Goal: Task Accomplishment & Management: Manage account settings

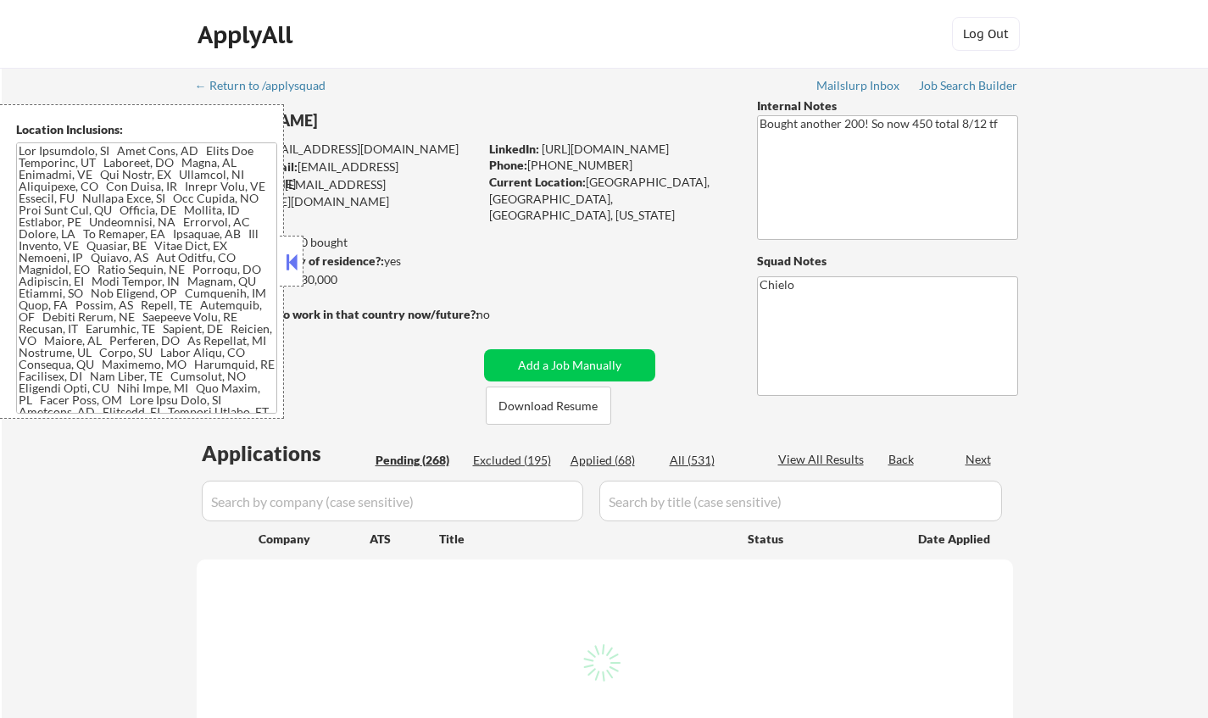
click at [293, 265] on button at bounding box center [291, 261] width 19 height 25
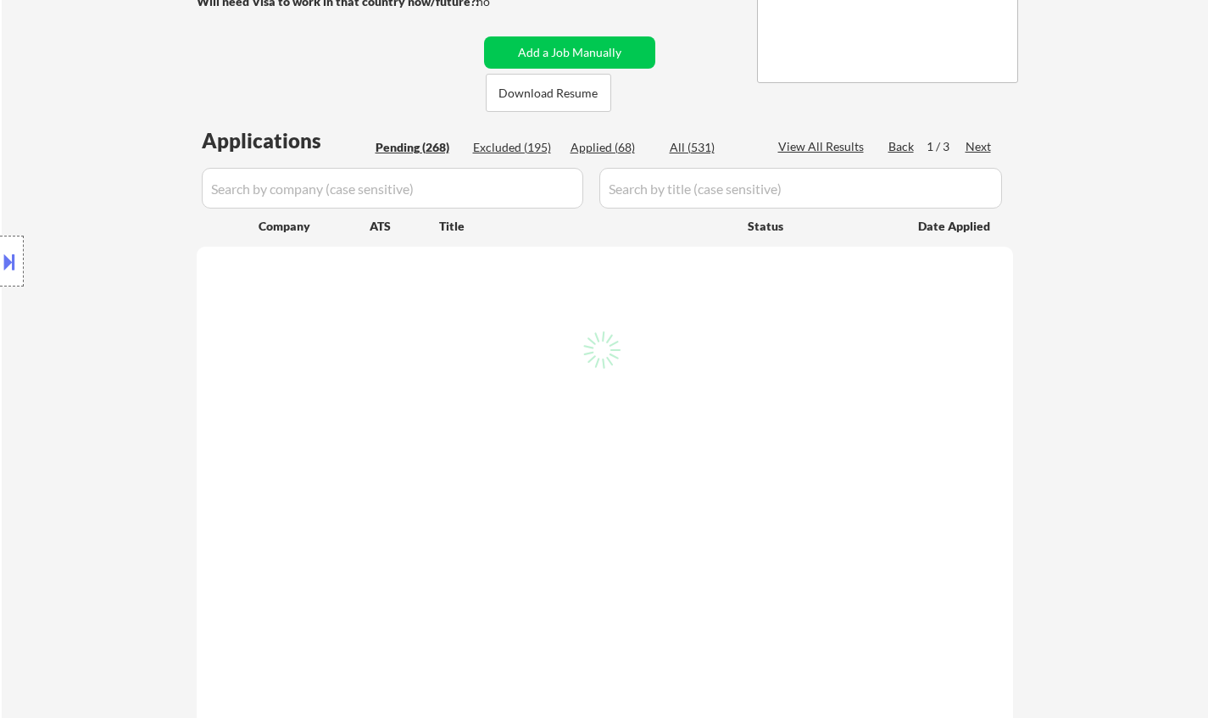
scroll to position [424, 0]
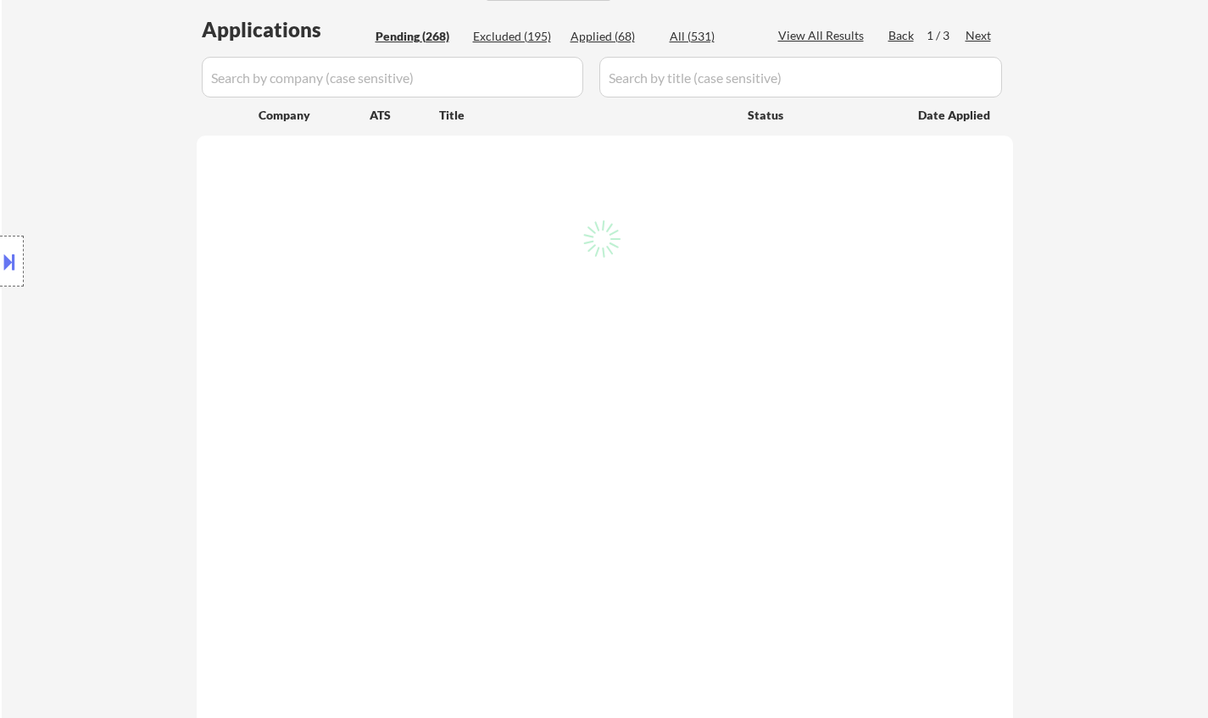
select select ""pending""
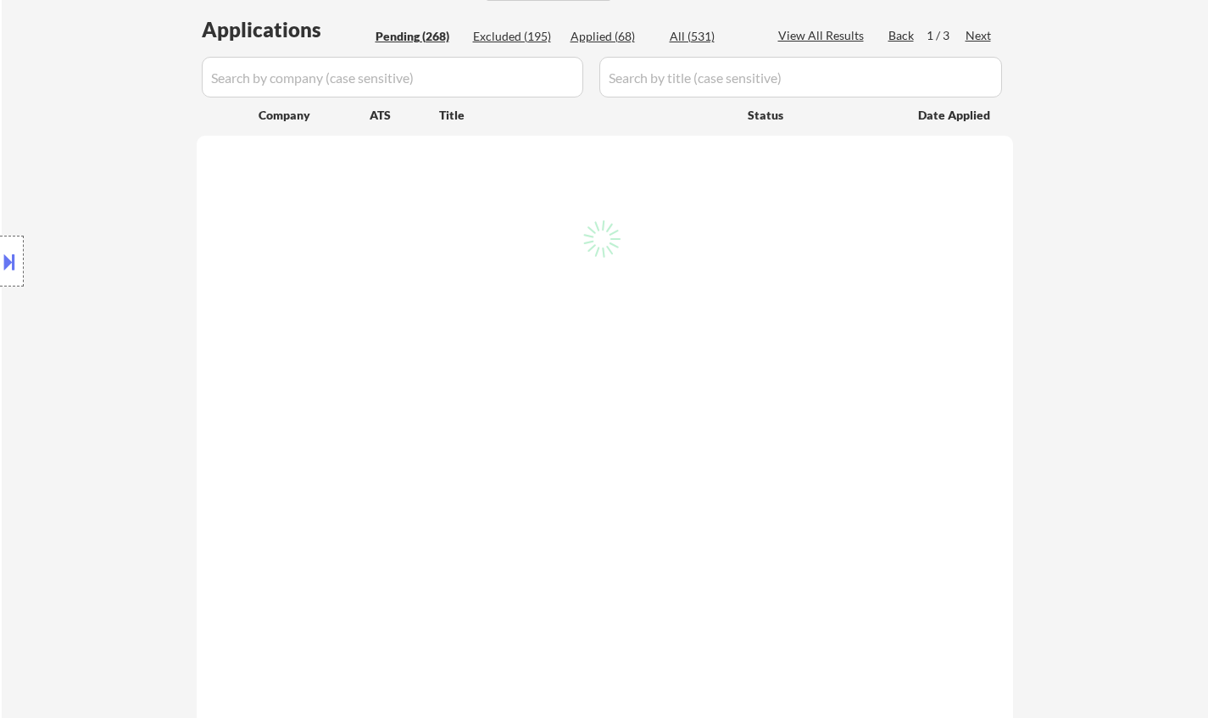
select select ""pending""
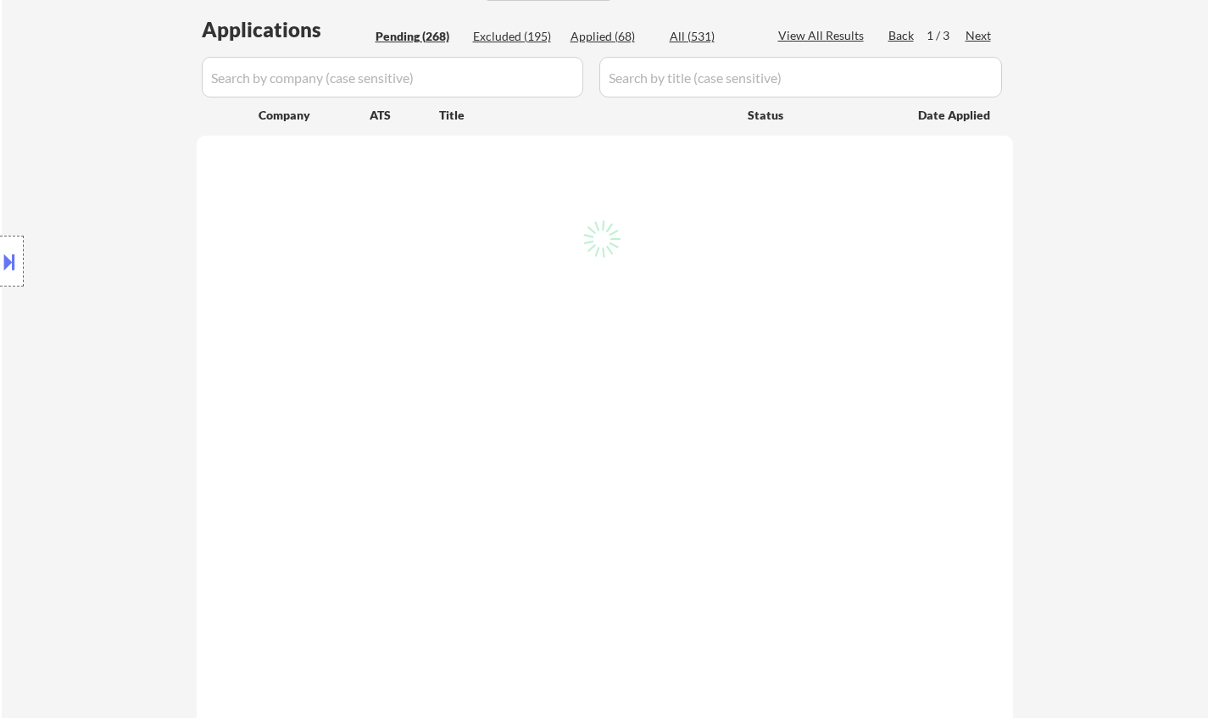
select select ""pending""
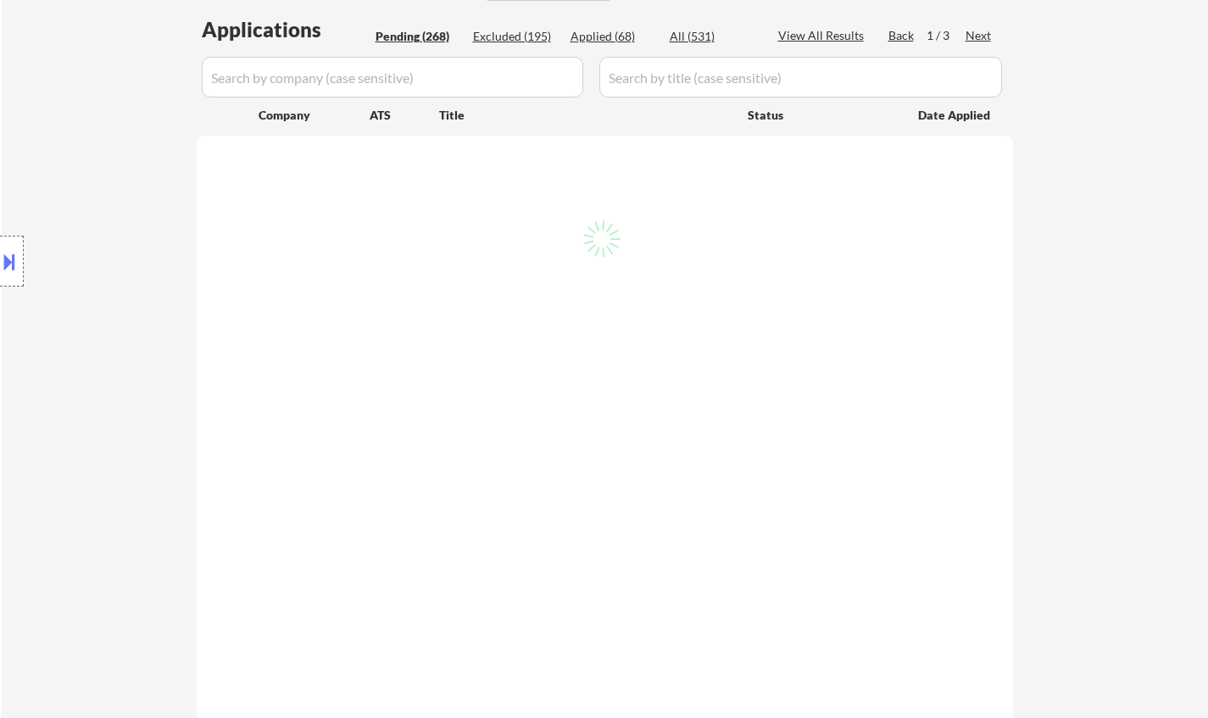
select select ""pending""
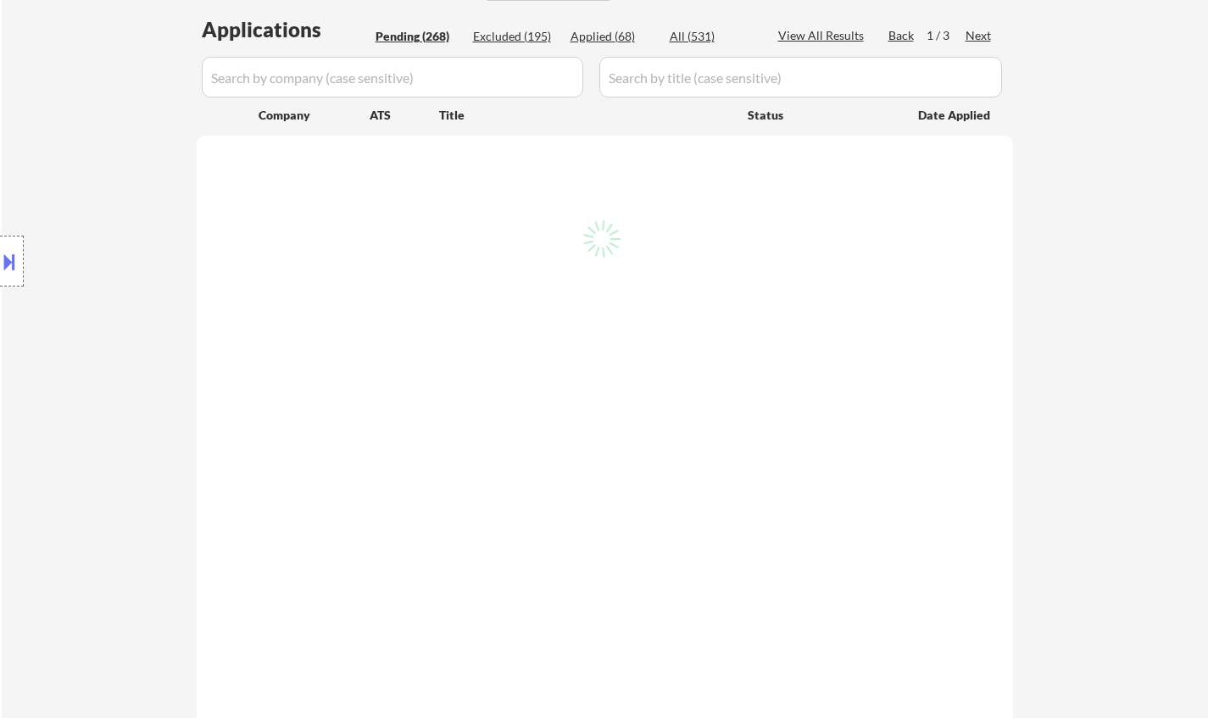
select select ""pending""
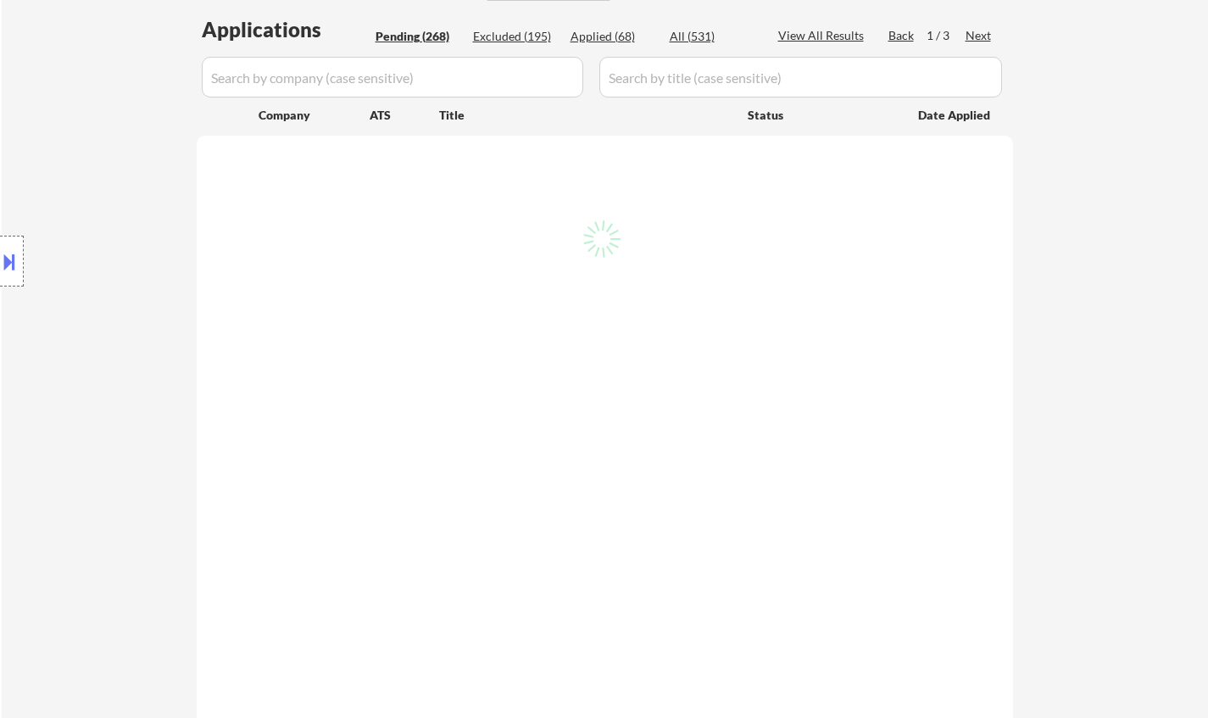
select select ""pending""
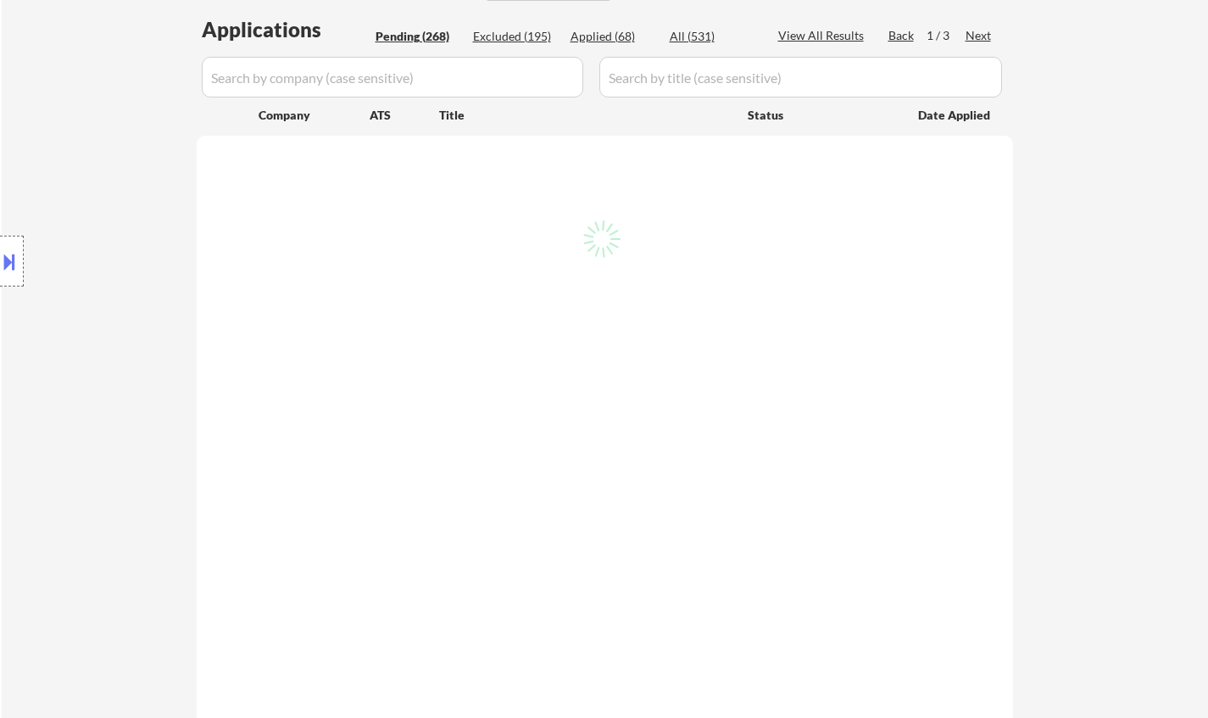
select select ""pending""
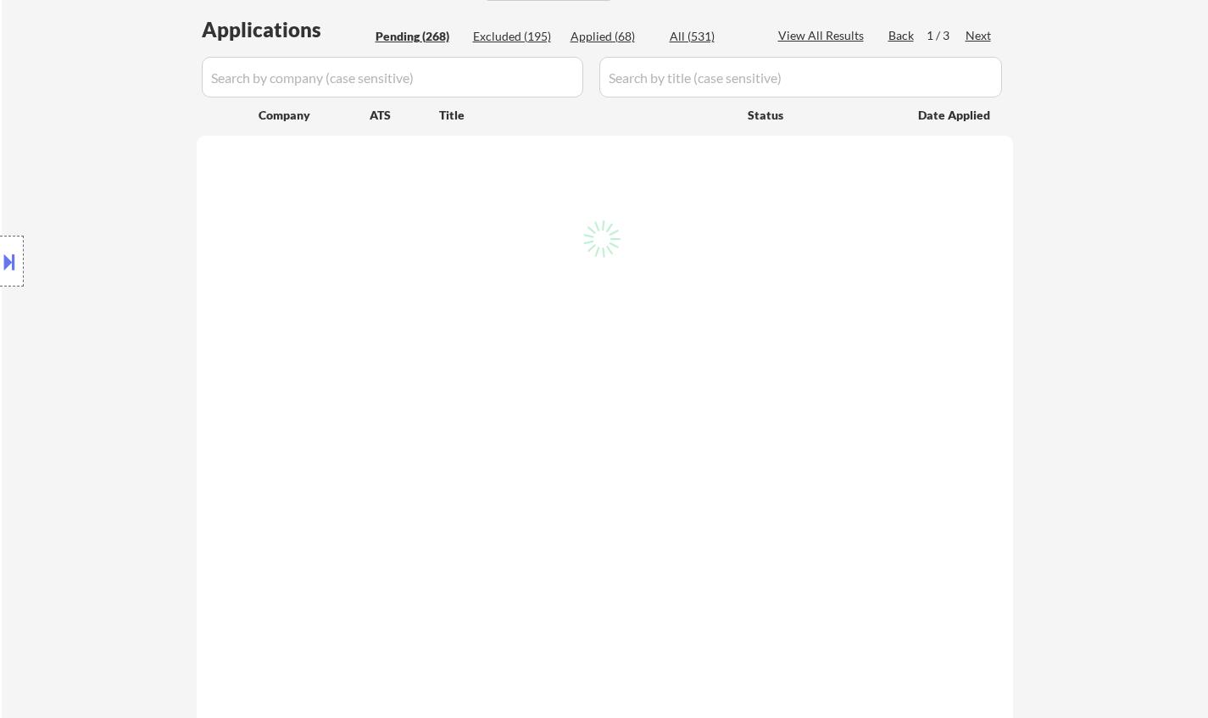
select select ""pending""
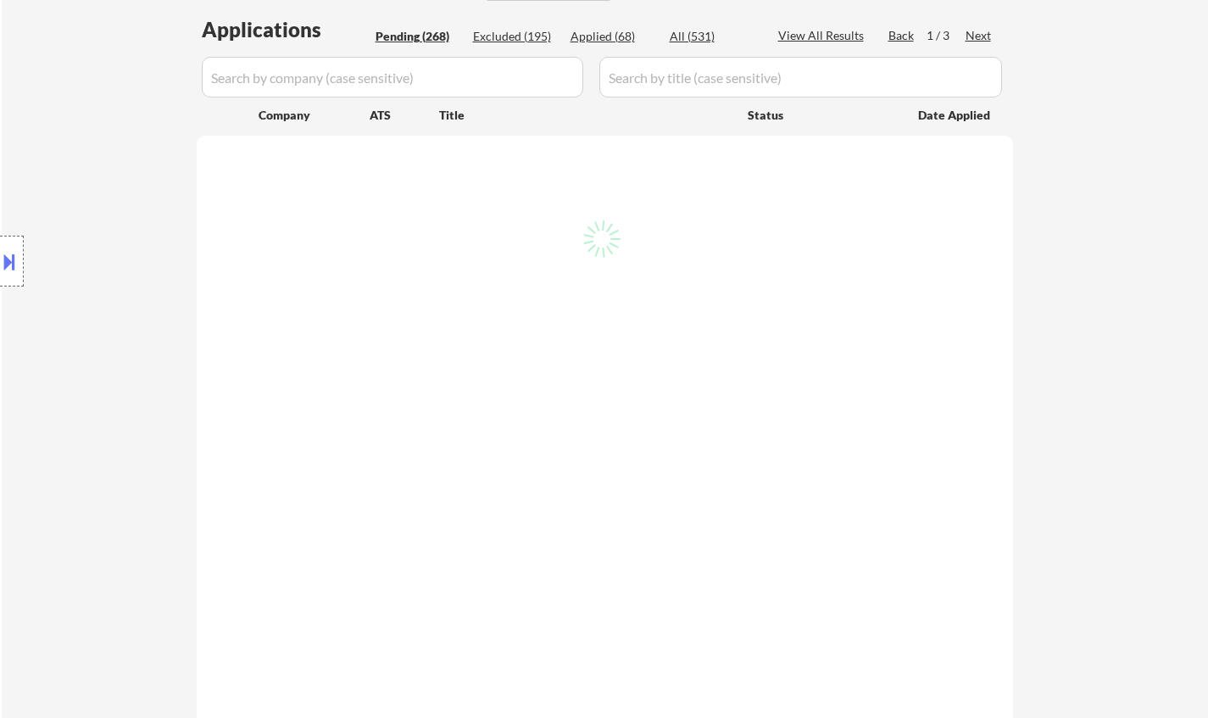
select select ""pending""
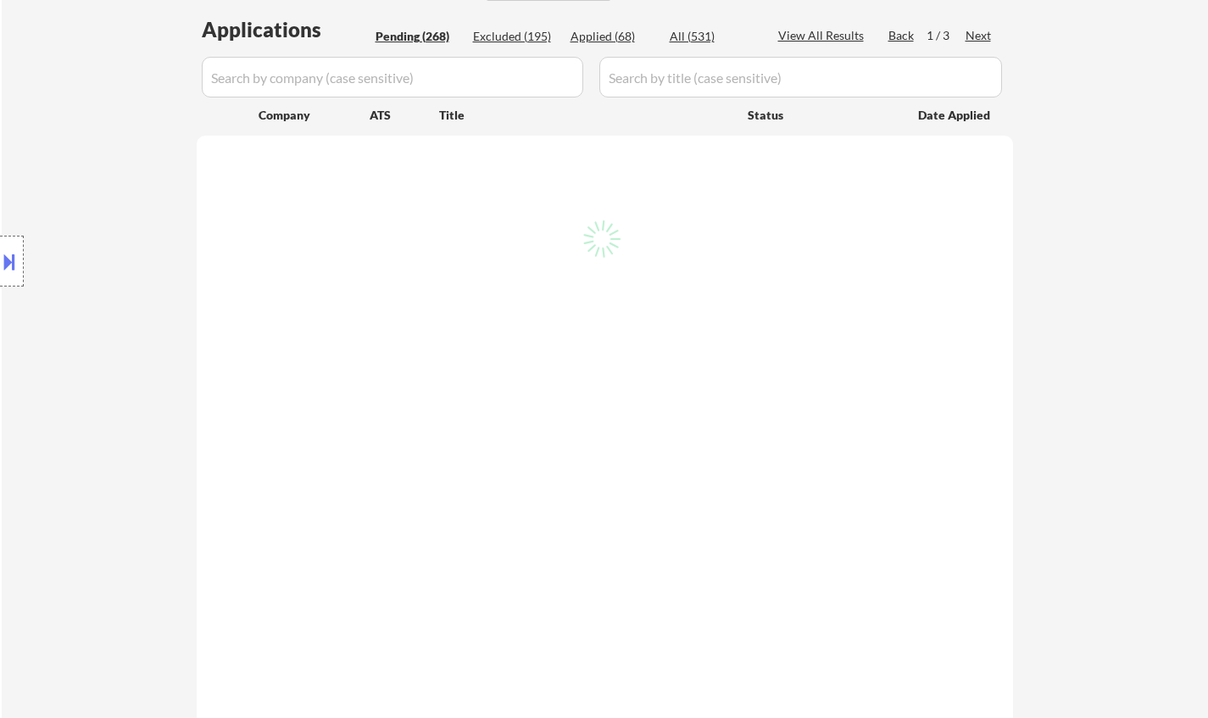
select select ""pending""
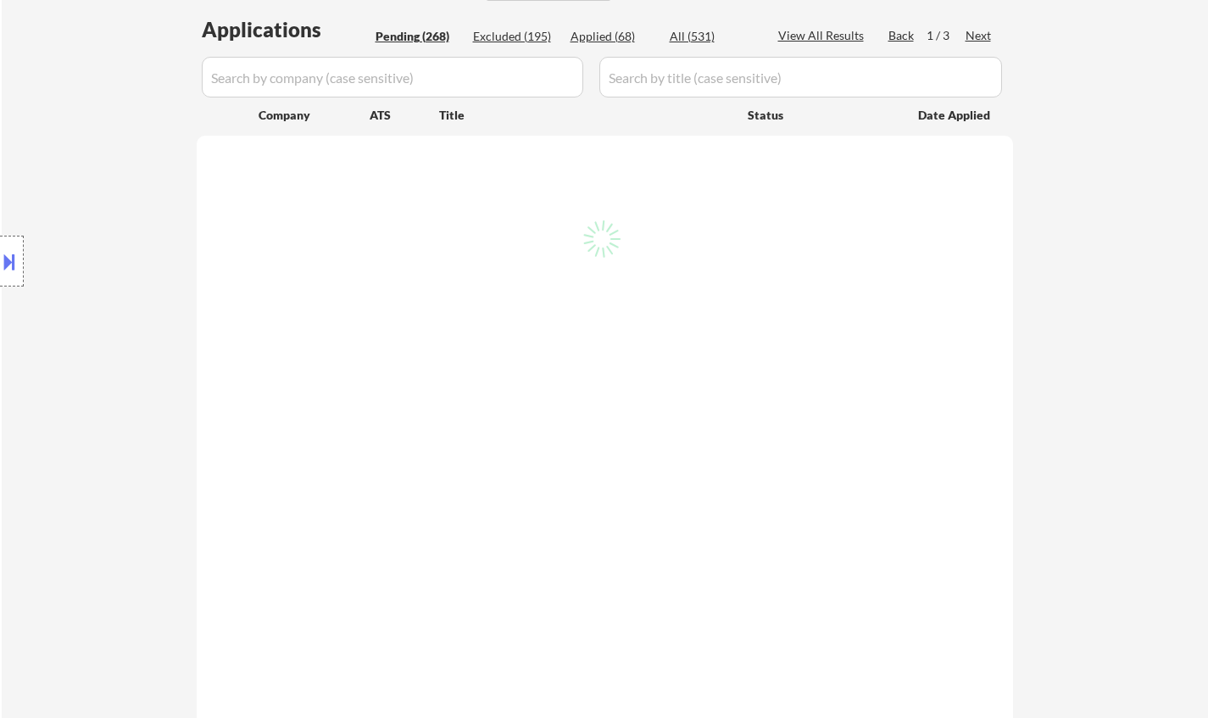
select select ""pending""
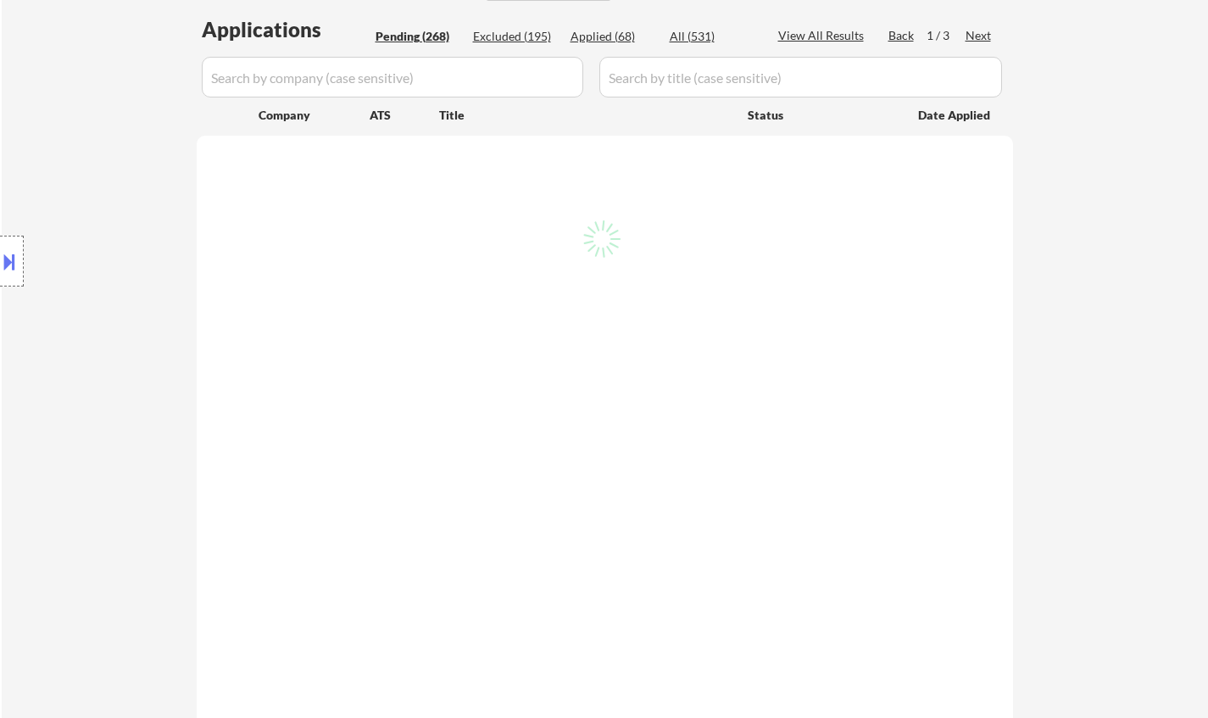
select select ""pending""
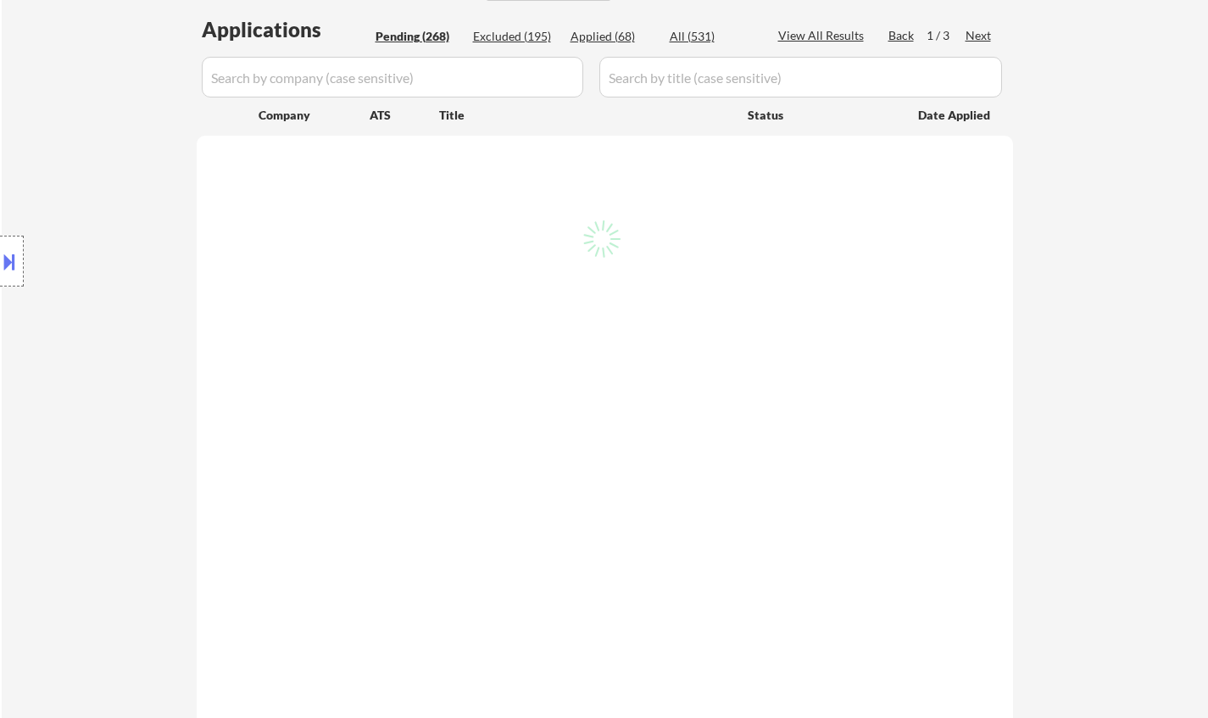
select select ""pending""
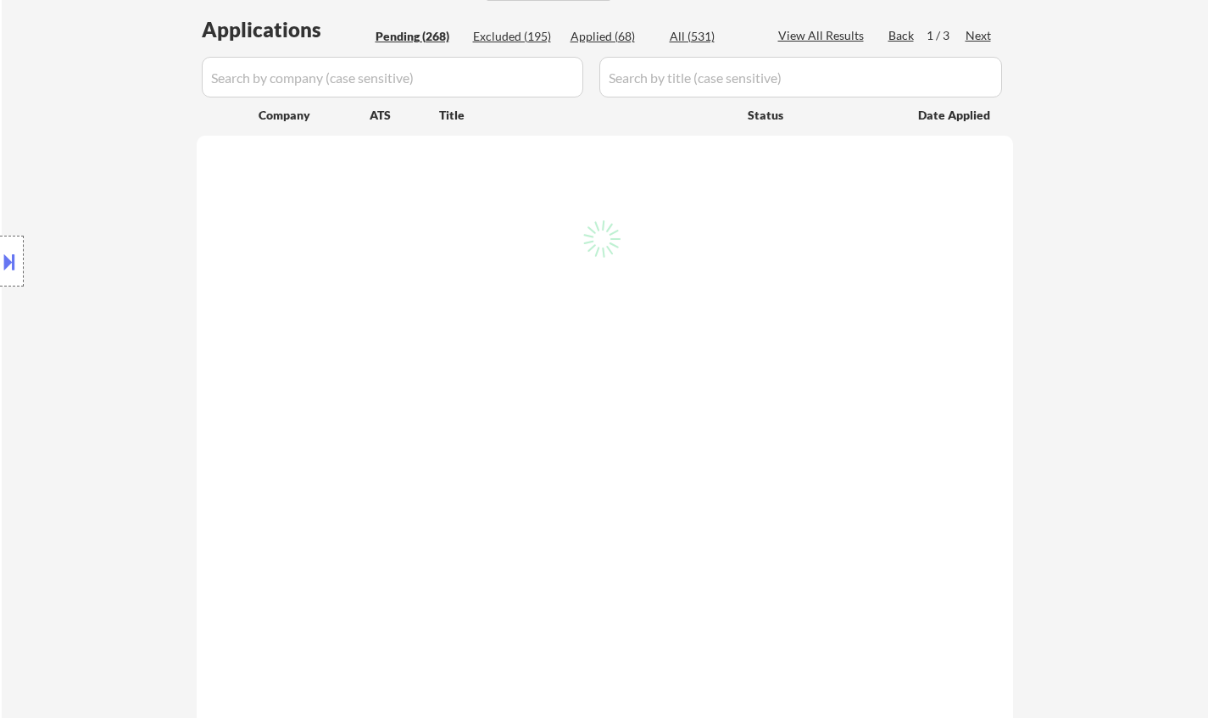
select select ""pending""
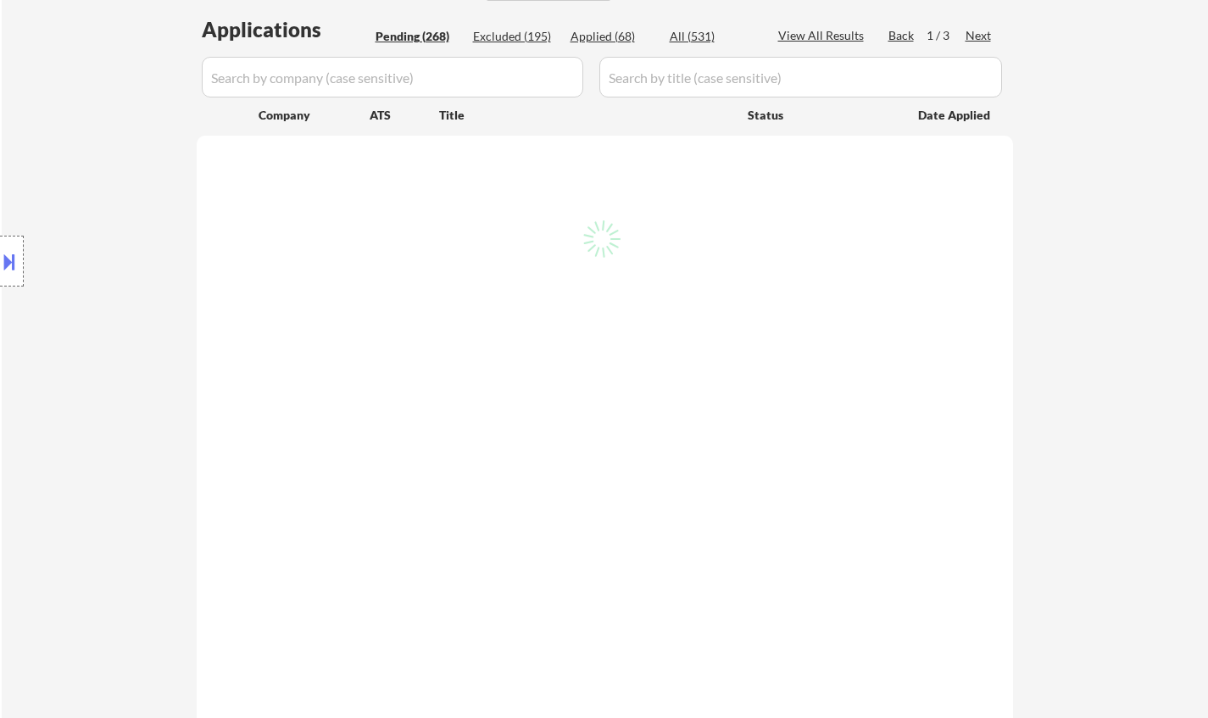
select select ""pending""
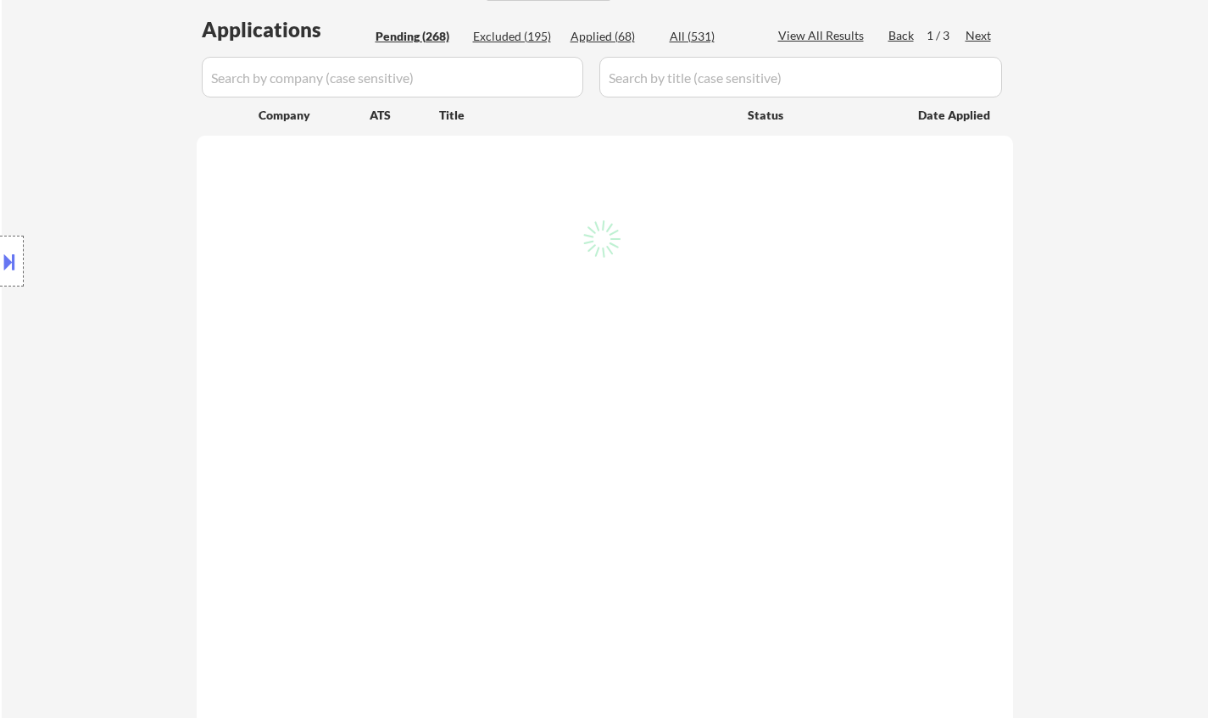
select select ""pending""
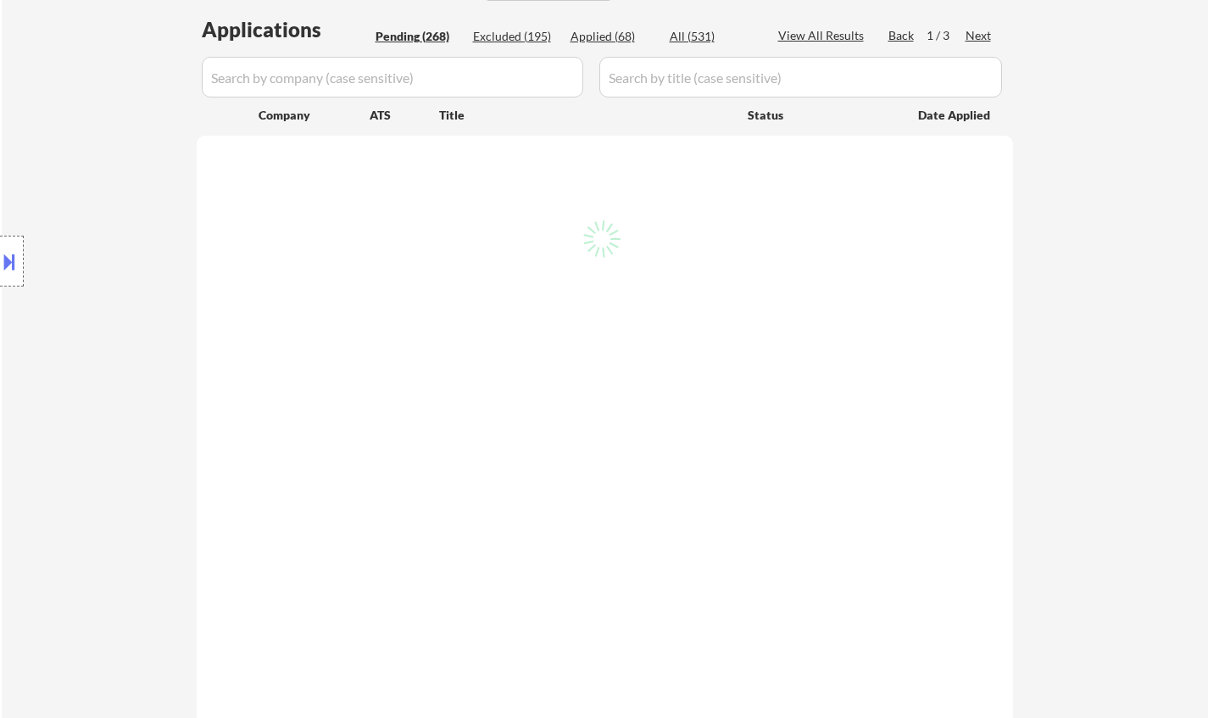
select select ""pending""
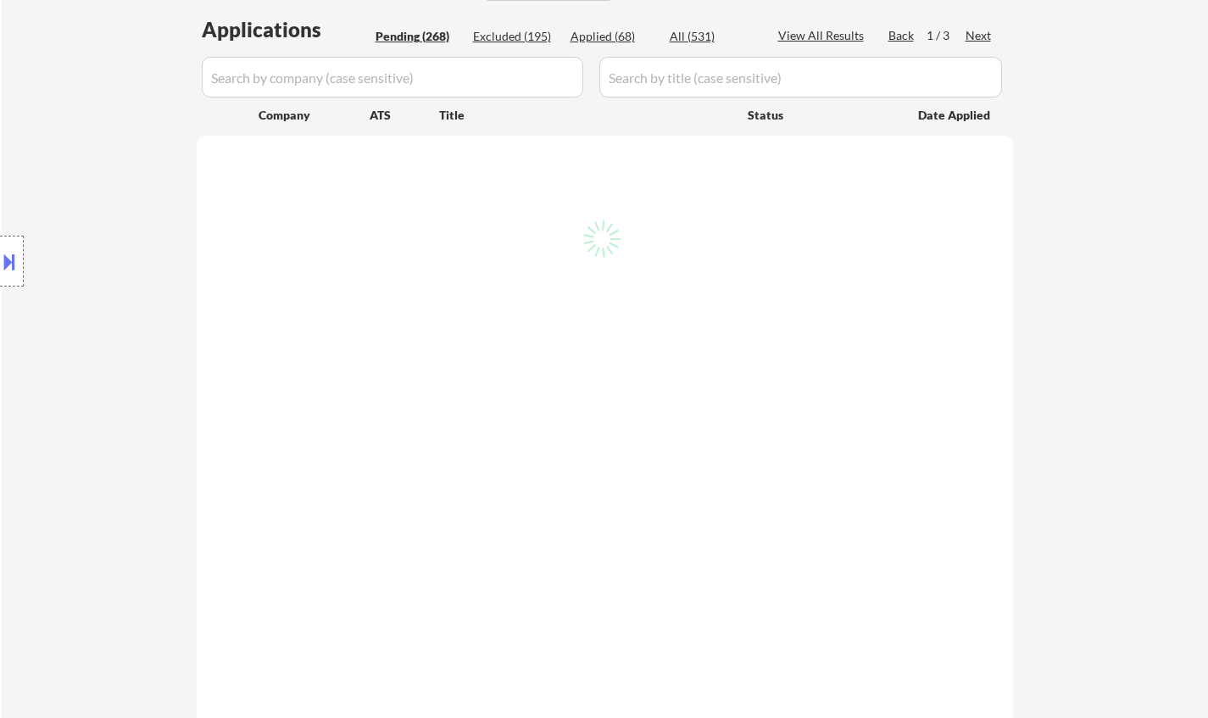
select select ""pending""
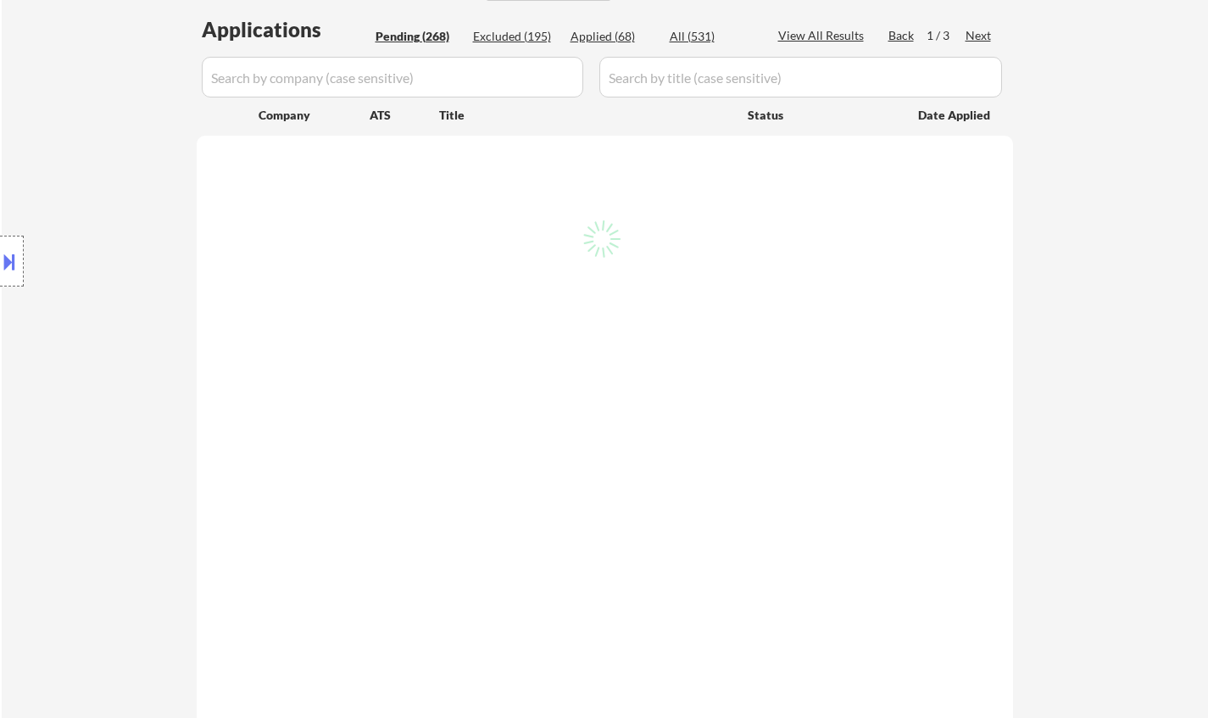
select select ""pending""
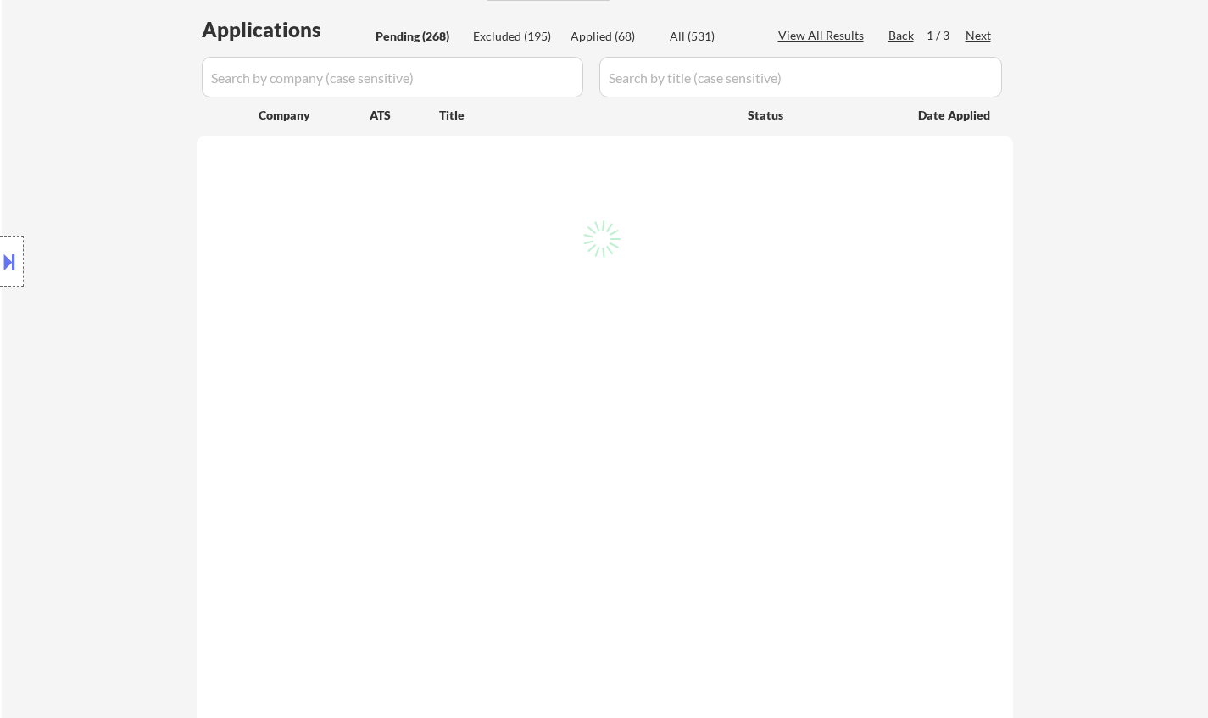
select select ""pending""
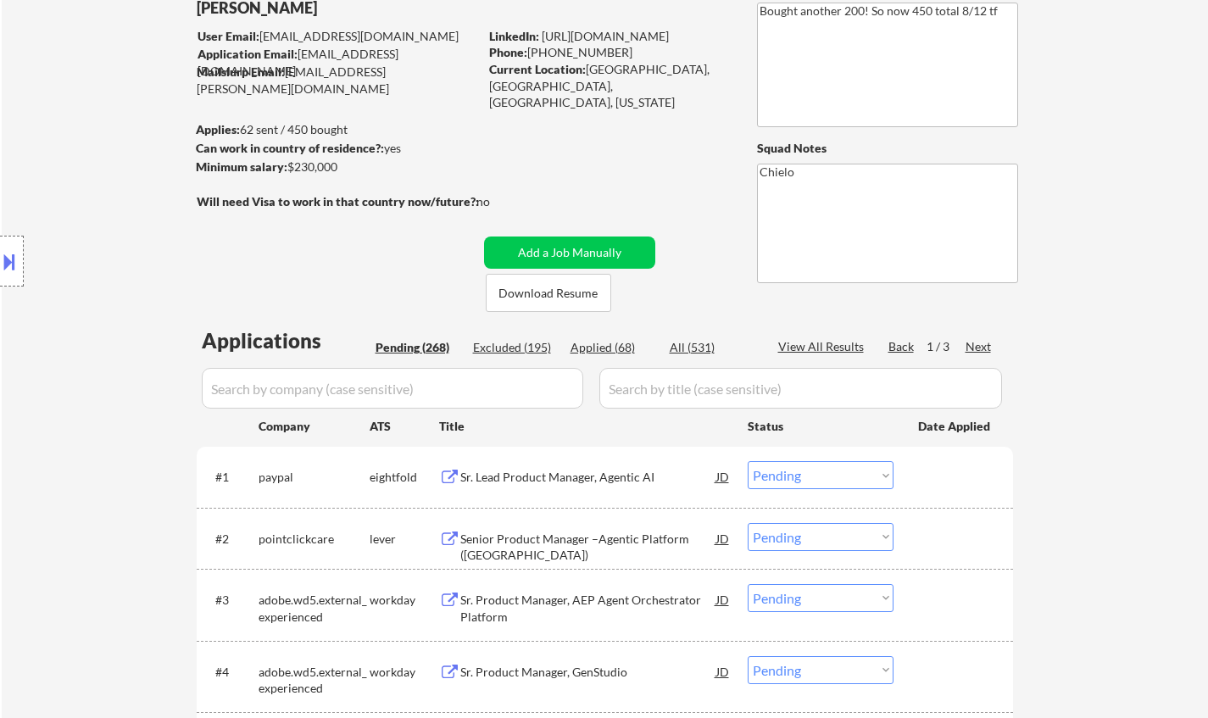
scroll to position [0, 0]
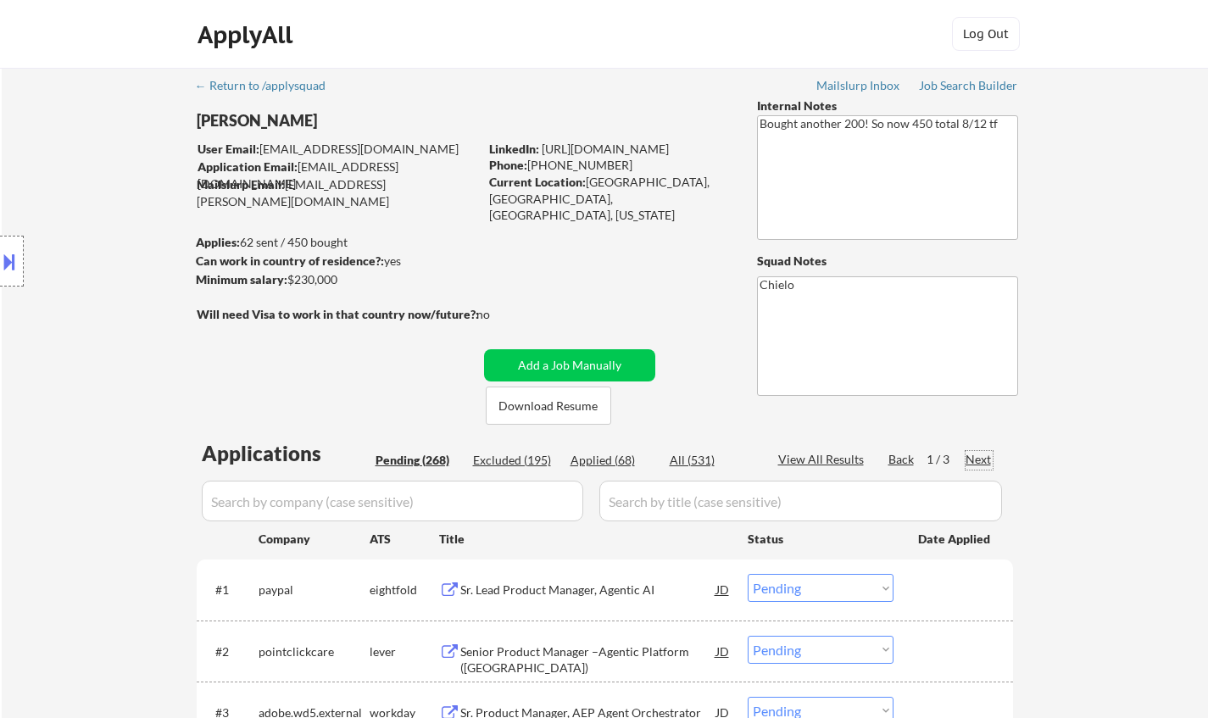
click at [979, 460] on div "Next" at bounding box center [979, 459] width 27 height 17
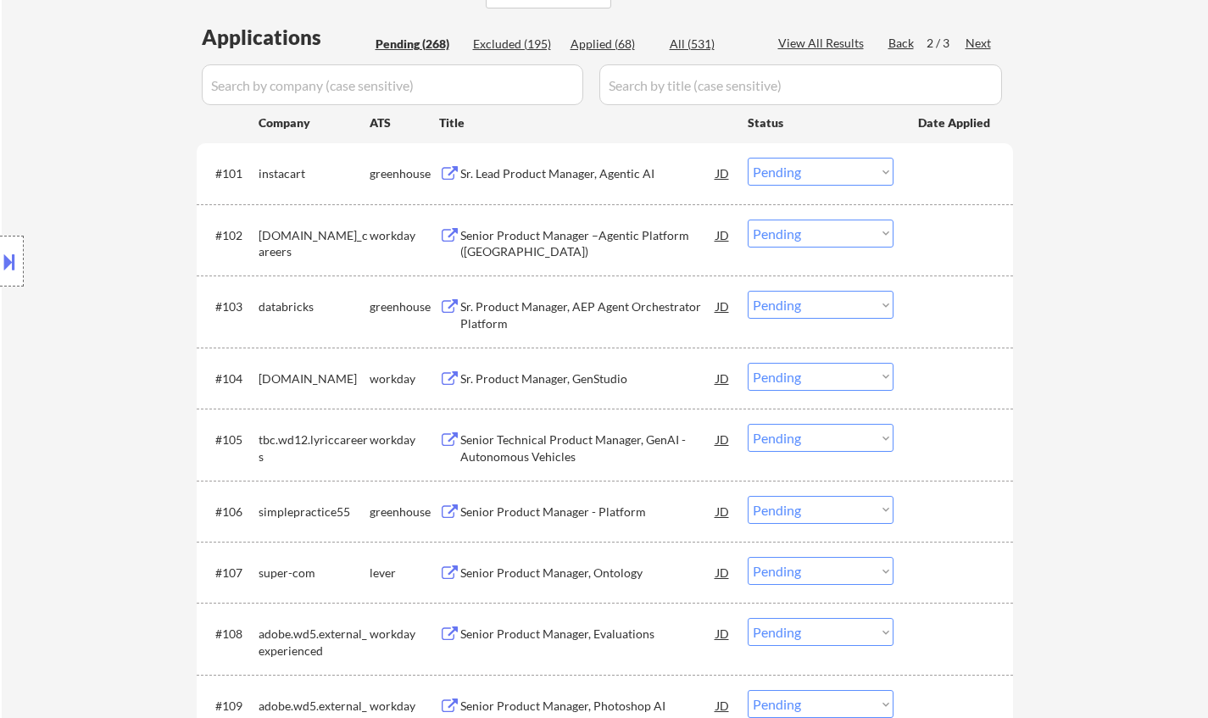
scroll to position [678, 0]
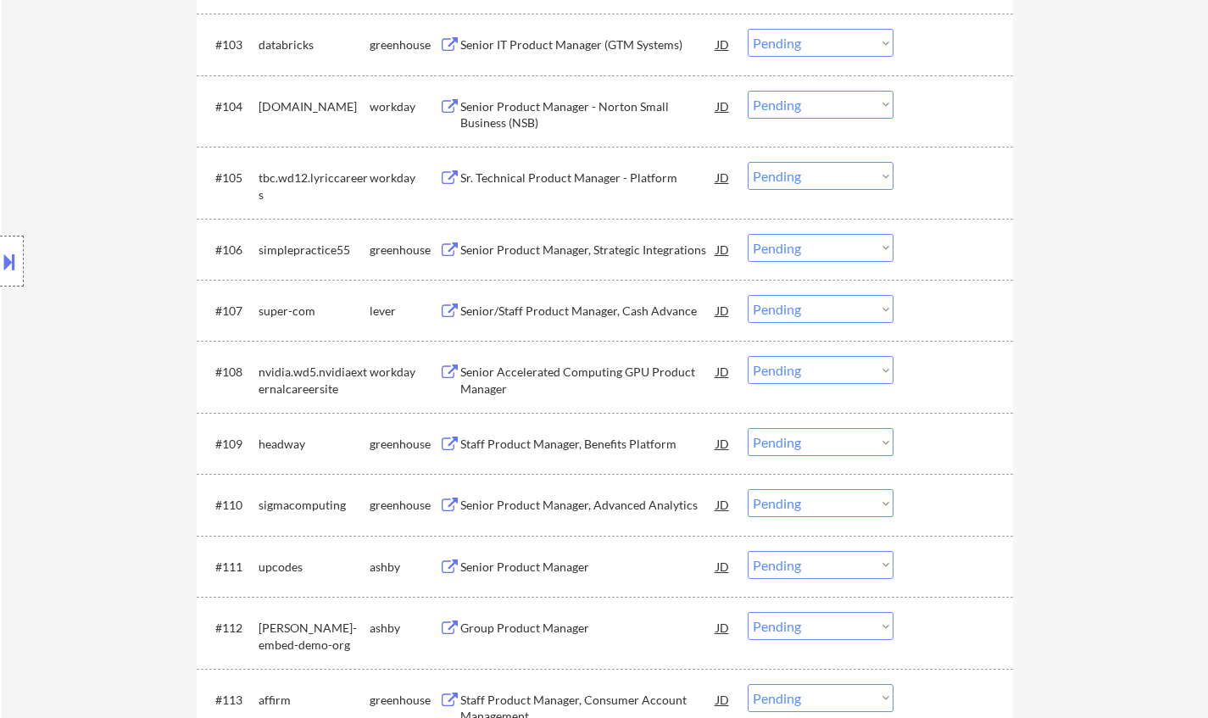
click at [572, 443] on div "Staff Product Manager, Benefits Platform" at bounding box center [588, 444] width 256 height 17
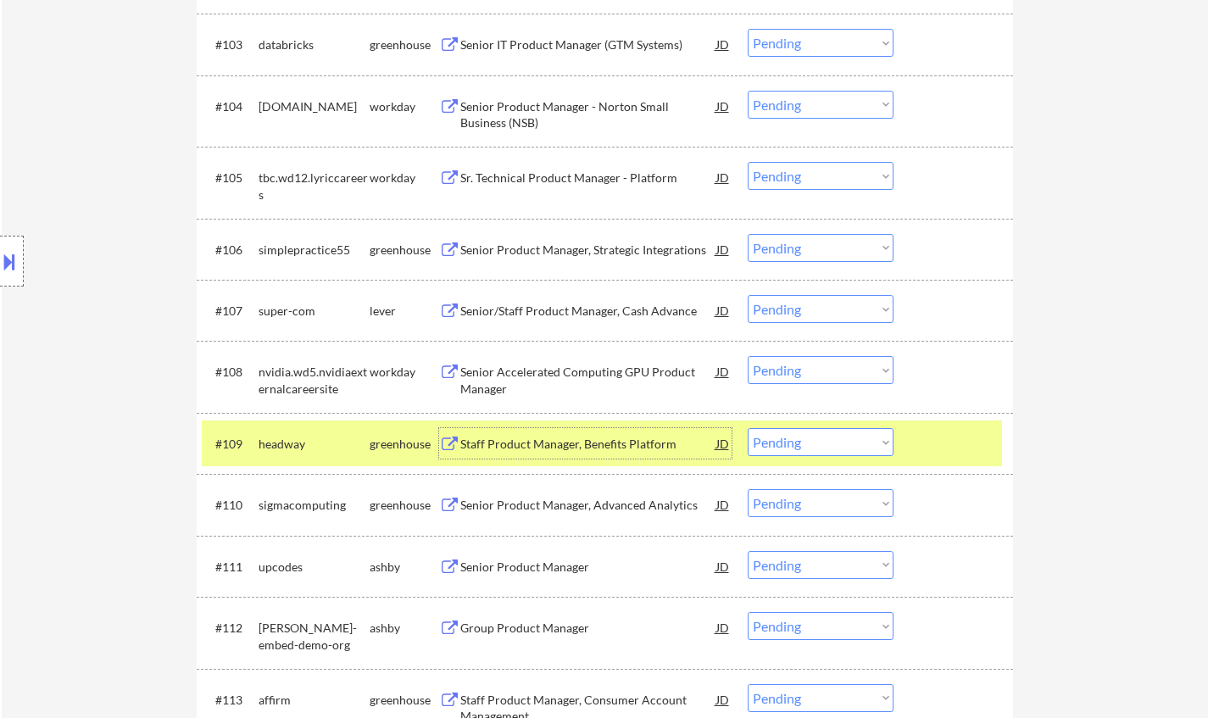
click at [816, 446] on select "Choose an option... Pending Applied Excluded (Questions) Excluded (Expired) Exc…" at bounding box center [821, 442] width 146 height 28
click at [748, 428] on select "Choose an option... Pending Applied Excluded (Questions) Excluded (Expired) Exc…" at bounding box center [821, 442] width 146 height 28
select select ""pending""
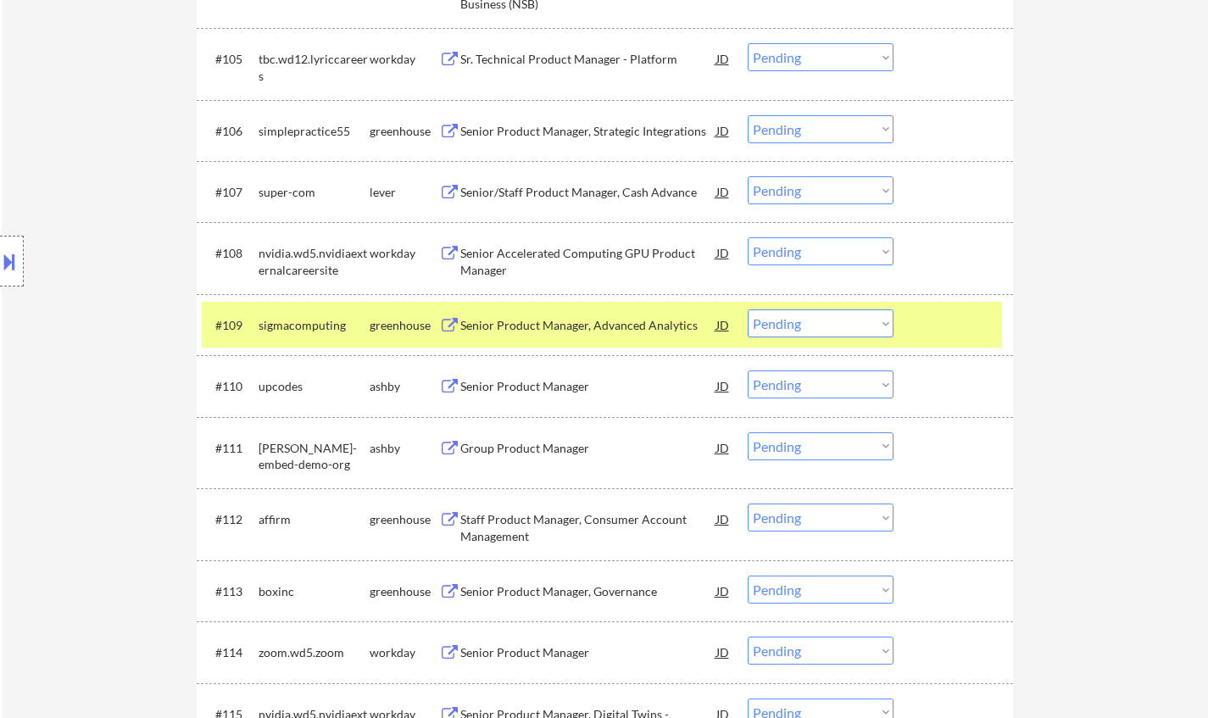
scroll to position [848, 0]
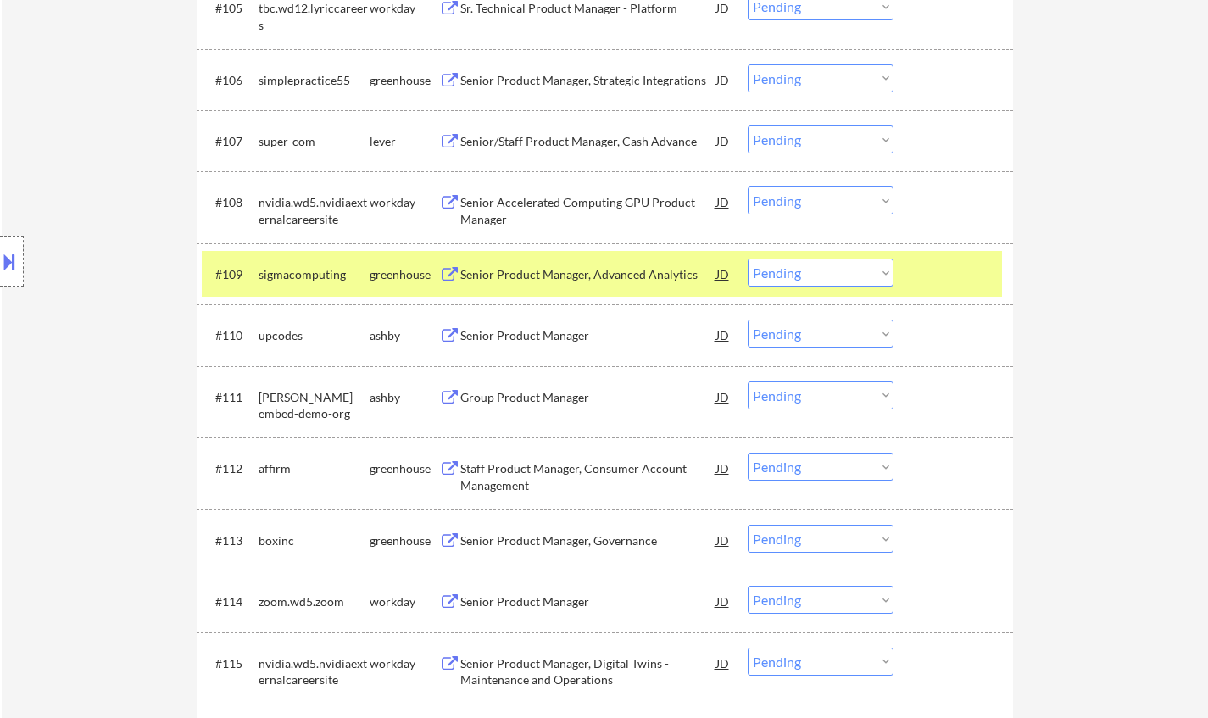
click at [543, 341] on div "Senior Product Manager" at bounding box center [588, 335] width 256 height 17
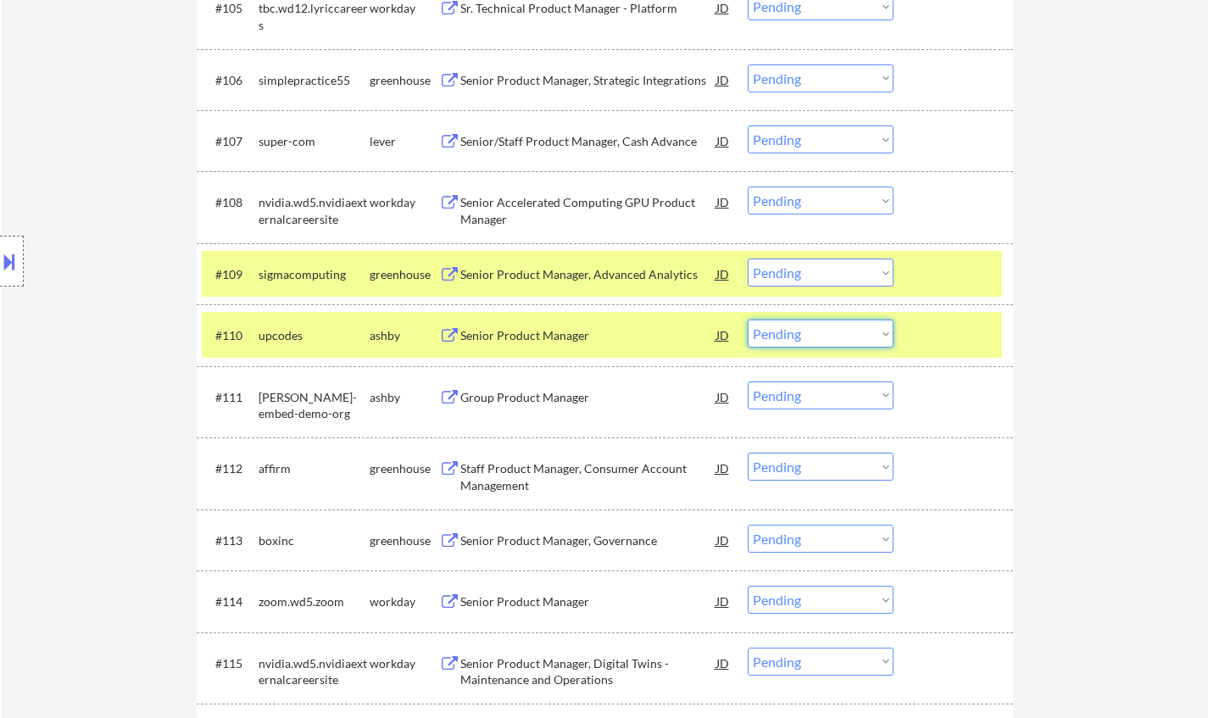
click at [861, 334] on select "Choose an option... Pending Applied Excluded (Questions) Excluded (Expired) Exc…" at bounding box center [821, 334] width 146 height 28
click at [748, 320] on select "Choose an option... Pending Applied Excluded (Questions) Excluded (Expired) Exc…" at bounding box center [821, 334] width 146 height 28
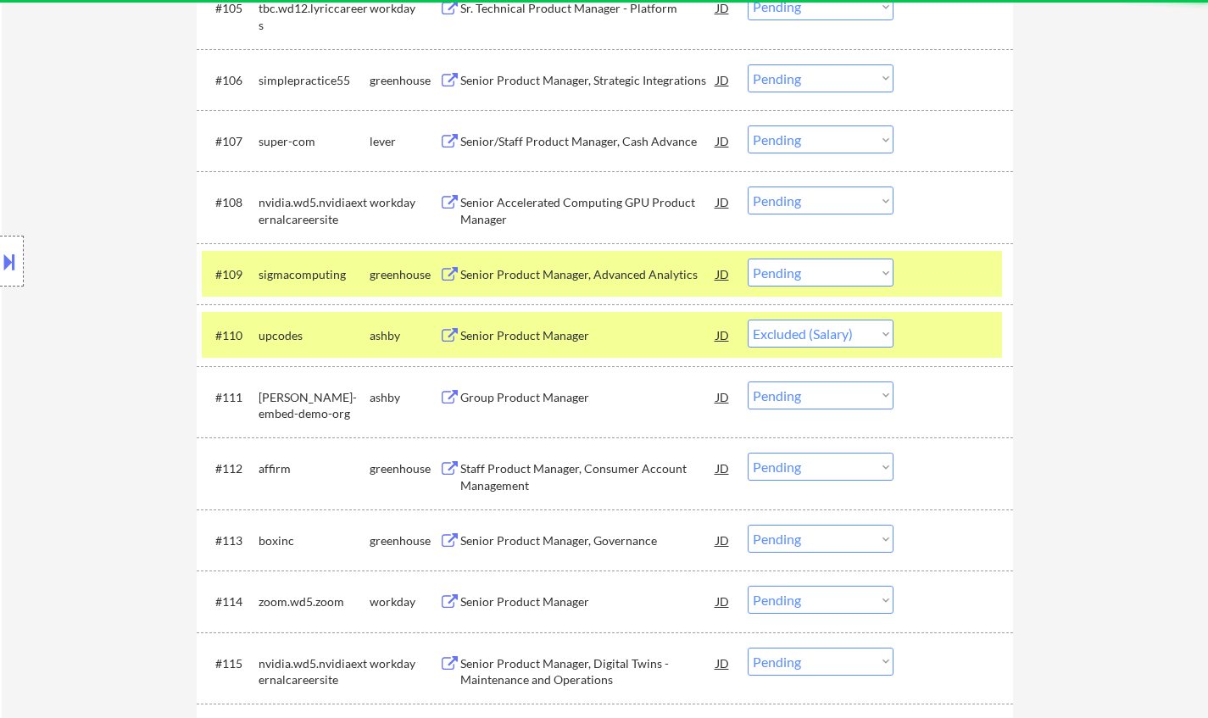
select select ""pending""
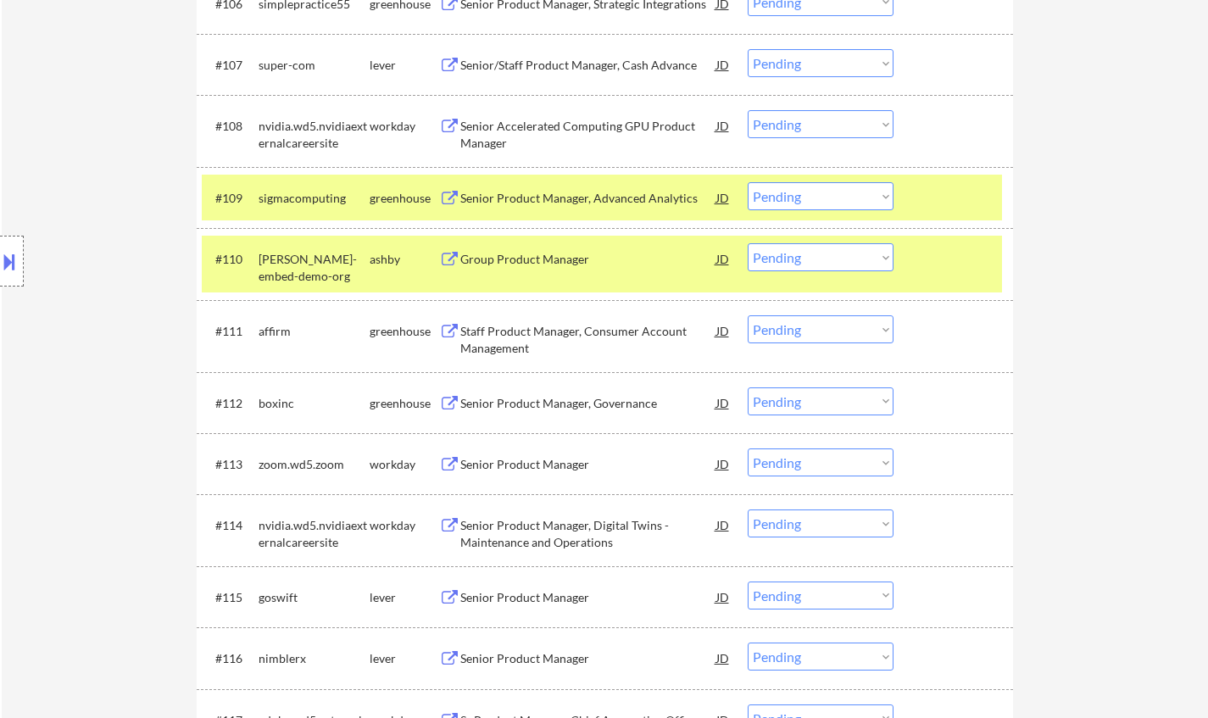
scroll to position [1018, 0]
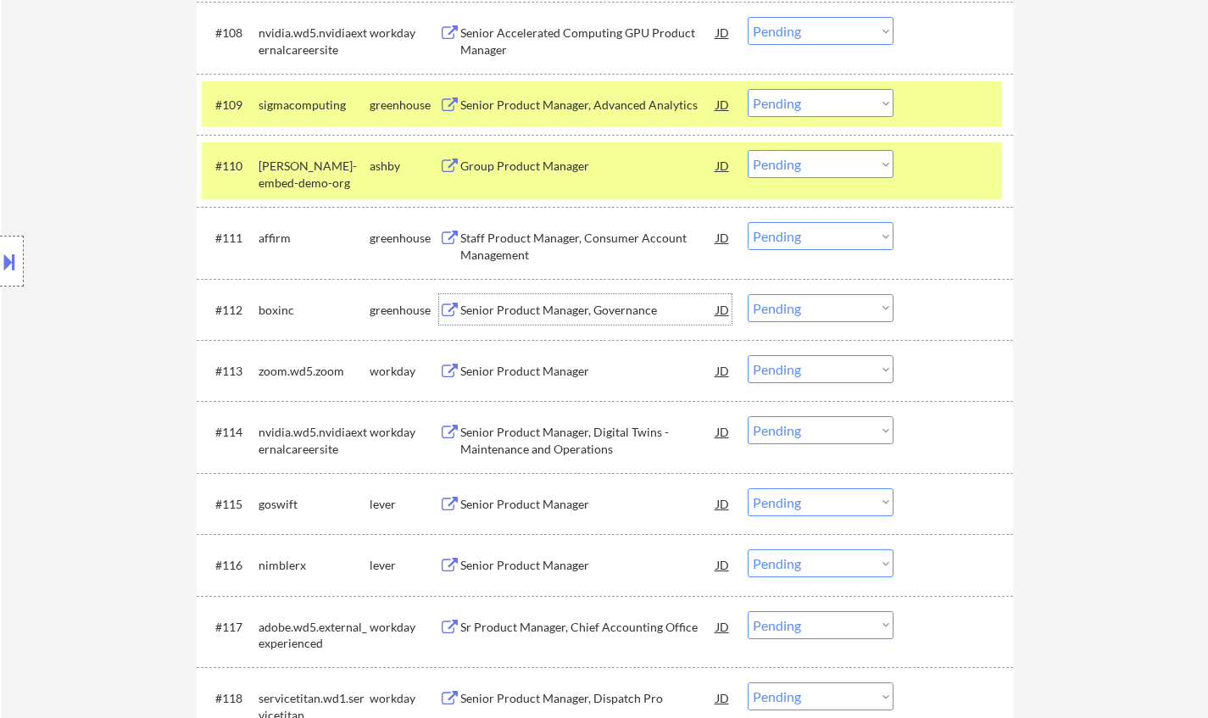
click at [560, 307] on div "Senior Product Manager, Governance" at bounding box center [588, 310] width 256 height 17
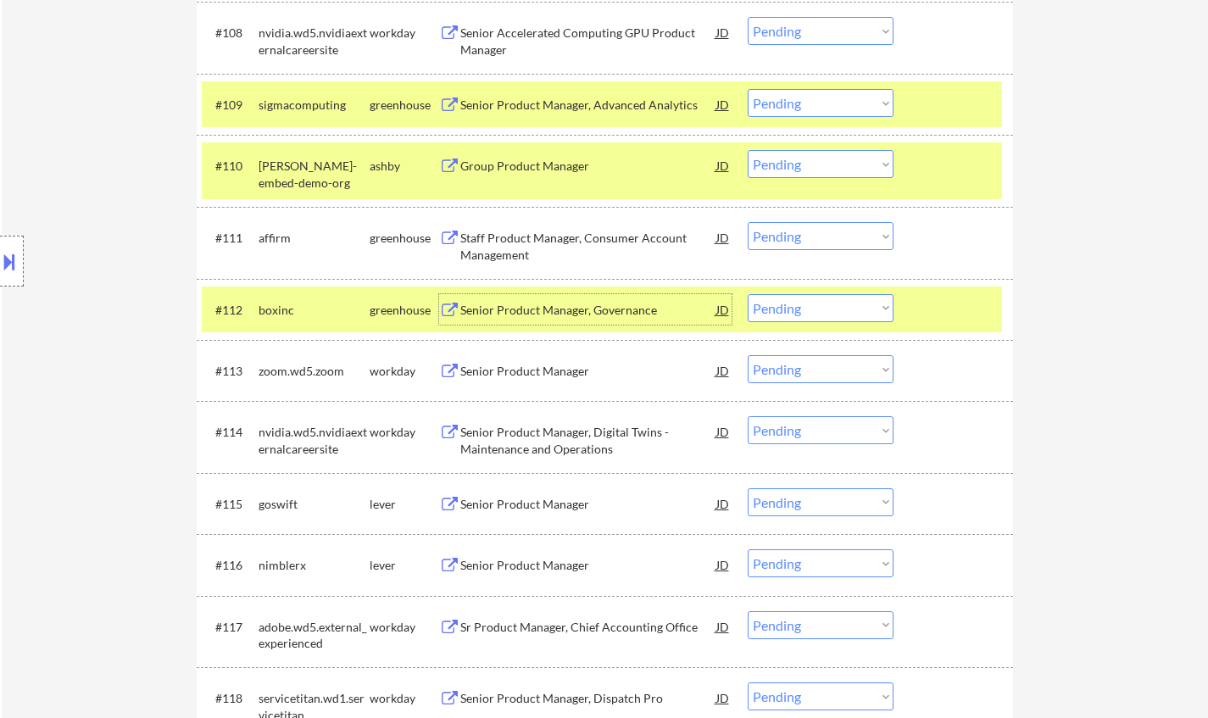
click at [825, 306] on select "Choose an option... Pending Applied Excluded (Questions) Excluded (Expired) Exc…" at bounding box center [821, 308] width 146 height 28
click at [826, 297] on select "Choose an option... Pending Applied Excluded (Questions) Excluded (Expired) Exc…" at bounding box center [821, 308] width 146 height 28
drag, startPoint x: 1157, startPoint y: 254, endPoint x: 1103, endPoint y: 273, distance: 57.4
click at [828, 304] on select "Choose an option... Pending Applied Excluded (Questions) Excluded (Expired) Exc…" at bounding box center [821, 308] width 146 height 28
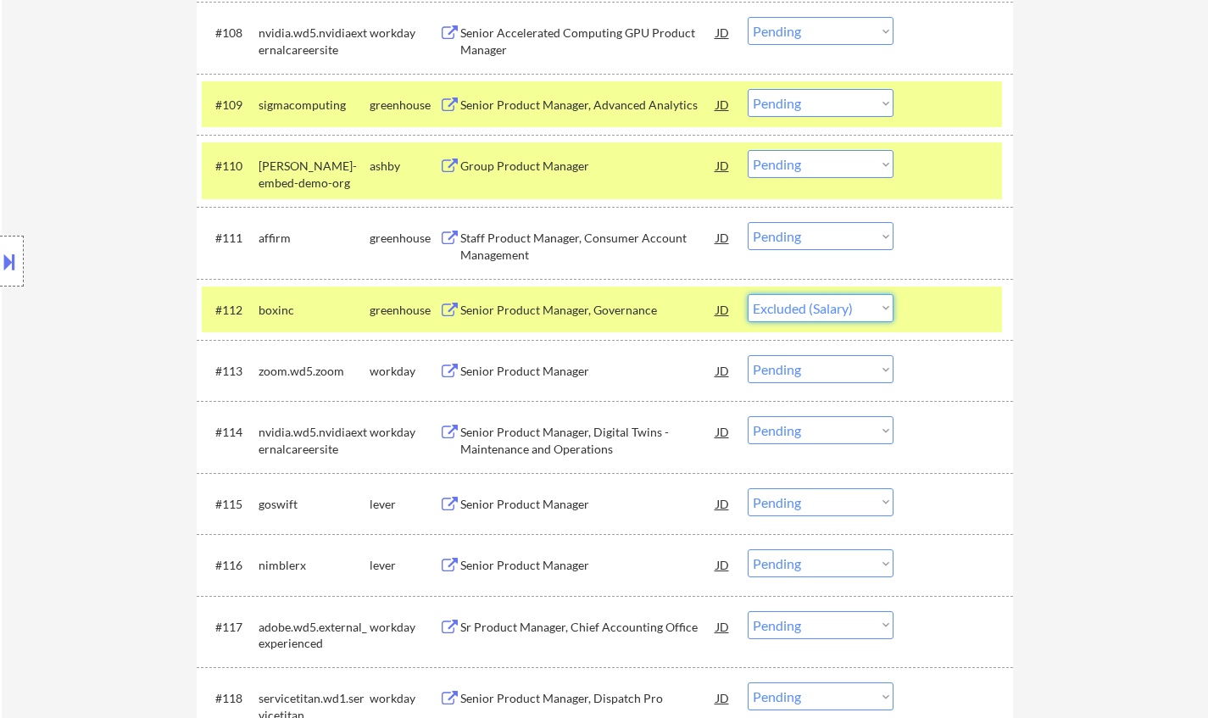
click at [748, 294] on select "Choose an option... Pending Applied Excluded (Questions) Excluded (Expired) Exc…" at bounding box center [821, 308] width 146 height 28
select select ""pending""
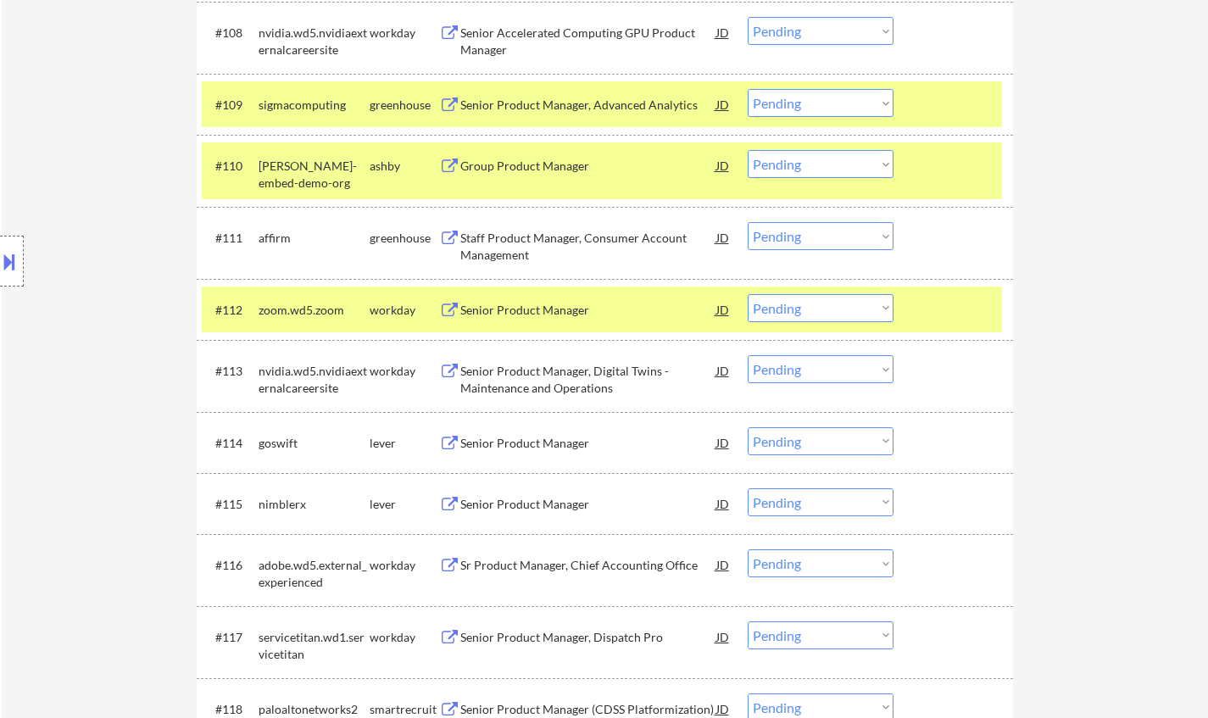
click at [543, 441] on div "Senior Product Manager" at bounding box center [588, 443] width 256 height 17
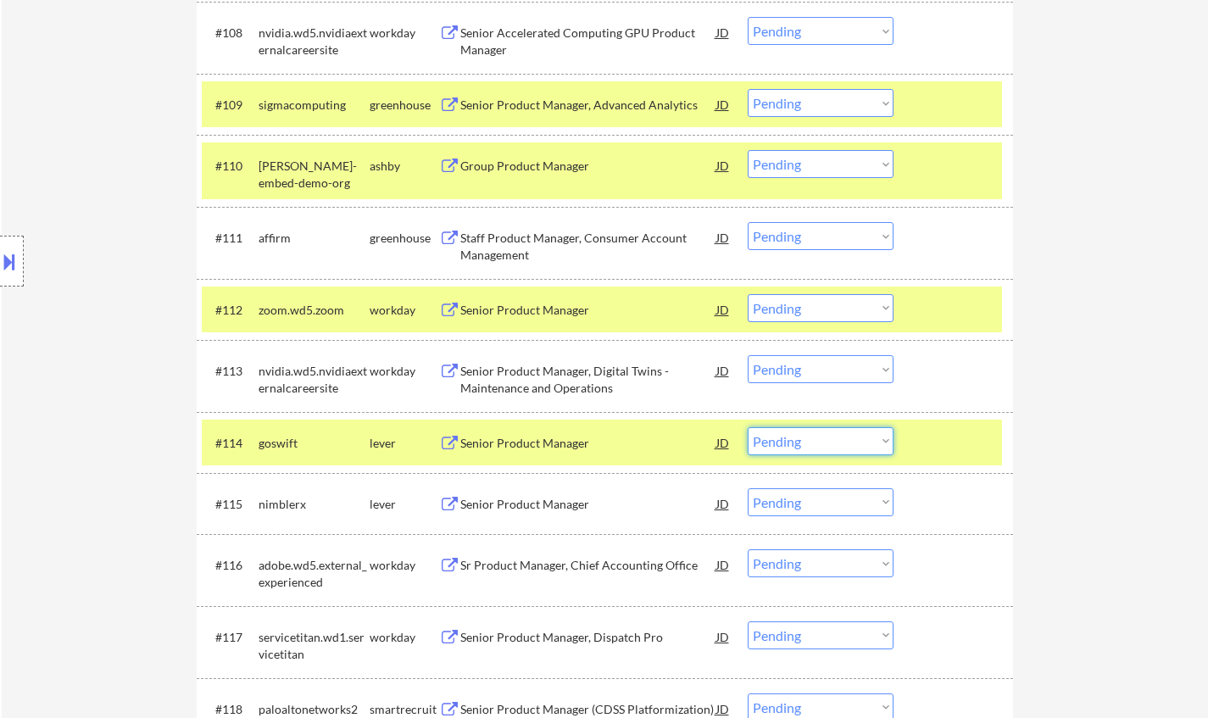
click at [838, 437] on select "Choose an option... Pending Applied Excluded (Questions) Excluded (Expired) Exc…" at bounding box center [821, 441] width 146 height 28
click at [748, 427] on select "Choose an option... Pending Applied Excluded (Questions) Excluded (Expired) Exc…" at bounding box center [821, 441] width 146 height 28
select select ""pending""
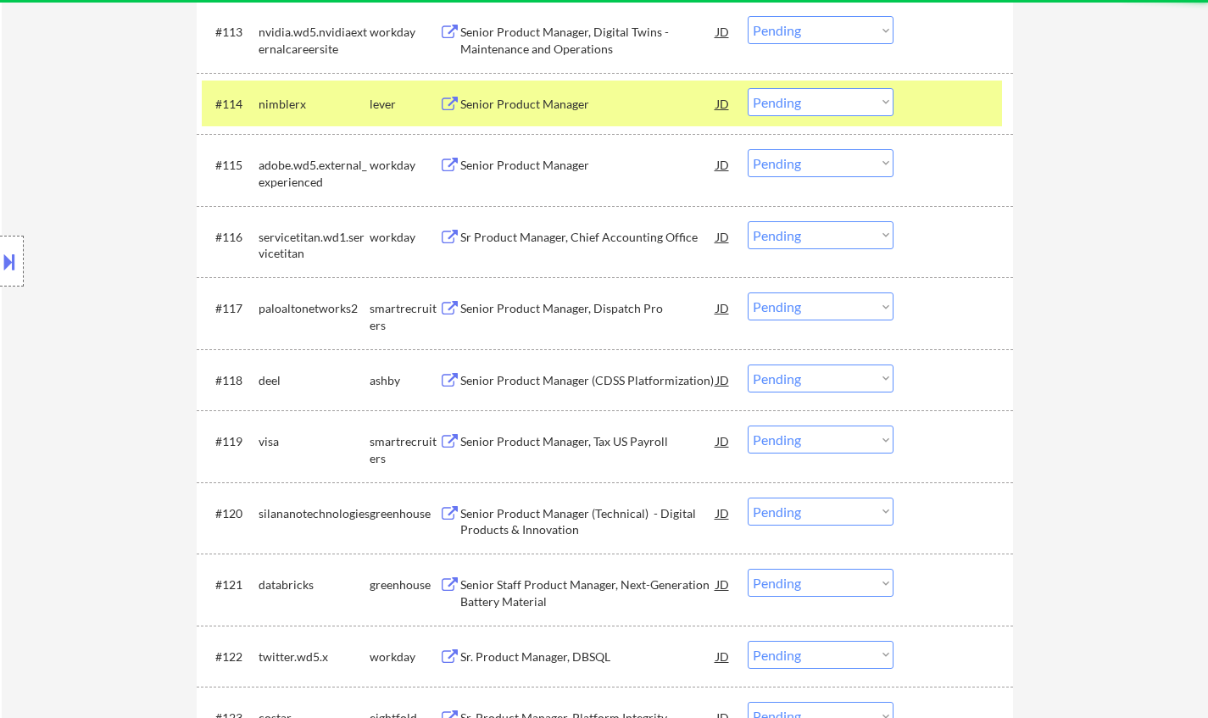
click at [555, 375] on div "Senior Product Manager (CDSS Platformization)" at bounding box center [588, 380] width 256 height 17
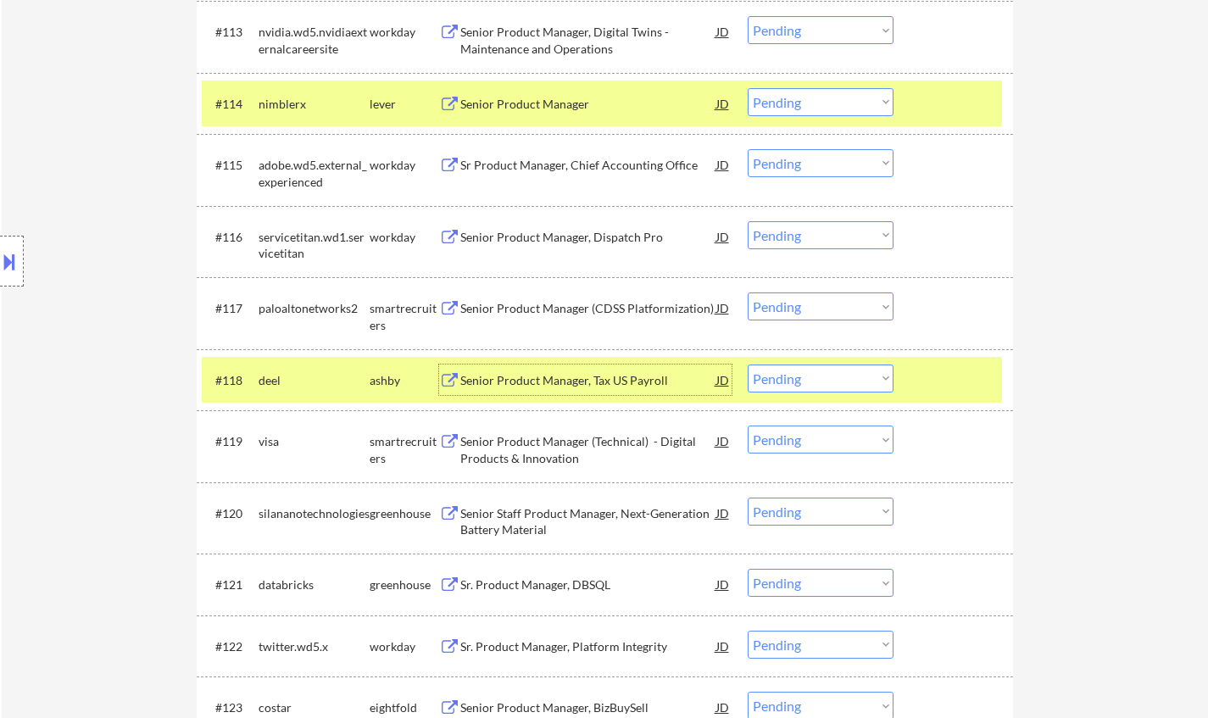
click at [818, 378] on select "Choose an option... Pending Applied Excluded (Questions) Excluded (Expired) Exc…" at bounding box center [821, 379] width 146 height 28
click at [811, 383] on select "Choose an option... Pending Applied Excluded (Questions) Excluded (Expired) Exc…" at bounding box center [821, 379] width 146 height 28
click at [748, 365] on select "Choose an option... Pending Applied Excluded (Questions) Excluded (Expired) Exc…" at bounding box center [821, 379] width 146 height 28
select select ""pending""
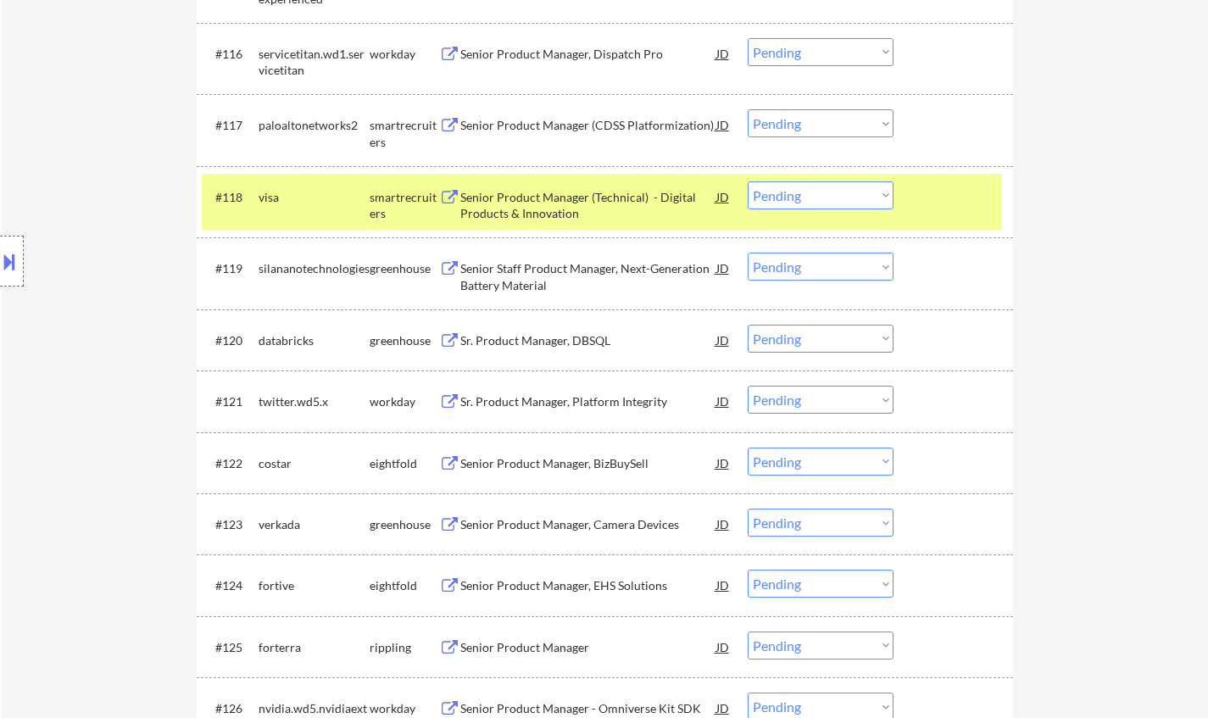
scroll to position [1611, 0]
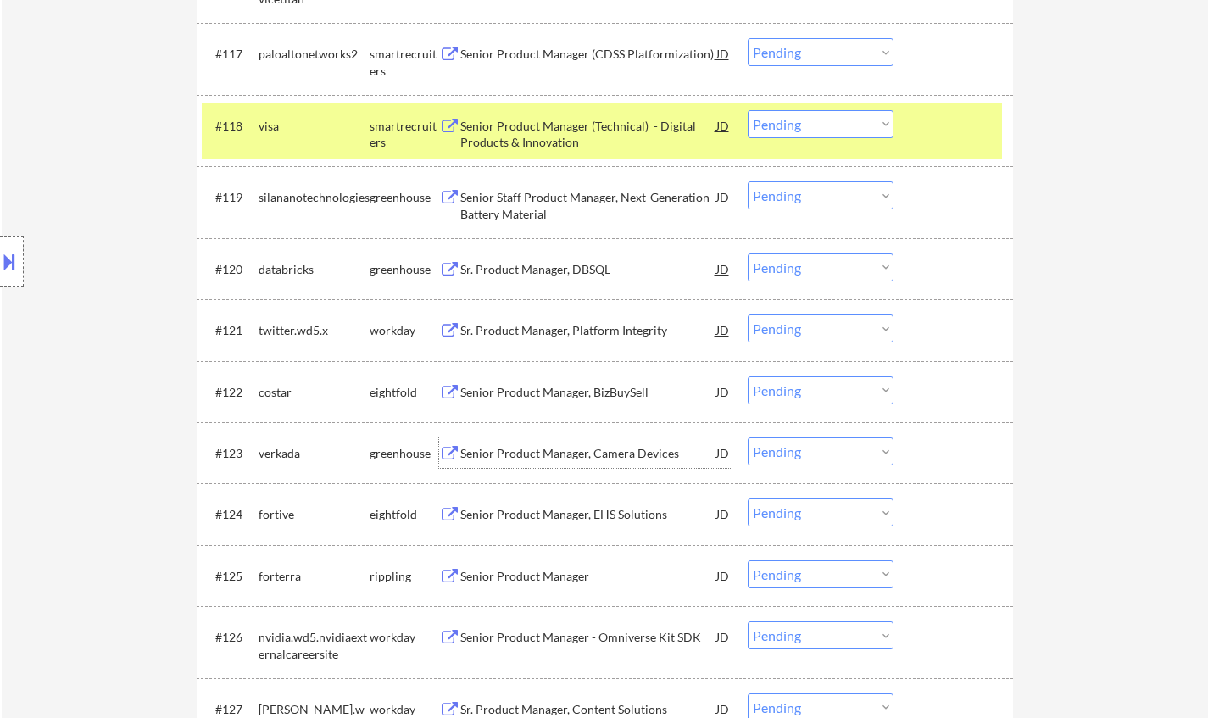
click at [570, 454] on div "Senior Product Manager, Camera Devices" at bounding box center [588, 453] width 256 height 17
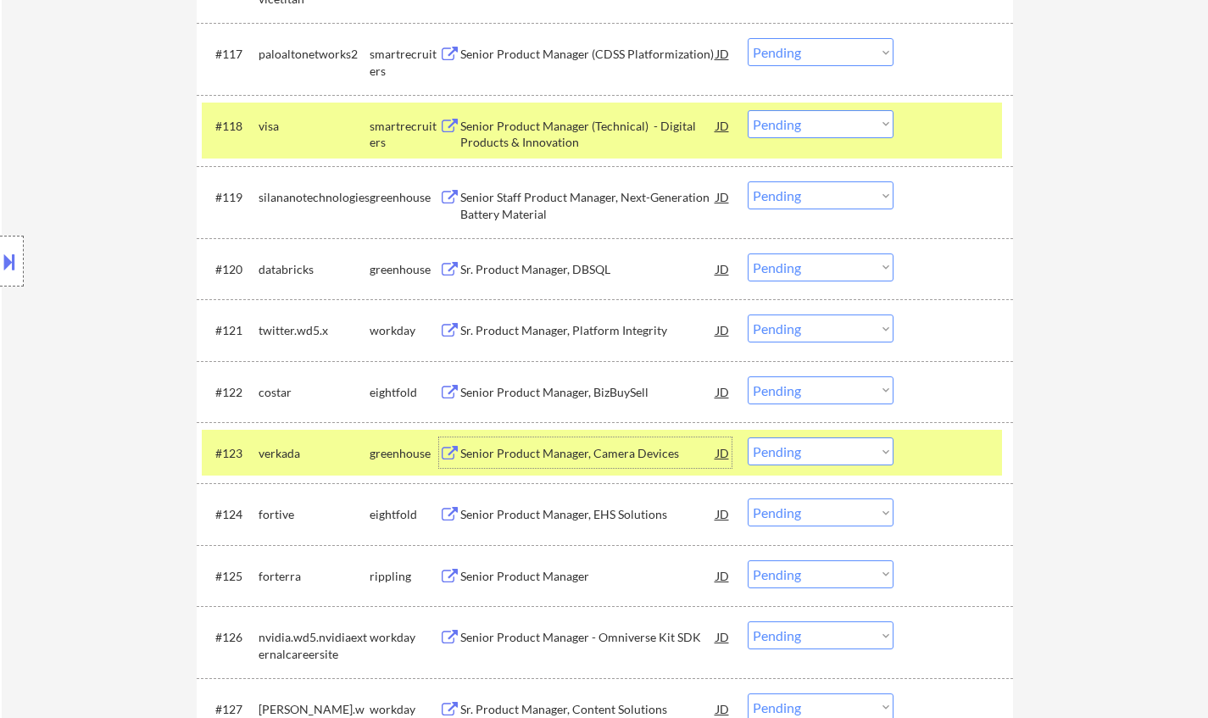
click at [873, 440] on select "Choose an option... Pending Applied Excluded (Questions) Excluded (Expired) Exc…" at bounding box center [821, 452] width 146 height 28
click at [748, 438] on select "Choose an option... Pending Applied Excluded (Questions) Excluded (Expired) Exc…" at bounding box center [821, 452] width 146 height 28
select select ""pending""
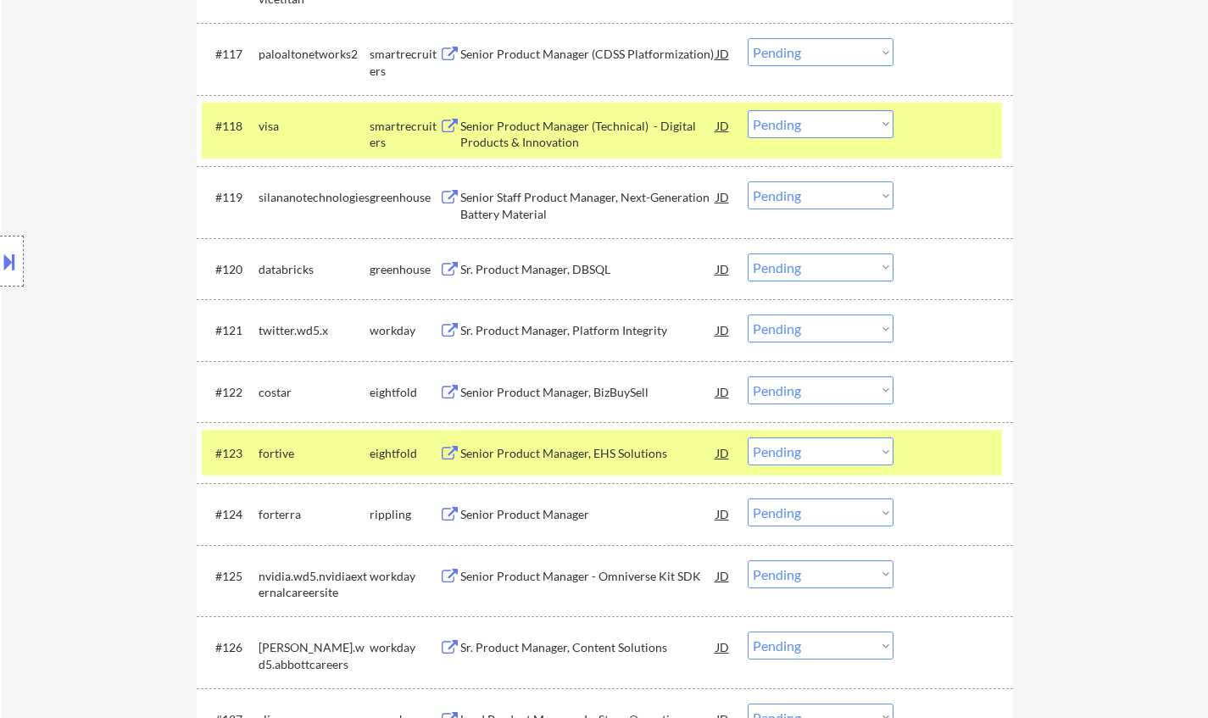
click at [544, 511] on div "Senior Product Manager" at bounding box center [588, 514] width 256 height 17
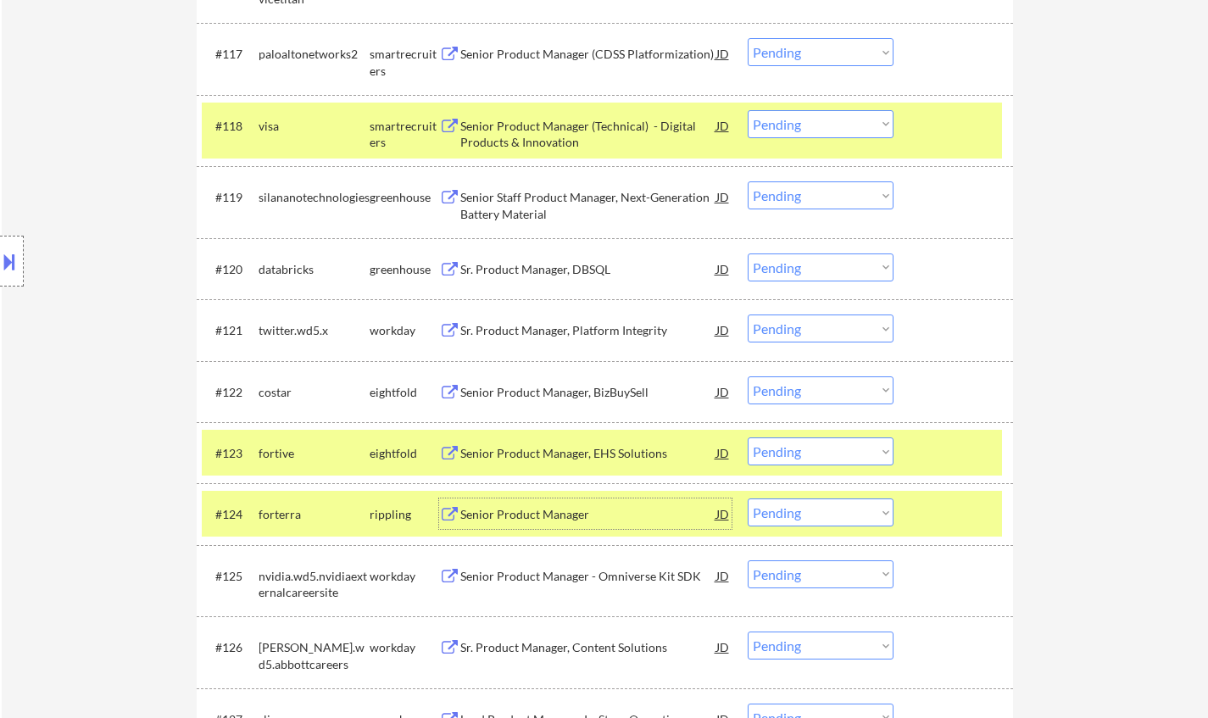
click at [854, 515] on select "Choose an option... Pending Applied Excluded (Questions) Excluded (Expired) Exc…" at bounding box center [821, 513] width 146 height 28
click at [748, 499] on select "Choose an option... Pending Applied Excluded (Questions) Excluded (Expired) Exc…" at bounding box center [821, 513] width 146 height 28
select select ""pending""
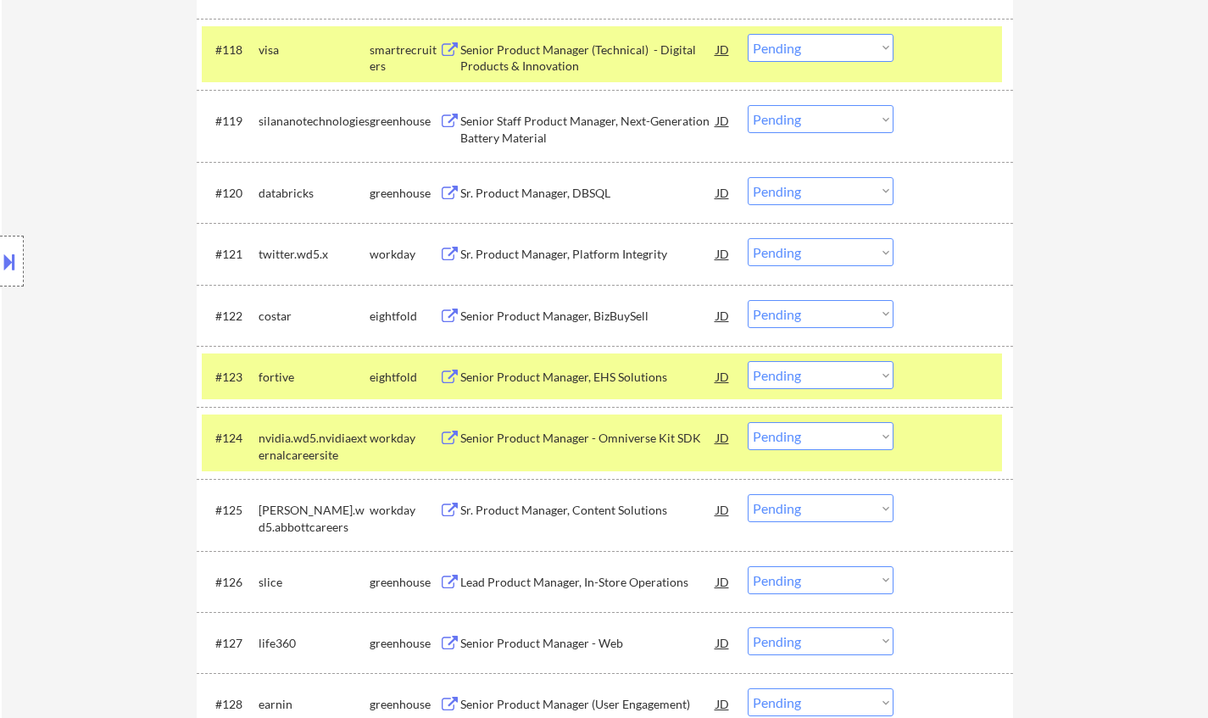
scroll to position [1696, 0]
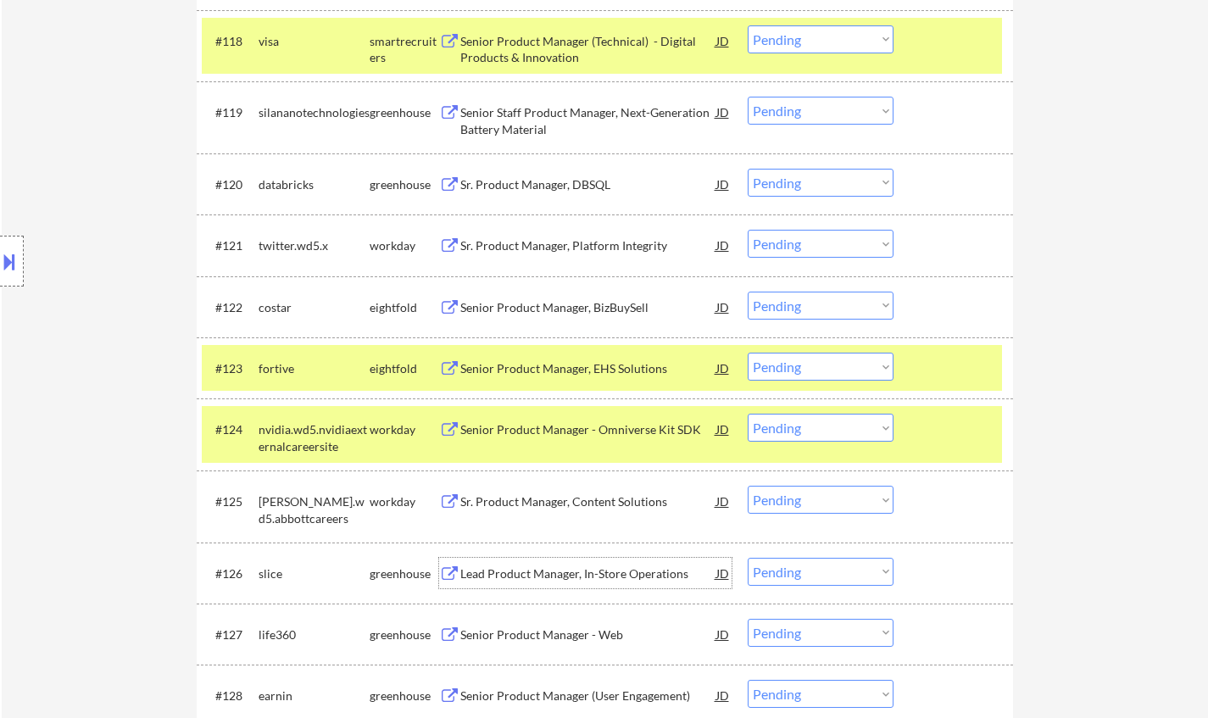
click at [609, 579] on div "Lead Product Manager, In-Store Operations" at bounding box center [588, 574] width 256 height 17
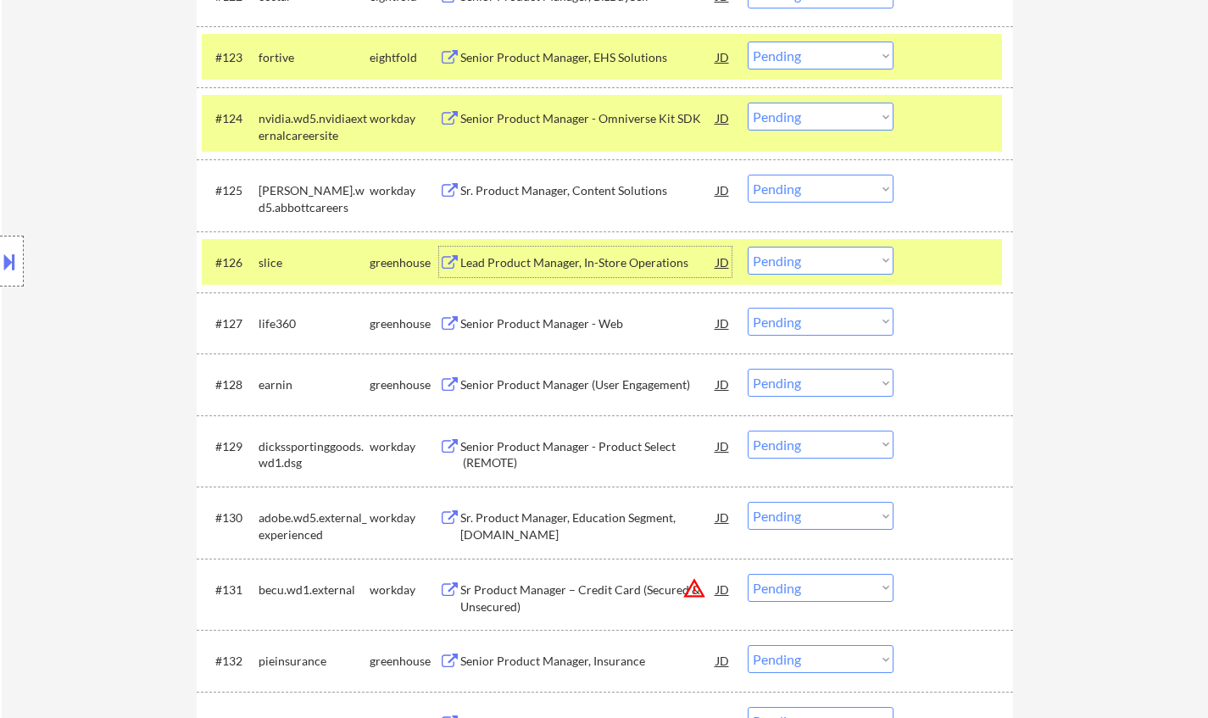
scroll to position [2035, 0]
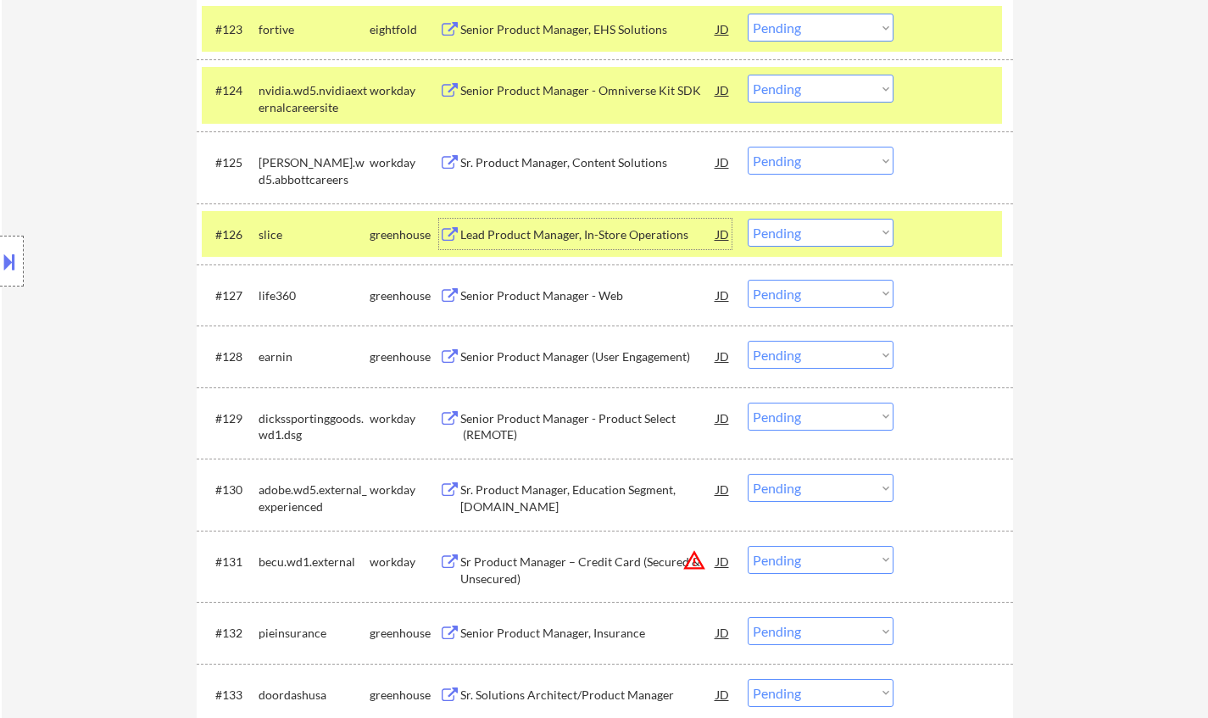
click at [837, 227] on select "Choose an option... Pending Applied Excluded (Questions) Excluded (Expired) Exc…" at bounding box center [821, 233] width 146 height 28
click at [748, 219] on select "Choose an option... Pending Applied Excluded (Questions) Excluded (Expired) Exc…" at bounding box center [821, 233] width 146 height 28
select select ""pending""
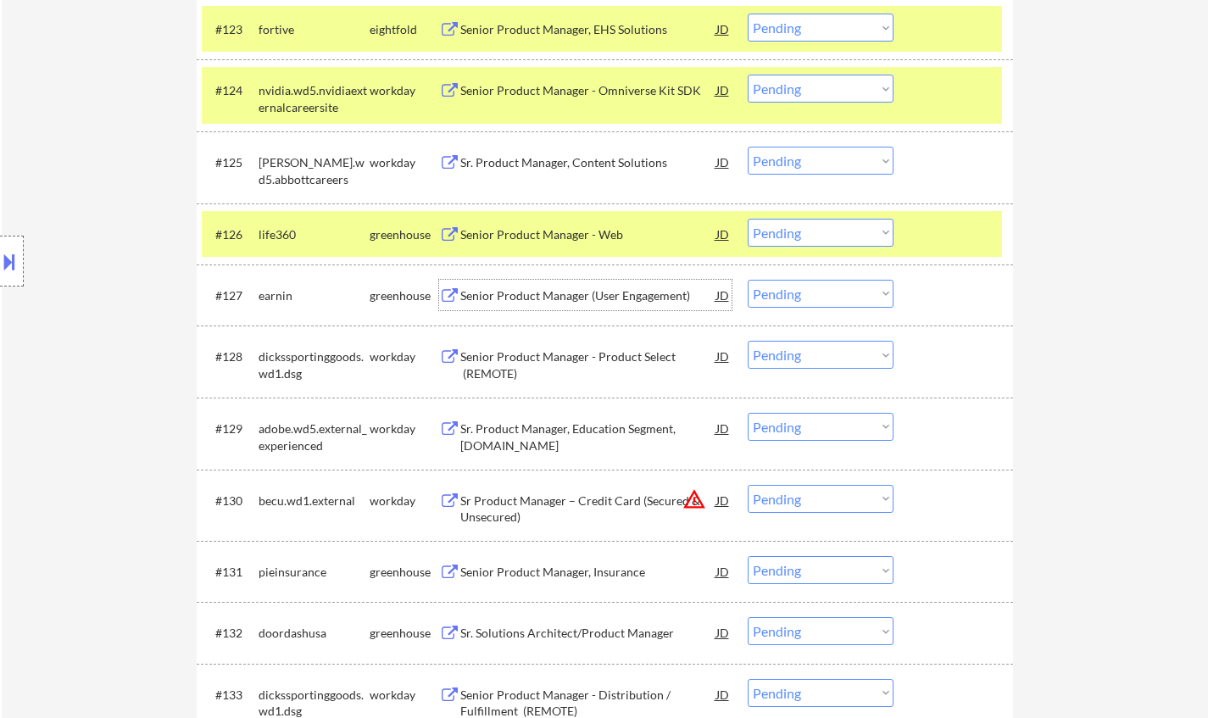
click at [584, 293] on div "Senior Product Manager (User Engagement)" at bounding box center [588, 295] width 256 height 17
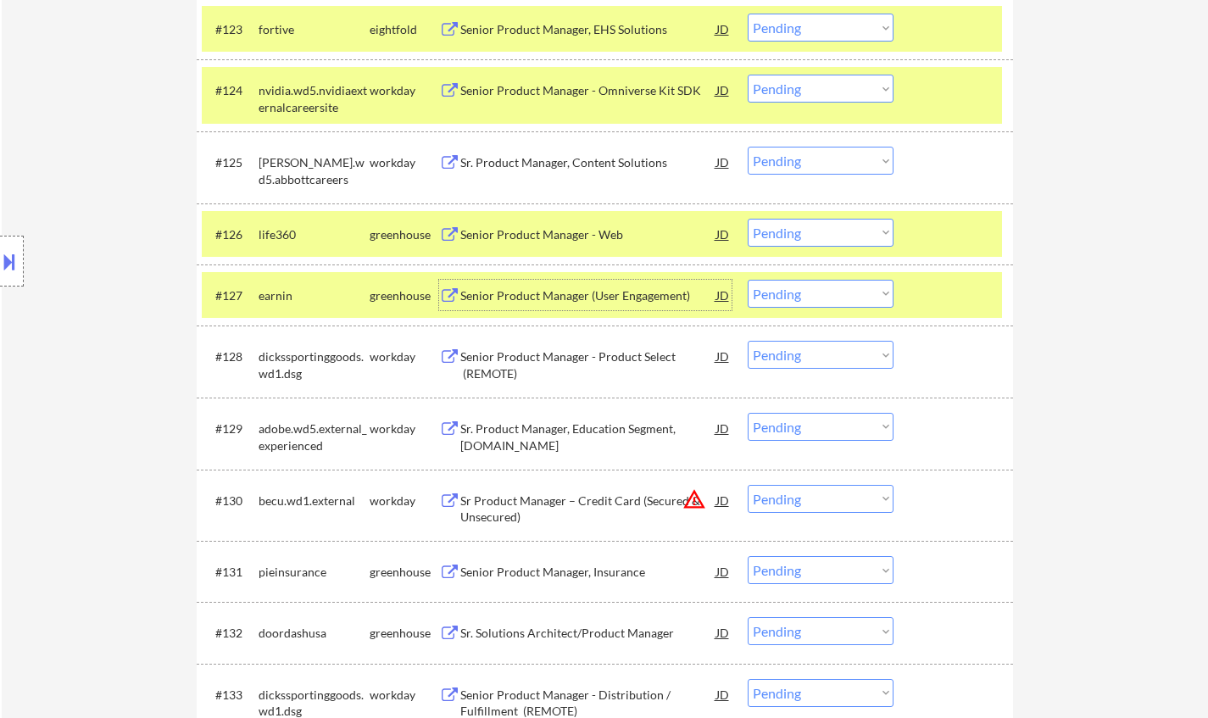
click at [848, 295] on select "Choose an option... Pending Applied Excluded (Questions) Excluded (Expired) Exc…" at bounding box center [821, 294] width 146 height 28
click at [748, 280] on select "Choose an option... Pending Applied Excluded (Questions) Excluded (Expired) Exc…" at bounding box center [821, 294] width 146 height 28
select select ""pending""
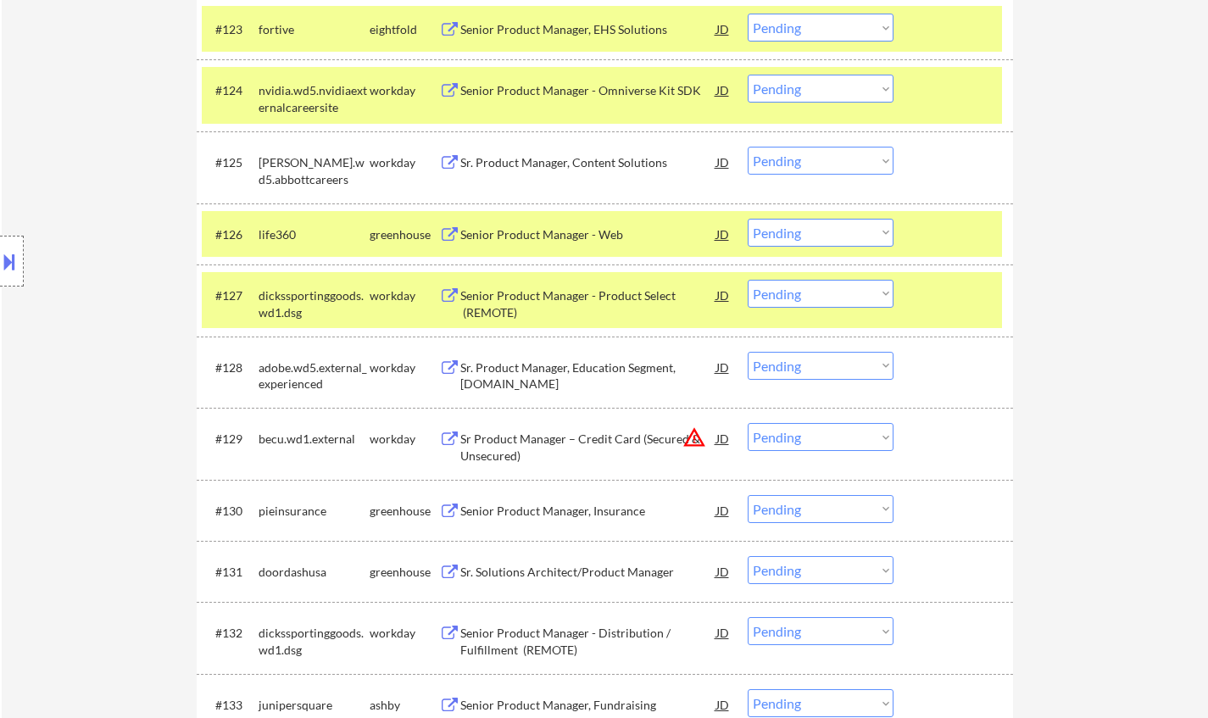
scroll to position [2120, 0]
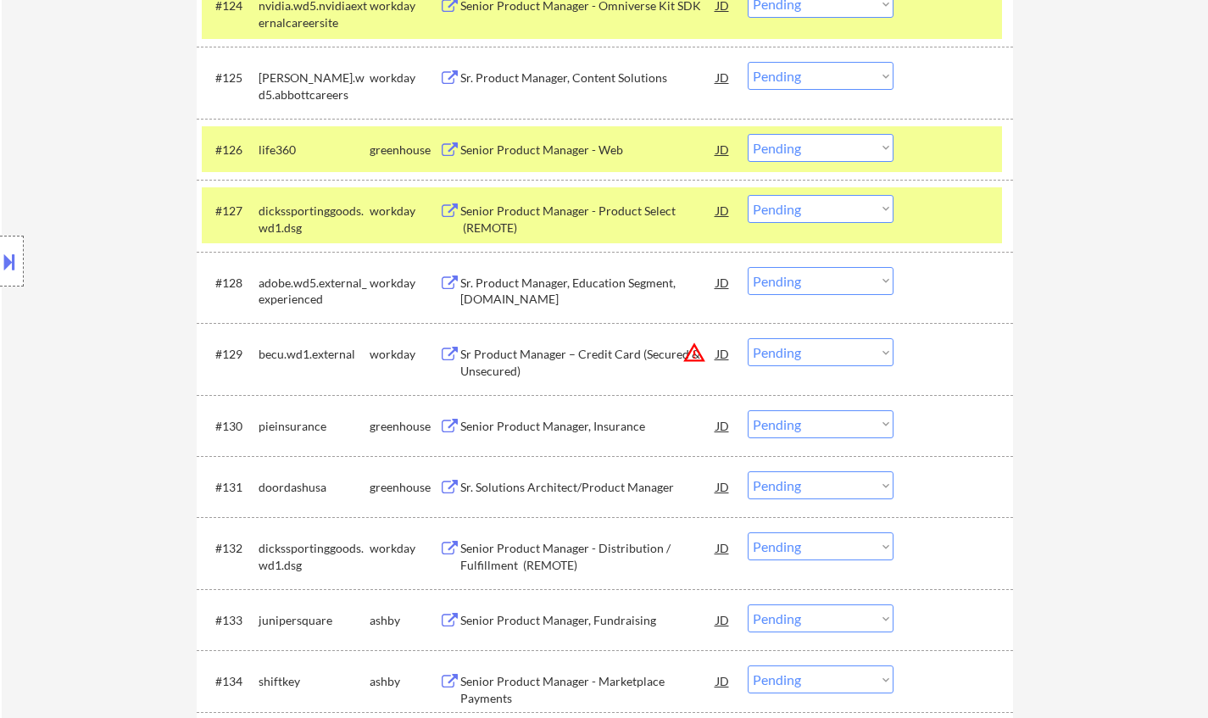
click at [559, 432] on div "Senior Product Manager, Insurance" at bounding box center [588, 426] width 256 height 17
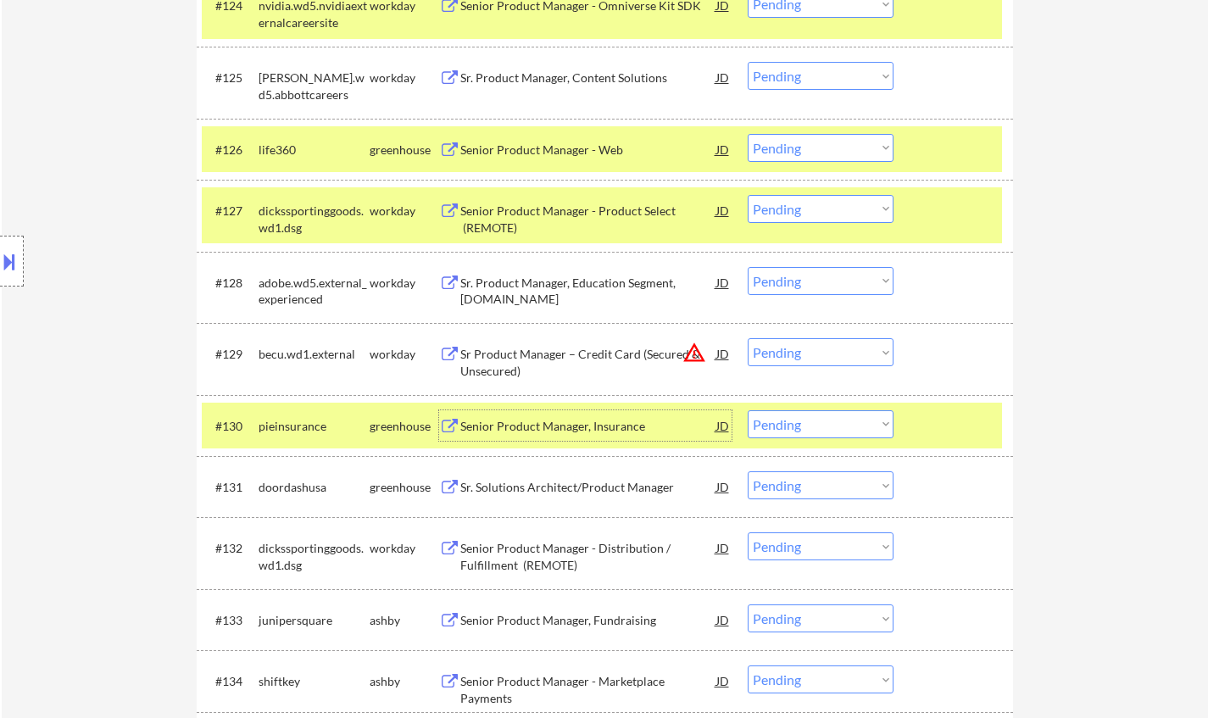
click at [830, 416] on select "Choose an option... Pending Applied Excluded (Questions) Excluded (Expired) Exc…" at bounding box center [821, 424] width 146 height 28
click at [748, 410] on select "Choose an option... Pending Applied Excluded (Questions) Excluded (Expired) Exc…" at bounding box center [821, 424] width 146 height 28
click at [729, 354] on div "JD" at bounding box center [723, 353] width 17 height 31
select select ""pending""
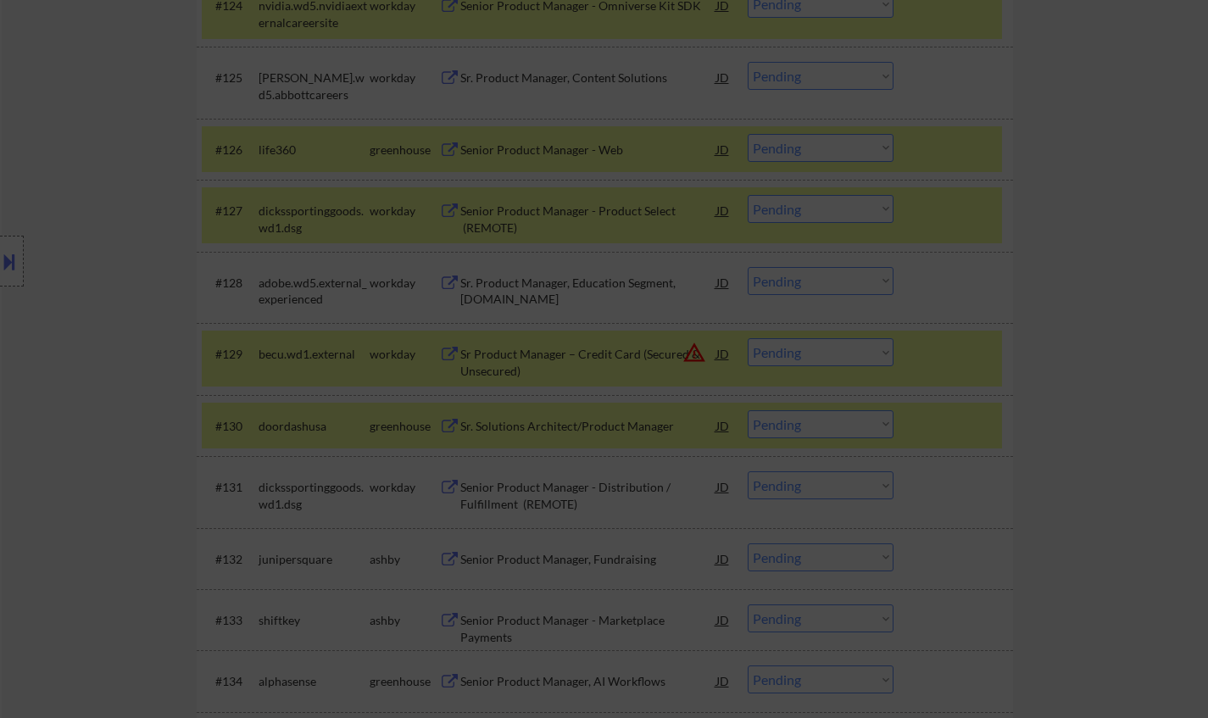
click at [1133, 393] on div at bounding box center [604, 359] width 1208 height 718
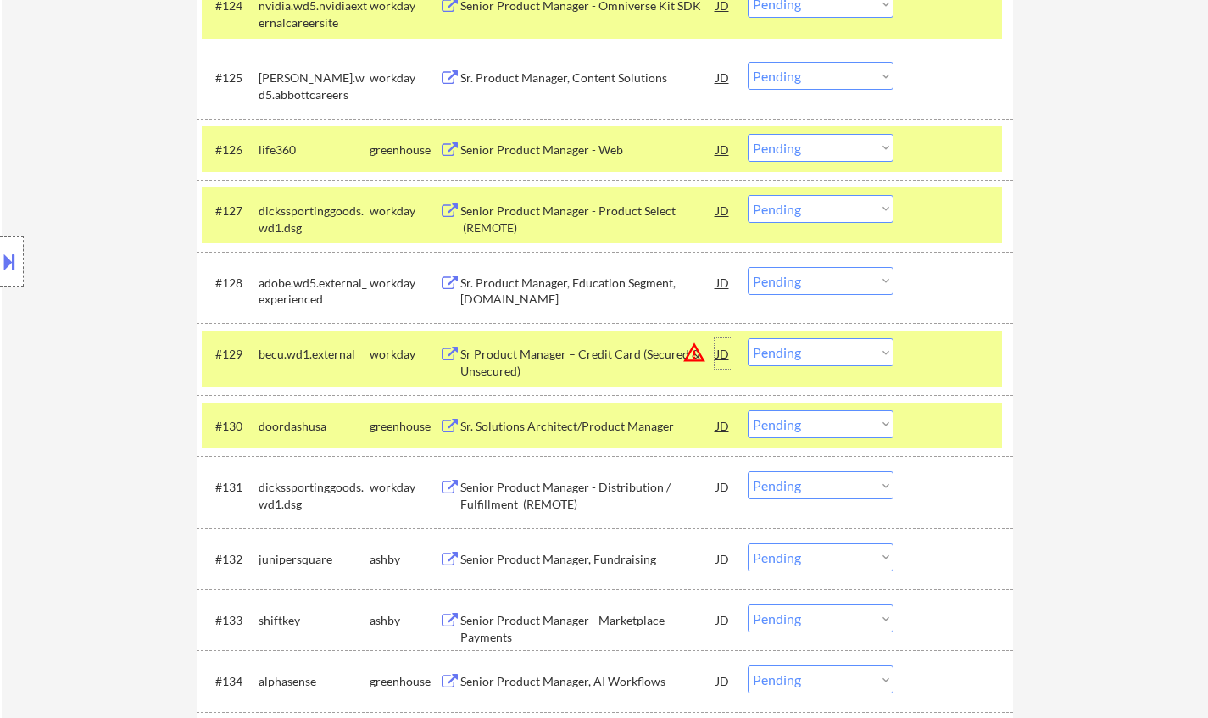
click at [720, 354] on div "JD" at bounding box center [723, 353] width 17 height 31
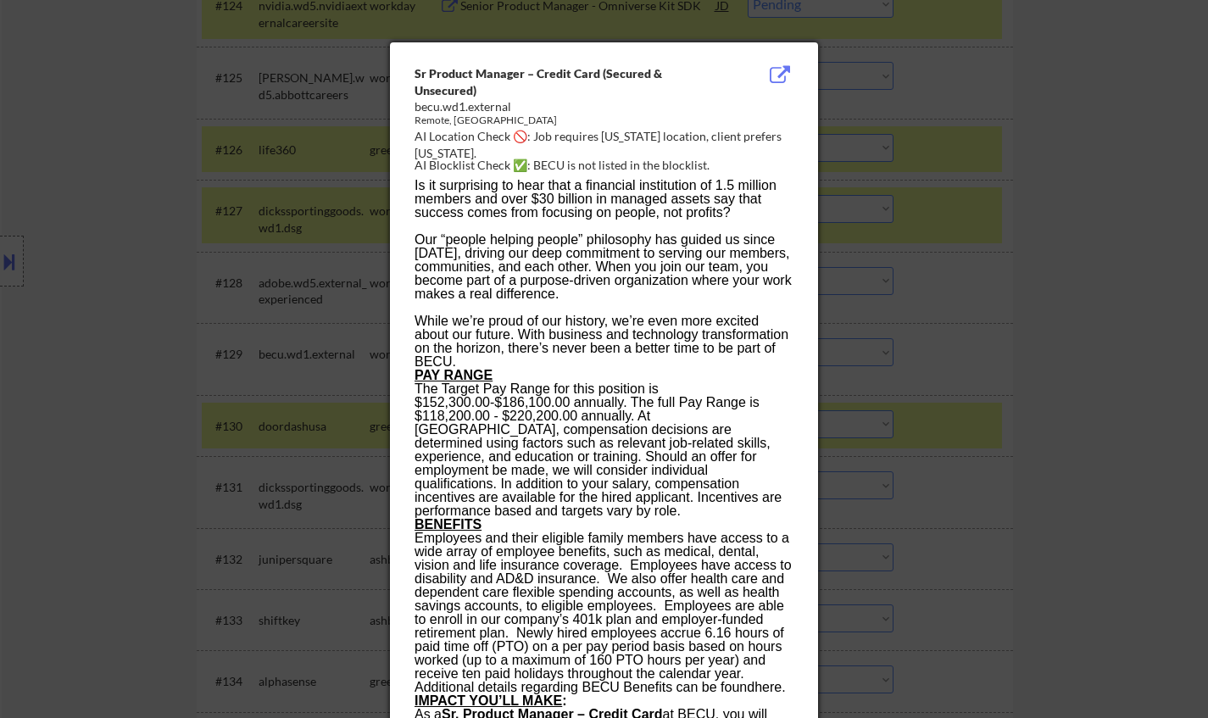
click at [1152, 382] on div at bounding box center [604, 359] width 1208 height 718
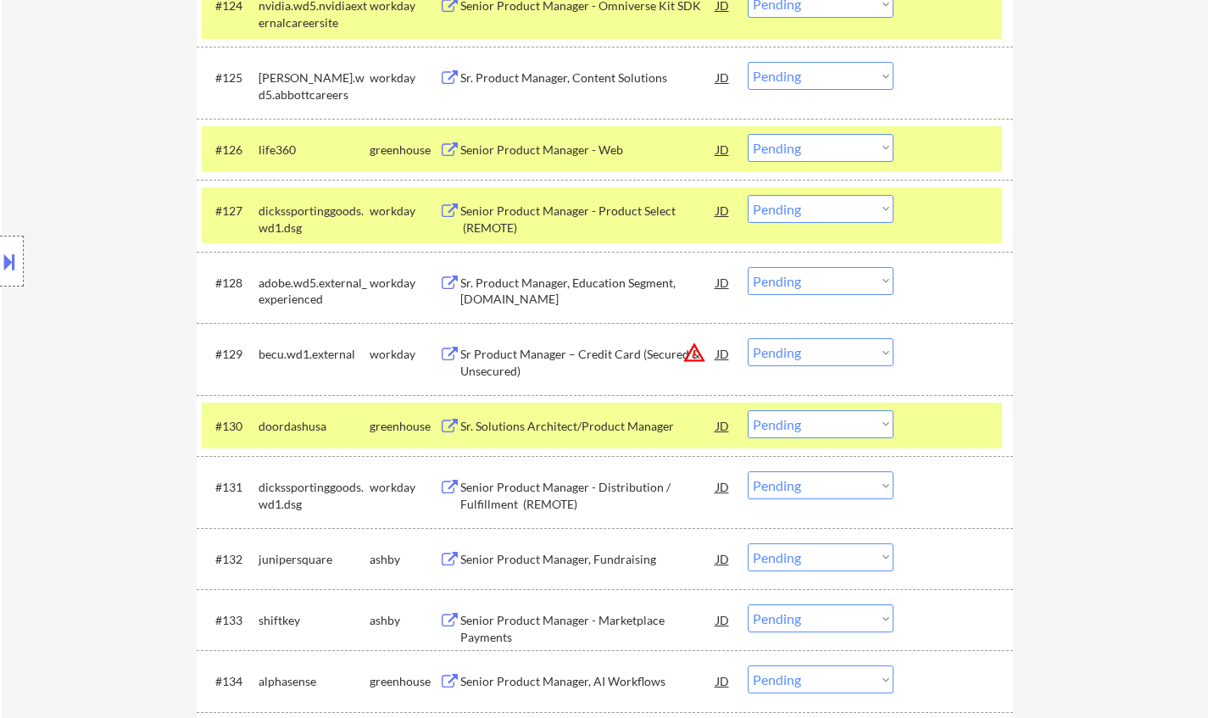
click at [839, 350] on select "Choose an option... Pending Applied Excluded (Questions) Excluded (Expired) Exc…" at bounding box center [821, 352] width 146 height 28
click at [748, 338] on select "Choose an option... Pending Applied Excluded (Questions) Excluded (Expired) Exc…" at bounding box center [821, 352] width 146 height 28
select select ""pending""
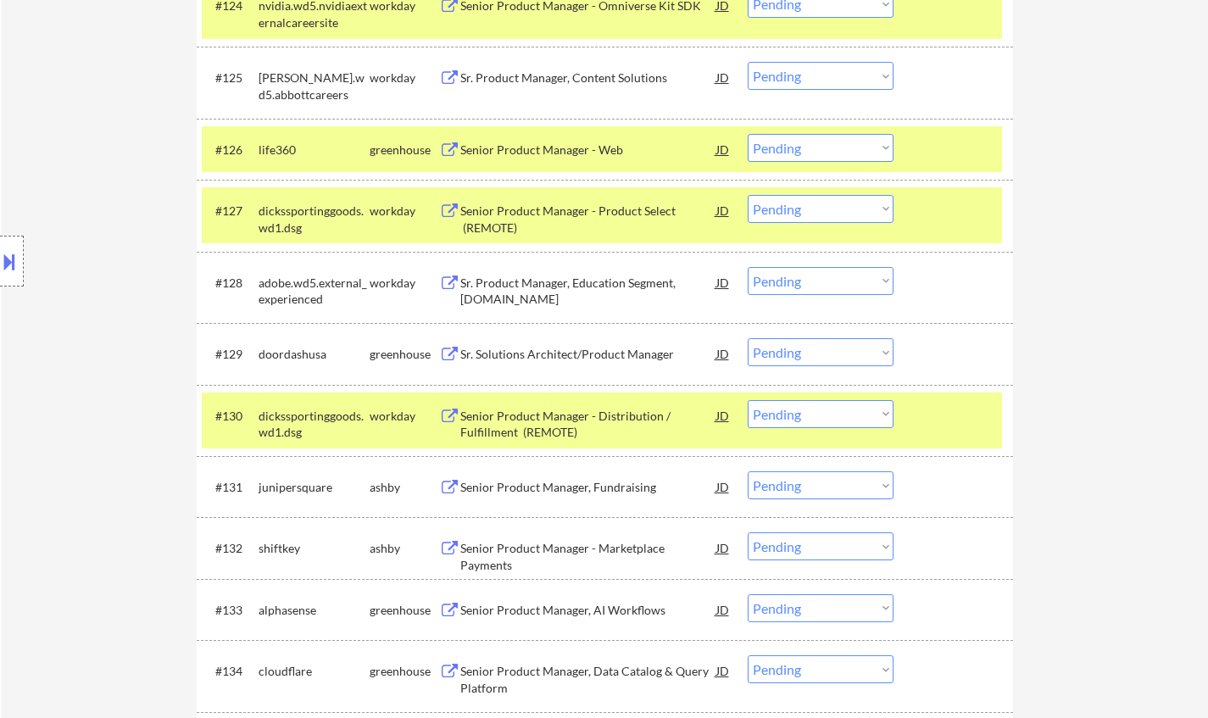
click at [559, 491] on div "Senior Product Manager, Fundraising" at bounding box center [588, 487] width 256 height 17
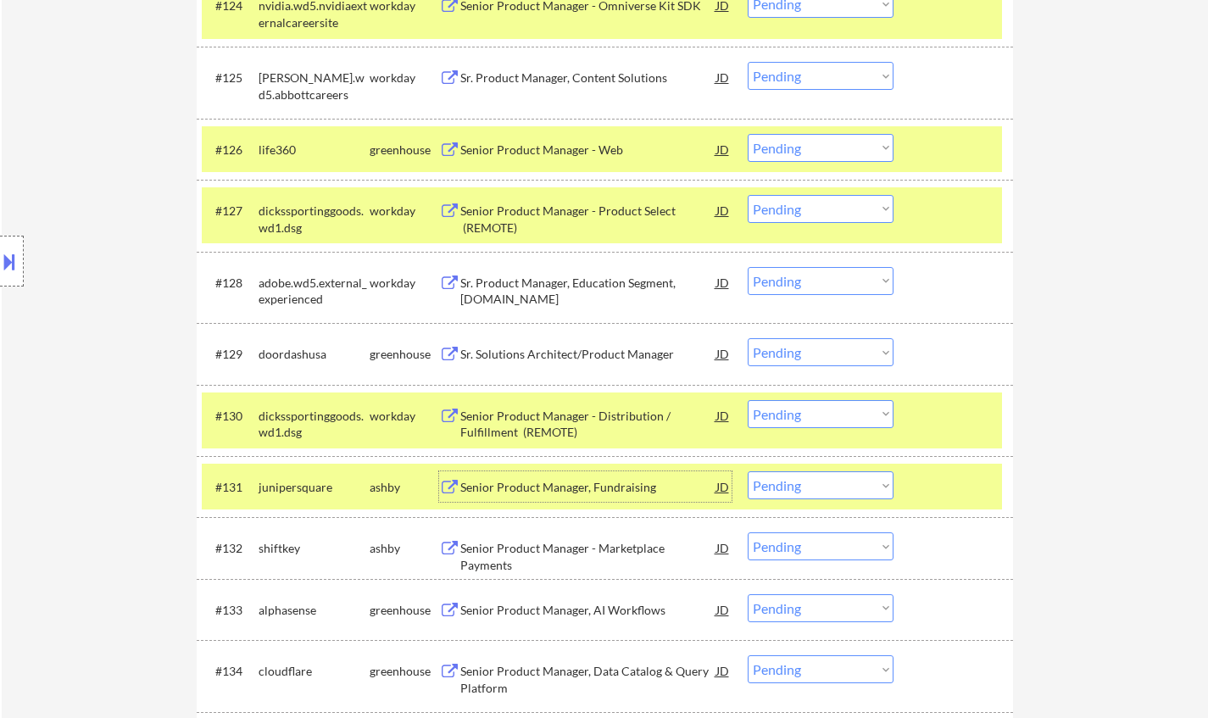
click at [793, 485] on select "Choose an option... Pending Applied Excluded (Questions) Excluded (Expired) Exc…" at bounding box center [821, 485] width 146 height 28
click at [748, 471] on select "Choose an option... Pending Applied Excluded (Questions) Excluded (Expired) Exc…" at bounding box center [821, 485] width 146 height 28
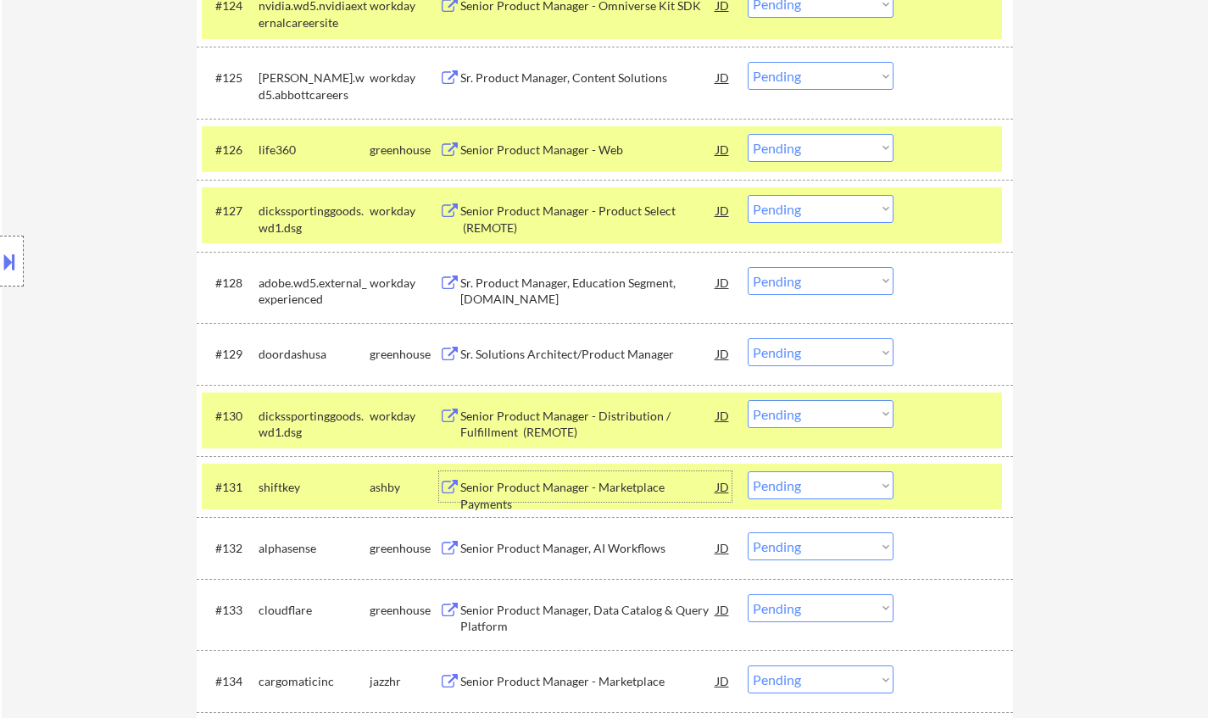
click at [619, 493] on div "Senior Product Manager - Marketplace Payments" at bounding box center [588, 495] width 256 height 33
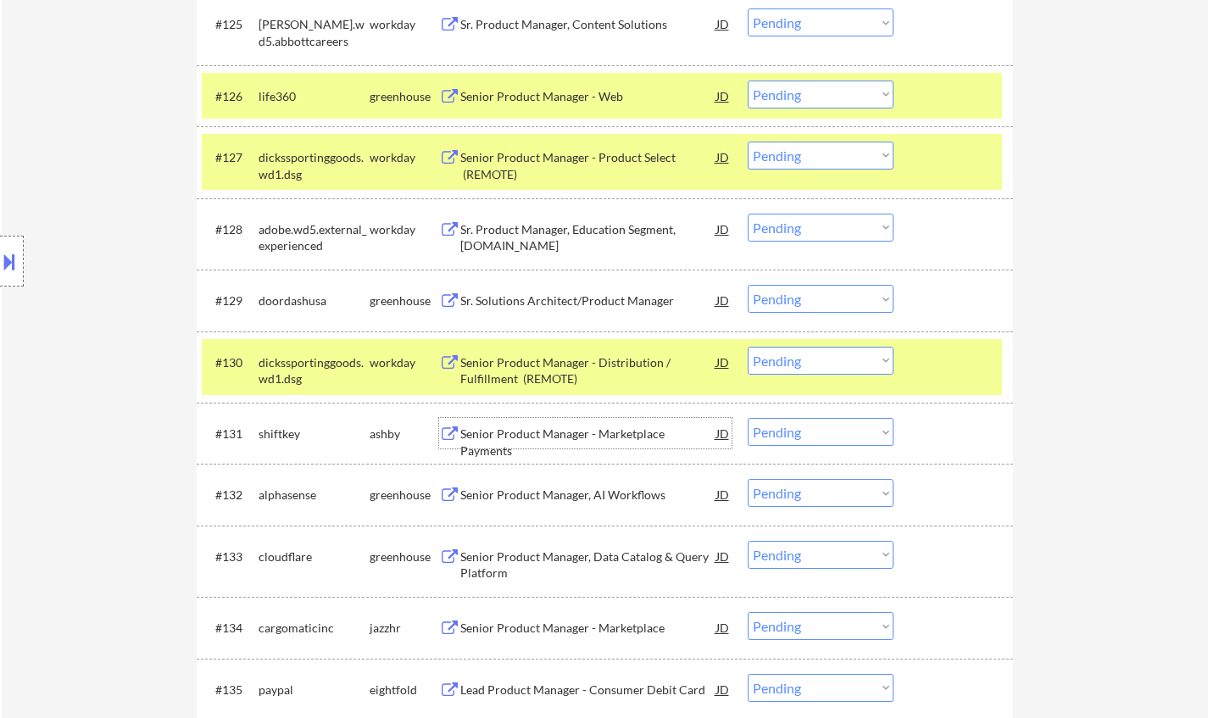
scroll to position [2205, 0]
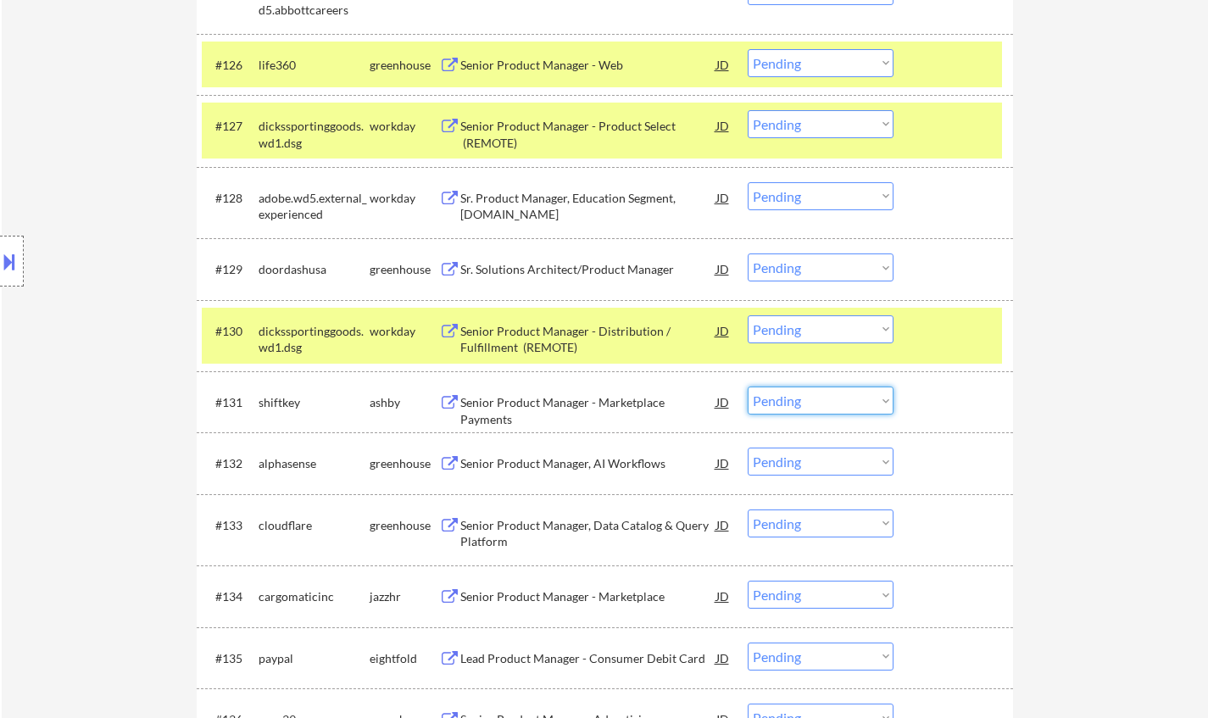
click at [815, 394] on select "Choose an option... Pending Applied Excluded (Questions) Excluded (Expired) Exc…" at bounding box center [821, 401] width 146 height 28
click at [748, 387] on select "Choose an option... Pending Applied Excluded (Questions) Excluded (Expired) Exc…" at bounding box center [821, 401] width 146 height 28
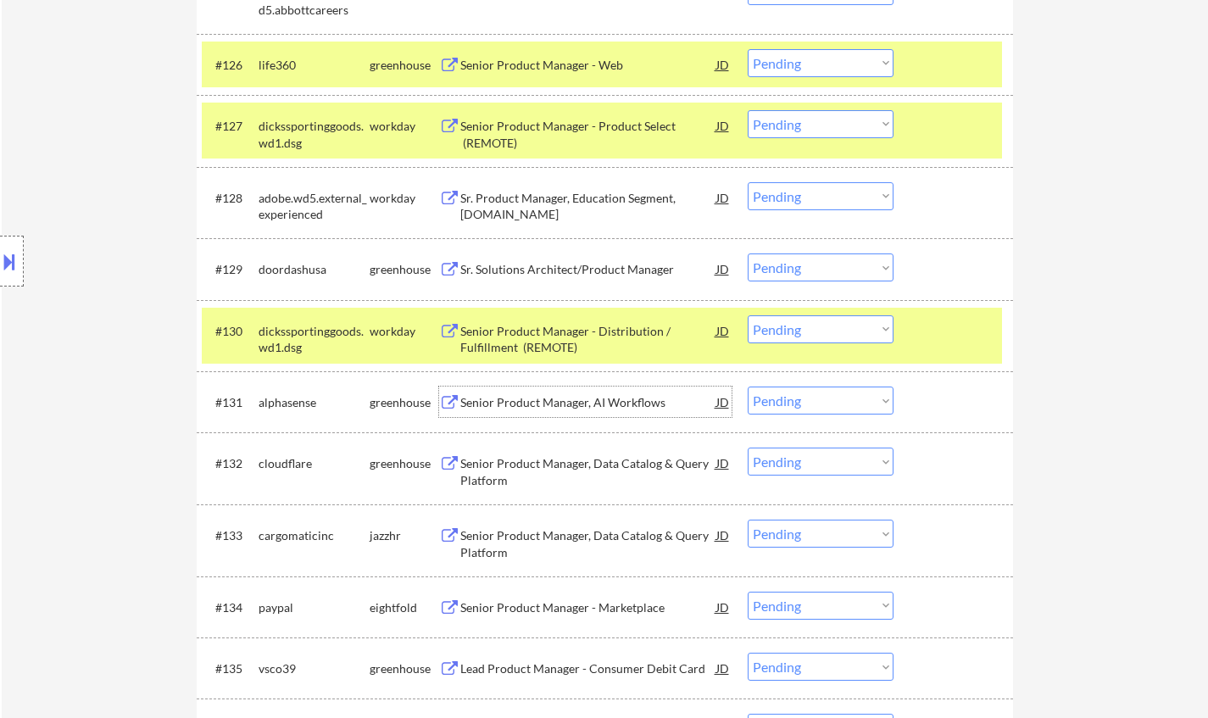
click at [548, 406] on div "Senior Product Manager, AI Workflows" at bounding box center [588, 402] width 256 height 17
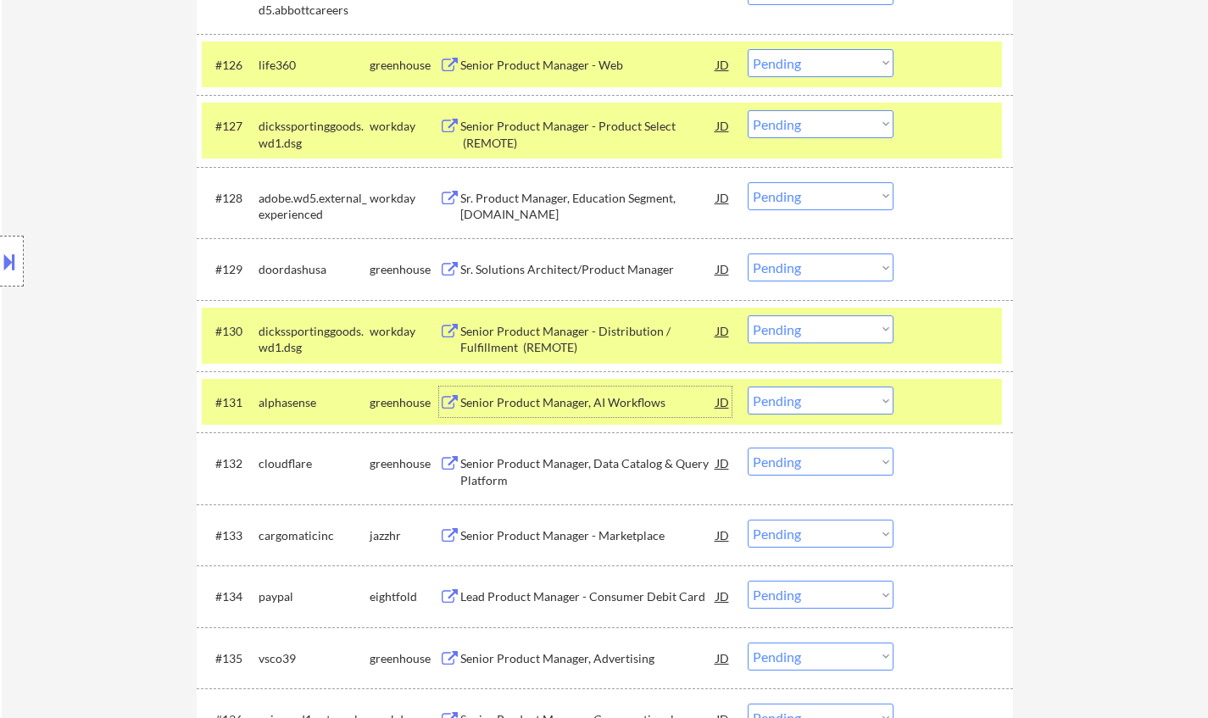
click at [797, 396] on select "Choose an option... Pending Applied Excluded (Questions) Excluded (Expired) Exc…" at bounding box center [821, 401] width 146 height 28
click at [822, 409] on select "Choose an option... Pending Applied Excluded (Questions) Excluded (Expired) Exc…" at bounding box center [821, 401] width 146 height 28
click at [748, 387] on select "Choose an option... Pending Applied Excluded (Questions) Excluded (Expired) Exc…" at bounding box center [821, 401] width 146 height 28
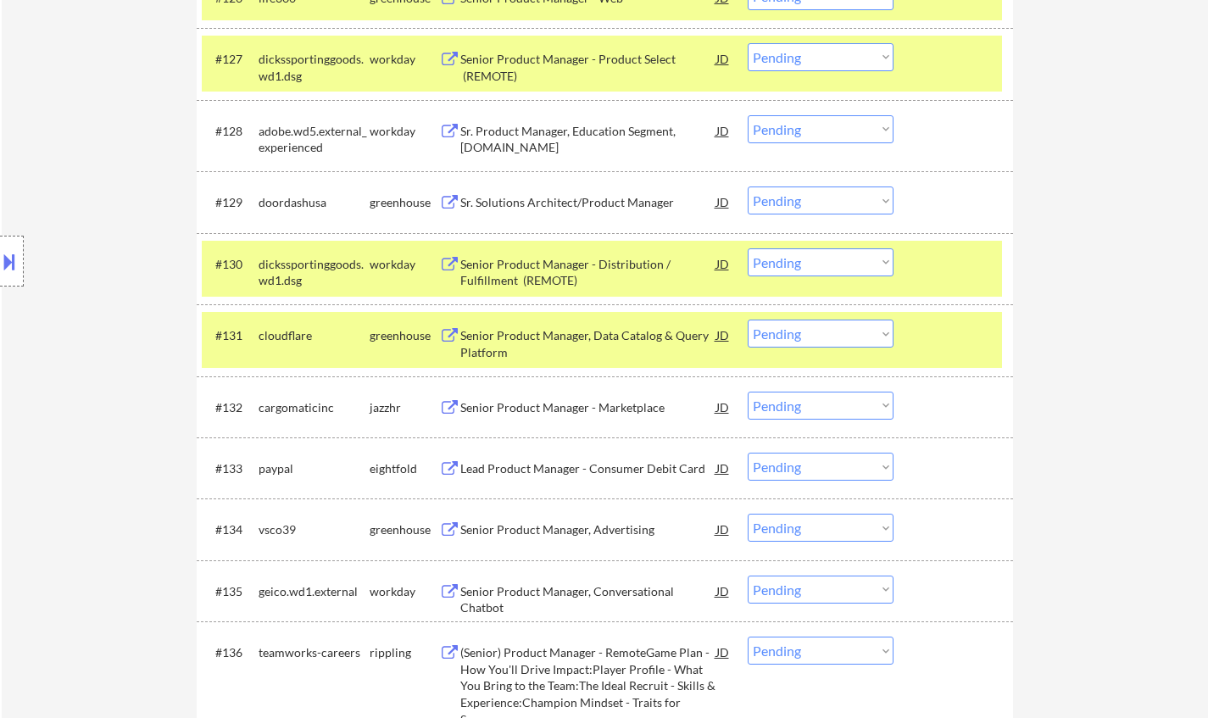
scroll to position [2289, 0]
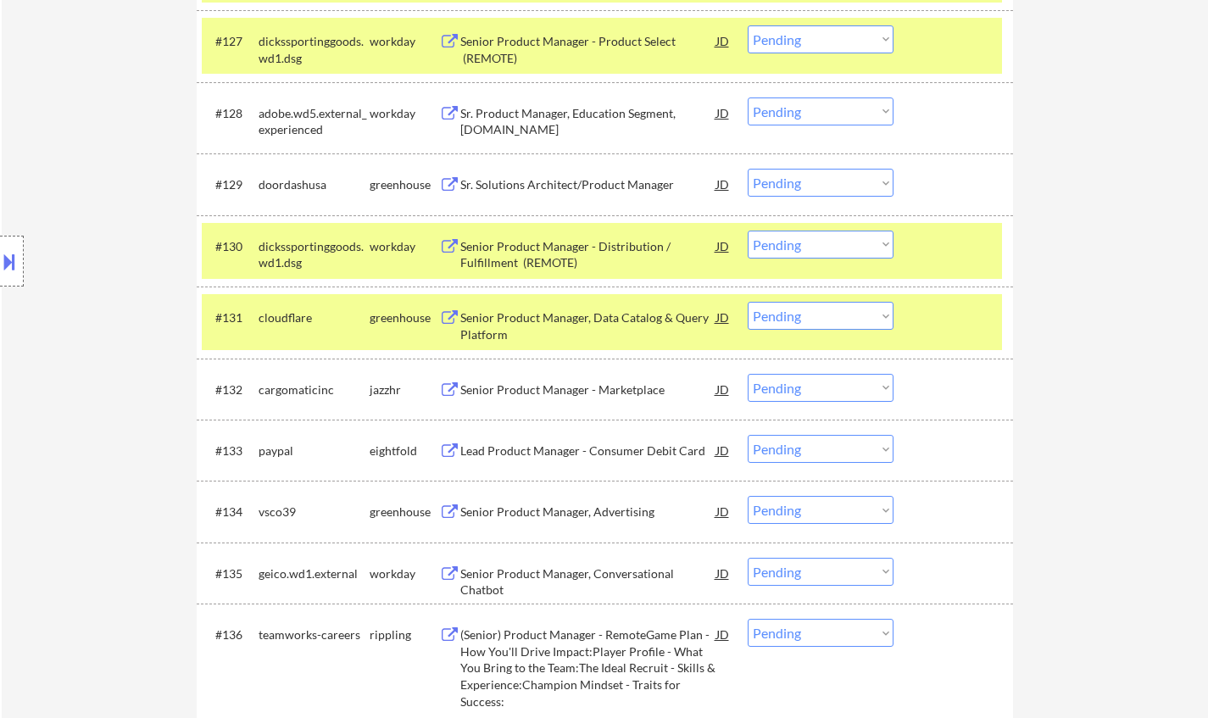
click at [555, 315] on div "Senior Product Manager, Data Catalog & Query Platform" at bounding box center [588, 325] width 256 height 33
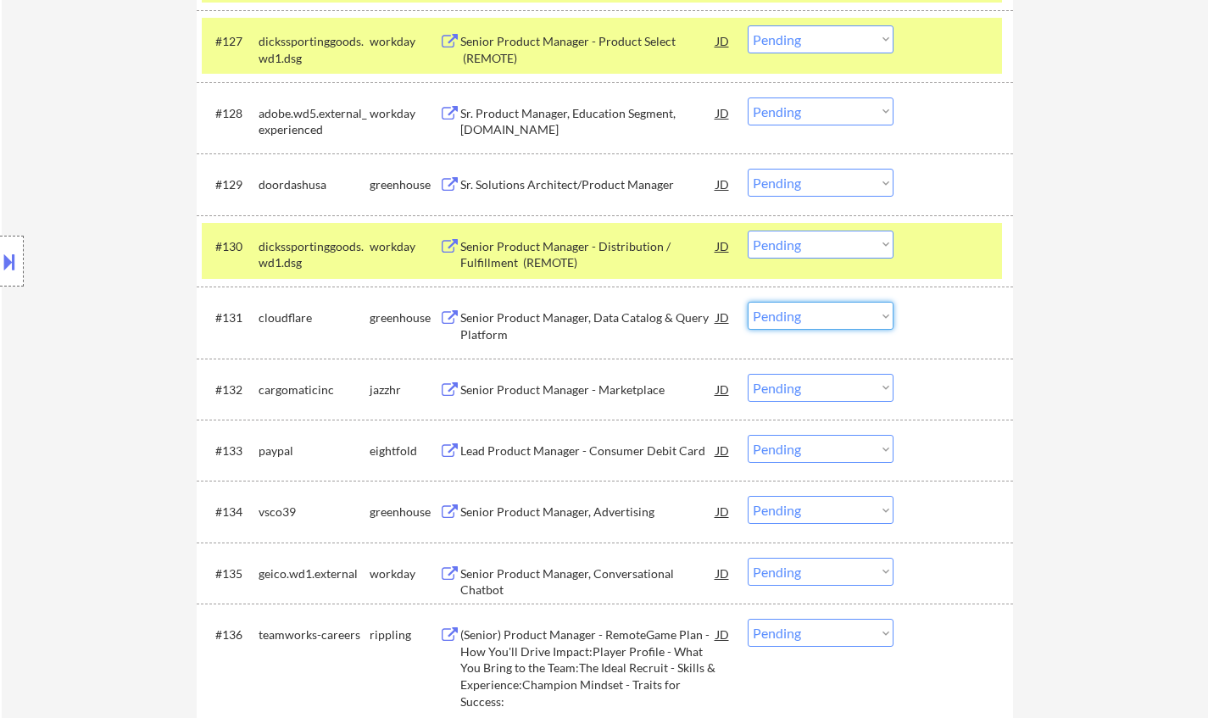
drag, startPoint x: 817, startPoint y: 315, endPoint x: 834, endPoint y: 329, distance: 22.3
click at [819, 315] on select "Choose an option... Pending Applied Excluded (Questions) Excluded (Expired) Exc…" at bounding box center [821, 316] width 146 height 28
click at [748, 302] on select "Choose an option... Pending Applied Excluded (Questions) Excluded (Expired) Exc…" at bounding box center [821, 316] width 146 height 28
select select ""pending""
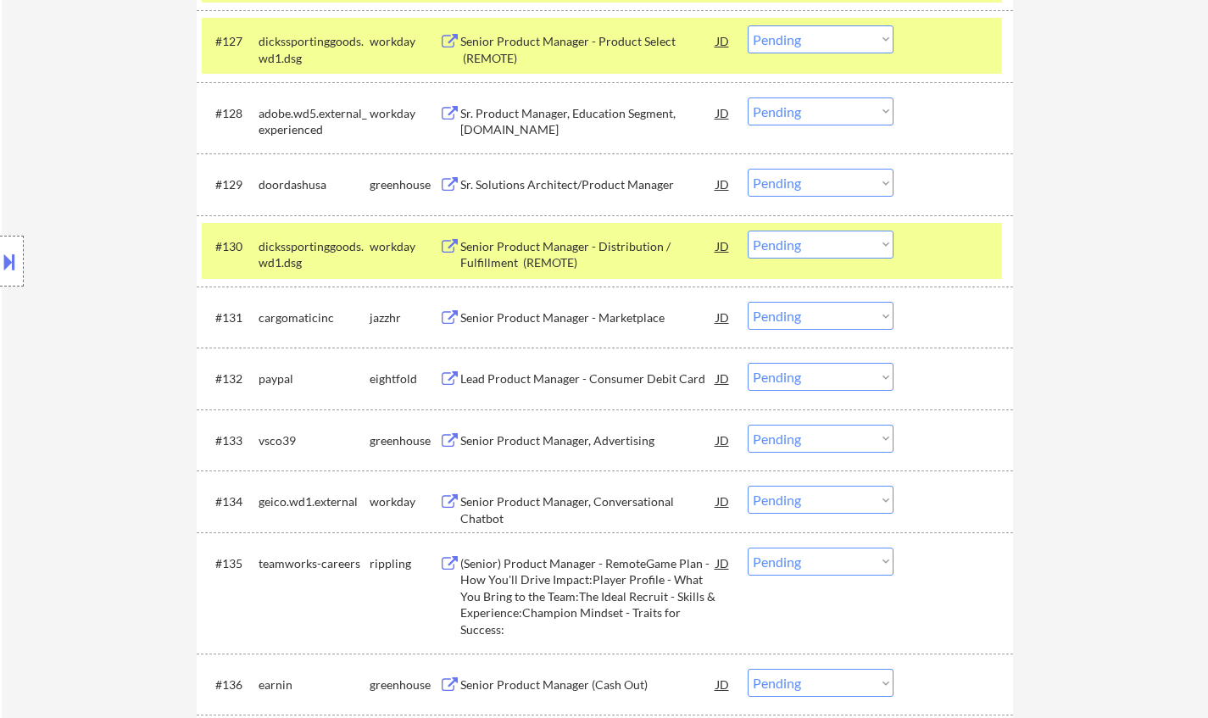
scroll to position [2374, 0]
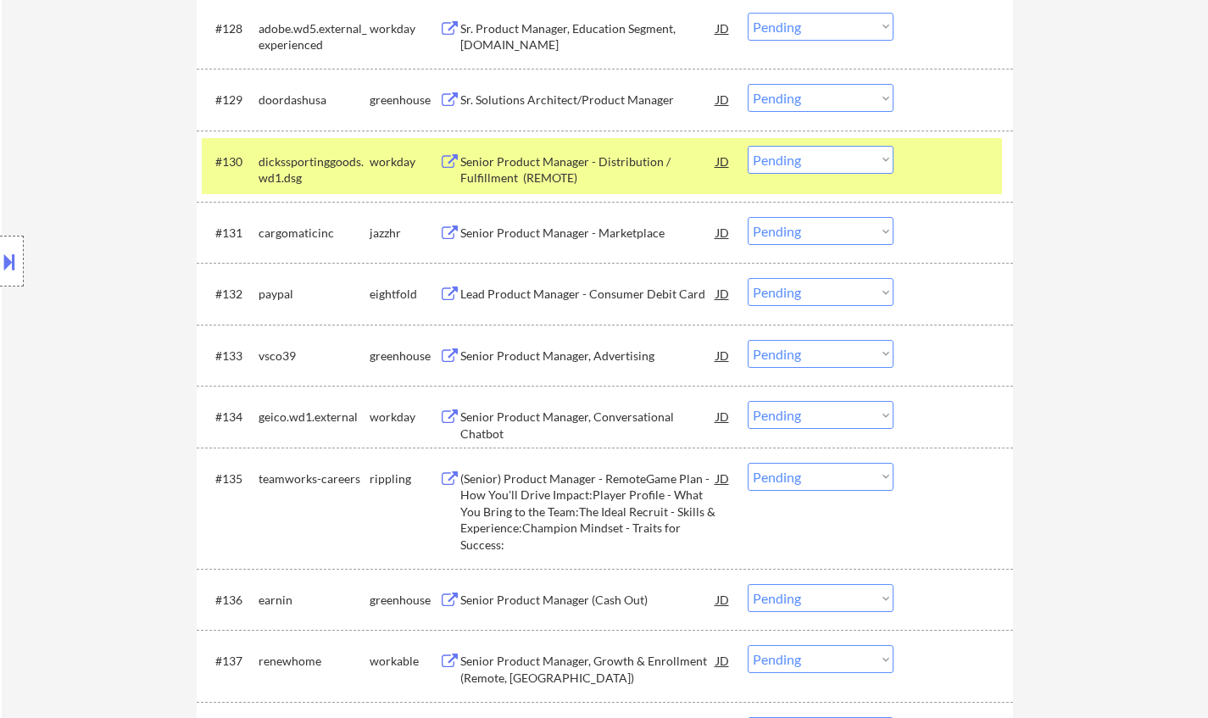
click at [583, 351] on div "Senior Product Manager, Advertising" at bounding box center [588, 356] width 256 height 17
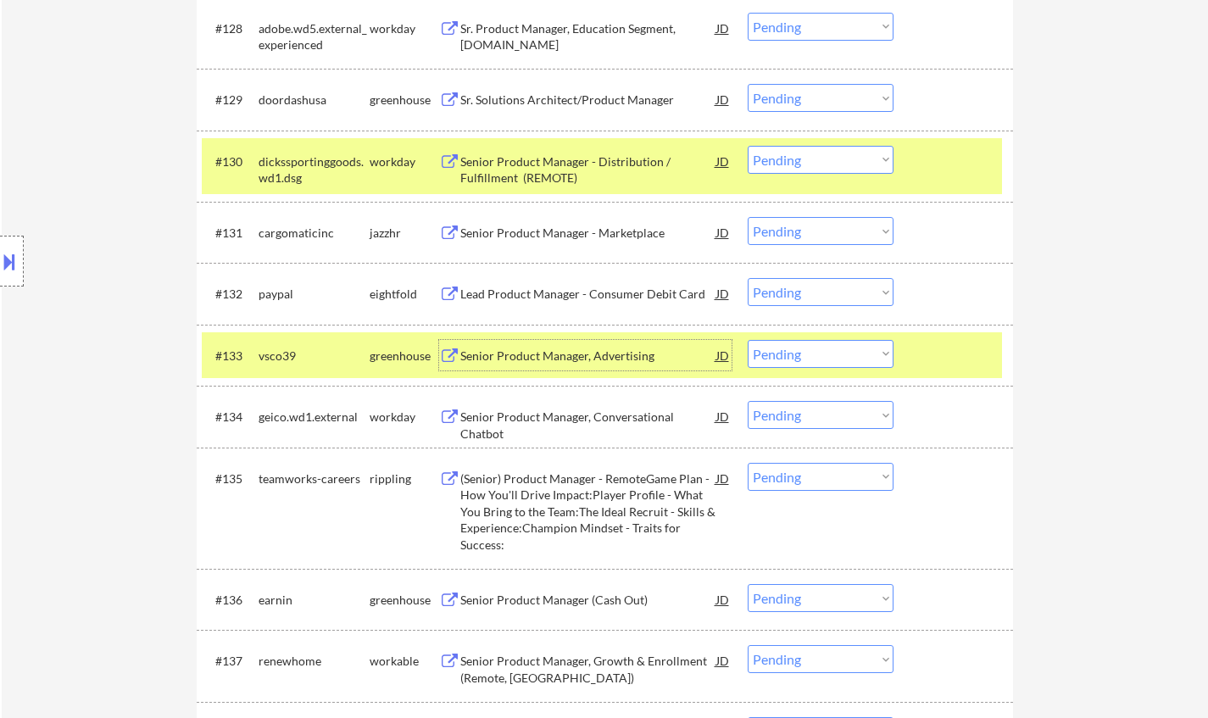
drag, startPoint x: 850, startPoint y: 350, endPoint x: 864, endPoint y: 361, distance: 18.1
click at [850, 350] on select "Choose an option... Pending Applied Excluded (Questions) Excluded (Expired) Exc…" at bounding box center [821, 354] width 146 height 28
click at [748, 340] on select "Choose an option... Pending Applied Excluded (Questions) Excluded (Expired) Exc…" at bounding box center [821, 354] width 146 height 28
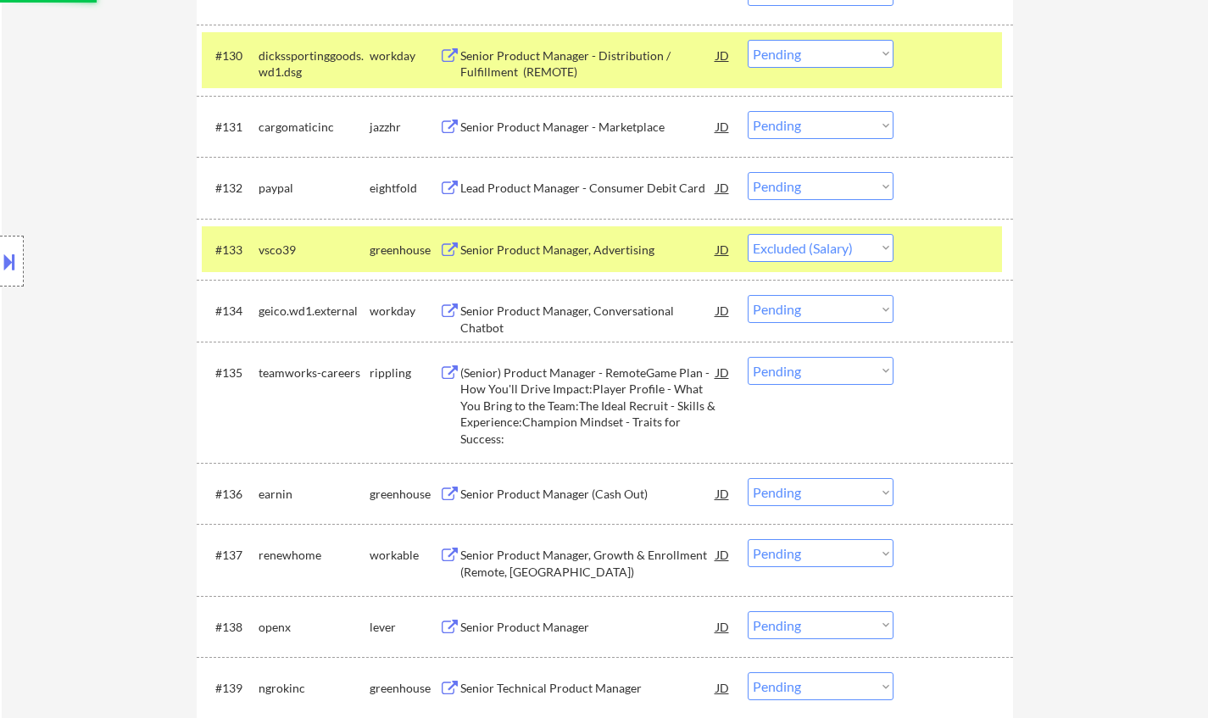
scroll to position [2544, 0]
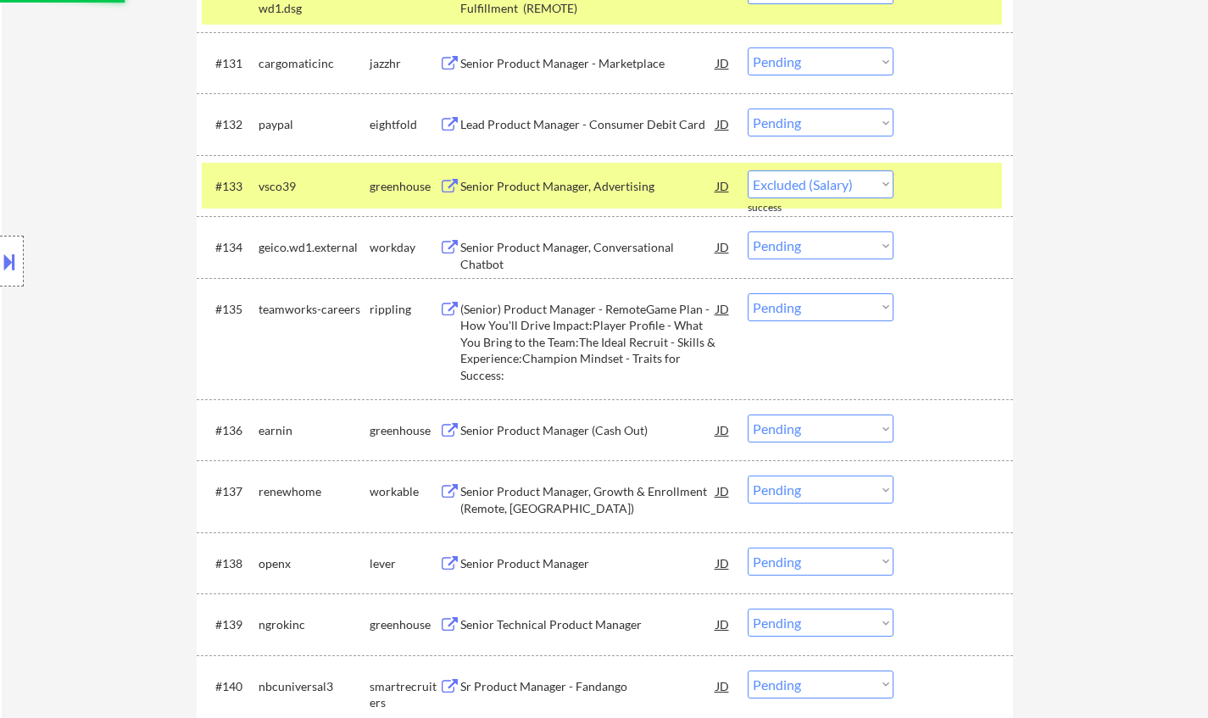
select select ""pending""
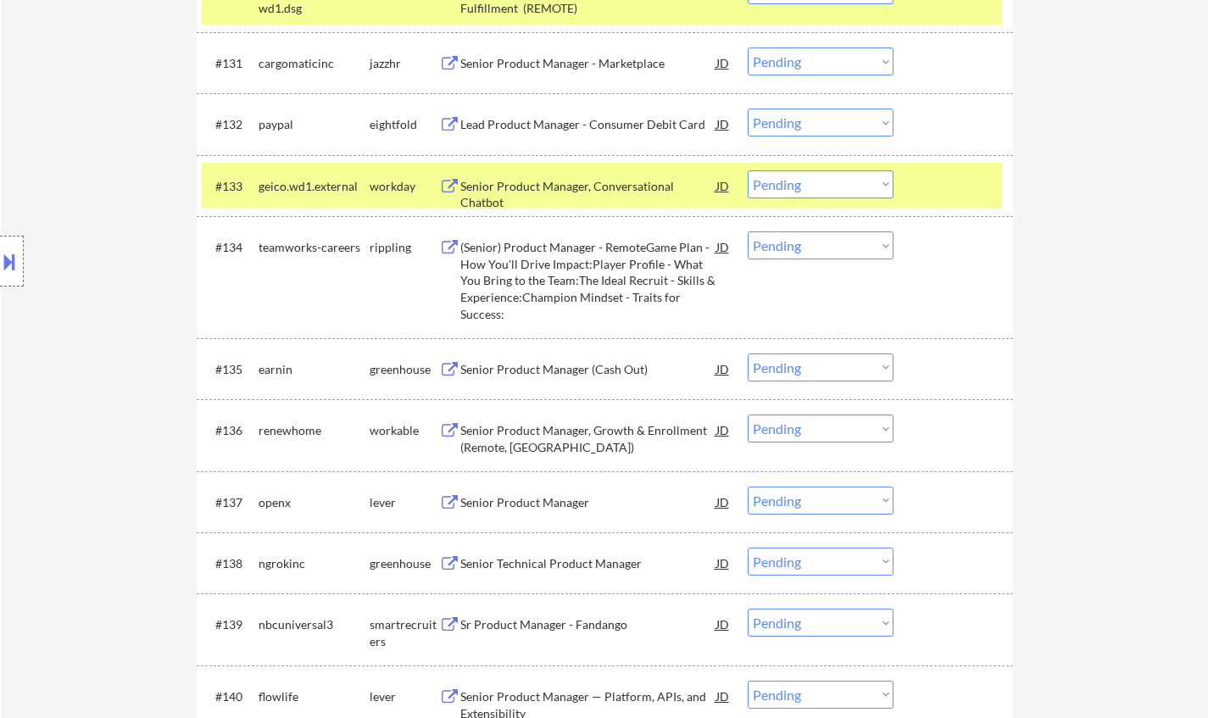
click at [533, 354] on div "Senior Product Manager (Cash Out)" at bounding box center [588, 369] width 256 height 31
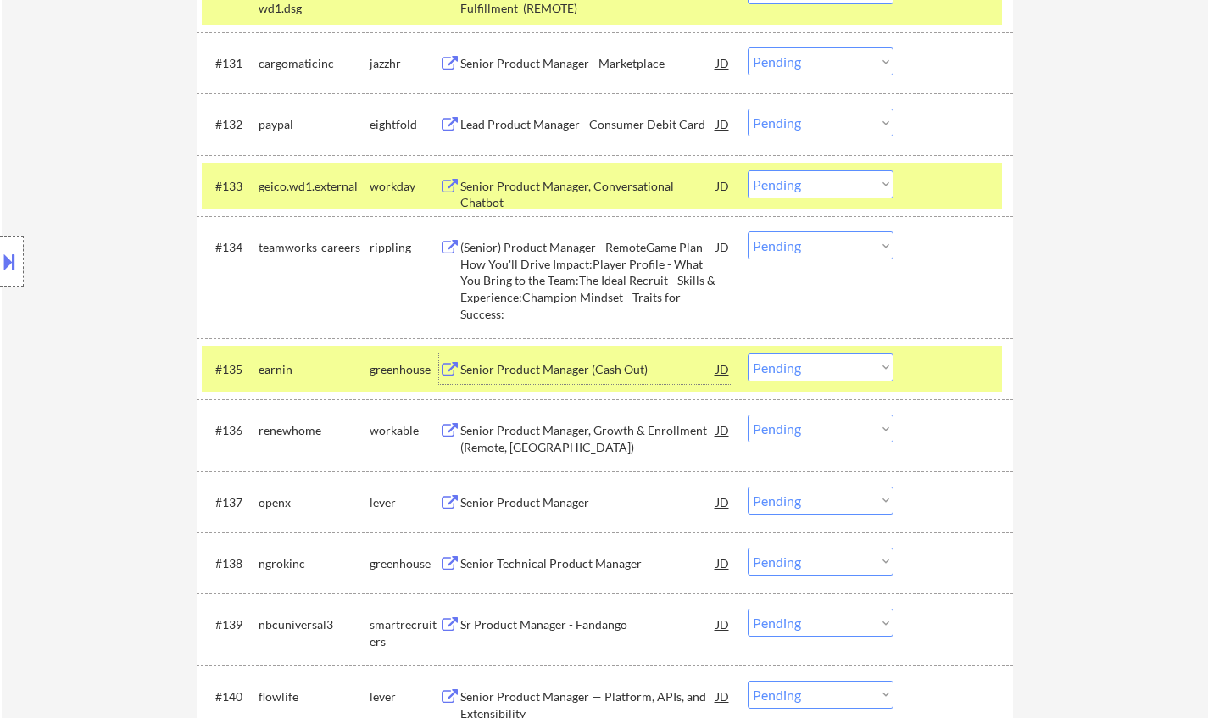
click at [799, 371] on select "Choose an option... Pending Applied Excluded (Questions) Excluded (Expired) Exc…" at bounding box center [821, 368] width 146 height 28
click at [748, 354] on select "Choose an option... Pending Applied Excluded (Questions) Excluded (Expired) Exc…" at bounding box center [821, 368] width 146 height 28
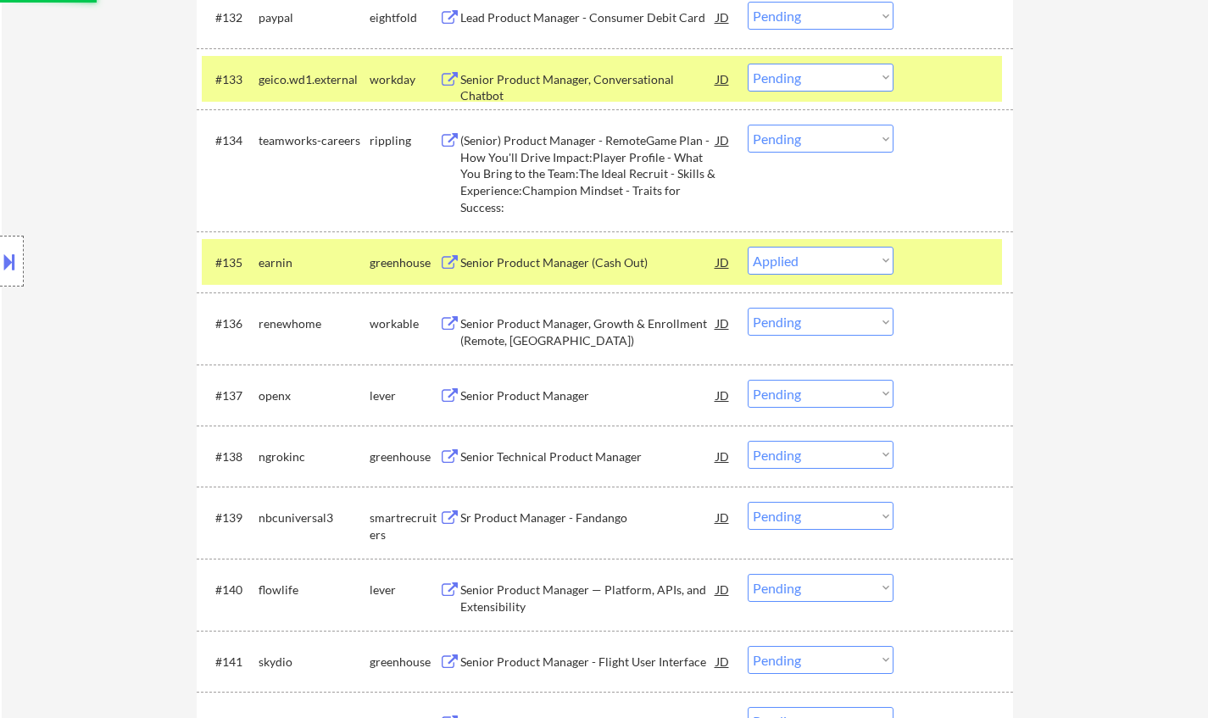
scroll to position [2713, 0]
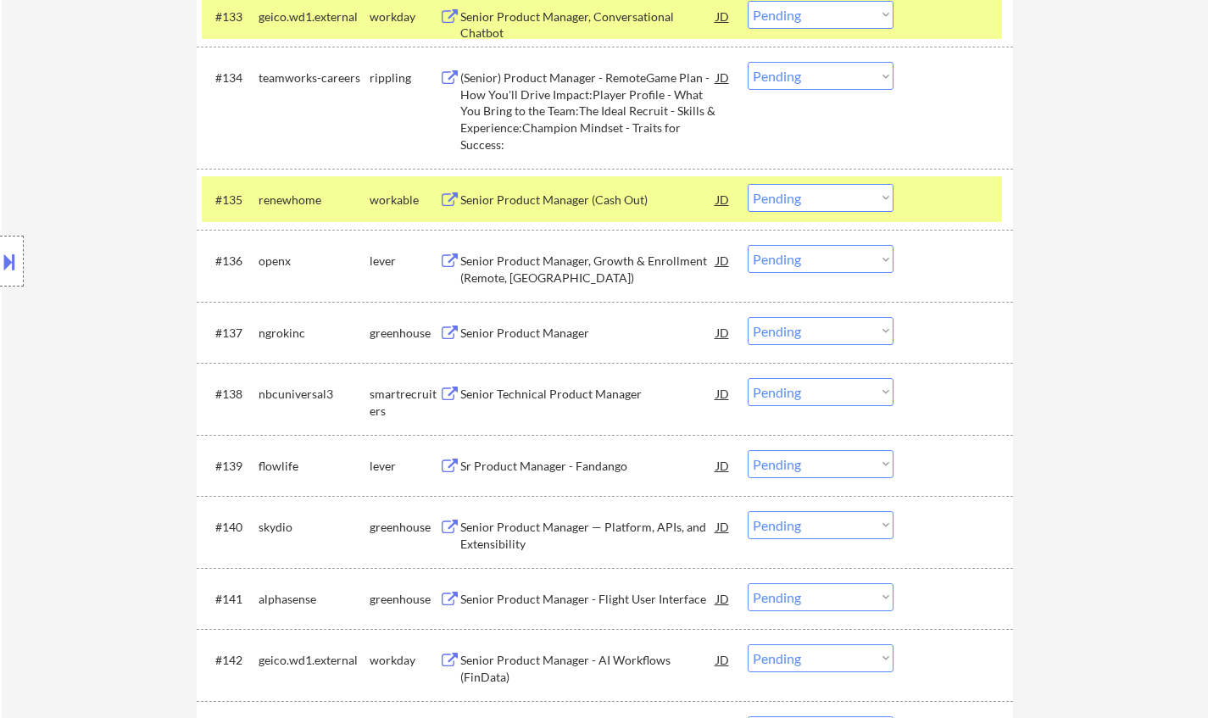
click at [560, 204] on div "Senior Product Manager (Cash Out)" at bounding box center [588, 200] width 256 height 17
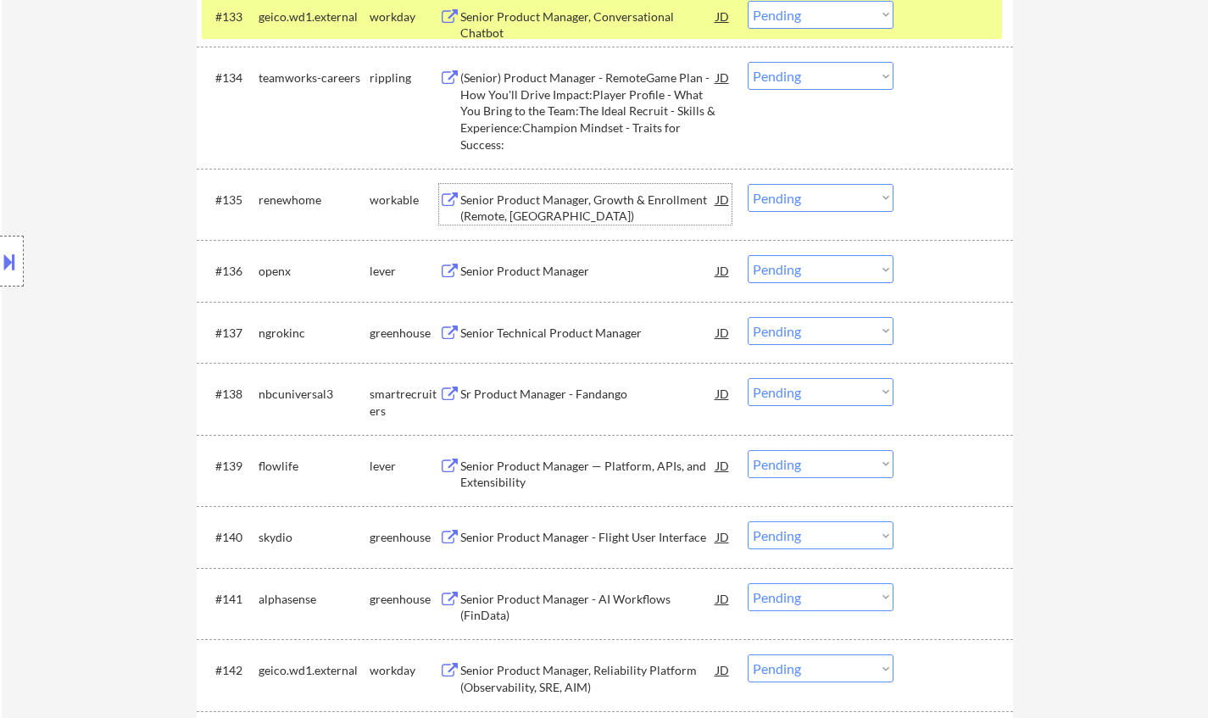
click at [838, 194] on select "Choose an option... Pending Applied Excluded (Questions) Excluded (Expired) Exc…" at bounding box center [821, 198] width 146 height 28
click at [748, 184] on select "Choose an option... Pending Applied Excluded (Questions) Excluded (Expired) Exc…" at bounding box center [821, 198] width 146 height 28
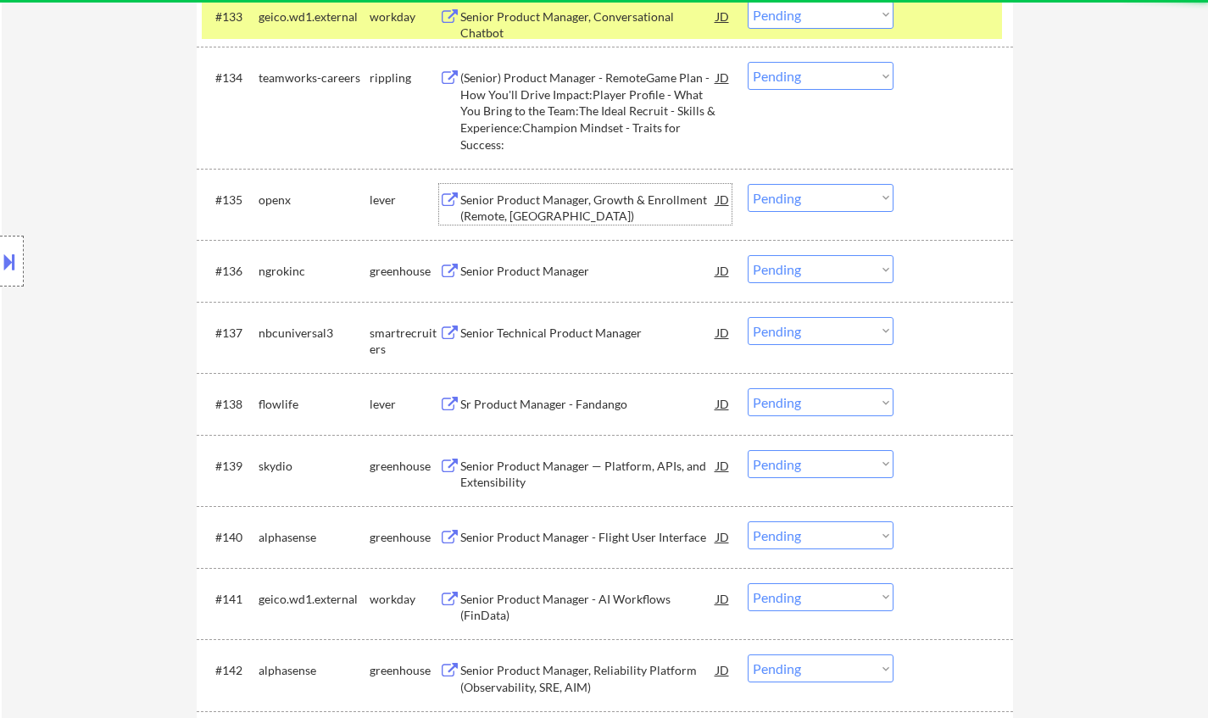
click at [546, 202] on div "Senior Product Manager, Growth & Enrollment (Remote, US)" at bounding box center [588, 208] width 256 height 33
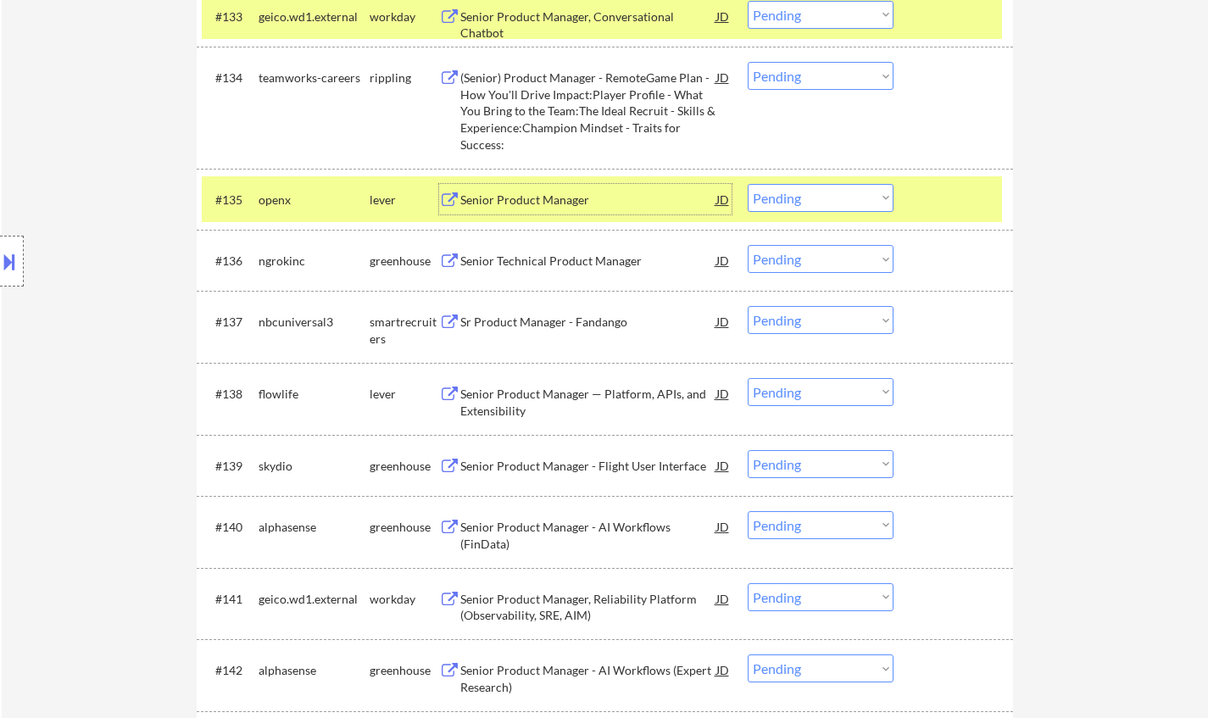
click at [839, 193] on select "Choose an option... Pending Applied Excluded (Questions) Excluded (Expired) Exc…" at bounding box center [821, 198] width 146 height 28
click at [748, 184] on select "Choose an option... Pending Applied Excluded (Questions) Excluded (Expired) Exc…" at bounding box center [821, 198] width 146 height 28
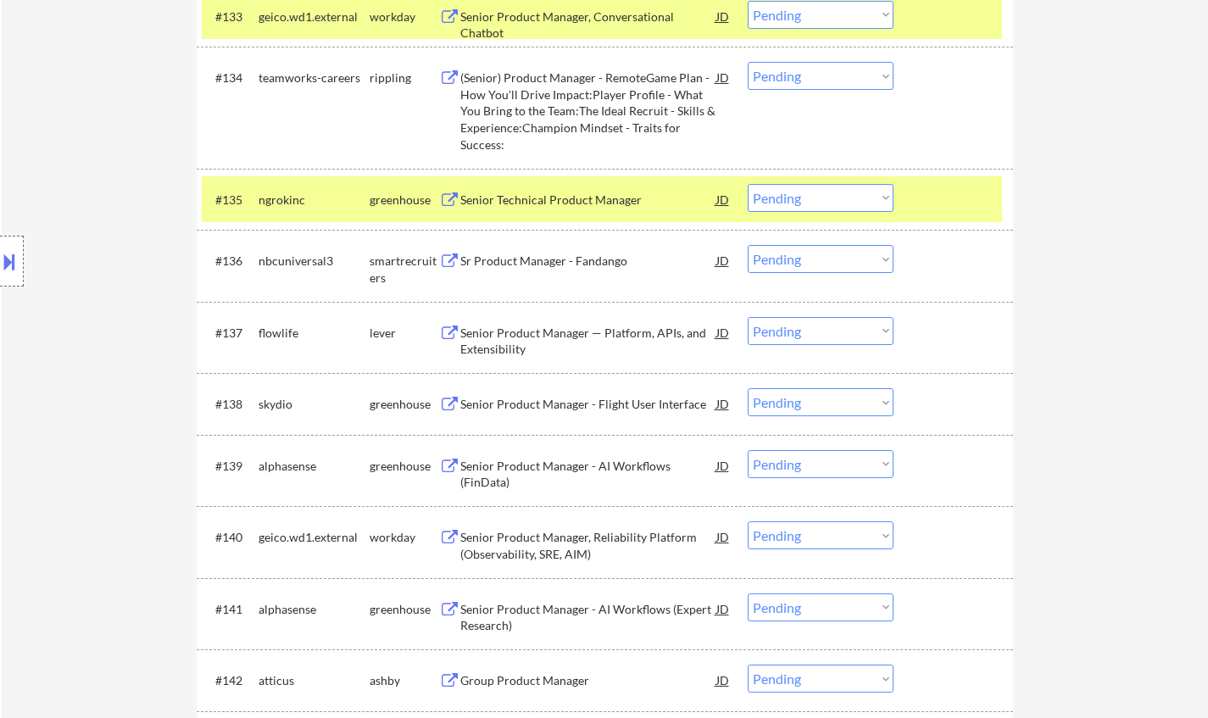
click at [525, 200] on div "Senior Technical Product Manager" at bounding box center [588, 200] width 256 height 17
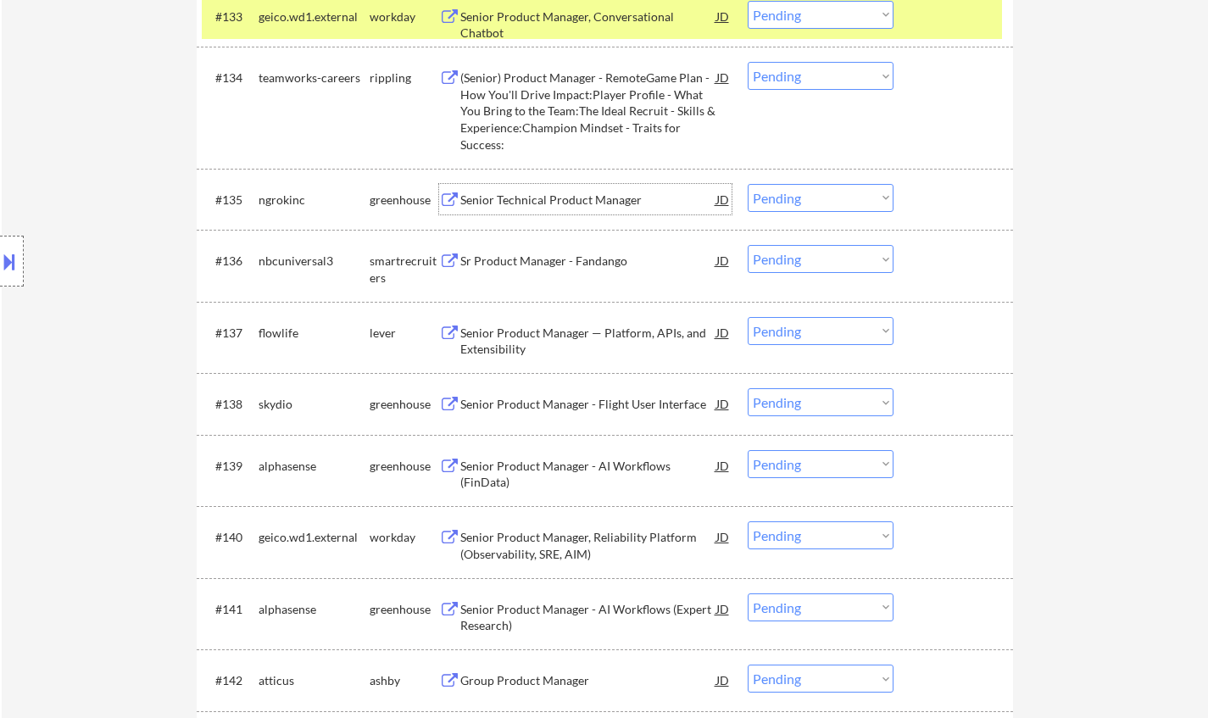
drag, startPoint x: 808, startPoint y: 198, endPoint x: 817, endPoint y: 207, distance: 12.6
click at [808, 198] on select "Choose an option... Pending Applied Excluded (Questions) Excluded (Expired) Exc…" at bounding box center [821, 198] width 146 height 28
click at [748, 184] on select "Choose an option... Pending Applied Excluded (Questions) Excluded (Expired) Exc…" at bounding box center [821, 198] width 146 height 28
select select ""pending""
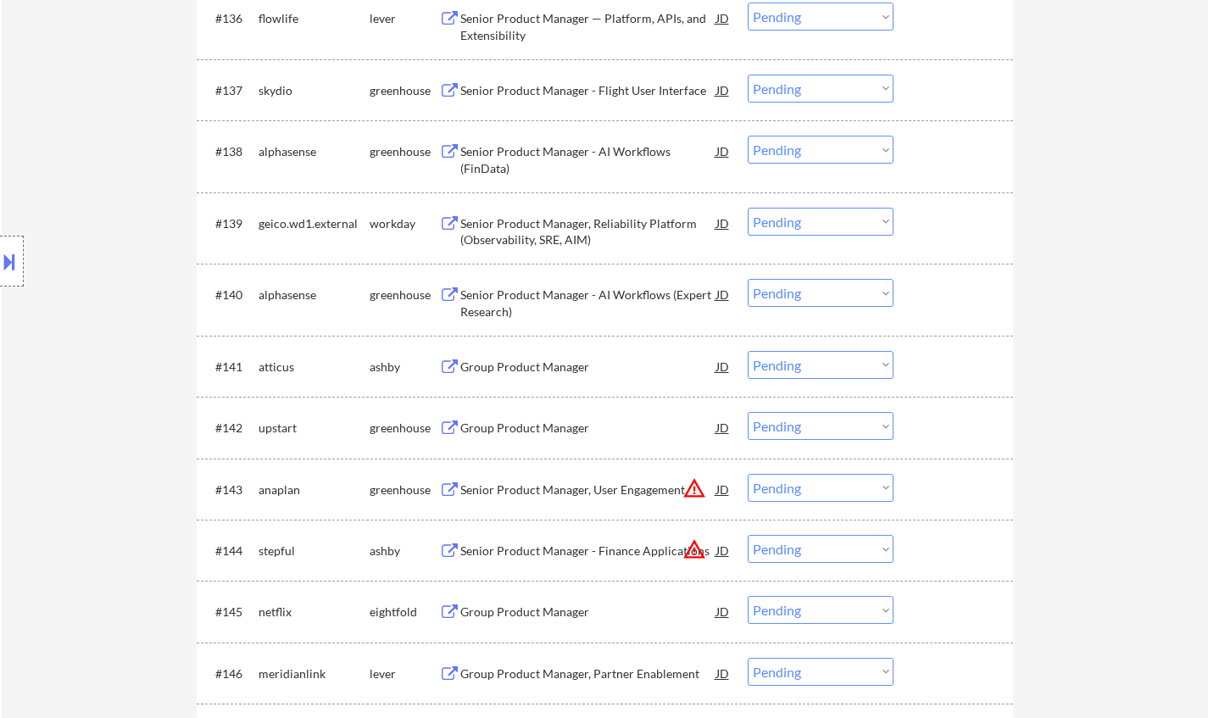
scroll to position [2798, 0]
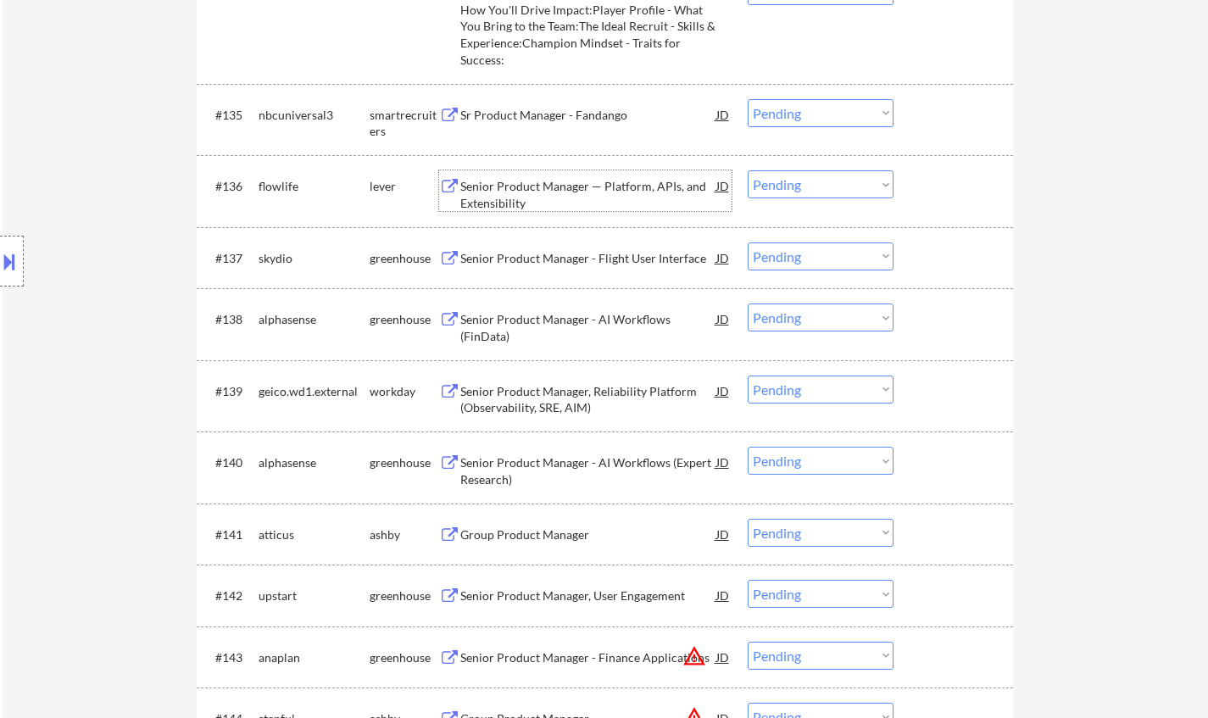
click at [566, 185] on div "Senior Product Manager — Platform, APIs, and Extensibility" at bounding box center [588, 194] width 256 height 33
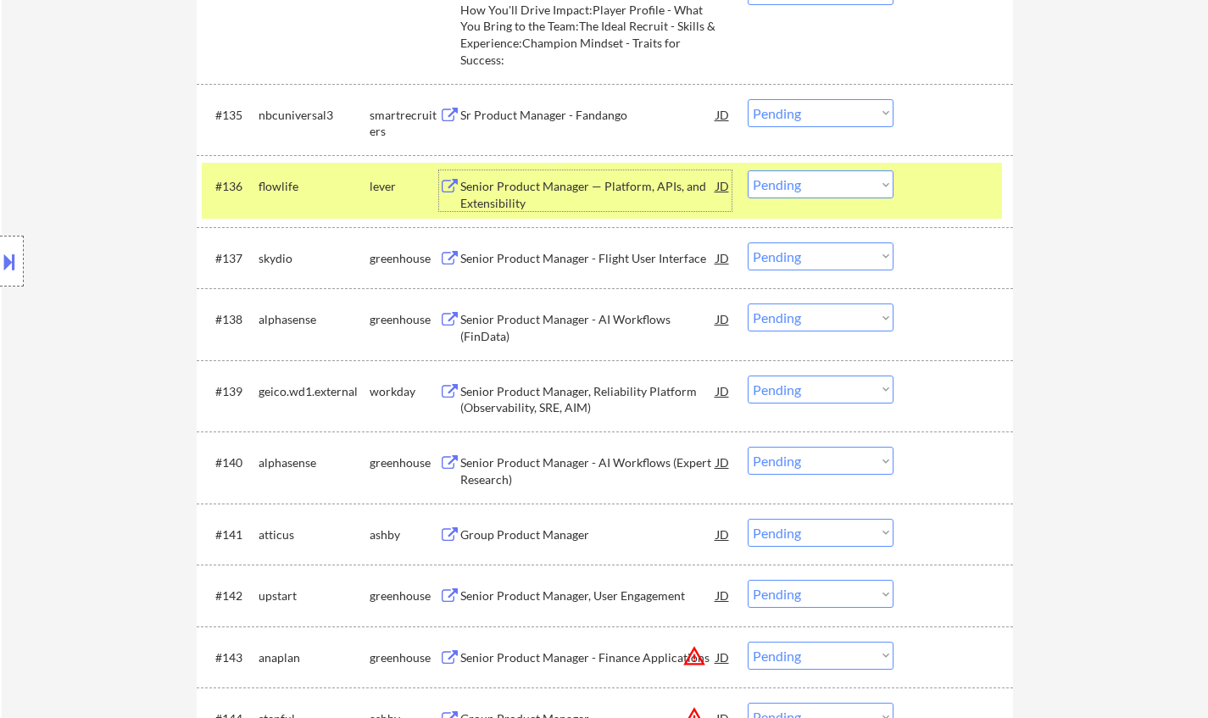
click at [0, 253] on button at bounding box center [9, 262] width 19 height 28
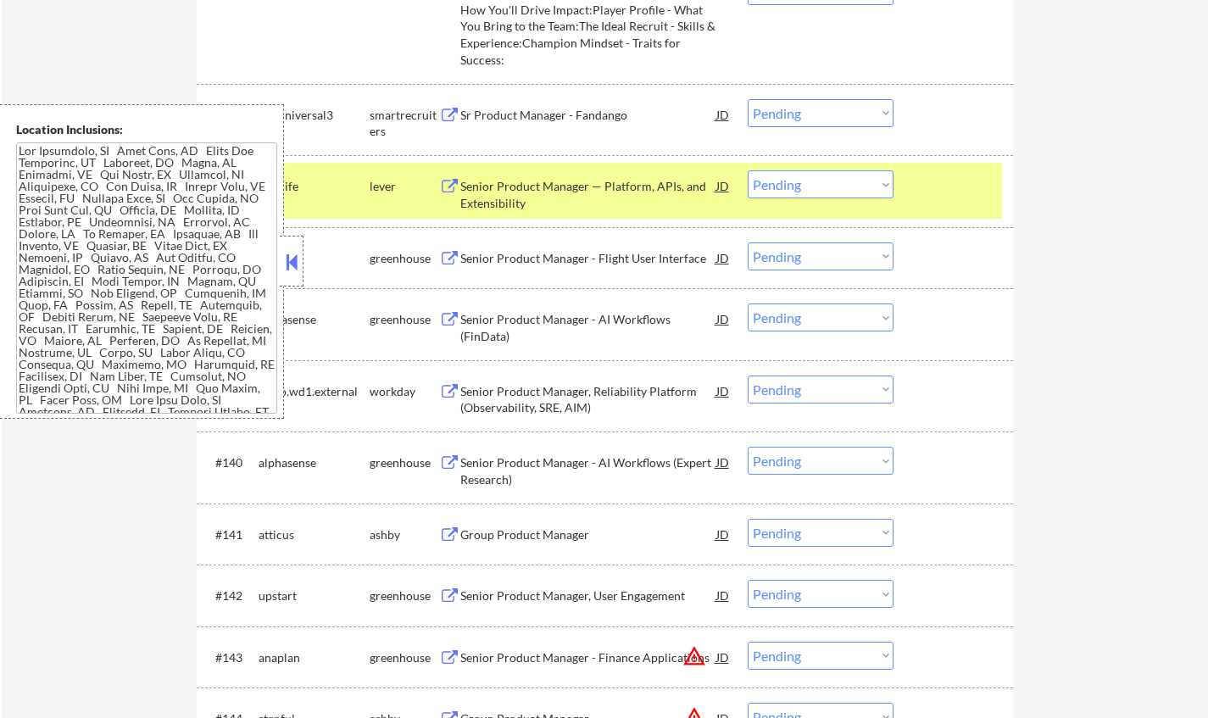
scroll to position [3680, 0]
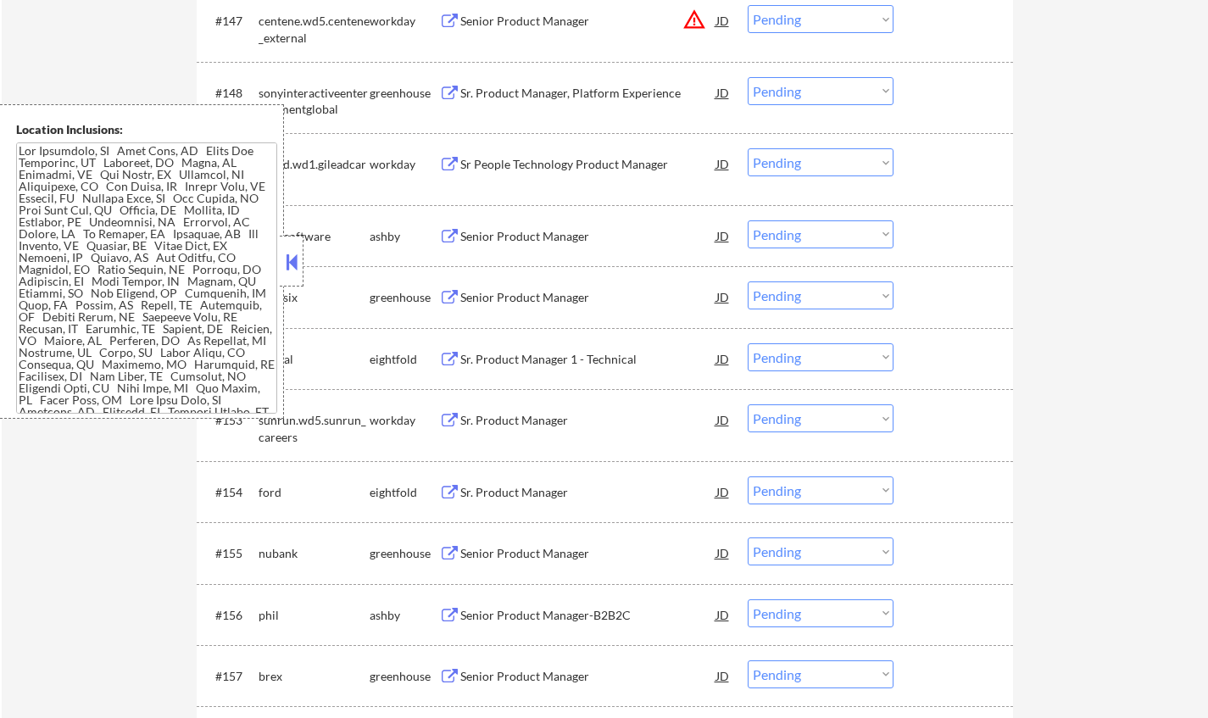
click at [298, 266] on button at bounding box center [291, 261] width 19 height 25
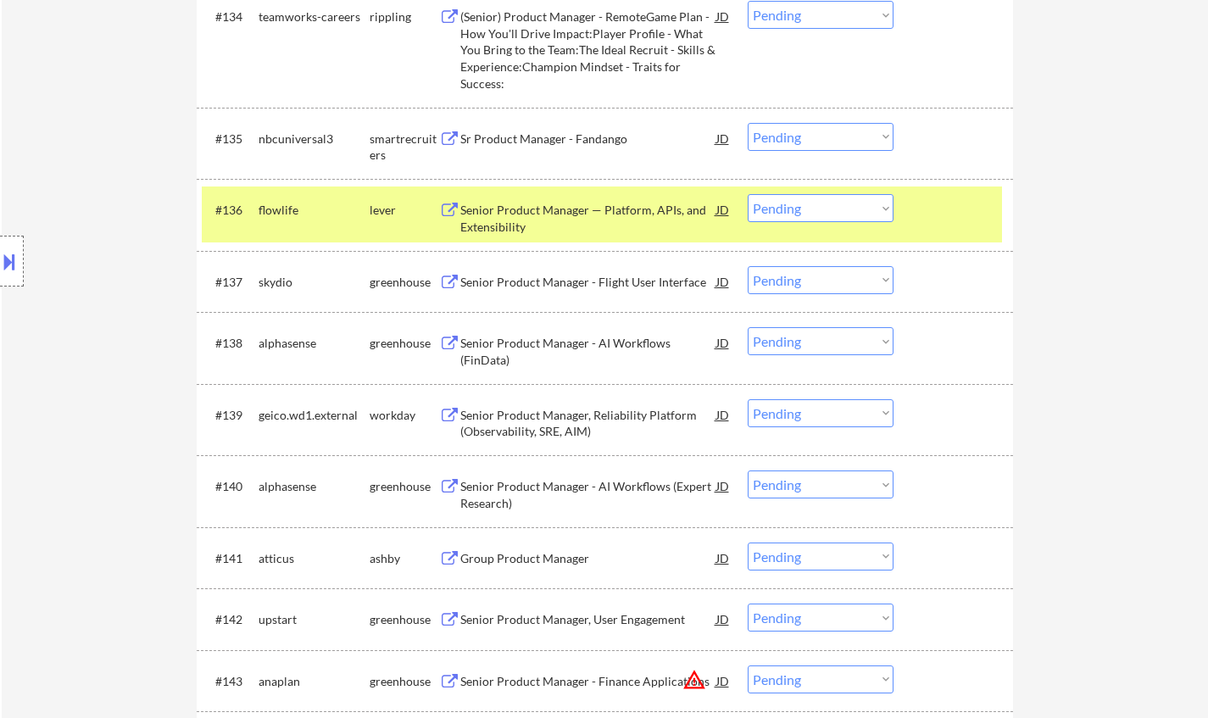
scroll to position [2662, 0]
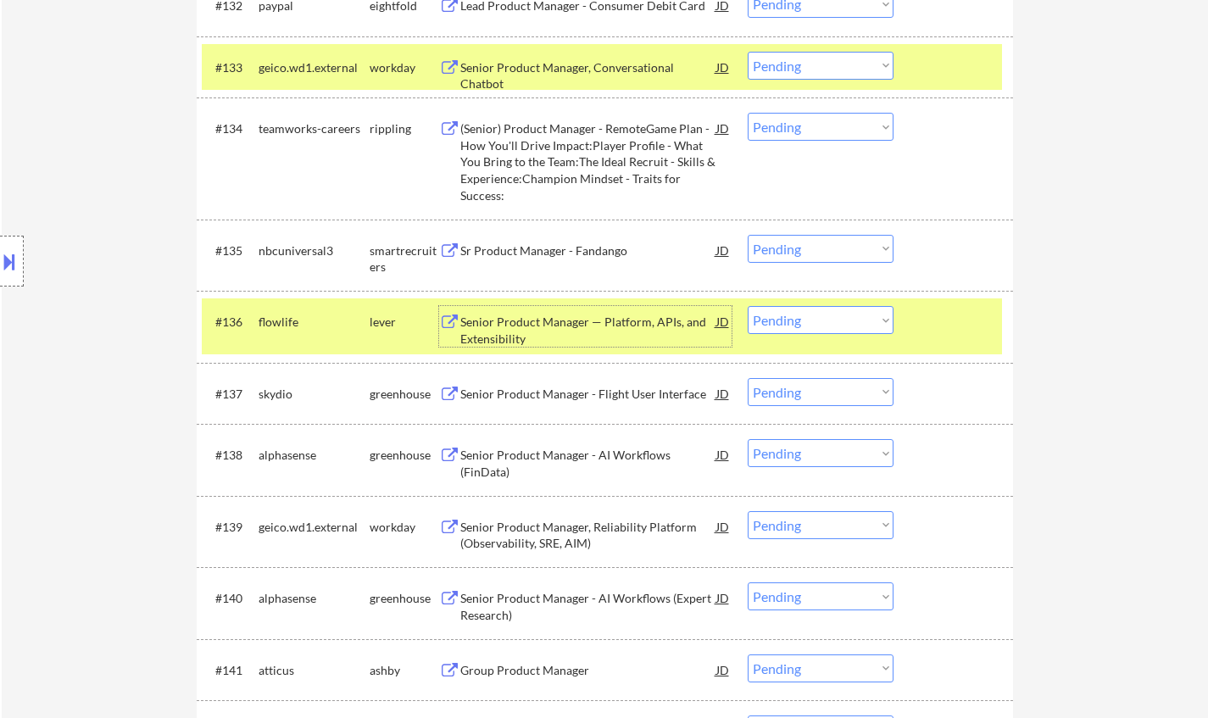
click at [566, 327] on div "Senior Product Manager — Platform, APIs, and Extensibility" at bounding box center [588, 330] width 256 height 33
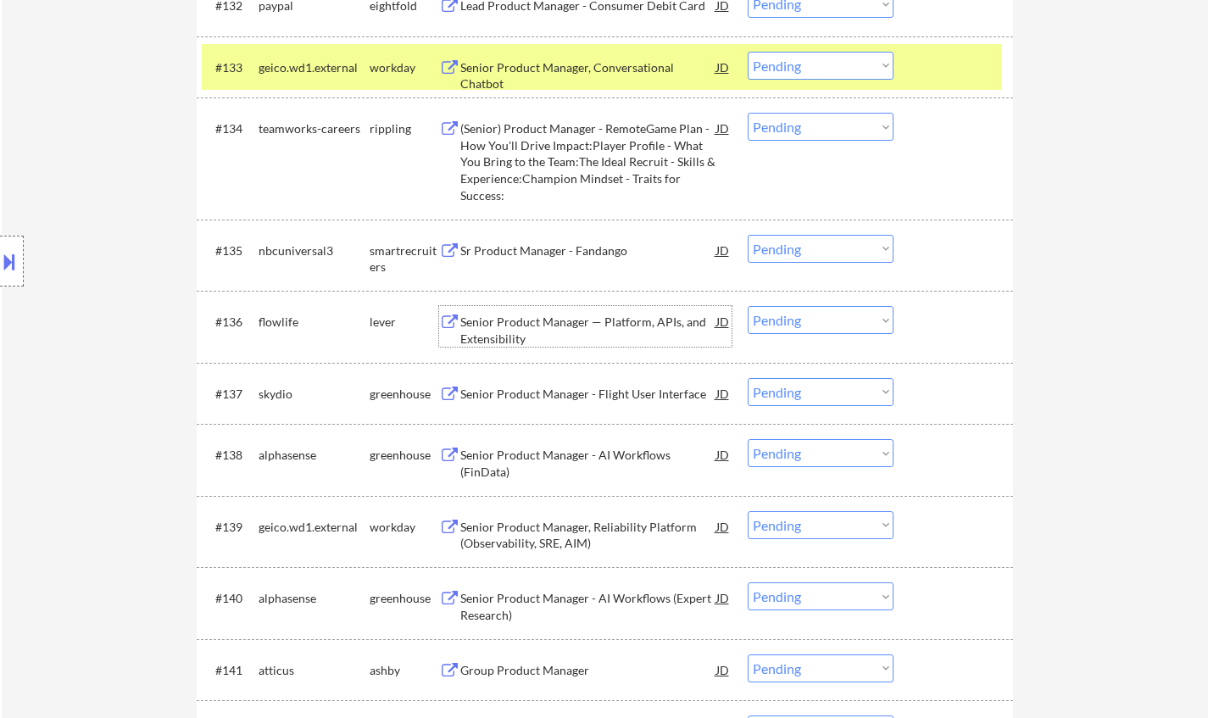
click at [806, 324] on select "Choose an option... Pending Applied Excluded (Questions) Excluded (Expired) Exc…" at bounding box center [821, 320] width 146 height 28
click at [778, 318] on select "Choose an option... Pending Applied Excluded (Questions) Excluded (Expired) Exc…" at bounding box center [821, 320] width 146 height 28
click at [748, 306] on select "Choose an option... Pending Applied Excluded (Questions) Excluded (Expired) Exc…" at bounding box center [821, 320] width 146 height 28
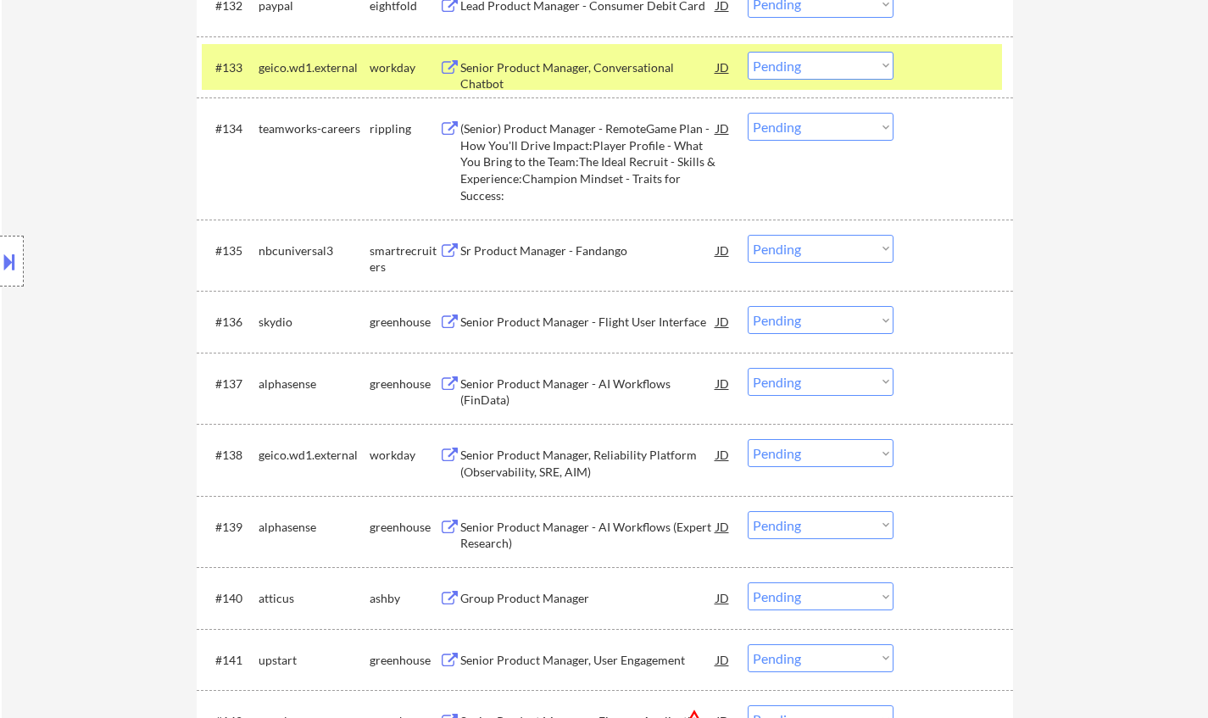
click at [573, 309] on div "Senior Product Manager - Flight User Interface" at bounding box center [588, 321] width 256 height 31
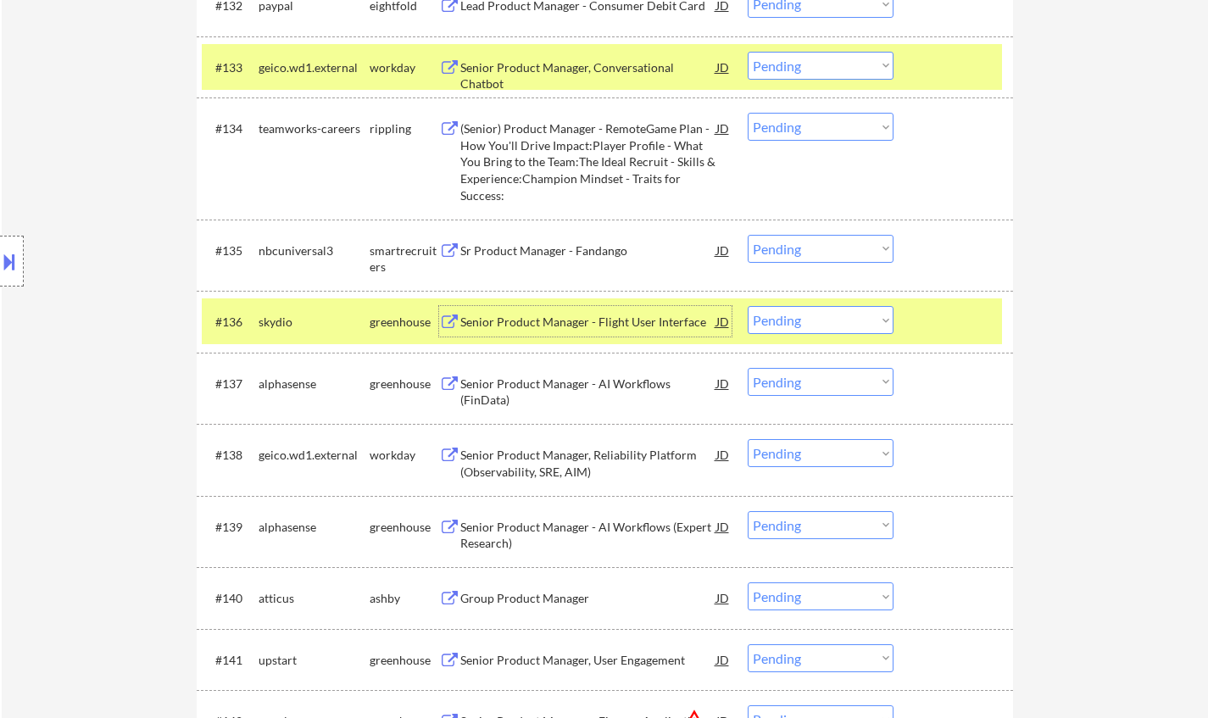
drag, startPoint x: 844, startPoint y: 316, endPoint x: 846, endPoint y: 329, distance: 13.0
click at [844, 316] on select "Choose an option... Pending Applied Excluded (Questions) Excluded (Expired) Exc…" at bounding box center [821, 320] width 146 height 28
click at [748, 306] on select "Choose an option... Pending Applied Excluded (Questions) Excluded (Expired) Exc…" at bounding box center [821, 320] width 146 height 28
select select ""pending""
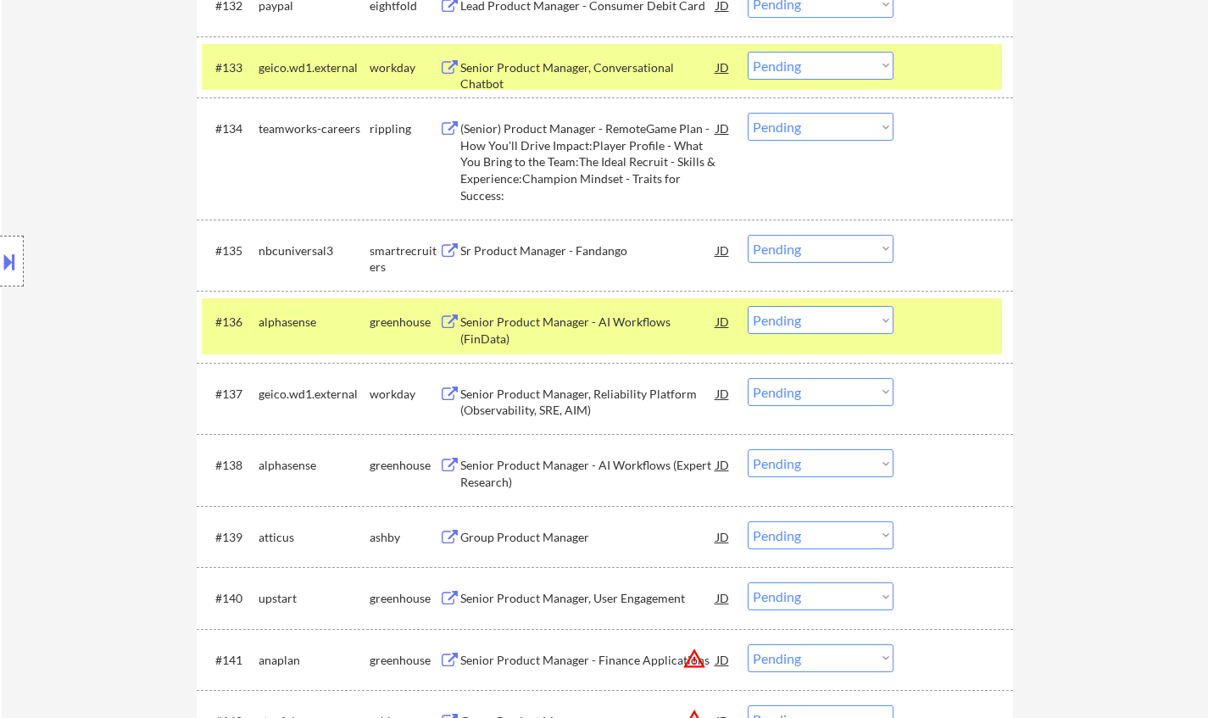
click at [549, 532] on div "Group Product Manager" at bounding box center [588, 537] width 256 height 17
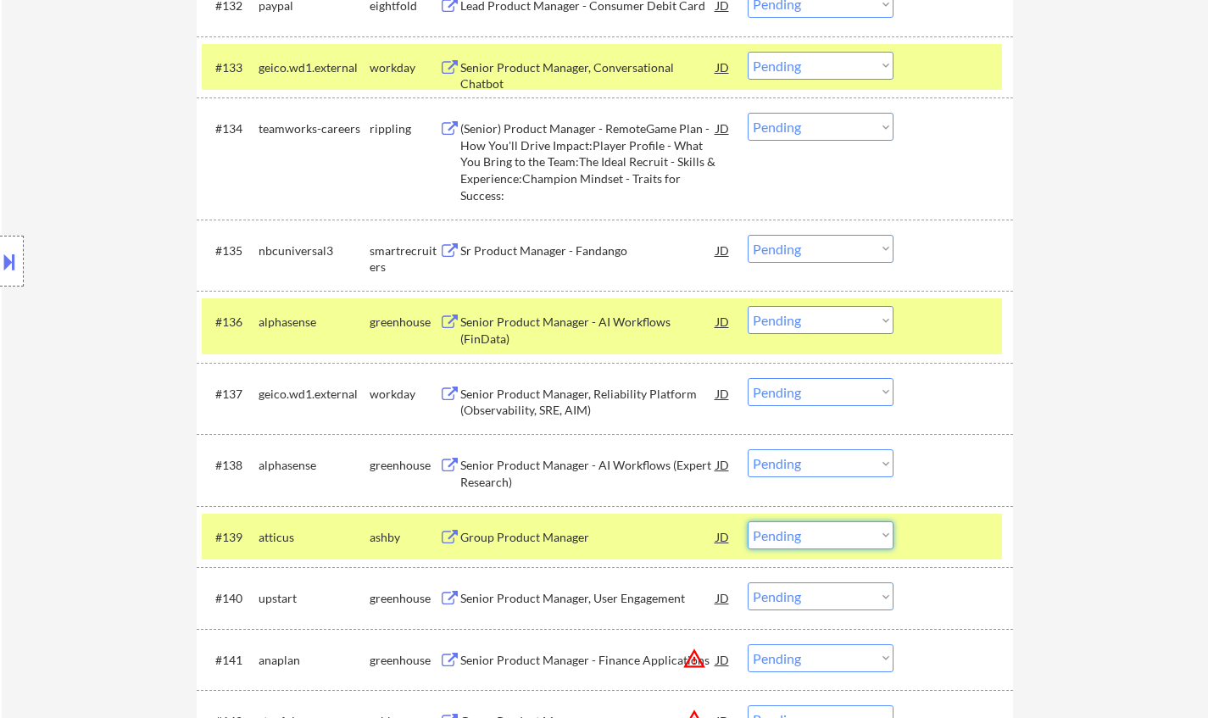
click at [815, 545] on select "Choose an option... Pending Applied Excluded (Questions) Excluded (Expired) Exc…" at bounding box center [821, 535] width 146 height 28
click at [748, 521] on select "Choose an option... Pending Applied Excluded (Questions) Excluded (Expired) Exc…" at bounding box center [821, 535] width 146 height 28
select select ""pending""
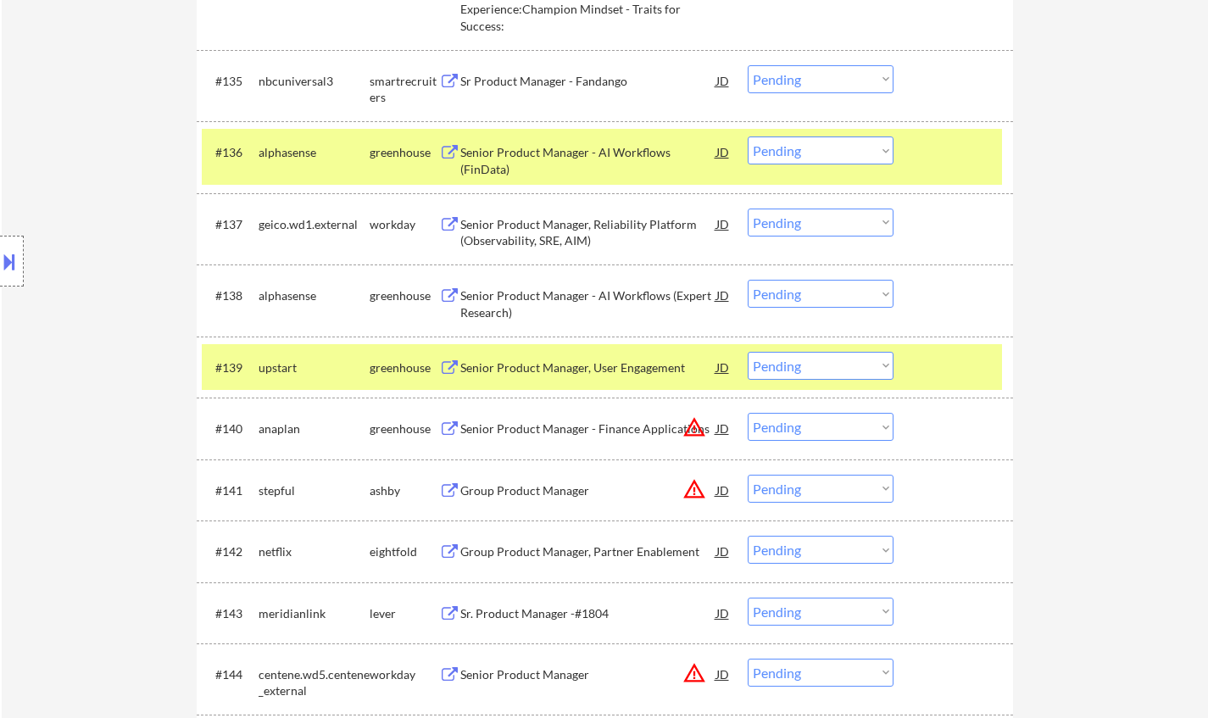
click at [732, 427] on div "#140 anaplan greenhouse Senior Product Manager - Finance Applications JD warnin…" at bounding box center [602, 428] width 800 height 46
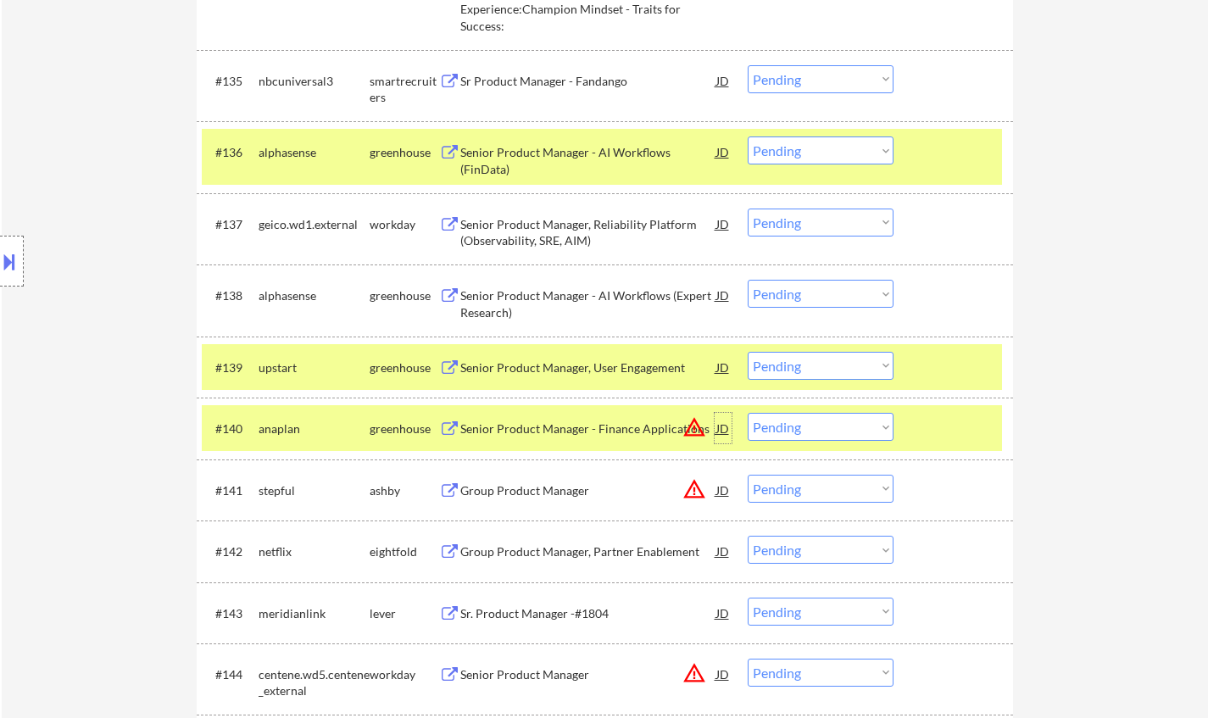
click at [723, 432] on div "JD" at bounding box center [723, 428] width 17 height 31
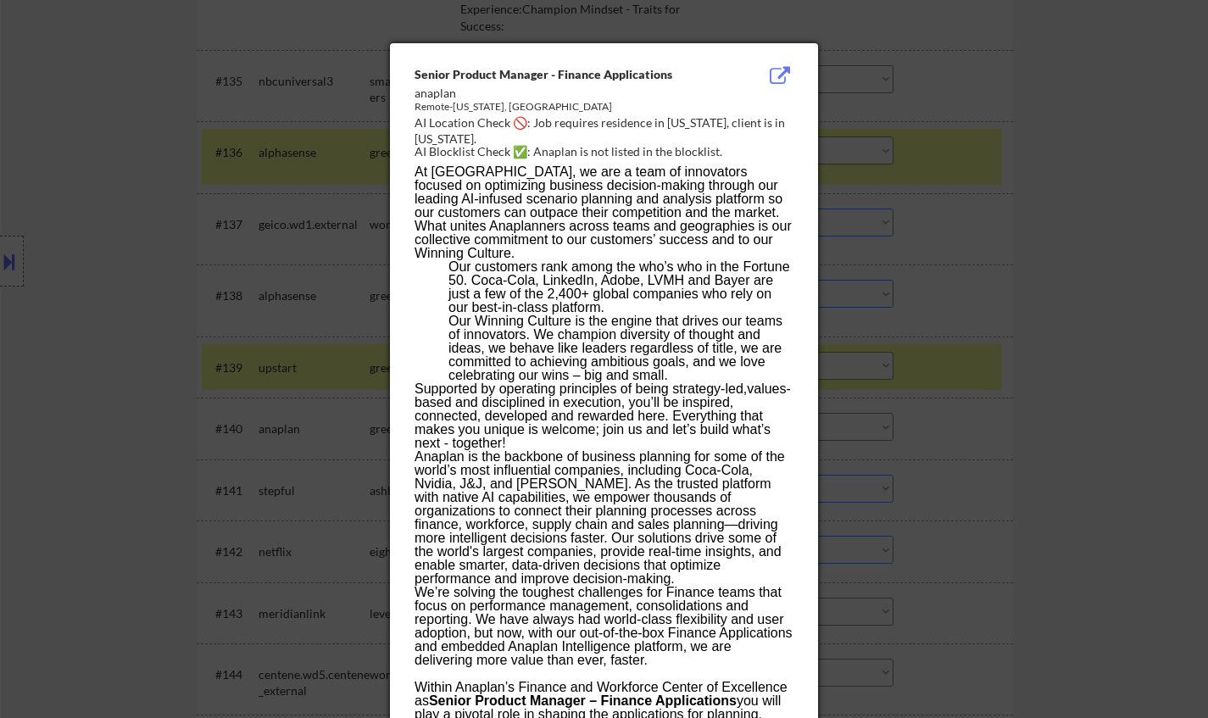
click at [1107, 508] on div at bounding box center [604, 359] width 1208 height 718
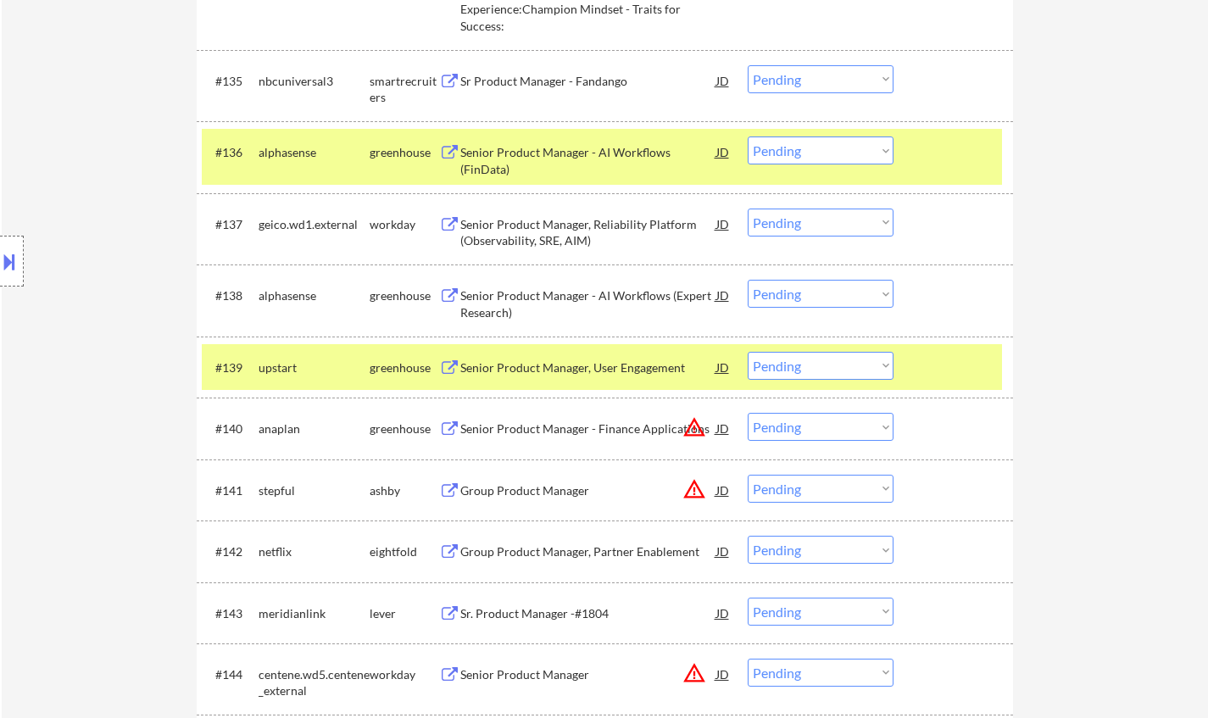
click at [850, 427] on select "Choose an option... Pending Applied Excluded (Questions) Excluded (Expired) Exc…" at bounding box center [821, 427] width 146 height 28
click at [748, 413] on select "Choose an option... Pending Applied Excluded (Questions) Excluded (Expired) Exc…" at bounding box center [821, 427] width 146 height 28
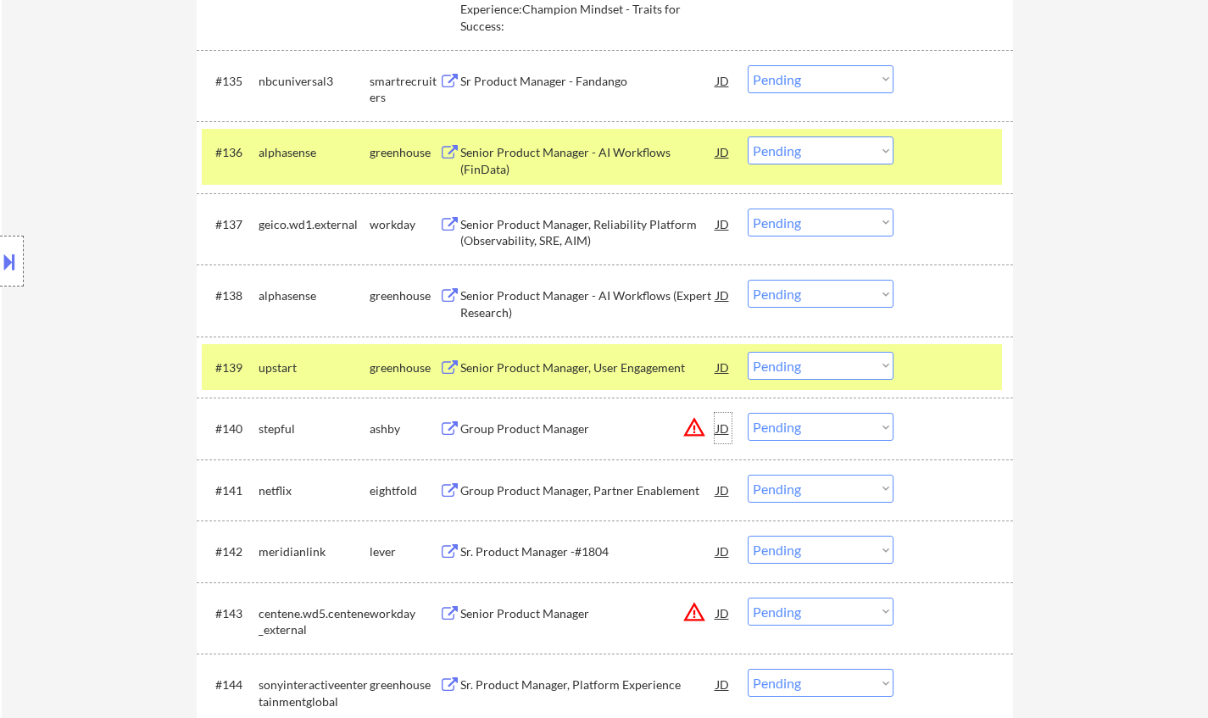
click at [723, 425] on div "JD" at bounding box center [723, 428] width 17 height 31
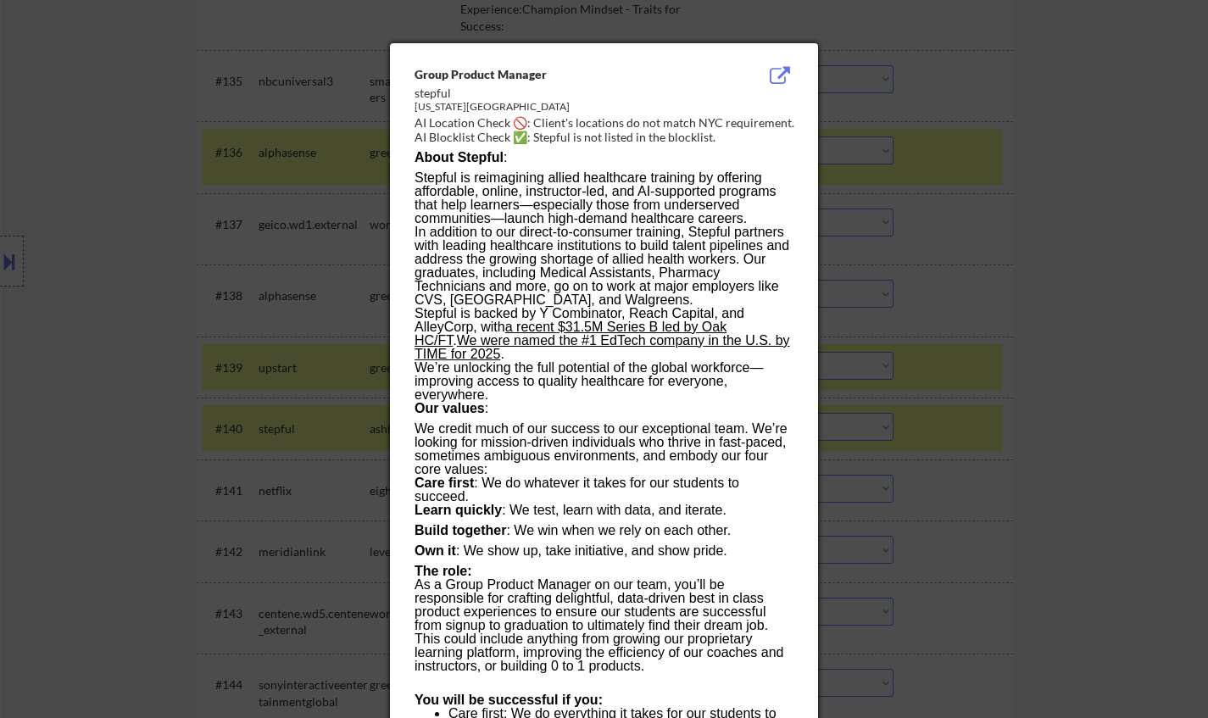
click at [1018, 496] on div at bounding box center [604, 359] width 1208 height 718
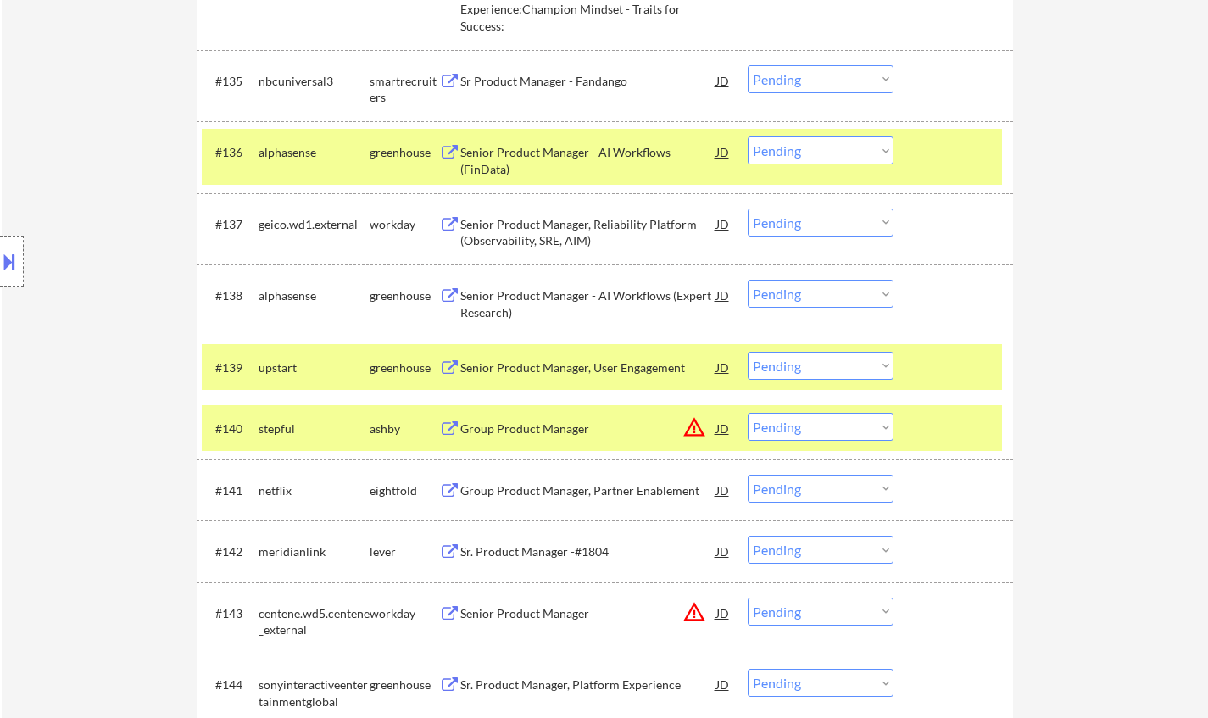
drag, startPoint x: 836, startPoint y: 427, endPoint x: 845, endPoint y: 439, distance: 15.8
click at [836, 427] on select "Choose an option... Pending Applied Excluded (Questions) Excluded (Expired) Exc…" at bounding box center [821, 427] width 146 height 28
click at [748, 413] on select "Choose an option... Pending Applied Excluded (Questions) Excluded (Expired) Exc…" at bounding box center [821, 427] width 146 height 28
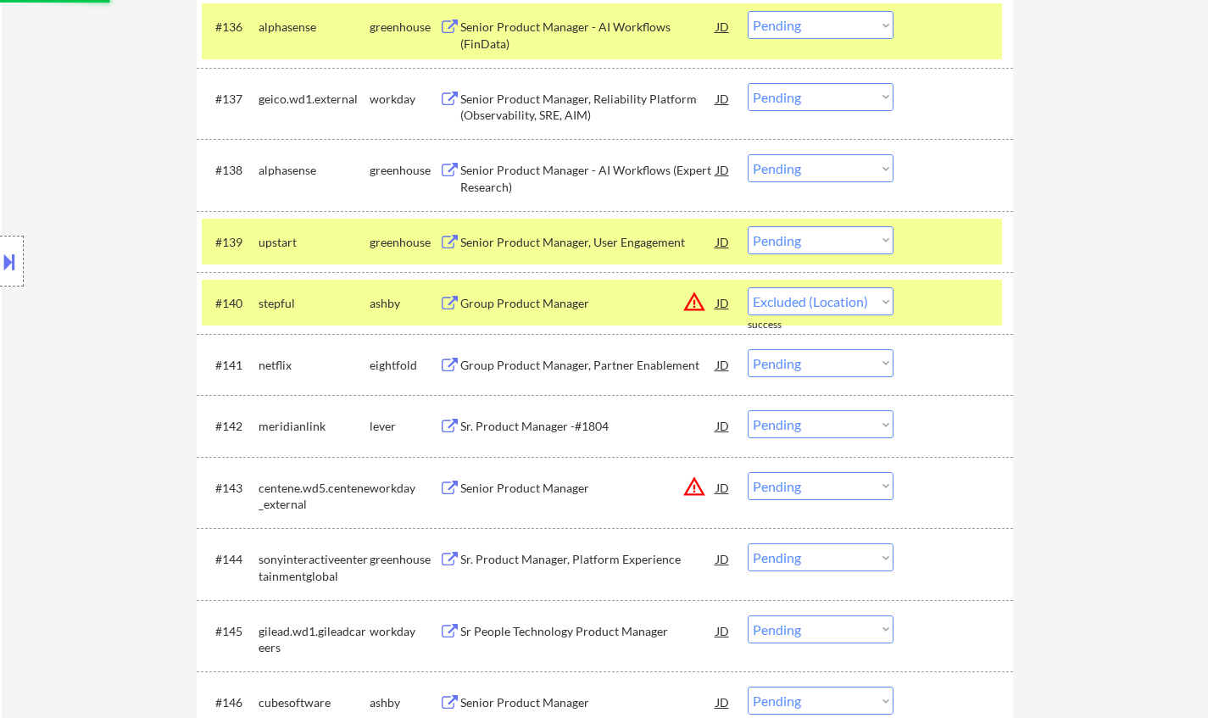
scroll to position [3086, 0]
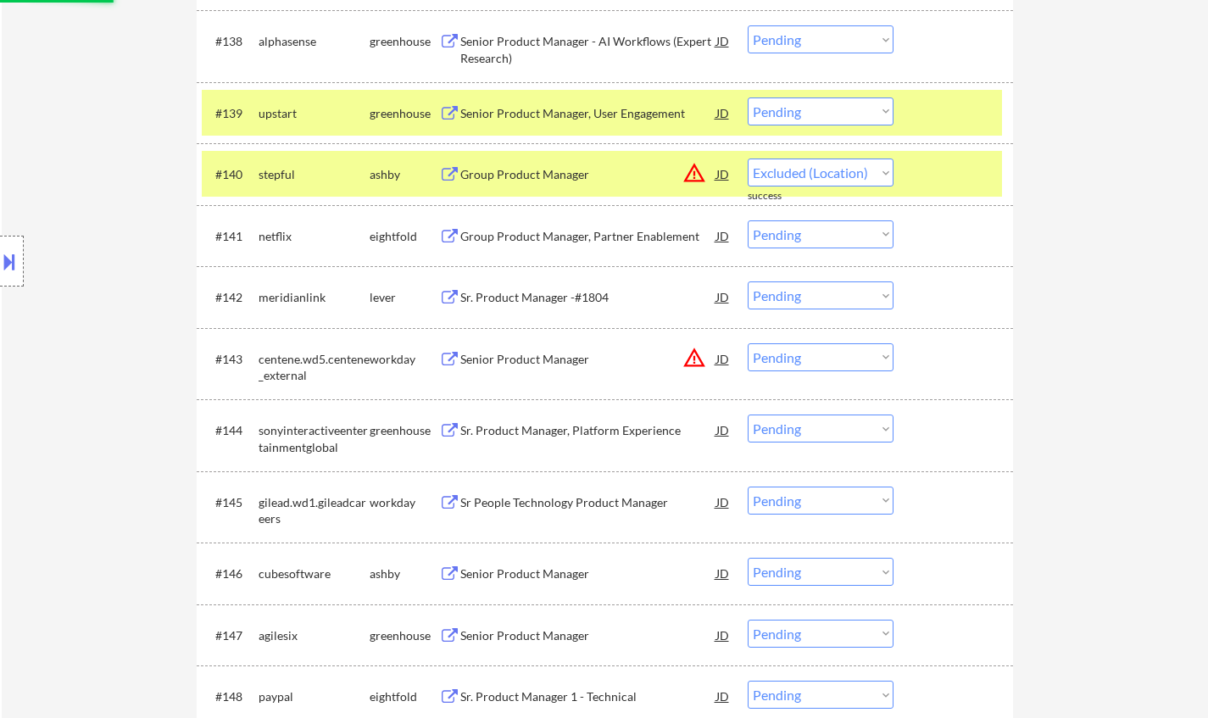
select select ""pending""
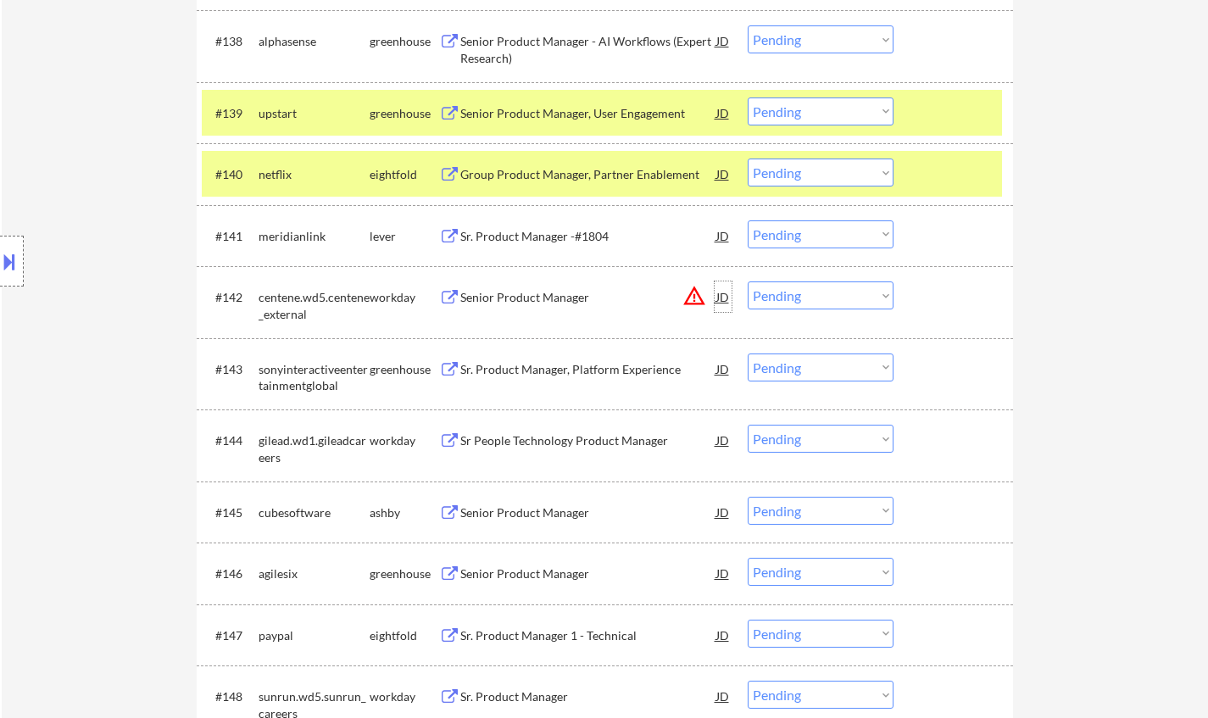
click at [722, 305] on div "JD" at bounding box center [723, 297] width 17 height 31
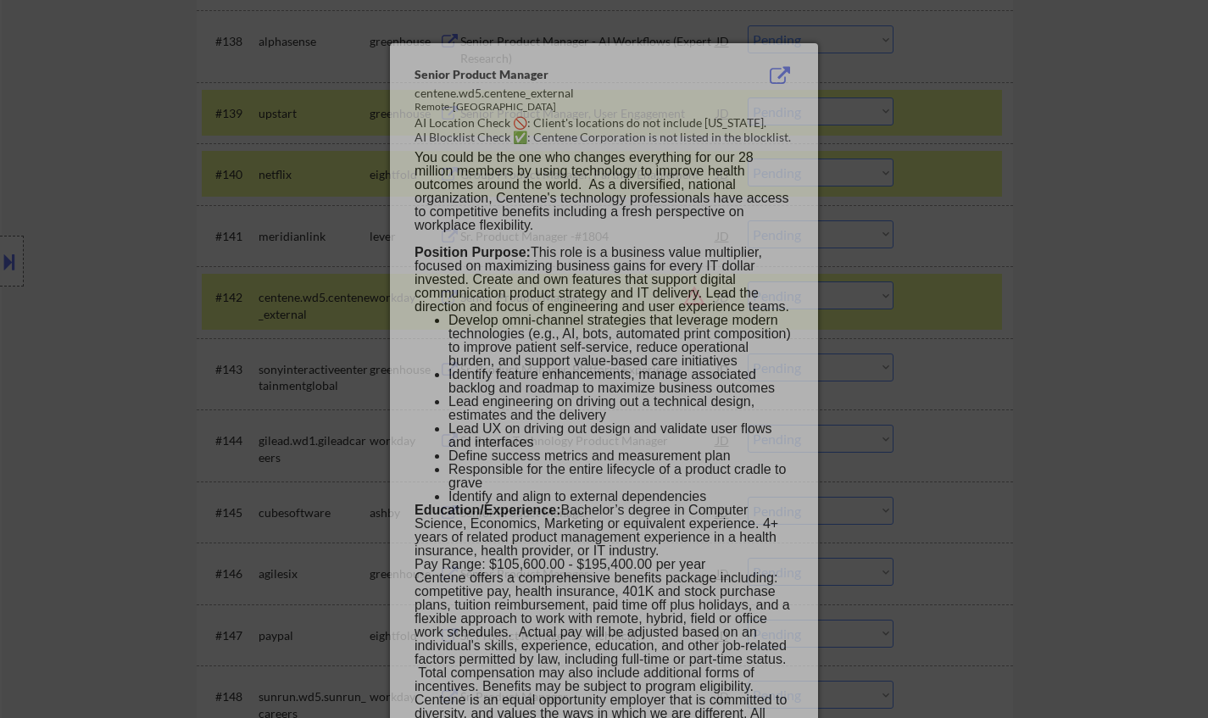
drag, startPoint x: 1112, startPoint y: 344, endPoint x: 843, endPoint y: 329, distance: 270.1
click at [1111, 344] on div at bounding box center [604, 359] width 1208 height 718
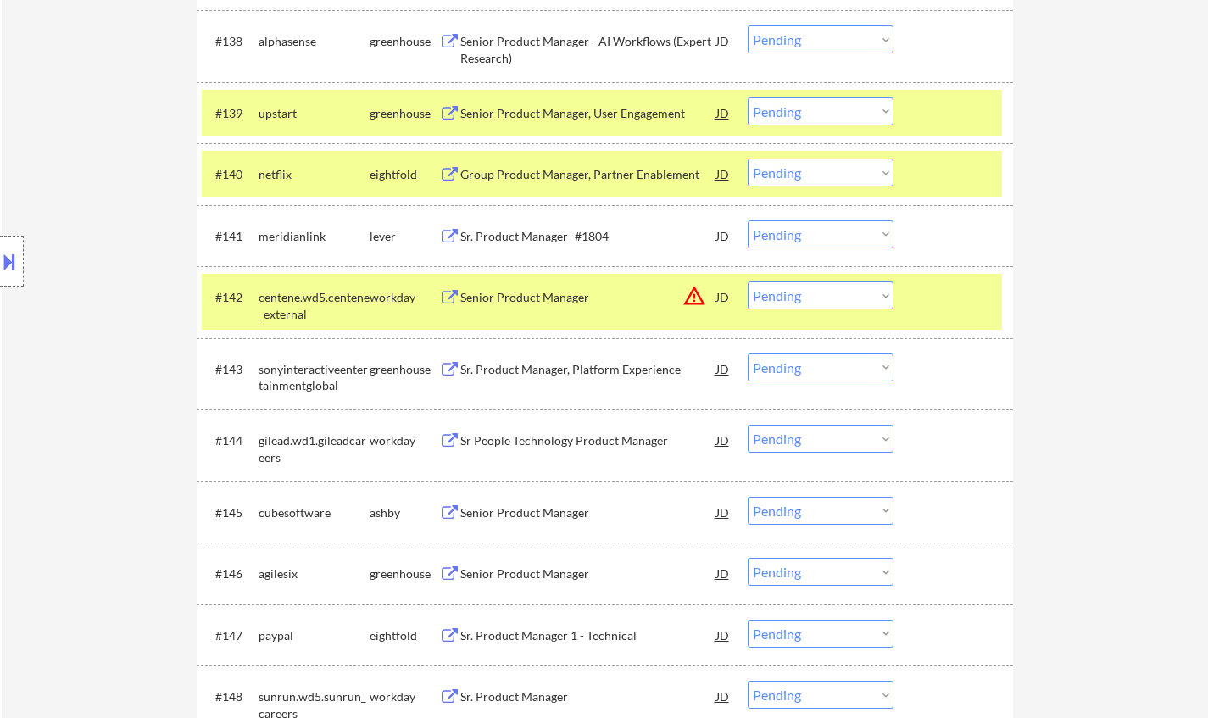
click at [717, 297] on div "JD" at bounding box center [723, 297] width 17 height 31
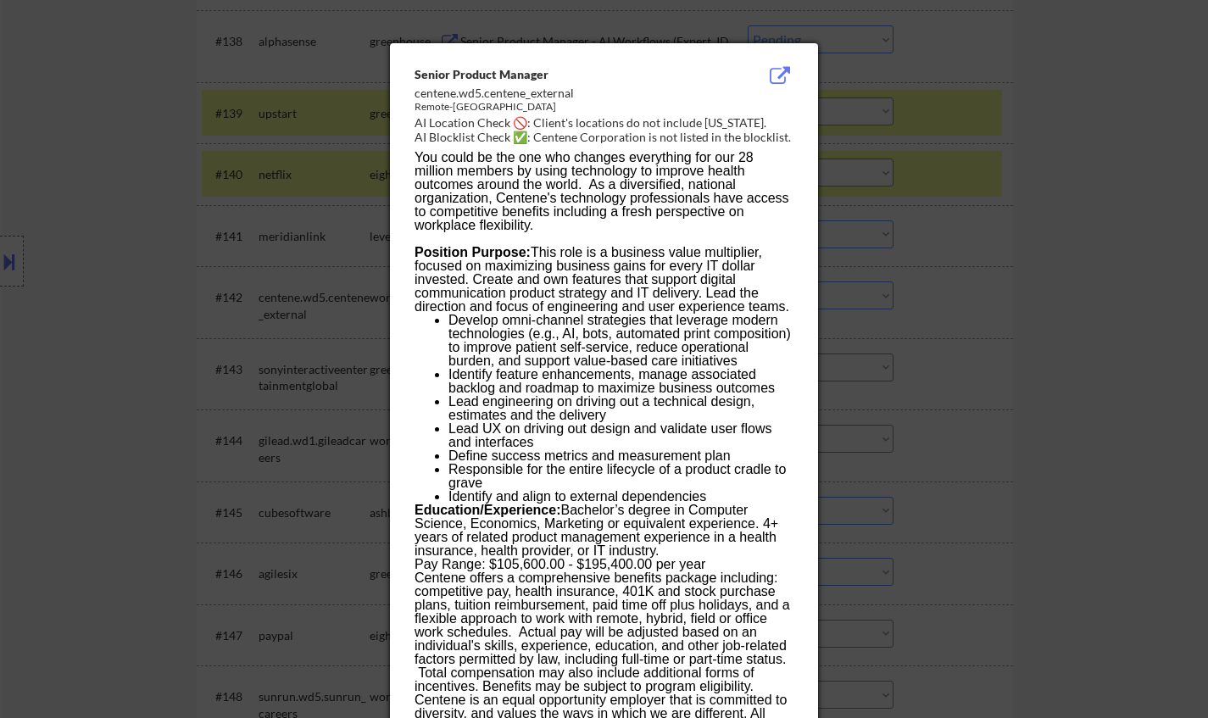
click at [1118, 337] on div at bounding box center [604, 359] width 1208 height 718
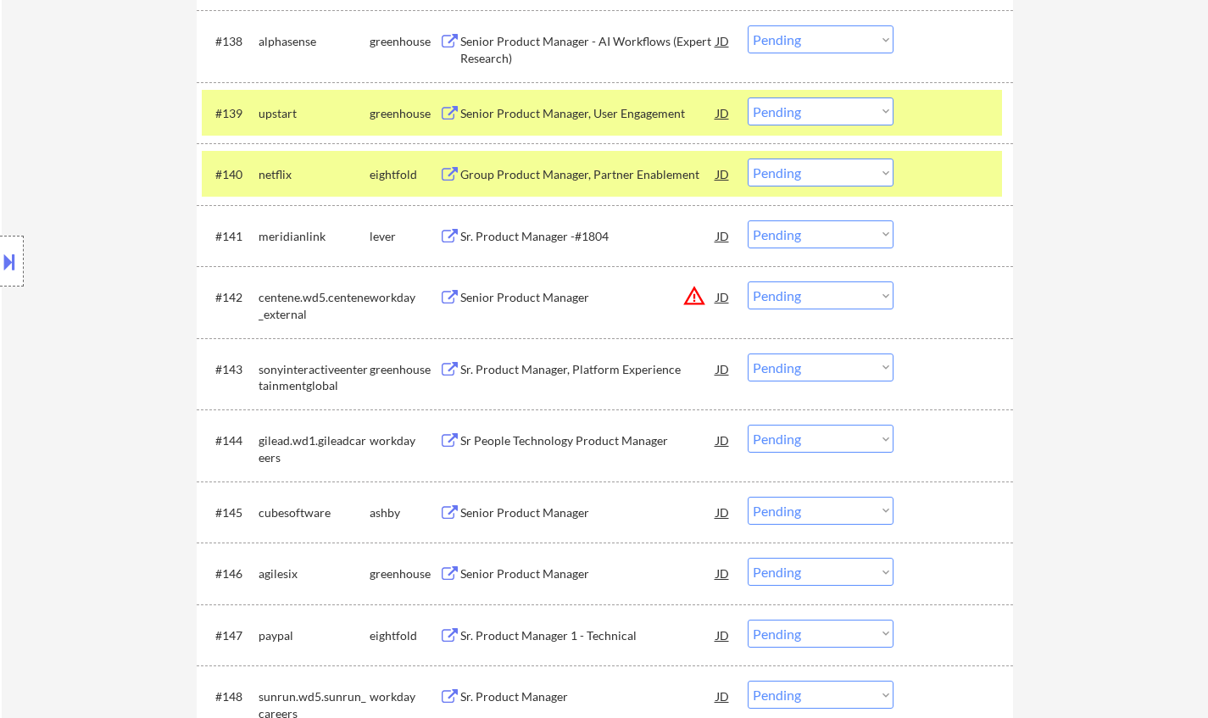
click at [806, 309] on select "Choose an option... Pending Applied Excluded (Questions) Excluded (Expired) Exc…" at bounding box center [821, 296] width 146 height 28
click at [748, 282] on select "Choose an option... Pending Applied Excluded (Questions) Excluded (Expired) Exc…" at bounding box center [821, 296] width 146 height 28
select select ""pending""
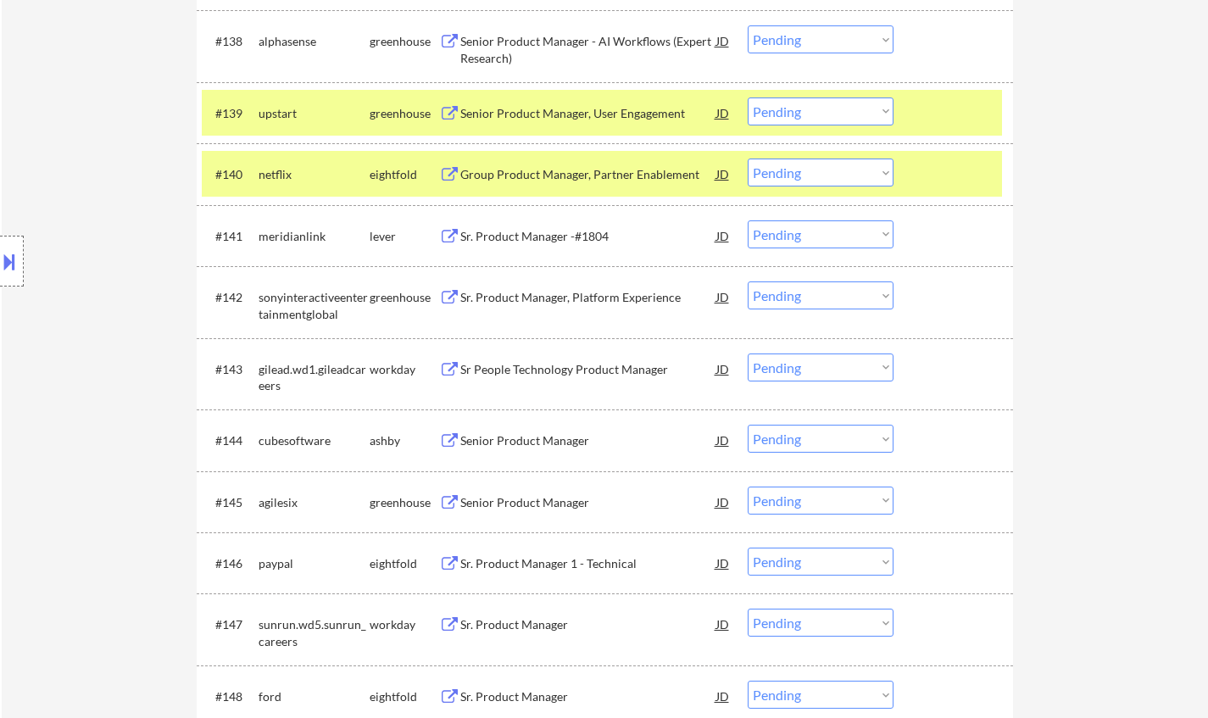
click at [532, 438] on div "Senior Product Manager" at bounding box center [588, 440] width 256 height 17
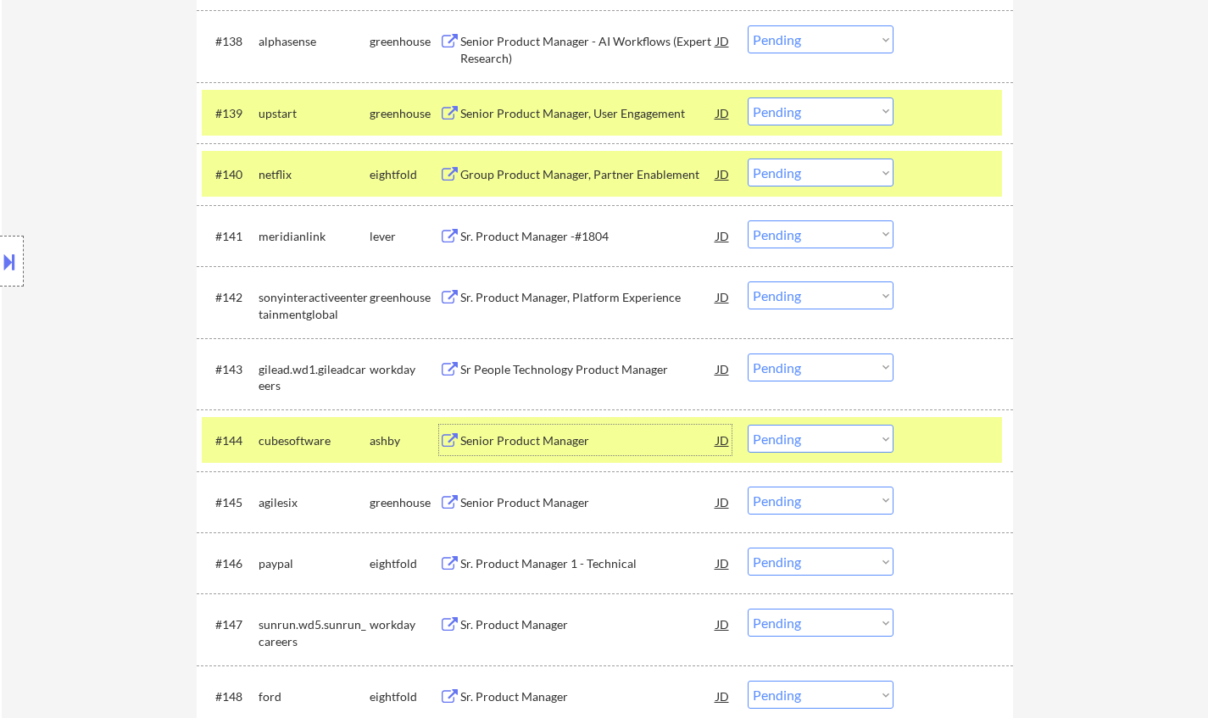
click at [783, 425] on select "Choose an option... Pending Applied Excluded (Questions) Excluded (Expired) Exc…" at bounding box center [821, 439] width 146 height 28
click at [748, 425] on select "Choose an option... Pending Applied Excluded (Questions) Excluded (Expired) Exc…" at bounding box center [821, 439] width 146 height 28
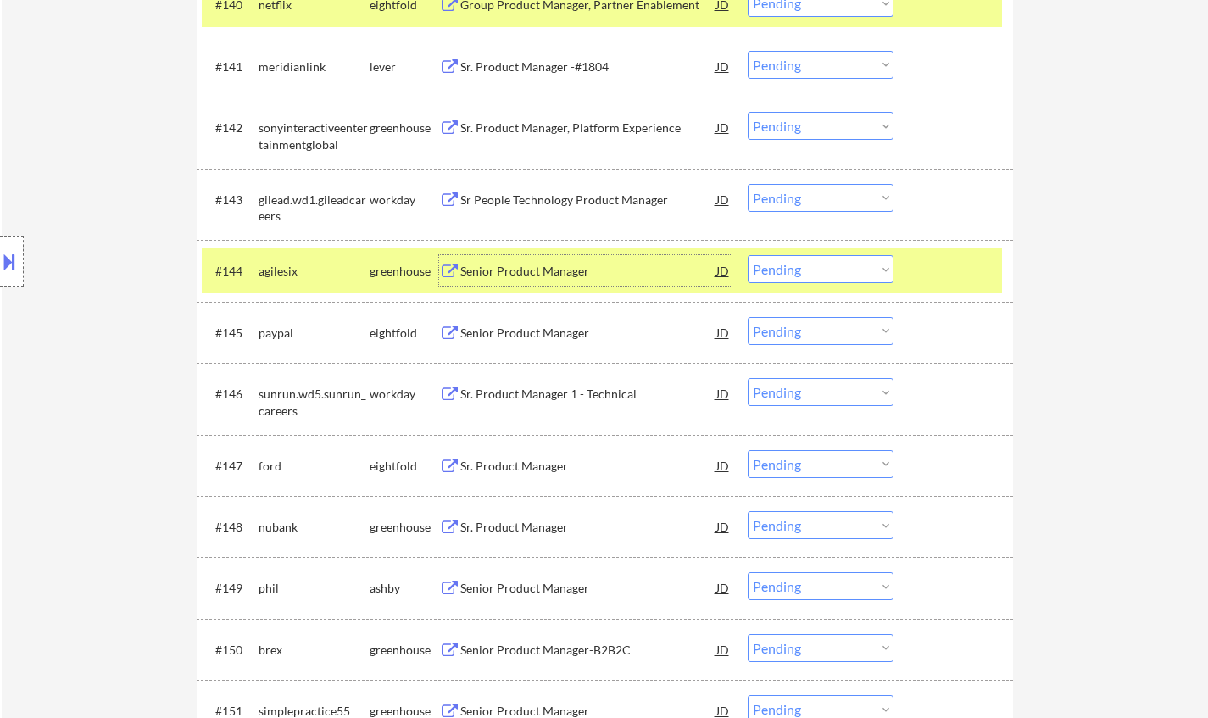
click at [559, 282] on div "Senior Product Manager" at bounding box center [588, 270] width 256 height 31
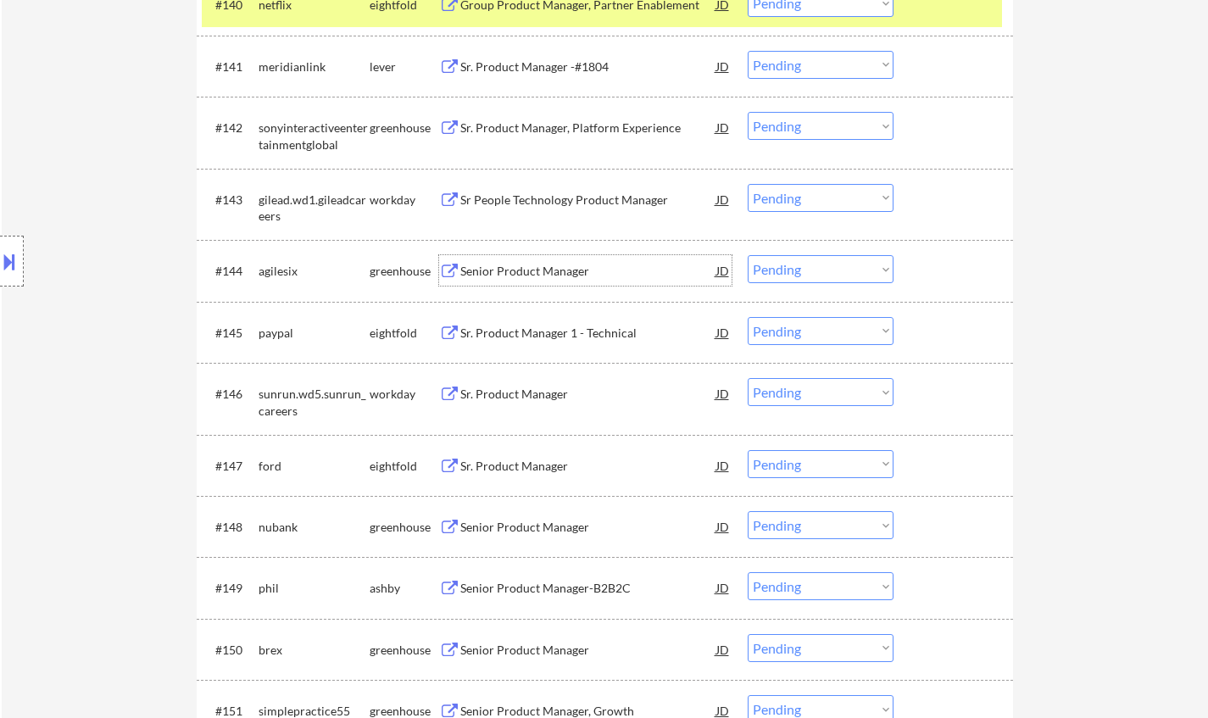
click at [834, 268] on select "Choose an option... Pending Applied Excluded (Questions) Excluded (Expired) Exc…" at bounding box center [821, 269] width 146 height 28
click at [748, 255] on select "Choose an option... Pending Applied Excluded (Questions) Excluded (Expired) Exc…" at bounding box center [821, 269] width 146 height 28
select select ""pending""
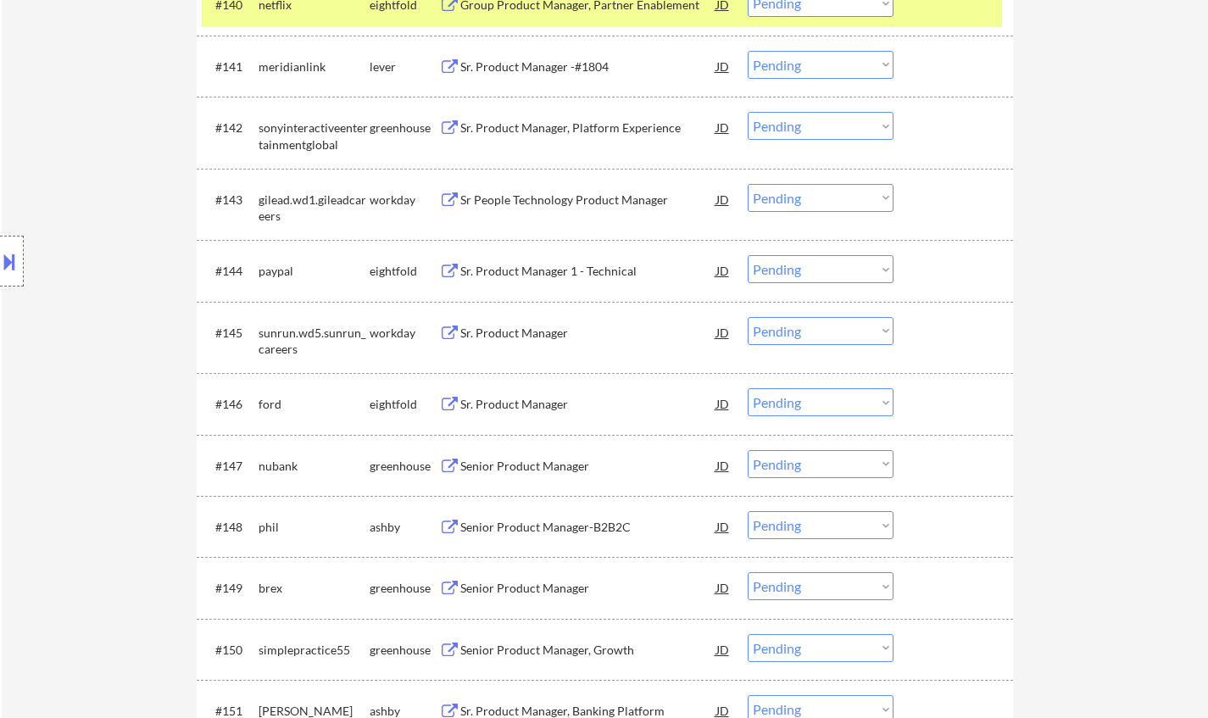
click at [510, 463] on div "Senior Product Manager" at bounding box center [588, 466] width 256 height 17
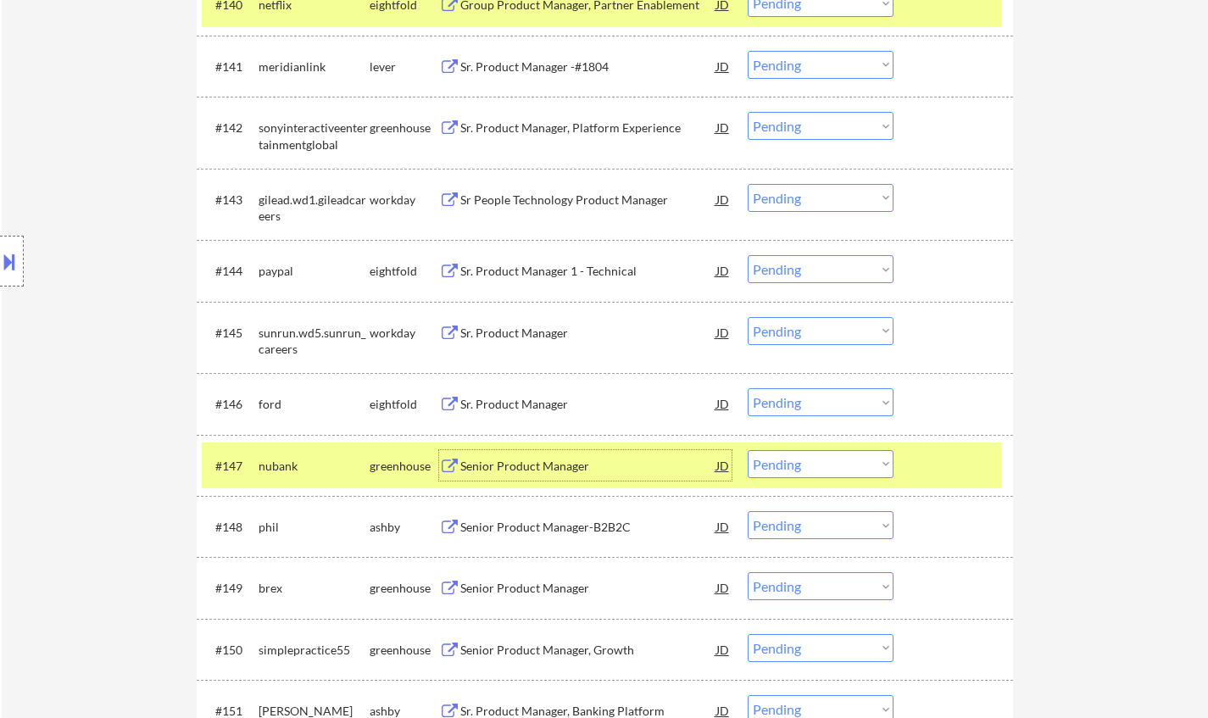
click at [828, 465] on select "Choose an option... Pending Applied Excluded (Questions) Excluded (Expired) Exc…" at bounding box center [821, 464] width 146 height 28
click at [748, 450] on select "Choose an option... Pending Applied Excluded (Questions) Excluded (Expired) Exc…" at bounding box center [821, 464] width 146 height 28
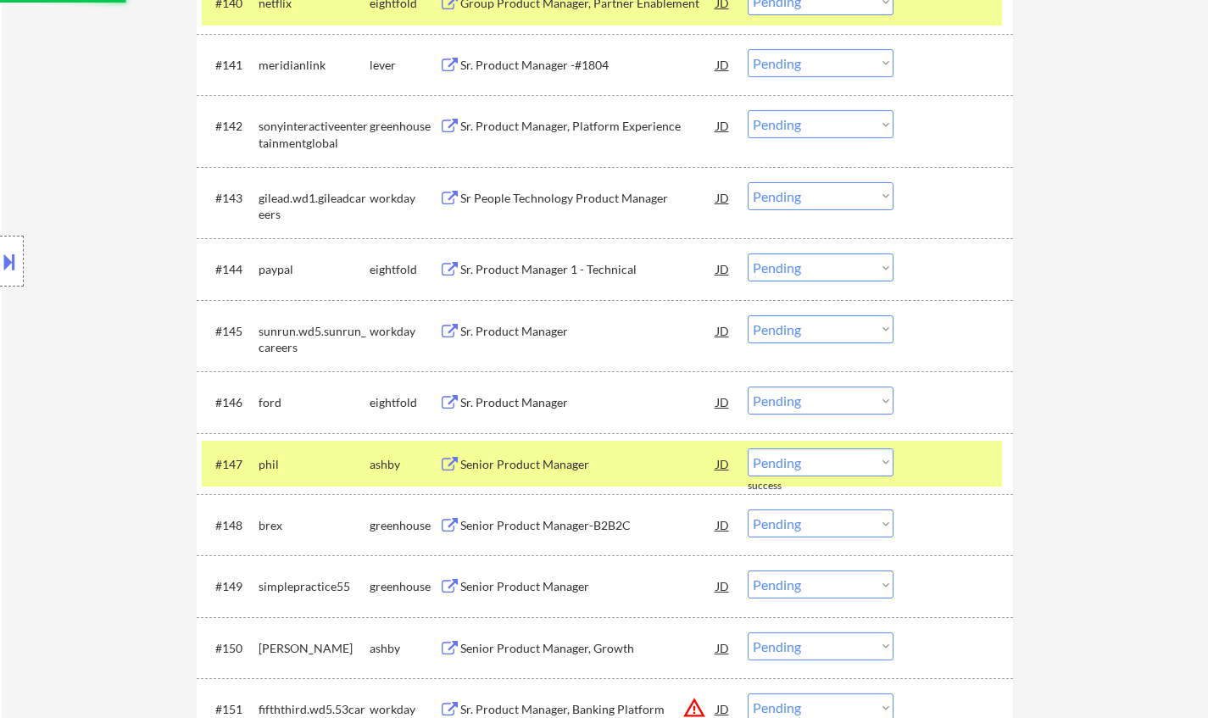
scroll to position [3426, 0]
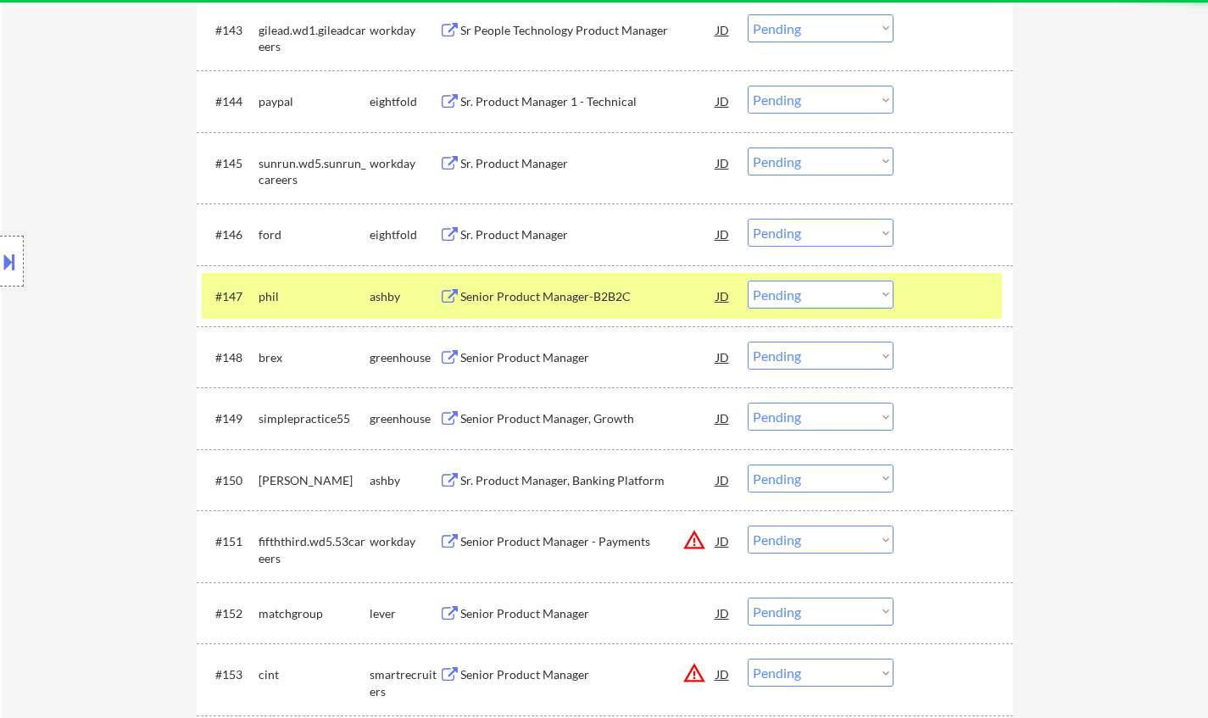
click at [573, 285] on div "Senior Product Manager-B2B2C" at bounding box center [588, 296] width 256 height 31
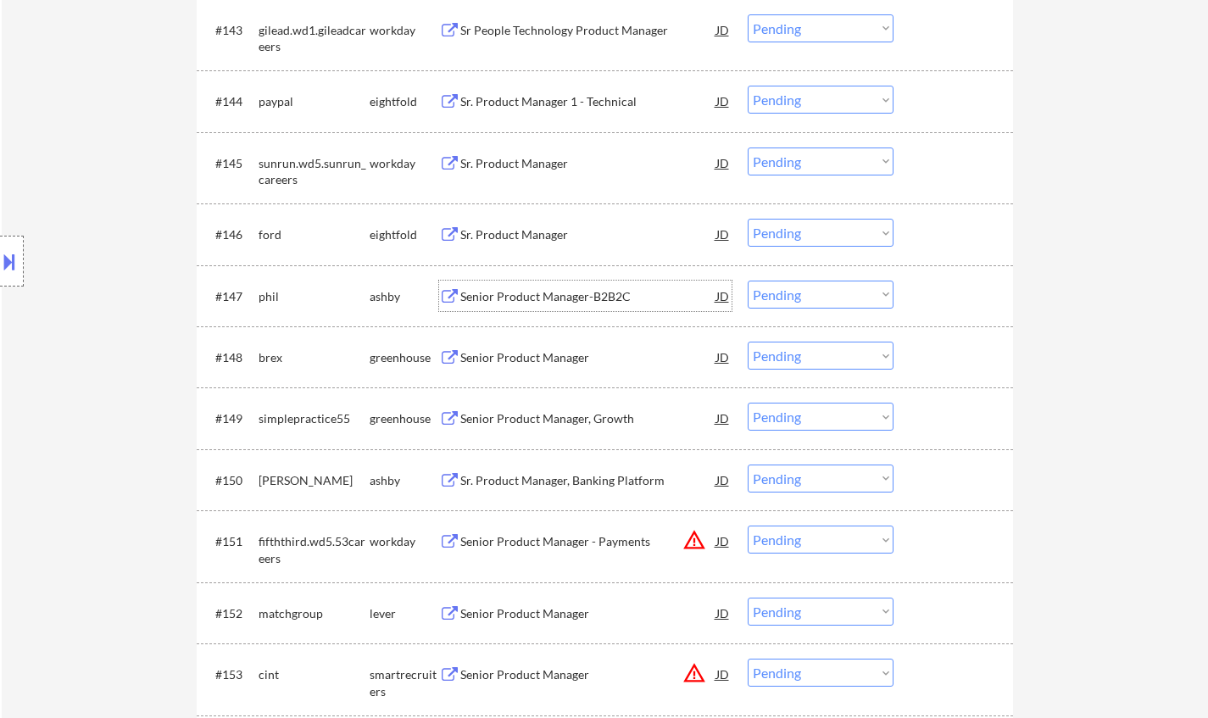
click at [841, 283] on select "Choose an option... Pending Applied Excluded (Questions) Excluded (Expired) Exc…" at bounding box center [821, 295] width 146 height 28
click at [748, 281] on select "Choose an option... Pending Applied Excluded (Questions) Excluded (Expired) Exc…" at bounding box center [821, 295] width 146 height 28
select select ""pending""
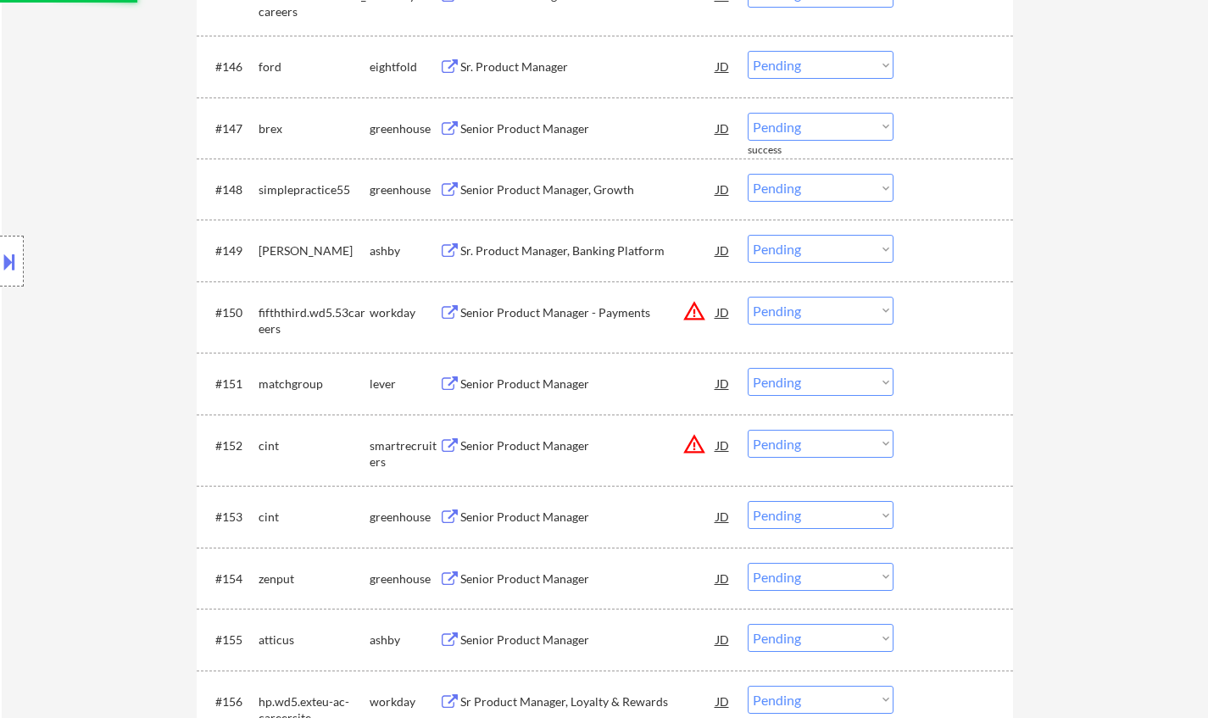
scroll to position [3595, 0]
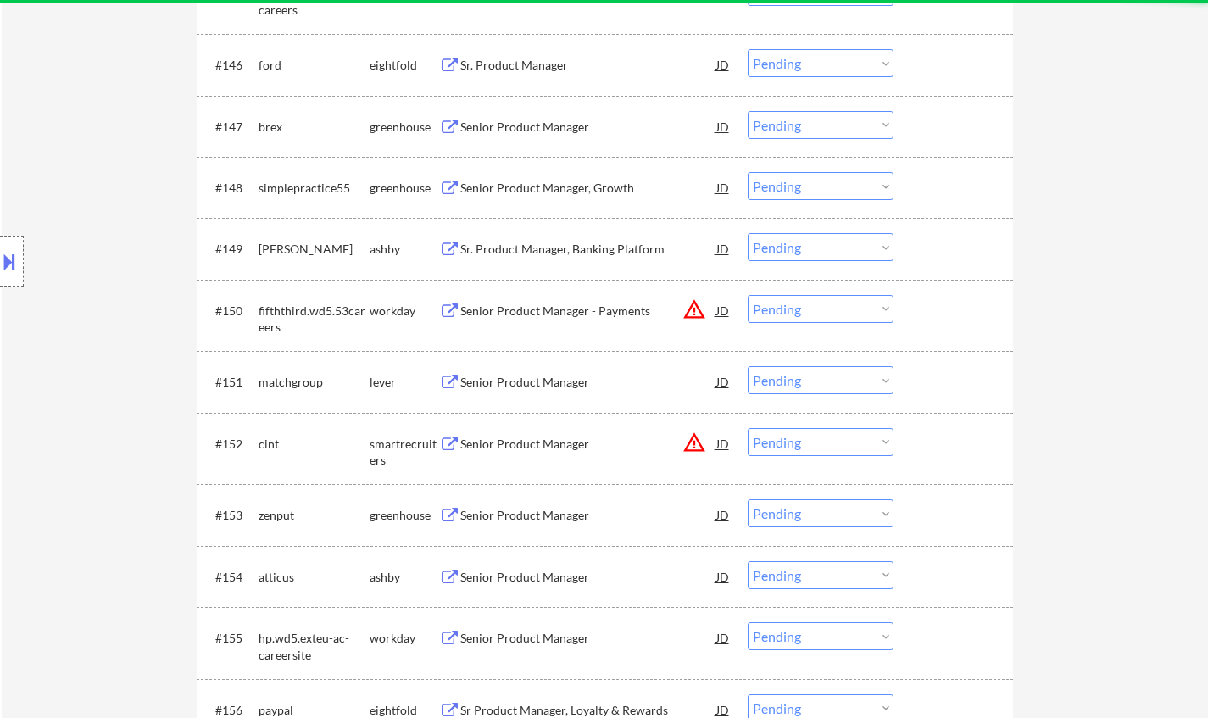
click at [556, 236] on div "Sr. Product Manager, Banking Platform" at bounding box center [588, 248] width 256 height 31
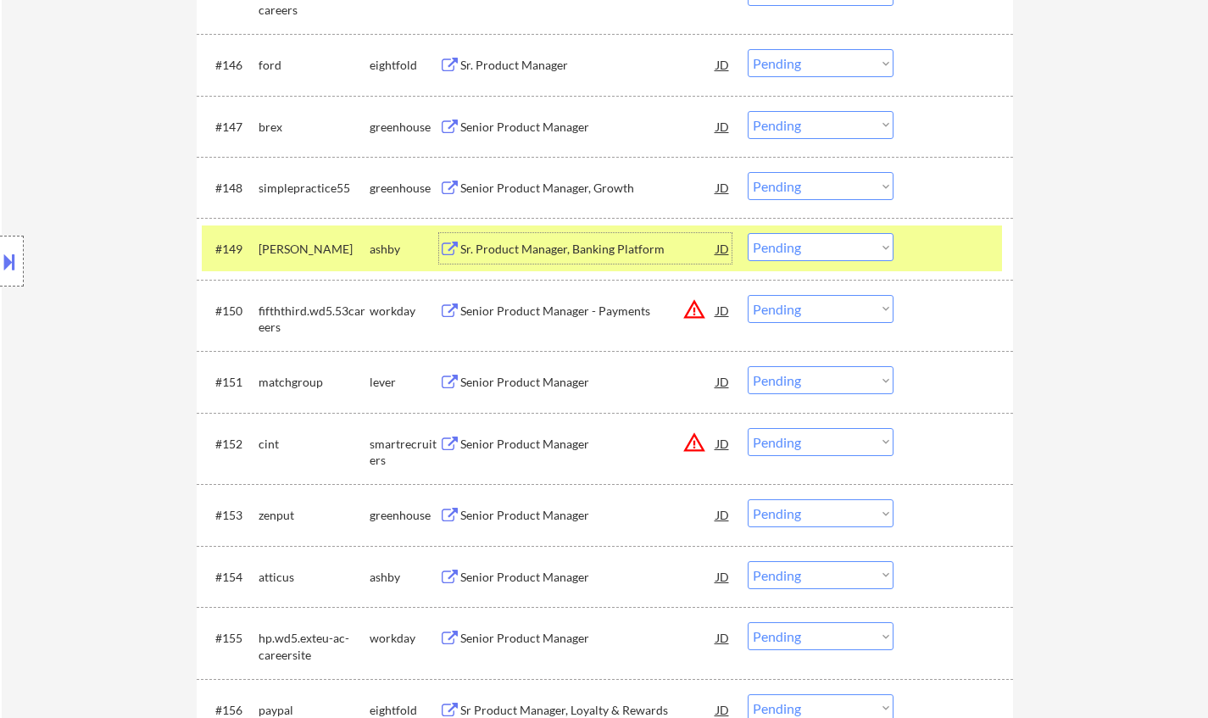
drag, startPoint x: 836, startPoint y: 250, endPoint x: 839, endPoint y: 259, distance: 9.1
click at [836, 250] on select "Choose an option... Pending Applied Excluded (Questions) Excluded (Expired) Exc…" at bounding box center [821, 247] width 146 height 28
click at [748, 233] on select "Choose an option... Pending Applied Excluded (Questions) Excluded (Expired) Exc…" at bounding box center [821, 247] width 146 height 28
select select ""pending""
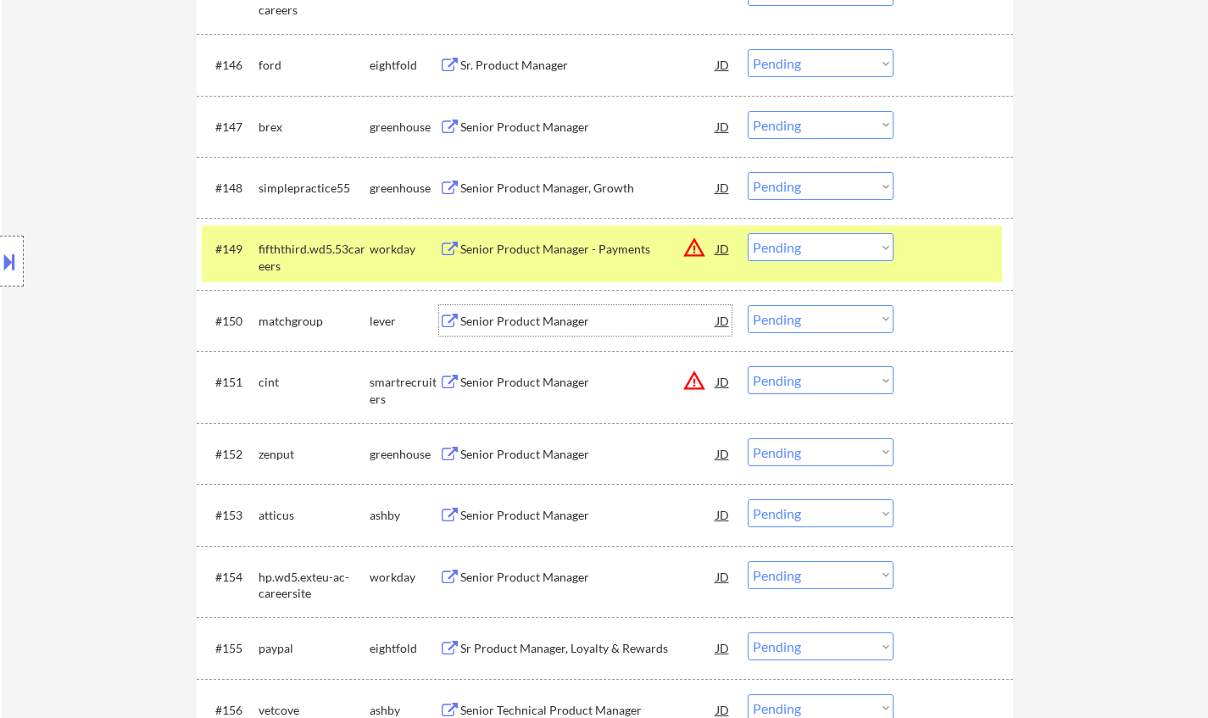
click at [536, 316] on div "Senior Product Manager" at bounding box center [588, 321] width 256 height 17
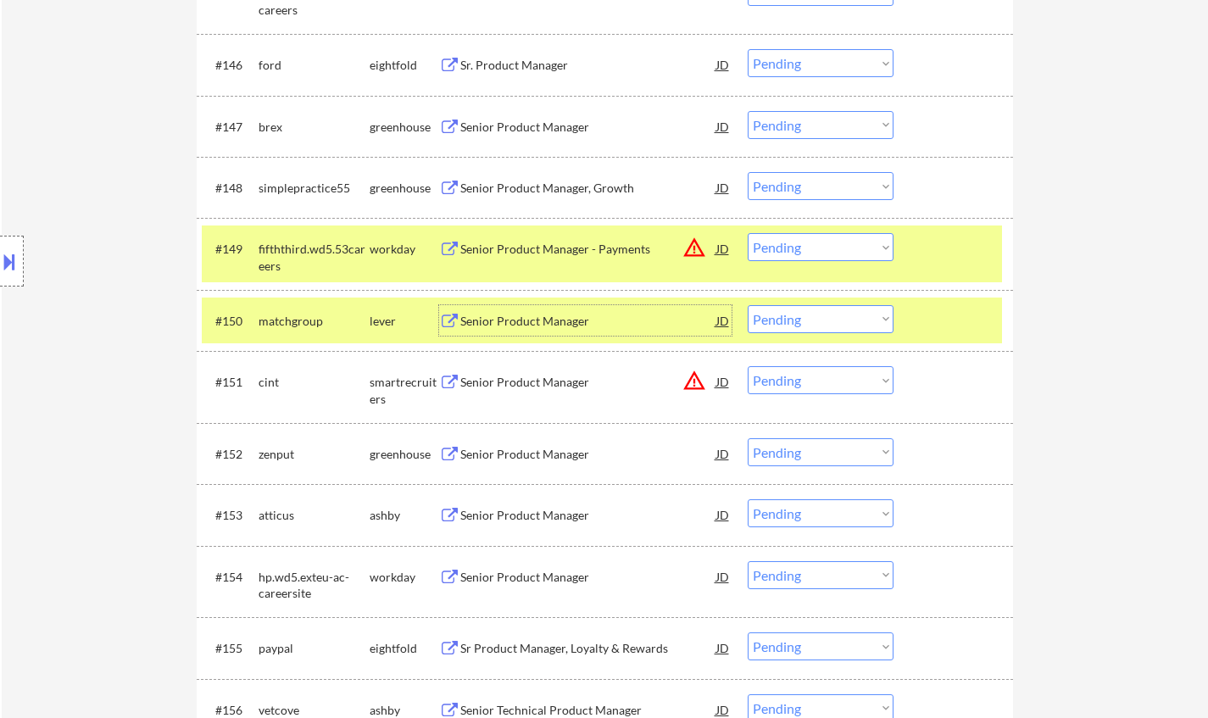
click at [806, 319] on select "Choose an option... Pending Applied Excluded (Questions) Excluded (Expired) Exc…" at bounding box center [821, 319] width 146 height 28
click at [748, 305] on select "Choose an option... Pending Applied Excluded (Questions) Excluded (Expired) Exc…" at bounding box center [821, 319] width 146 height 28
select select ""pending""
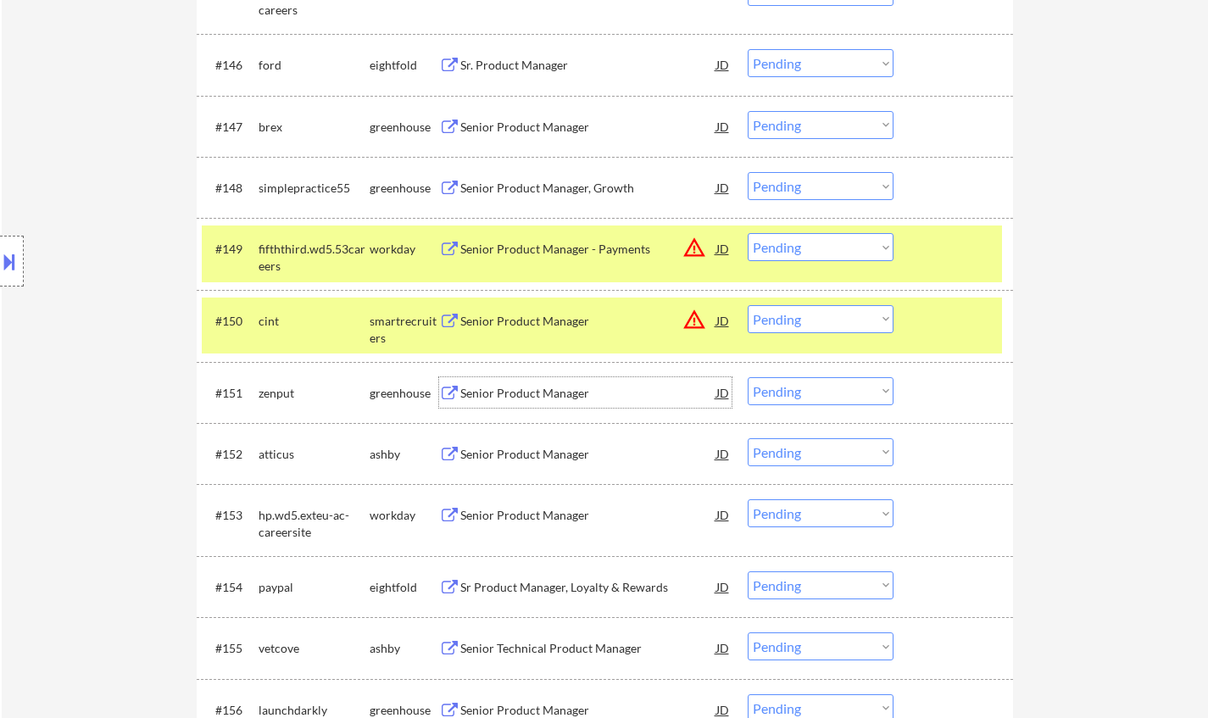
click at [521, 397] on div "Senior Product Manager" at bounding box center [588, 393] width 256 height 17
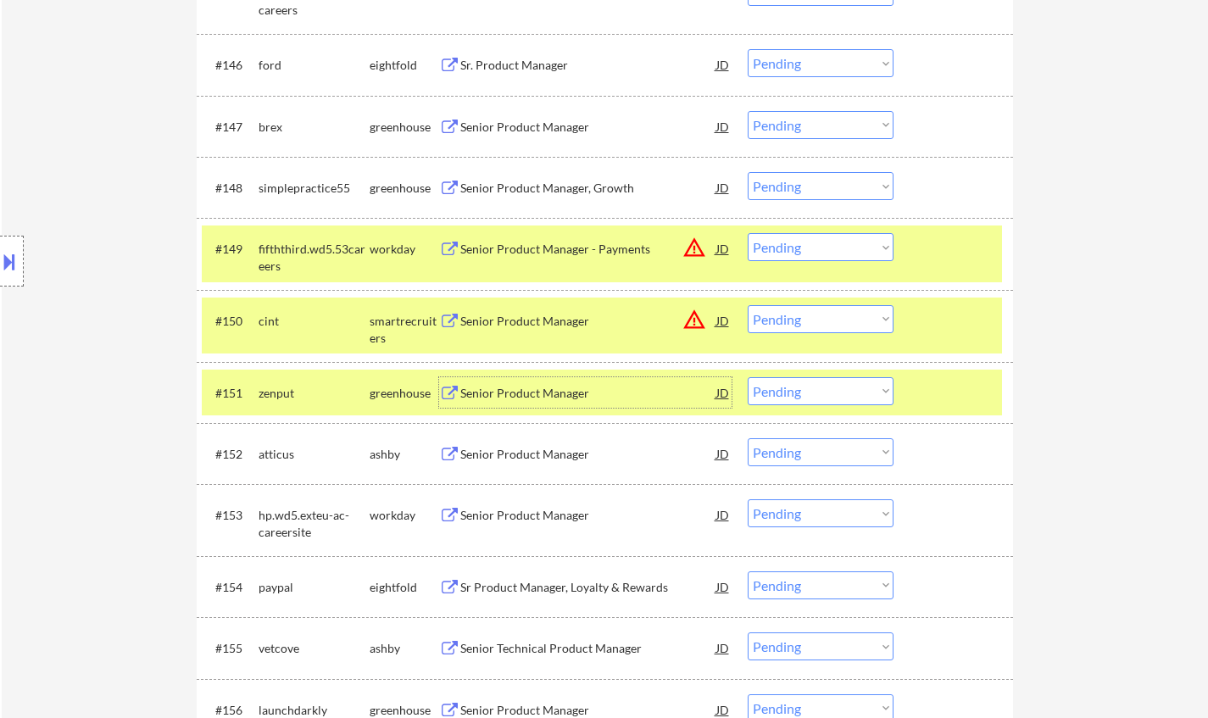
click at [817, 387] on select "Choose an option... Pending Applied Excluded (Questions) Excluded (Expired) Exc…" at bounding box center [821, 391] width 146 height 28
click at [748, 377] on select "Choose an option... Pending Applied Excluded (Questions) Excluded (Expired) Exc…" at bounding box center [821, 391] width 146 height 28
select select ""pending""
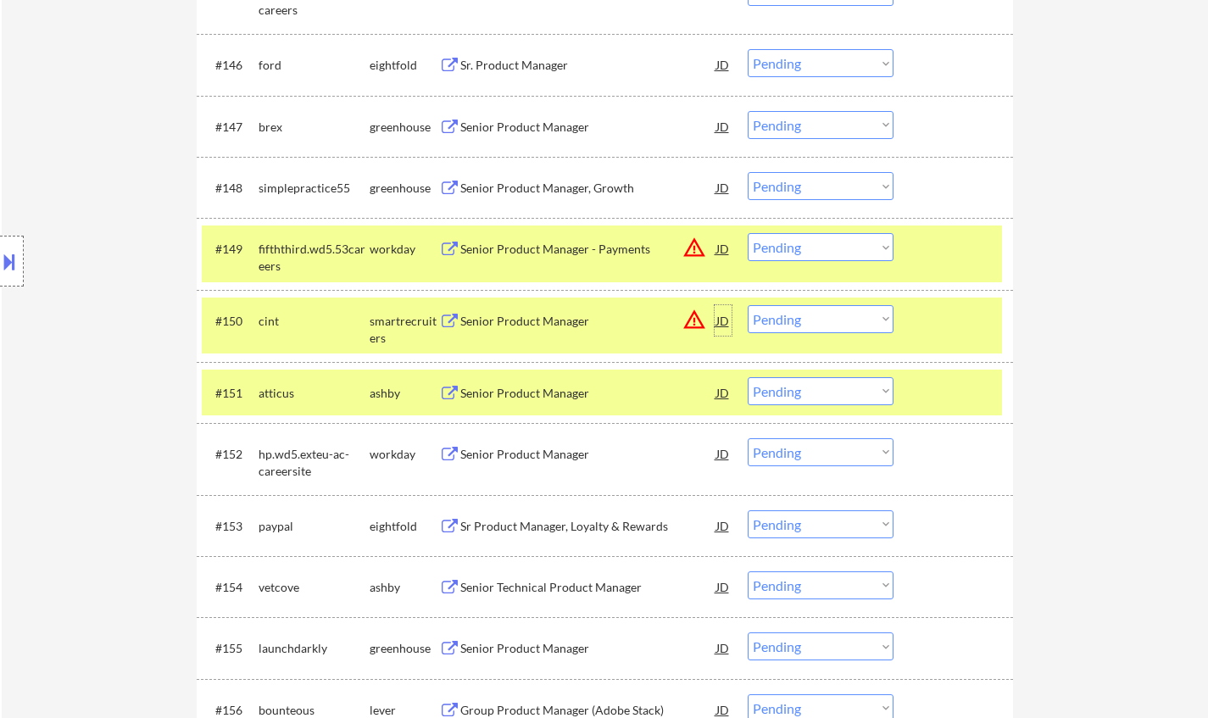
click at [723, 323] on div "JD" at bounding box center [723, 320] width 17 height 31
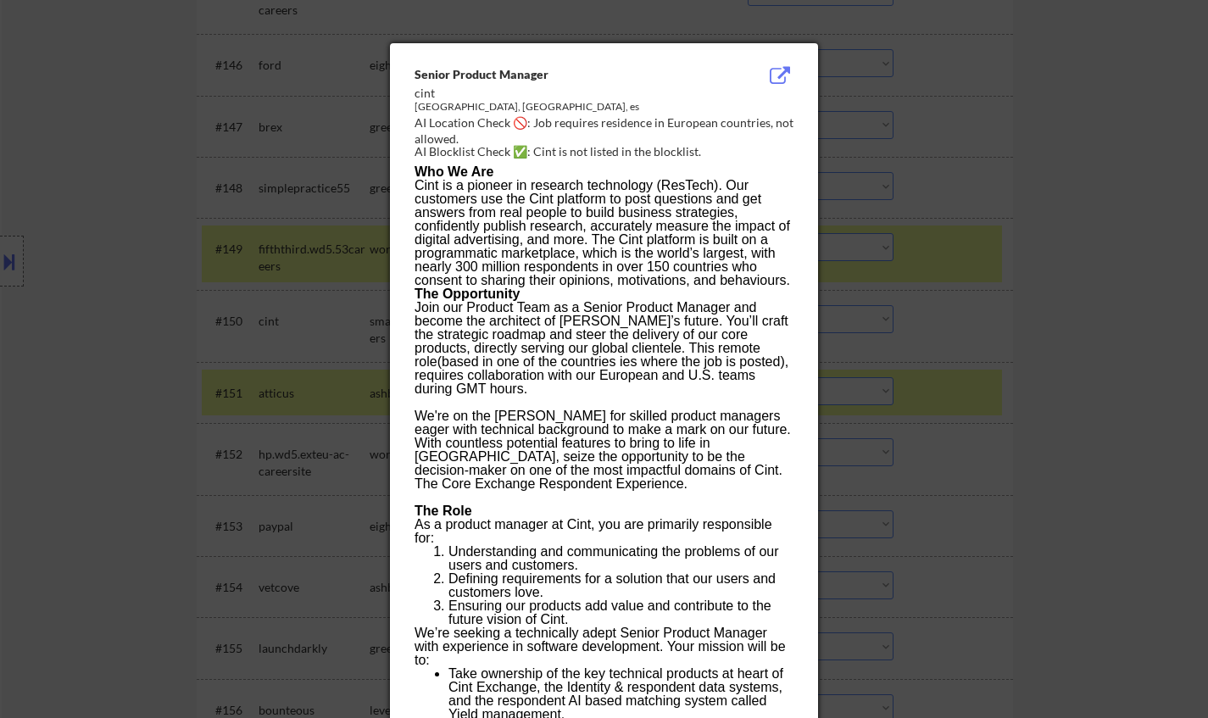
click at [1072, 452] on div at bounding box center [604, 359] width 1208 height 718
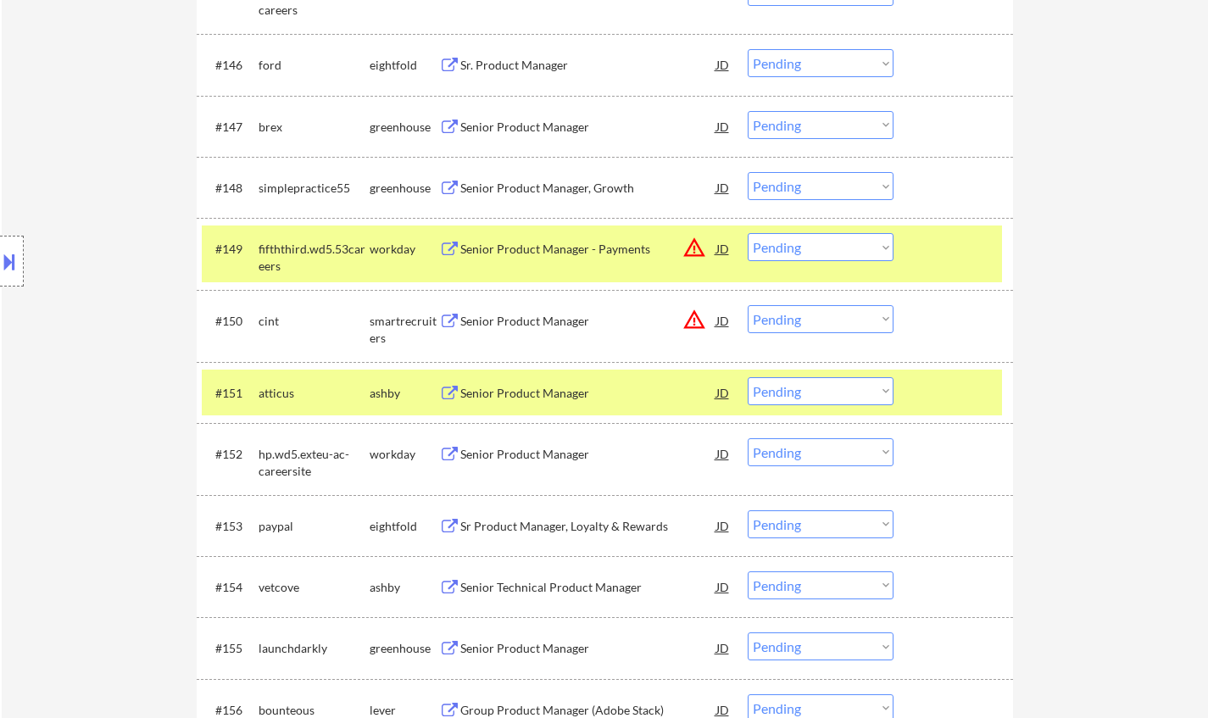
click at [819, 315] on select "Choose an option... Pending Applied Excluded (Questions) Excluded (Expired) Exc…" at bounding box center [821, 319] width 146 height 28
click at [748, 305] on select "Choose an option... Pending Applied Excluded (Questions) Excluded (Expired) Exc…" at bounding box center [821, 319] width 146 height 28
select select ""pending""
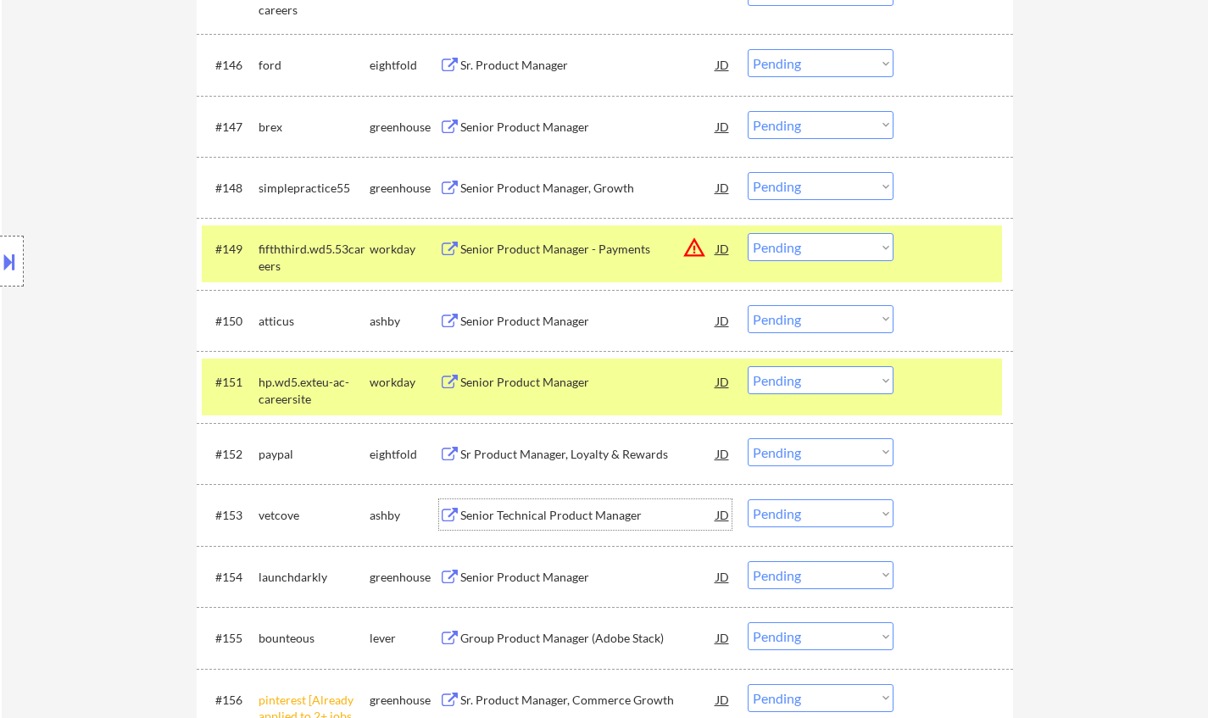
click at [572, 518] on div "Senior Technical Product Manager" at bounding box center [588, 515] width 256 height 17
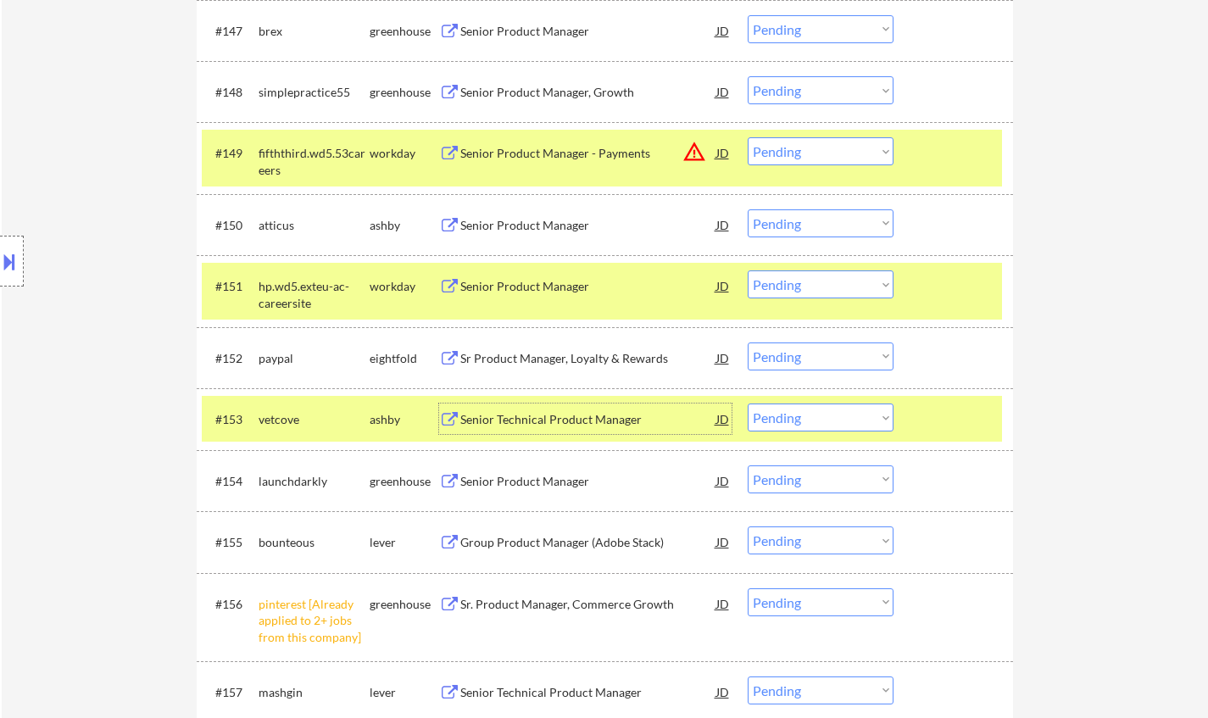
scroll to position [3765, 0]
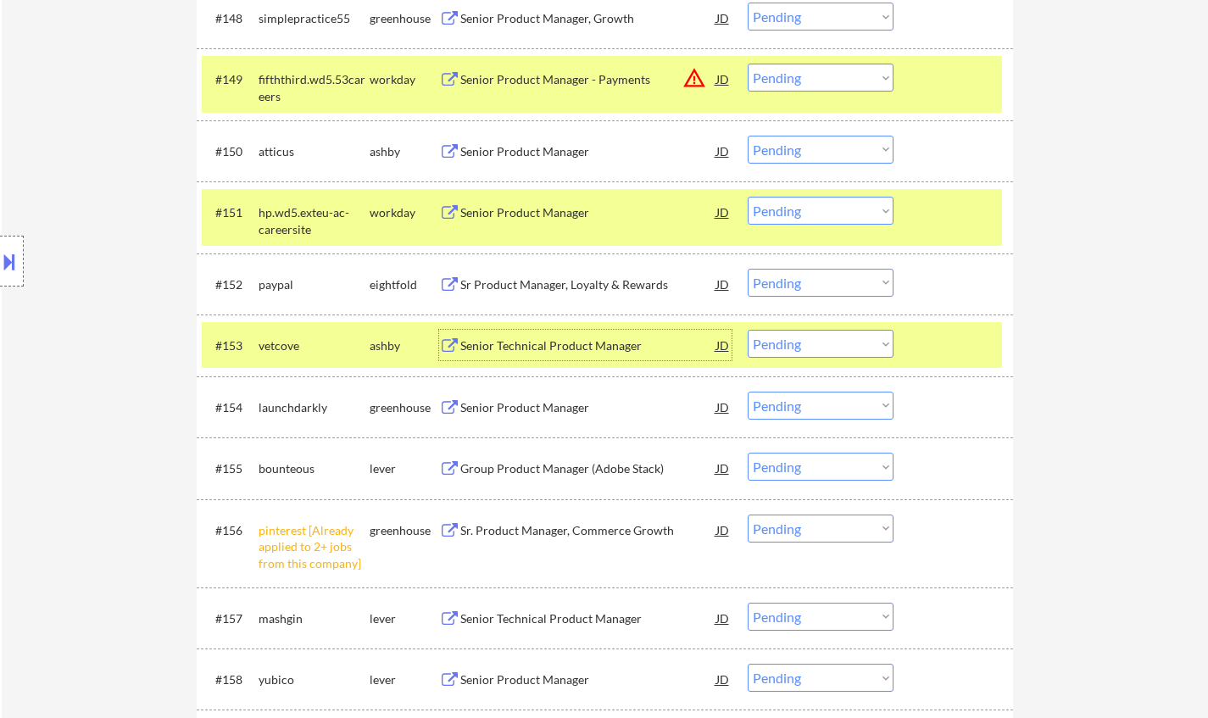
click at [562, 341] on div "Senior Technical Product Manager" at bounding box center [588, 345] width 256 height 17
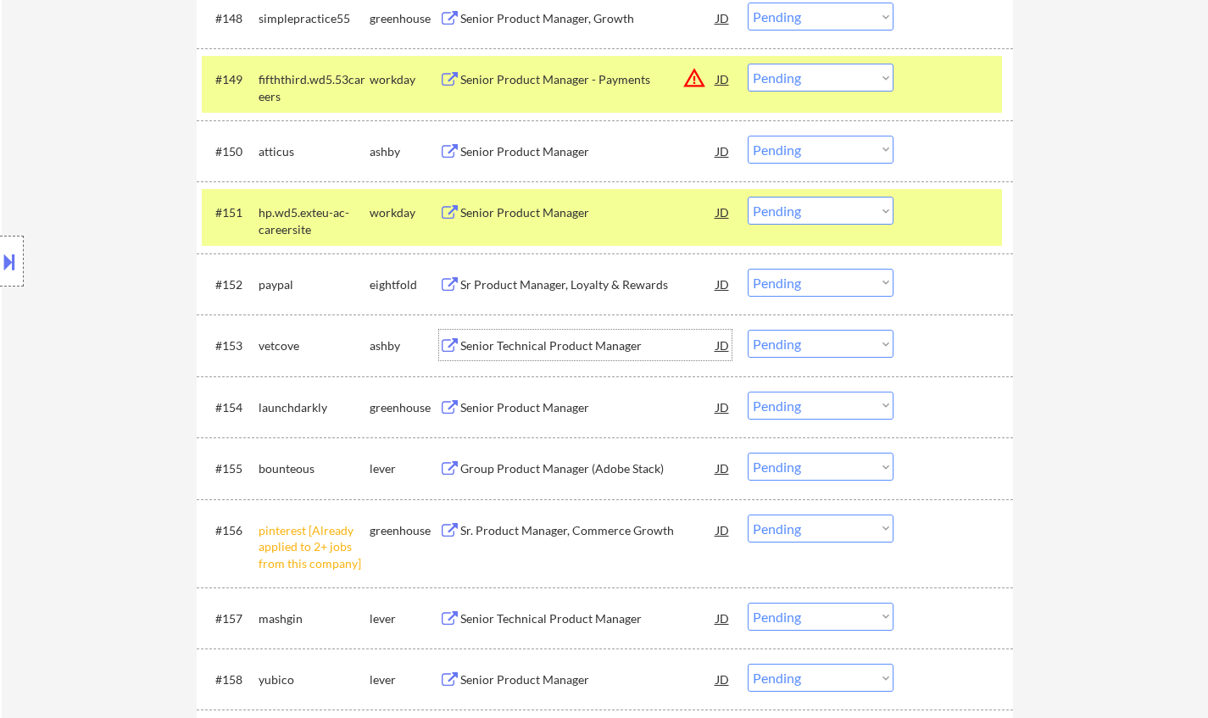
click at [827, 343] on select "Choose an option... Pending Applied Excluded (Questions) Excluded (Expired) Exc…" at bounding box center [821, 344] width 146 height 28
click at [748, 330] on select "Choose an option... Pending Applied Excluded (Questions) Excluded (Expired) Exc…" at bounding box center [821, 344] width 146 height 28
select select ""pending""
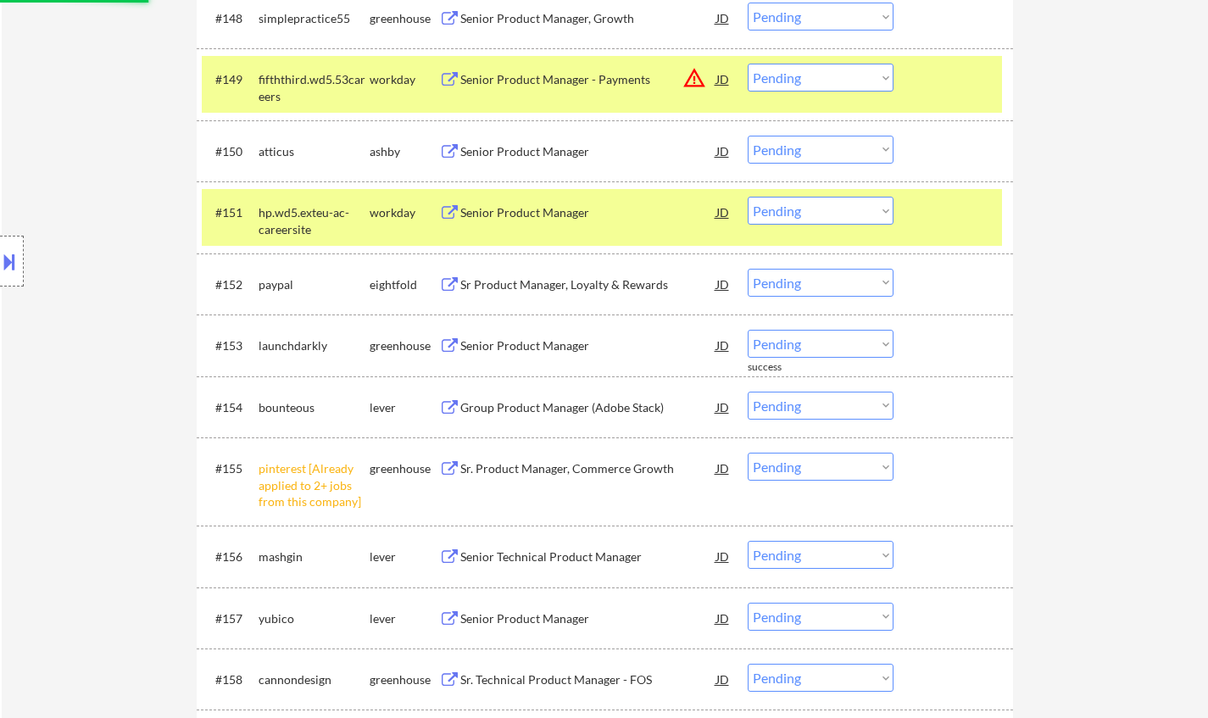
drag, startPoint x: 830, startPoint y: 471, endPoint x: 840, endPoint y: 476, distance: 11.0
click at [830, 471] on select "Choose an option... Pending Applied Excluded (Questions) Excluded (Expired) Exc…" at bounding box center [821, 467] width 146 height 28
click at [748, 453] on select "Choose an option... Pending Applied Excluded (Questions) Excluded (Expired) Exc…" at bounding box center [821, 467] width 146 height 28
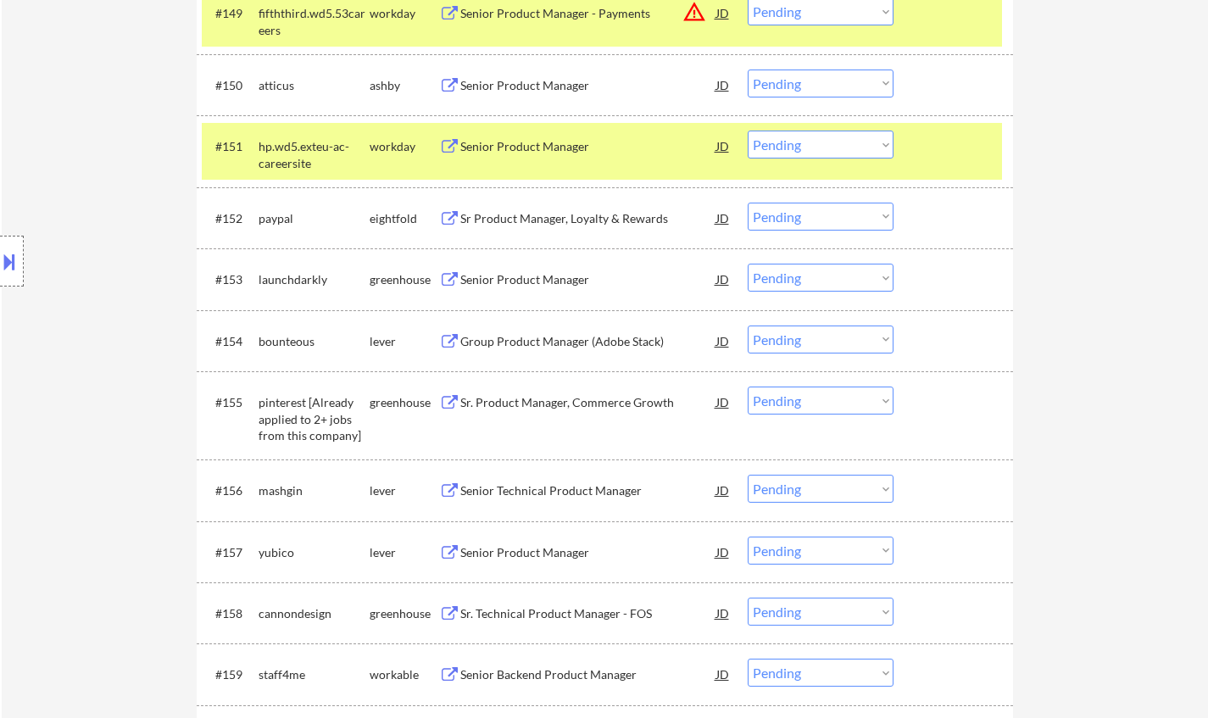
scroll to position [3934, 0]
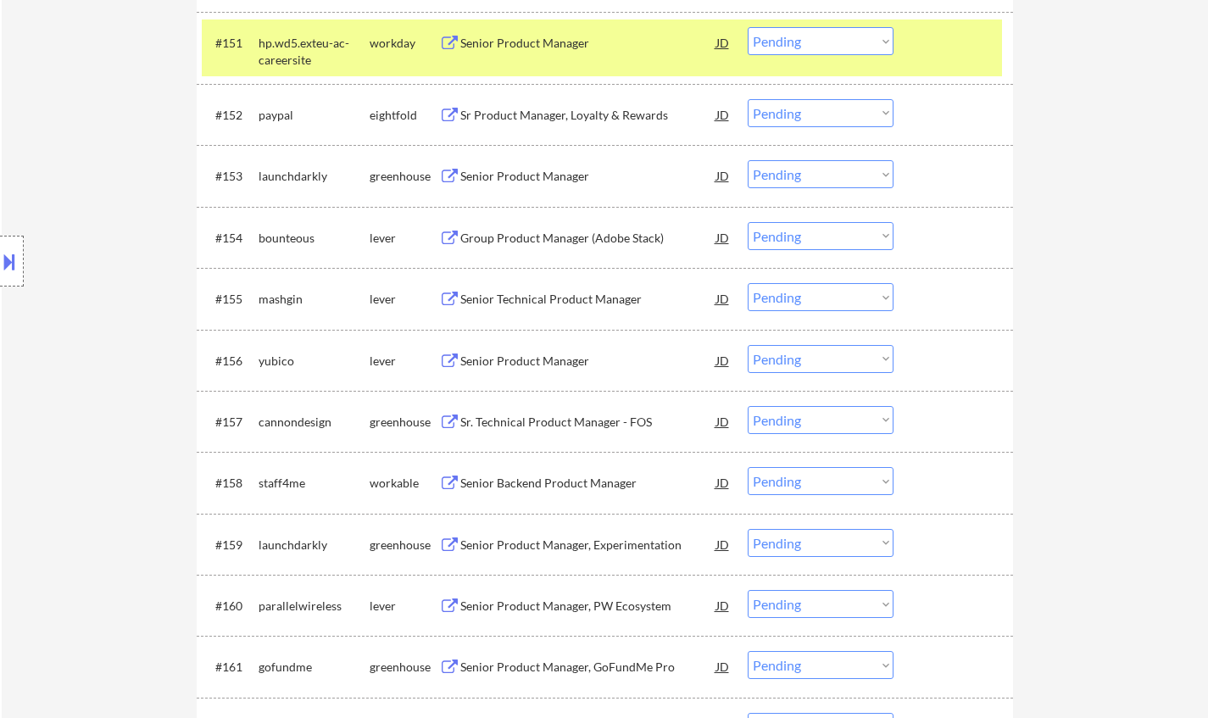
click at [556, 302] on div "Senior Technical Product Manager" at bounding box center [588, 299] width 256 height 17
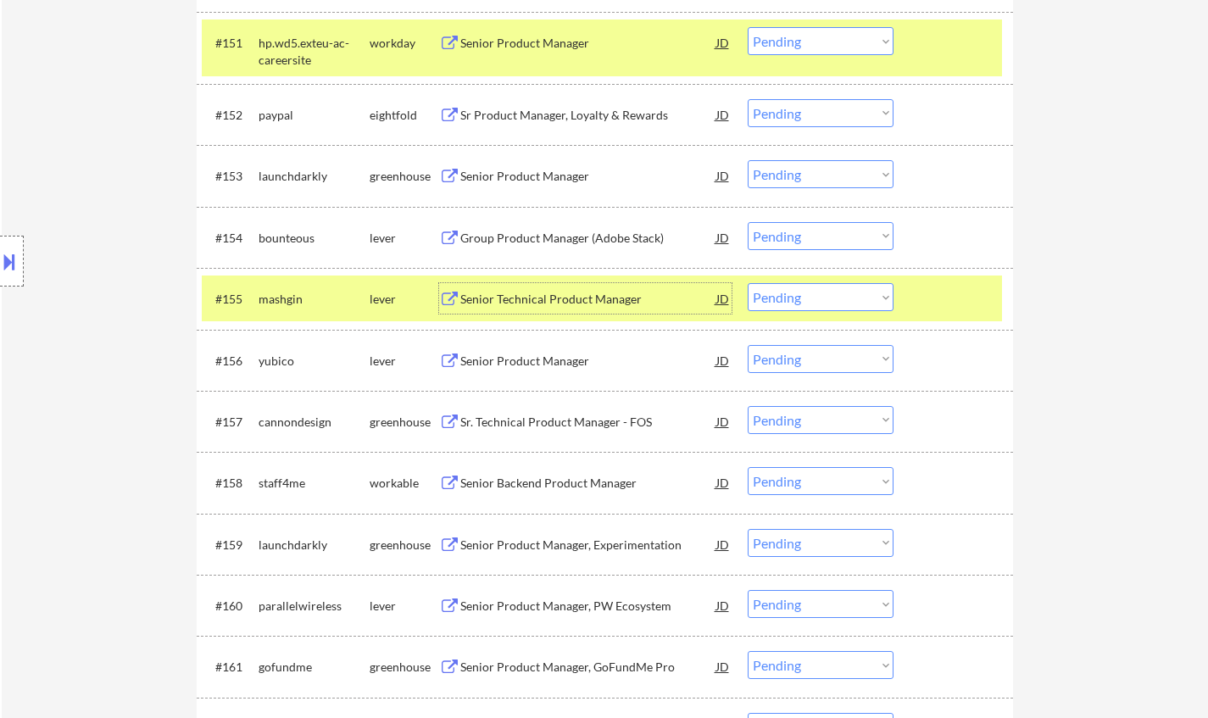
click at [811, 304] on select "Choose an option... Pending Applied Excluded (Questions) Excluded (Expired) Exc…" at bounding box center [821, 297] width 146 height 28
click at [748, 283] on select "Choose an option... Pending Applied Excluded (Questions) Excluded (Expired) Exc…" at bounding box center [821, 297] width 146 height 28
click at [534, 293] on div "Senior Product Manager" at bounding box center [588, 299] width 256 height 17
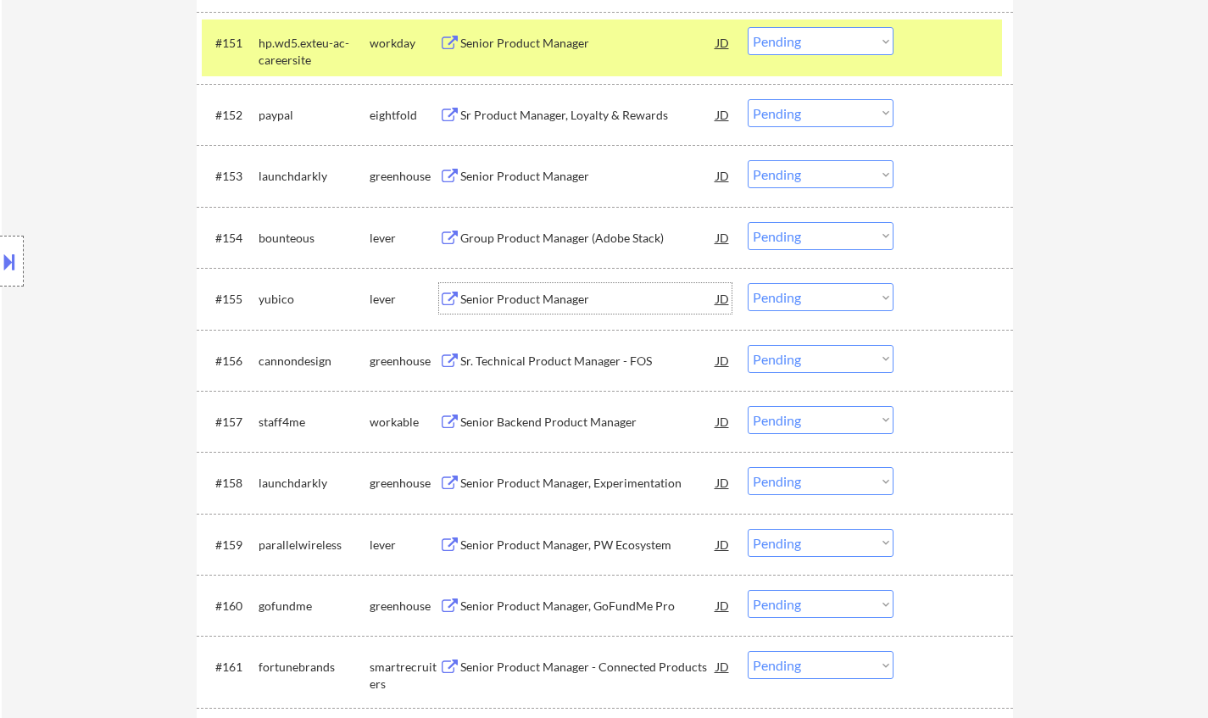
click at [809, 288] on select "Choose an option... Pending Applied Excluded (Questions) Excluded (Expired) Exc…" at bounding box center [821, 297] width 146 height 28
click at [748, 283] on select "Choose an option... Pending Applied Excluded (Questions) Excluded (Expired) Exc…" at bounding box center [821, 297] width 146 height 28
select select ""pending""
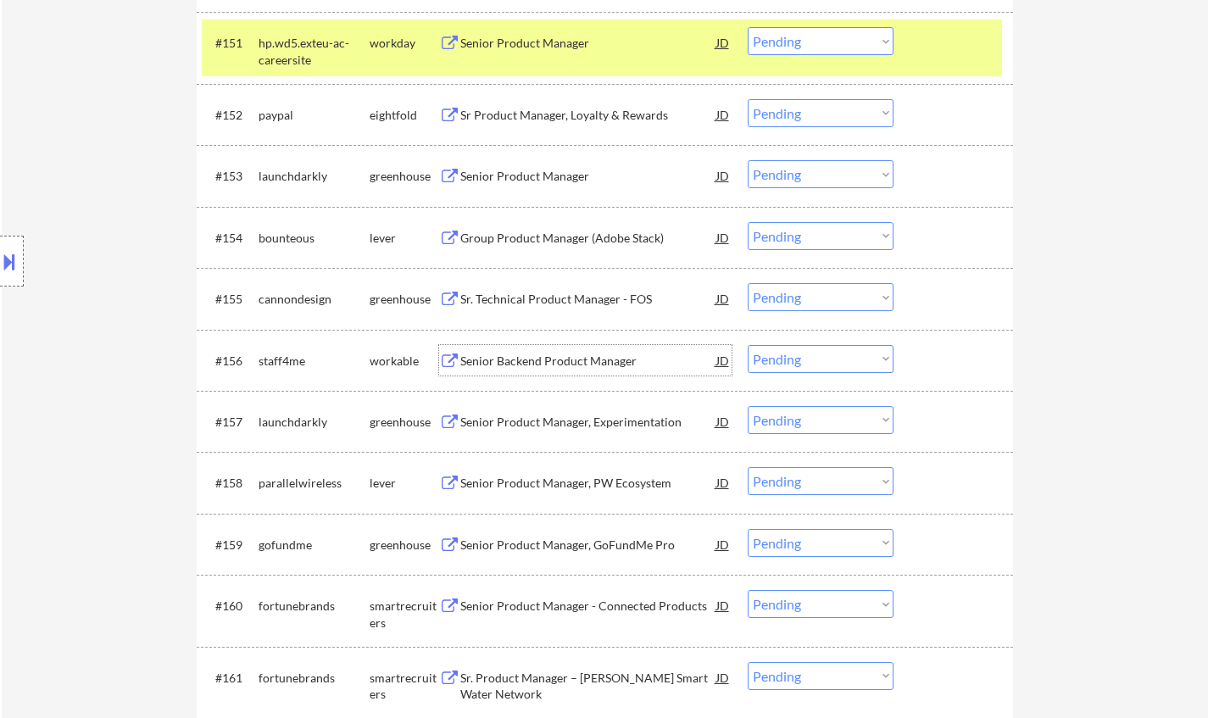
click at [555, 360] on div "Senior Backend Product Manager" at bounding box center [588, 361] width 256 height 17
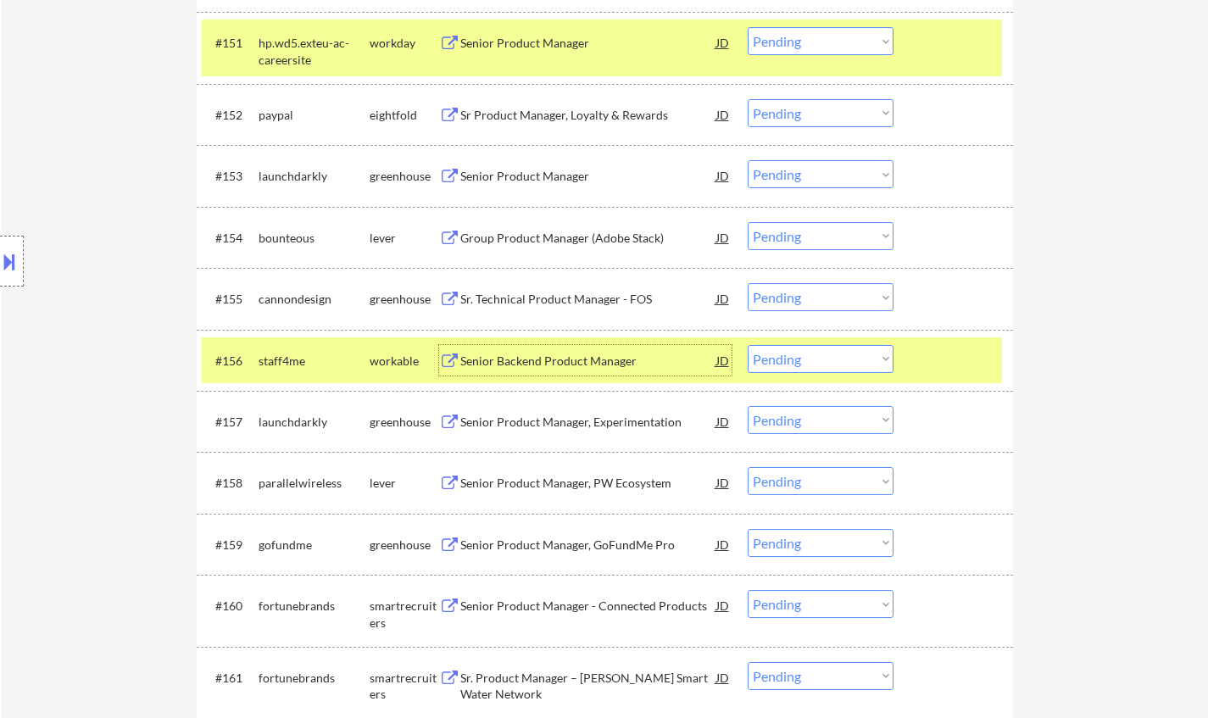
click at [789, 367] on select "Choose an option... Pending Applied Excluded (Questions) Excluded (Expired) Exc…" at bounding box center [821, 359] width 146 height 28
click at [748, 345] on select "Choose an option... Pending Applied Excluded (Questions) Excluded (Expired) Exc…" at bounding box center [821, 359] width 146 height 28
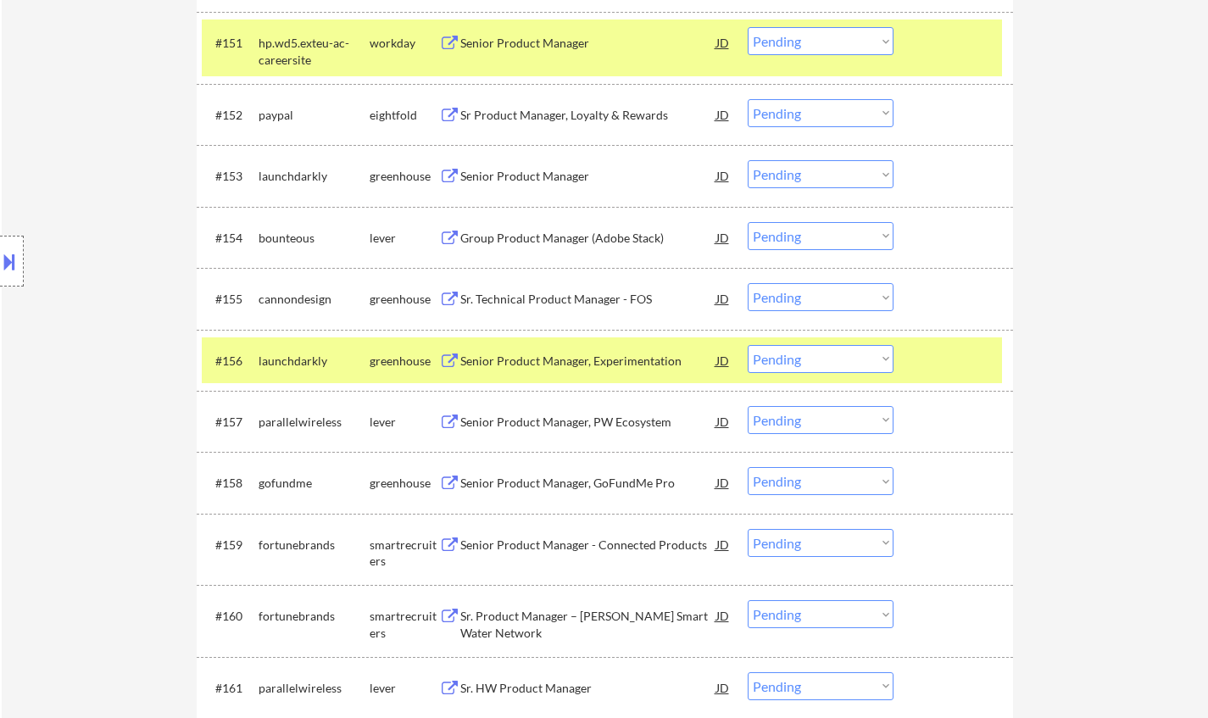
click at [583, 365] on div "Senior Product Manager, Experimentation" at bounding box center [588, 361] width 256 height 17
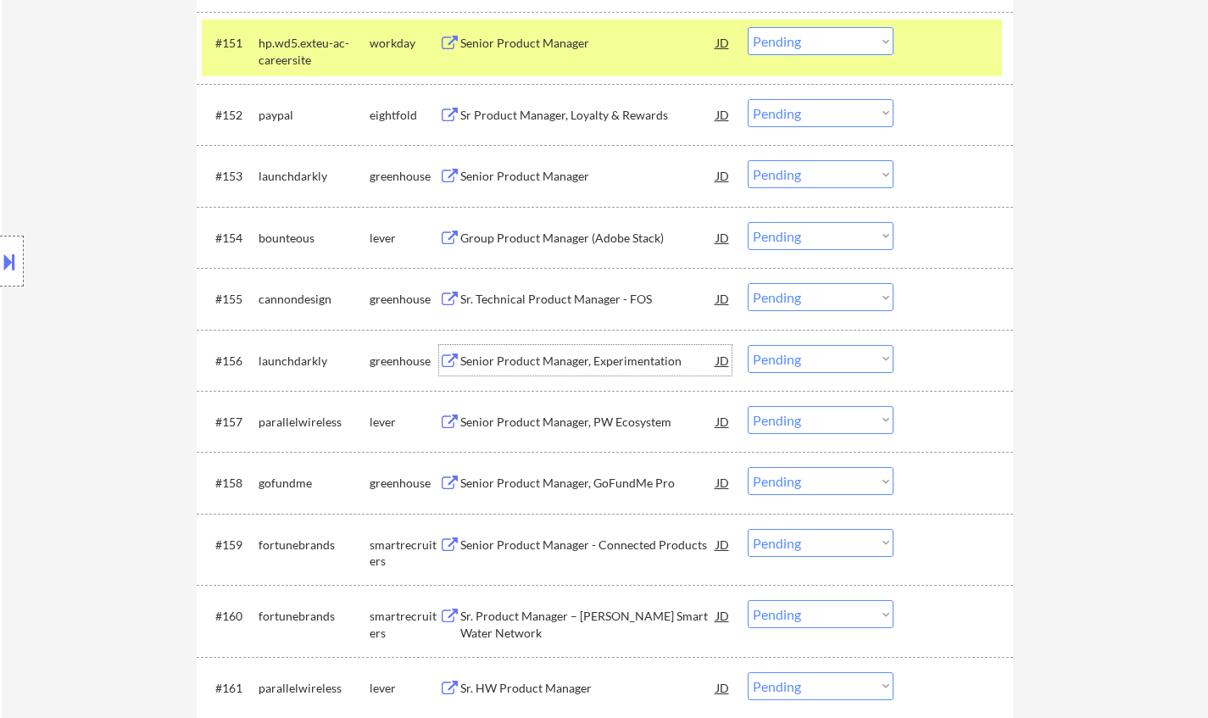
click at [840, 365] on select "Choose an option... Pending Applied Excluded (Questions) Excluded (Expired) Exc…" at bounding box center [821, 359] width 146 height 28
select select ""excluded__salary_""
click at [748, 345] on select "Choose an option... Pending Applied Excluded (Questions) Excluded (Expired) Exc…" at bounding box center [821, 359] width 146 height 28
click at [574, 243] on div "Group Product Manager (Adobe Stack)" at bounding box center [588, 238] width 256 height 17
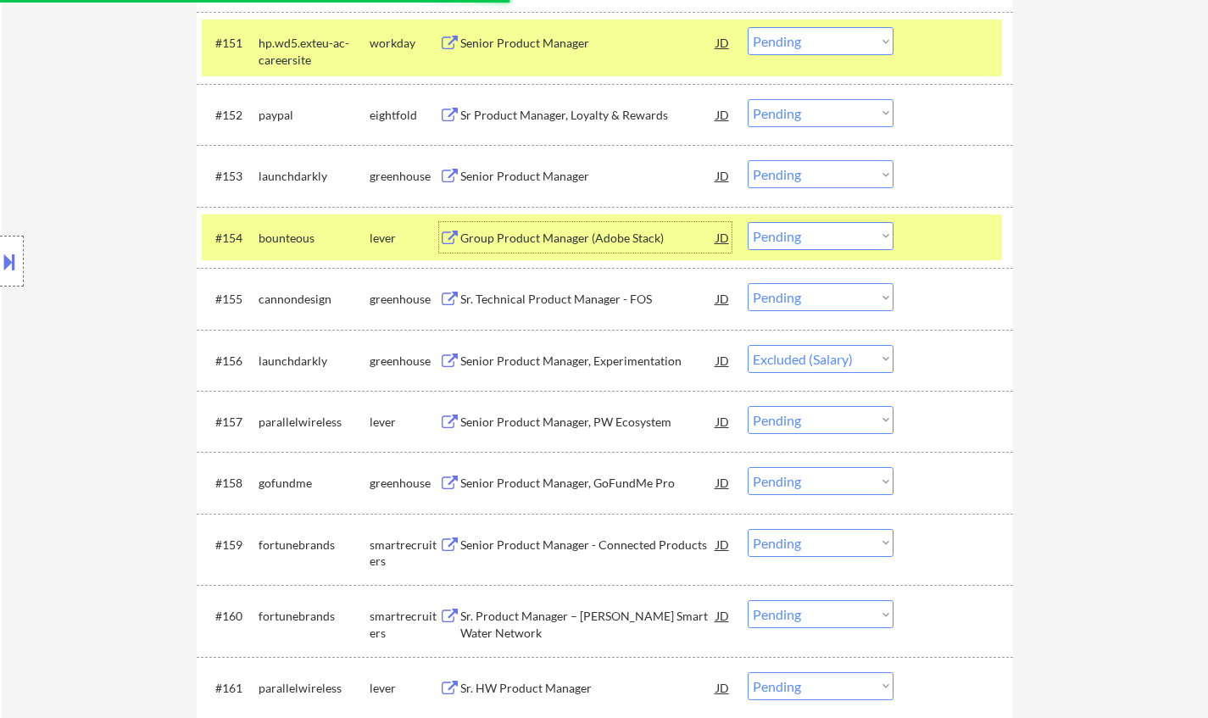
click at [833, 238] on select "Choose an option... Pending Applied Excluded (Questions) Excluded (Expired) Exc…" at bounding box center [821, 236] width 146 height 28
select select ""excluded__salary_""
click at [748, 222] on select "Choose an option... Pending Applied Excluded (Questions) Excluded (Expired) Exc…" at bounding box center [821, 236] width 146 height 28
click at [588, 422] on div "Senior Product Manager, PW Ecosystem" at bounding box center [588, 422] width 256 height 17
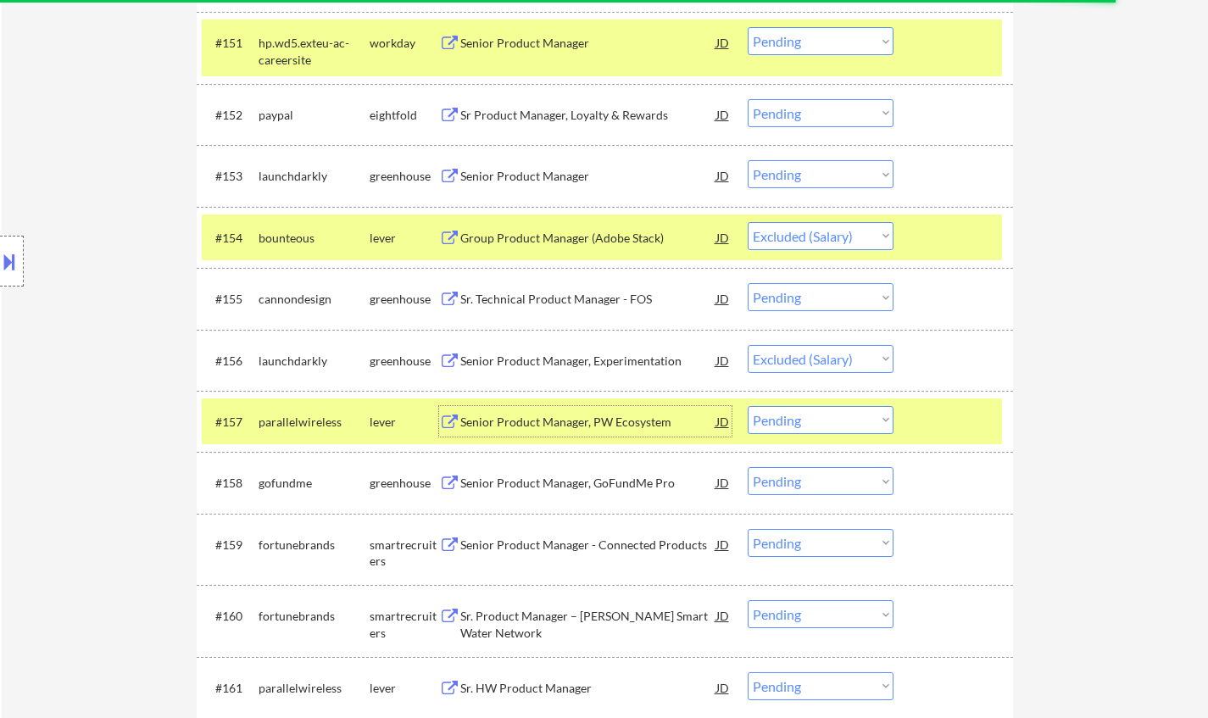
click at [822, 426] on select "Choose an option... Pending Applied Excluded (Questions) Excluded (Expired) Exc…" at bounding box center [821, 420] width 146 height 28
select select ""excluded__bad_match_""
click at [748, 406] on select "Choose an option... Pending Applied Excluded (Questions) Excluded (Expired) Exc…" at bounding box center [821, 420] width 146 height 28
select select ""pending""
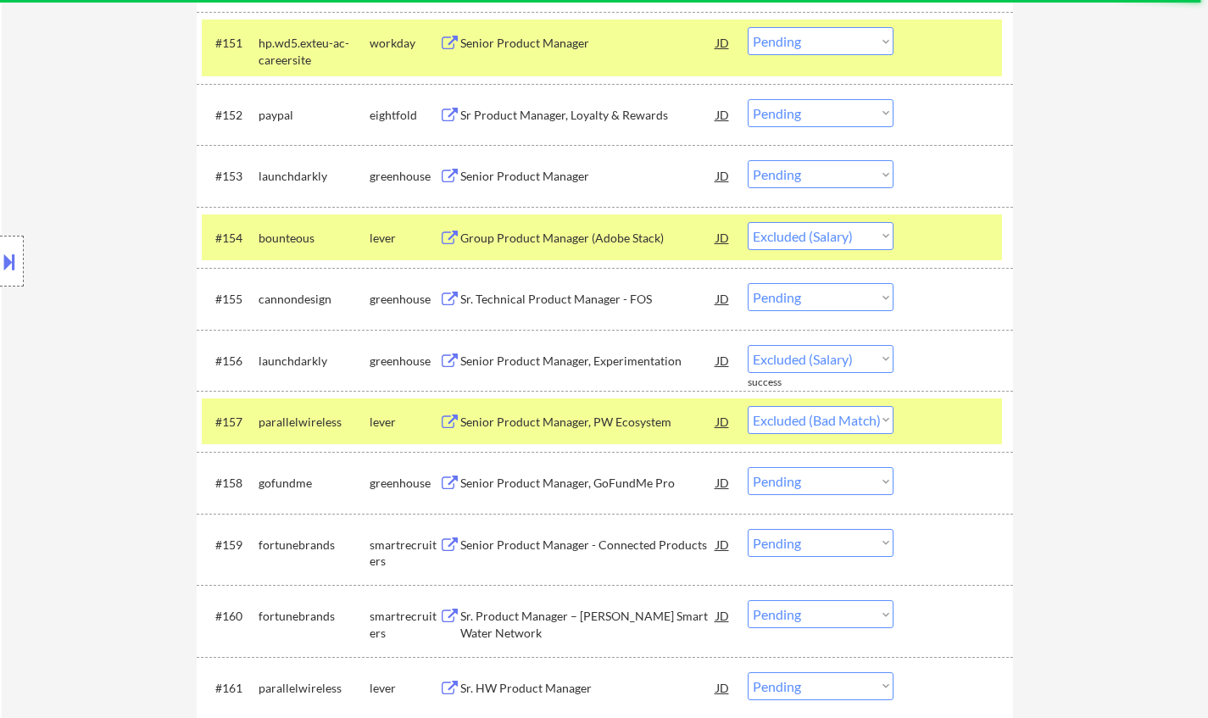
select select ""pending""
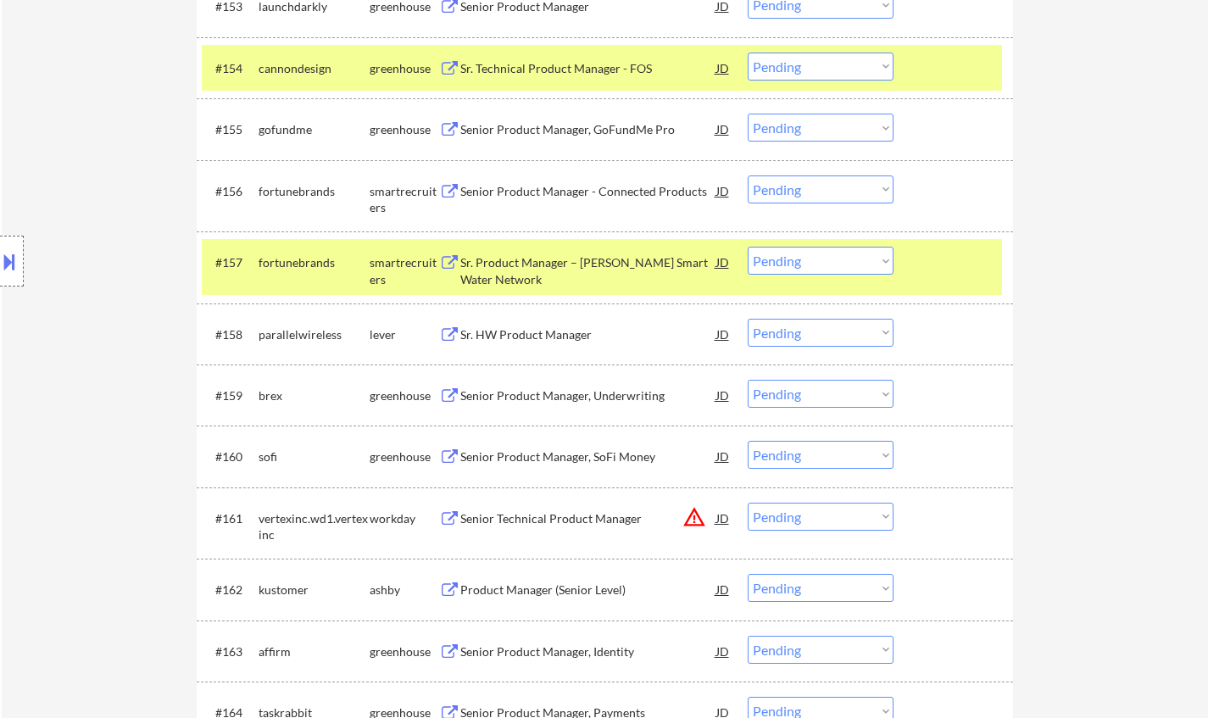
scroll to position [4104, 0]
click at [579, 404] on div "Senior Product Manager, Underwriting" at bounding box center [588, 395] width 256 height 31
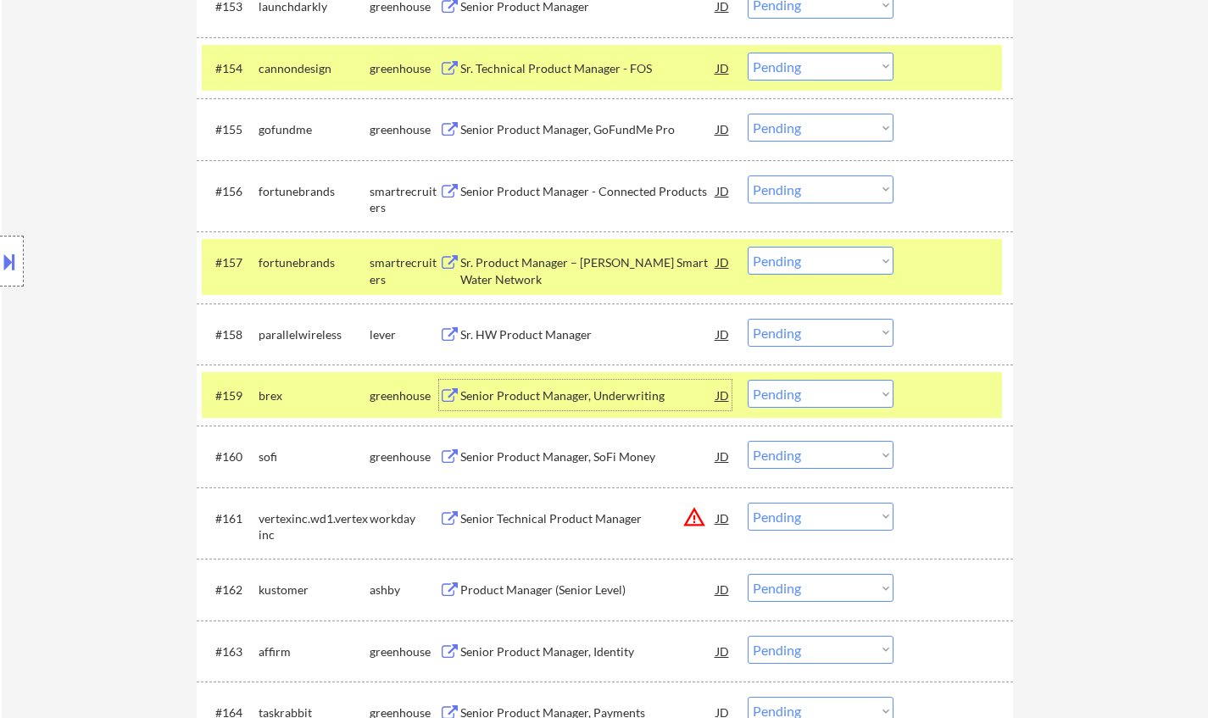
click at [828, 389] on select "Choose an option... Pending Applied Excluded (Questions) Excluded (Expired) Exc…" at bounding box center [821, 394] width 146 height 28
click at [748, 380] on select "Choose an option... Pending Applied Excluded (Questions) Excluded (Expired) Exc…" at bounding box center [821, 394] width 146 height 28
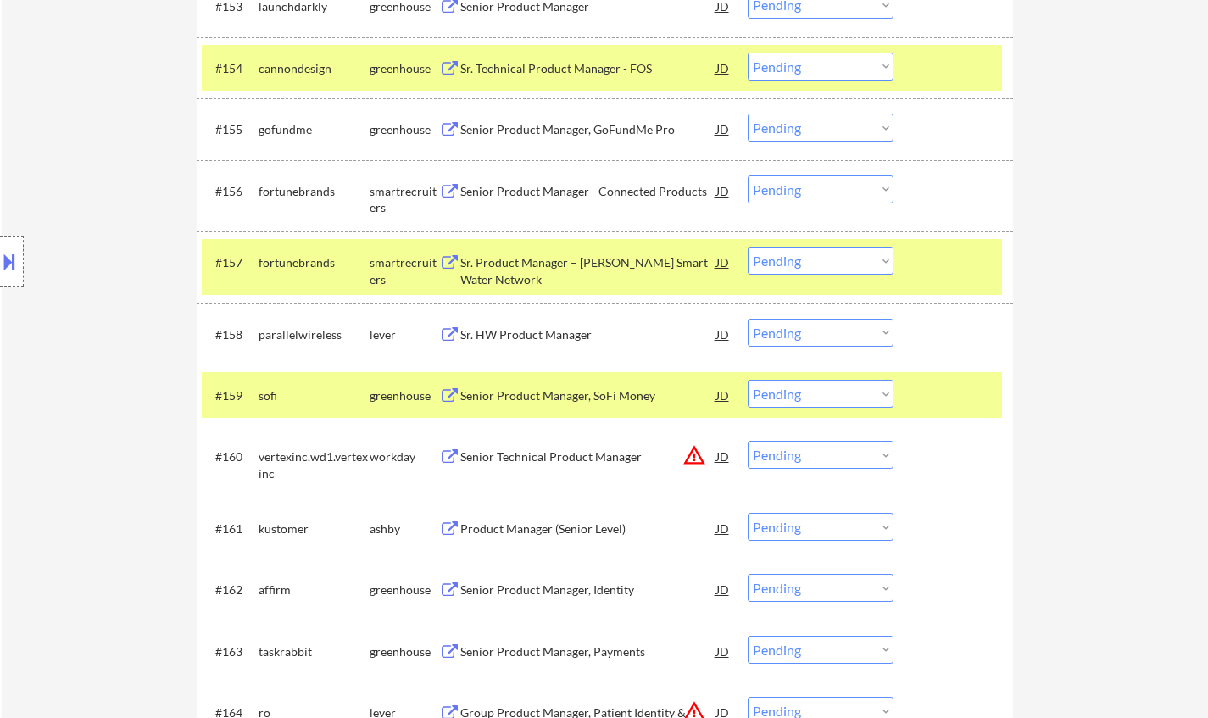
click at [538, 405] on div "Senior Product Manager, SoFi Money" at bounding box center [588, 395] width 256 height 31
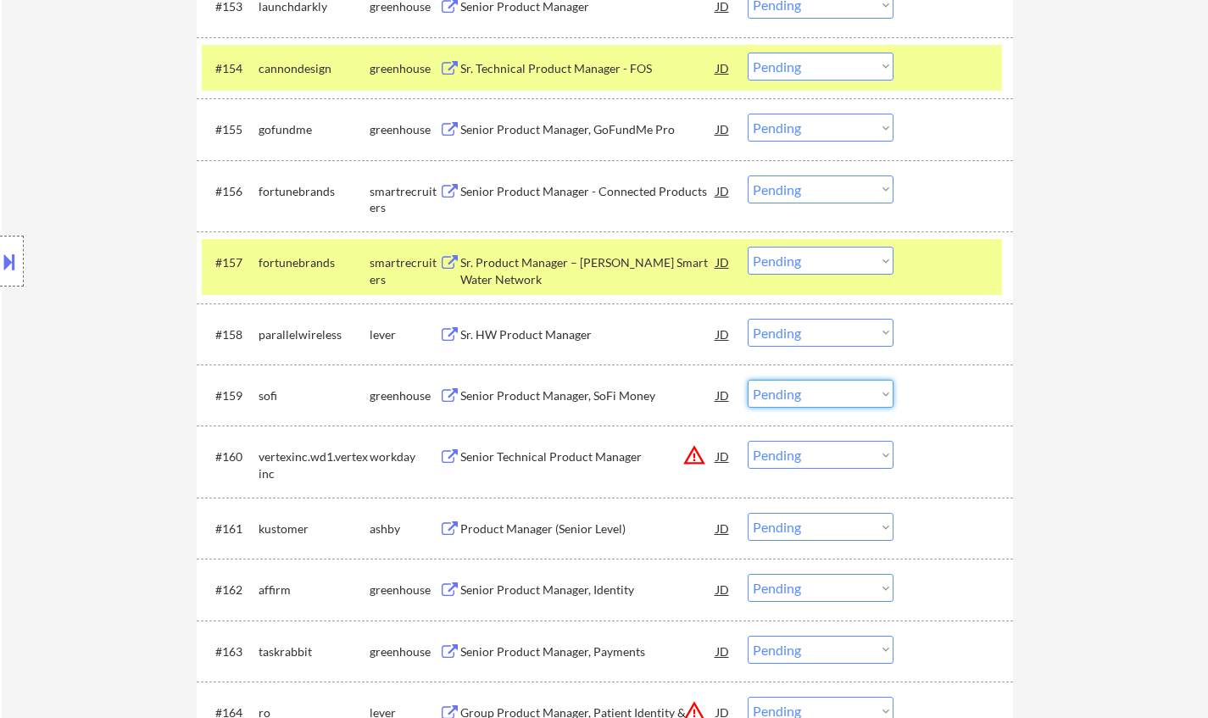
click at [835, 396] on select "Choose an option... Pending Applied Excluded (Questions) Excluded (Expired) Exc…" at bounding box center [821, 394] width 146 height 28
click at [748, 380] on select "Choose an option... Pending Applied Excluded (Questions) Excluded (Expired) Exc…" at bounding box center [821, 394] width 146 height 28
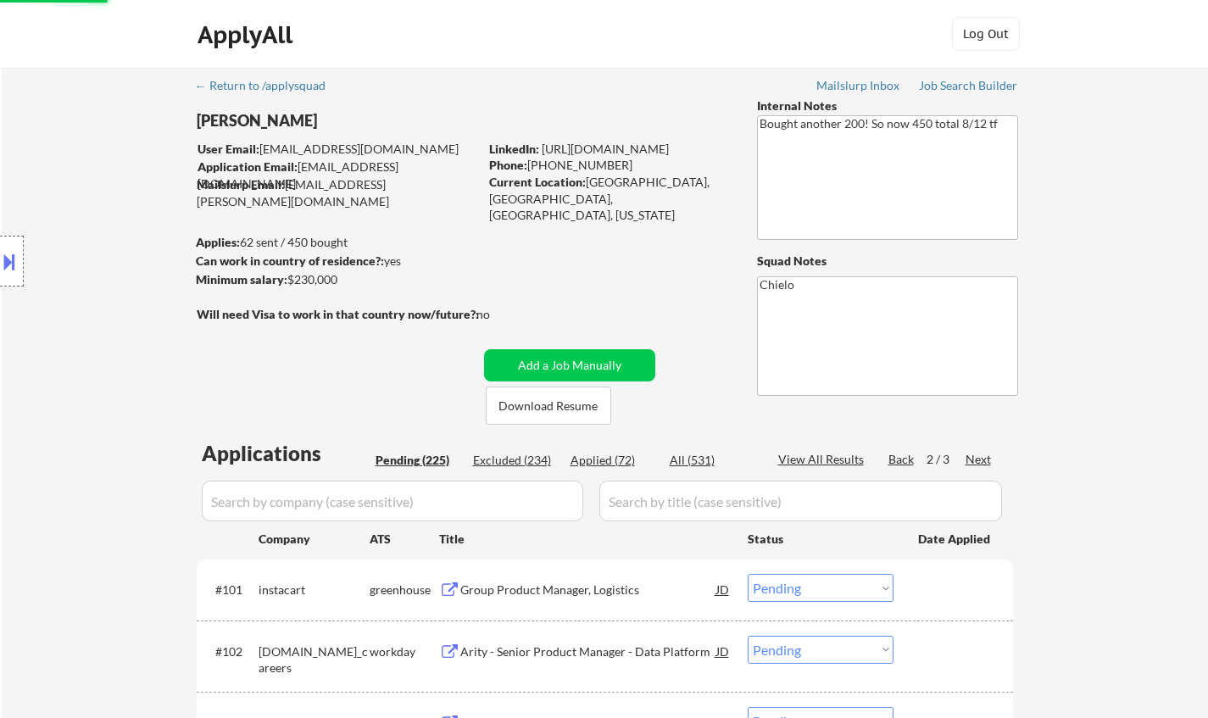
select select ""pending""
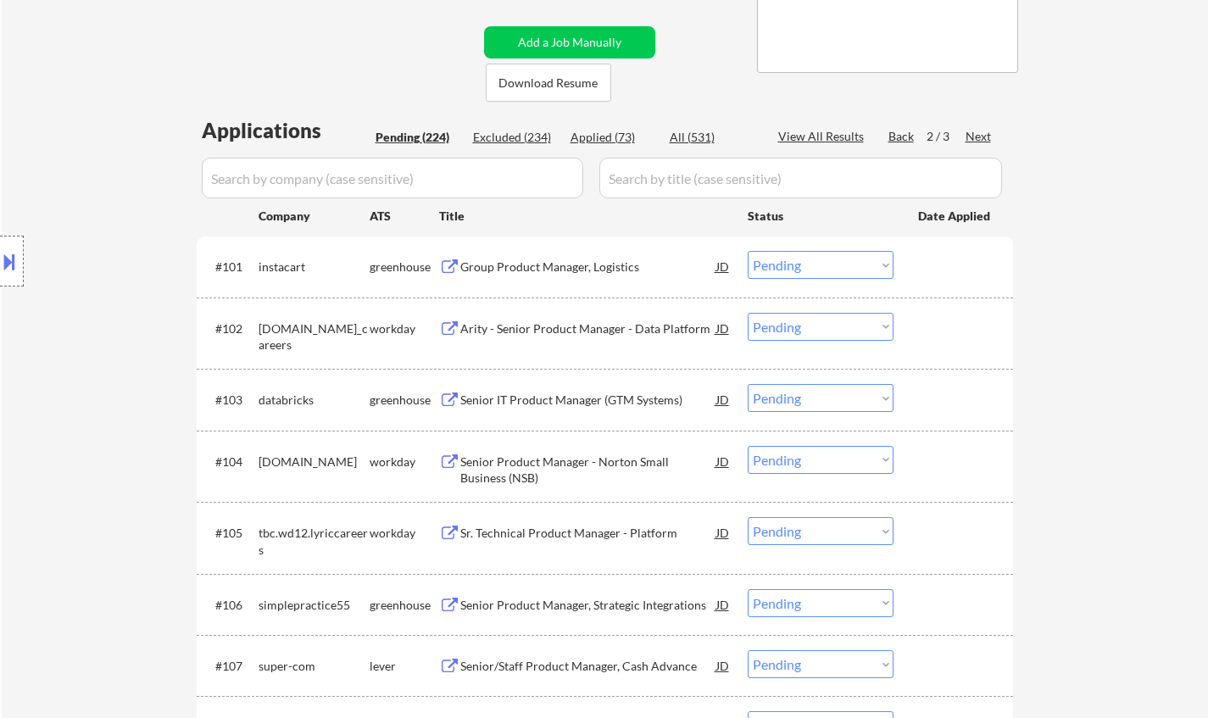
scroll to position [339, 0]
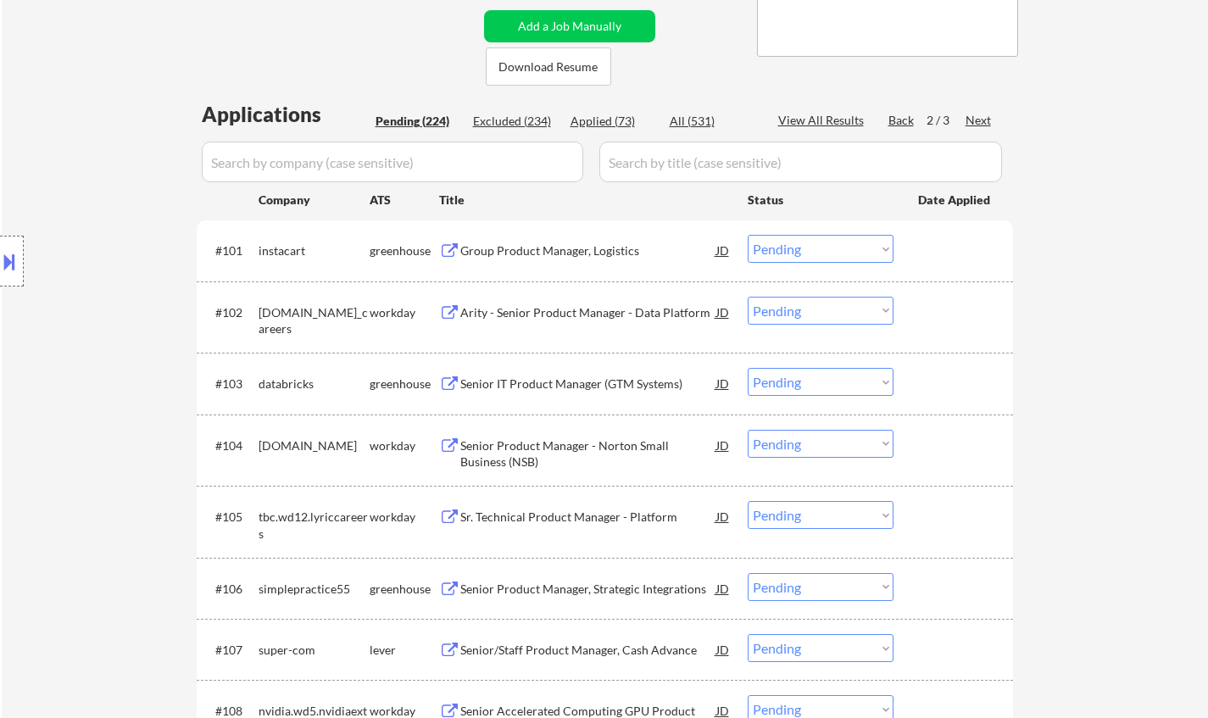
click at [577, 256] on div "Group Product Manager, Logistics" at bounding box center [588, 251] width 256 height 17
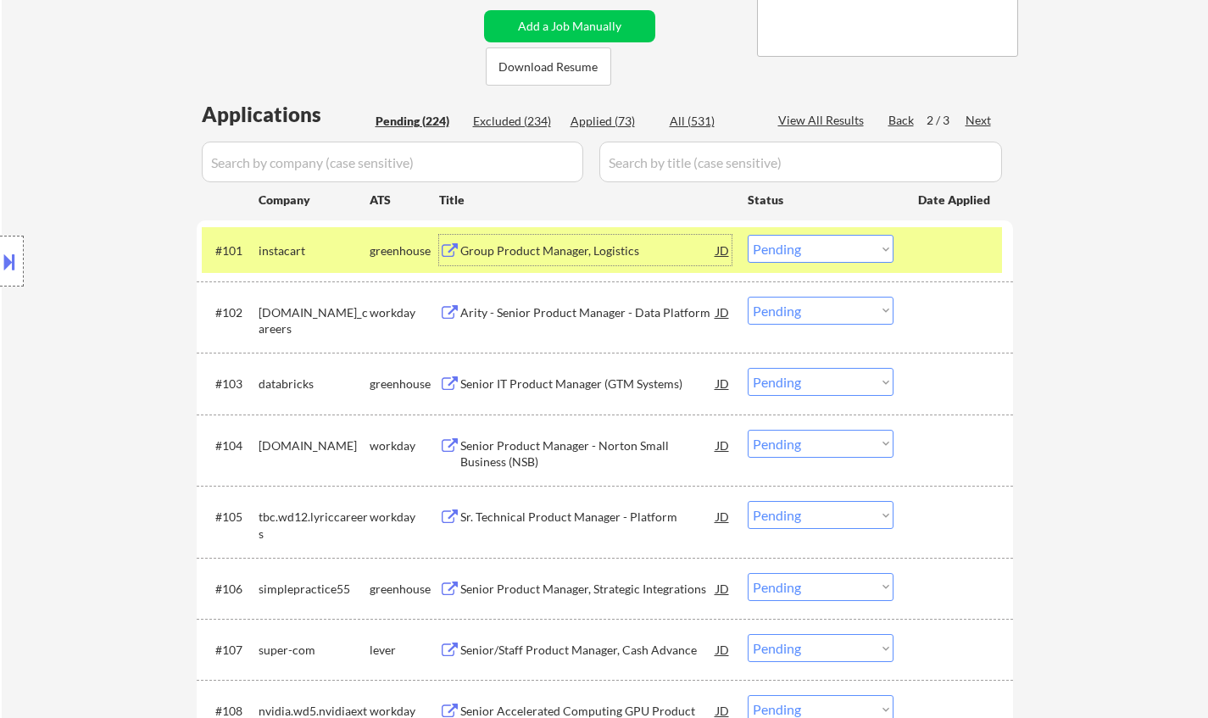
click at [812, 252] on select "Choose an option... Pending Applied Excluded (Questions) Excluded (Expired) Exc…" at bounding box center [821, 249] width 146 height 28
click at [748, 235] on select "Choose an option... Pending Applied Excluded (Questions) Excluded (Expired) Exc…" at bounding box center [821, 249] width 146 height 28
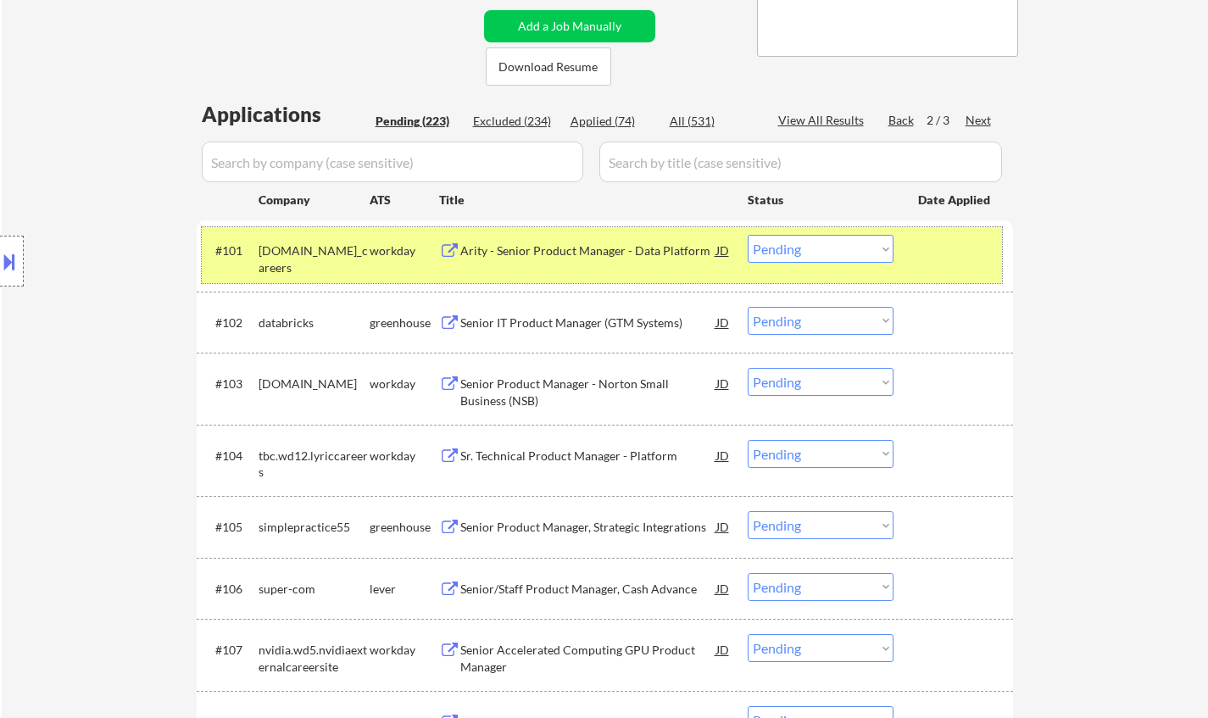
click at [556, 266] on div "#101 allstate.wd5.allstate_careers workday Arity - Senior Product Manager - Dat…" at bounding box center [602, 255] width 800 height 56
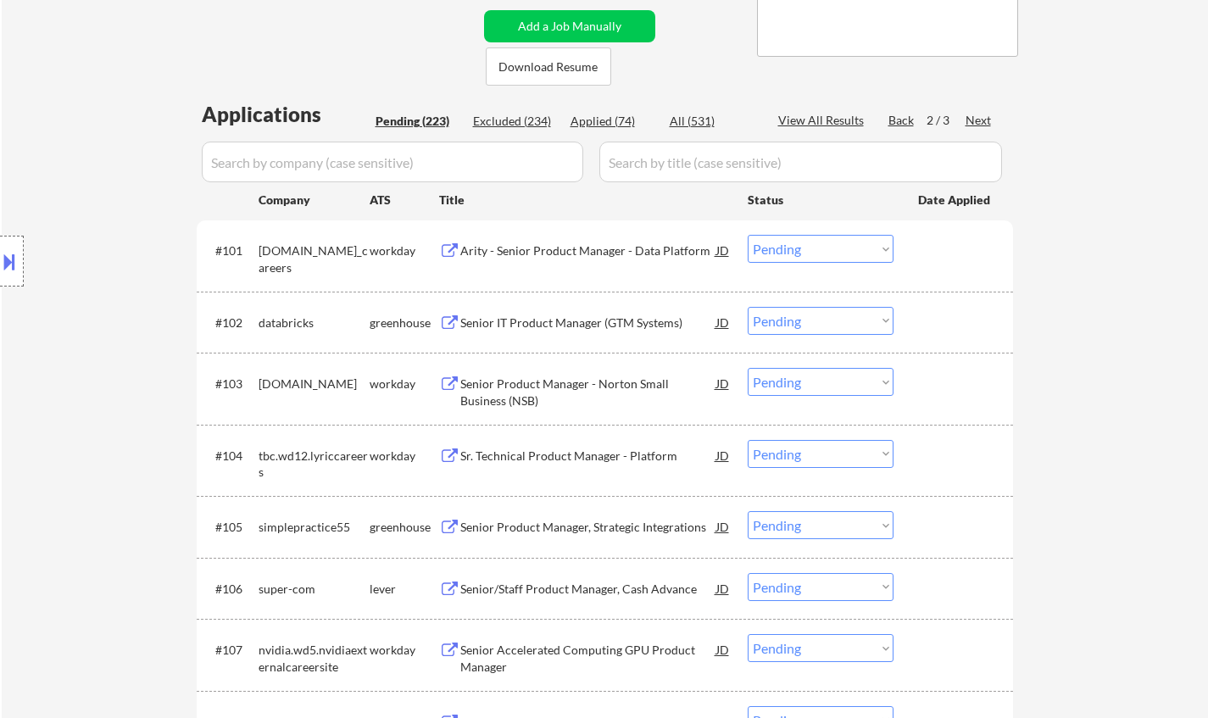
click at [558, 246] on div "Arity - Senior Product Manager - Data Platform" at bounding box center [588, 251] width 256 height 17
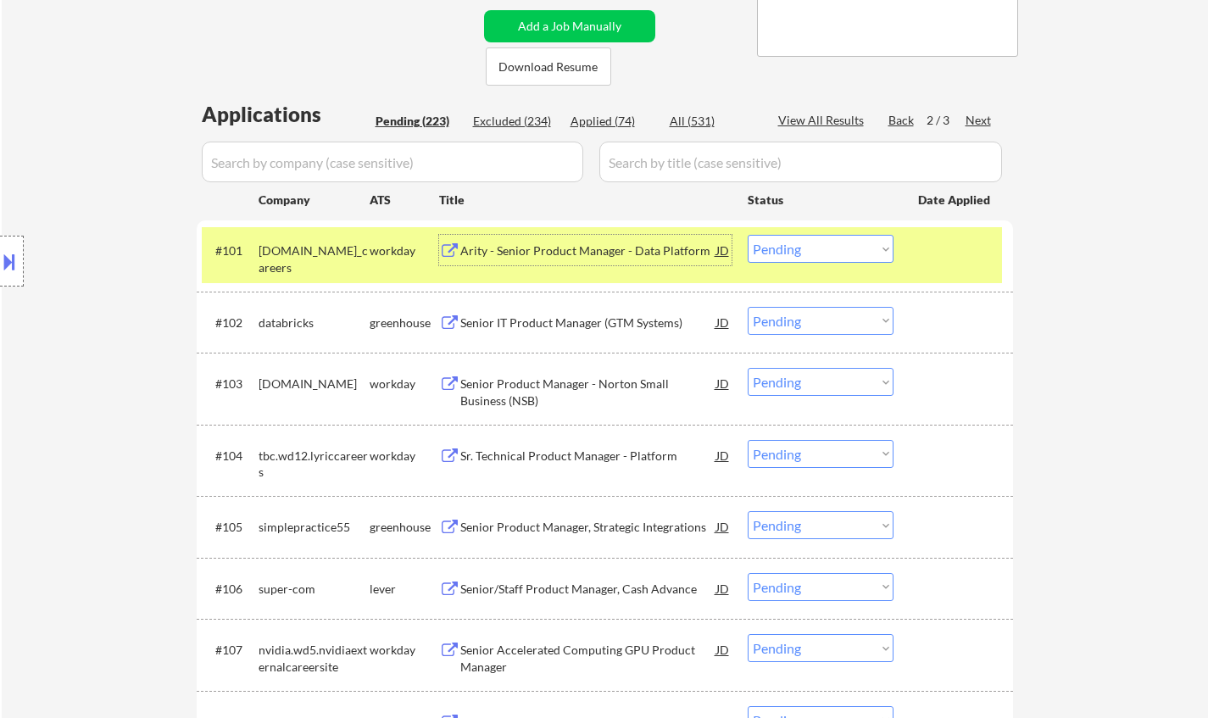
drag, startPoint x: 807, startPoint y: 254, endPoint x: 817, endPoint y: 262, distance: 13.2
click at [807, 254] on select "Choose an option... Pending Applied Excluded (Questions) Excluded (Expired) Exc…" at bounding box center [821, 249] width 146 height 28
click at [748, 235] on select "Choose an option... Pending Applied Excluded (Questions) Excluded (Expired) Exc…" at bounding box center [821, 249] width 146 height 28
select select ""pending""
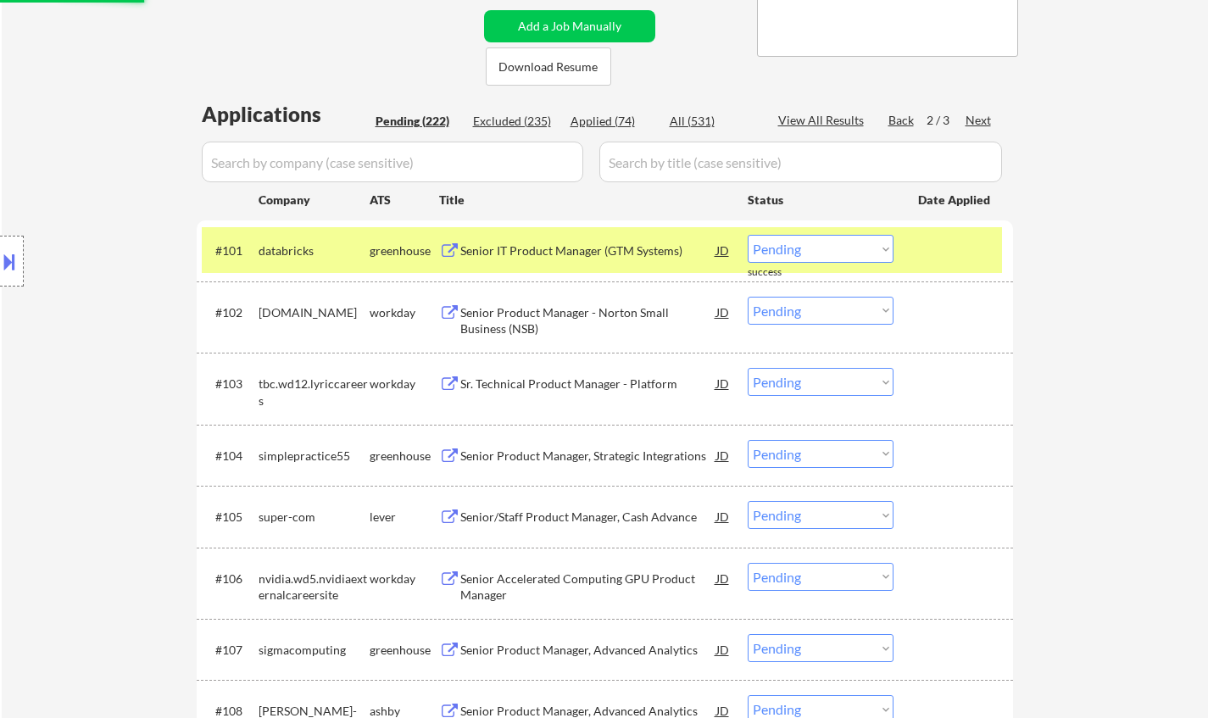
scroll to position [424, 0]
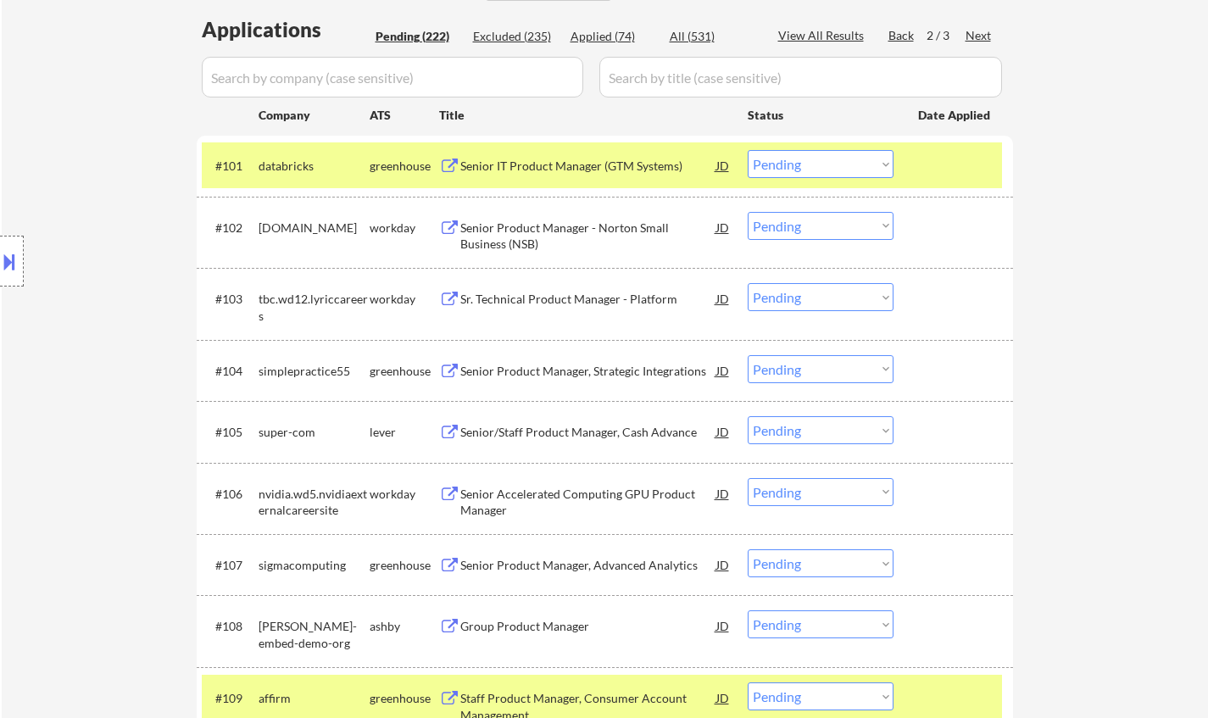
click at [578, 226] on div "Senior Product Manager - Norton Small Business (NSB)" at bounding box center [588, 236] width 256 height 33
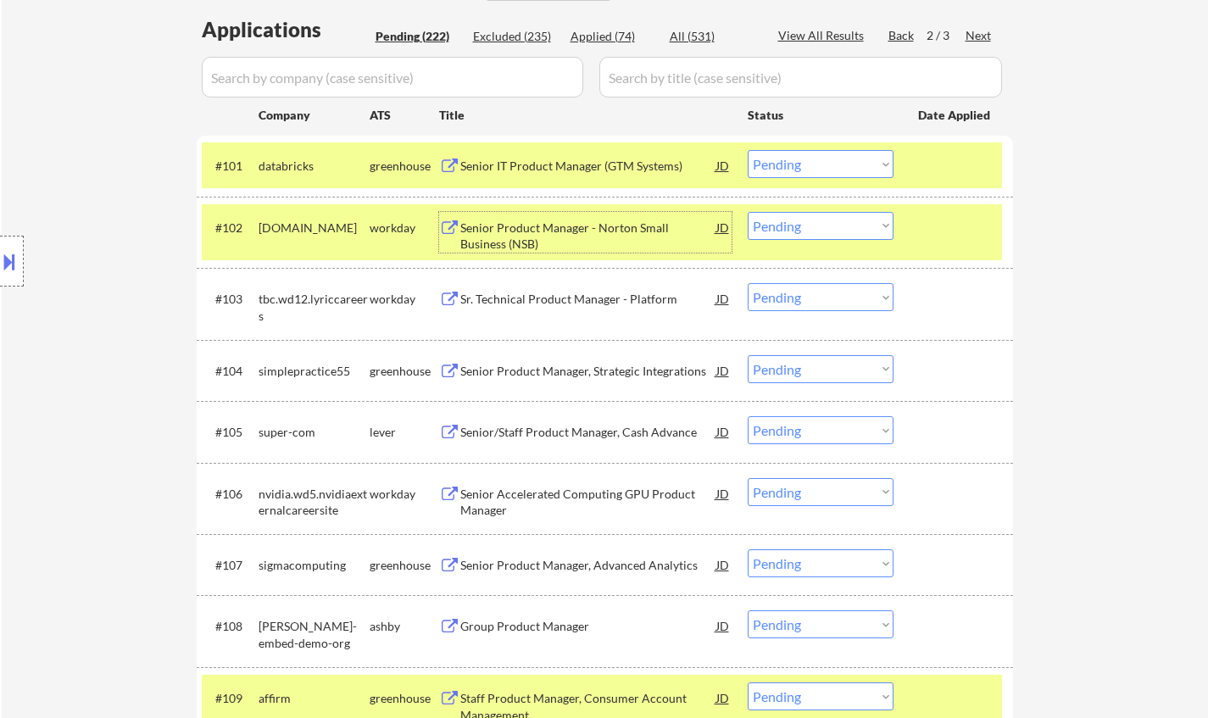
drag, startPoint x: 819, startPoint y: 222, endPoint x: 827, endPoint y: 233, distance: 13.4
click at [819, 222] on select "Choose an option... Pending Applied Excluded (Questions) Excluded (Expired) Exc…" at bounding box center [821, 226] width 146 height 28
click at [748, 212] on select "Choose an option... Pending Applied Excluded (Questions) Excluded (Expired) Exc…" at bounding box center [821, 226] width 146 height 28
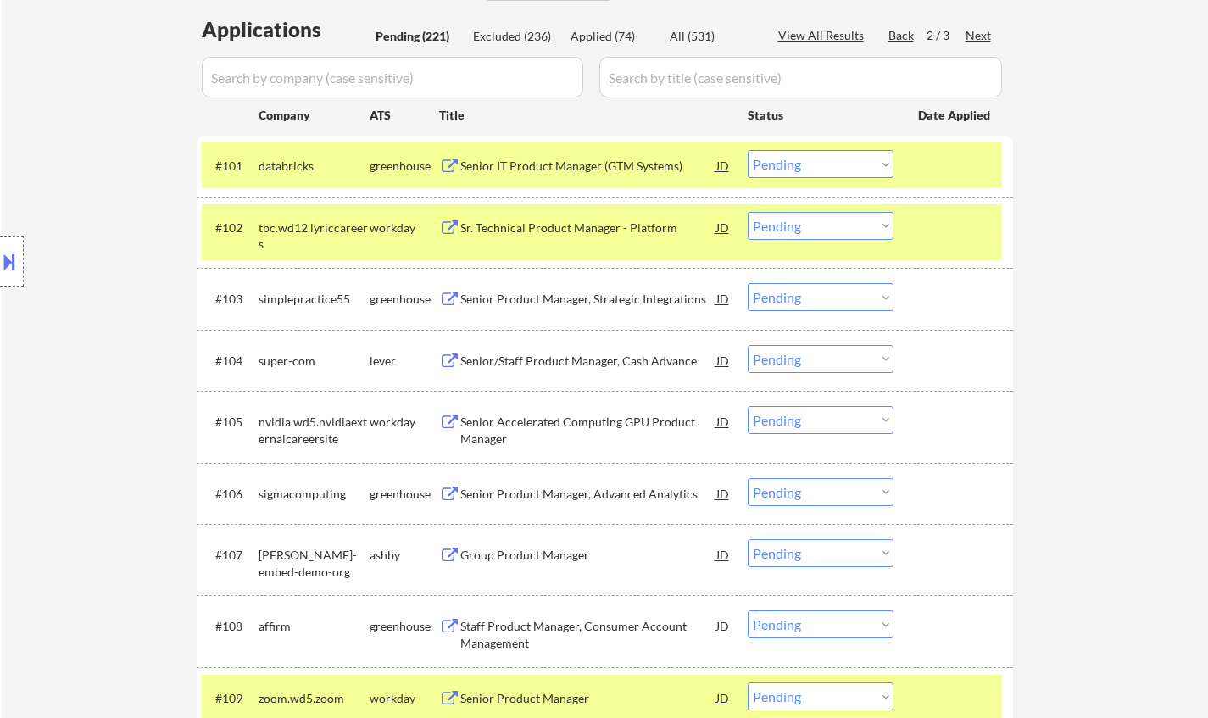
click at [596, 230] on div "Sr. Technical Product Manager - Platform" at bounding box center [588, 228] width 256 height 17
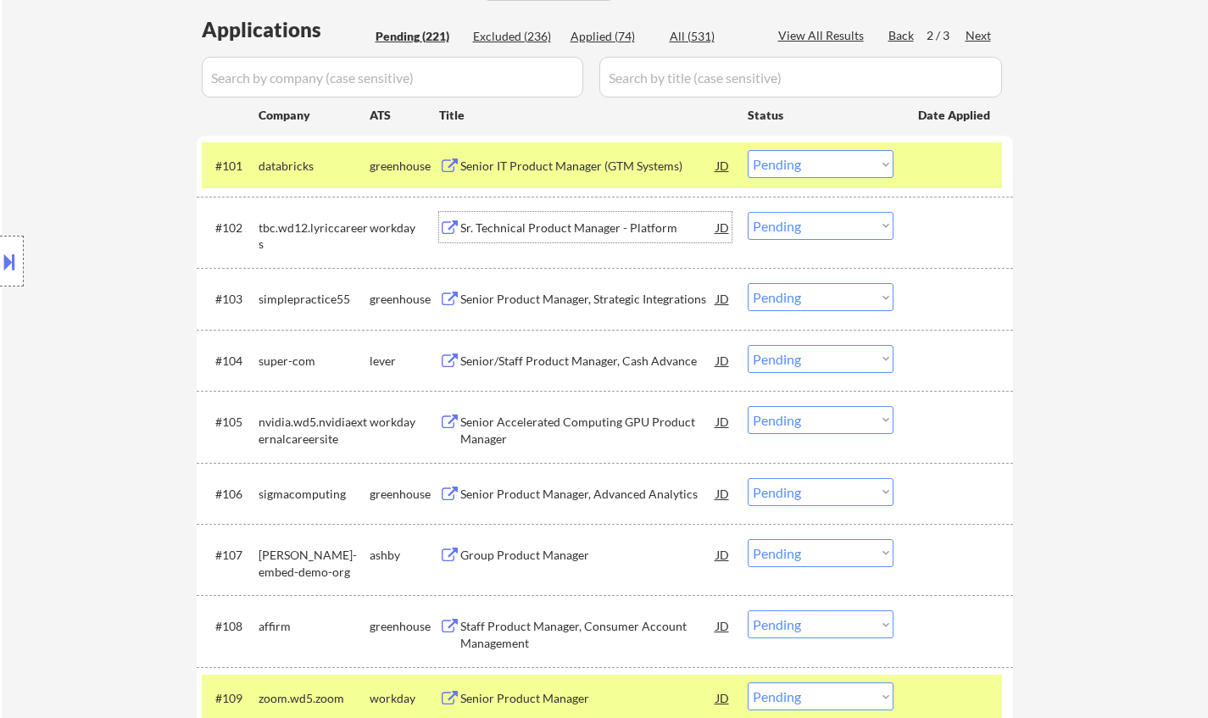
click at [804, 220] on select "Choose an option... Pending Applied Excluded (Questions) Excluded (Expired) Exc…" at bounding box center [821, 226] width 146 height 28
click at [748, 212] on select "Choose an option... Pending Applied Excluded (Questions) Excluded (Expired) Exc…" at bounding box center [821, 226] width 146 height 28
select select ""pending""
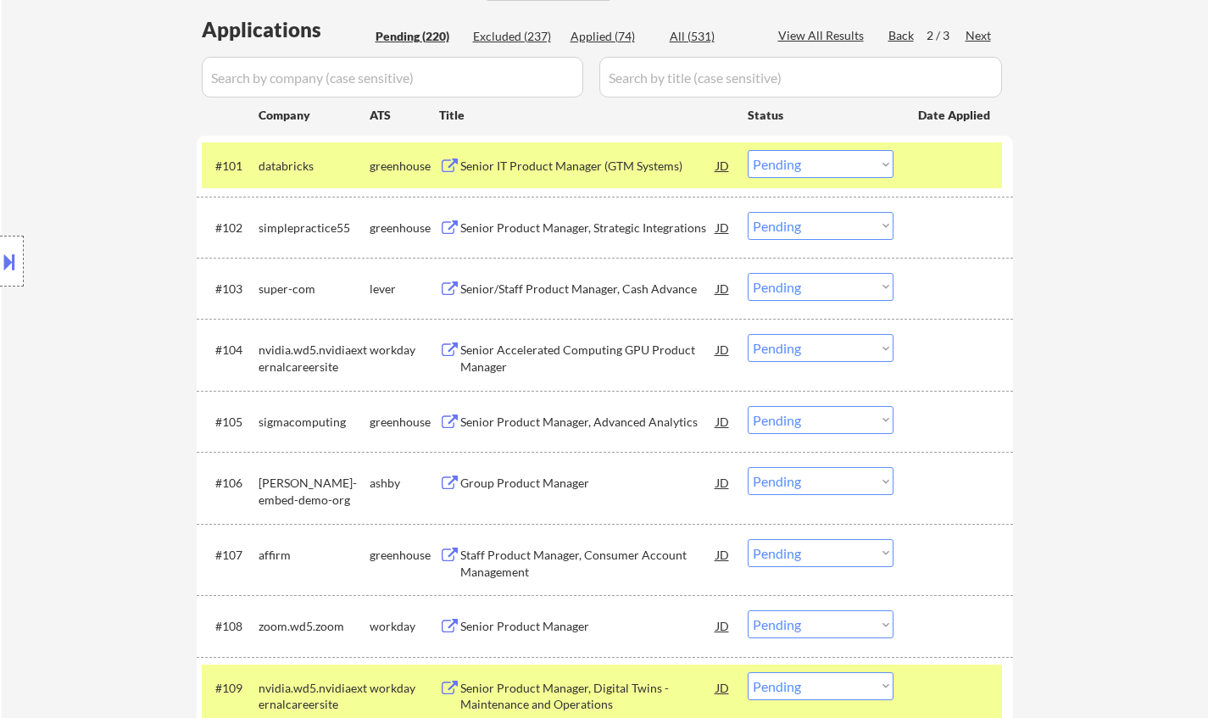
click at [539, 211] on div "#102 simplepractice55 greenhouse Senior Product Manager, Strategic Integrations…" at bounding box center [602, 227] width 800 height 46
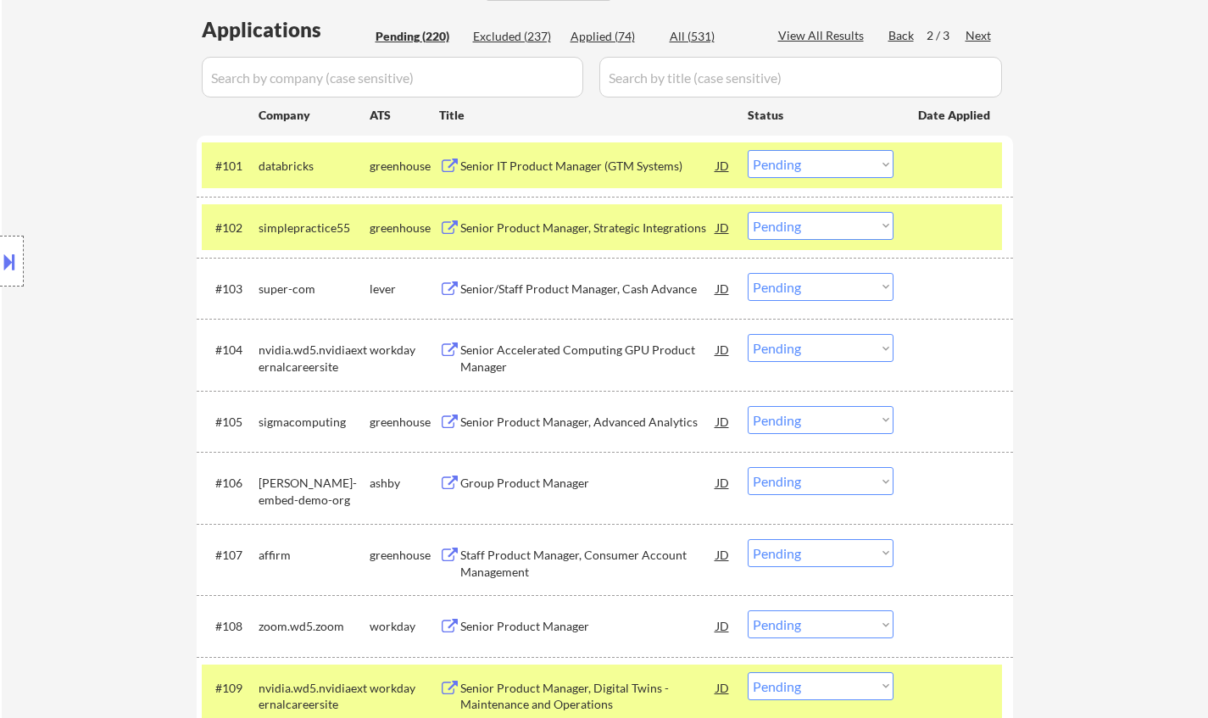
click at [544, 286] on div "Senior/Staff Product Manager, Cash Advance" at bounding box center [588, 289] width 256 height 17
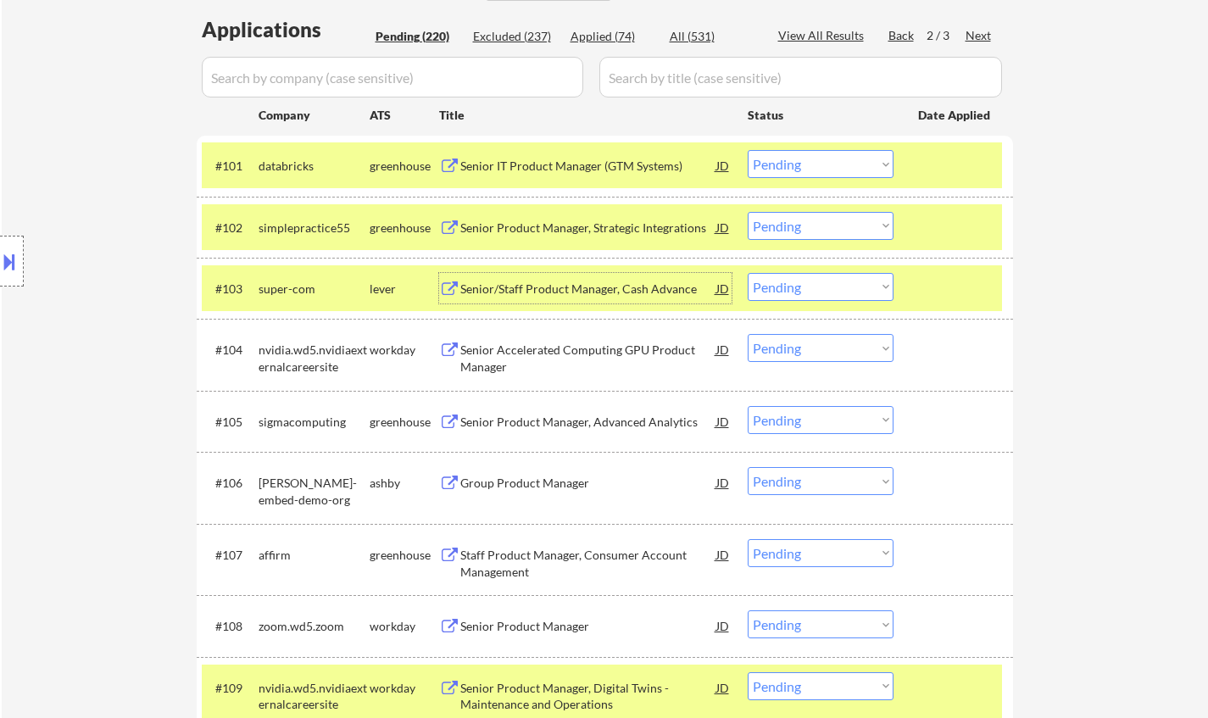
click at [827, 295] on select "Choose an option... Pending Applied Excluded (Questions) Excluded (Expired) Exc…" at bounding box center [821, 287] width 146 height 28
click at [748, 273] on select "Choose an option... Pending Applied Excluded (Questions) Excluded (Expired) Exc…" at bounding box center [821, 287] width 146 height 28
select select ""pending""
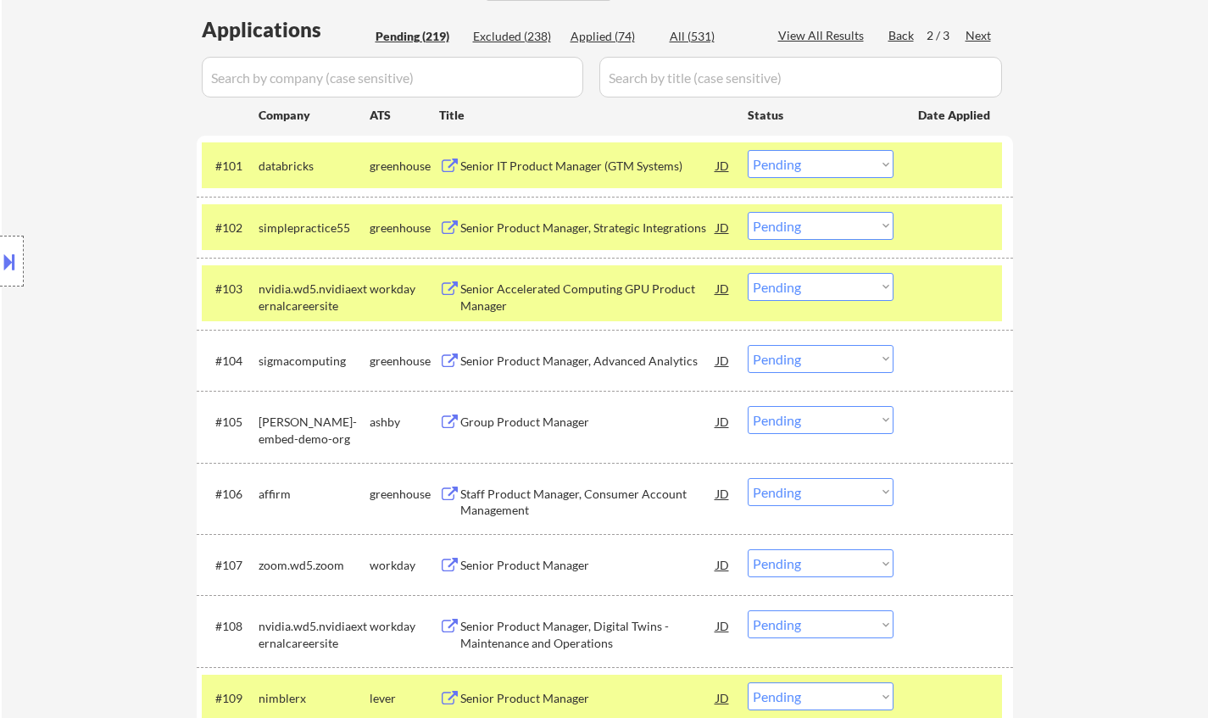
click at [563, 237] on div "Senior Product Manager, Strategic Integrations" at bounding box center [588, 227] width 256 height 31
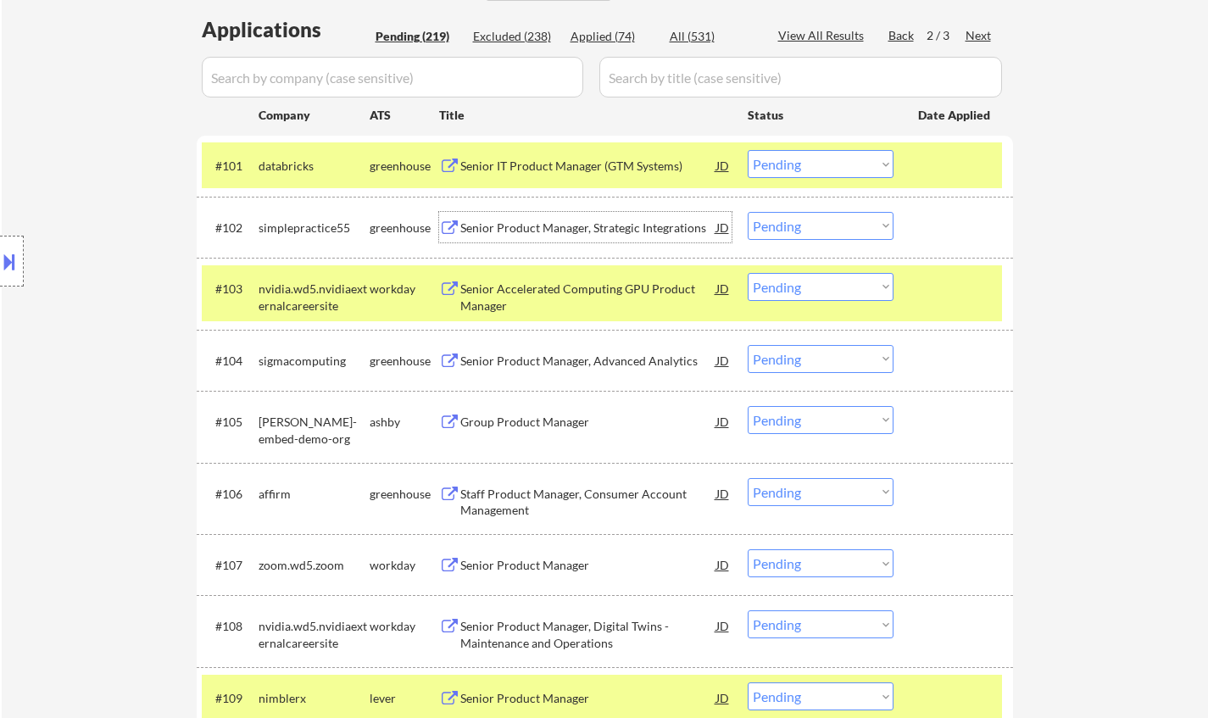
click at [830, 226] on select "Choose an option... Pending Applied Excluded (Questions) Excluded (Expired) Exc…" at bounding box center [821, 226] width 146 height 28
click at [748, 212] on select "Choose an option... Pending Applied Excluded (Questions) Excluded (Expired) Exc…" at bounding box center [821, 226] width 146 height 28
select select ""pending""
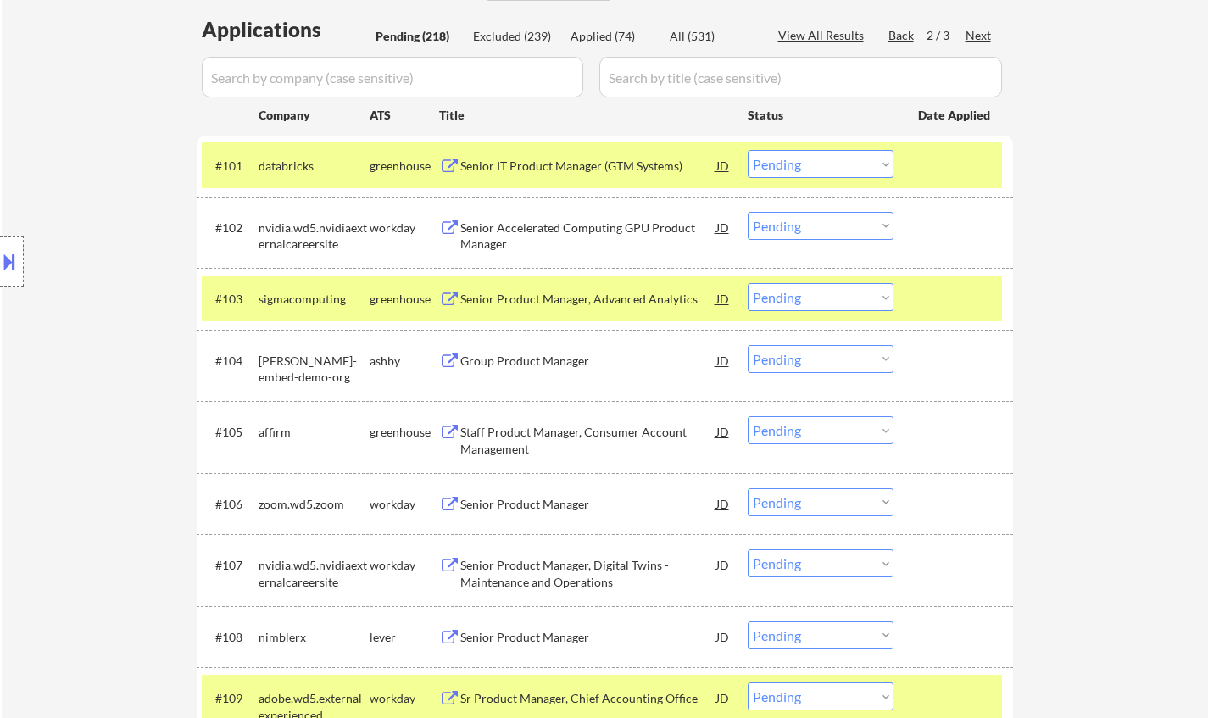
click at [534, 361] on div "Group Product Manager" at bounding box center [588, 361] width 256 height 17
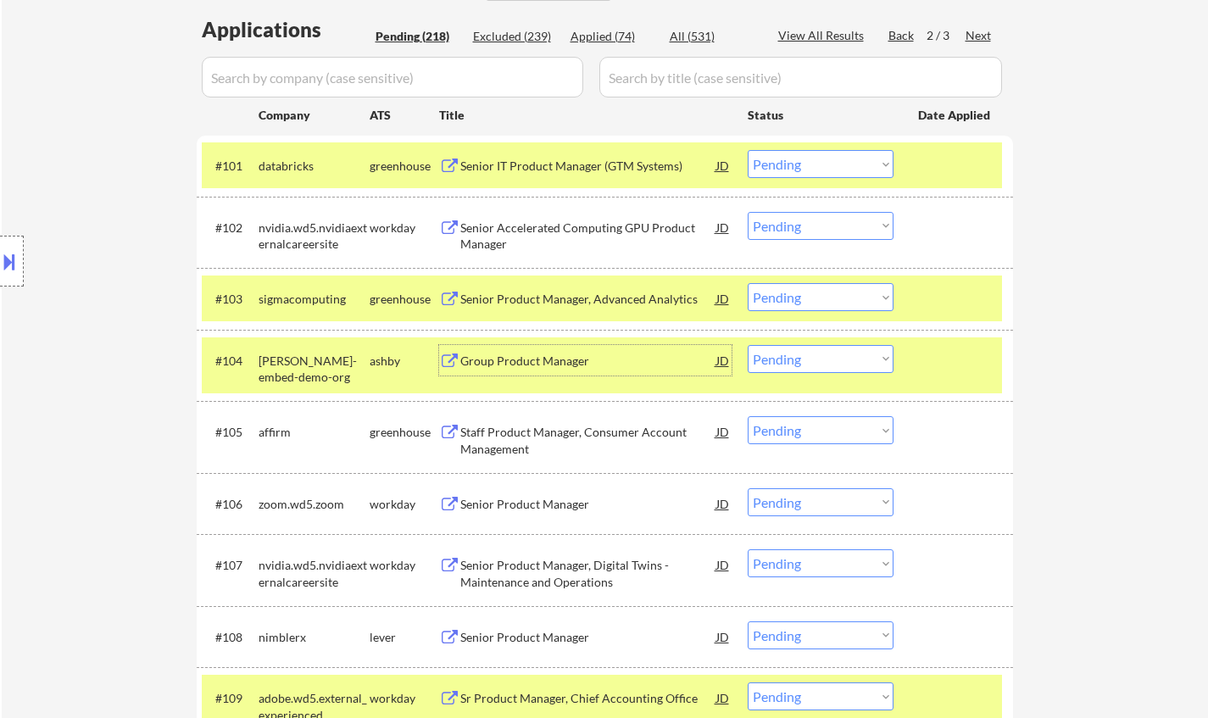
click at [833, 355] on select "Choose an option... Pending Applied Excluded (Questions) Excluded (Expired) Exc…" at bounding box center [821, 359] width 146 height 28
click at [748, 345] on select "Choose an option... Pending Applied Excluded (Questions) Excluded (Expired) Exc…" at bounding box center [821, 359] width 146 height 28
select select ""pending""
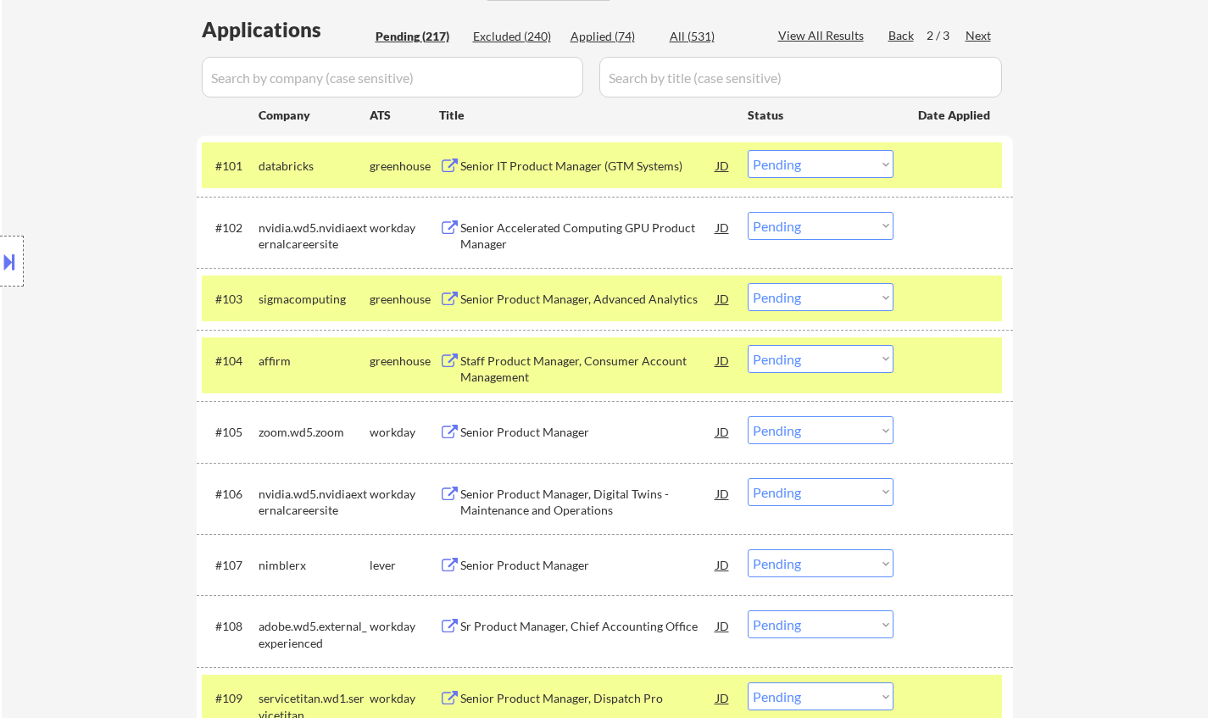
click at [555, 431] on div "Senior Product Manager" at bounding box center [588, 432] width 256 height 17
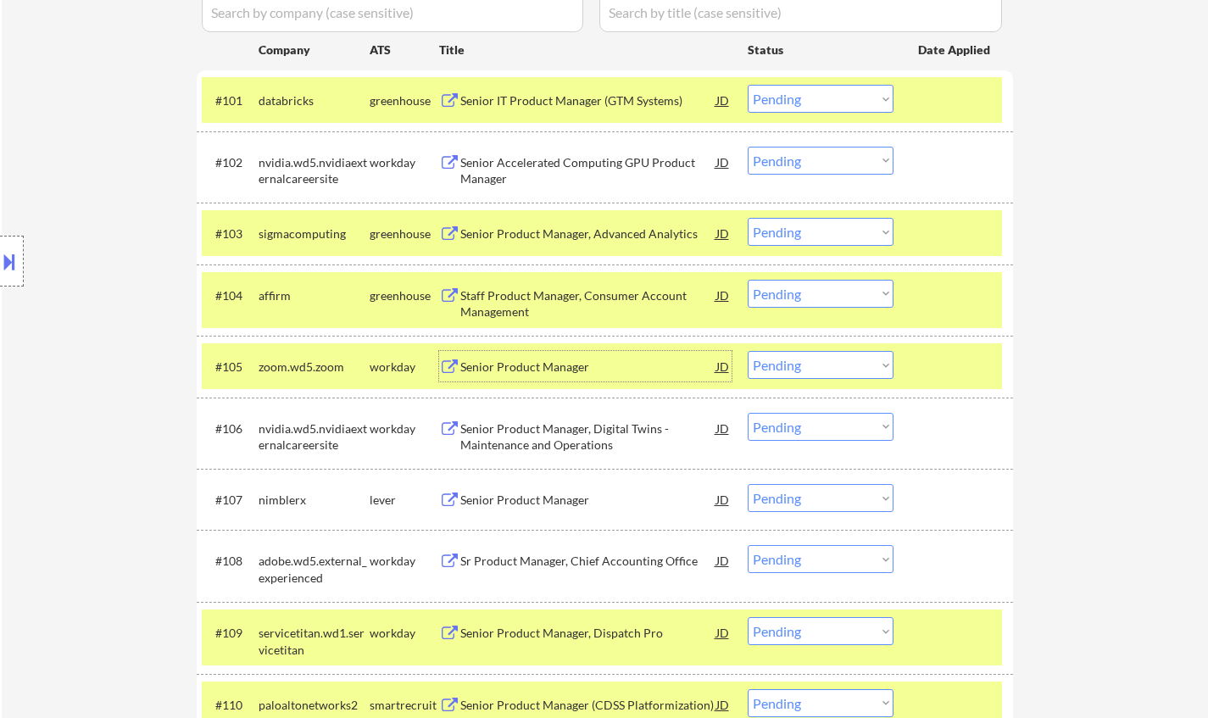
scroll to position [509, 0]
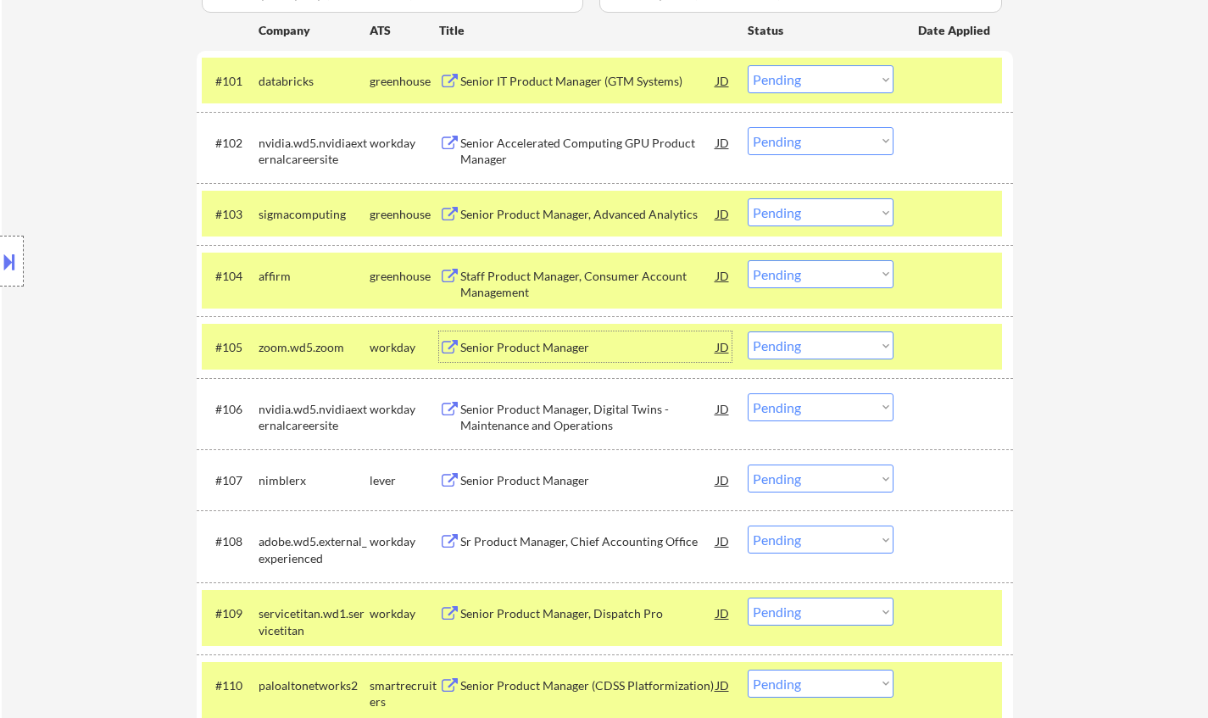
drag, startPoint x: 818, startPoint y: 349, endPoint x: 824, endPoint y: 358, distance: 10.4
click at [818, 349] on select "Choose an option... Pending Applied Excluded (Questions) Excluded (Expired) Exc…" at bounding box center [821, 346] width 146 height 28
click at [748, 332] on select "Choose an option... Pending Applied Excluded (Questions) Excluded (Expired) Exc…" at bounding box center [821, 346] width 146 height 28
select select ""pending""
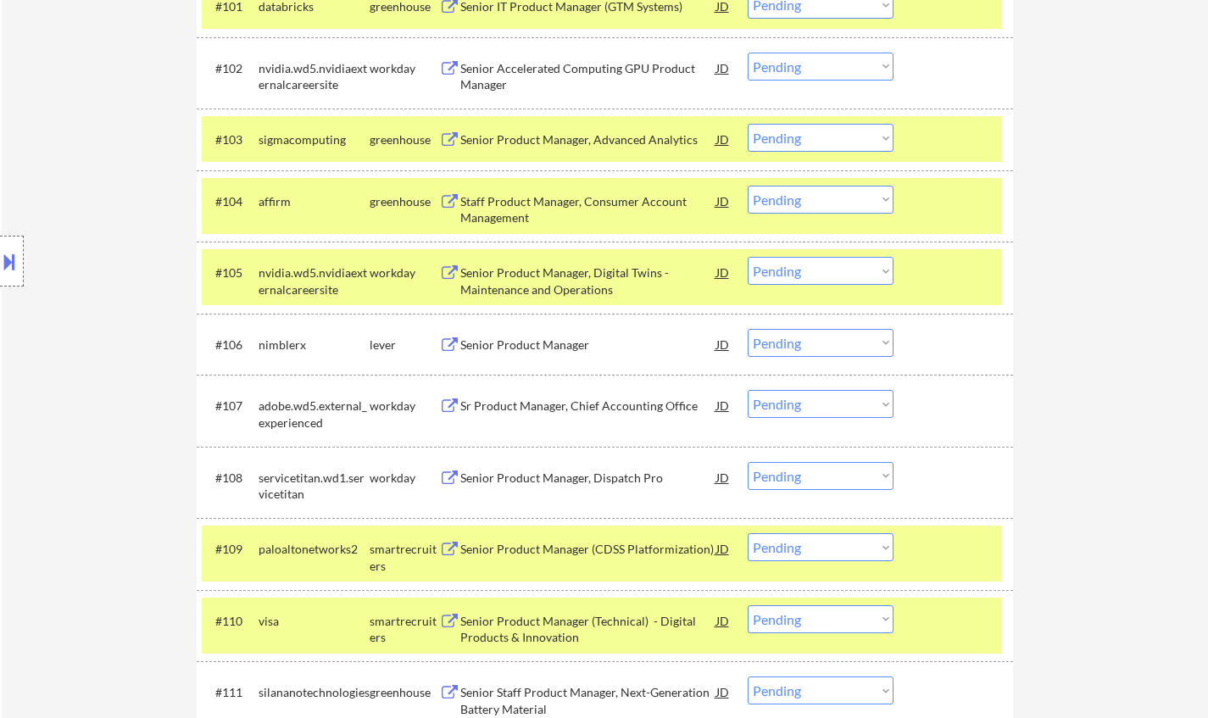
scroll to position [594, 0]
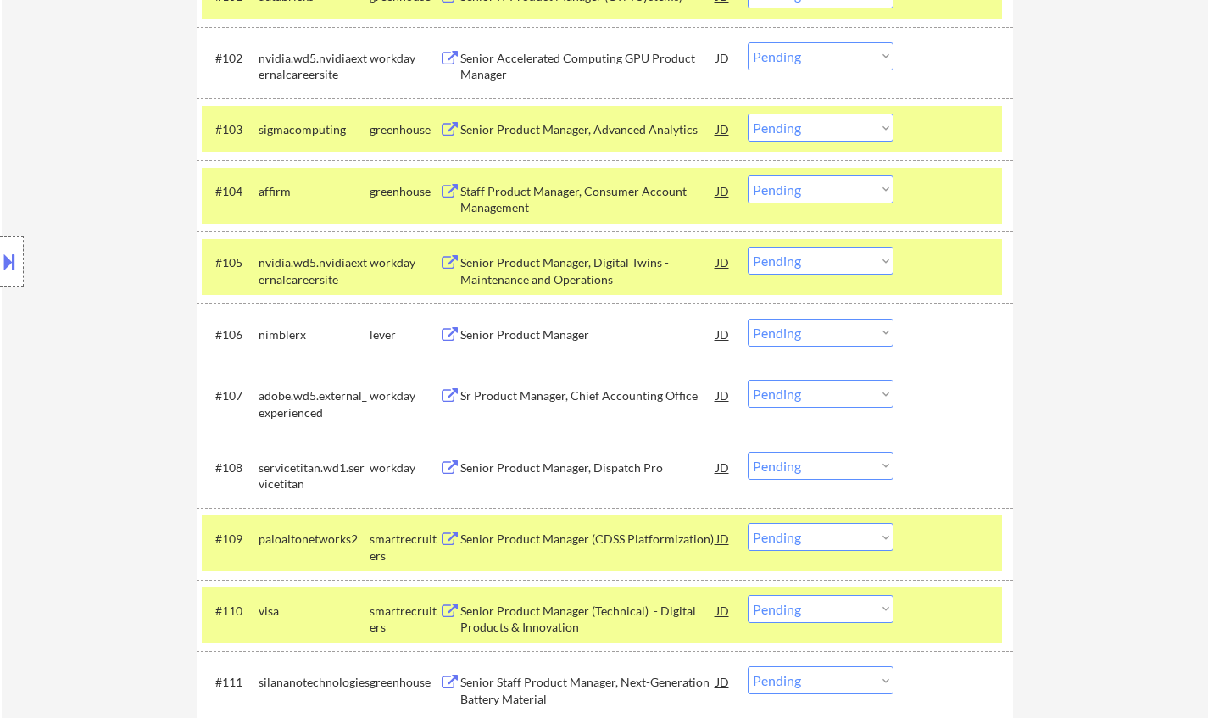
click at [577, 397] on div "Sr Product Manager, Chief Accounting Office" at bounding box center [588, 396] width 256 height 17
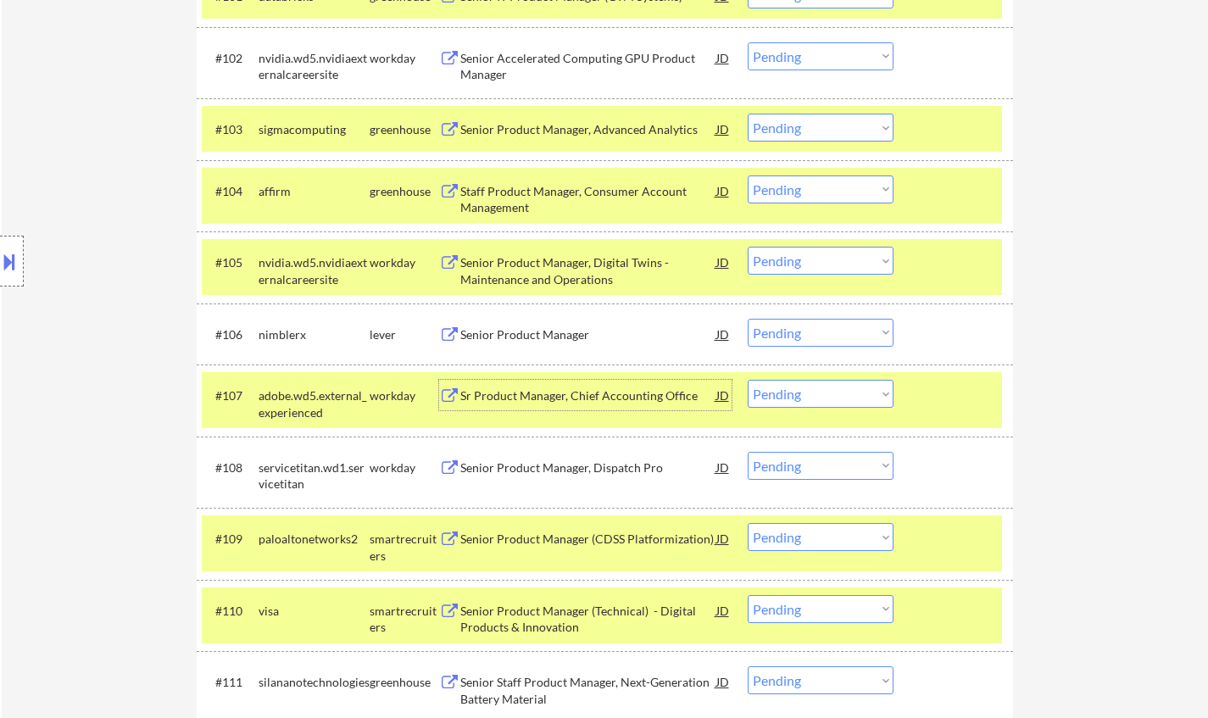
click at [817, 396] on select "Choose an option... Pending Applied Excluded (Questions) Excluded (Expired) Exc…" at bounding box center [821, 394] width 146 height 28
click at [748, 380] on select "Choose an option... Pending Applied Excluded (Questions) Excluded (Expired) Exc…" at bounding box center [821, 394] width 146 height 28
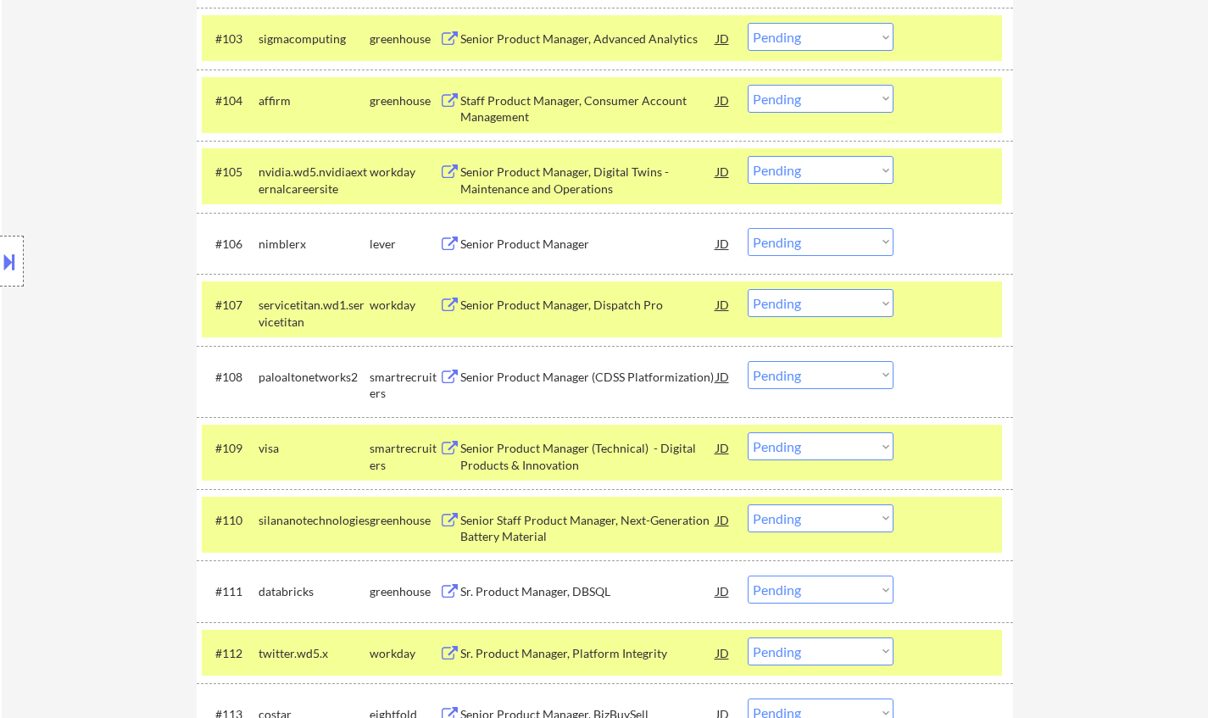
scroll to position [763, 0]
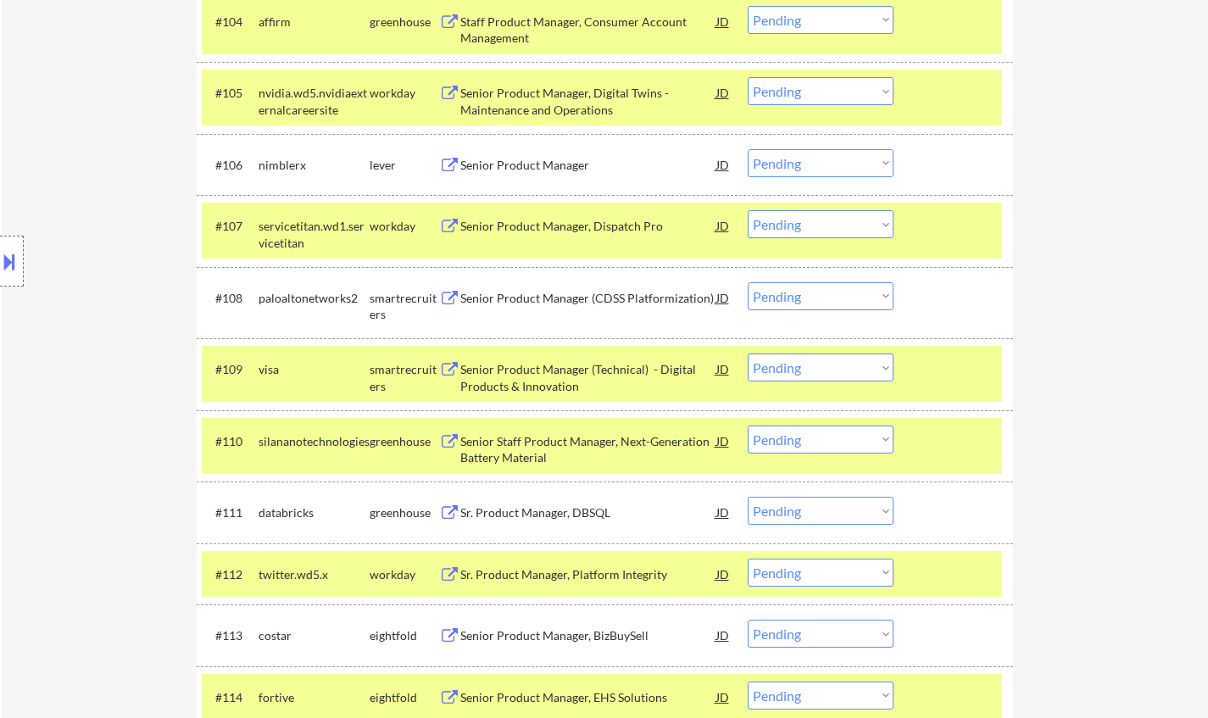
click at [572, 218] on div "Senior Product Manager, Dispatch Pro" at bounding box center [588, 226] width 256 height 17
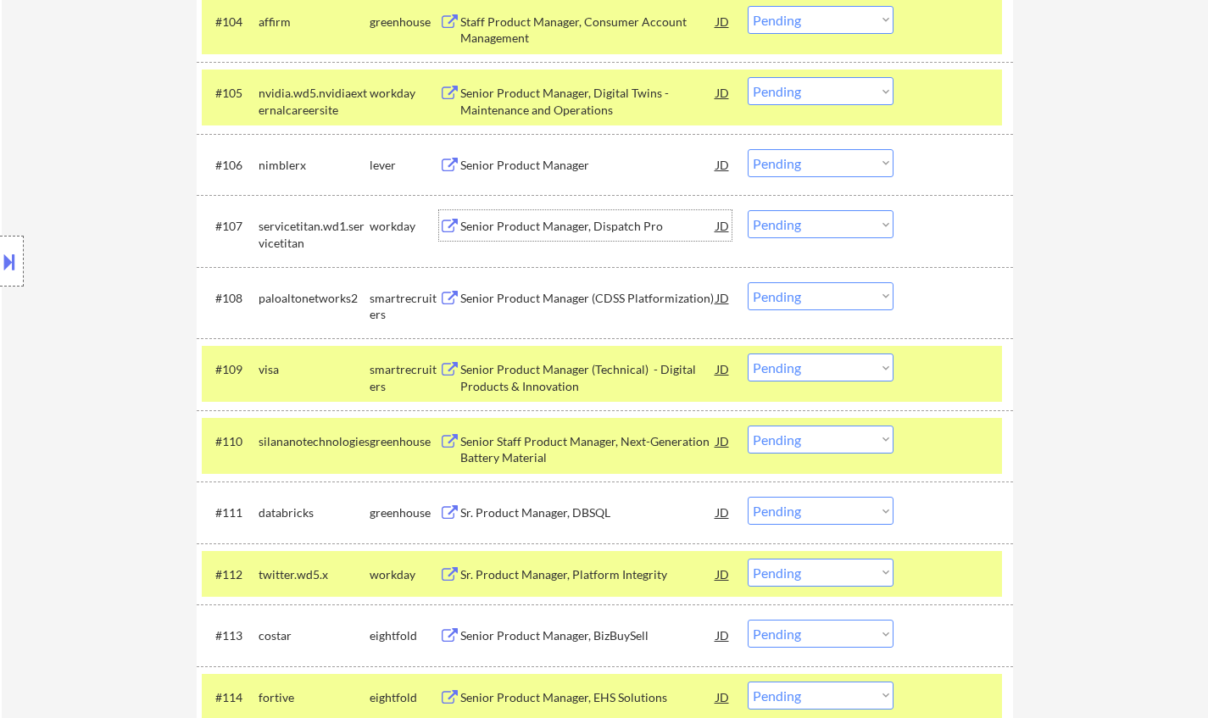
click at [815, 227] on select "Choose an option... Pending Applied Excluded (Questions) Excluded (Expired) Exc…" at bounding box center [821, 224] width 146 height 28
click at [748, 210] on select "Choose an option... Pending Applied Excluded (Questions) Excluded (Expired) Exc…" at bounding box center [821, 224] width 146 height 28
select select ""pending""
click at [538, 290] on div "Senior Product Manager (CDSS Platformization)" at bounding box center [588, 298] width 256 height 17
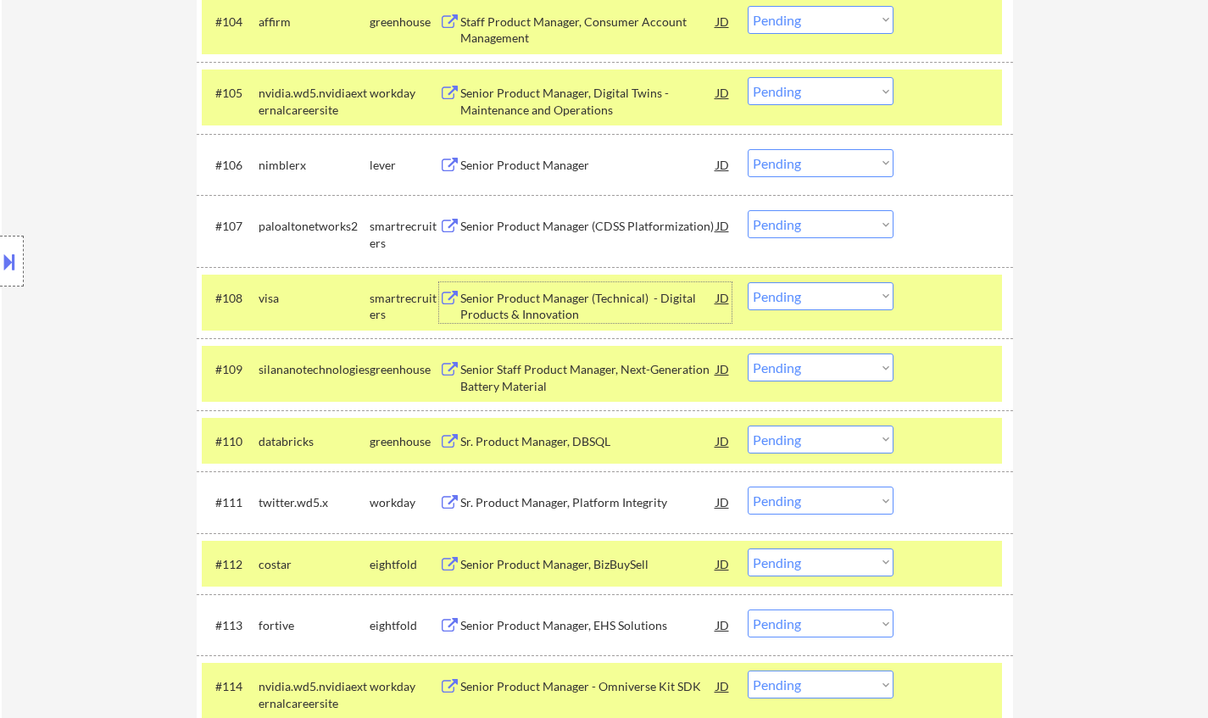
click at [833, 306] on select "Choose an option... Pending Applied Excluded (Questions) Excluded (Expired) Exc…" at bounding box center [821, 296] width 146 height 28
click at [748, 282] on select "Choose an option... Pending Applied Excluded (Questions) Excluded (Expired) Exc…" at bounding box center [821, 296] width 146 height 28
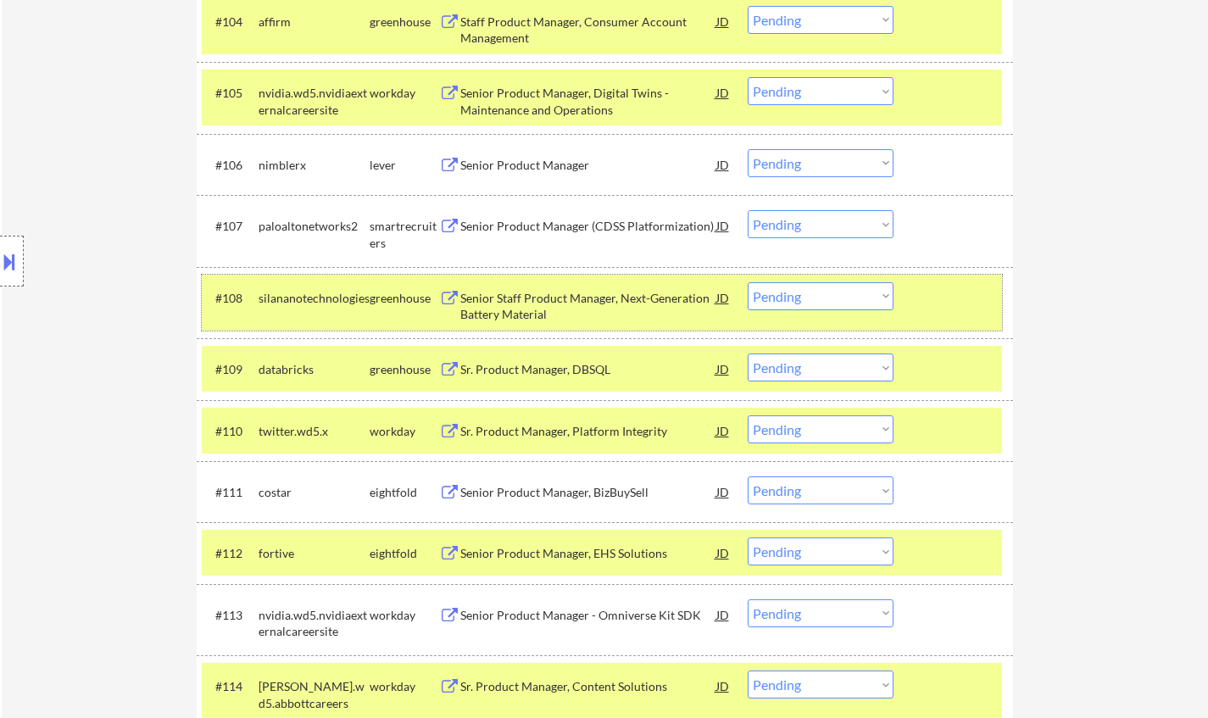
click at [542, 278] on div "#108 silananotechnologies greenhouse Senior Staff Product Manager, Next-Generat…" at bounding box center [602, 303] width 800 height 56
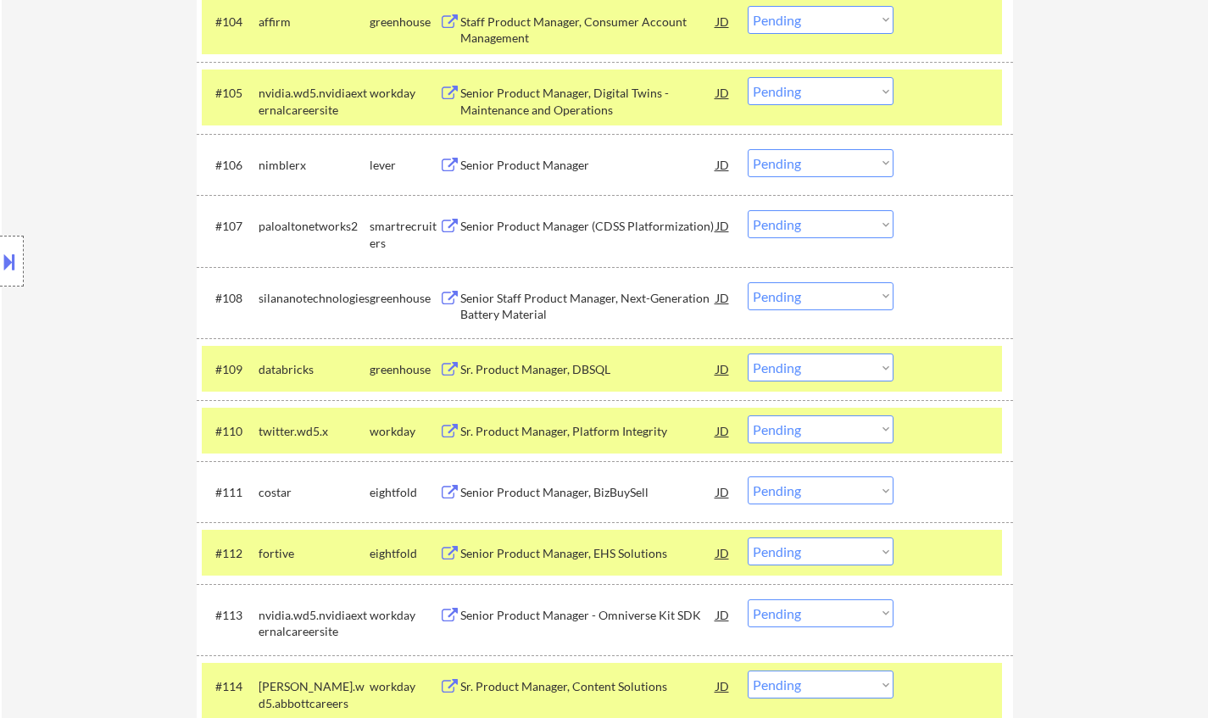
click at [538, 295] on div "Senior Staff Product Manager, Next-Generation Battery Material" at bounding box center [588, 306] width 256 height 33
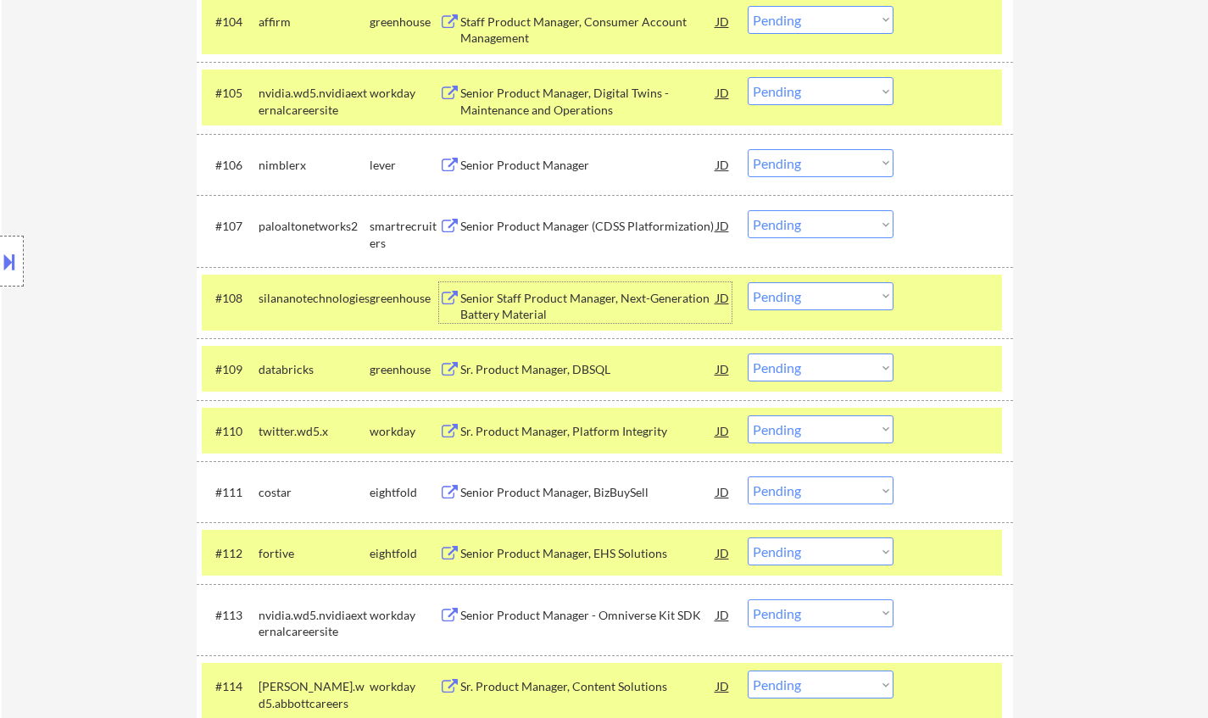
drag, startPoint x: 822, startPoint y: 296, endPoint x: 833, endPoint y: 309, distance: 16.8
click at [822, 296] on select "Choose an option... Pending Applied Excluded (Questions) Excluded (Expired) Exc…" at bounding box center [821, 296] width 146 height 28
click at [748, 282] on select "Choose an option... Pending Applied Excluded (Questions) Excluded (Expired) Exc…" at bounding box center [821, 296] width 146 height 28
select select ""pending""
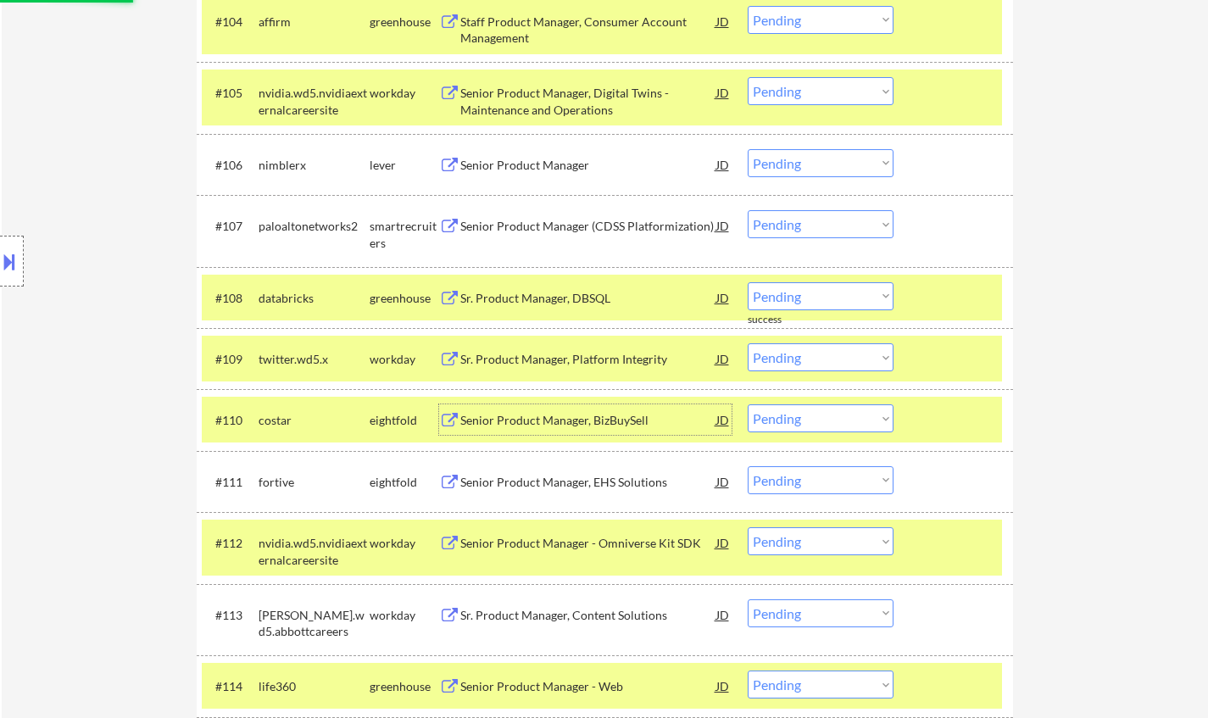
click at [550, 428] on div "Senior Product Manager, BizBuySell" at bounding box center [588, 420] width 256 height 17
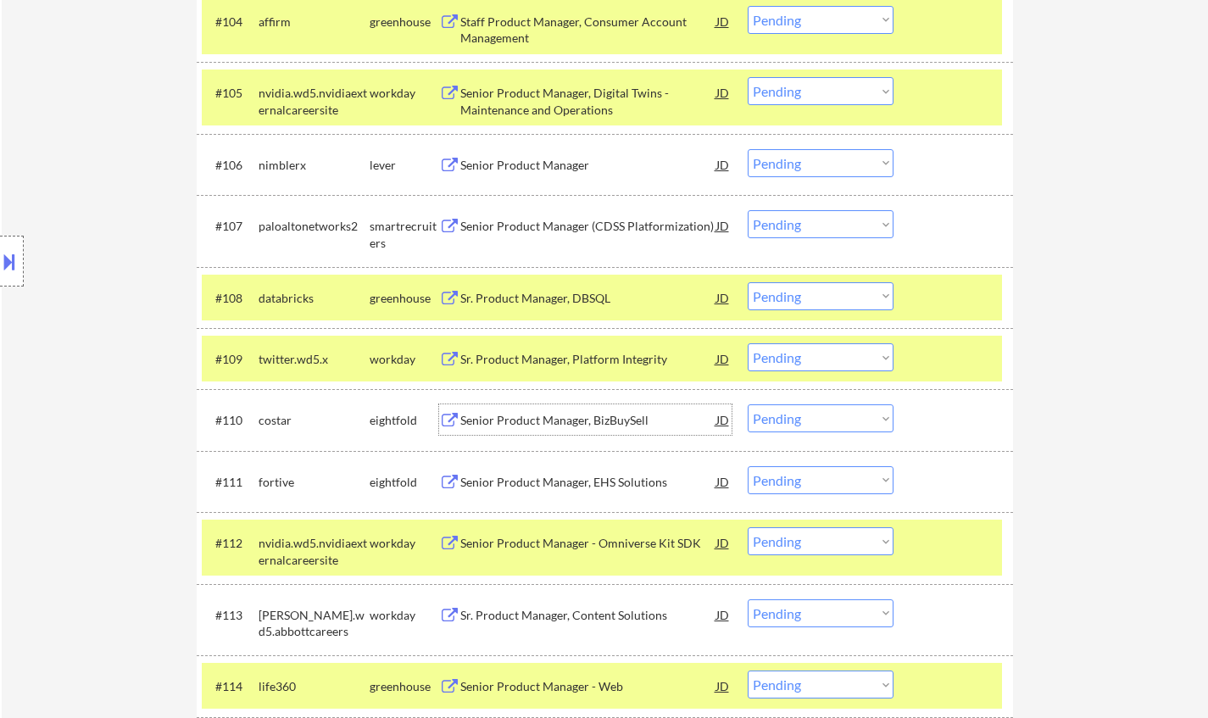
scroll to position [1018, 0]
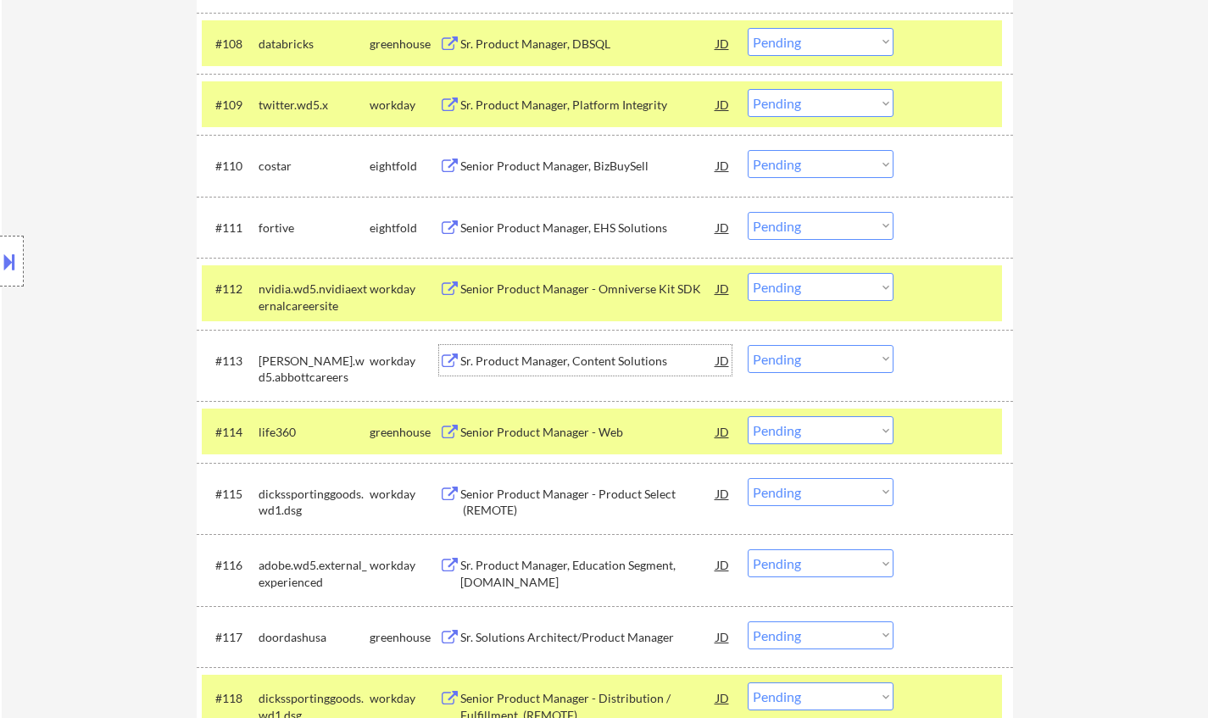
click at [538, 358] on div "Sr. Product Manager, Content Solutions" at bounding box center [588, 361] width 256 height 17
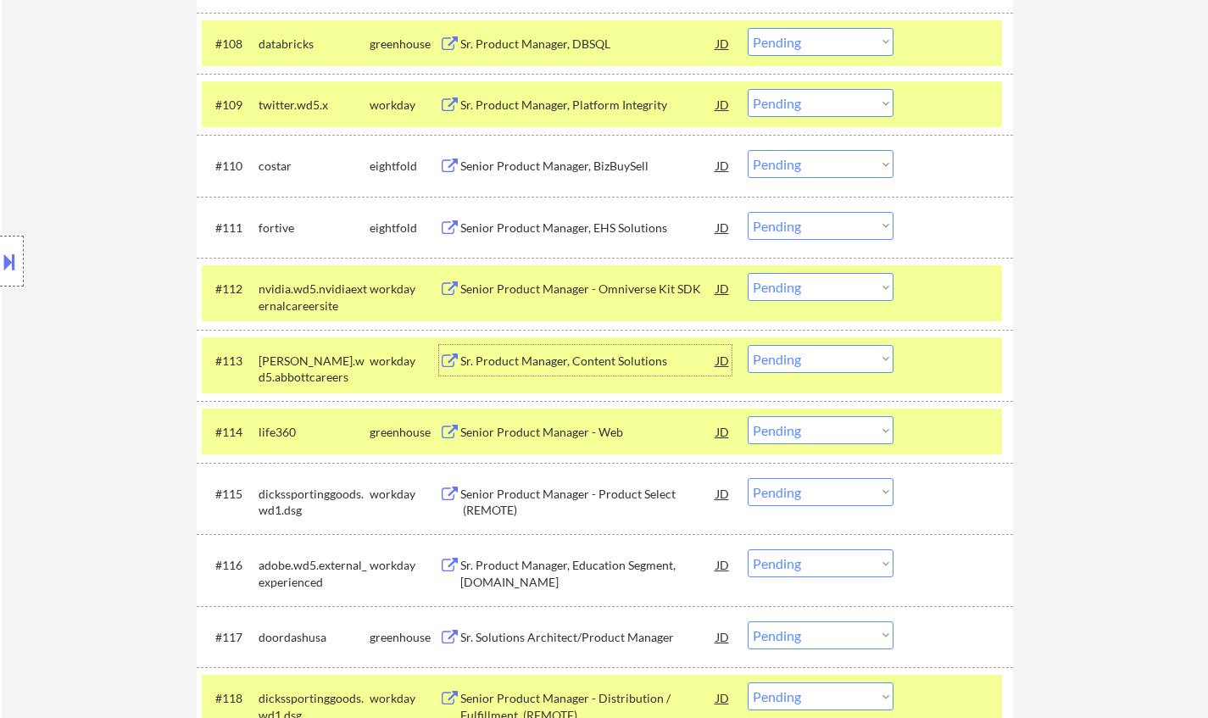
click at [859, 356] on select "Choose an option... Pending Applied Excluded (Questions) Excluded (Expired) Exc…" at bounding box center [821, 359] width 146 height 28
click at [748, 345] on select "Choose an option... Pending Applied Excluded (Questions) Excluded (Expired) Exc…" at bounding box center [821, 359] width 146 height 28
select select ""pending""
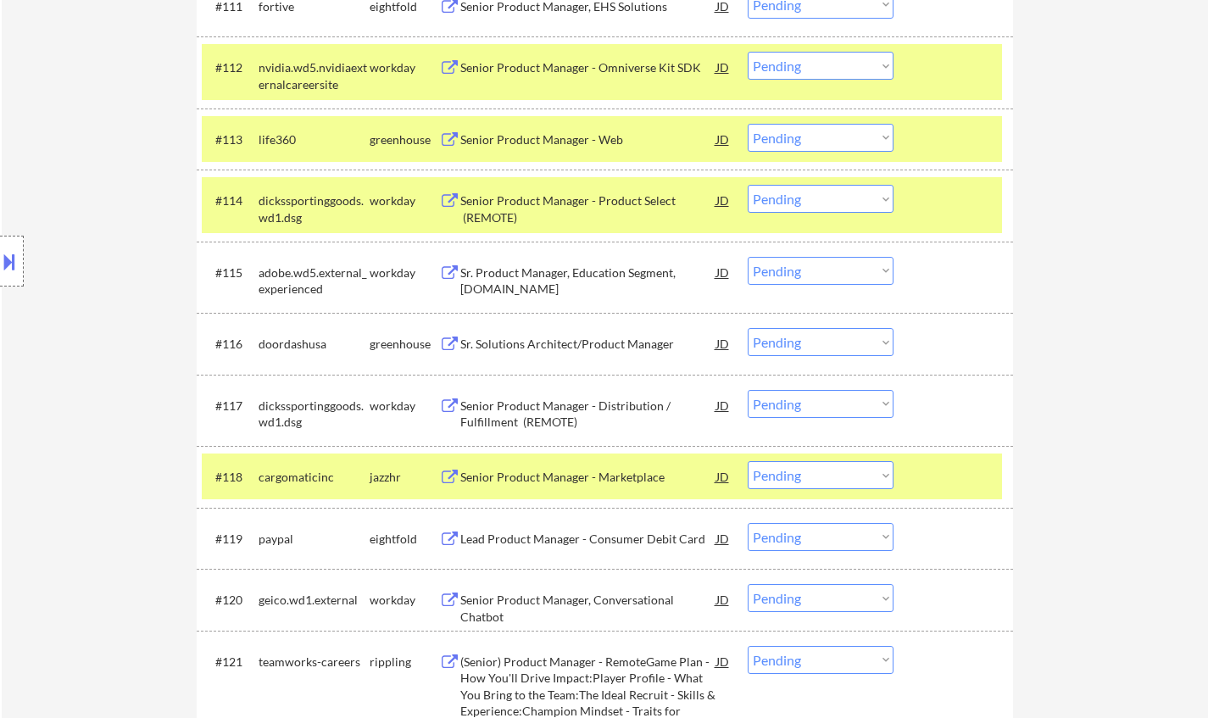
scroll to position [1272, 0]
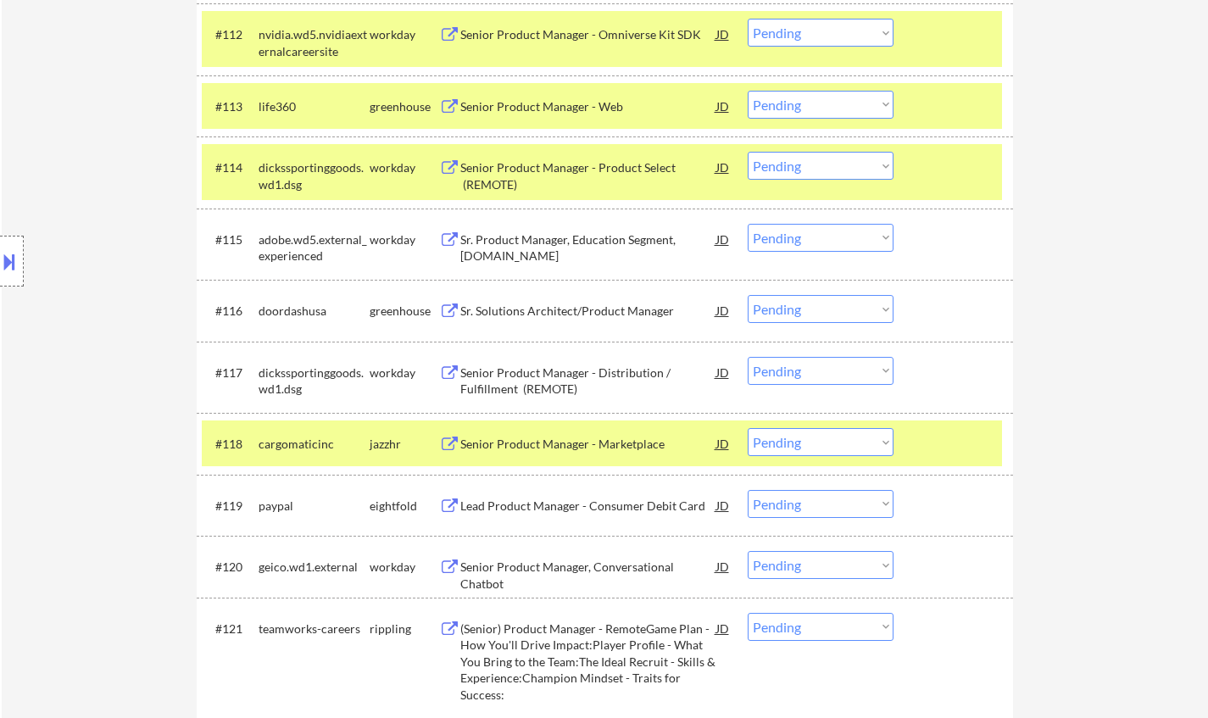
click at [617, 456] on div "Senior Product Manager - Marketplace" at bounding box center [588, 443] width 256 height 31
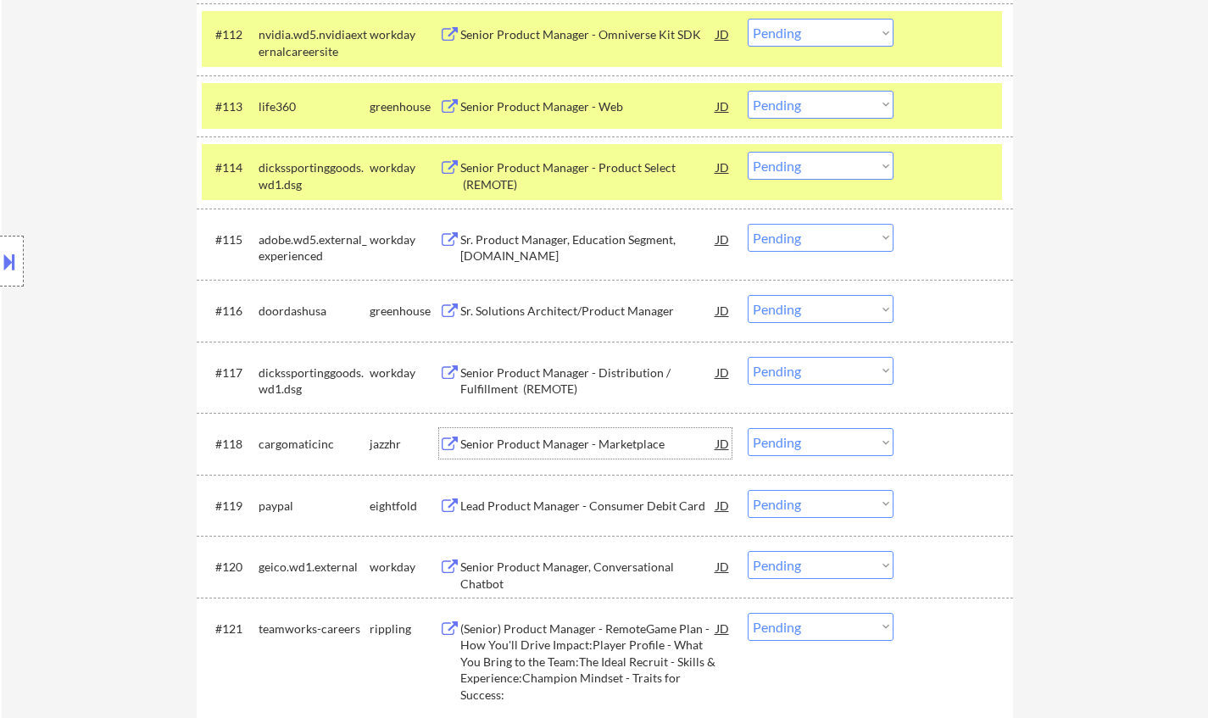
click at [828, 451] on select "Choose an option... Pending Applied Excluded (Questions) Excluded (Expired) Exc…" at bounding box center [821, 442] width 146 height 28
click at [748, 428] on select "Choose an option... Pending Applied Excluded (Questions) Excluded (Expired) Exc…" at bounding box center [821, 442] width 146 height 28
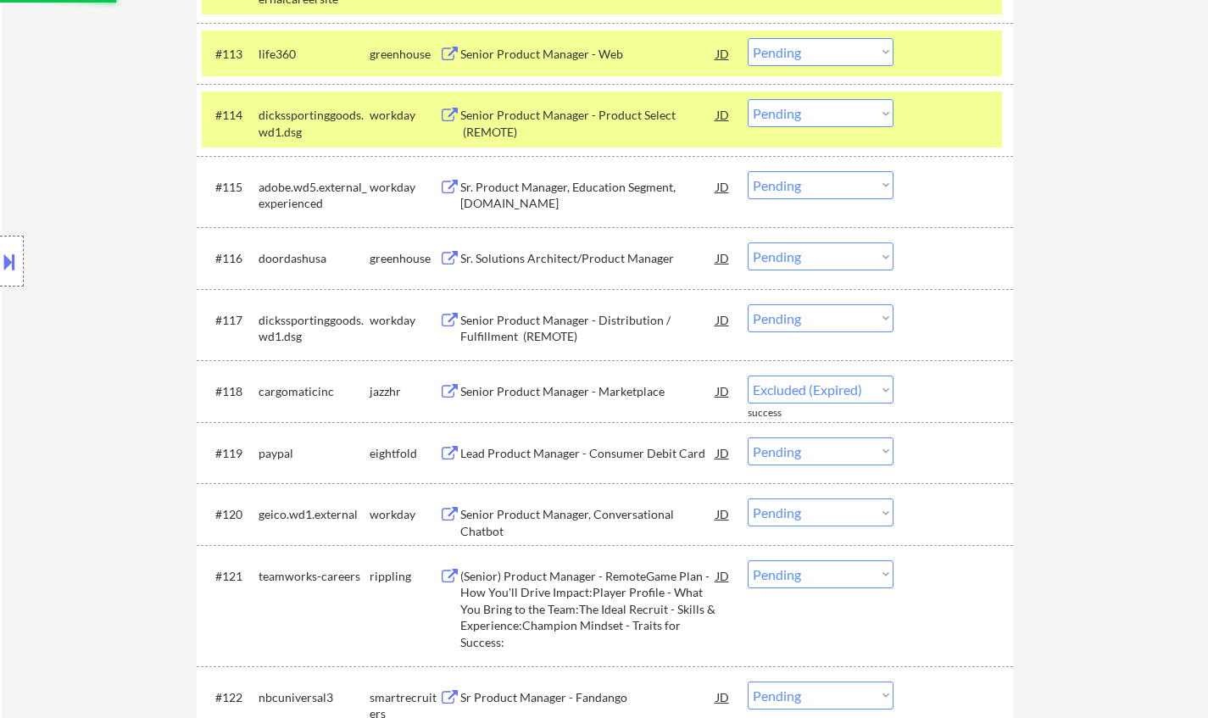
select select ""pending""
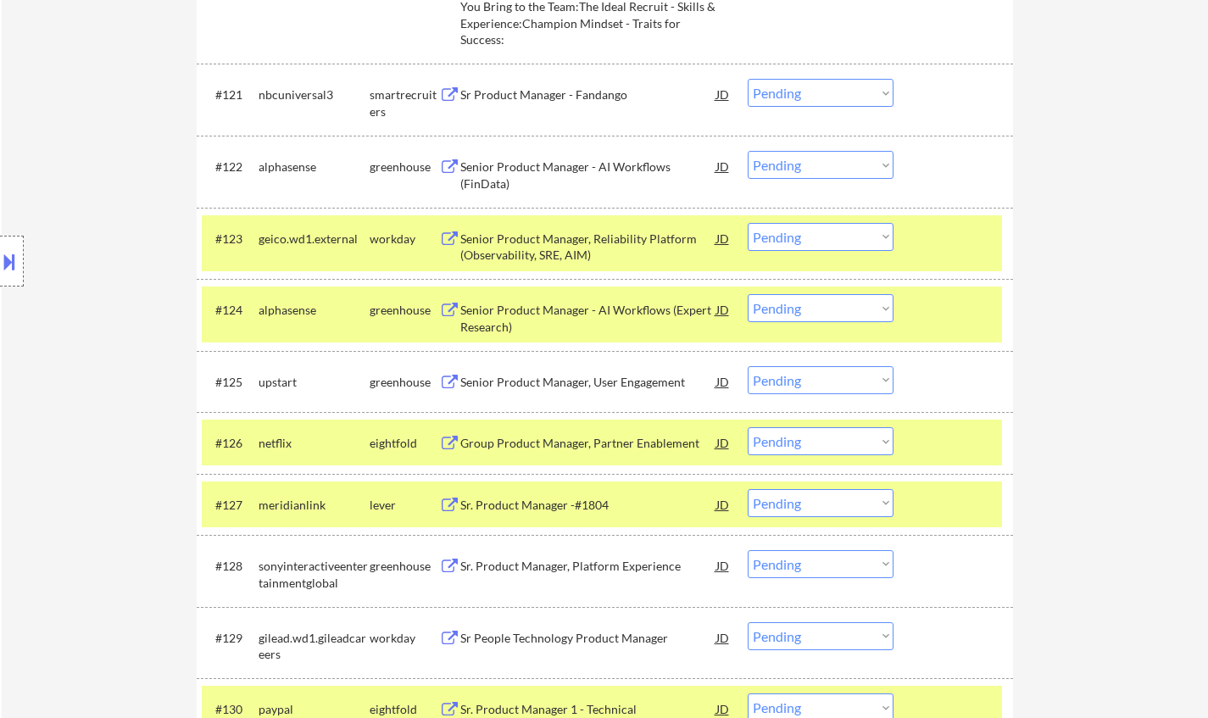
scroll to position [2035, 0]
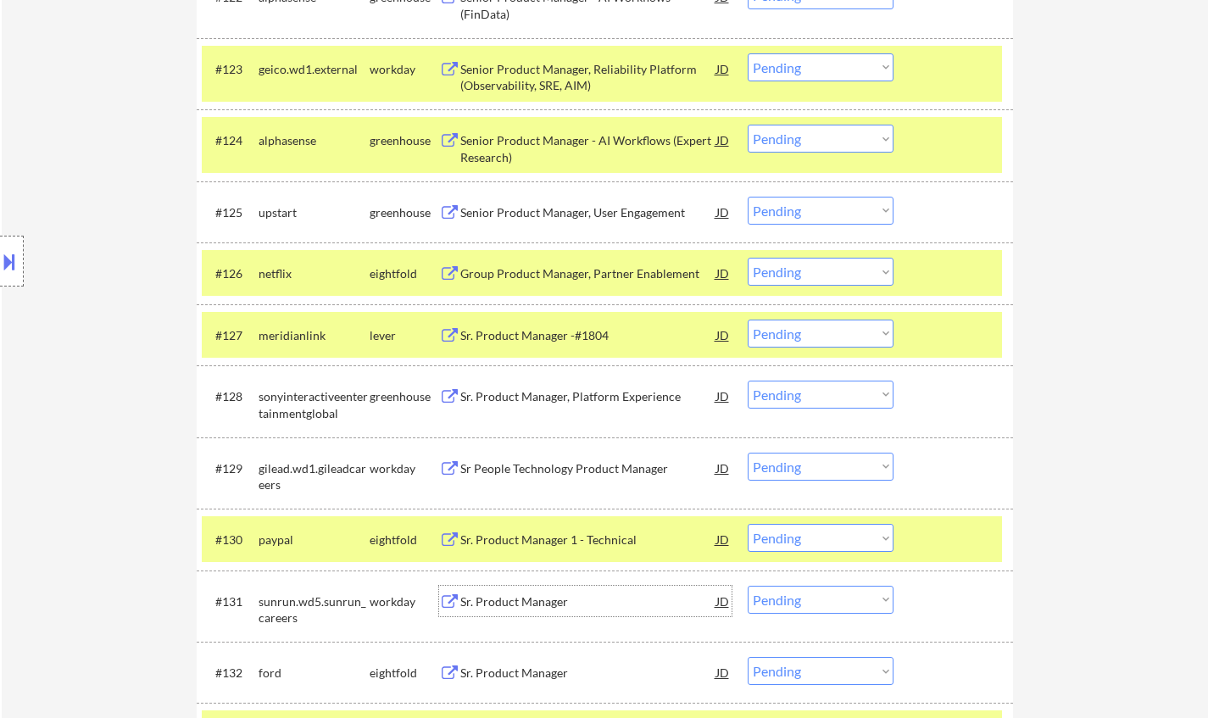
click at [518, 595] on div "Sr. Product Manager" at bounding box center [588, 602] width 256 height 17
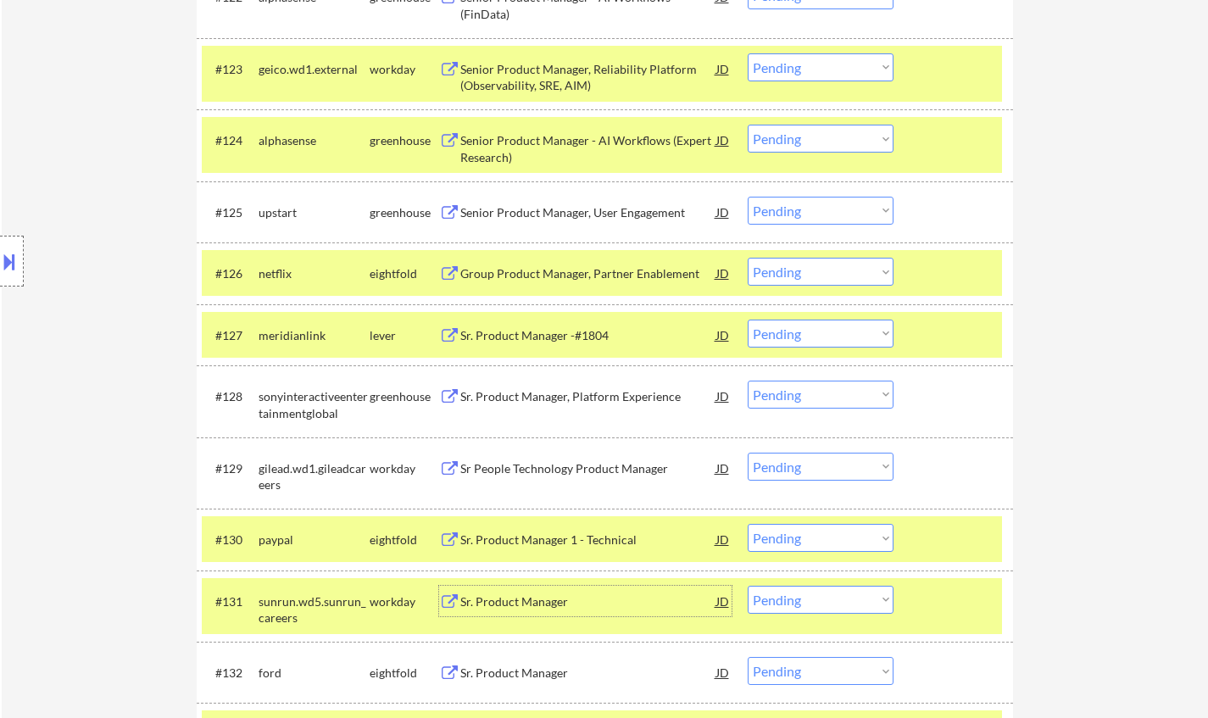
scroll to position [2205, 0]
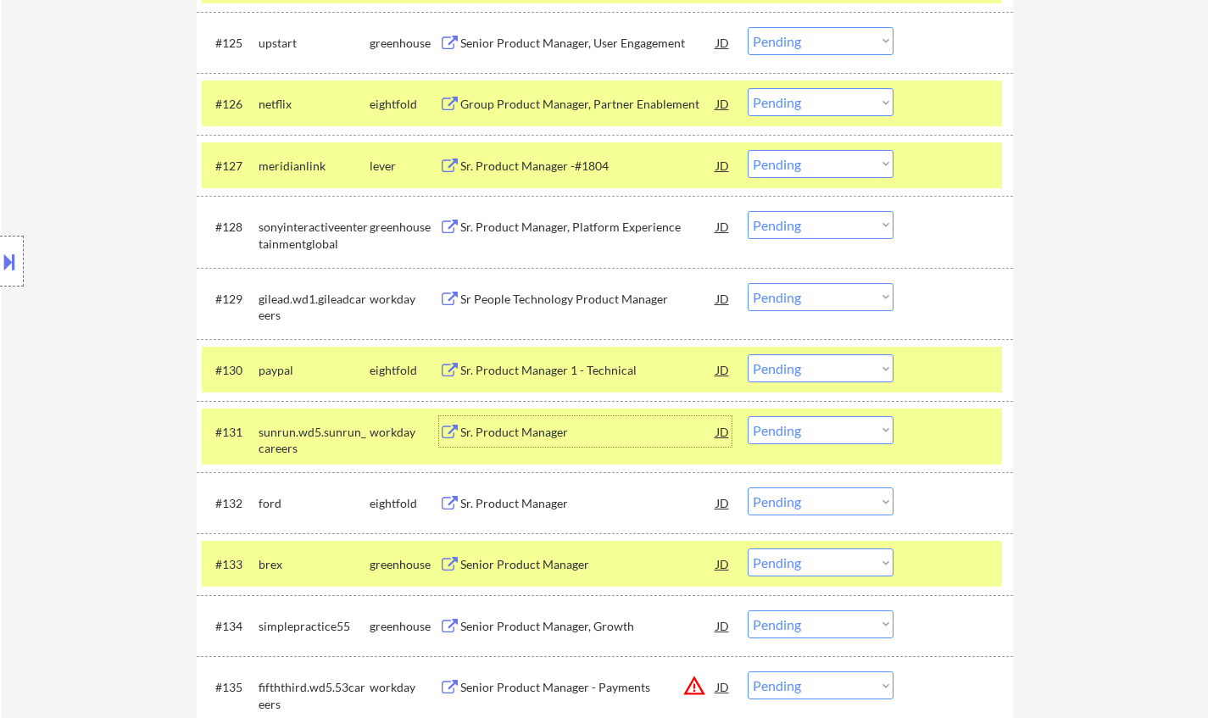
drag, startPoint x: 800, startPoint y: 438, endPoint x: 814, endPoint y: 439, distance: 14.4
click at [800, 438] on select "Choose an option... Pending Applied Excluded (Questions) Excluded (Expired) Exc…" at bounding box center [821, 430] width 146 height 28
click at [748, 416] on select "Choose an option... Pending Applied Excluded (Questions) Excluded (Expired) Exc…" at bounding box center [821, 430] width 146 height 28
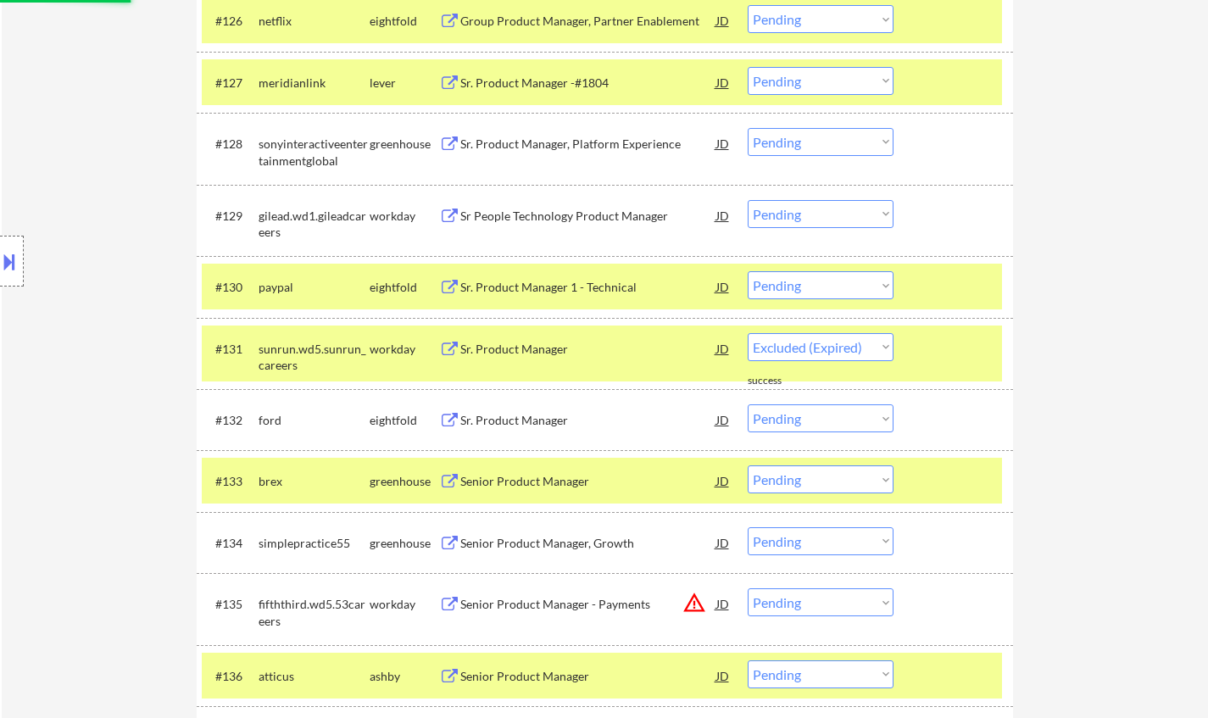
scroll to position [2374, 0]
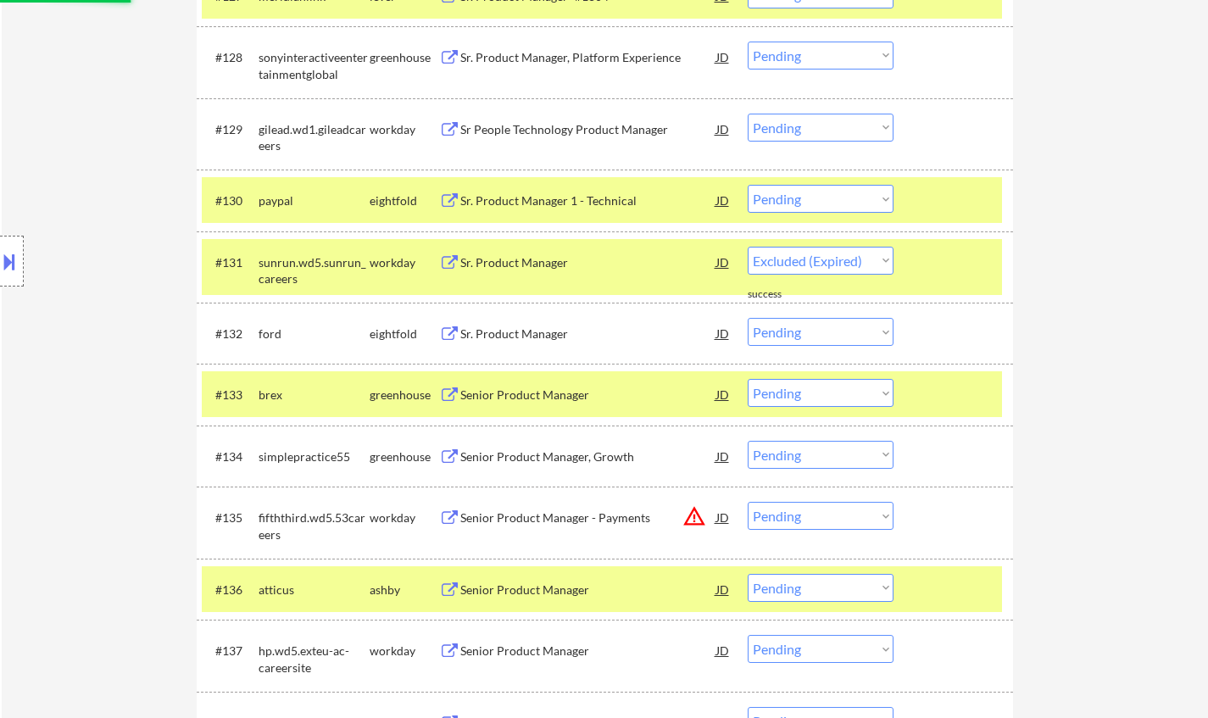
select select ""pending""
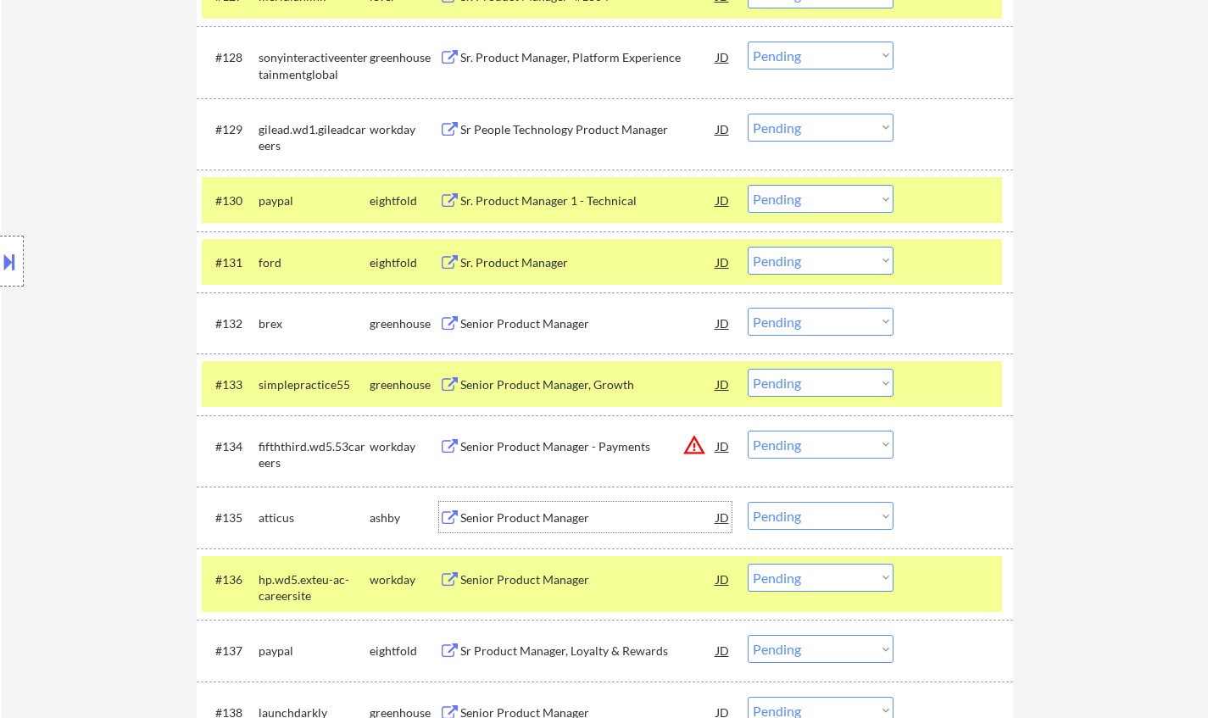
click at [538, 521] on div "Senior Product Manager" at bounding box center [588, 518] width 256 height 17
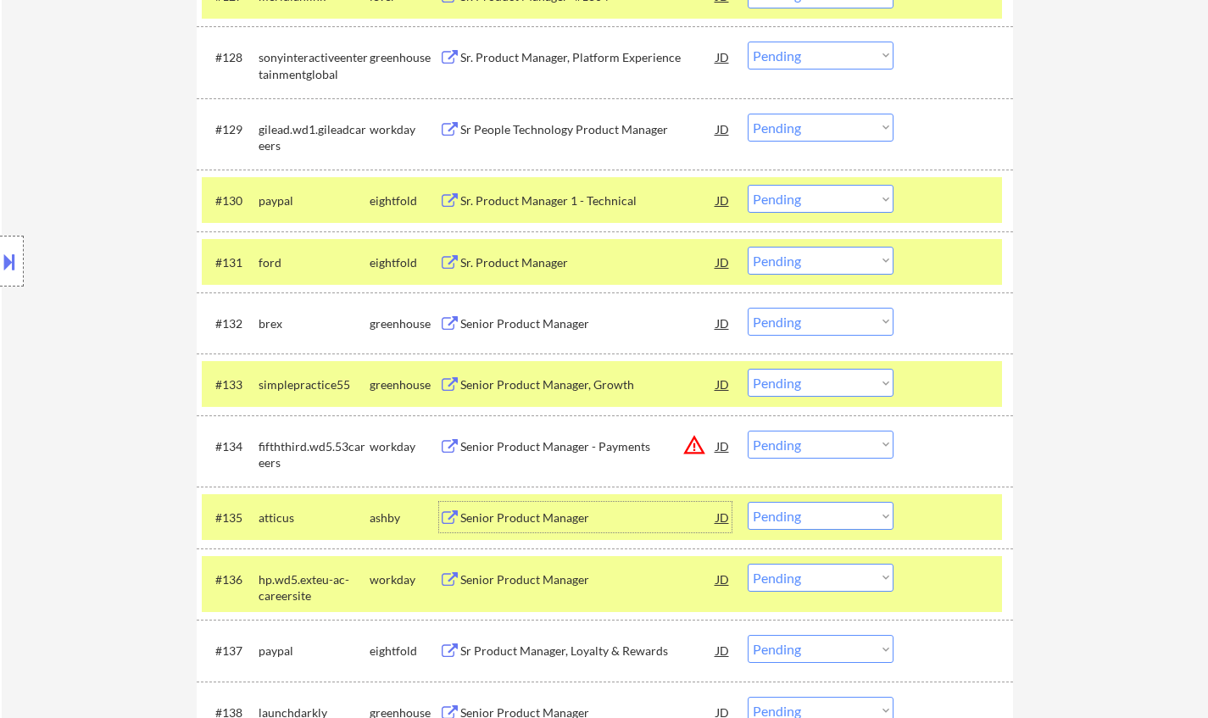
click at [792, 513] on select "Choose an option... Pending Applied Excluded (Questions) Excluded (Expired) Exc…" at bounding box center [821, 516] width 146 height 28
click at [748, 502] on select "Choose an option... Pending Applied Excluded (Questions) Excluded (Expired) Exc…" at bounding box center [821, 516] width 146 height 28
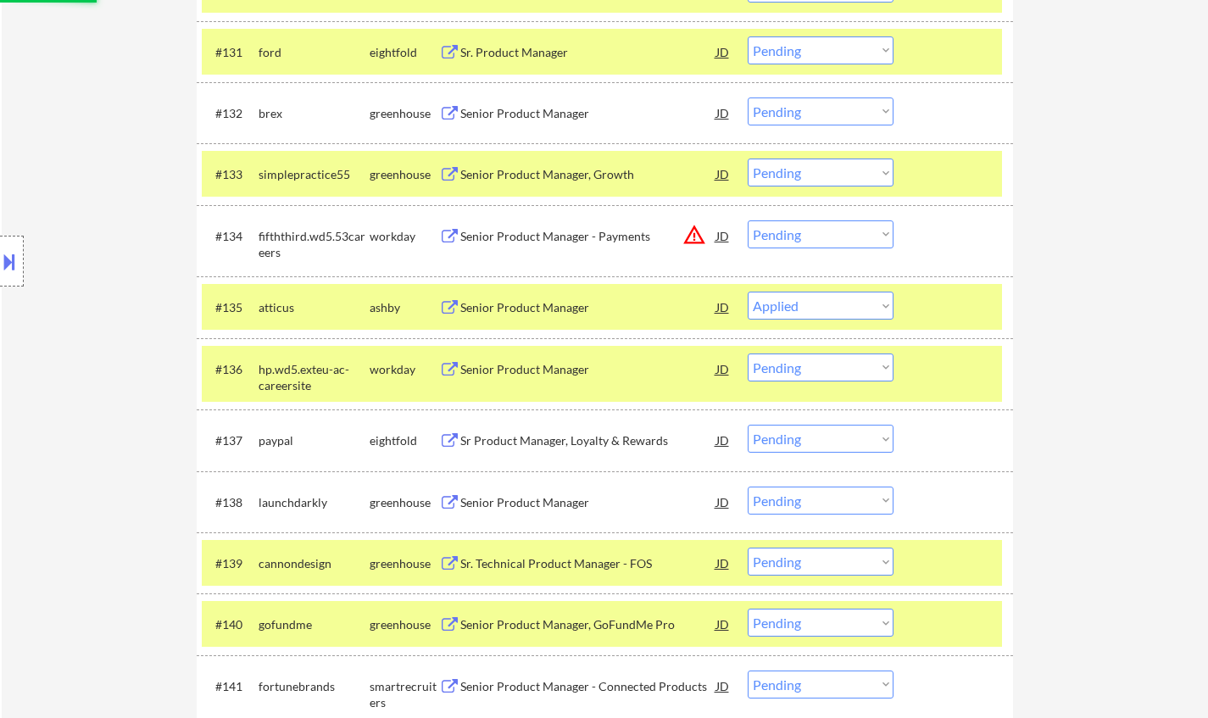
scroll to position [2629, 0]
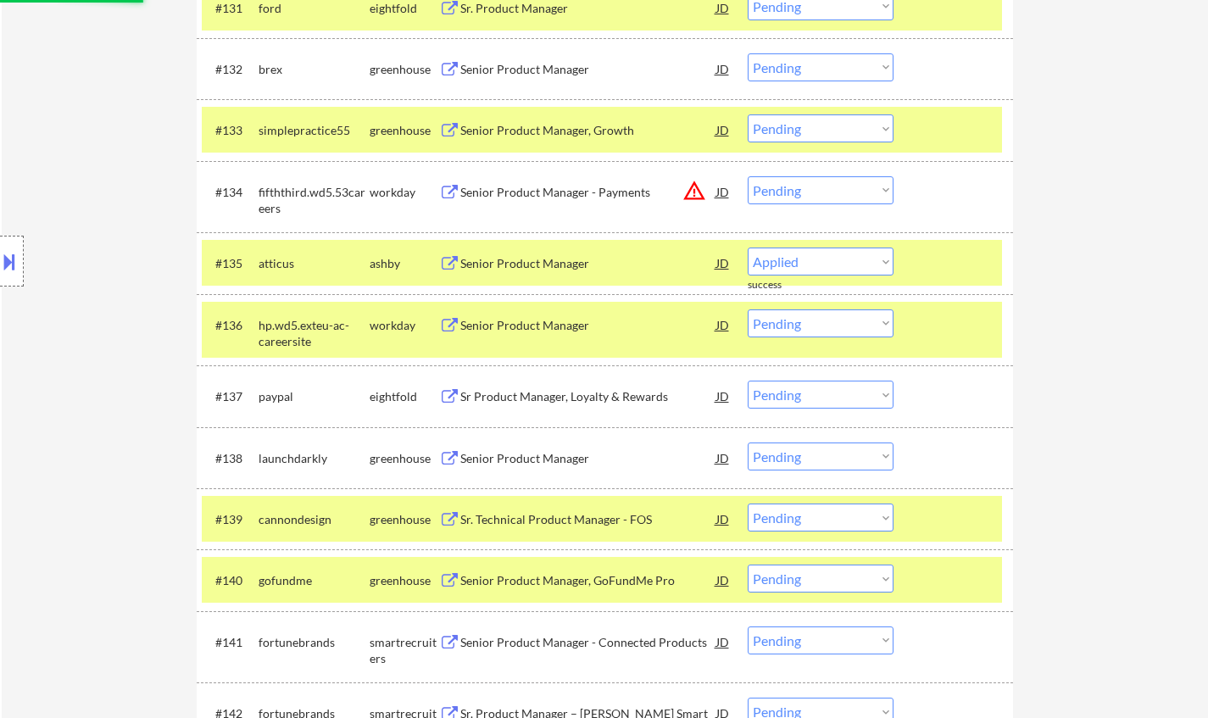
select select ""pending""
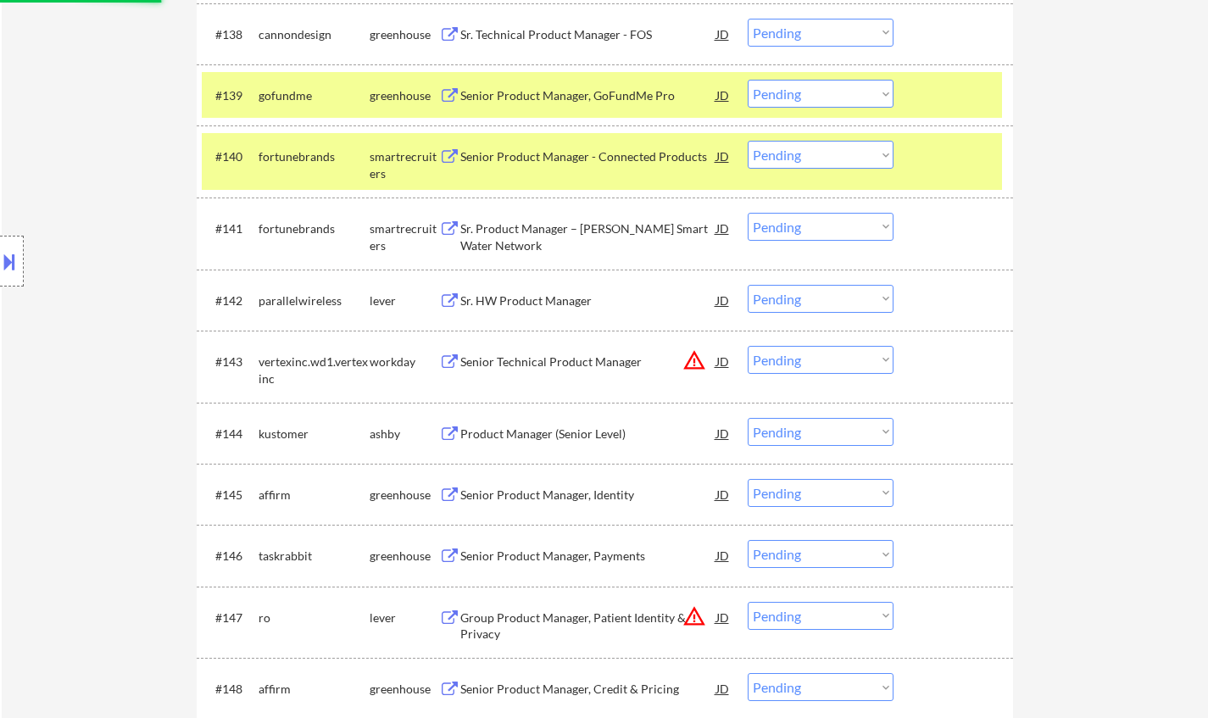
scroll to position [3137, 0]
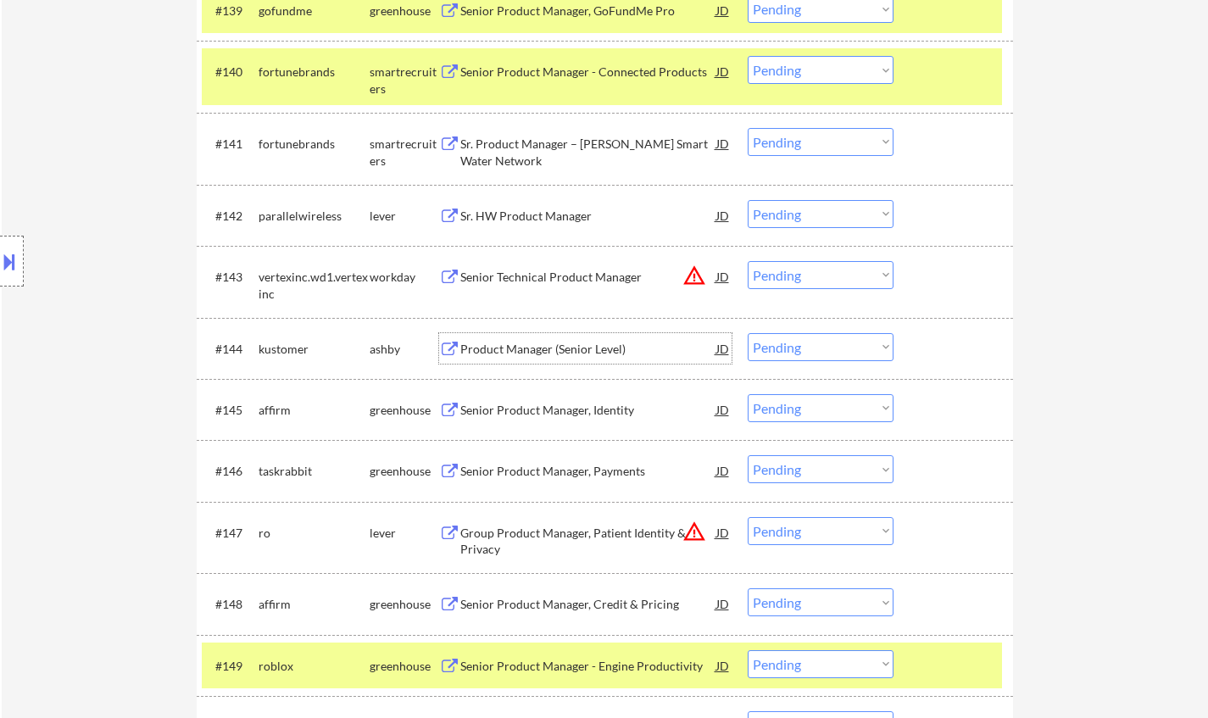
click at [553, 351] on div "Product Manager (Senior Level)" at bounding box center [588, 349] width 256 height 17
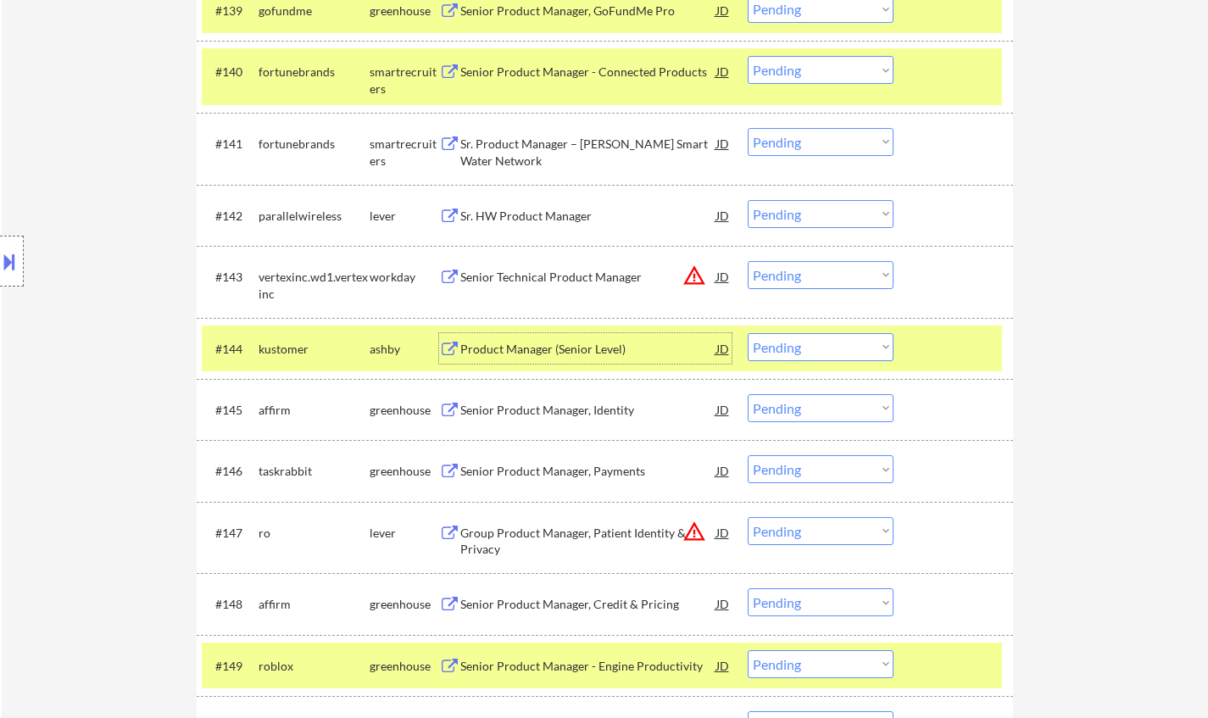
click at [825, 351] on select "Choose an option... Pending Applied Excluded (Questions) Excluded (Expired) Exc…" at bounding box center [821, 347] width 146 height 28
click at [748, 333] on select "Choose an option... Pending Applied Excluded (Questions) Excluded (Expired) Exc…" at bounding box center [821, 347] width 146 height 28
select select ""pending""
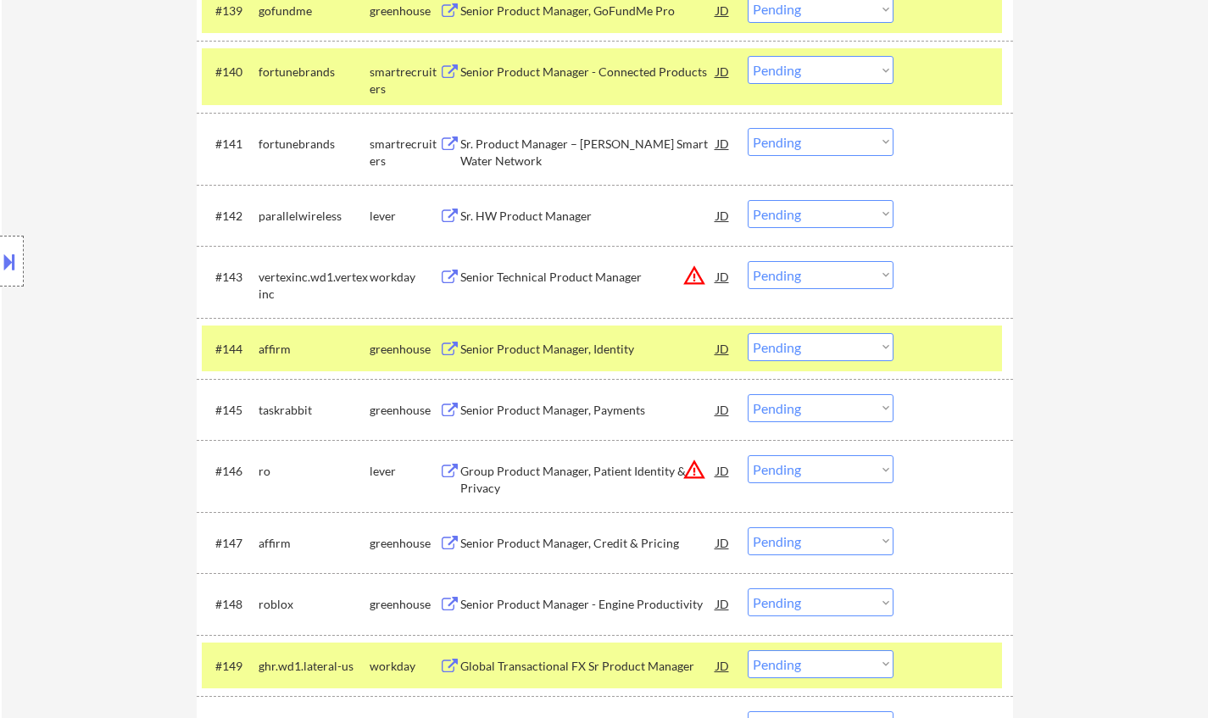
click at [556, 421] on div "Senior Product Manager, Payments" at bounding box center [588, 409] width 256 height 31
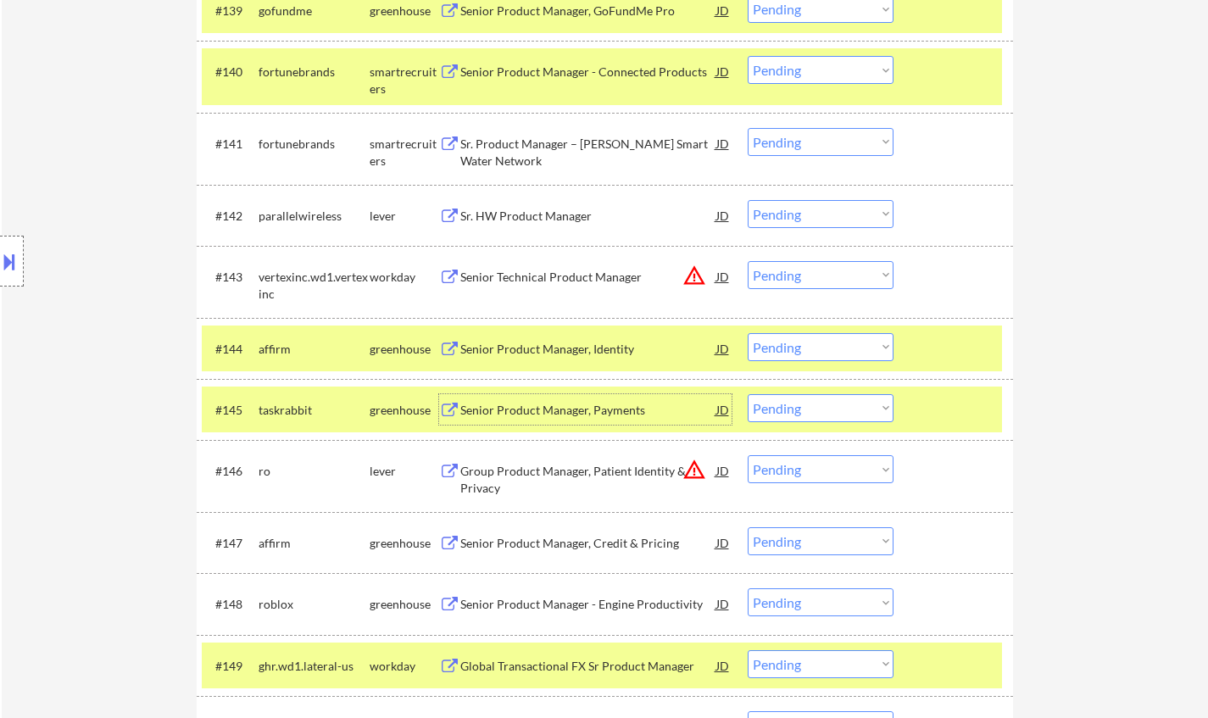
drag, startPoint x: 793, startPoint y: 409, endPoint x: 810, endPoint y: 416, distance: 18.6
click at [793, 409] on select "Choose an option... Pending Applied Excluded (Questions) Excluded (Expired) Exc…" at bounding box center [821, 408] width 146 height 28
click at [748, 394] on select "Choose an option... Pending Applied Excluded (Questions) Excluded (Expired) Exc…" at bounding box center [821, 408] width 146 height 28
select select ""pending""
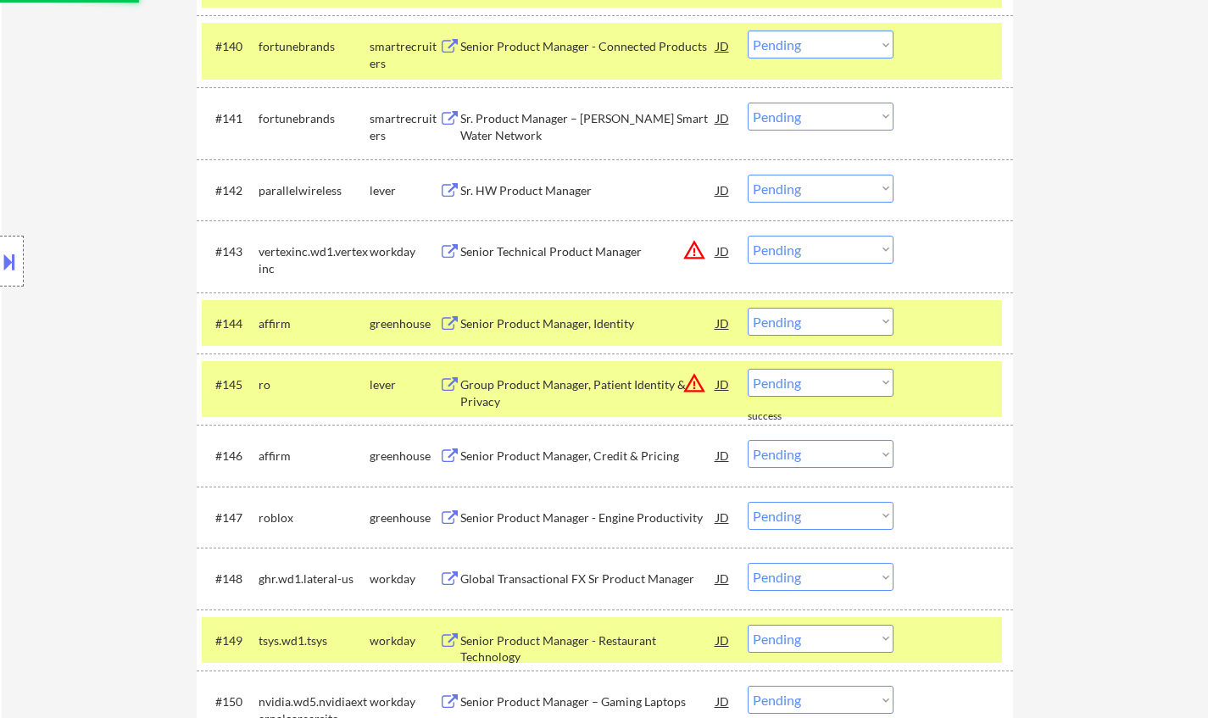
scroll to position [3222, 0]
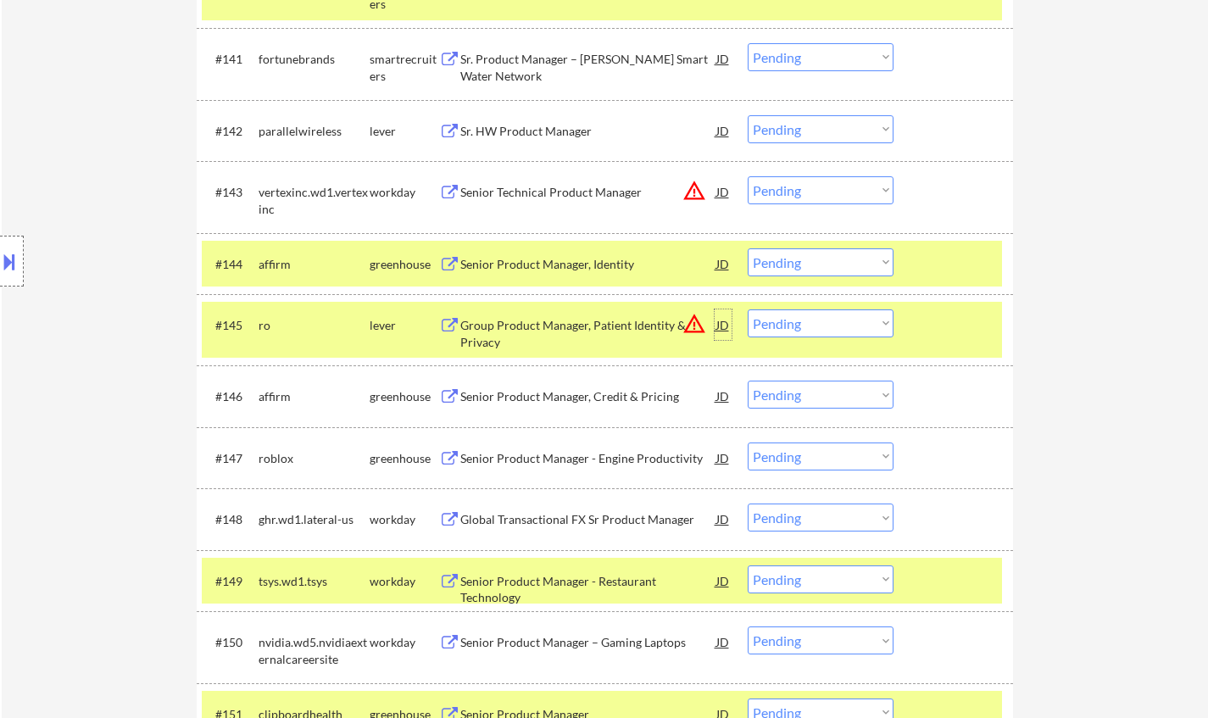
click at [715, 325] on div "JD" at bounding box center [723, 324] width 17 height 31
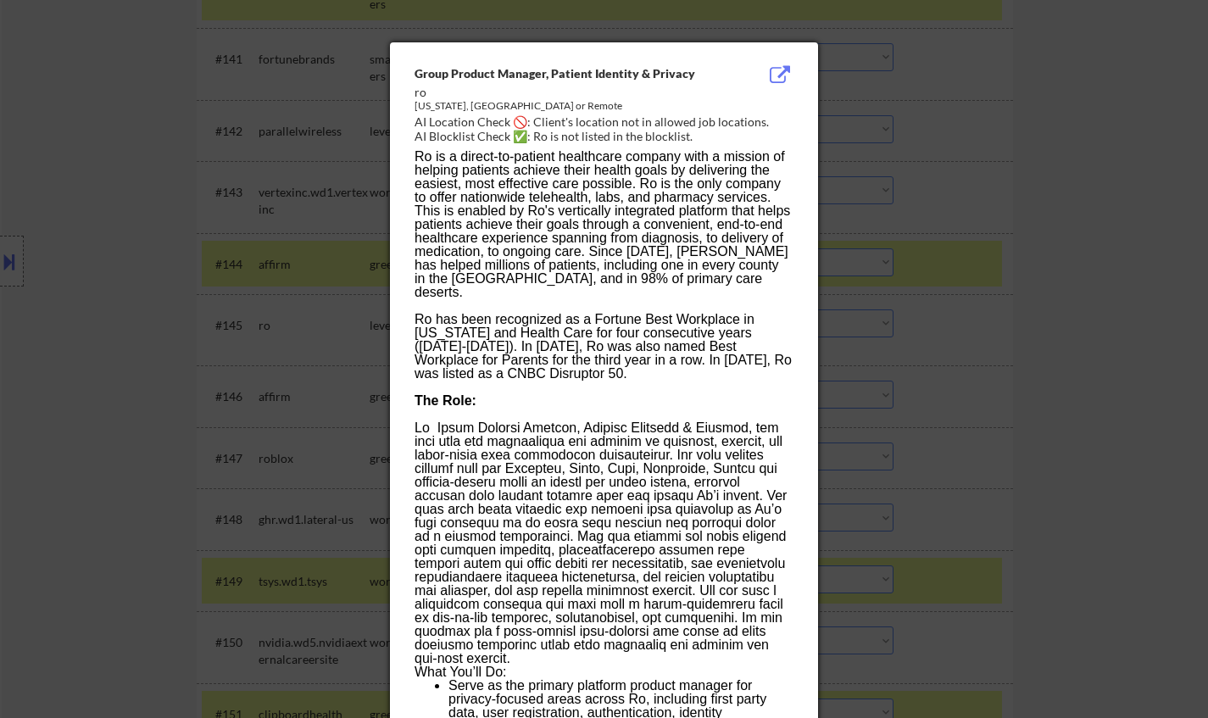
scroll to position [3850, 0]
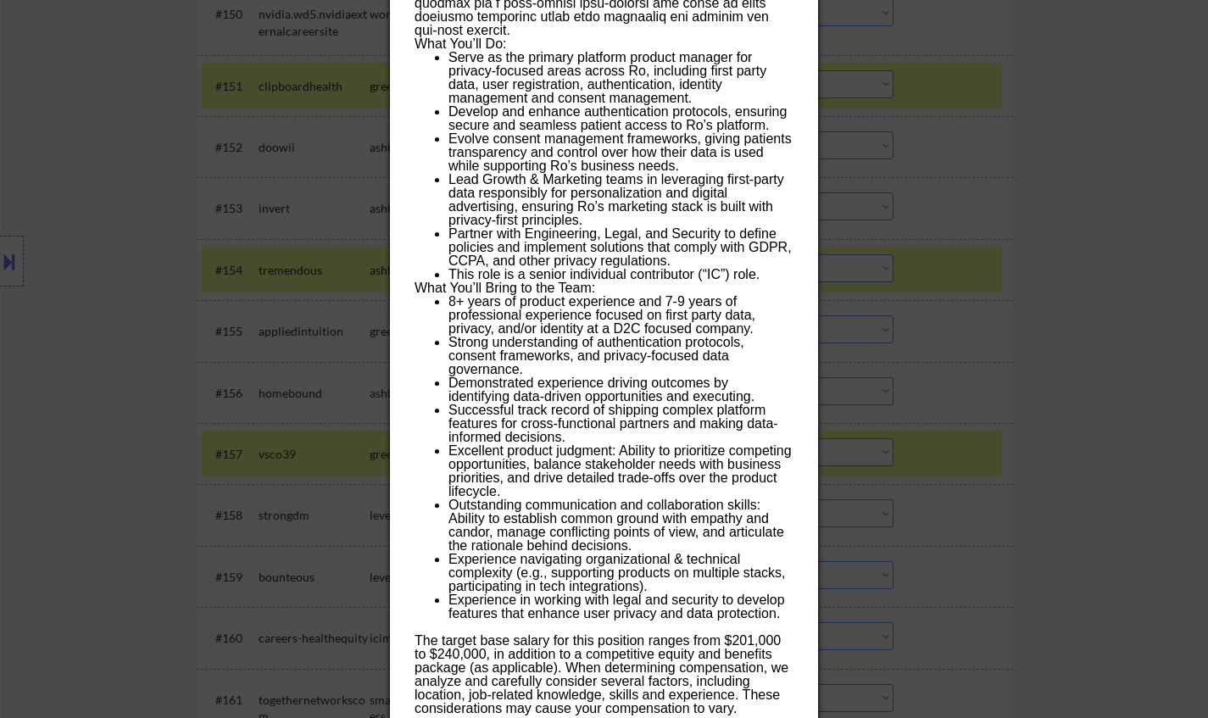
click at [1121, 337] on div at bounding box center [604, 359] width 1208 height 718
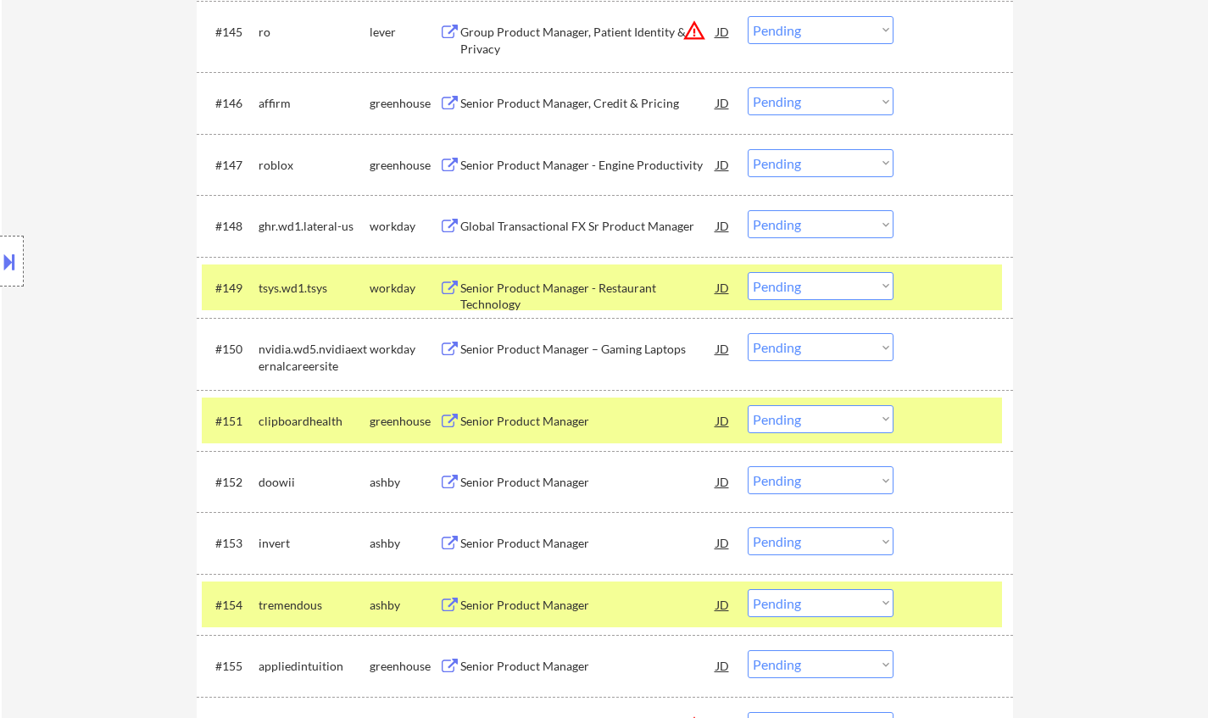
scroll to position [3511, 0]
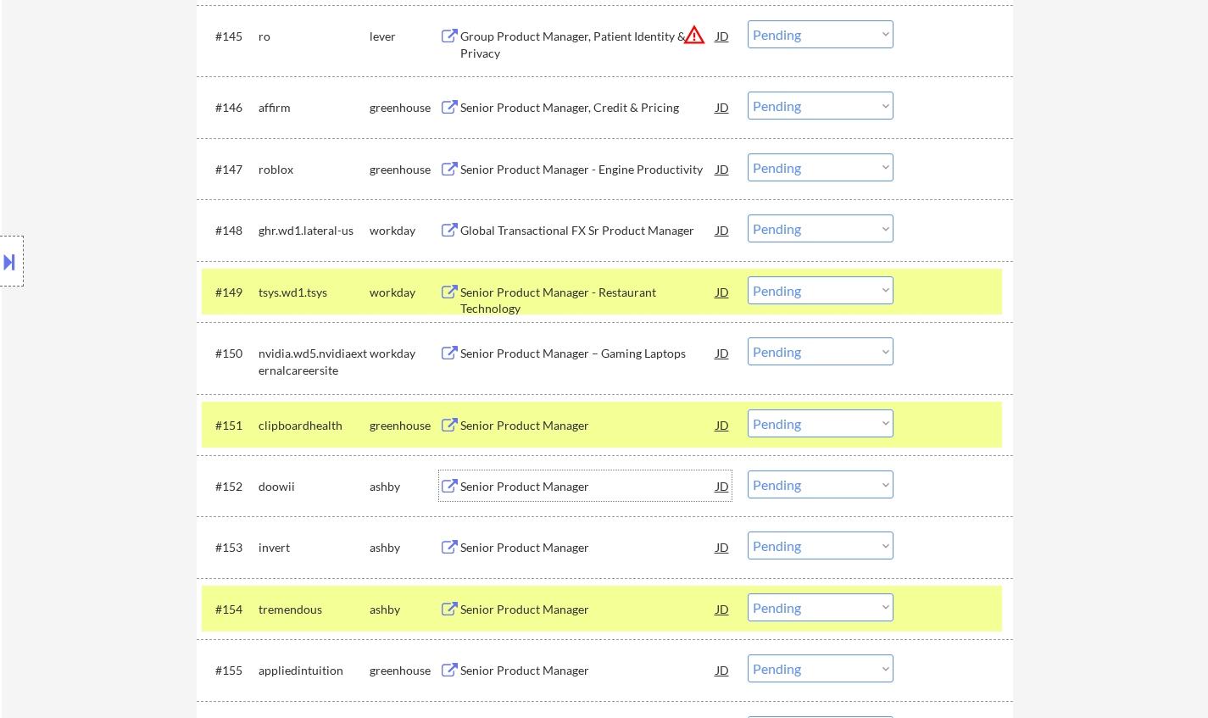
click at [539, 486] on div "Senior Product Manager" at bounding box center [588, 486] width 256 height 17
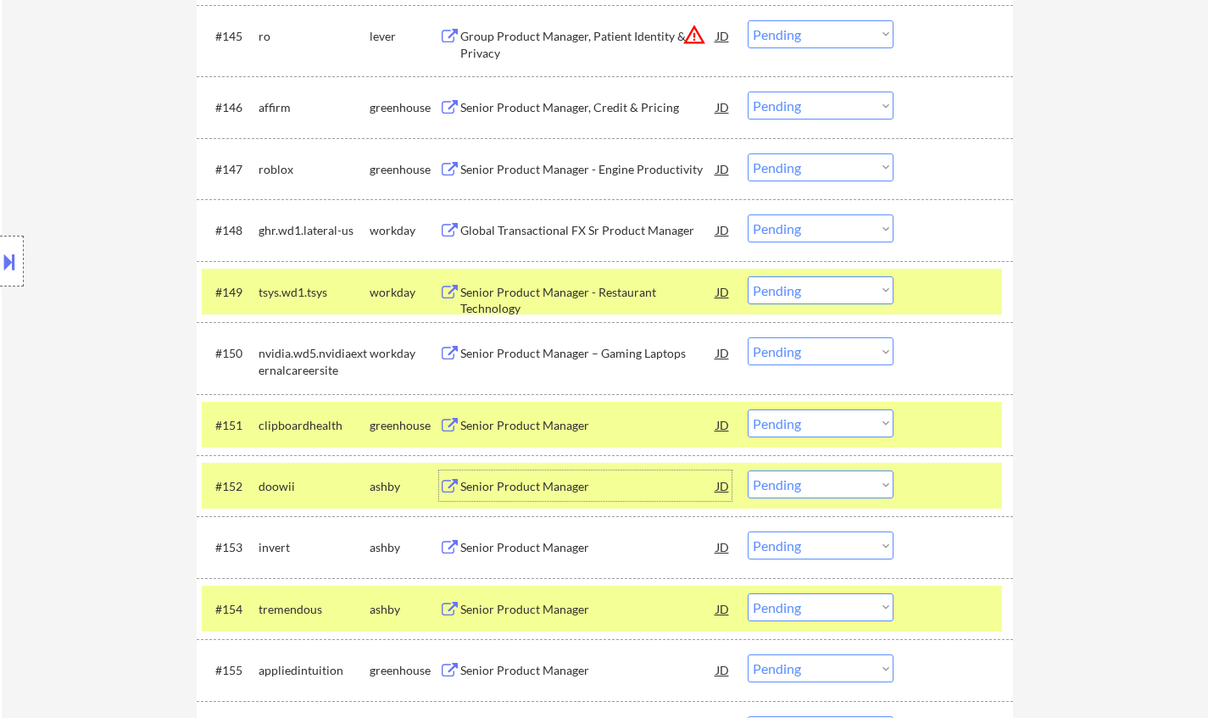
drag, startPoint x: 848, startPoint y: 483, endPoint x: 851, endPoint y: 496, distance: 13.2
click at [848, 483] on select "Choose an option... Pending Applied Excluded (Questions) Excluded (Expired) Exc…" at bounding box center [821, 485] width 146 height 28
click at [748, 471] on select "Choose an option... Pending Applied Excluded (Questions) Excluded (Expired) Exc…" at bounding box center [821, 485] width 146 height 28
select select ""pending""
click at [559, 423] on div "Senior Product Manager" at bounding box center [588, 425] width 256 height 17
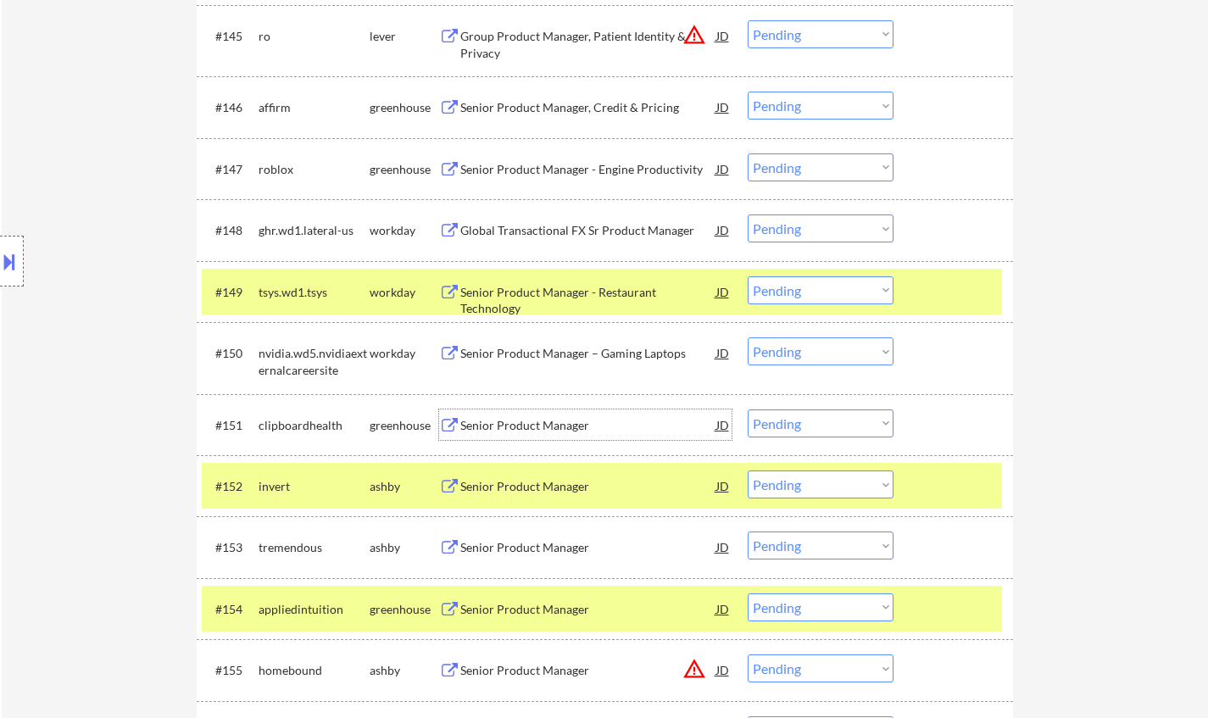
click at [848, 429] on select "Choose an option... Pending Applied Excluded (Questions) Excluded (Expired) Exc…" at bounding box center [821, 424] width 146 height 28
click at [748, 410] on select "Choose an option... Pending Applied Excluded (Questions) Excluded (Expired) Exc…" at bounding box center [821, 424] width 146 height 28
click at [562, 428] on div "Senior Product Manager" at bounding box center [588, 425] width 256 height 17
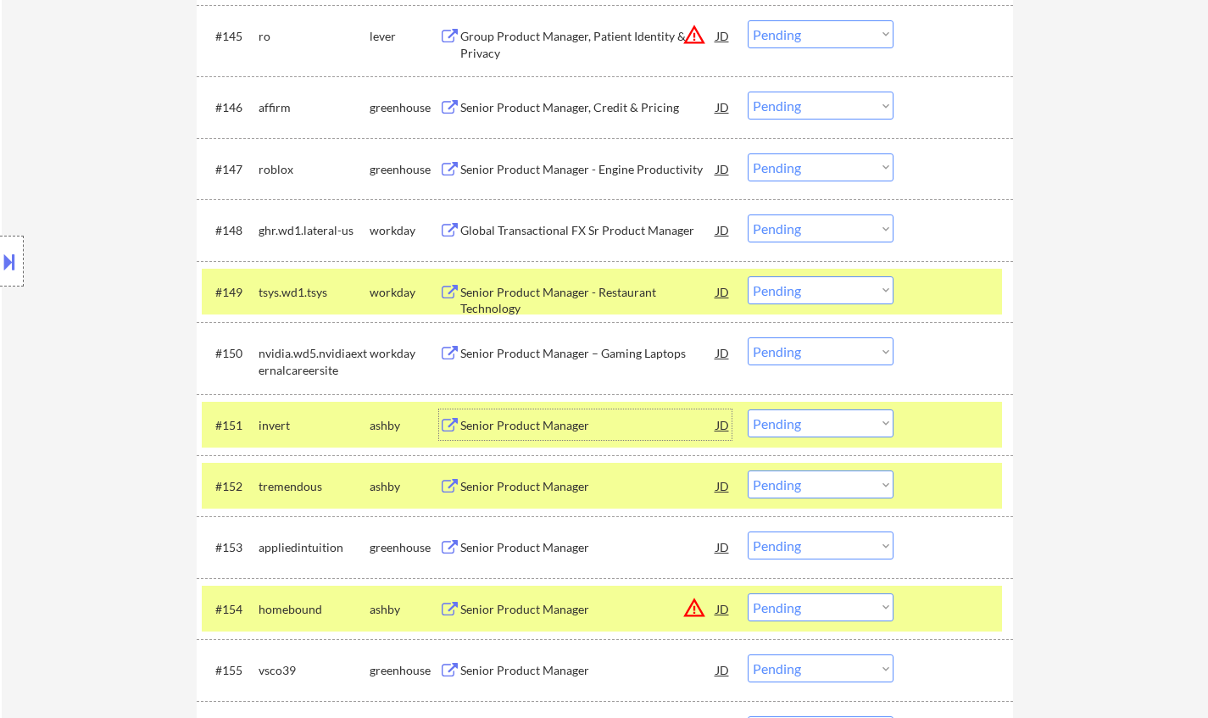
click at [832, 424] on select "Choose an option... Pending Applied Excluded (Questions) Excluded (Expired) Exc…" at bounding box center [821, 424] width 146 height 28
click at [748, 410] on select "Choose an option... Pending Applied Excluded (Questions) Excluded (Expired) Exc…" at bounding box center [821, 424] width 146 height 28
click at [552, 437] on div "Senior Product Manager" at bounding box center [588, 425] width 256 height 31
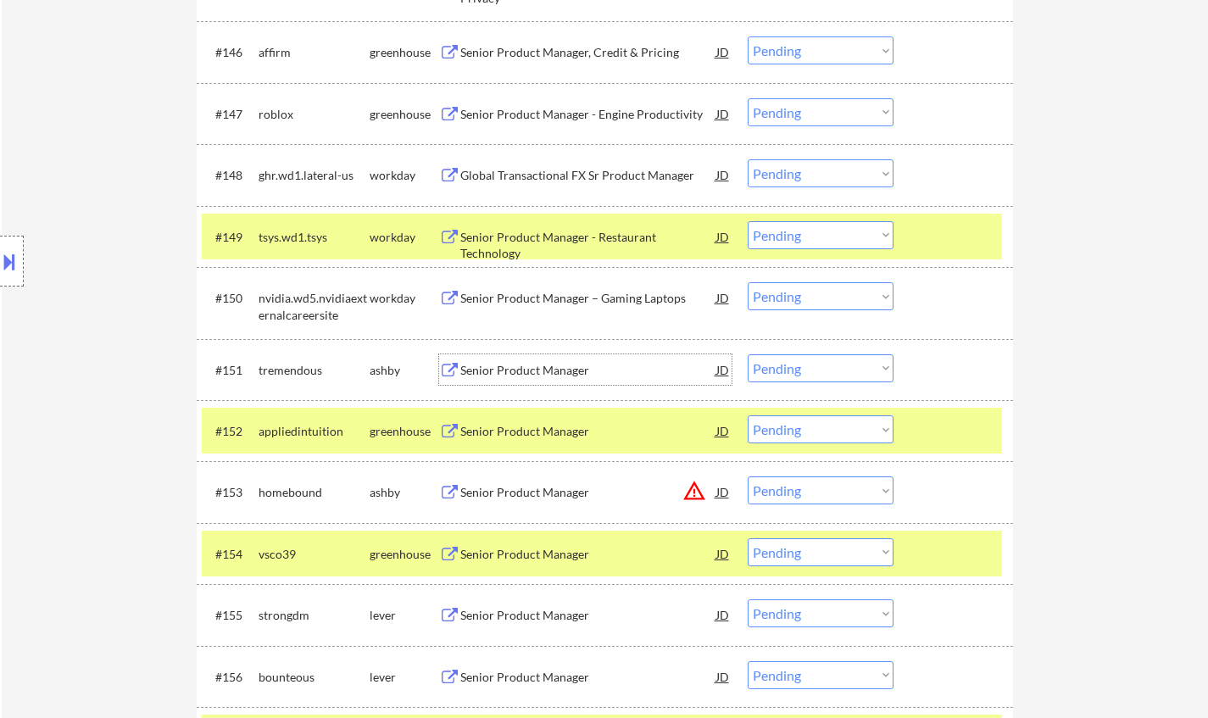
scroll to position [3596, 0]
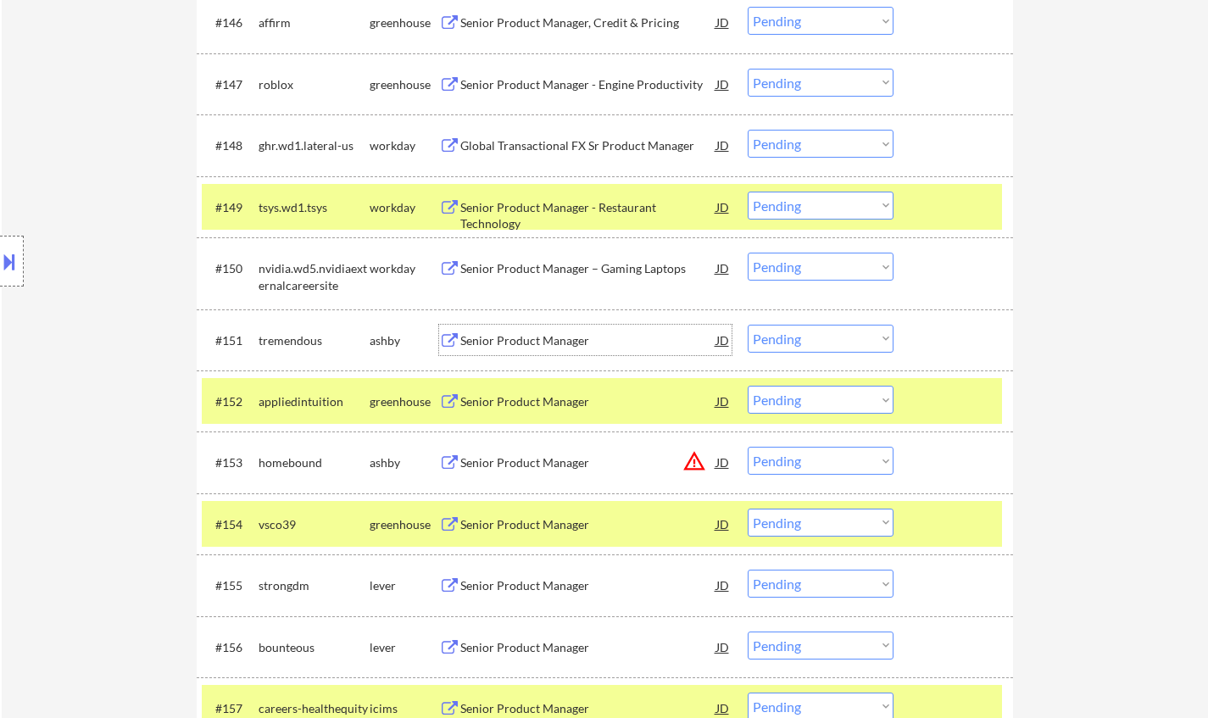
click at [816, 339] on select "Choose an option... Pending Applied Excluded (Questions) Excluded (Expired) Exc…" at bounding box center [821, 339] width 146 height 28
click at [748, 325] on select "Choose an option... Pending Applied Excluded (Questions) Excluded (Expired) Exc…" at bounding box center [821, 339] width 146 height 28
select select ""pending""
click at [520, 456] on div "Senior Product Manager" at bounding box center [588, 462] width 256 height 17
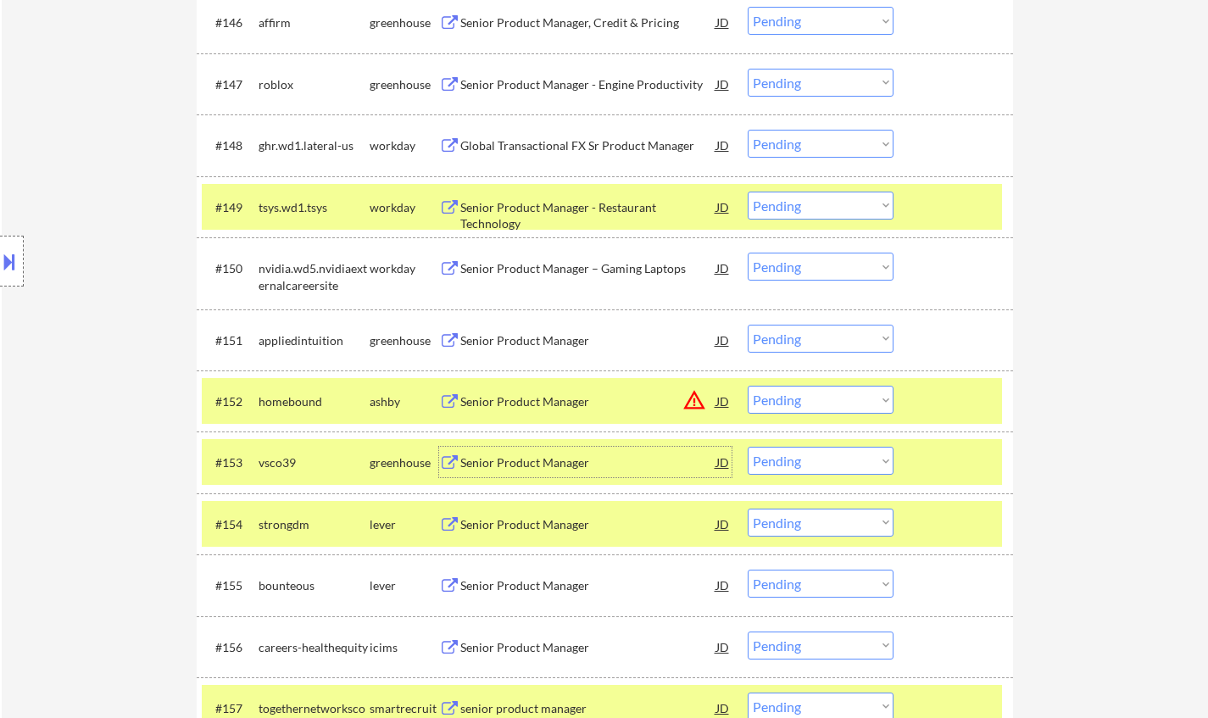
click at [796, 455] on select "Choose an option... Pending Applied Excluded (Questions) Excluded (Expired) Exc…" at bounding box center [821, 461] width 146 height 28
click at [1104, 451] on div "← Return to /applysquad Mailslurp Inbox Job Search Builder Taegh Sokhey User Em…" at bounding box center [605, 45] width 1207 height 7146
drag, startPoint x: 817, startPoint y: 460, endPoint x: 830, endPoint y: 471, distance: 17.4
click at [817, 460] on select "Choose an option... Pending Applied Excluded (Questions) Excluded (Expired) Exc…" at bounding box center [821, 461] width 146 height 28
click at [820, 468] on select "Choose an option... Pending Applied Excluded (Questions) Excluded (Expired) Exc…" at bounding box center [821, 461] width 146 height 28
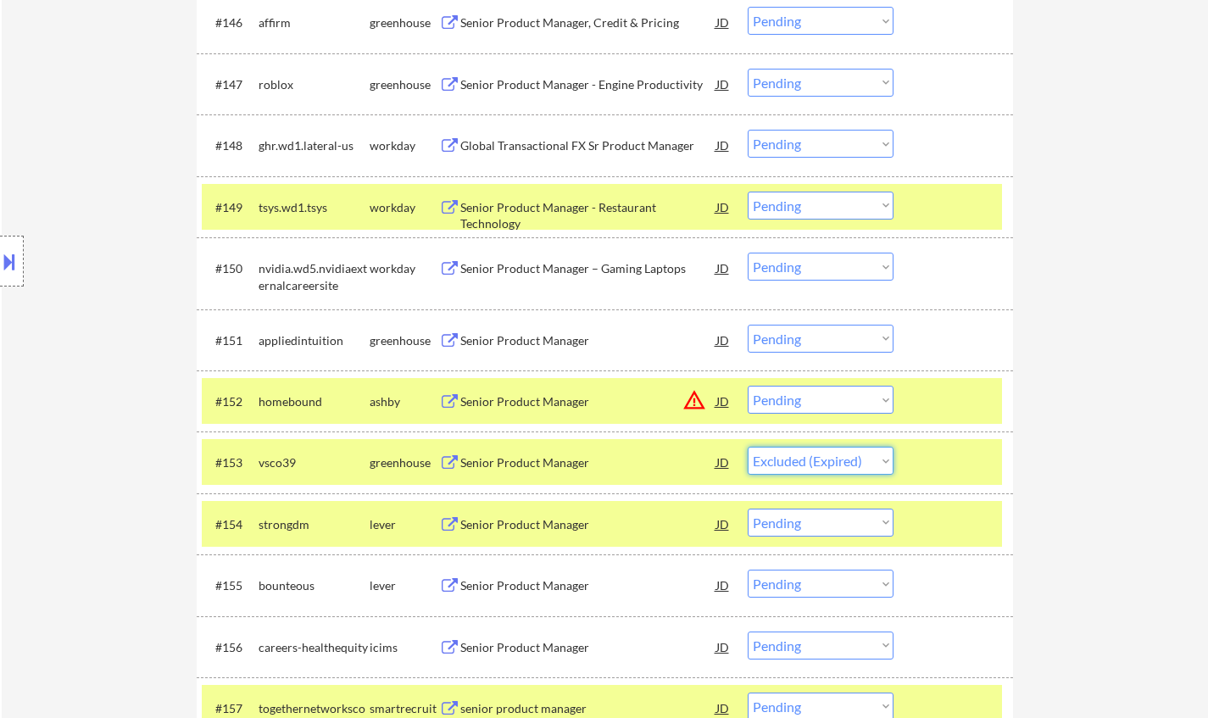
click at [748, 447] on select "Choose an option... Pending Applied Excluded (Questions) Excluded (Expired) Exc…" at bounding box center [821, 461] width 146 height 28
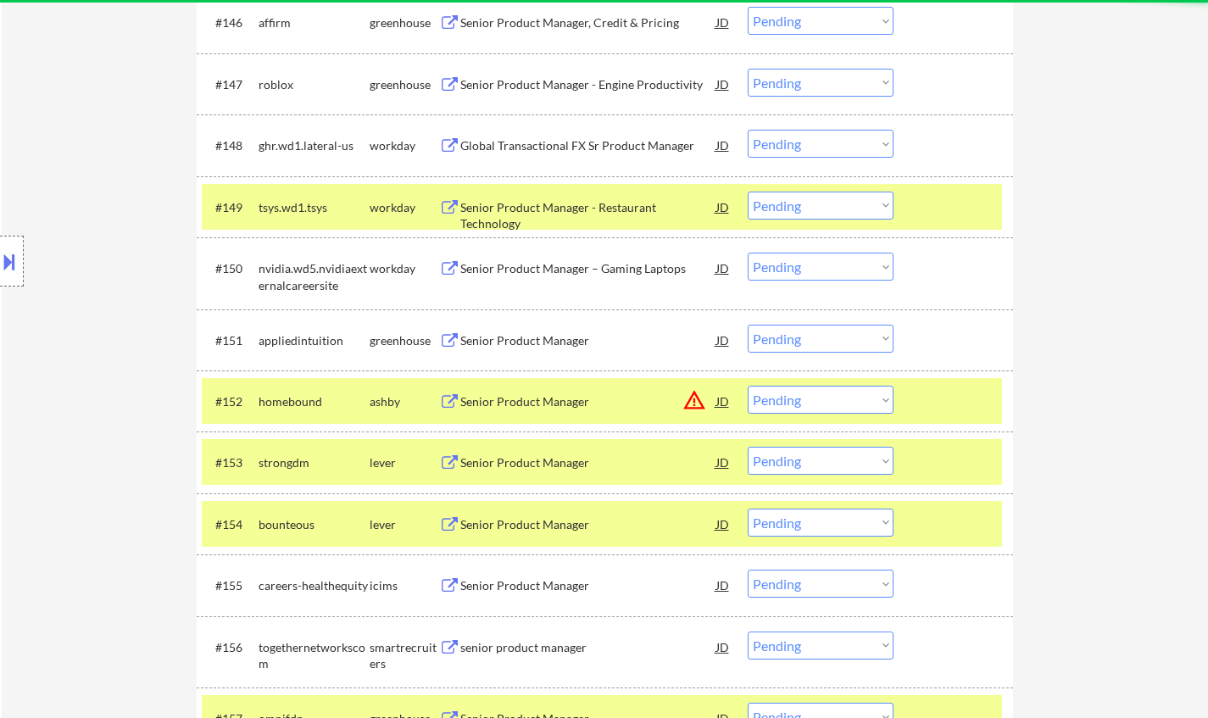
scroll to position [3681, 0]
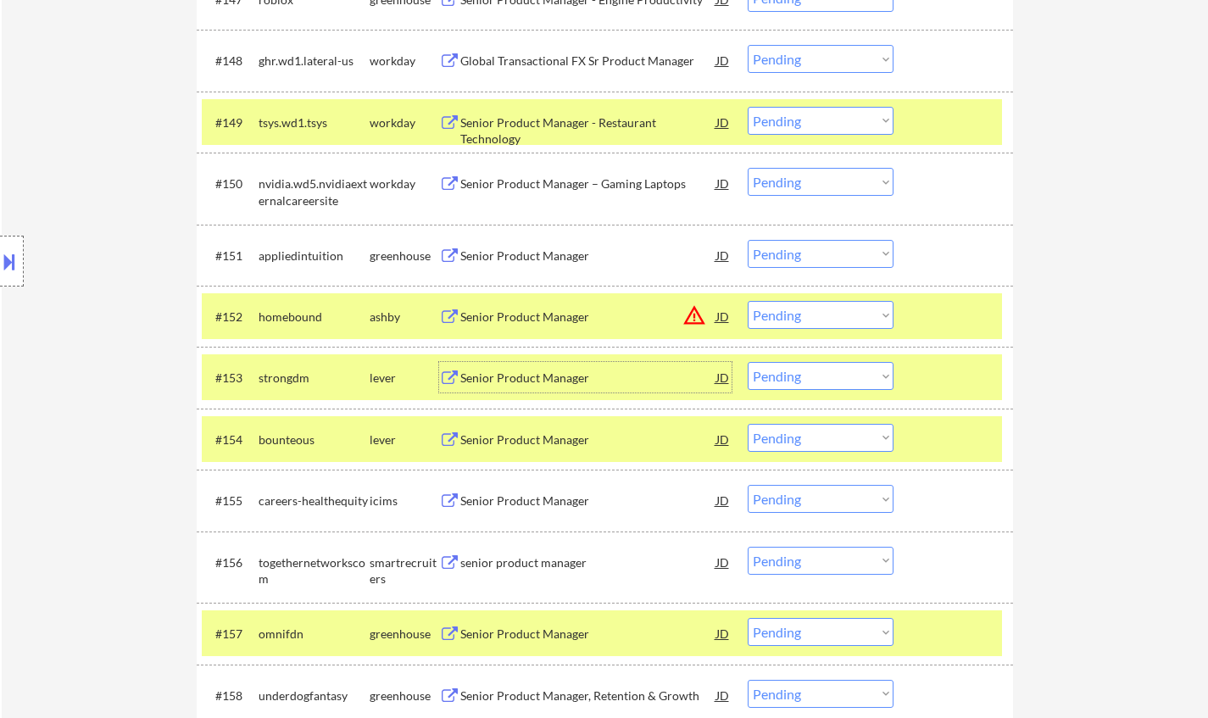
click at [544, 379] on div "Senior Product Manager" at bounding box center [588, 378] width 256 height 17
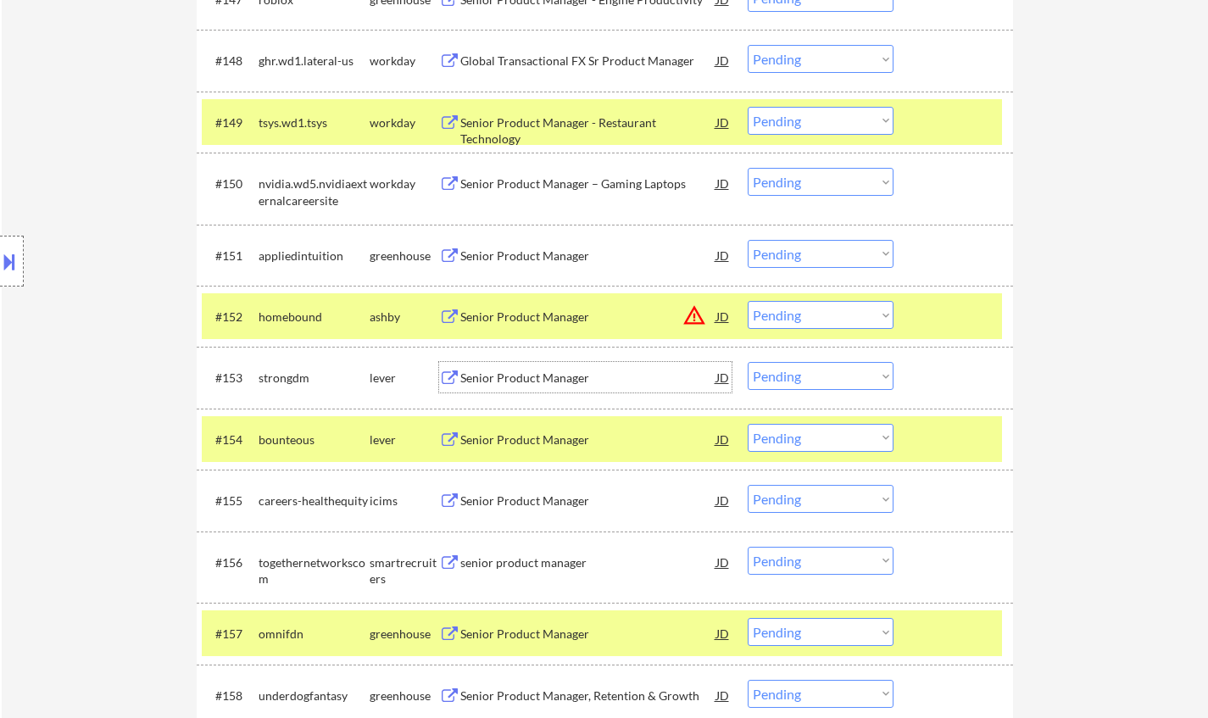
click at [840, 372] on select "Choose an option... Pending Applied Excluded (Questions) Excluded (Expired) Exc…" at bounding box center [821, 376] width 146 height 28
click at [748, 362] on select "Choose an option... Pending Applied Excluded (Questions) Excluded (Expired) Exc…" at bounding box center [821, 376] width 146 height 28
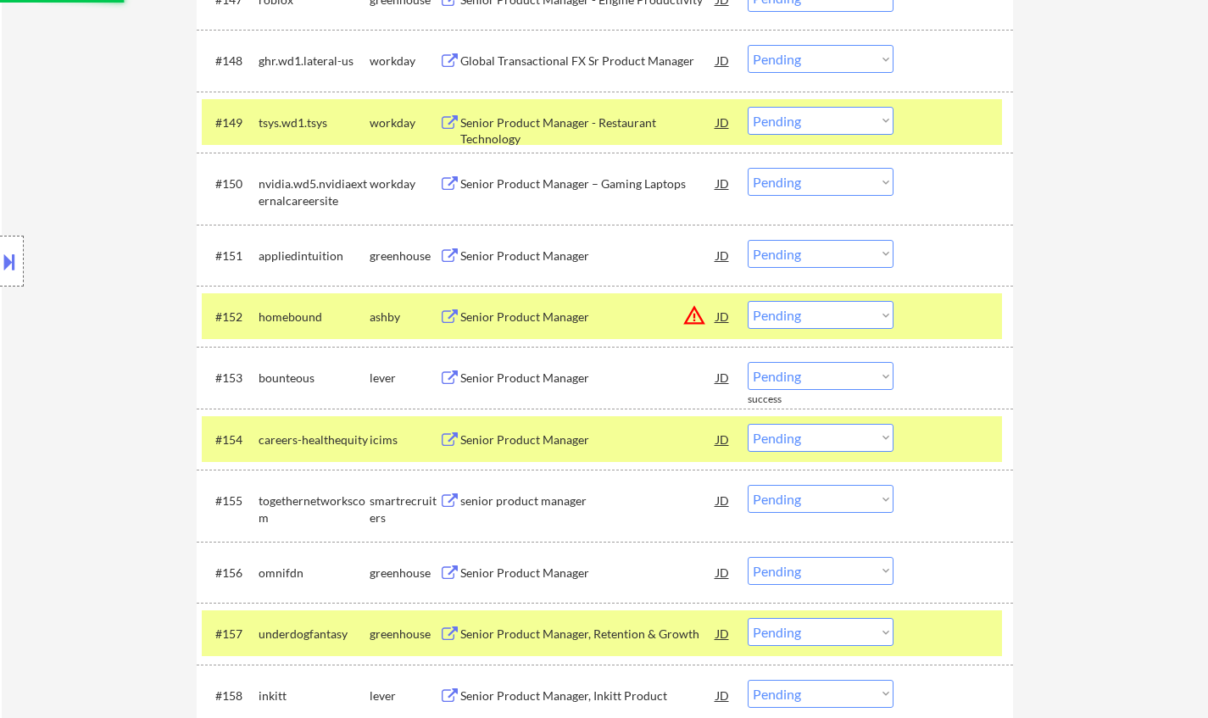
click at [550, 382] on div "Senior Product Manager" at bounding box center [588, 378] width 256 height 17
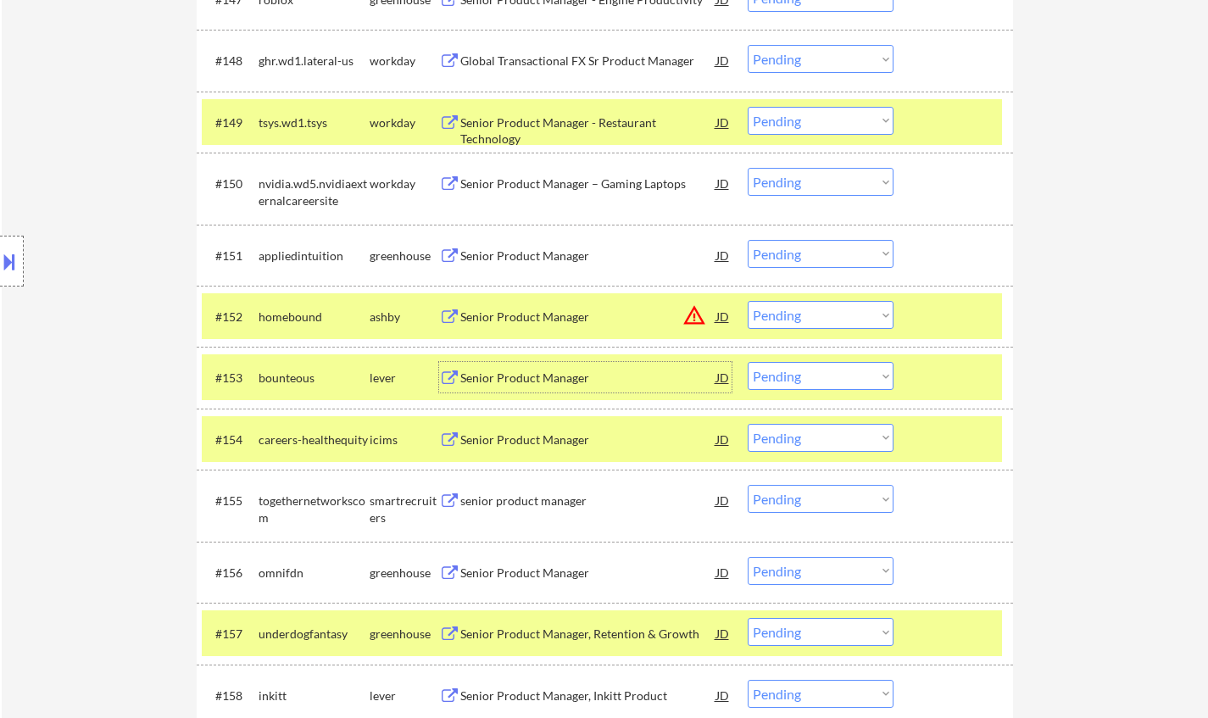
click at [811, 374] on select "Choose an option... Pending Applied Excluded (Questions) Excluded (Expired) Exc…" at bounding box center [821, 376] width 146 height 28
click at [748, 362] on select "Choose an option... Pending Applied Excluded (Questions) Excluded (Expired) Exc…" at bounding box center [821, 376] width 146 height 28
select select ""pending""
click at [724, 313] on div "JD" at bounding box center [723, 316] width 17 height 31
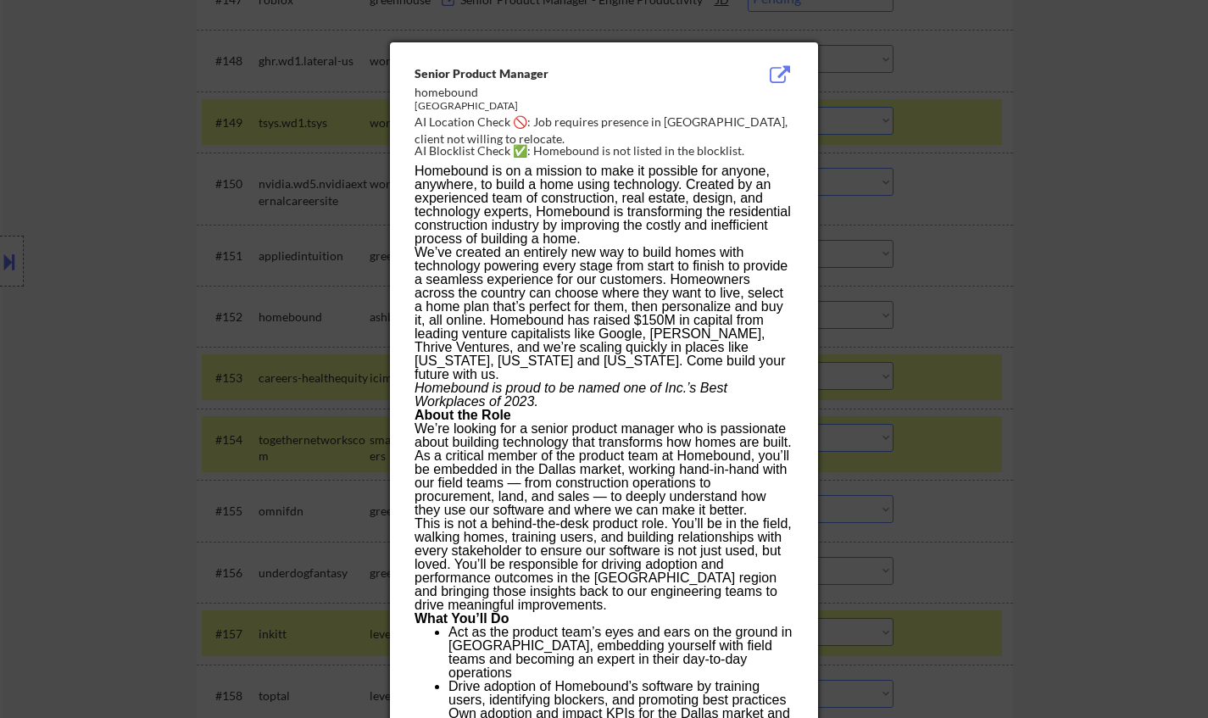
click at [1164, 359] on div at bounding box center [604, 359] width 1208 height 718
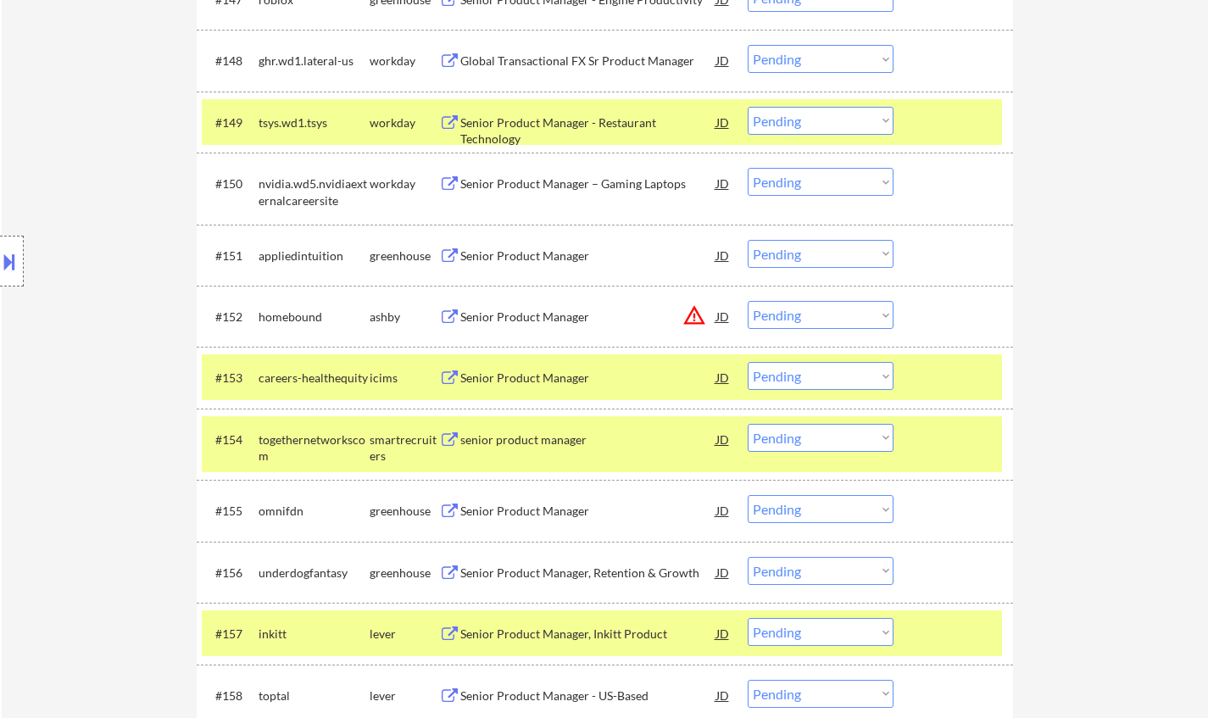
click at [783, 311] on select "Choose an option... Pending Applied Excluded (Questions) Excluded (Expired) Exc…" at bounding box center [821, 315] width 146 height 28
click at [748, 301] on select "Choose an option... Pending Applied Excluded (Questions) Excluded (Expired) Exc…" at bounding box center [821, 315] width 146 height 28
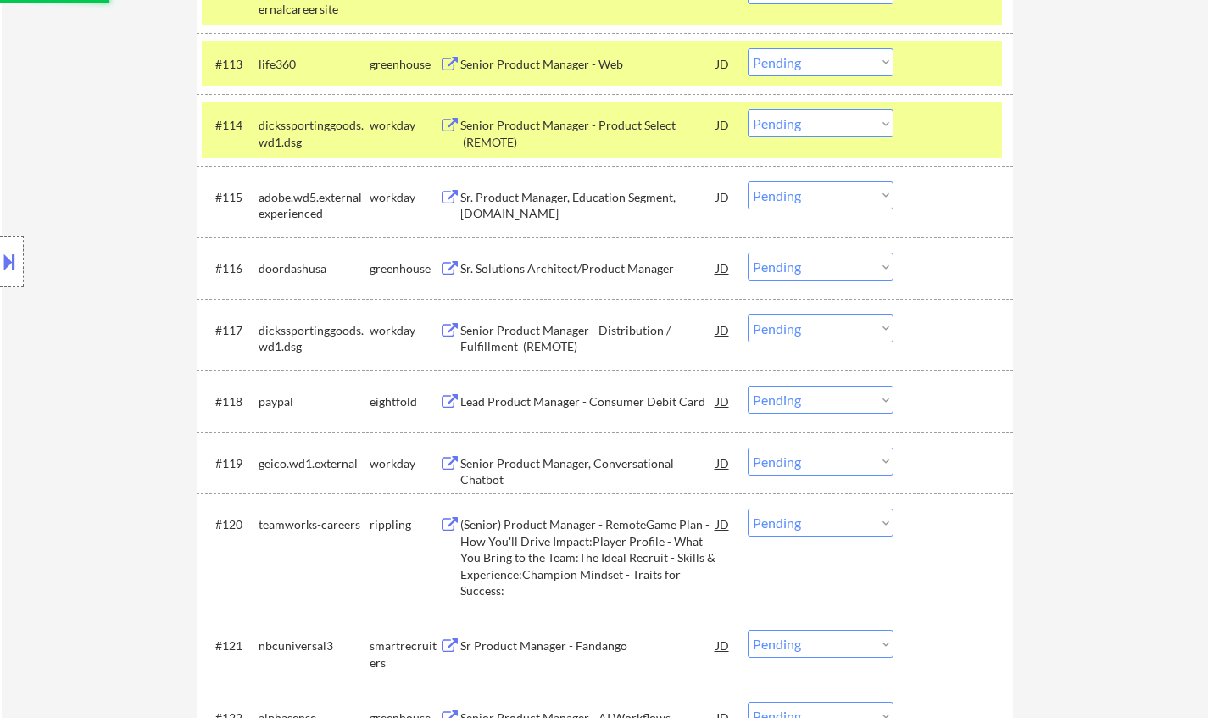
select select ""pending""
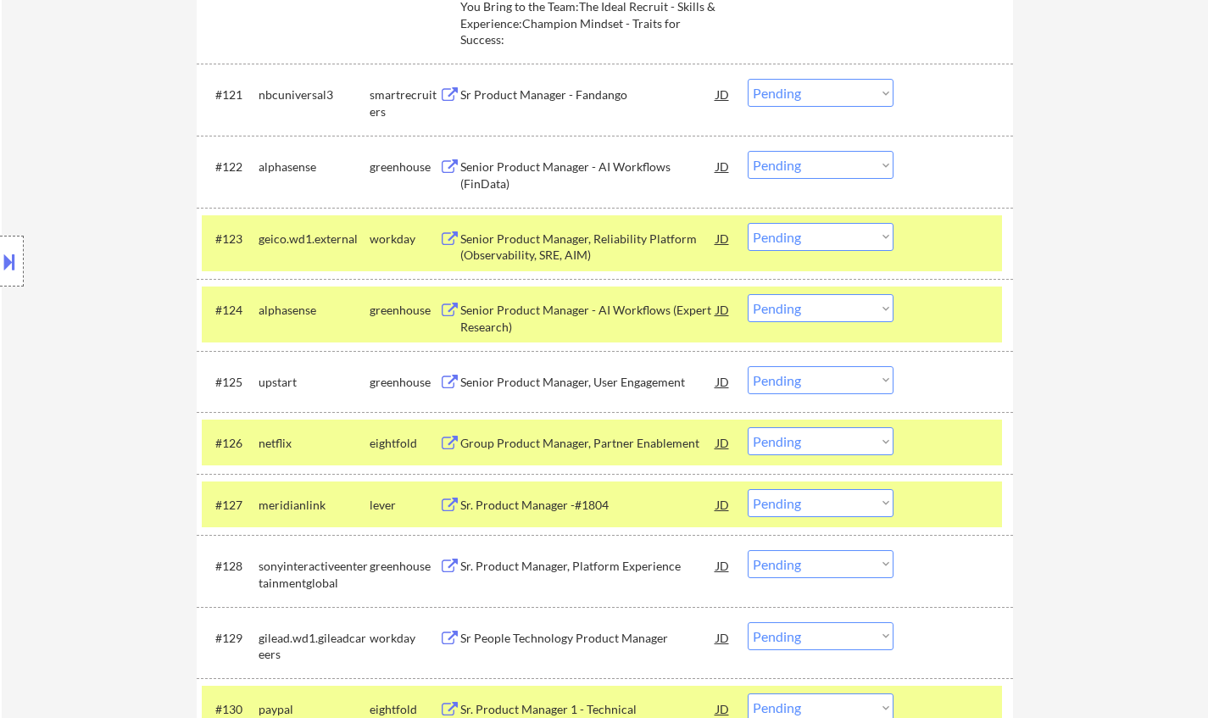
scroll to position [2289, 0]
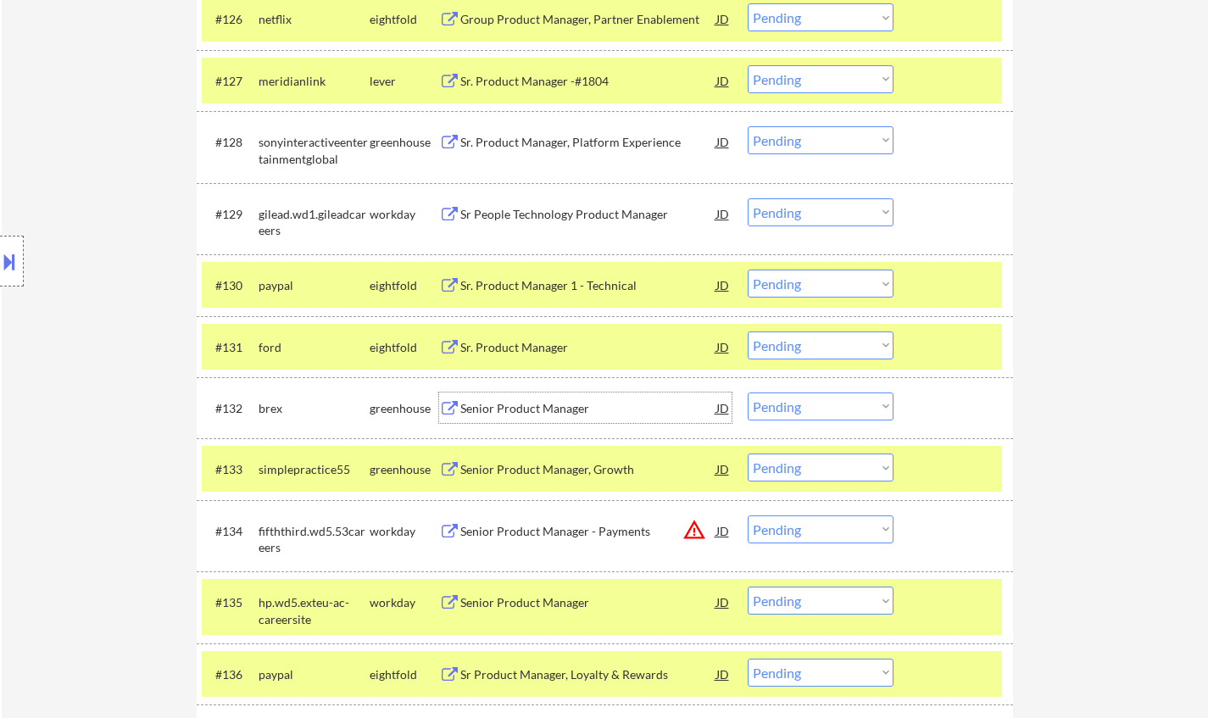
click at [524, 408] on div "Senior Product Manager" at bounding box center [588, 408] width 256 height 17
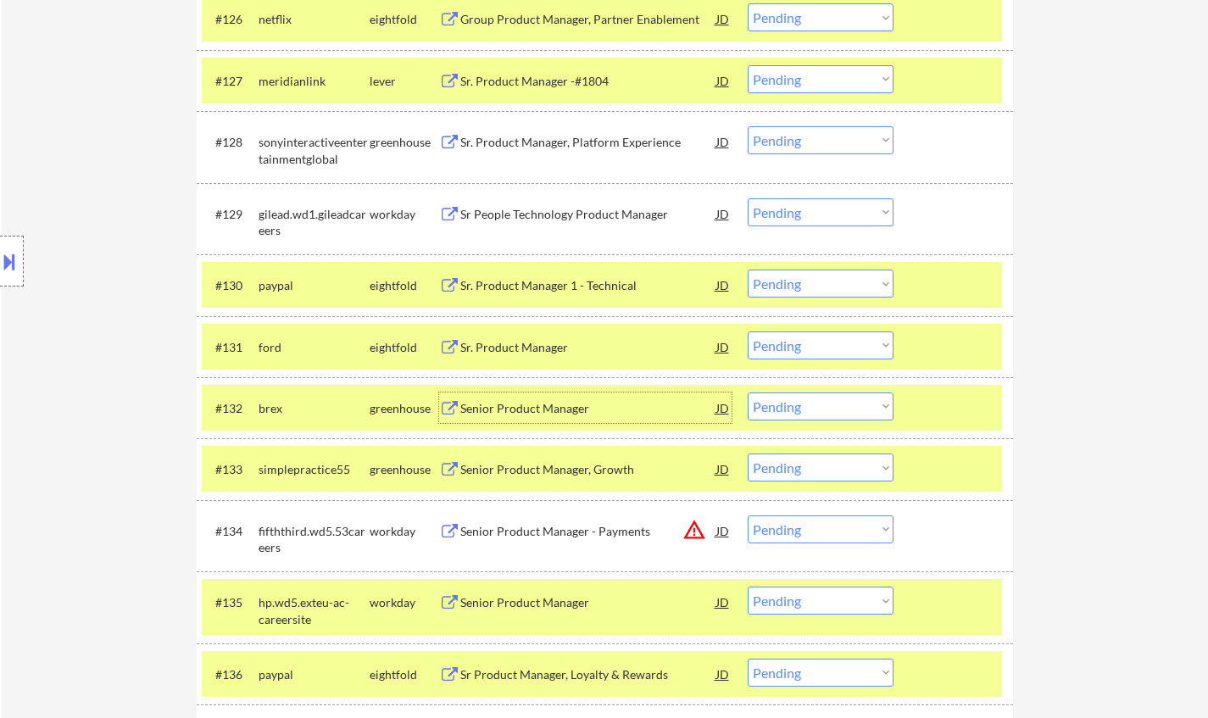
drag, startPoint x: 837, startPoint y: 408, endPoint x: 845, endPoint y: 417, distance: 12.6
click at [838, 408] on select "Choose an option... Pending Applied Excluded (Questions) Excluded (Expired) Exc…" at bounding box center [821, 407] width 146 height 28
click at [748, 393] on select "Choose an option... Pending Applied Excluded (Questions) Excluded (Expired) Exc…" at bounding box center [821, 407] width 146 height 28
select select ""pending""
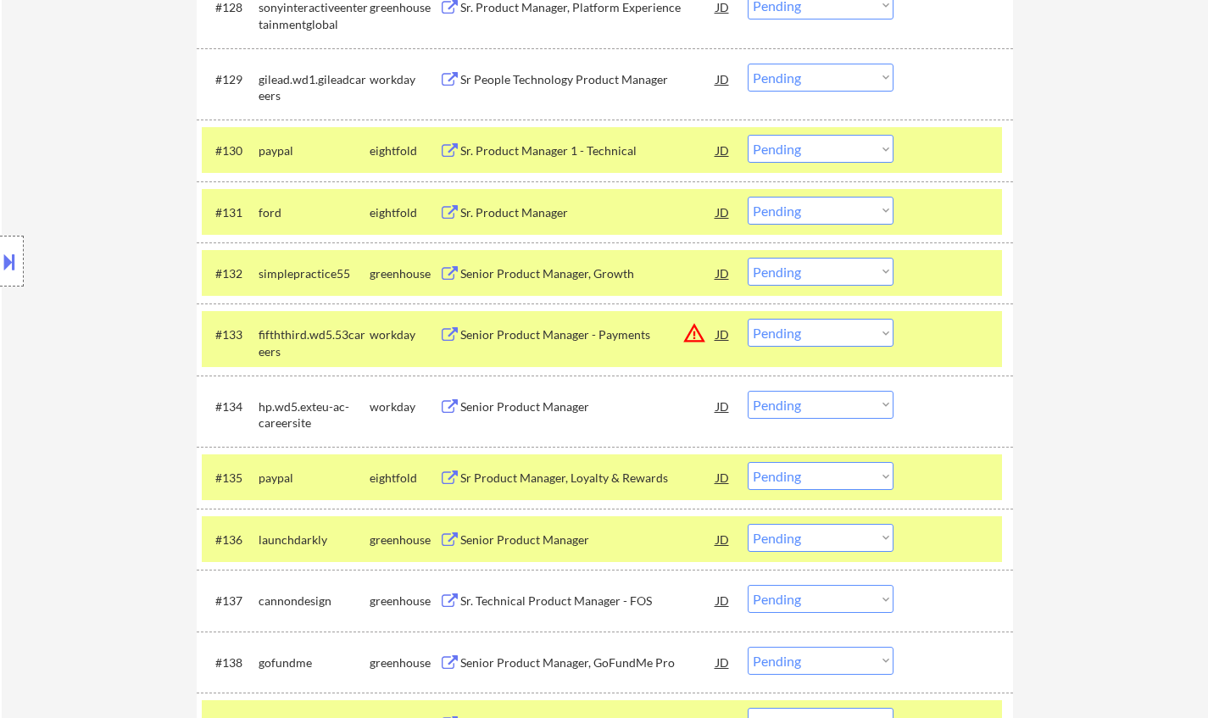
scroll to position [2713, 0]
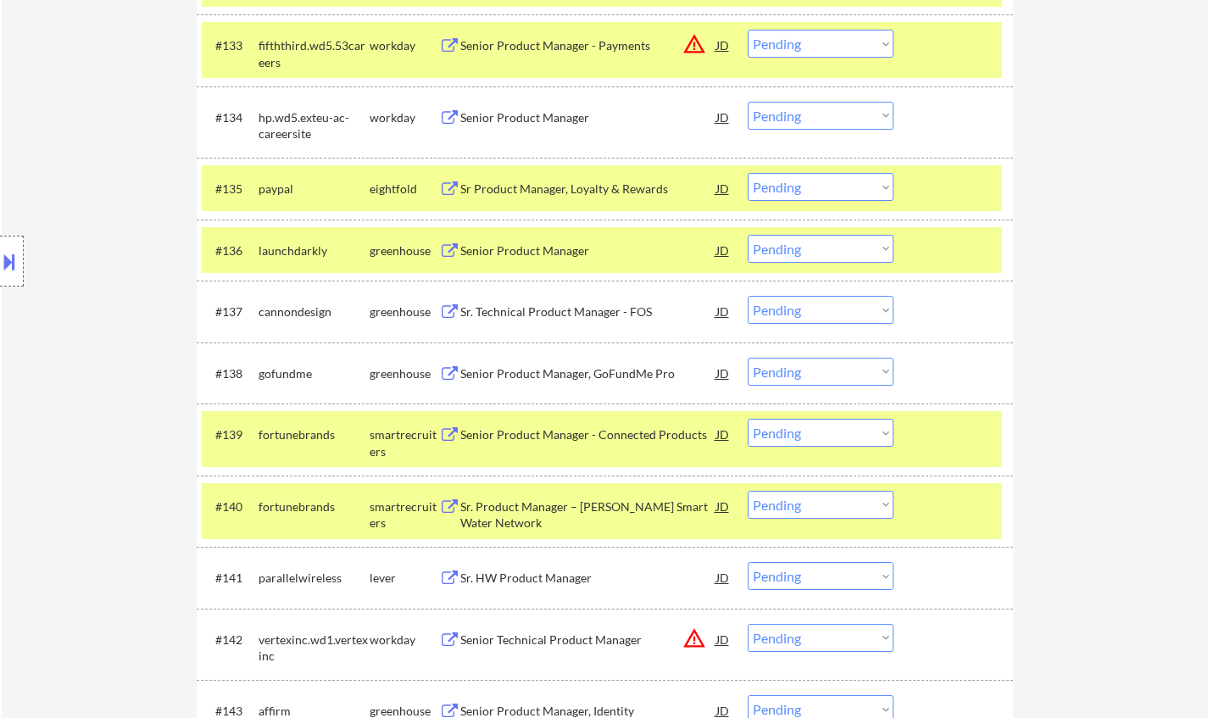
click at [583, 439] on div "Senior Product Manager - Connected Products" at bounding box center [588, 435] width 256 height 17
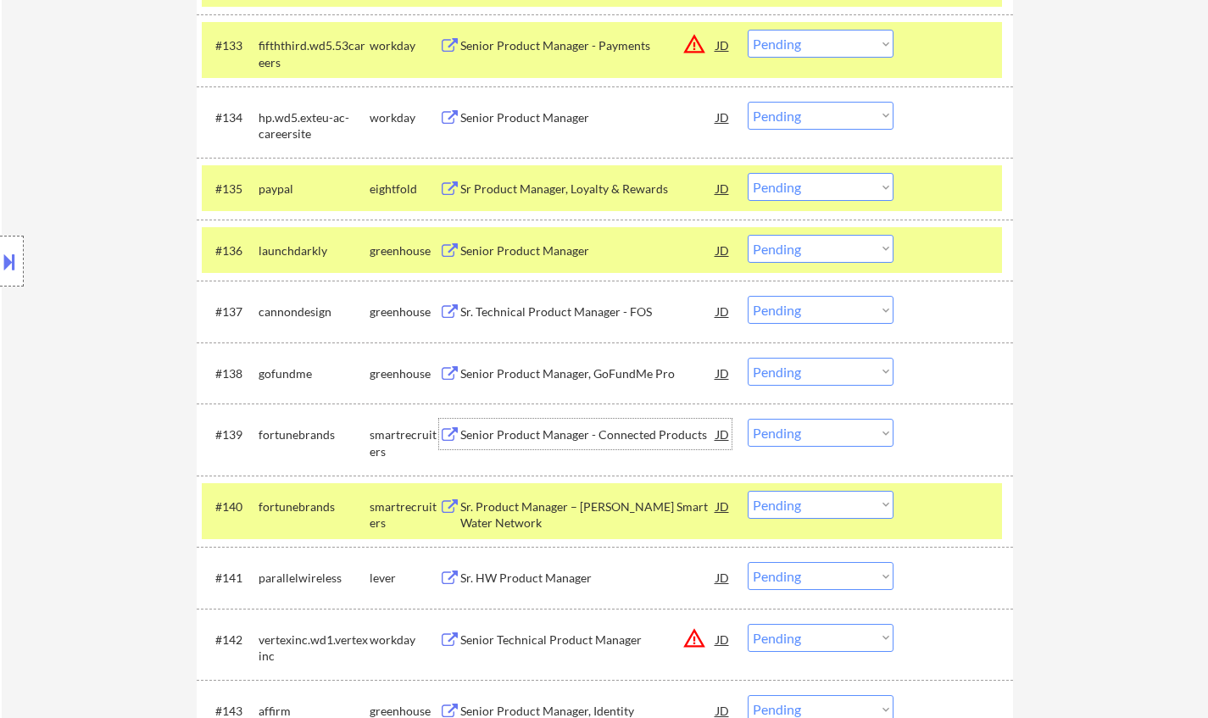
click at [833, 435] on select "Choose an option... Pending Applied Excluded (Questions) Excluded (Expired) Exc…" at bounding box center [821, 433] width 146 height 28
click at [748, 419] on select "Choose an option... Pending Applied Excluded (Questions) Excluded (Expired) Exc…" at bounding box center [821, 433] width 146 height 28
select select ""pending""
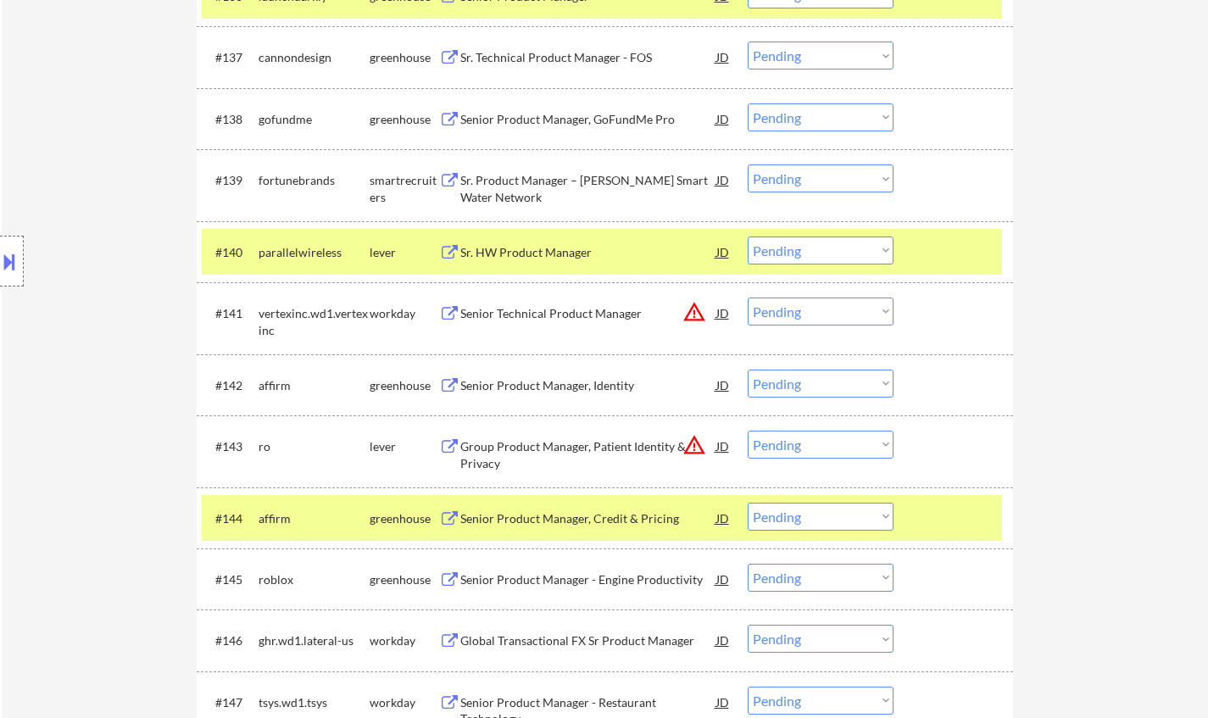
click at [558, 397] on div "Senior Product Manager, Identity" at bounding box center [588, 385] width 256 height 31
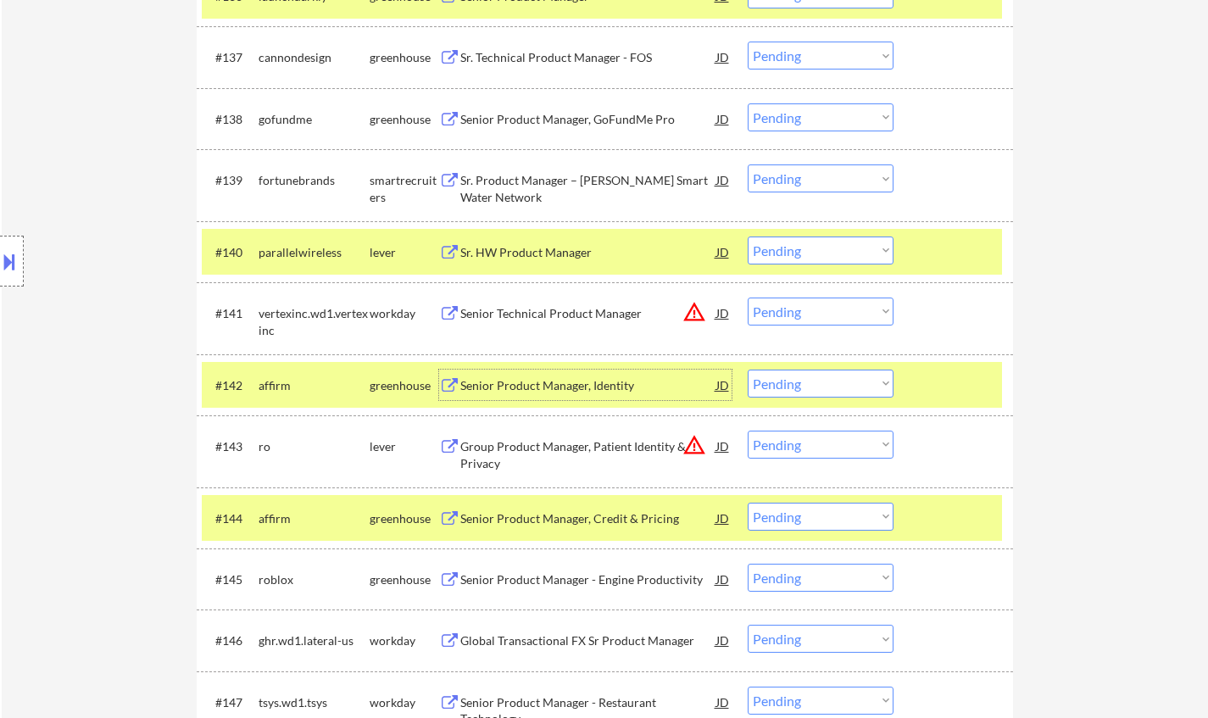
drag, startPoint x: 800, startPoint y: 382, endPoint x: 804, endPoint y: 390, distance: 8.7
click at [800, 382] on select "Choose an option... Pending Applied Excluded (Questions) Excluded (Expired) Exc…" at bounding box center [821, 384] width 146 height 28
click at [748, 370] on select "Choose an option... Pending Applied Excluded (Questions) Excluded (Expired) Exc…" at bounding box center [821, 384] width 146 height 28
select select ""pending""
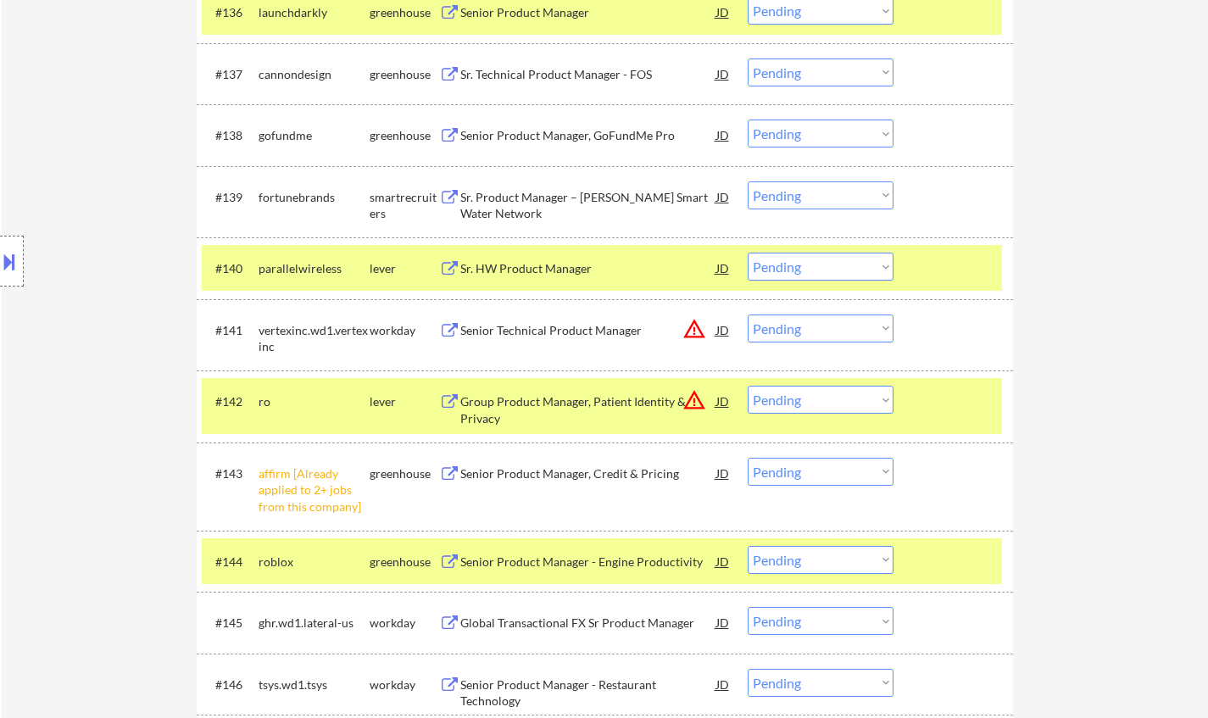
click at [610, 477] on div "Senior Product Manager, Credit & Pricing" at bounding box center [588, 474] width 256 height 17
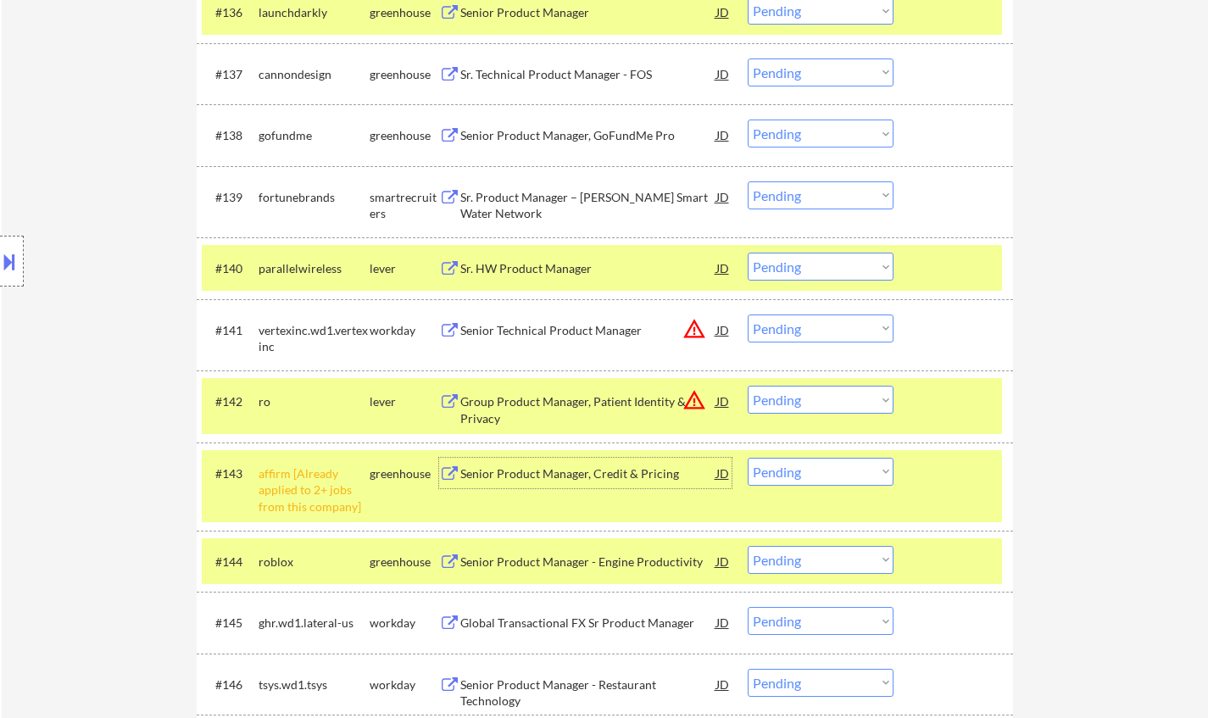
click at [852, 471] on select "Choose an option... Pending Applied Excluded (Questions) Excluded (Expired) Exc…" at bounding box center [821, 472] width 146 height 28
click at [748, 458] on select "Choose an option... Pending Applied Excluded (Questions) Excluded (Expired) Exc…" at bounding box center [821, 472] width 146 height 28
select select ""pending""
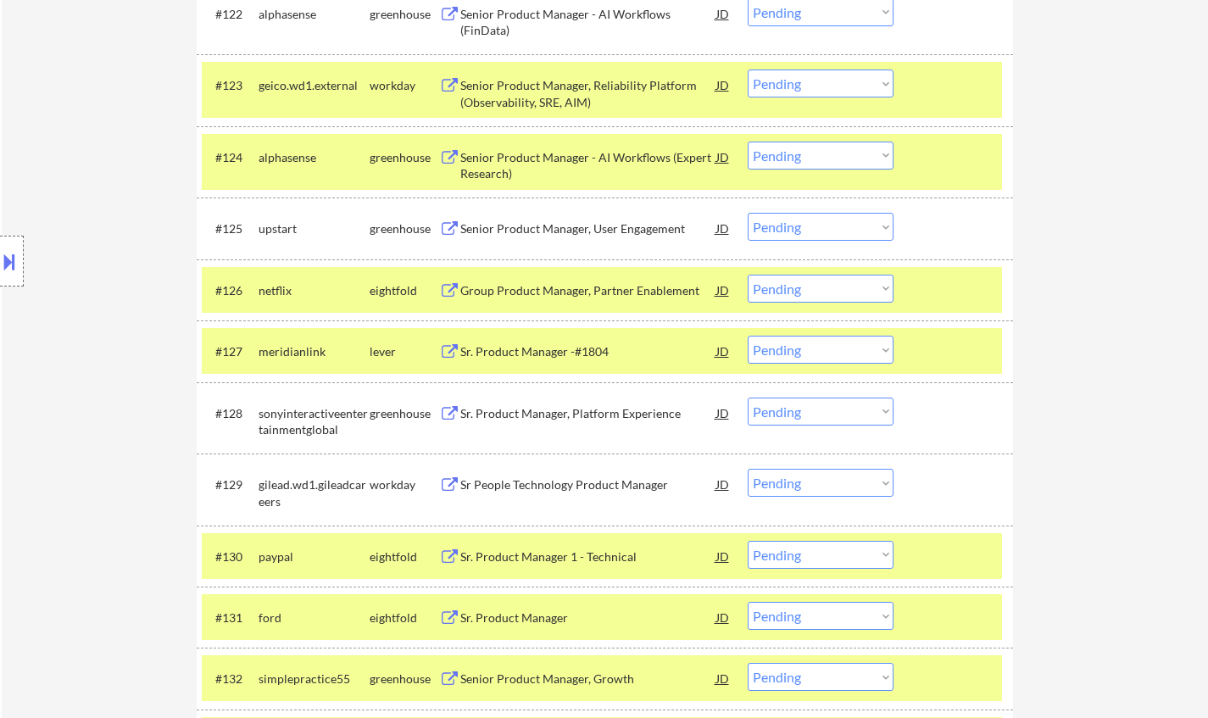
scroll to position [1526, 0]
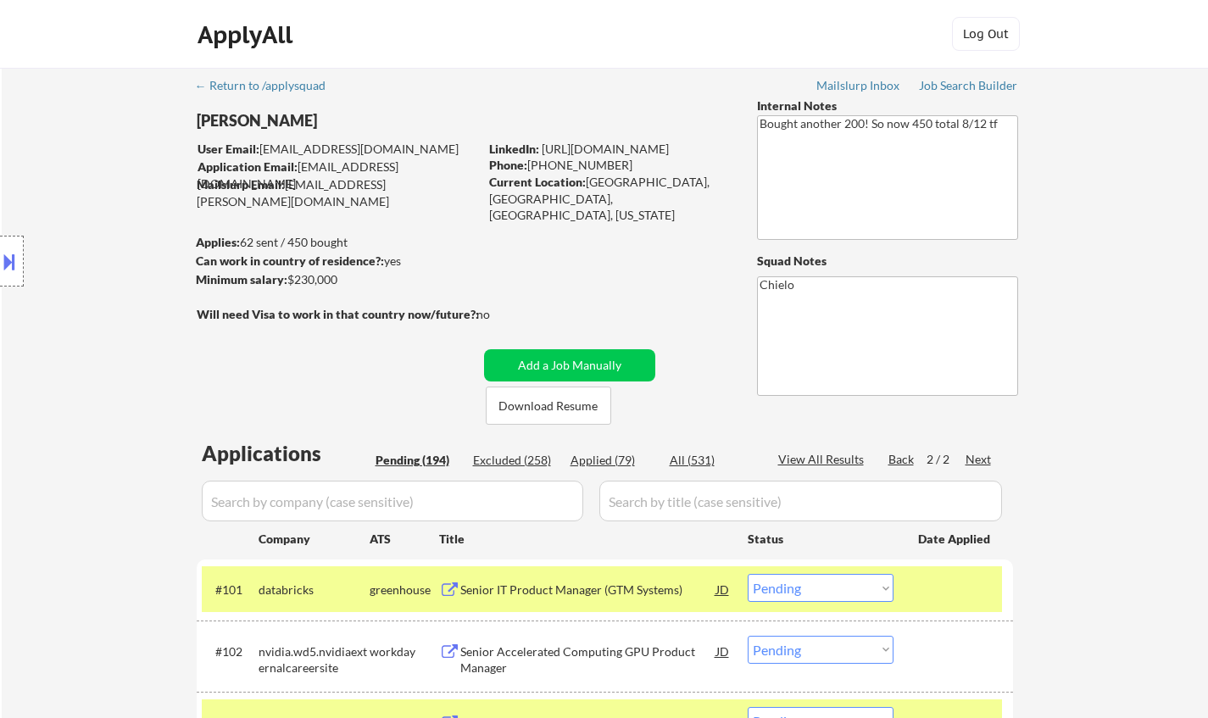
select select ""pending""
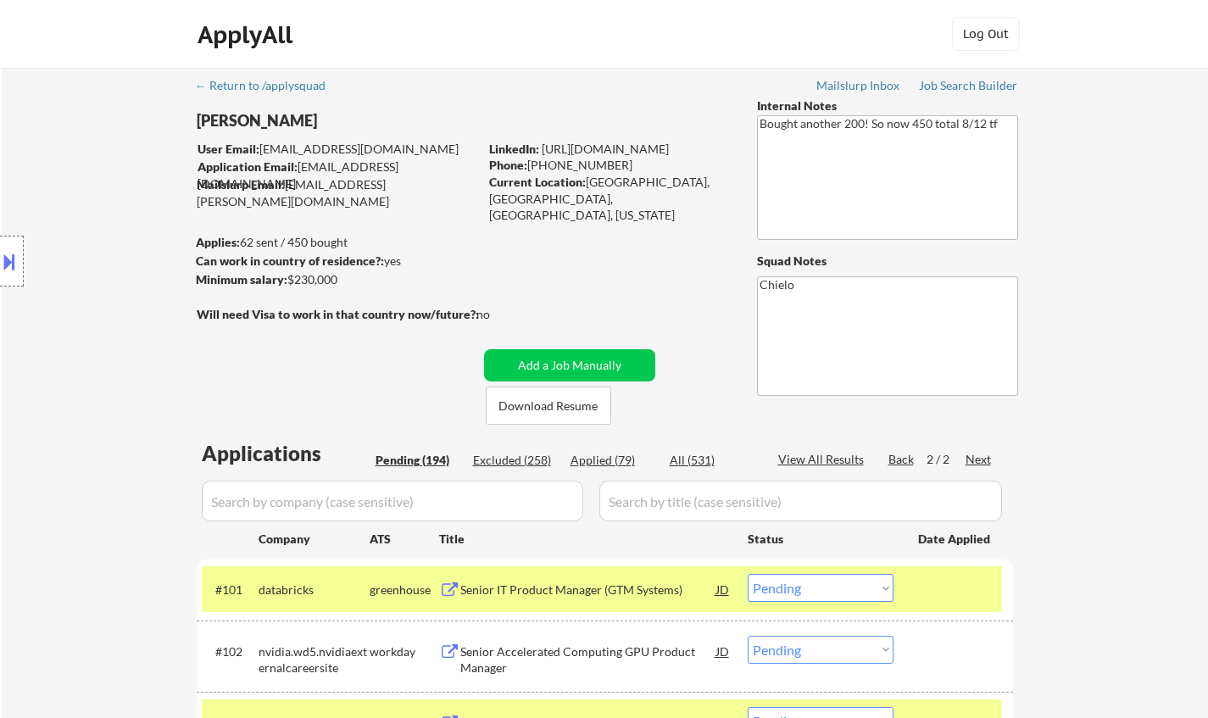
select select ""pending""
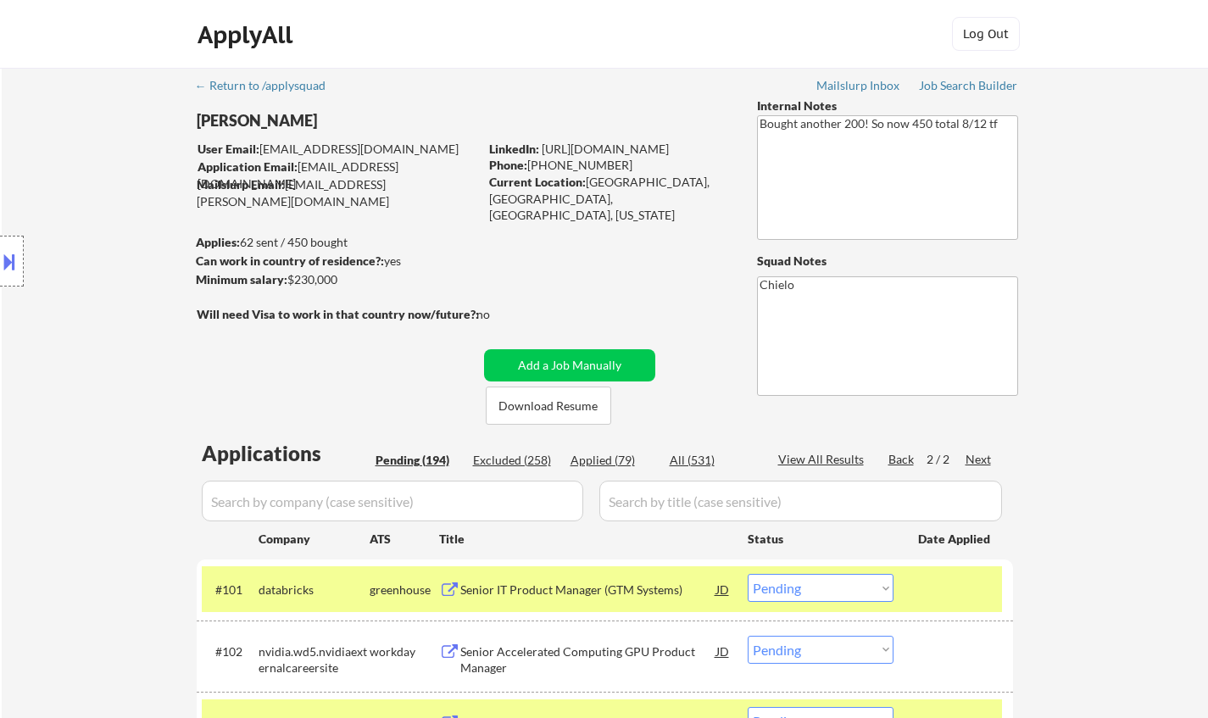
select select ""pending""
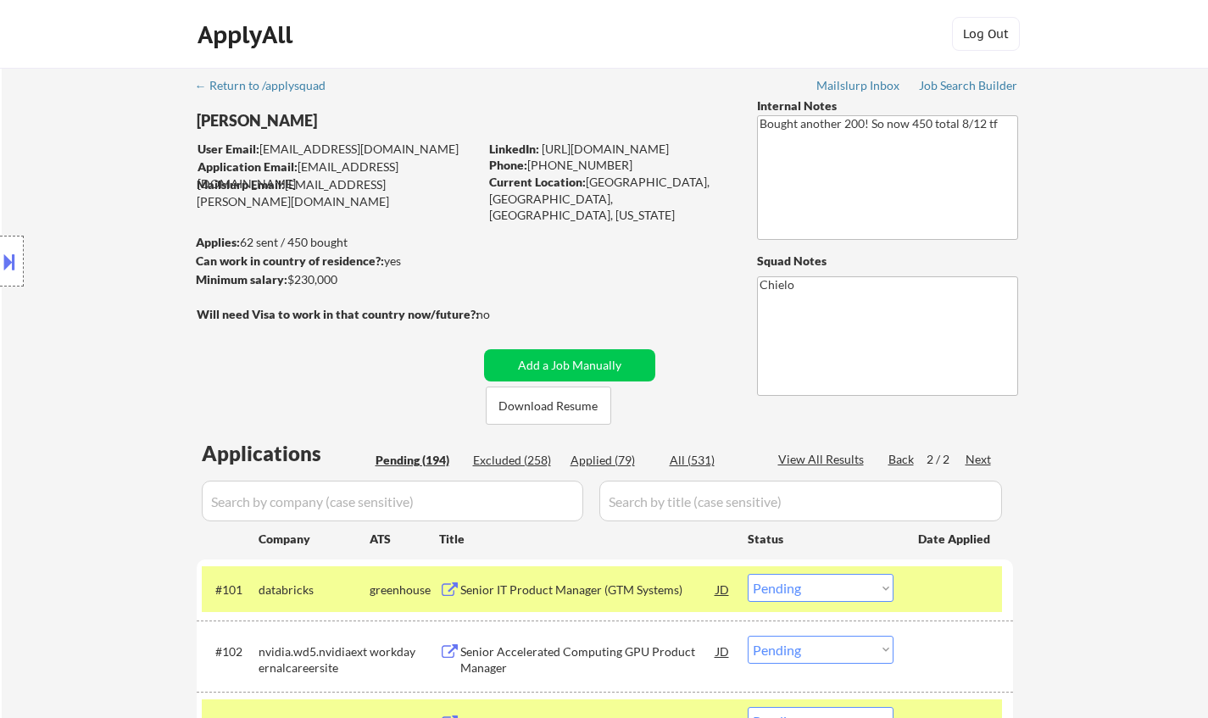
select select ""pending""
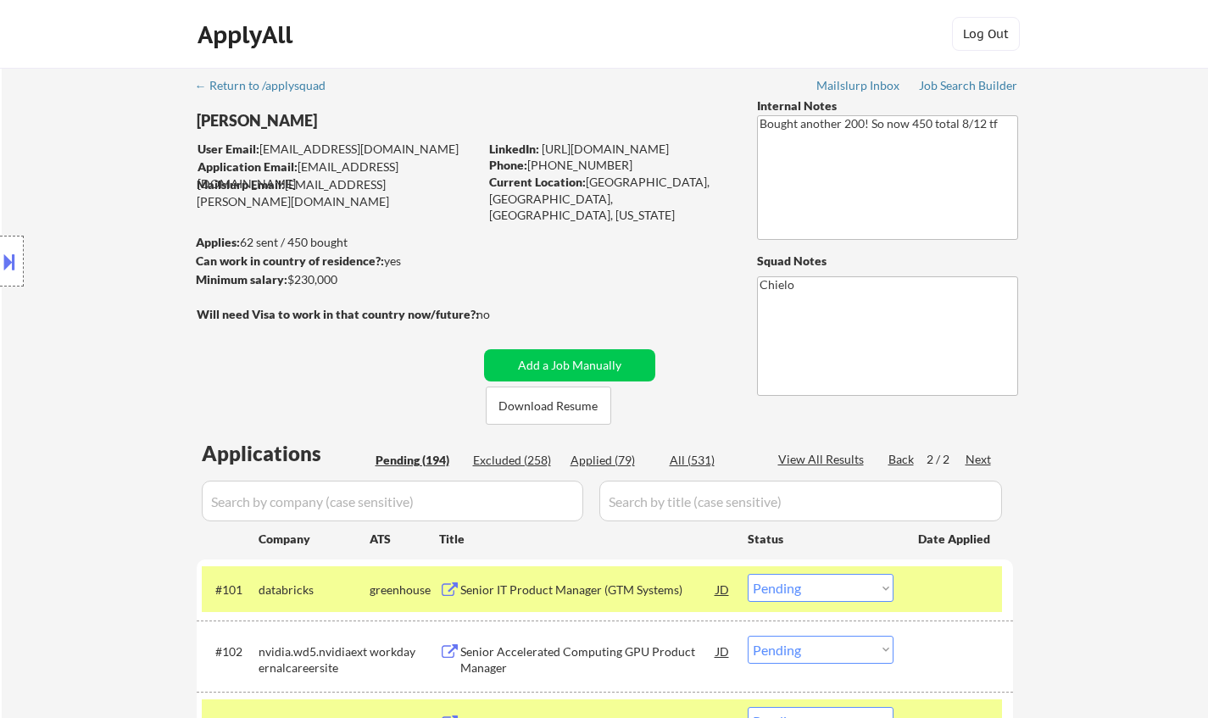
select select ""pending""
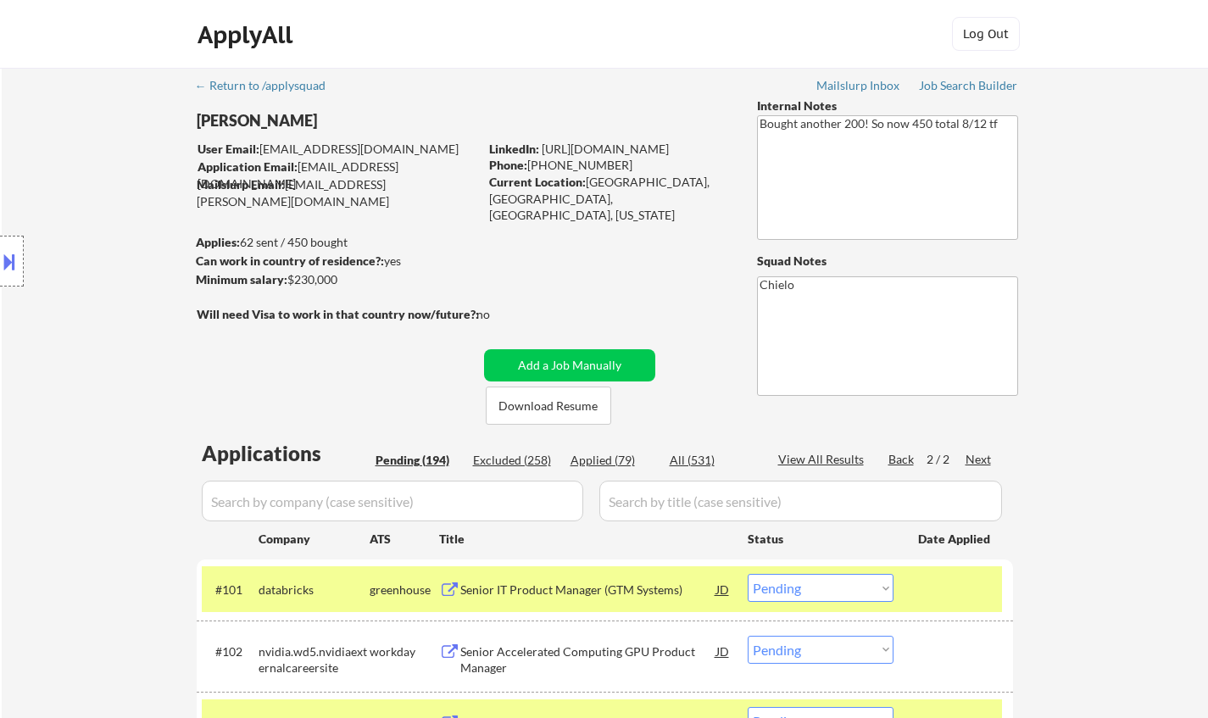
select select ""pending""
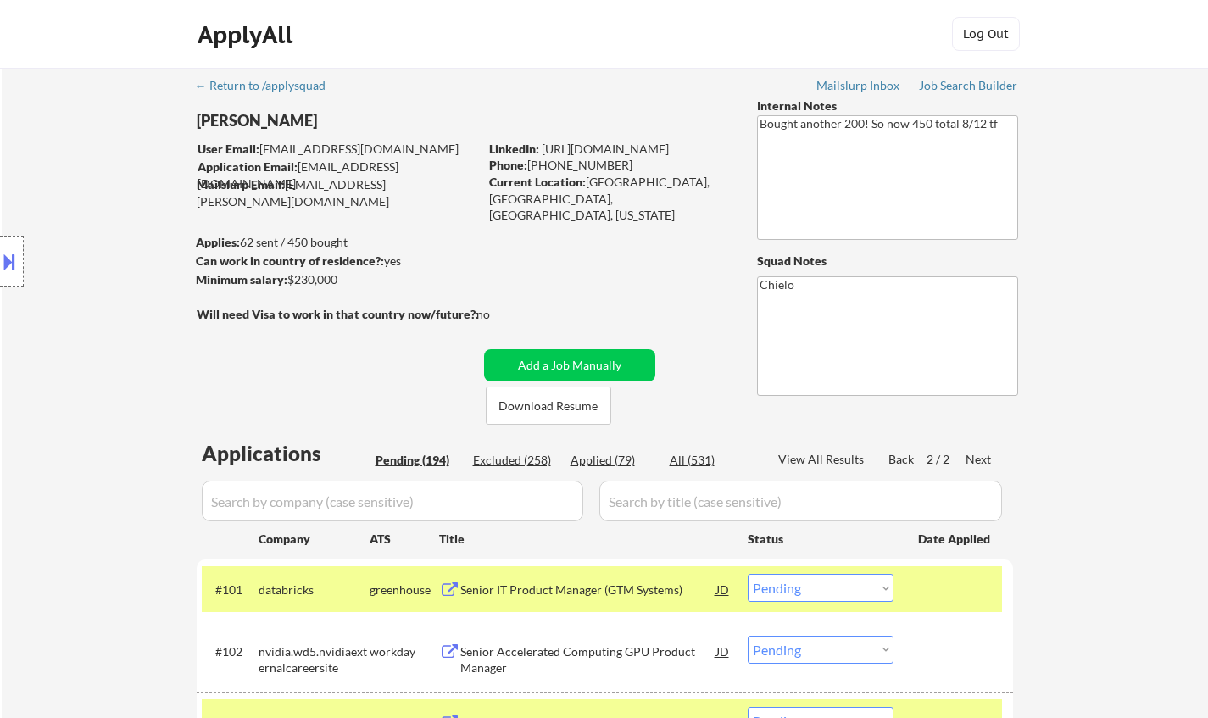
select select ""pending""
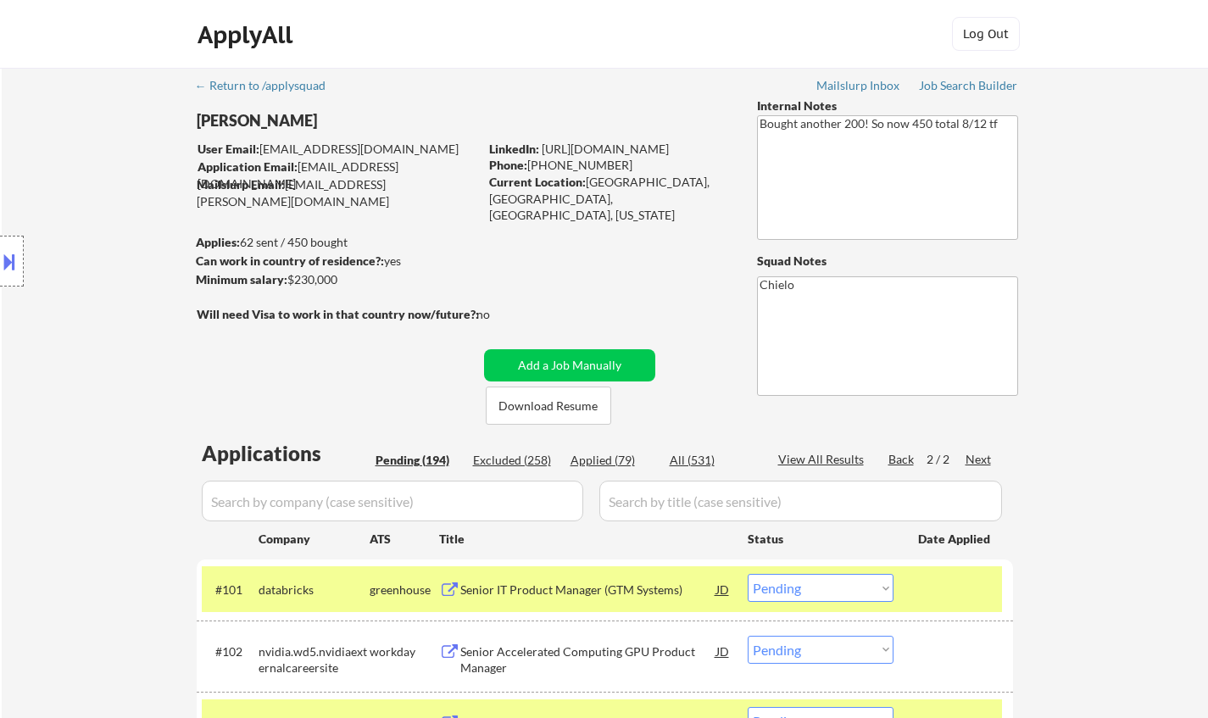
select select ""pending""
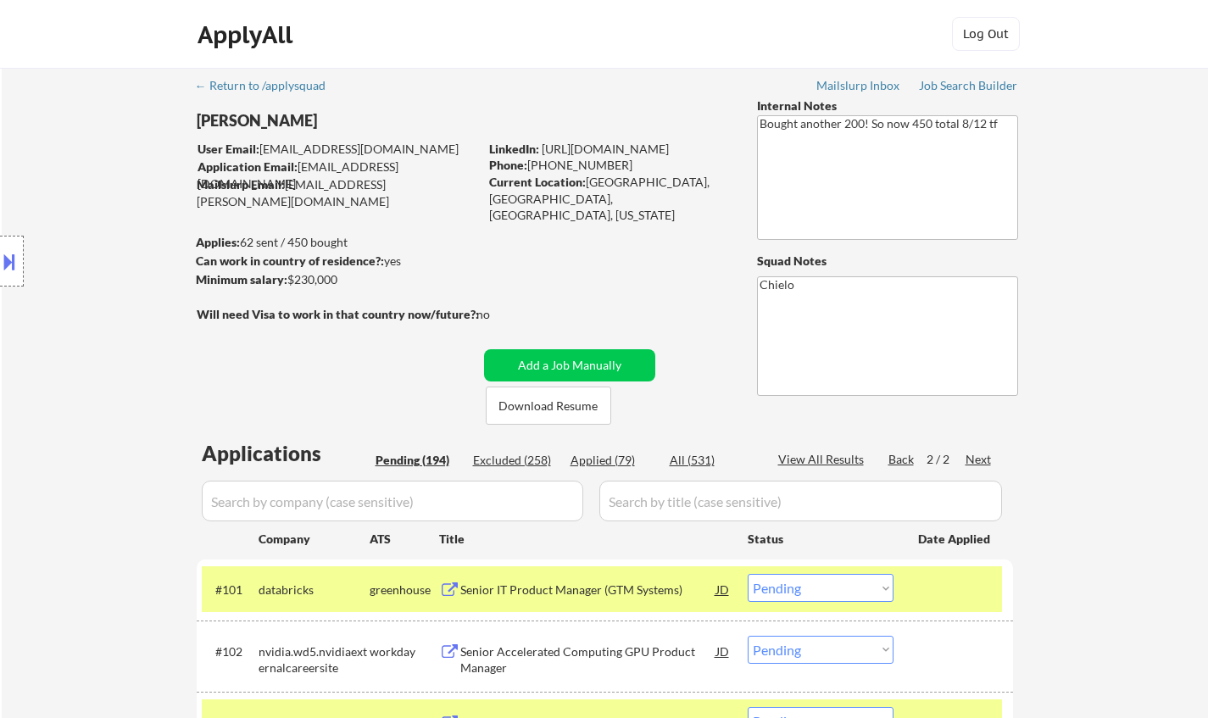
select select ""pending""
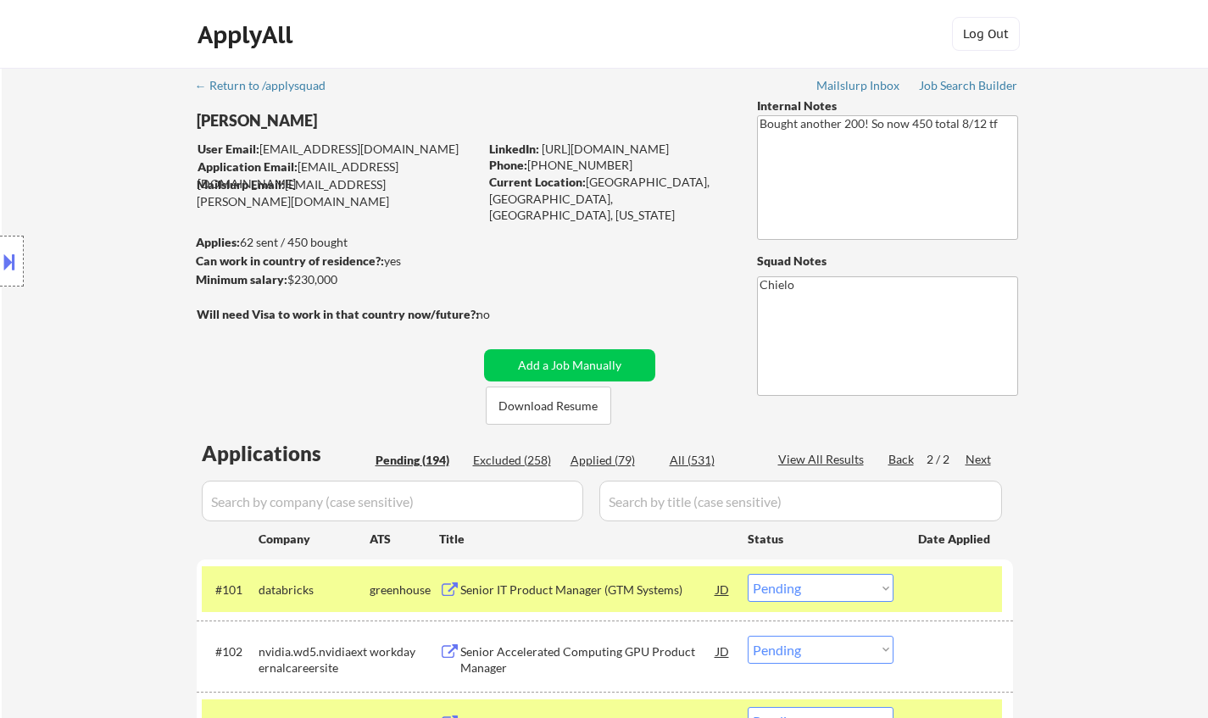
select select ""pending""
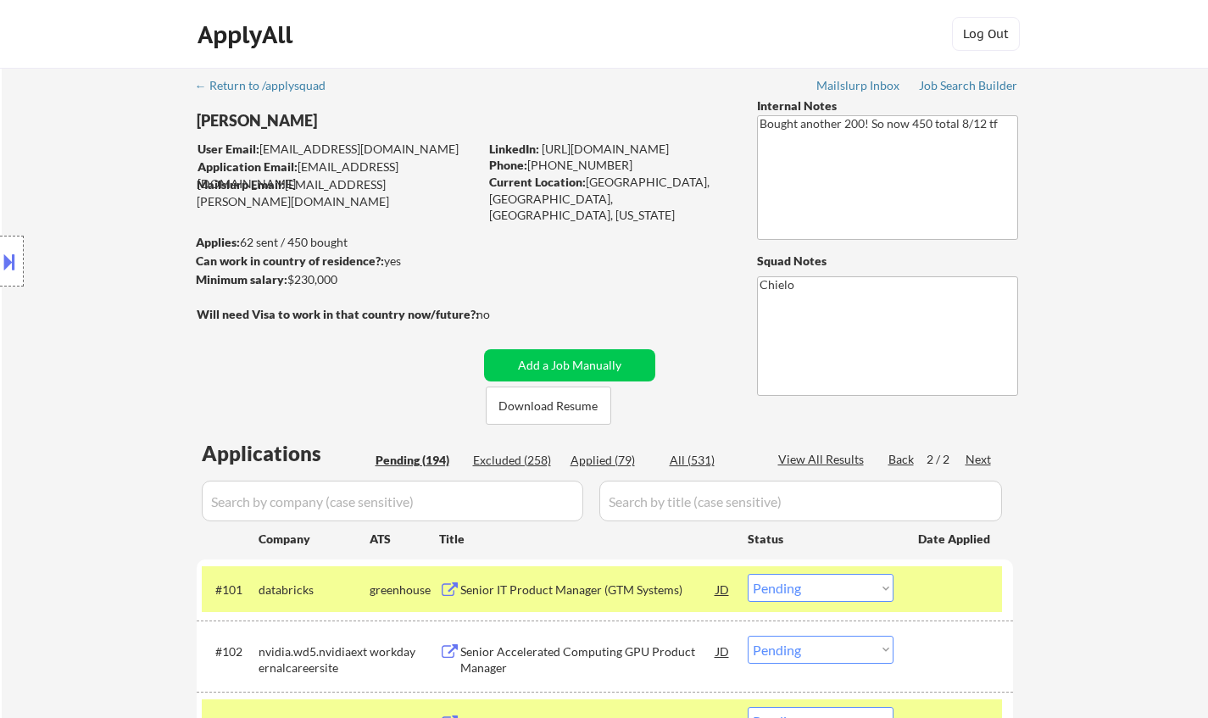
select select ""pending""
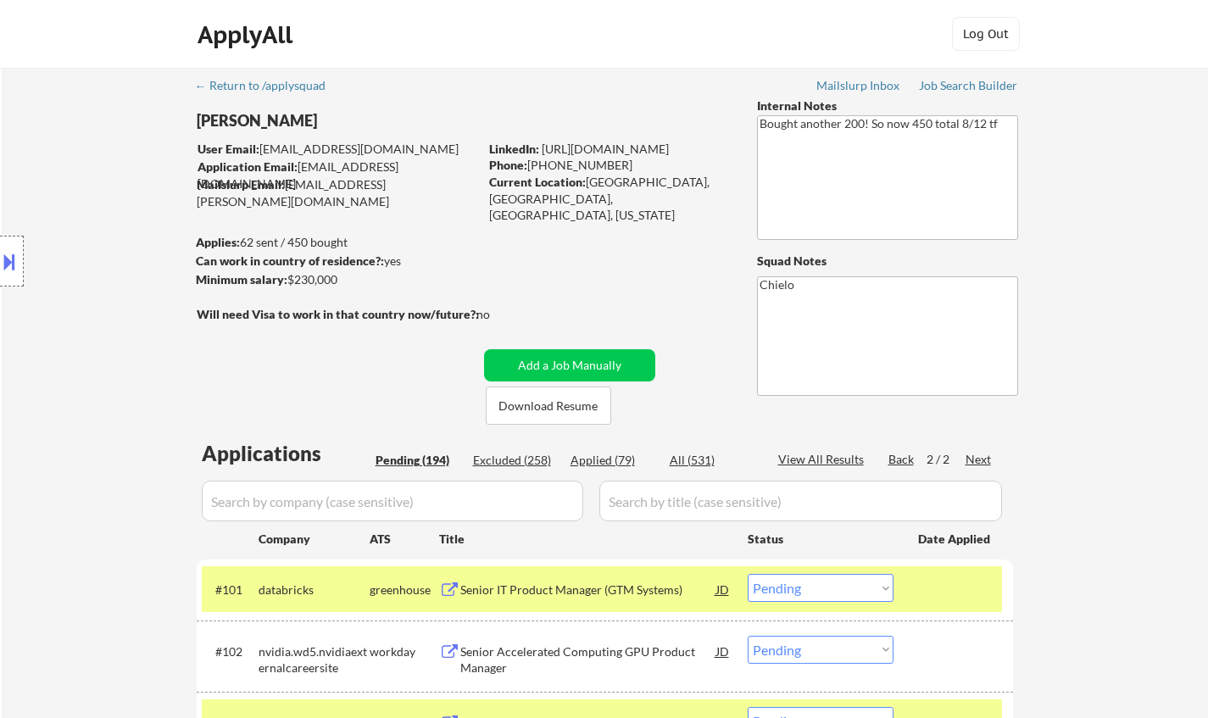
select select ""pending""
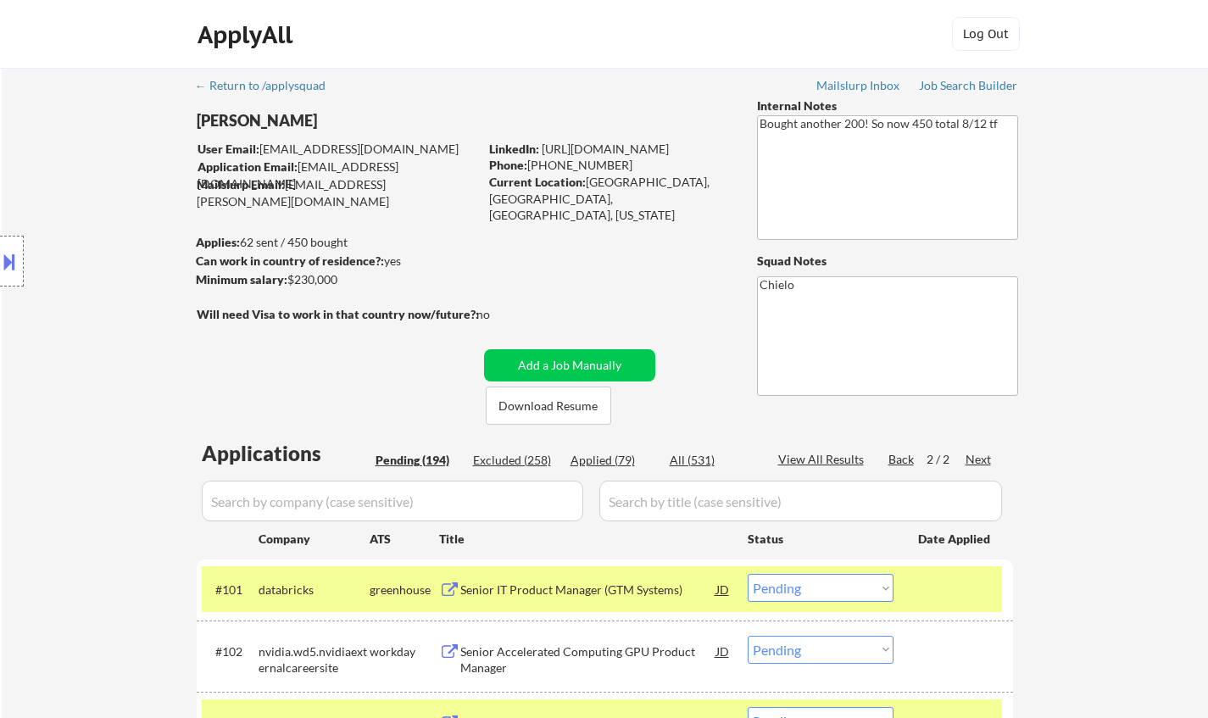
select select ""pending""
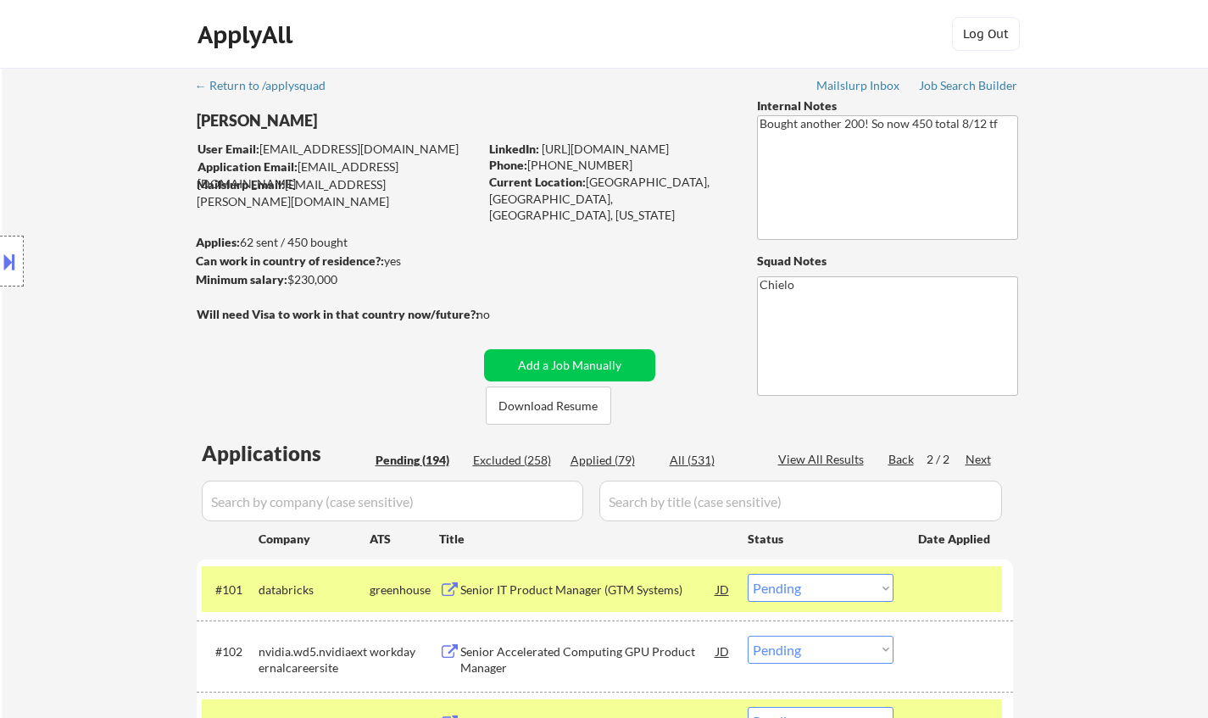
select select ""pending""
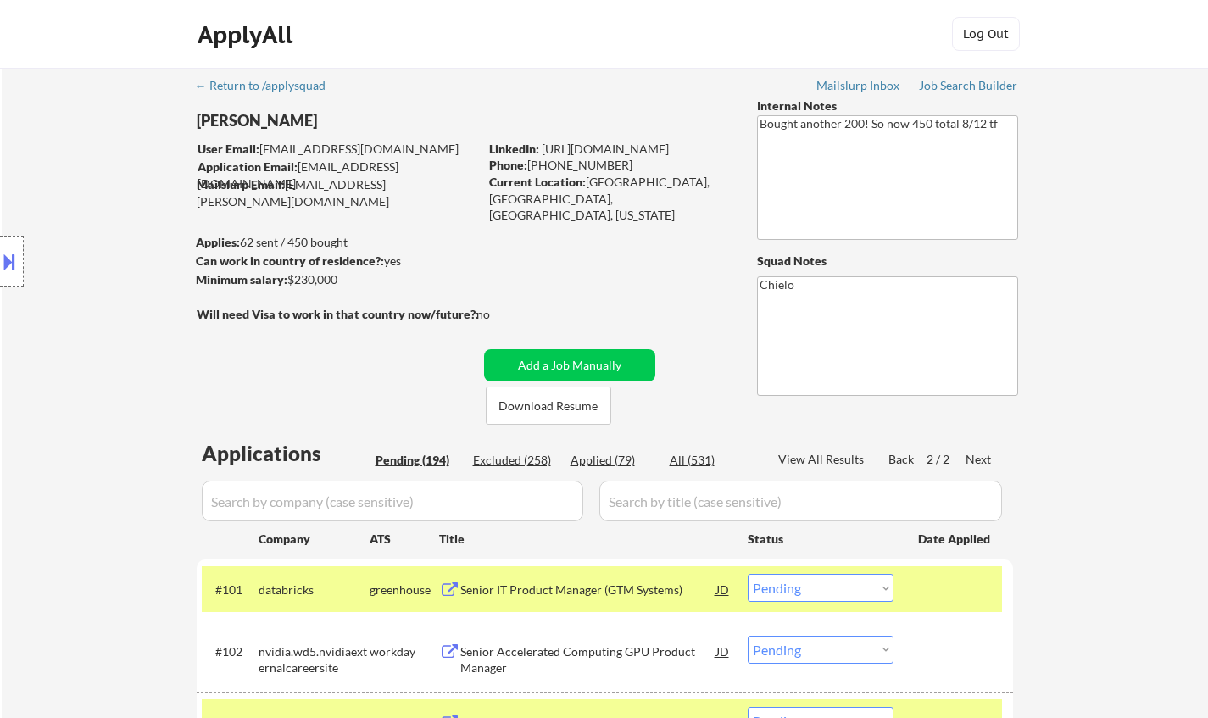
select select ""pending""
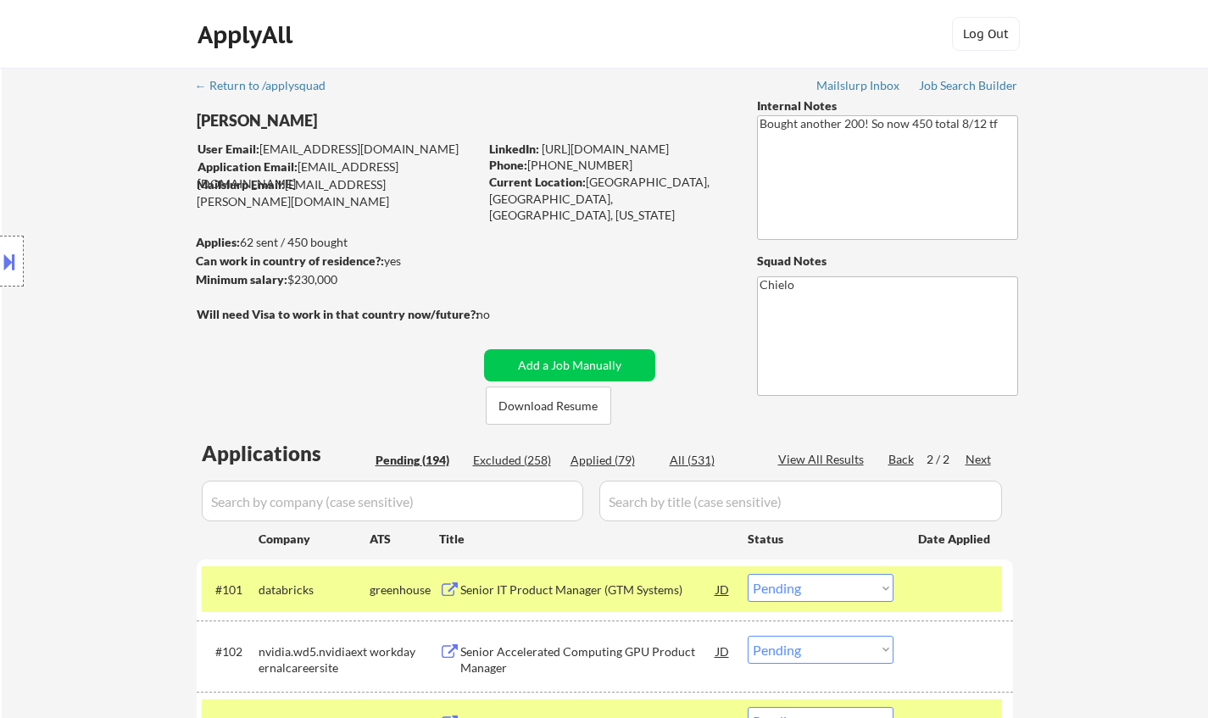
select select ""pending""
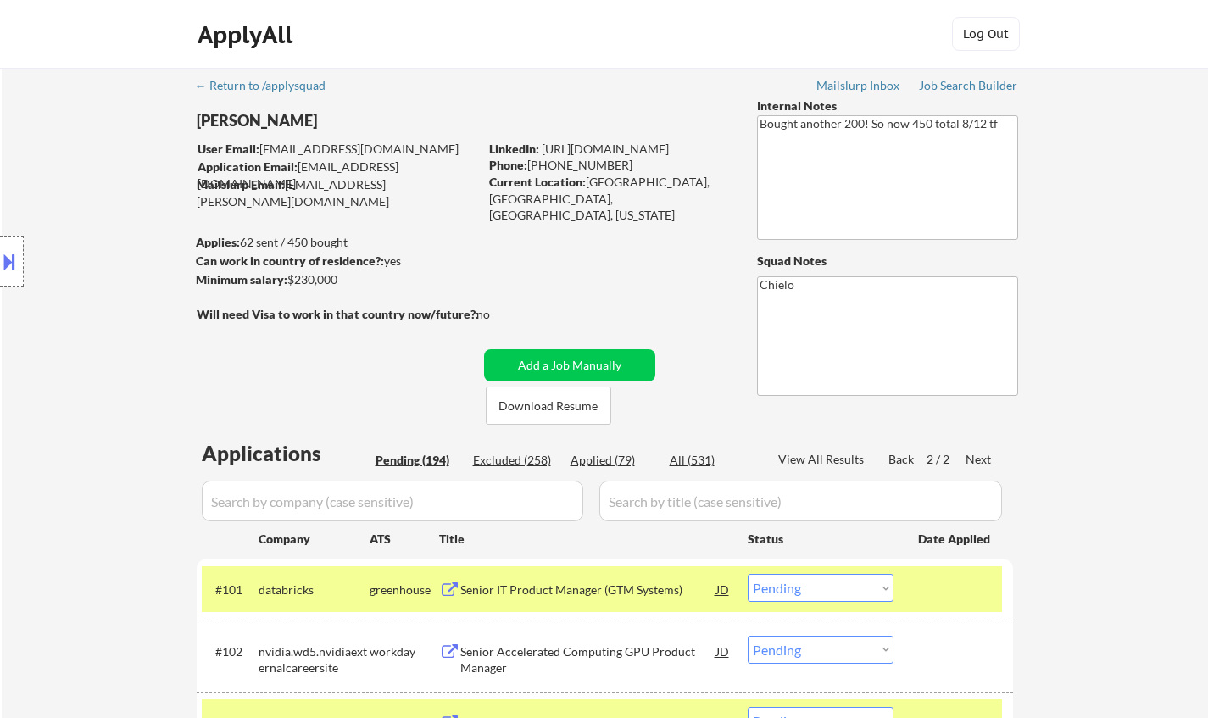
select select ""pending""
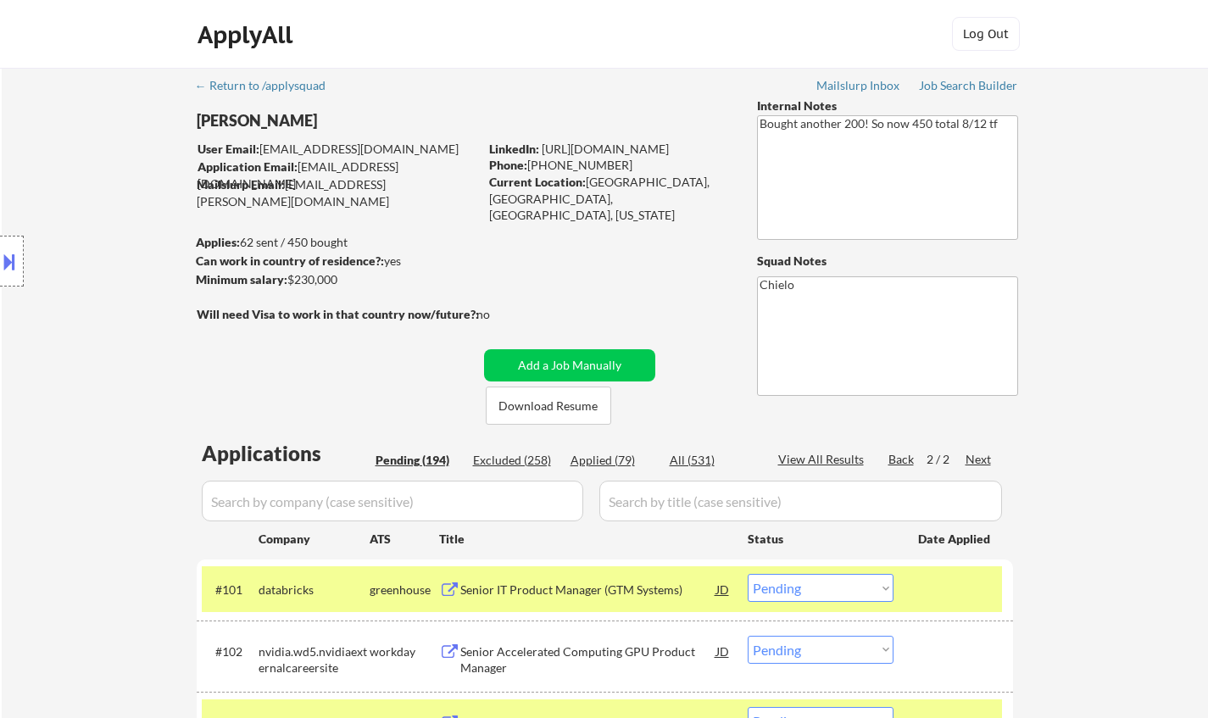
select select ""pending""
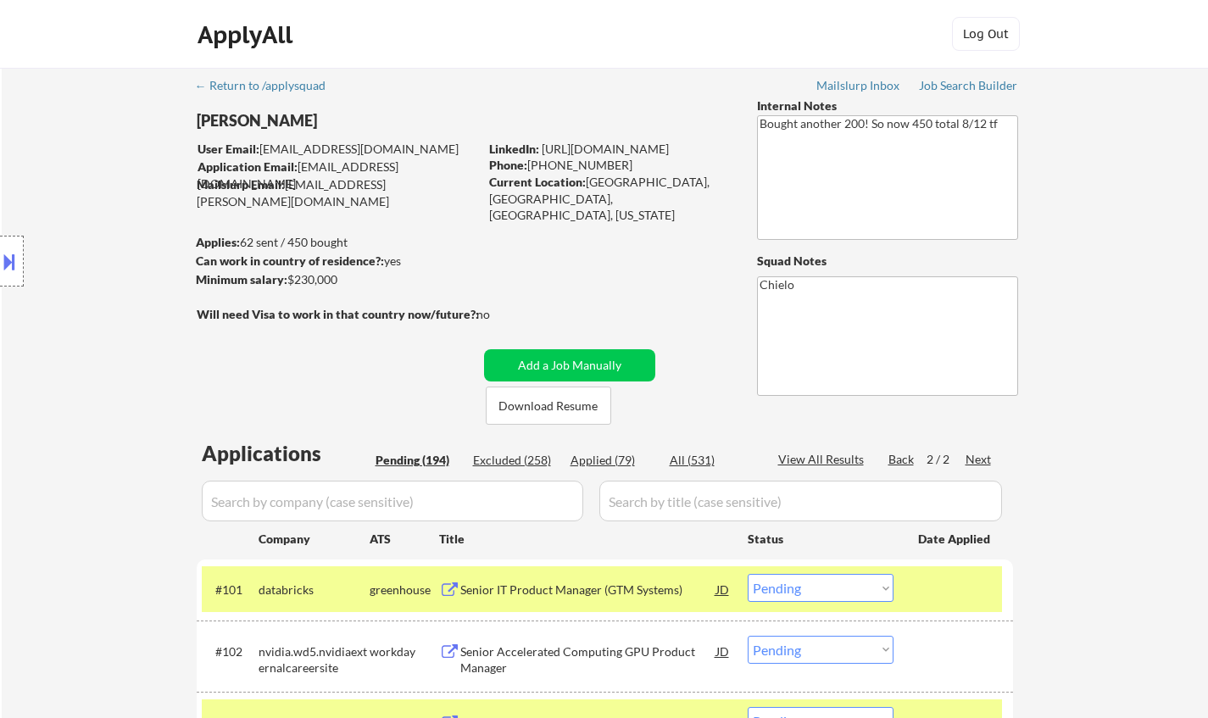
select select ""pending""
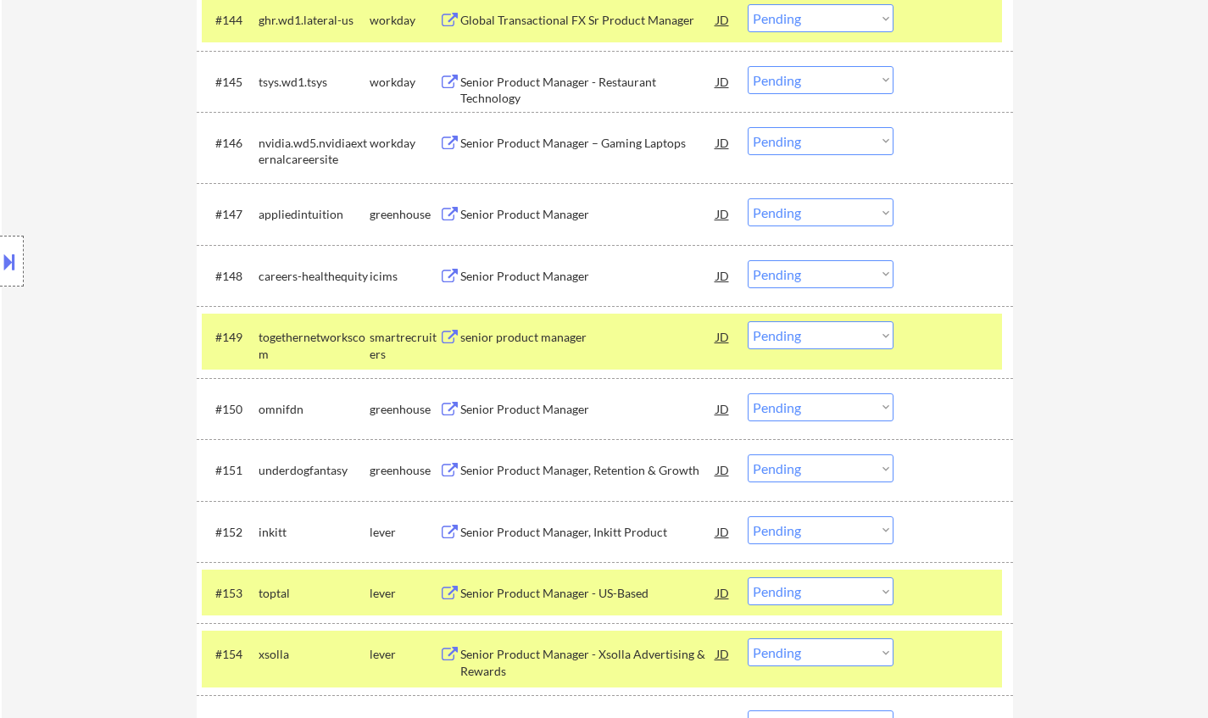
scroll to position [3561, 0]
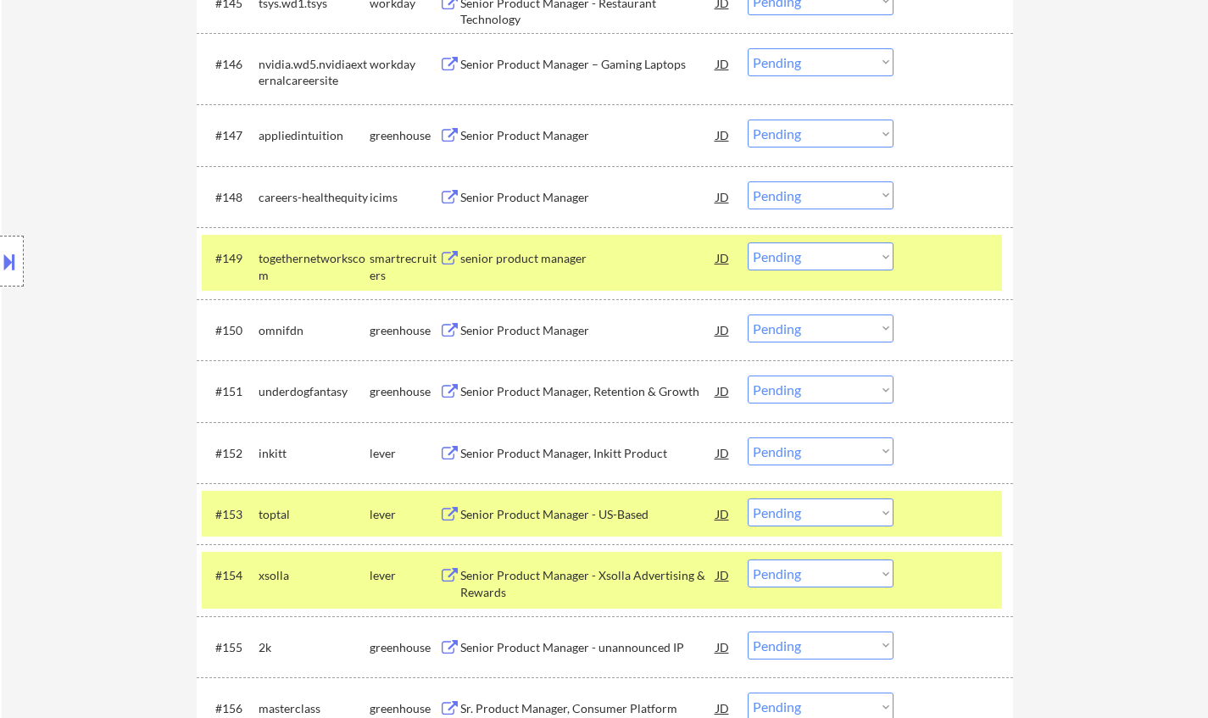
click at [560, 455] on div "Senior Product Manager, Inkitt Product" at bounding box center [588, 453] width 256 height 17
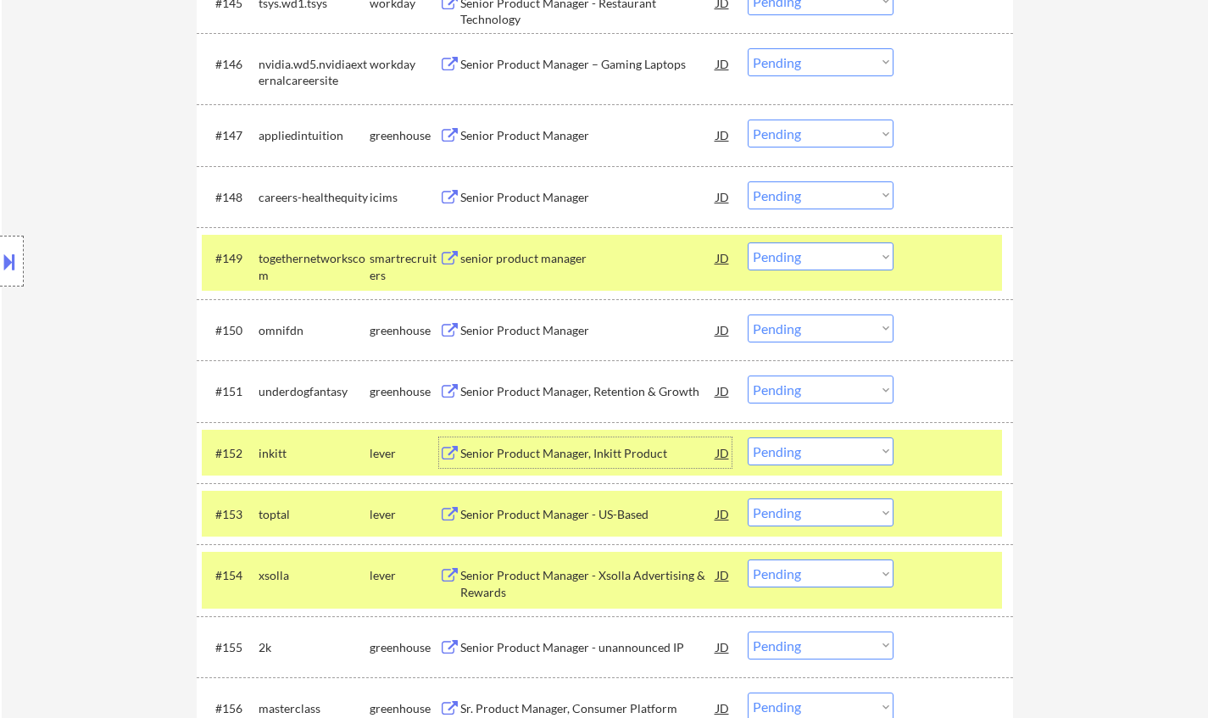
drag, startPoint x: 861, startPoint y: 454, endPoint x: 862, endPoint y: 463, distance: 8.6
click at [861, 456] on select "Choose an option... Pending Applied Excluded (Questions) Excluded (Expired) Exc…" at bounding box center [821, 452] width 146 height 28
click at [748, 438] on select "Choose an option... Pending Applied Excluded (Questions) Excluded (Expired) Exc…" at bounding box center [821, 452] width 146 height 28
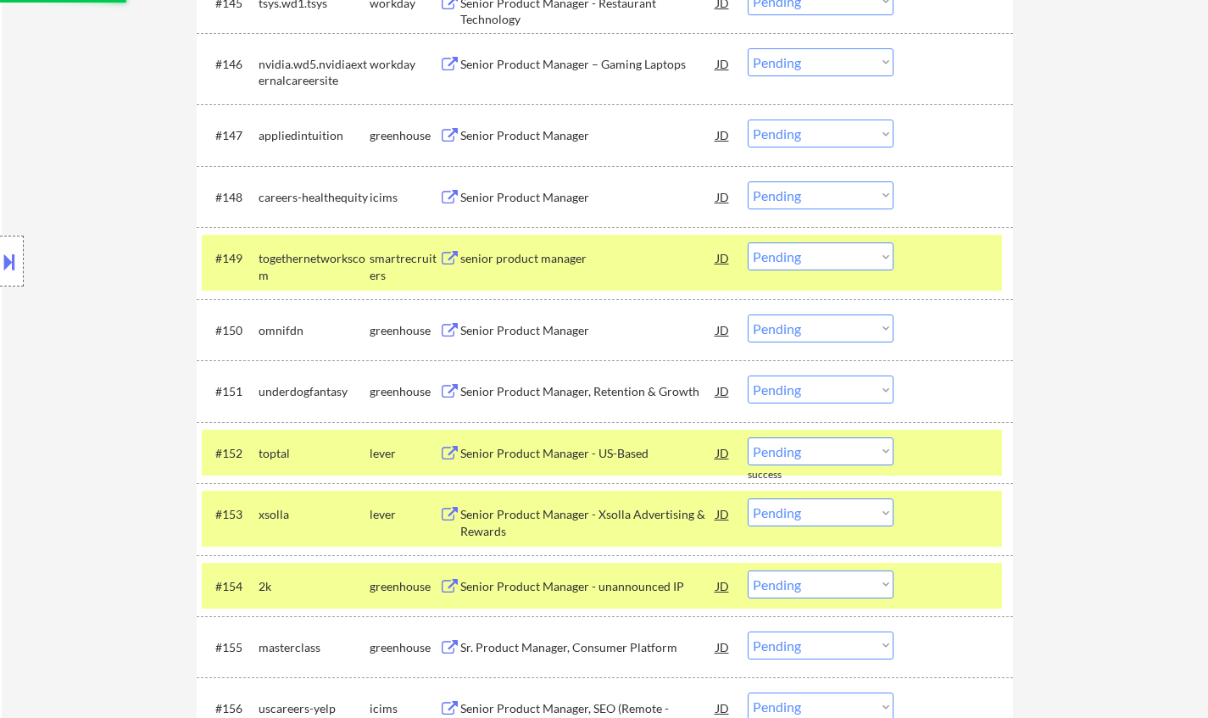
click at [588, 454] on div "Senior Product Manager - US-Based" at bounding box center [588, 453] width 256 height 17
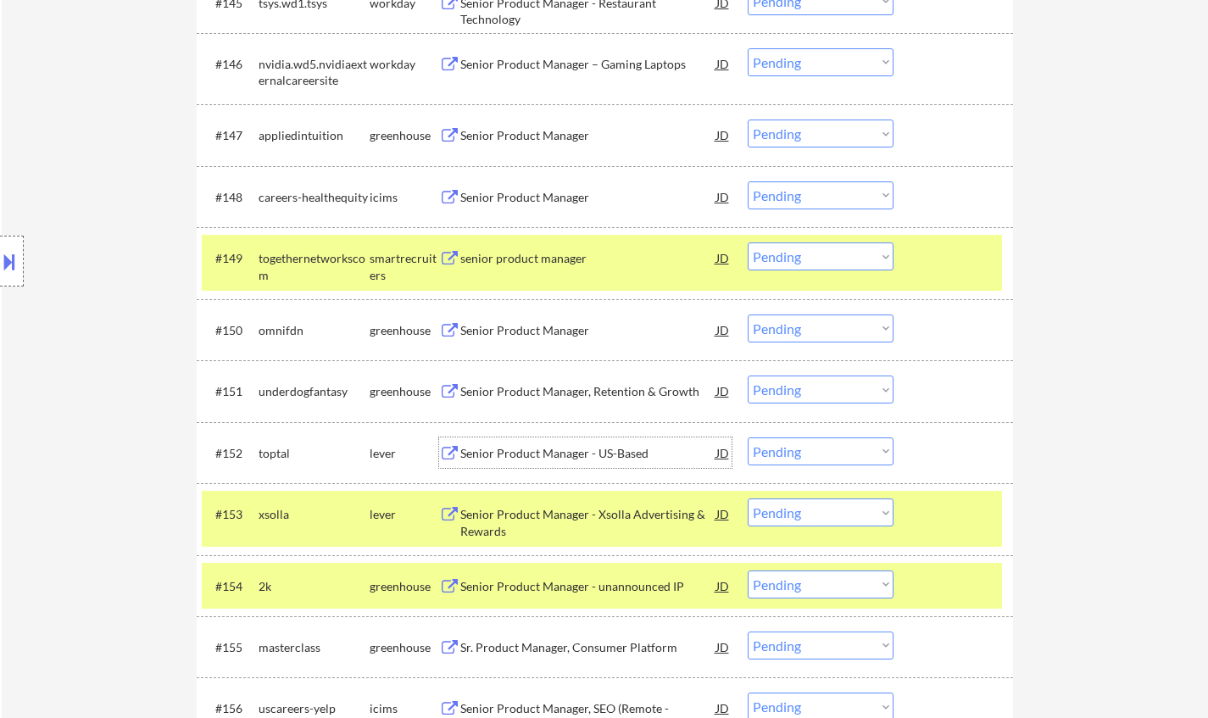
click at [811, 455] on select "Choose an option... Pending Applied Excluded (Questions) Excluded (Expired) Exc…" at bounding box center [821, 452] width 146 height 28
click at [748, 438] on select "Choose an option... Pending Applied Excluded (Questions) Excluded (Expired) Exc…" at bounding box center [821, 452] width 146 height 28
select select ""pending""
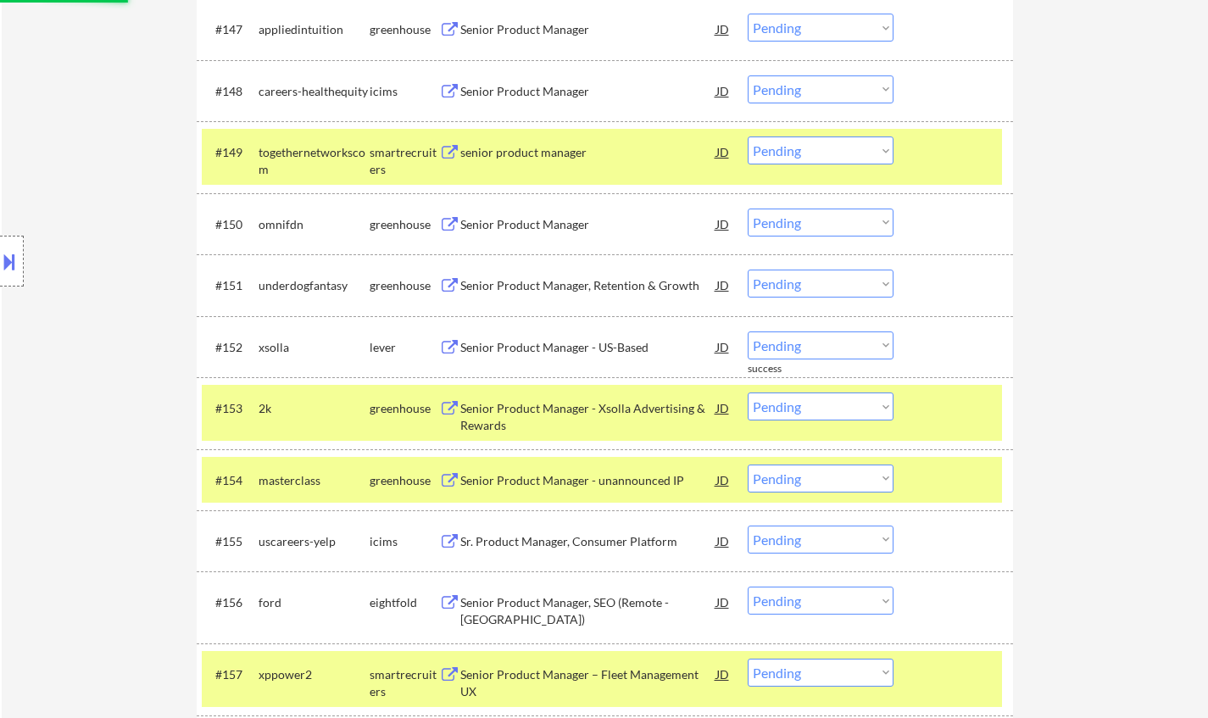
scroll to position [3731, 0]
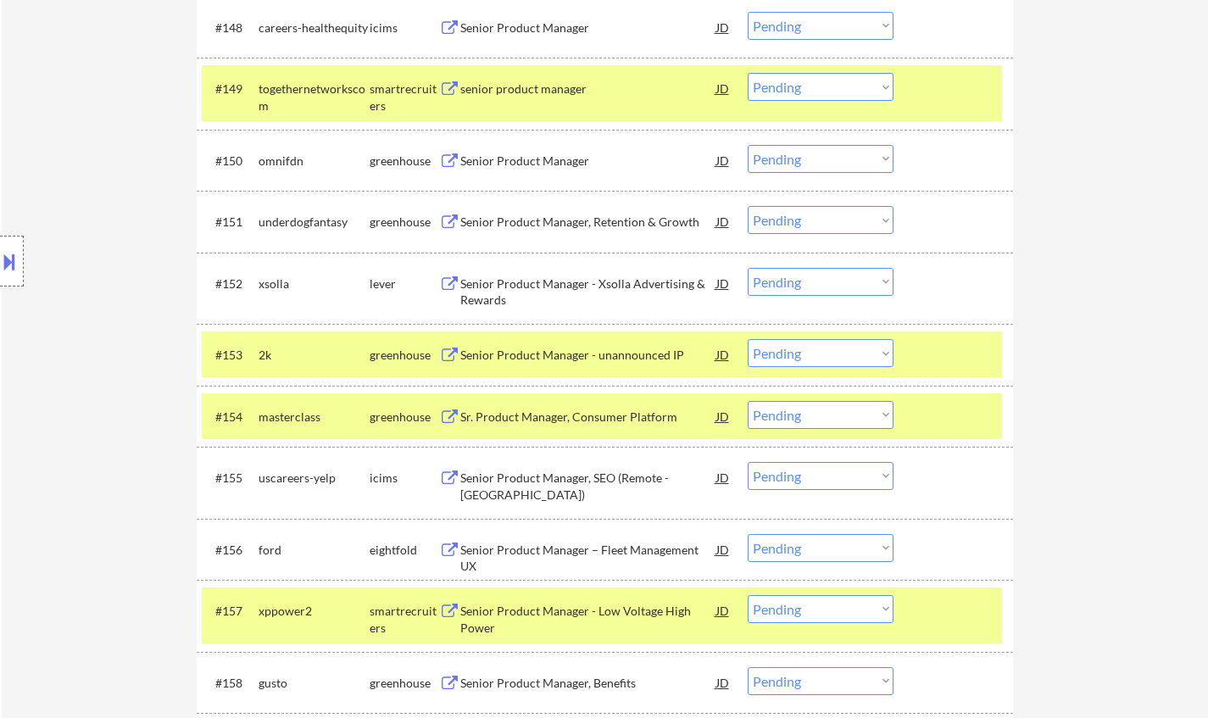
click at [552, 360] on div "Senior Product Manager - unannounced IP" at bounding box center [588, 355] width 256 height 17
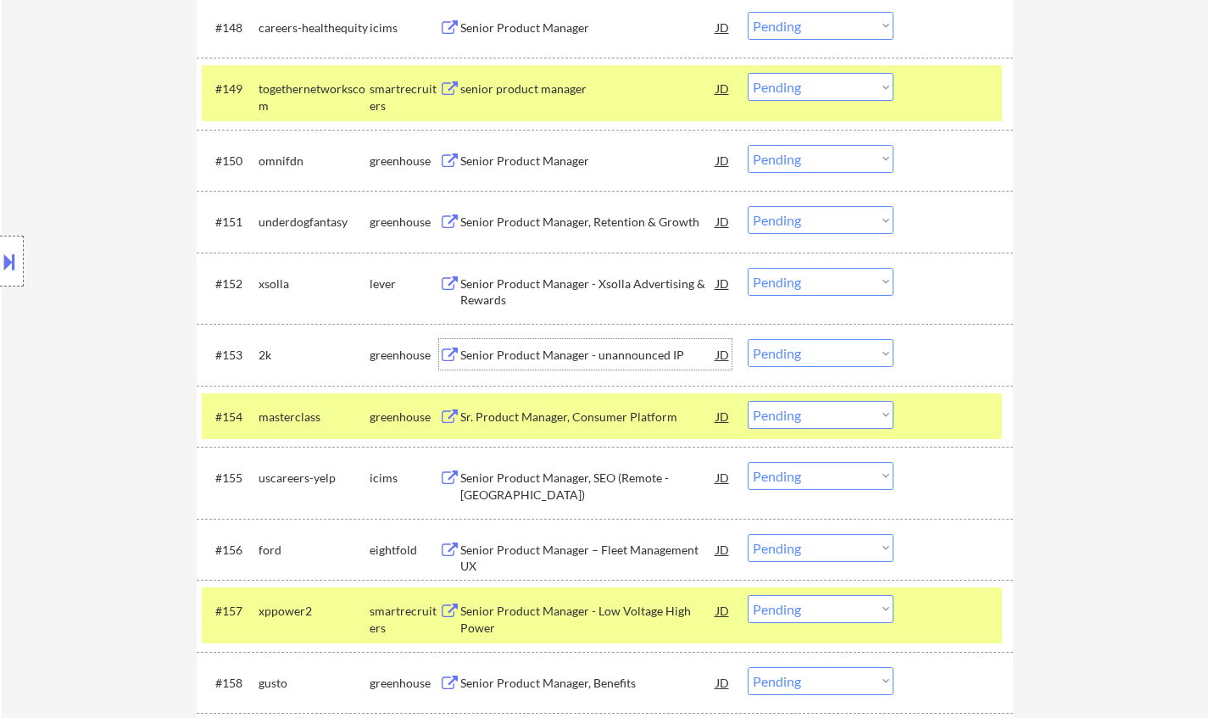
scroll to position [3816, 0]
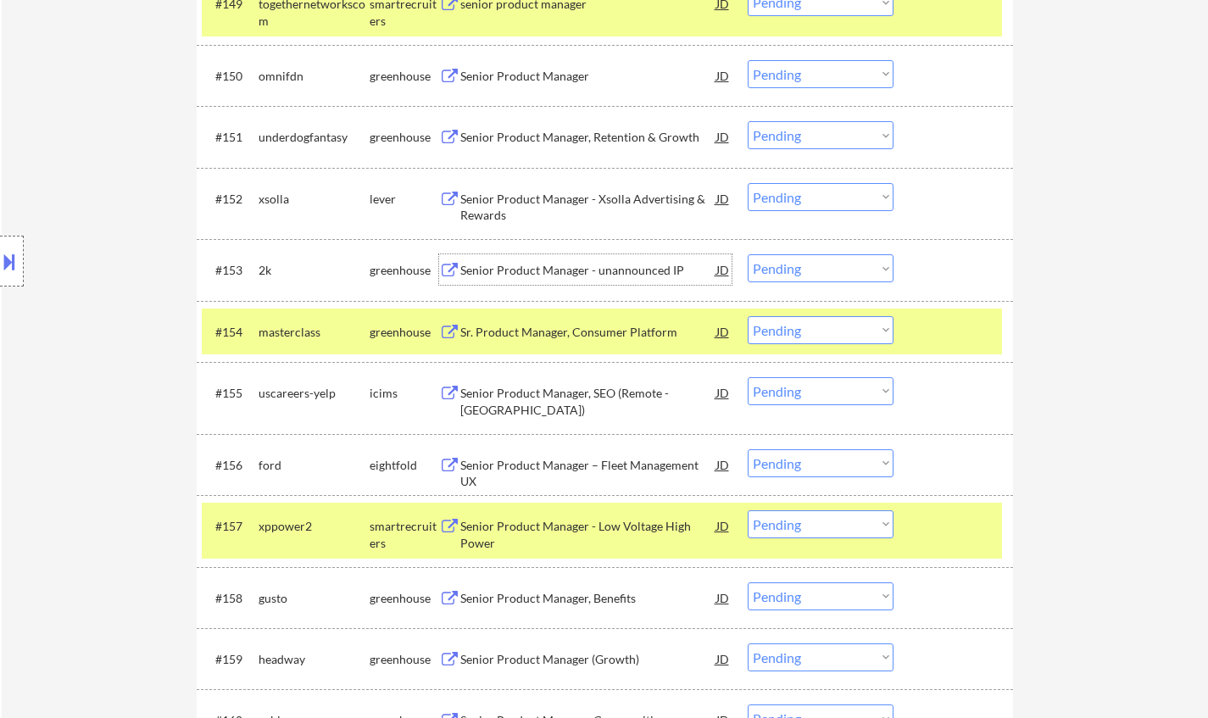
click at [783, 276] on select "Choose an option... Pending Applied Excluded (Questions) Excluded (Expired) Exc…" at bounding box center [821, 268] width 146 height 28
click at [748, 254] on select "Choose an option... Pending Applied Excluded (Questions) Excluded (Expired) Exc…" at bounding box center [821, 268] width 146 height 28
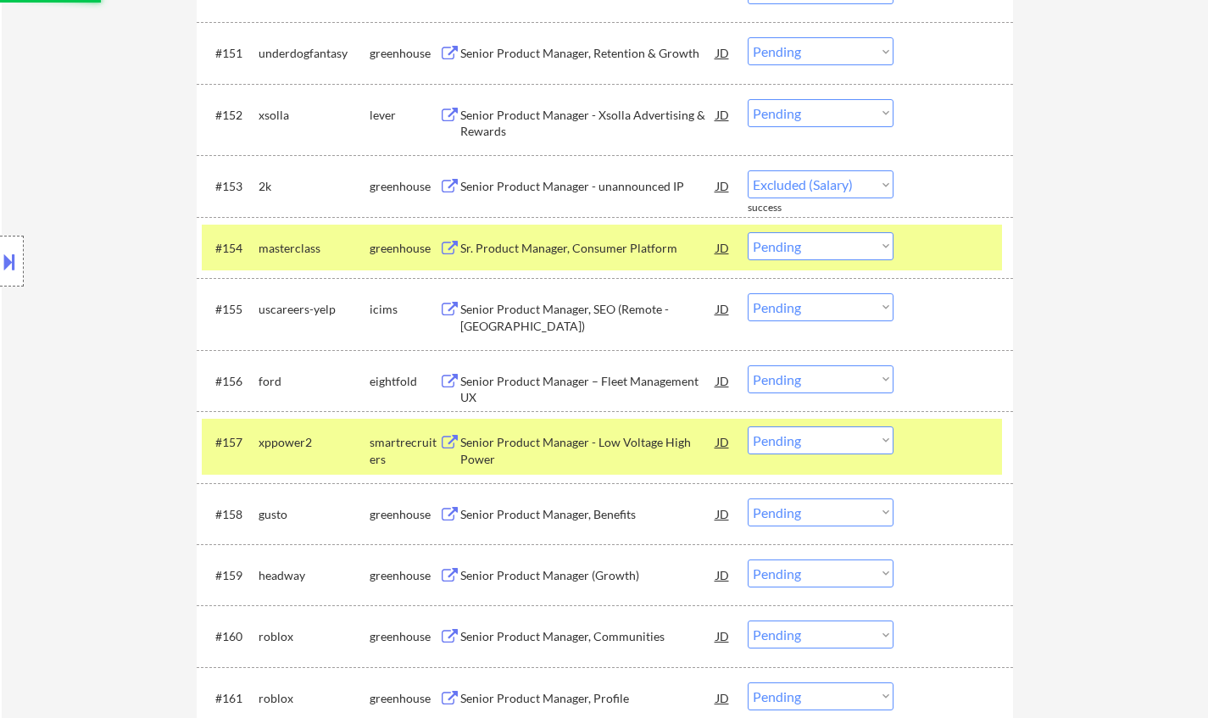
select select ""pending""
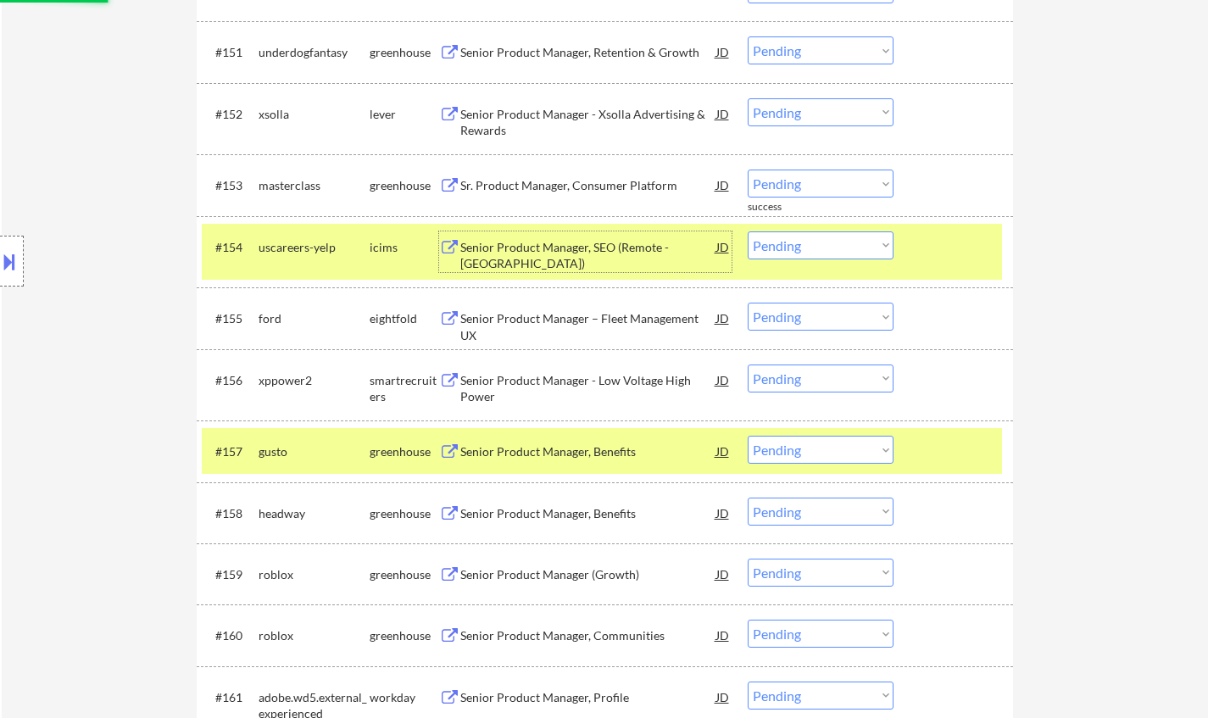
click at [605, 248] on div "Senior Product Manager, SEO (Remote - United States)" at bounding box center [588, 255] width 256 height 33
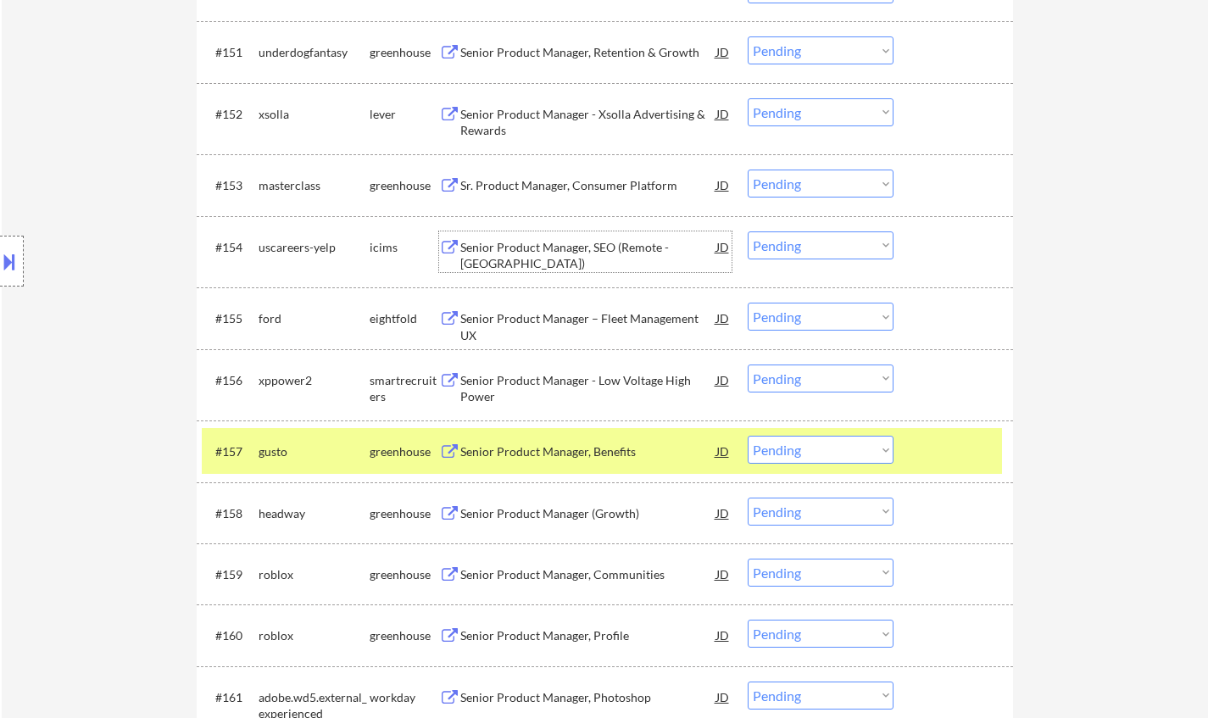
click at [573, 517] on div "Senior Product Manager (Growth)" at bounding box center [588, 513] width 256 height 17
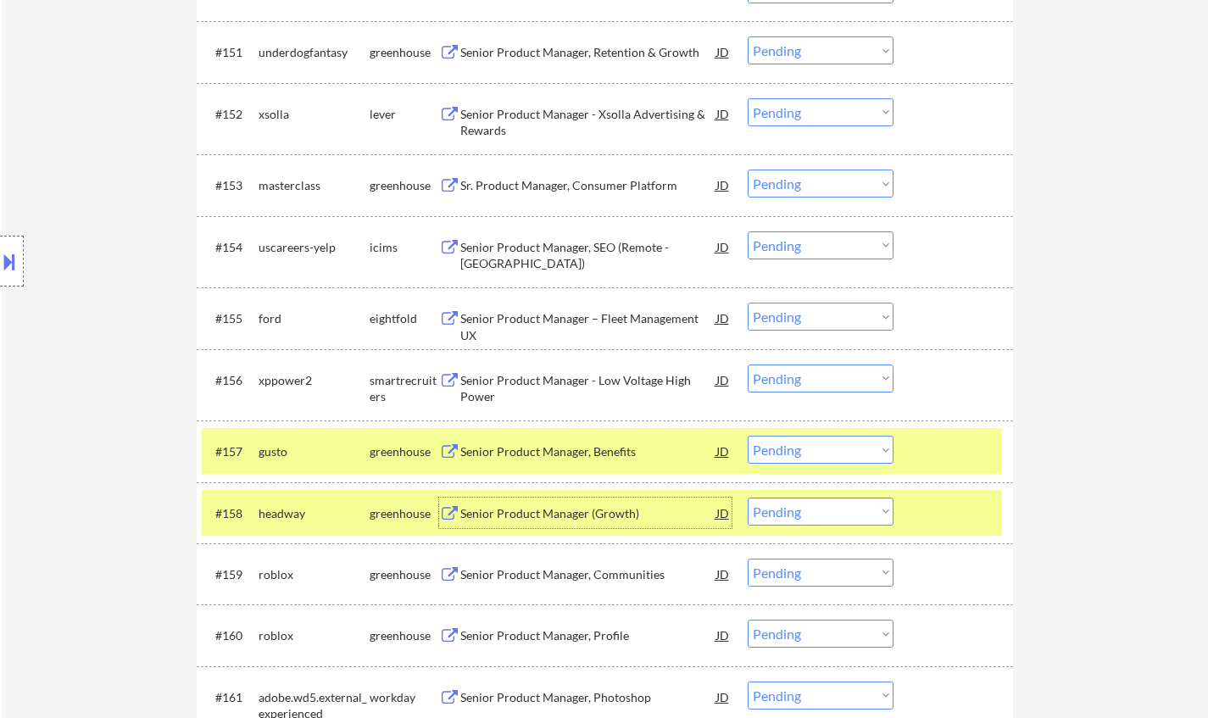
drag, startPoint x: 806, startPoint y: 517, endPoint x: 813, endPoint y: 534, distance: 18.6
click at [806, 517] on select "Choose an option... Pending Applied Excluded (Questions) Excluded (Expired) Exc…" at bounding box center [821, 512] width 146 height 28
click at [748, 498] on select "Choose an option... Pending Applied Excluded (Questions) Excluded (Expired) Exc…" at bounding box center [821, 512] width 146 height 28
select select ""pending""
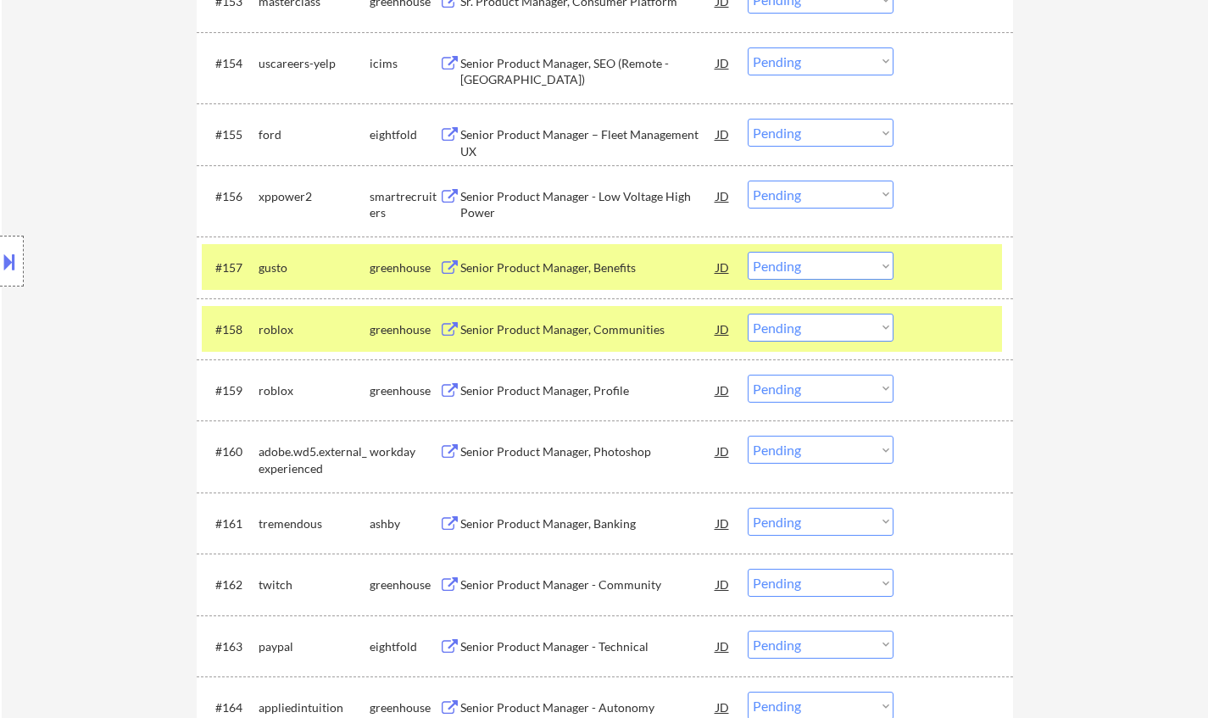
scroll to position [4155, 0]
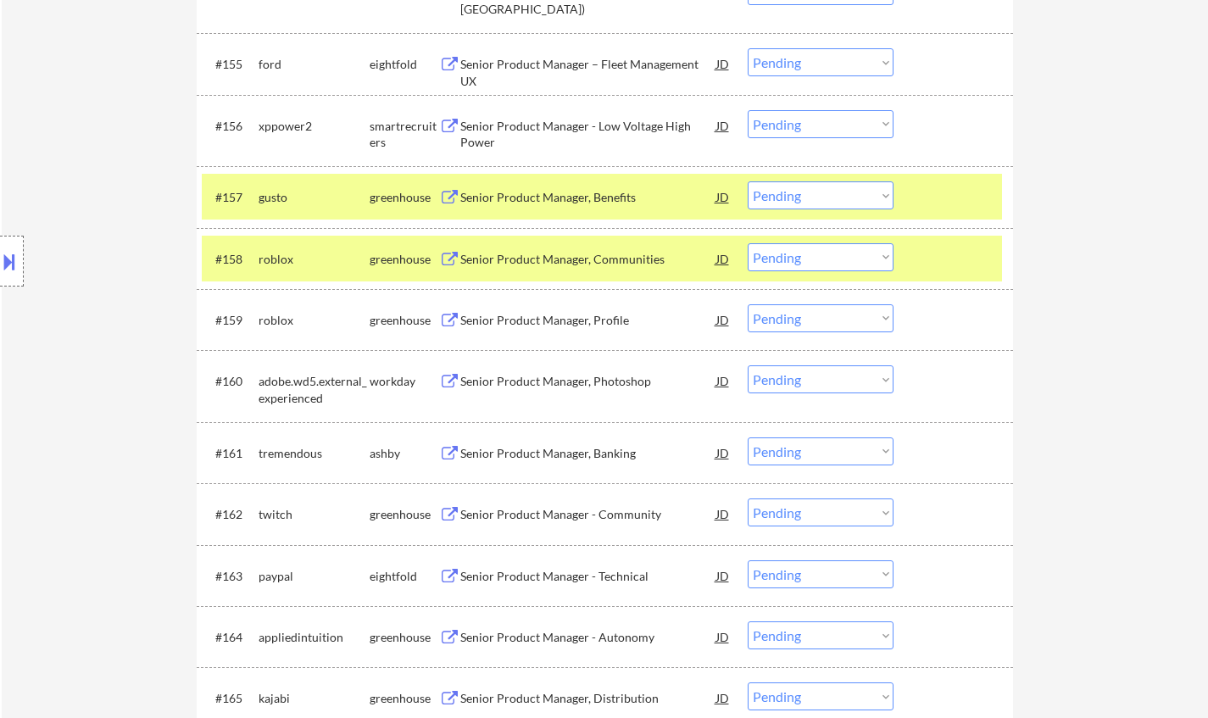
click at [579, 515] on div "Senior Product Manager - Community" at bounding box center [588, 514] width 256 height 17
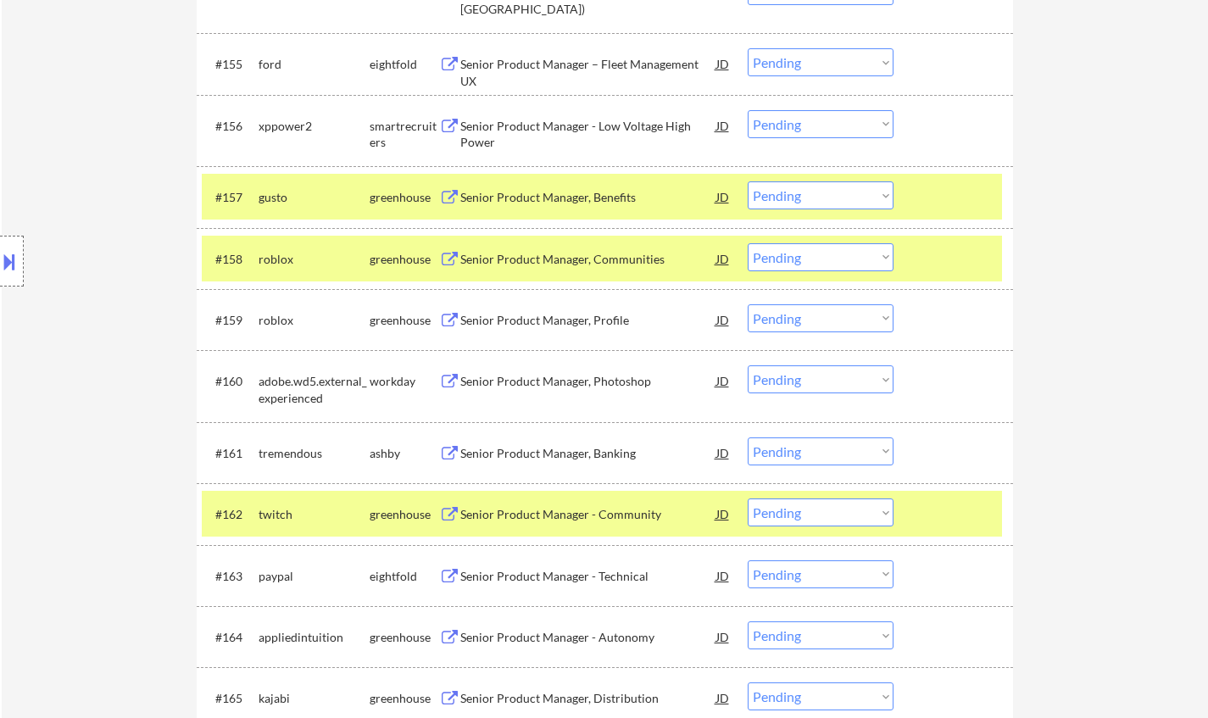
click at [0, 265] on button at bounding box center [9, 262] width 19 height 28
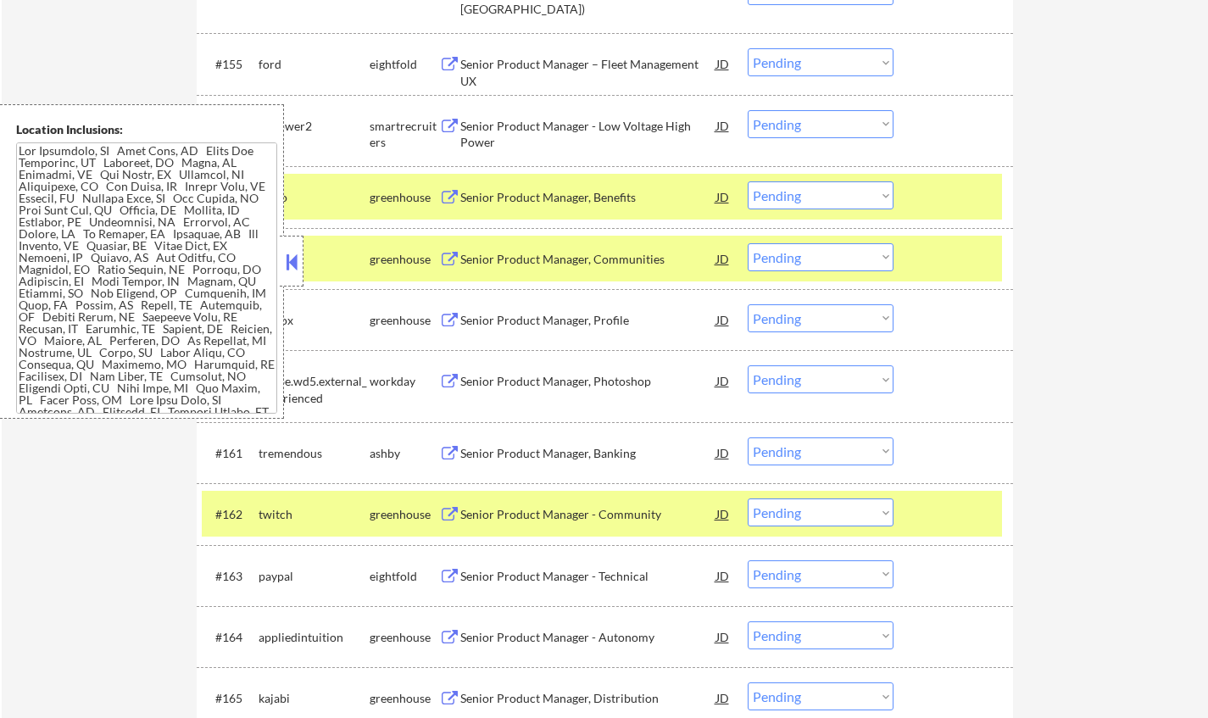
click at [290, 255] on button at bounding box center [291, 261] width 19 height 25
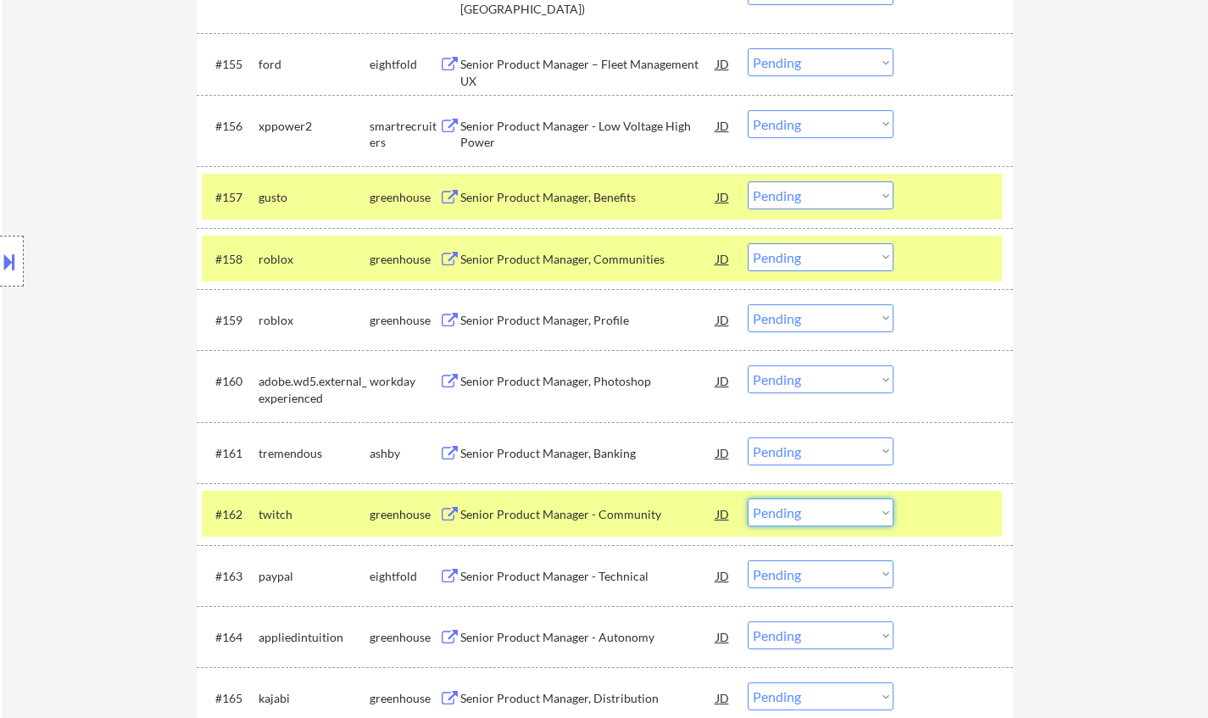
click at [848, 518] on select "Choose an option... Pending Applied Excluded (Questions) Excluded (Expired) Exc…" at bounding box center [821, 513] width 146 height 28
click at [748, 499] on select "Choose an option... Pending Applied Excluded (Questions) Excluded (Expired) Exc…" at bounding box center [821, 513] width 146 height 28
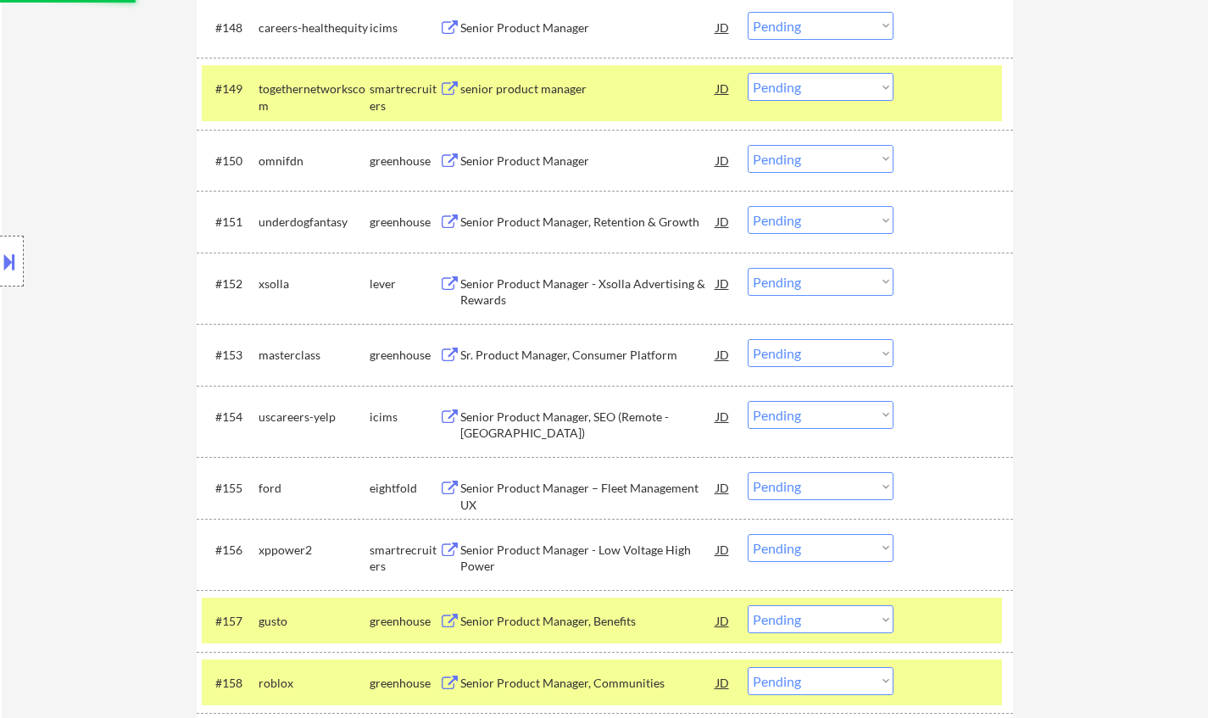
select select ""pending""
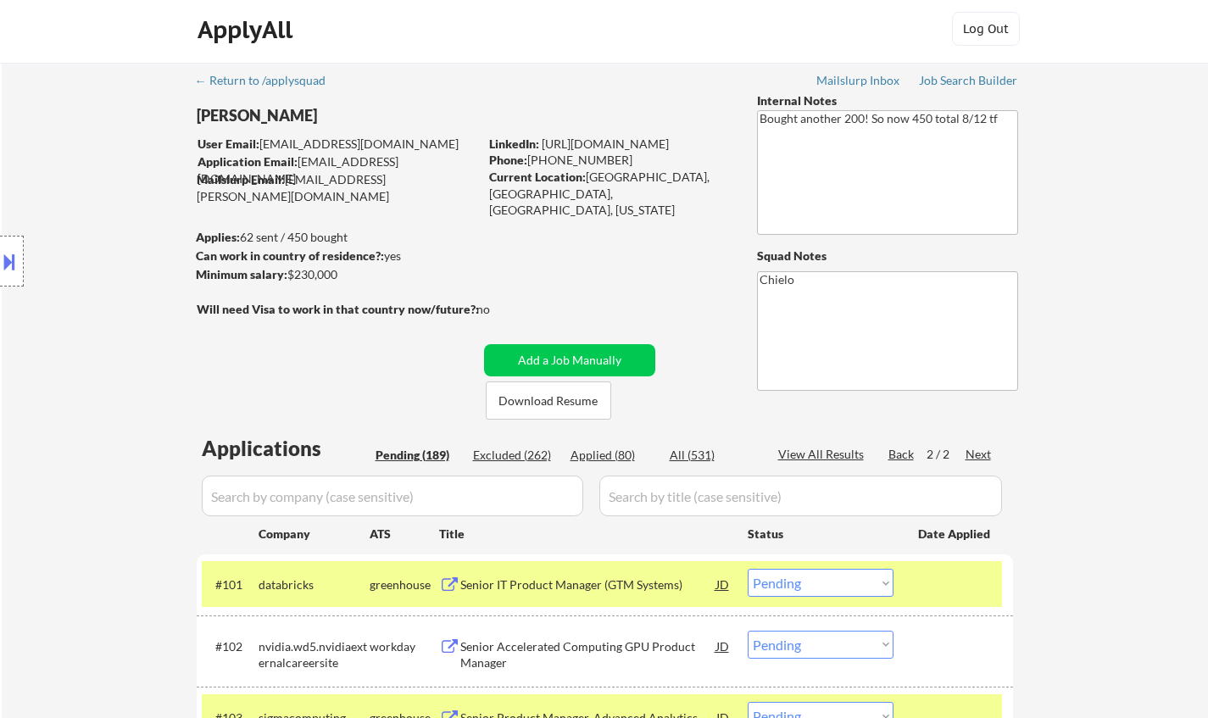
scroll to position [0, 0]
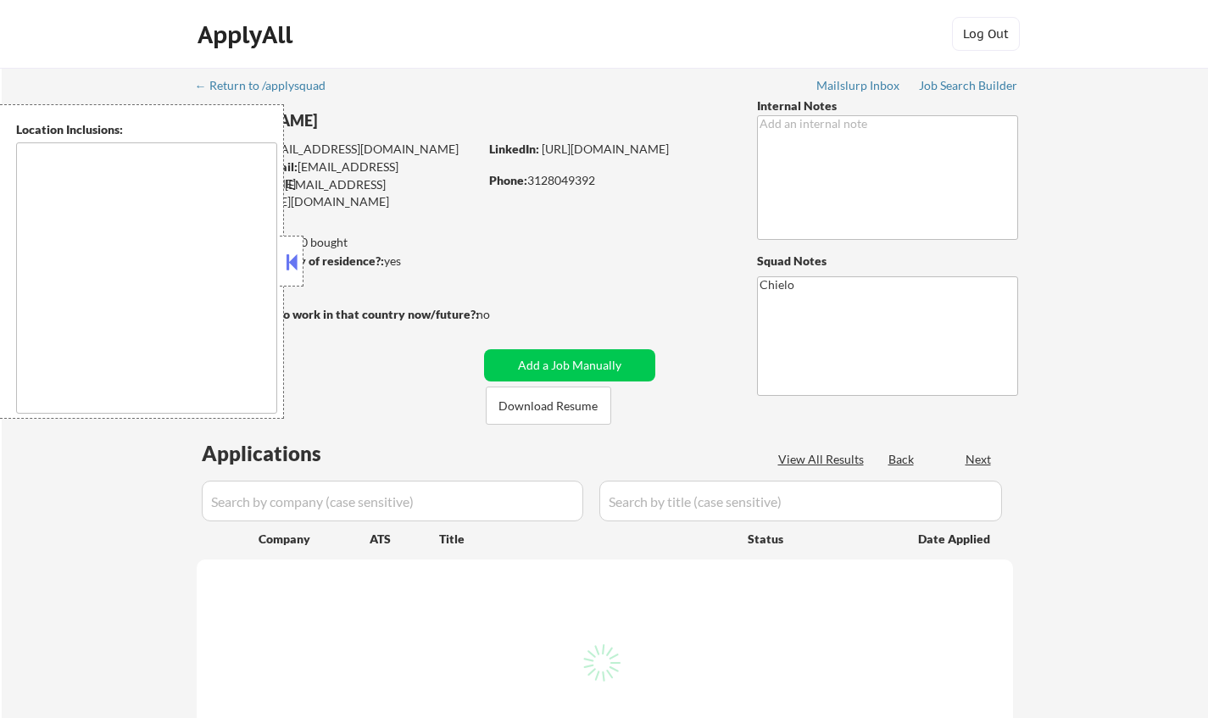
type textarea "[US_STATE][GEOGRAPHIC_DATA], [GEOGRAPHIC_DATA][US_STATE], [GEOGRAPHIC_DATA] [GE…"
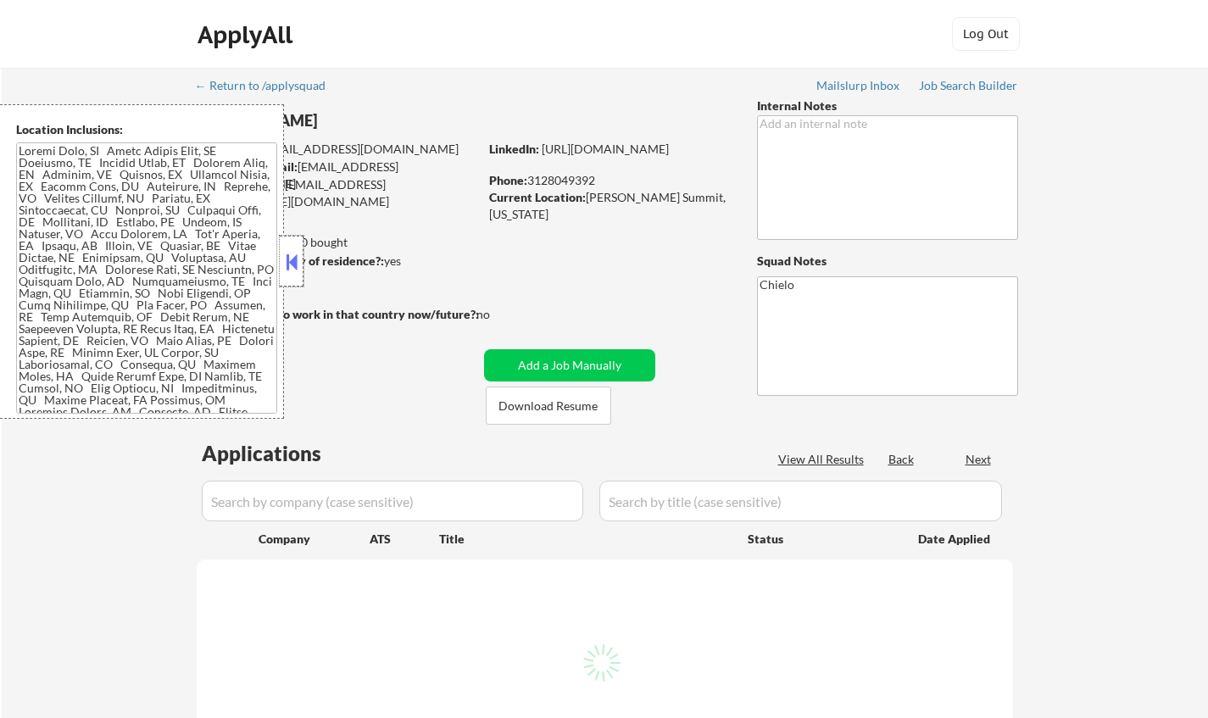
click at [297, 237] on div at bounding box center [292, 261] width 24 height 51
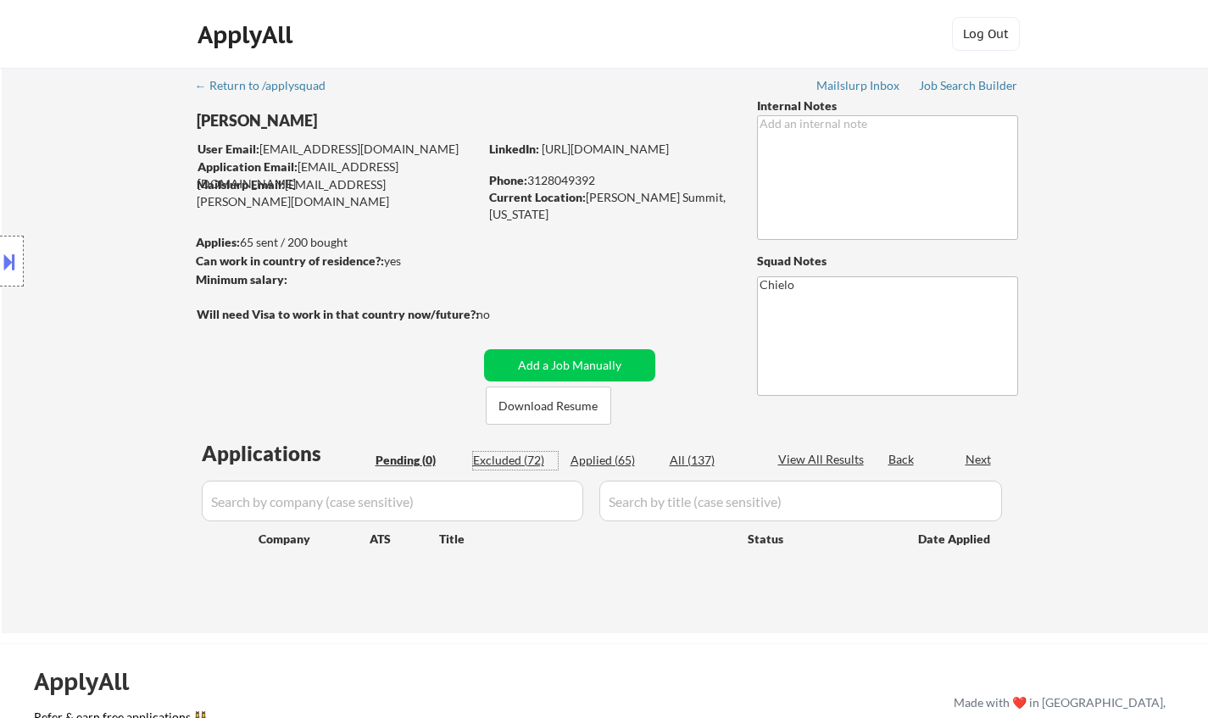
click at [521, 459] on div "Excluded (72)" at bounding box center [515, 460] width 85 height 17
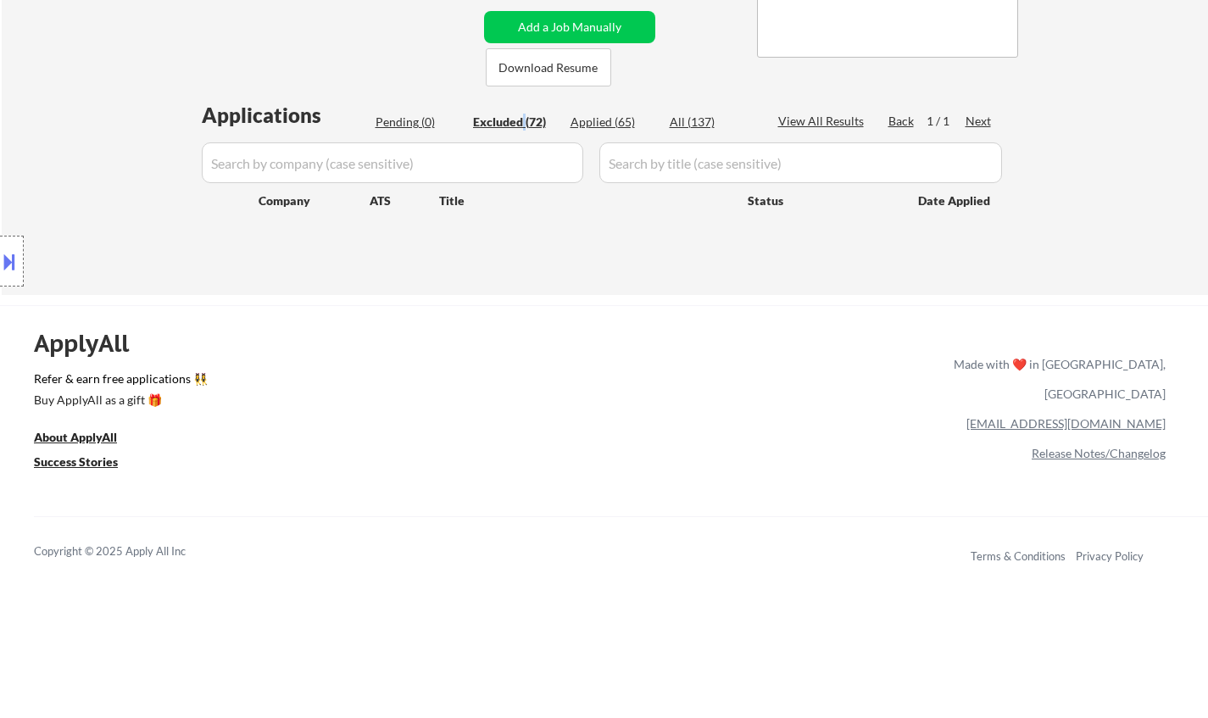
scroll to position [339, 0]
click at [10, 254] on button at bounding box center [9, 262] width 19 height 28
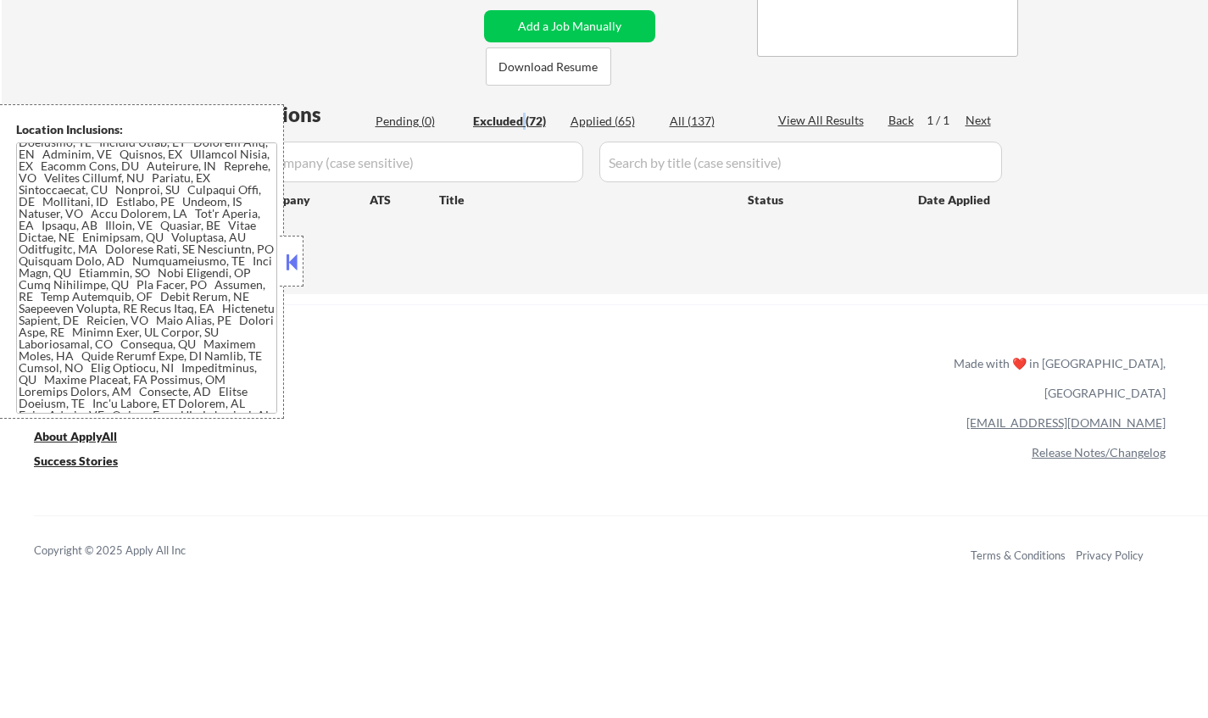
scroll to position [0, 0]
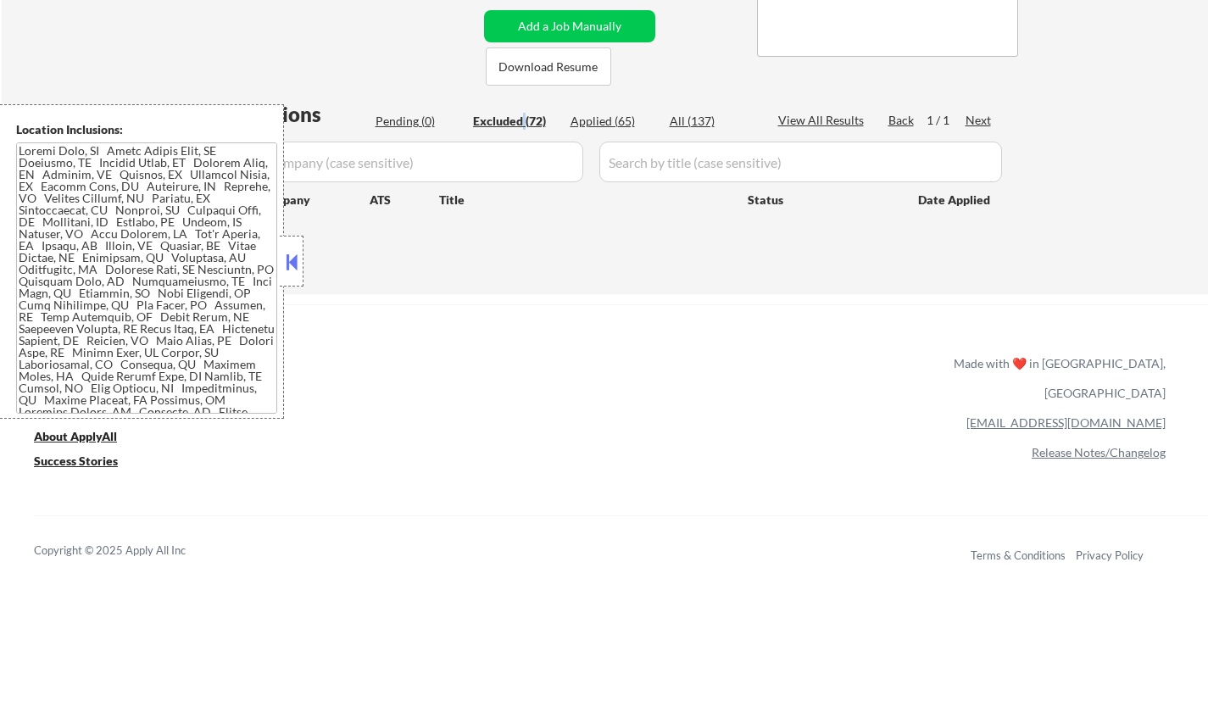
click at [277, 258] on div "Location Inclusions:" at bounding box center [142, 261] width 284 height 315
click at [289, 282] on div at bounding box center [292, 261] width 24 height 51
click at [293, 275] on div at bounding box center [292, 261] width 24 height 51
select select ""excluded__bad_match_""
select select ""excluded__location_""
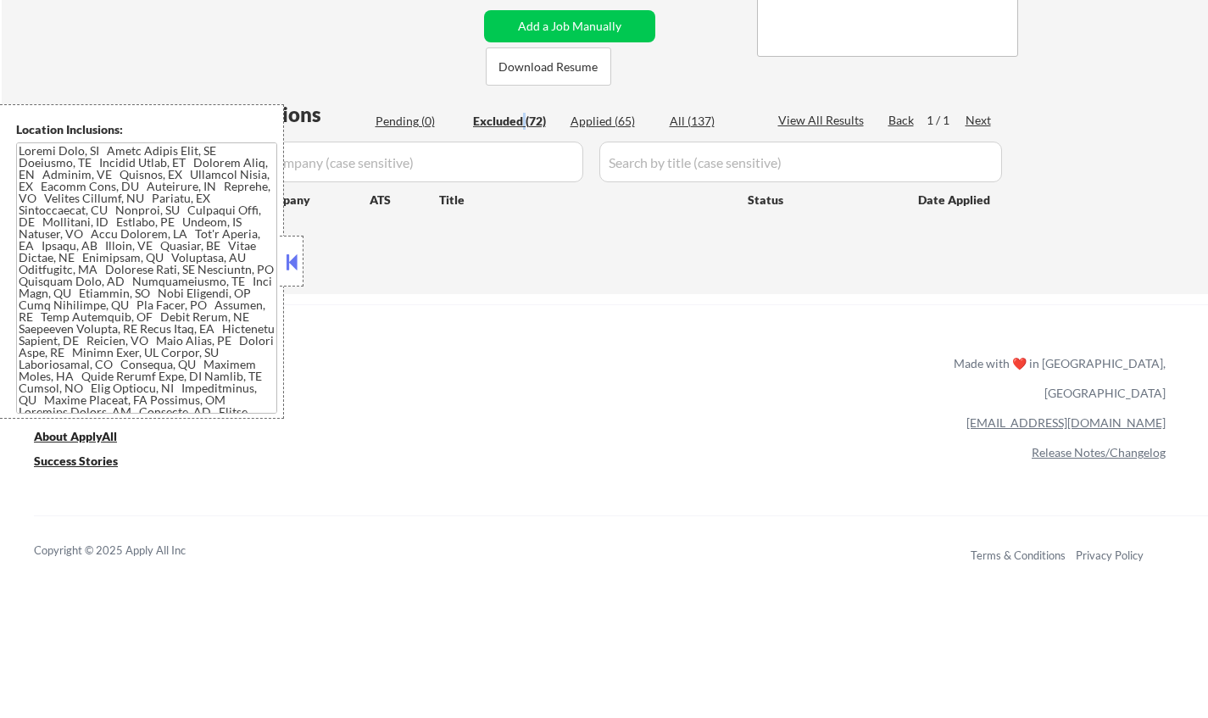
select select ""excluded__location_""
select select ""excluded__expired_""
select select ""excluded""
select select ""excluded__location_""
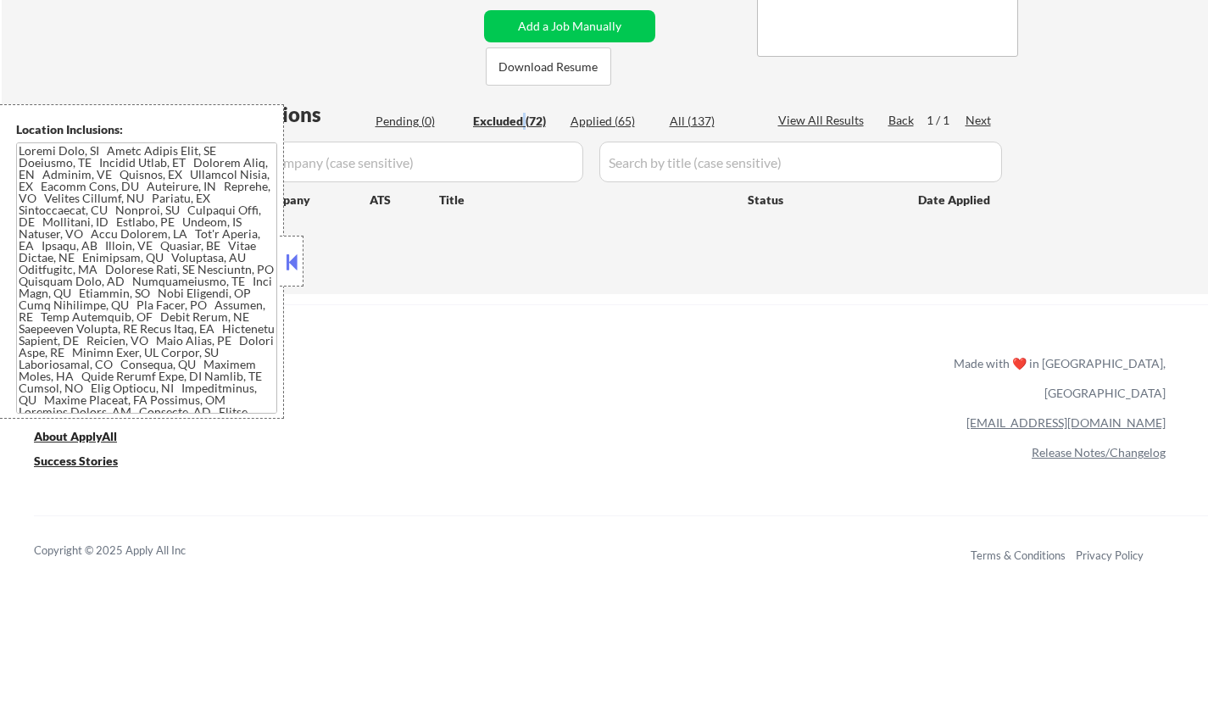
select select ""excluded__location_""
select select ""excluded__bad_match_""
select select ""excluded""
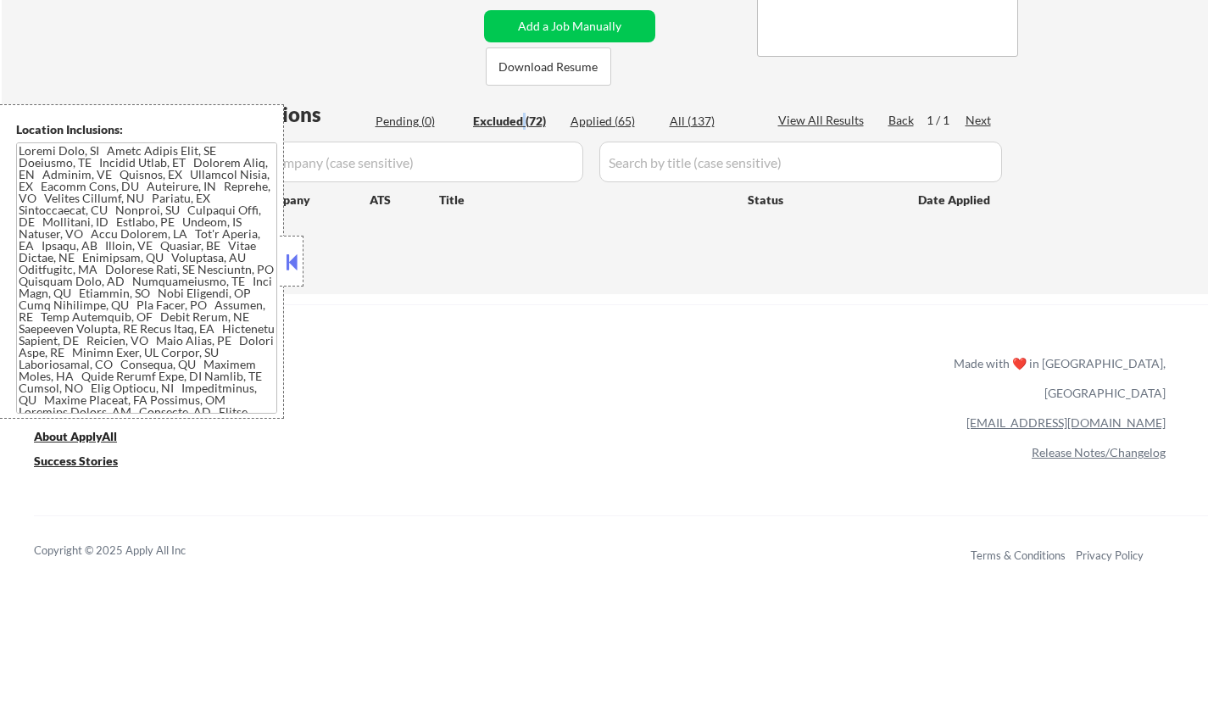
select select ""excluded__location_""
select select ""excluded__bad_match_""
select select ""excluded__location_""
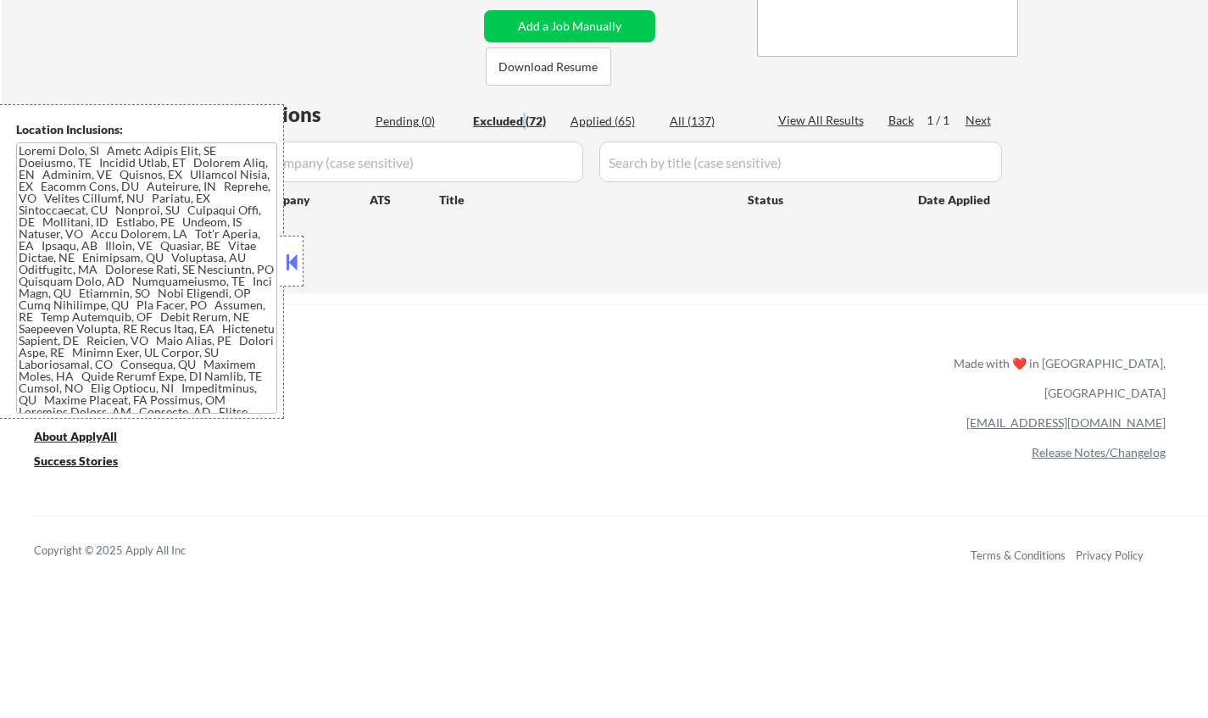
select select ""excluded""
select select ""excluded__location_""
select select ""excluded""
select select ""excluded__bad_match_""
select select ""excluded""
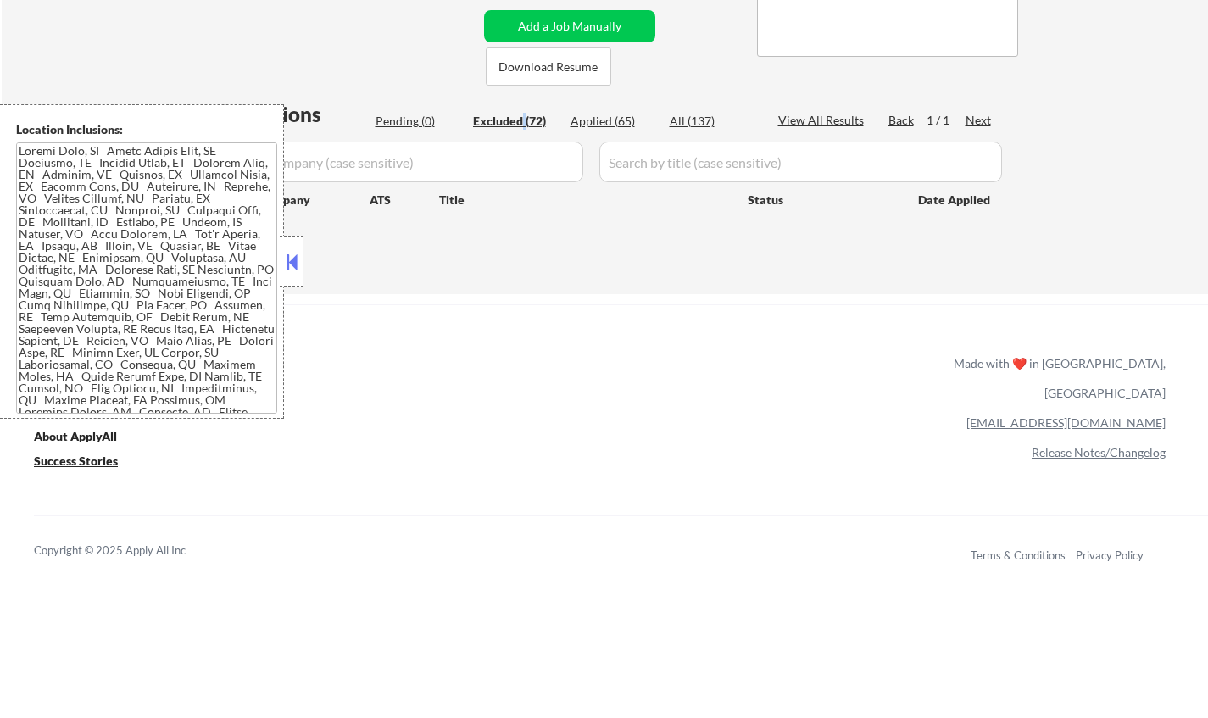
select select ""excluded__location_""
select select ""excluded__expired_""
select select ""excluded__bad_match_""
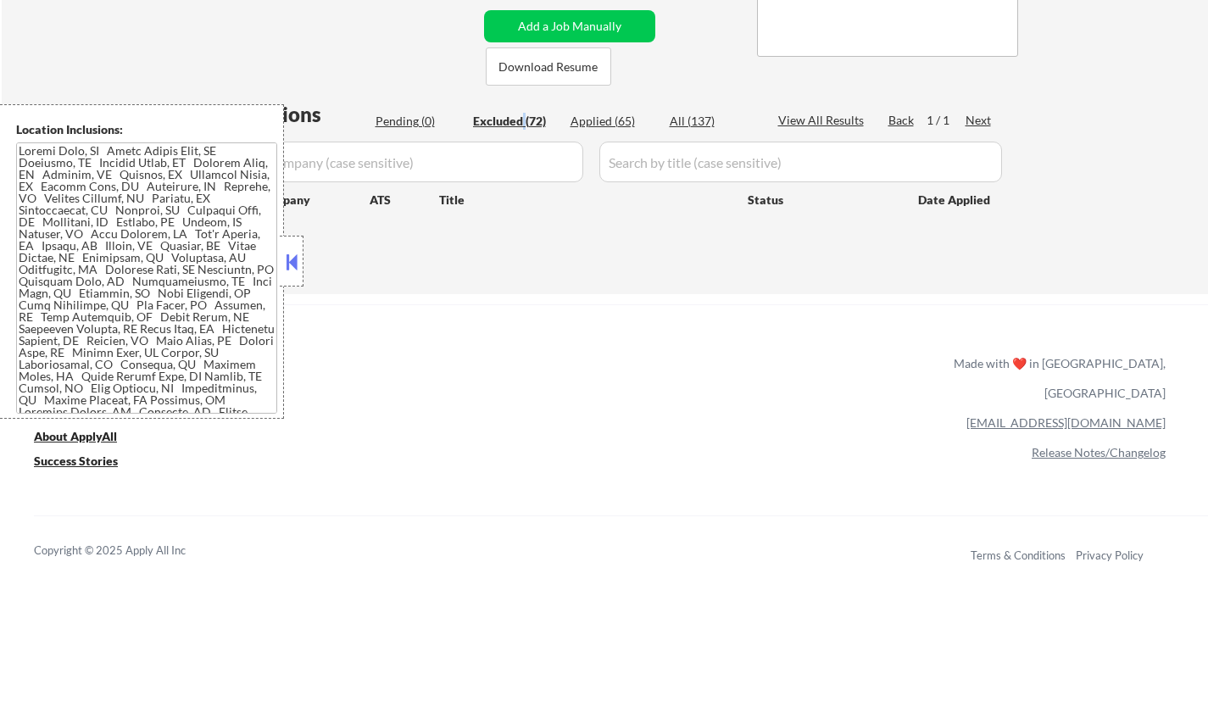
select select ""excluded__bad_match_""
select select ""excluded""
select select ""excluded__location_""
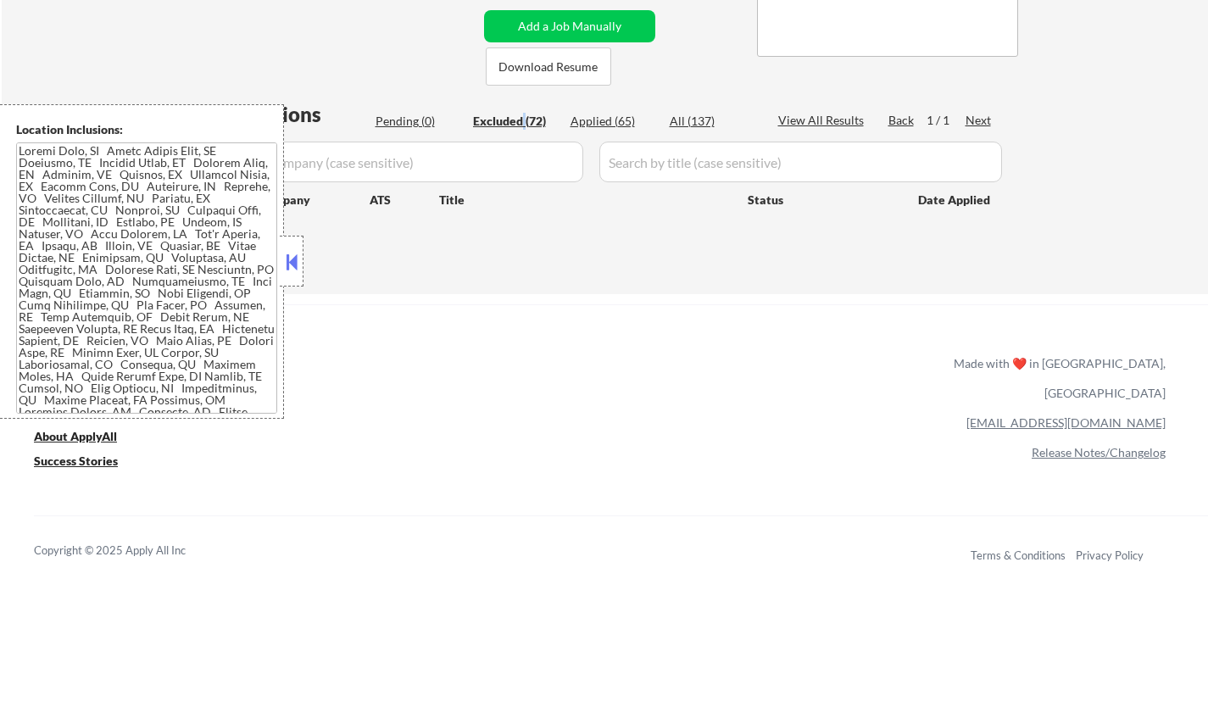
select select ""excluded__expired_""
select select ""excluded__bad_match_""
select select ""excluded__location_""
select select ""excluded__expired_""
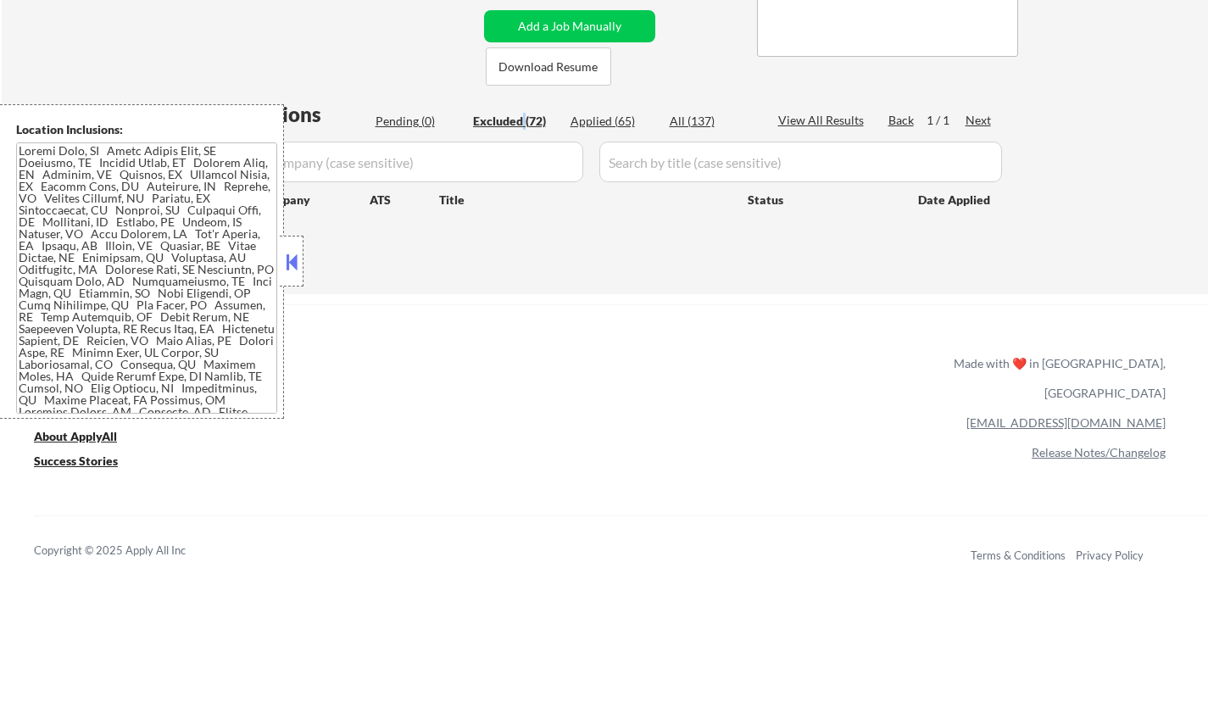
select select ""excluded__location_""
select select ""excluded__other_""
select select ""excluded__expired_""
select select ""excluded__other_""
select select ""excluded""
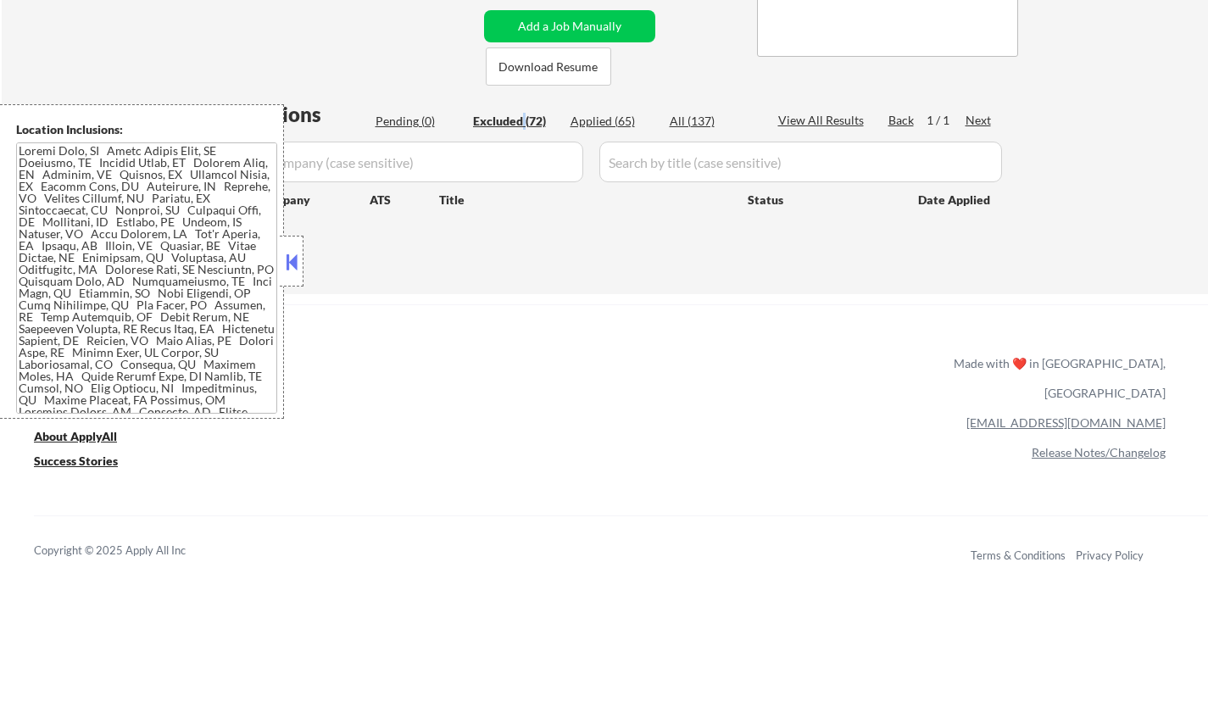
select select ""excluded__location_""
select select ""excluded__expired_""
select select ""excluded__location_""
select select ""excluded__bad_match_""
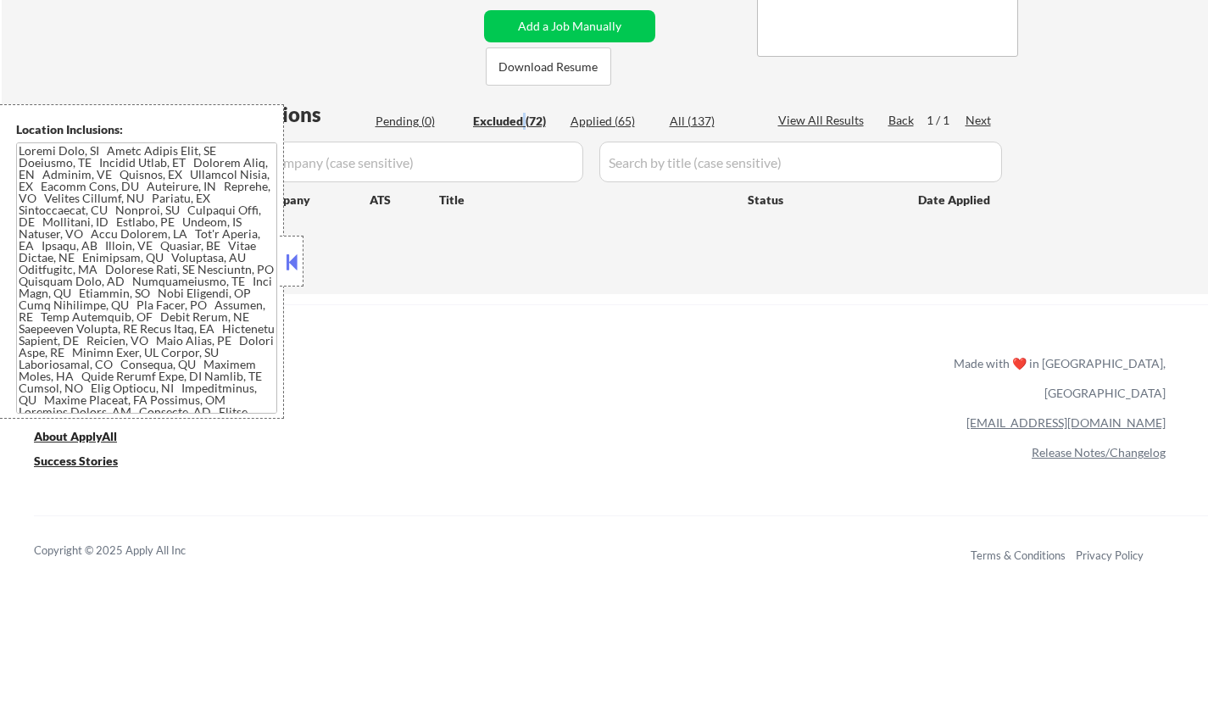
select select ""excluded__expired_""
select select ""excluded__other_""
select select ""excluded__location_""
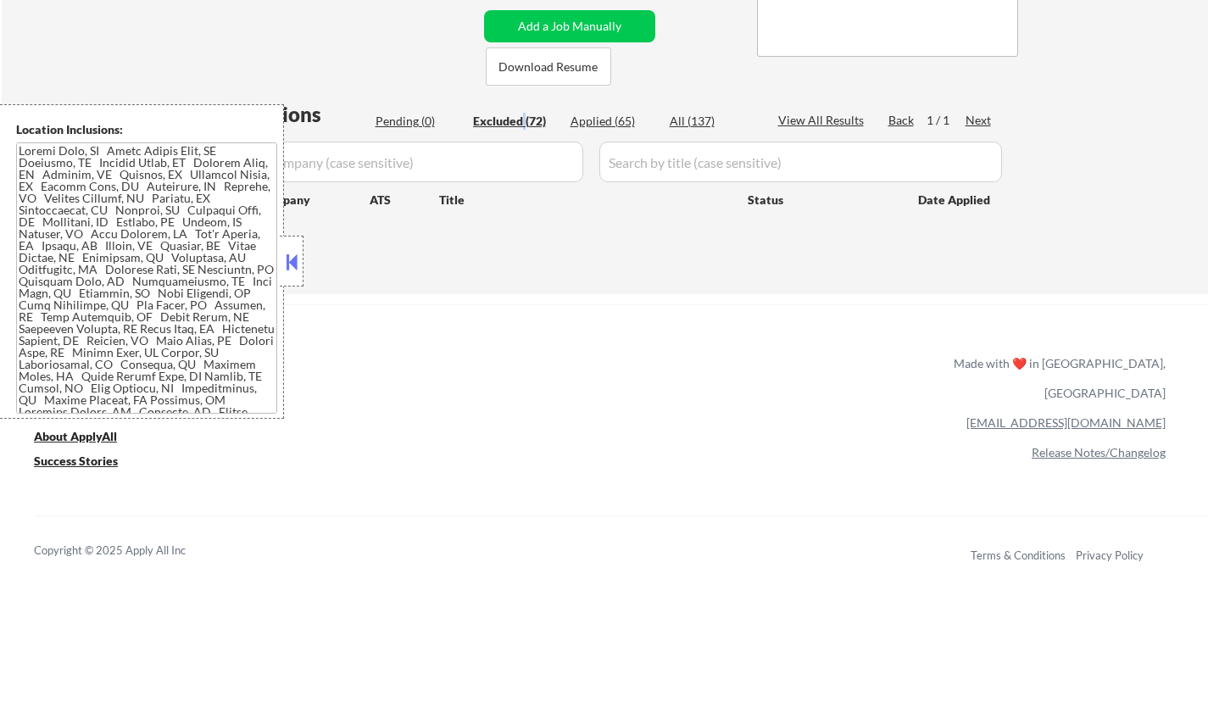
select select ""excluded""
select select ""excluded__other_""
select select ""excluded__expired_""
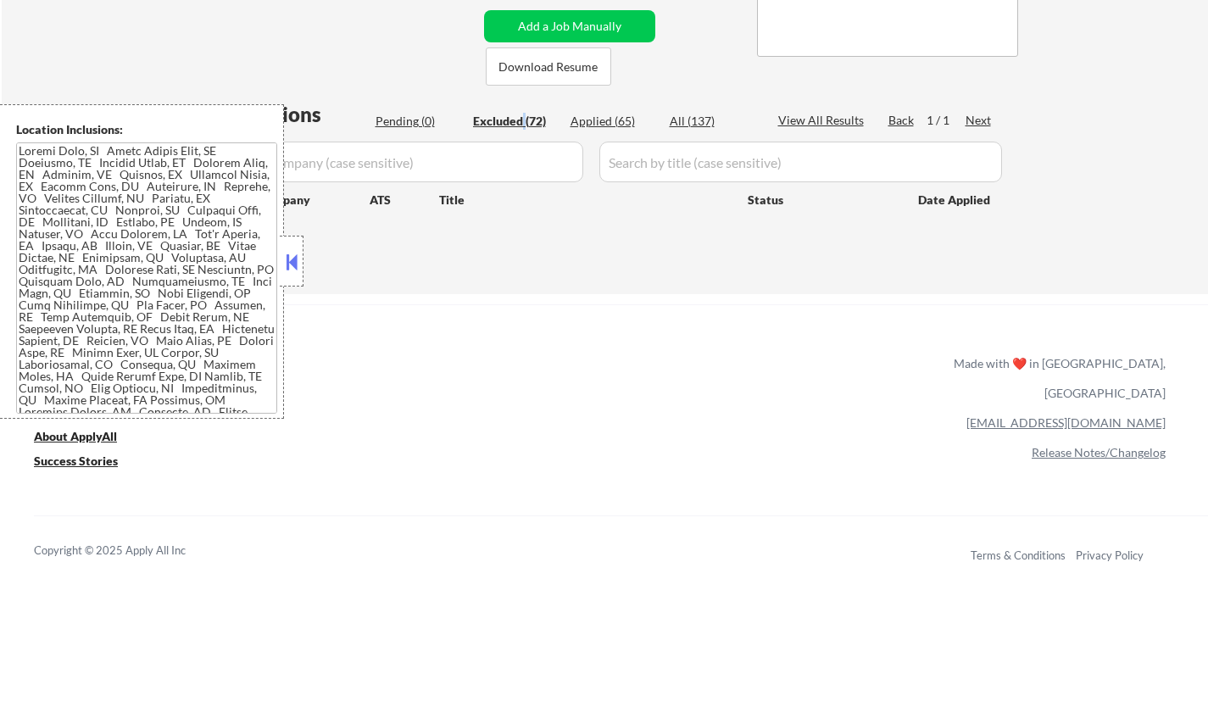
select select ""excluded__expired_""
select select ""excluded__bad_match_""
select select ""excluded""
select select ""excluded__bad_match_""
select select ""excluded__other_""
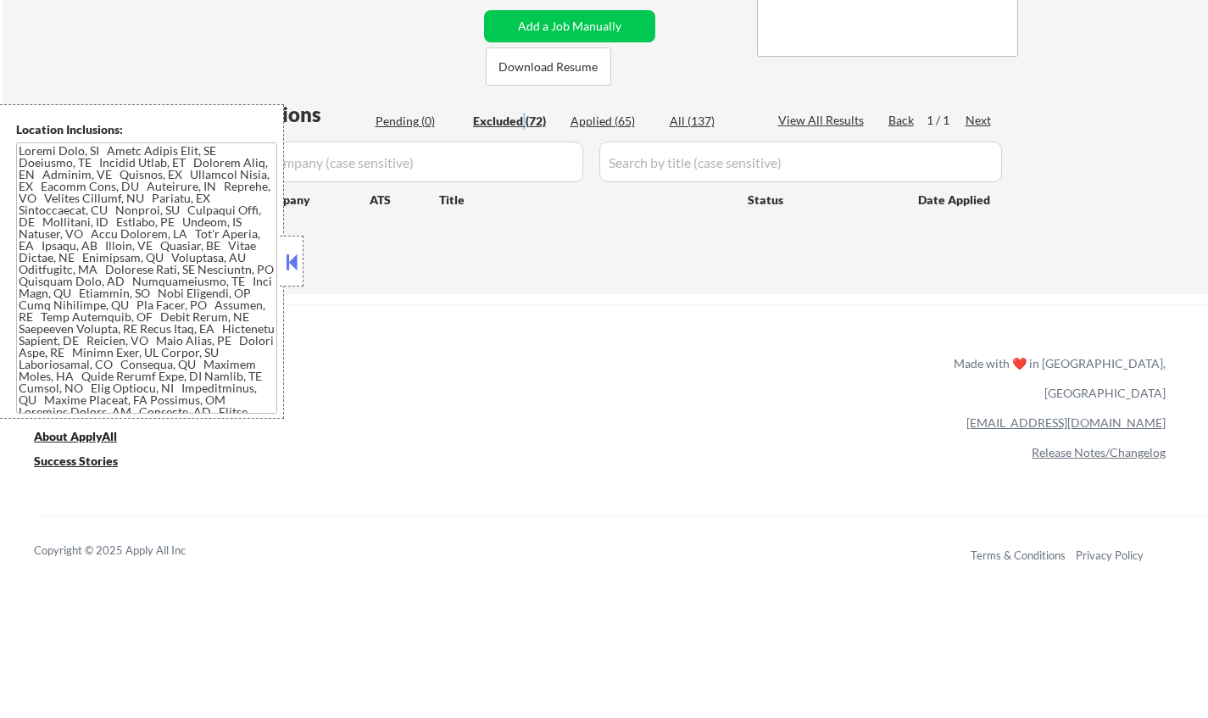
select select ""excluded__location_""
select select ""excluded__expired_""
select select ""excluded__location_""
select select ""excluded__expired_""
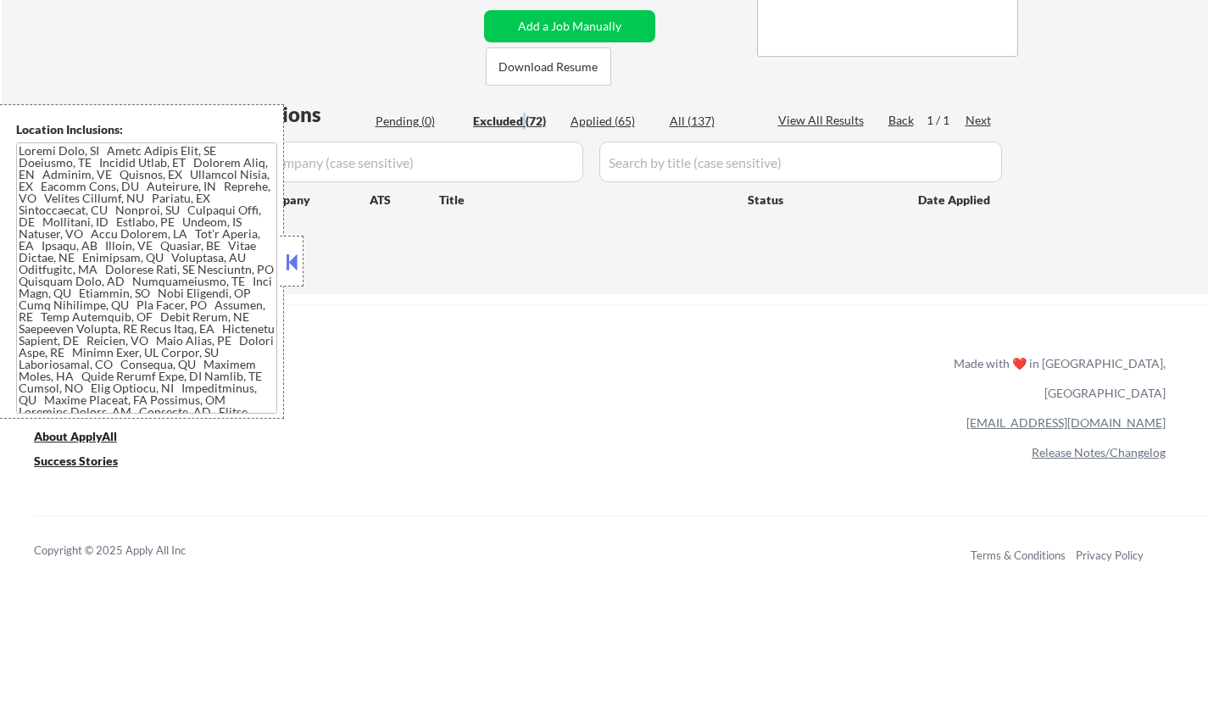
select select ""excluded__location_""
select select ""excluded__expired_""
select select ""excluded__other_""
select select ""excluded__location_""
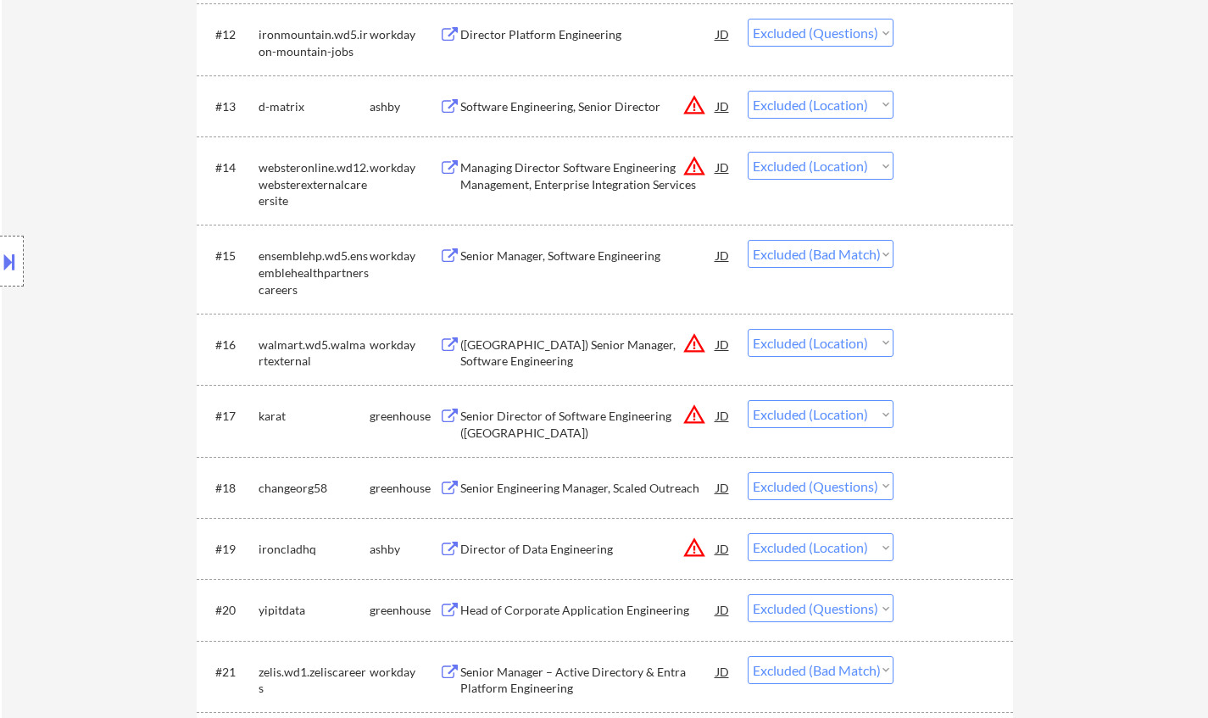
scroll to position [1441, 0]
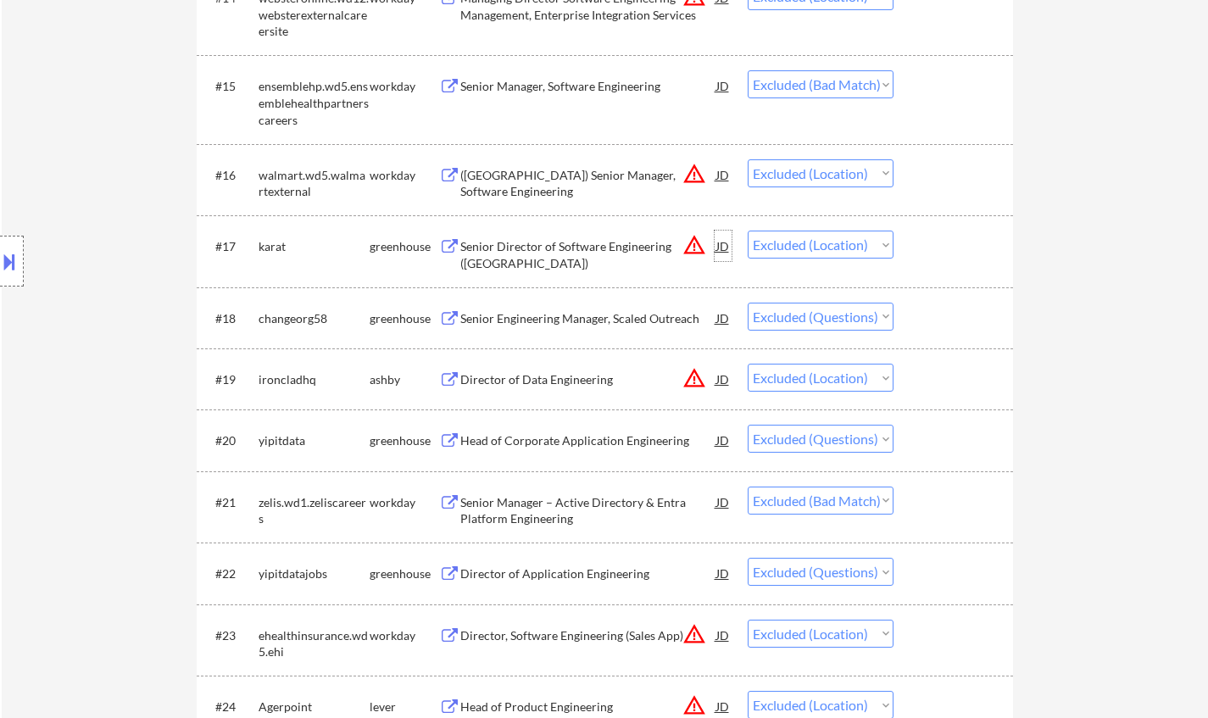
click at [721, 245] on div "JD" at bounding box center [723, 246] width 17 height 31
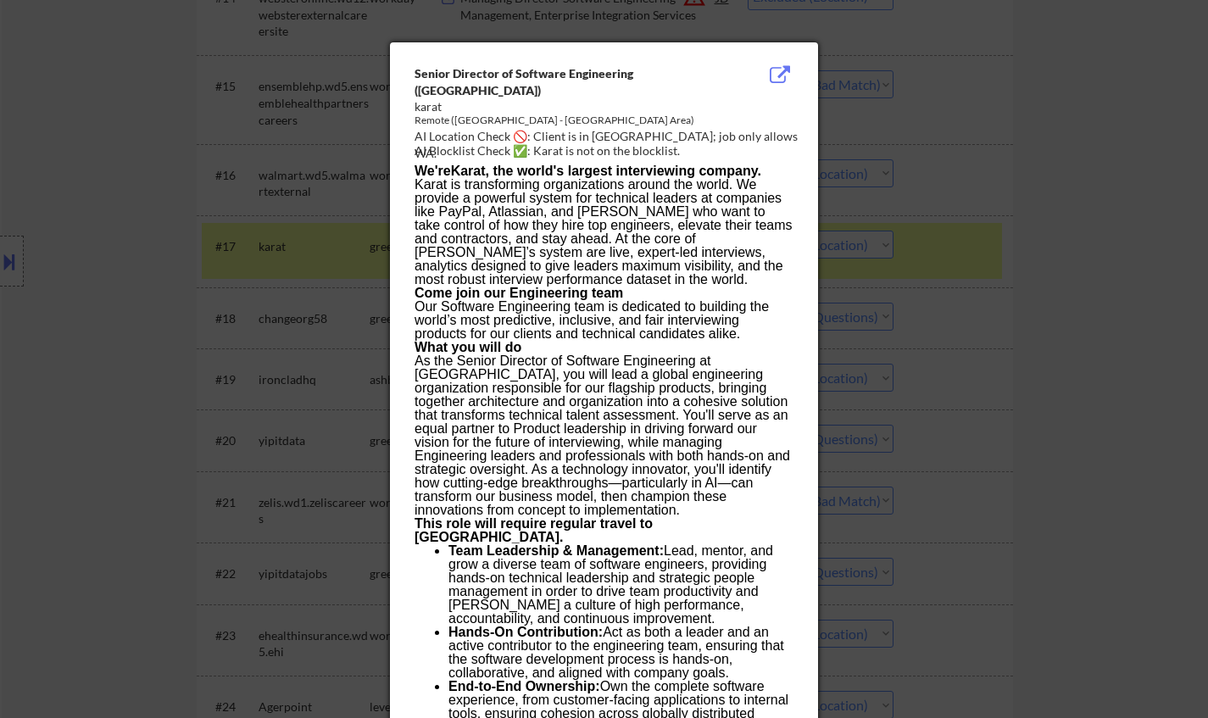
click at [1062, 371] on div at bounding box center [604, 359] width 1208 height 718
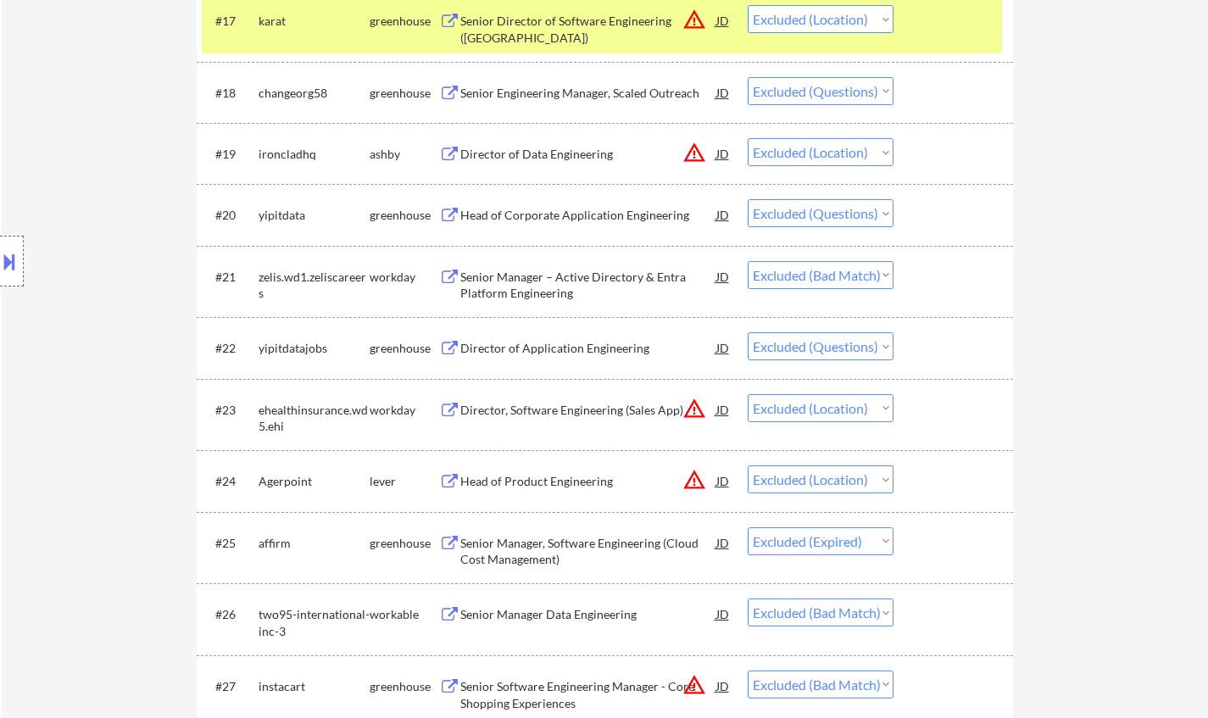
scroll to position [1611, 0]
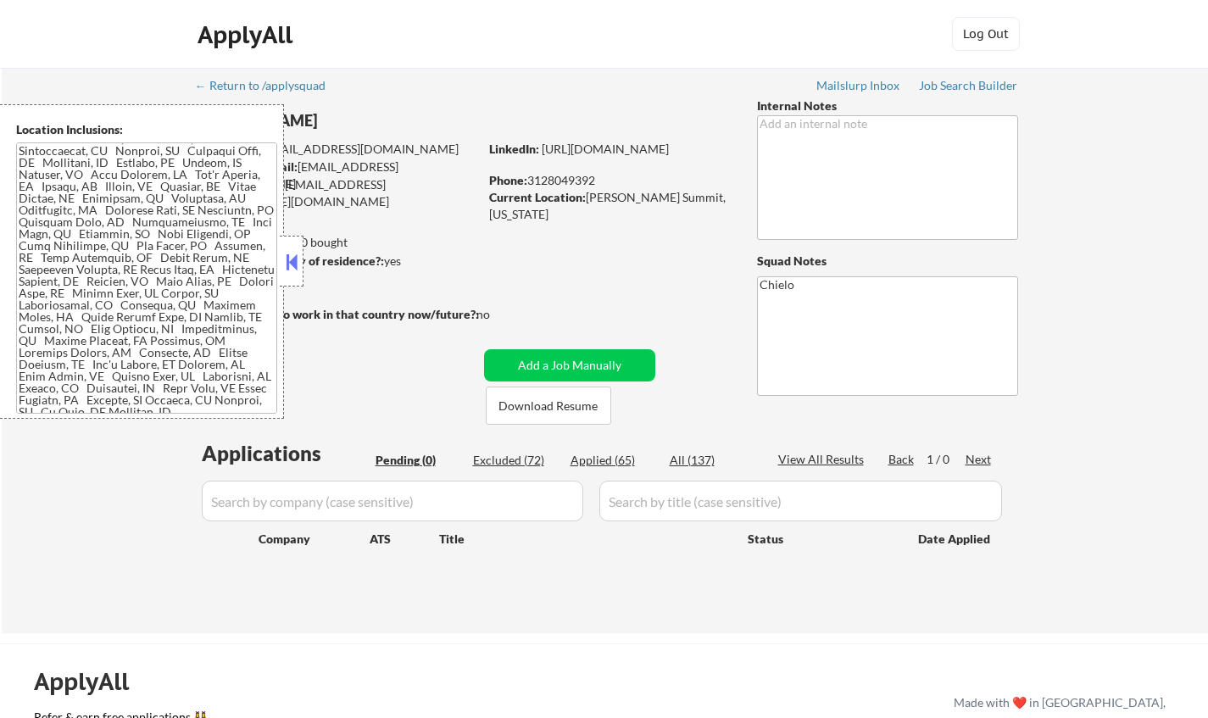
scroll to position [78, 0]
click at [291, 267] on button at bounding box center [291, 261] width 19 height 25
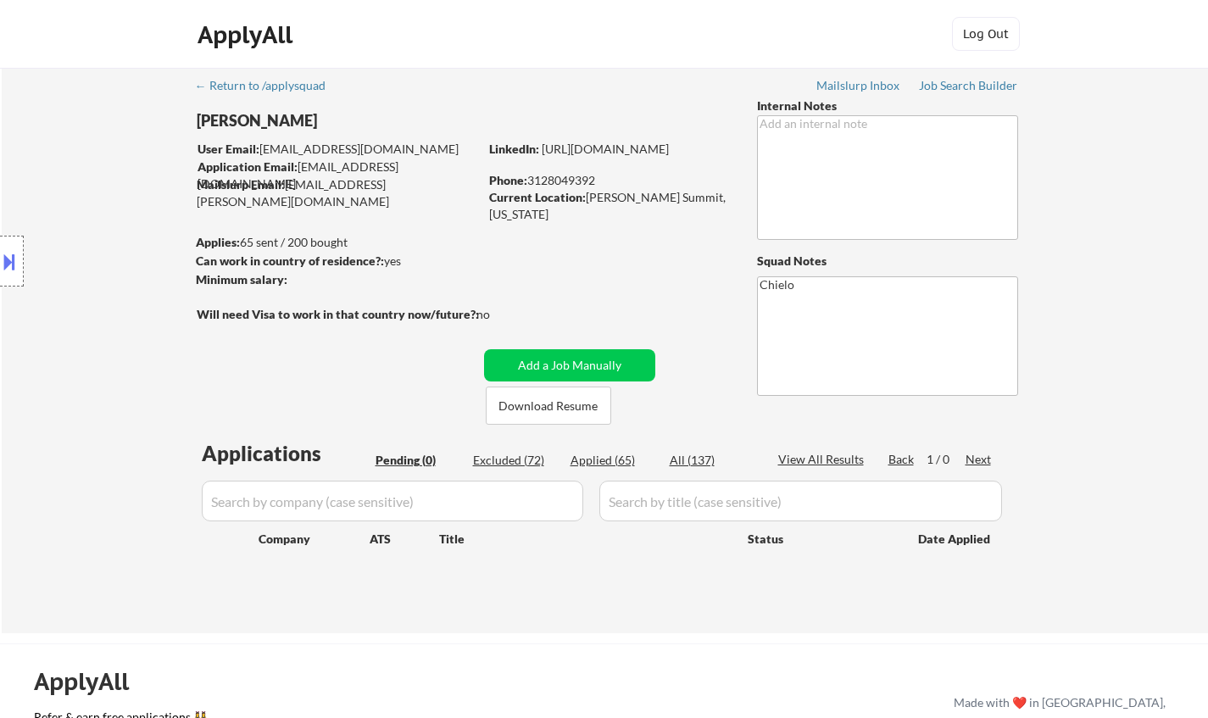
click at [511, 462] on div "Excluded (72)" at bounding box center [515, 460] width 85 height 17
select select ""excluded__bad_match_""
select select ""excluded__location_""
select select ""excluded__expired_""
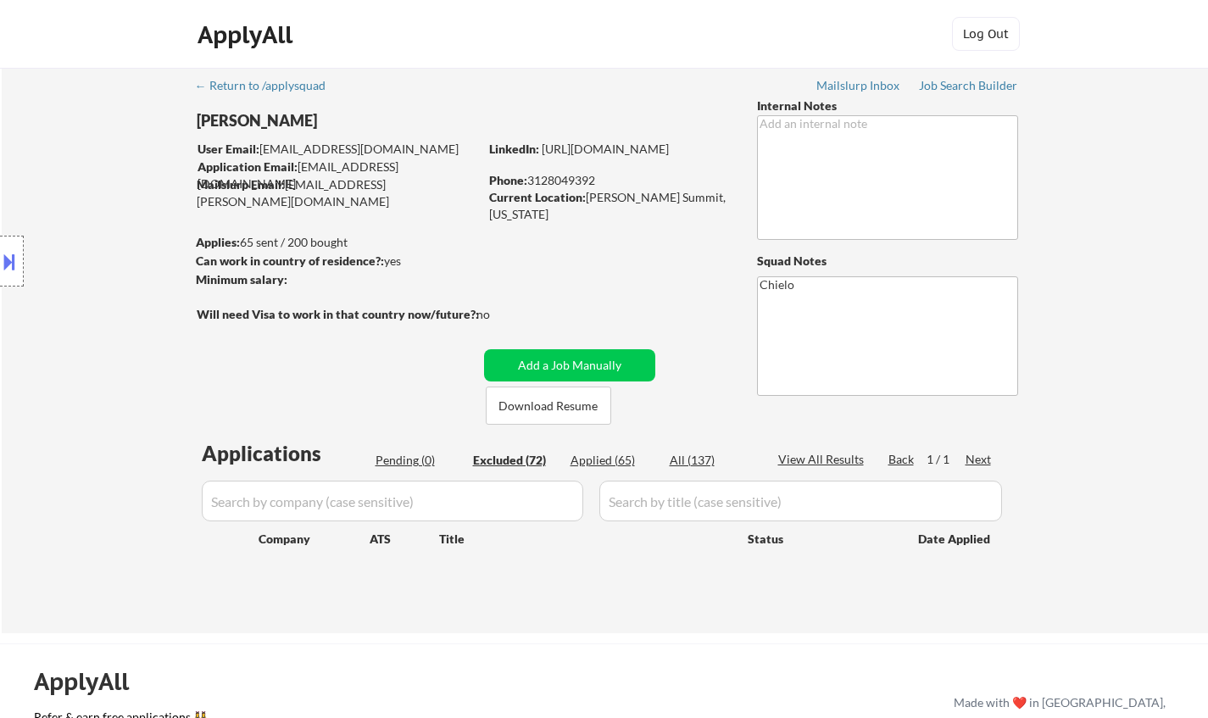
select select ""excluded""
select select ""excluded__location_""
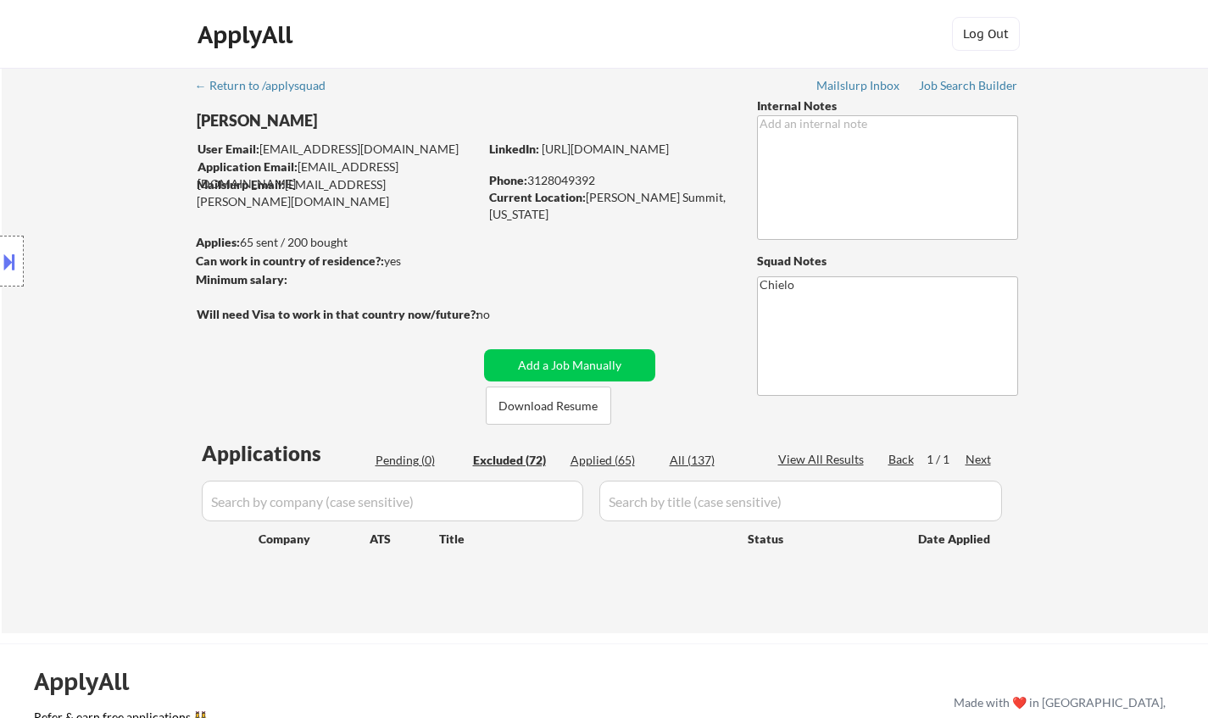
select select ""excluded__location_""
select select ""excluded__bad_match_""
select select ""excluded""
select select ""excluded__location_""
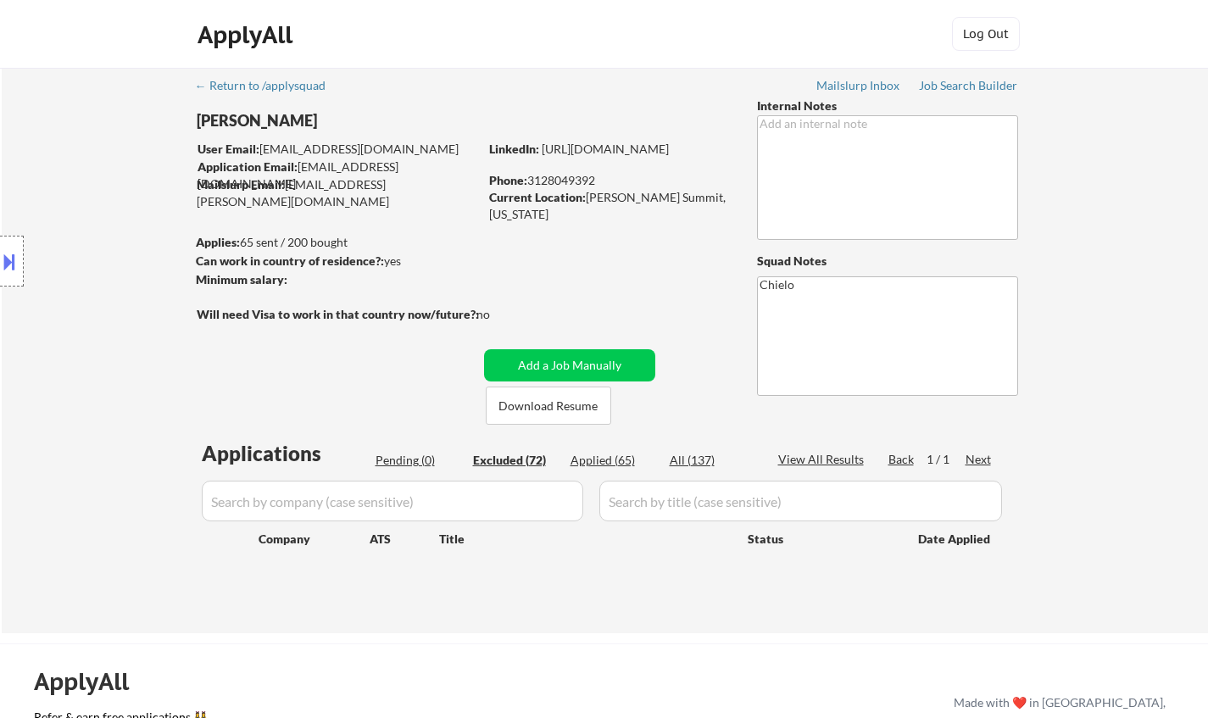
select select ""excluded__bad_match_""
select select ""excluded__location_""
select select ""excluded""
select select ""excluded__location_""
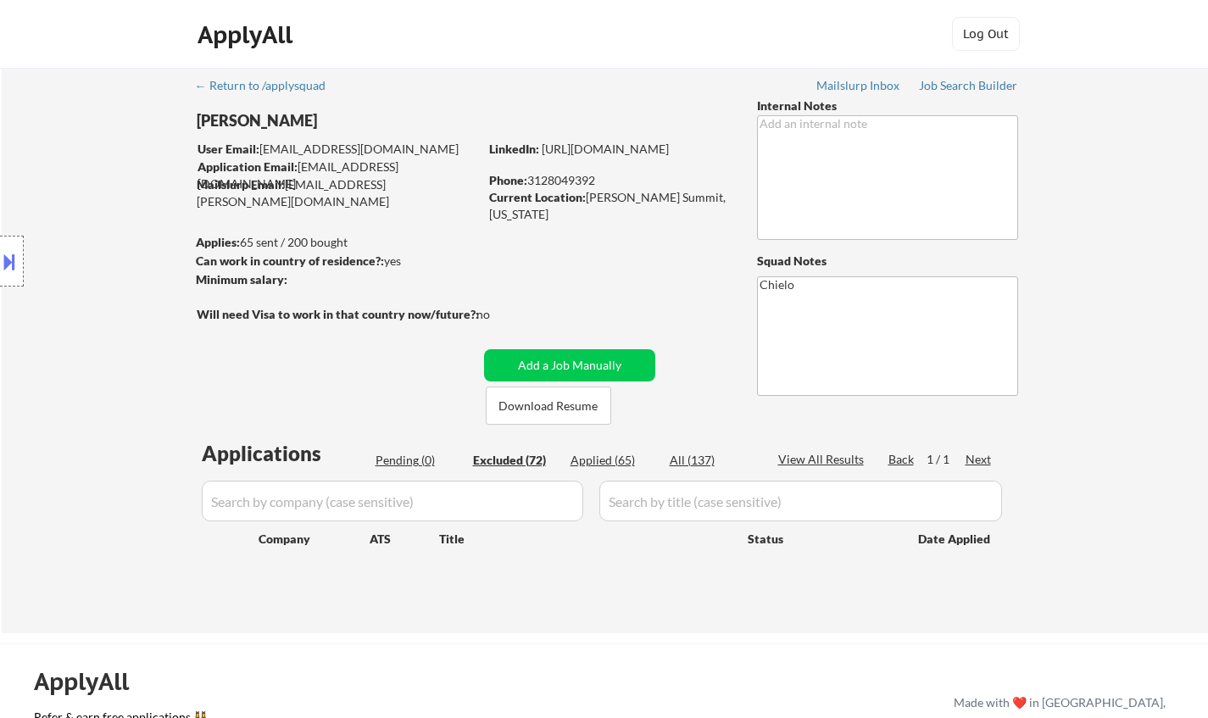
select select ""excluded""
select select ""excluded__bad_match_""
select select ""excluded""
select select ""excluded__location_""
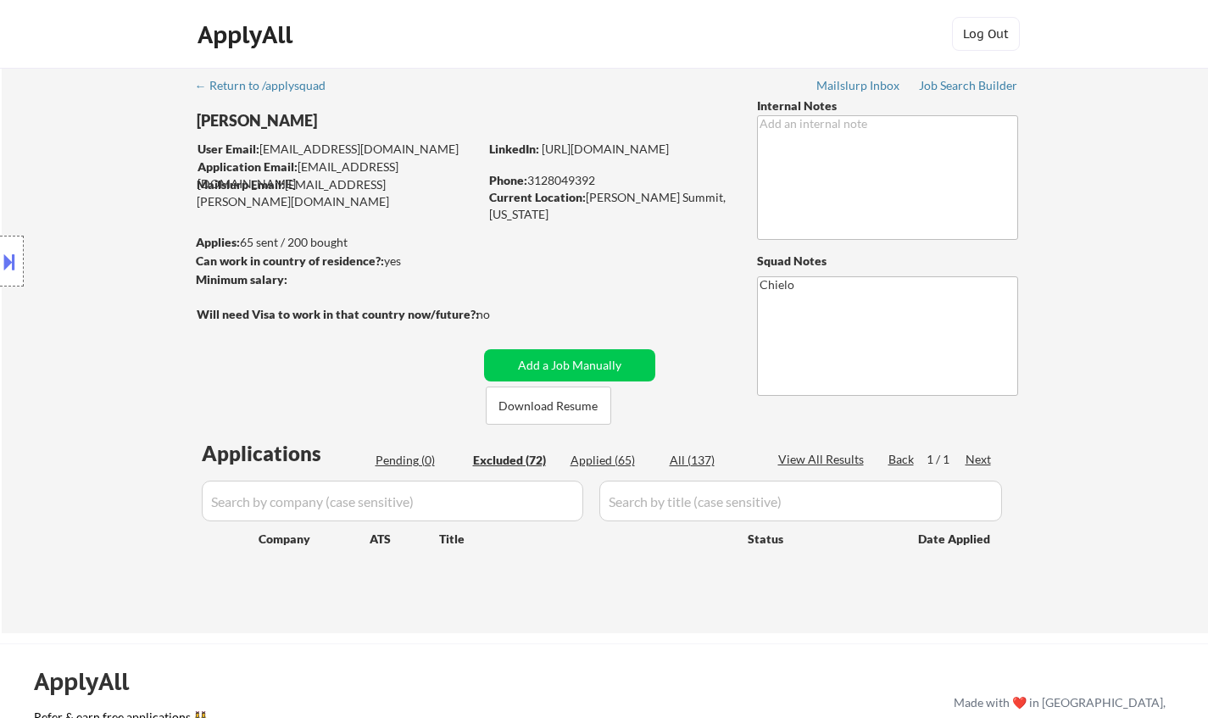
select select ""excluded__expired_""
select select ""excluded__bad_match_""
select select ""excluded""
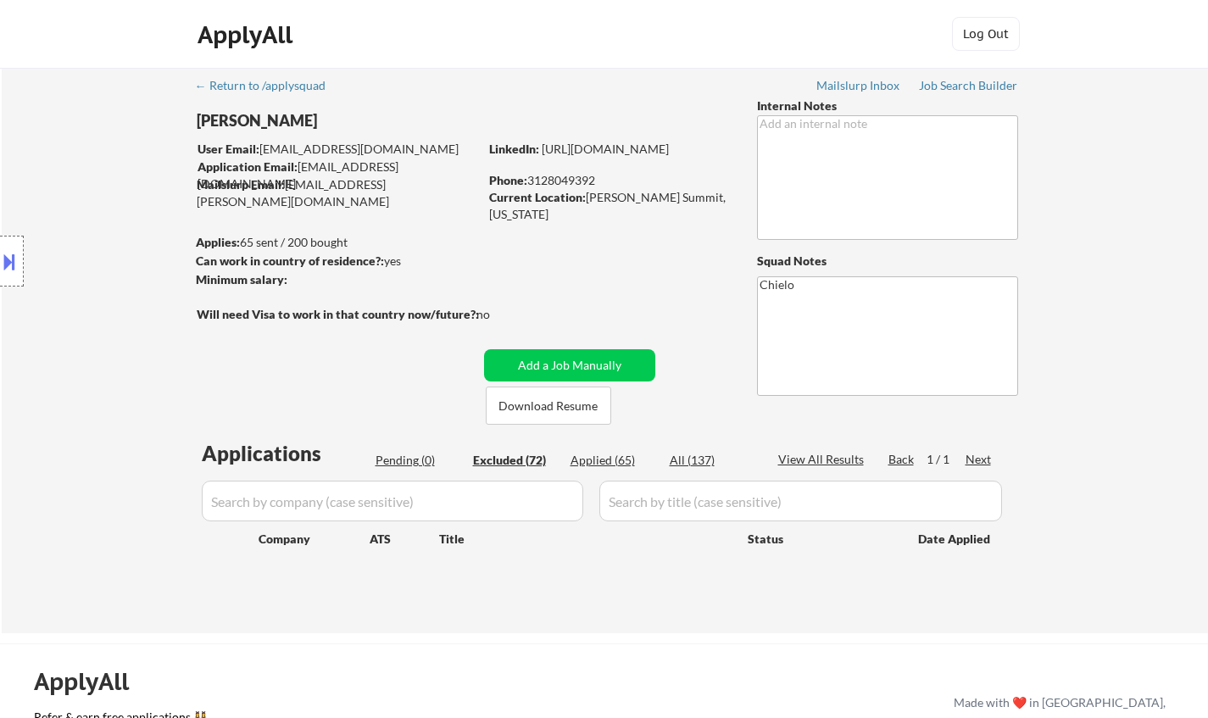
select select ""excluded""
select select ""excluded__location_""
select select ""excluded__expired_""
select select ""excluded__bad_match_""
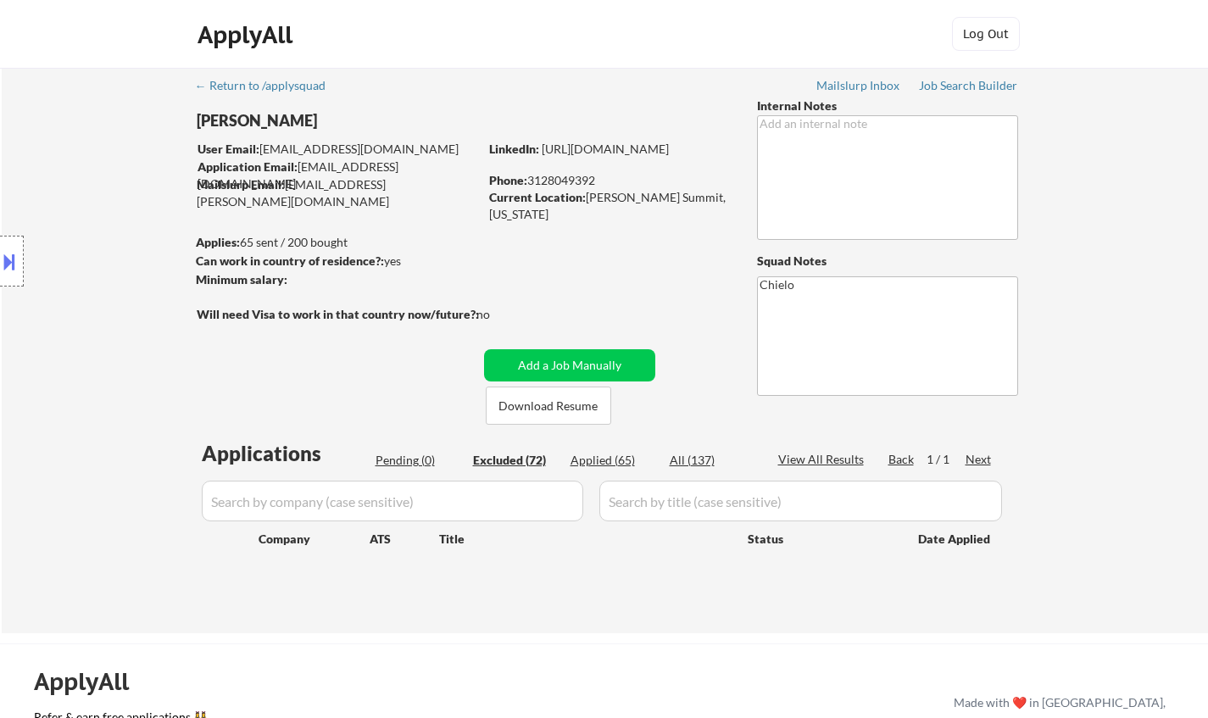
select select ""excluded__location_""
select select ""excluded__expired_""
select select ""excluded__location_""
select select ""excluded__other_""
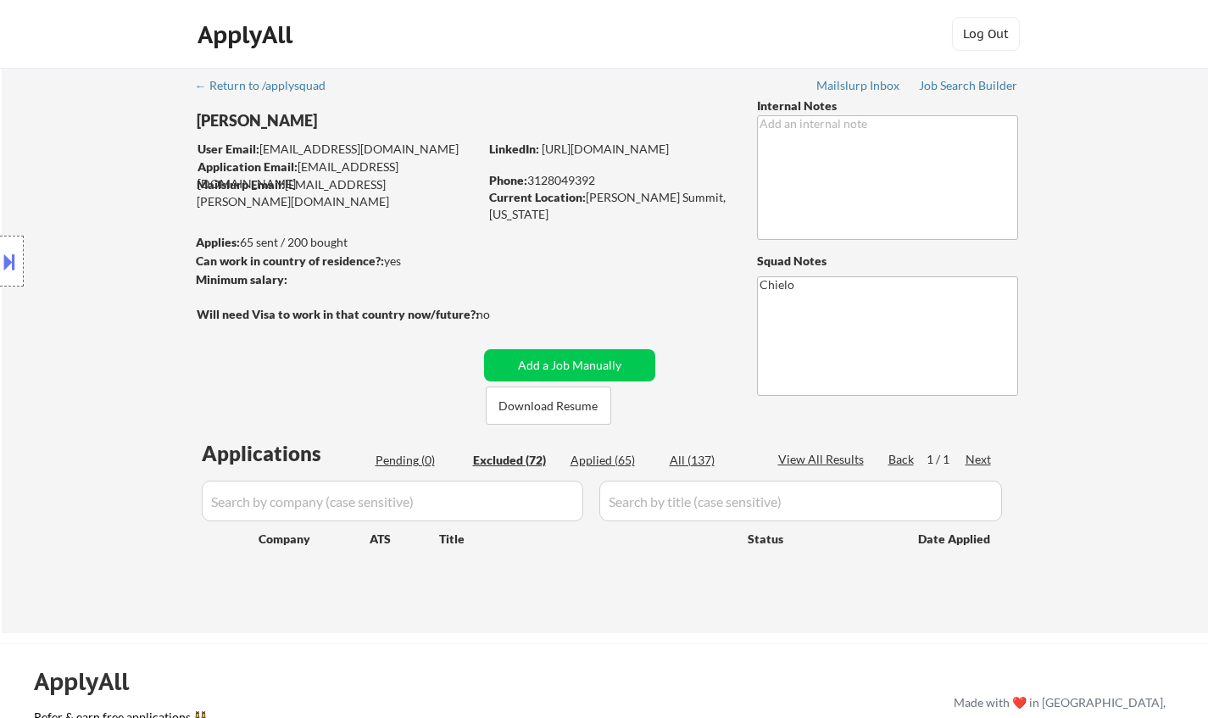
select select ""excluded__expired_""
select select ""excluded__other_""
select select ""excluded""
select select ""excluded__location_""
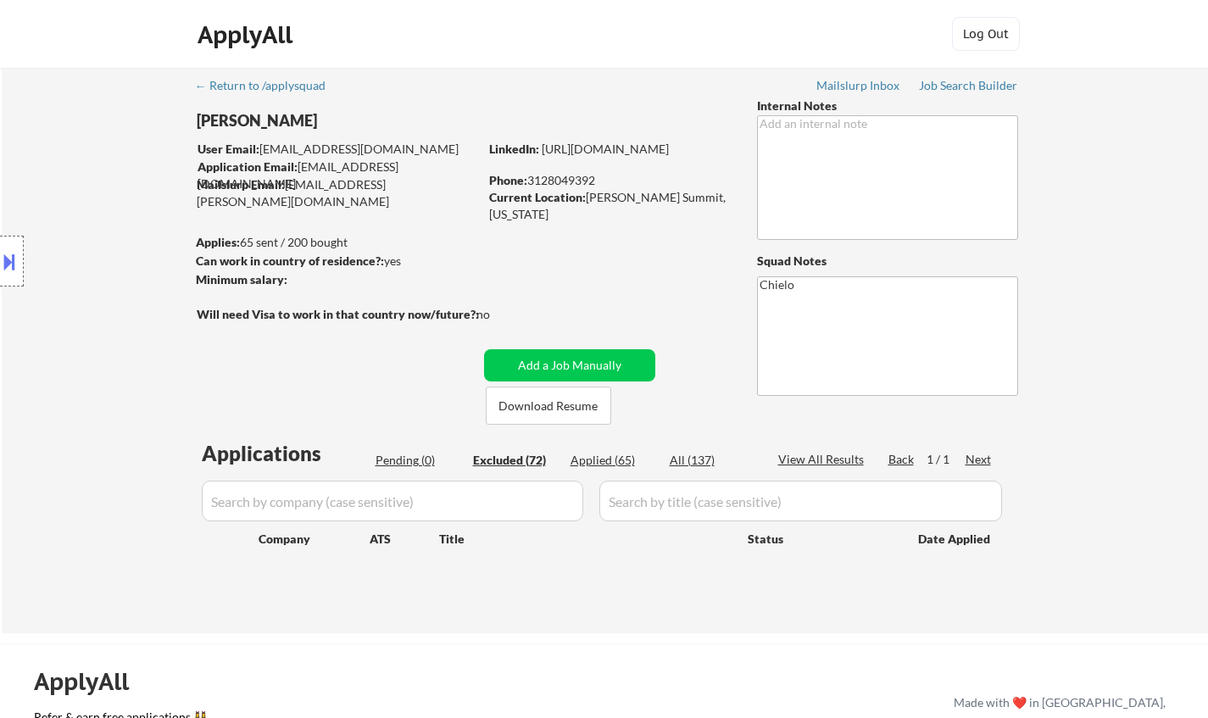
select select ""excluded__expired_""
select select ""excluded__location_""
select select ""excluded__bad_match_""
select select ""excluded__expired_""
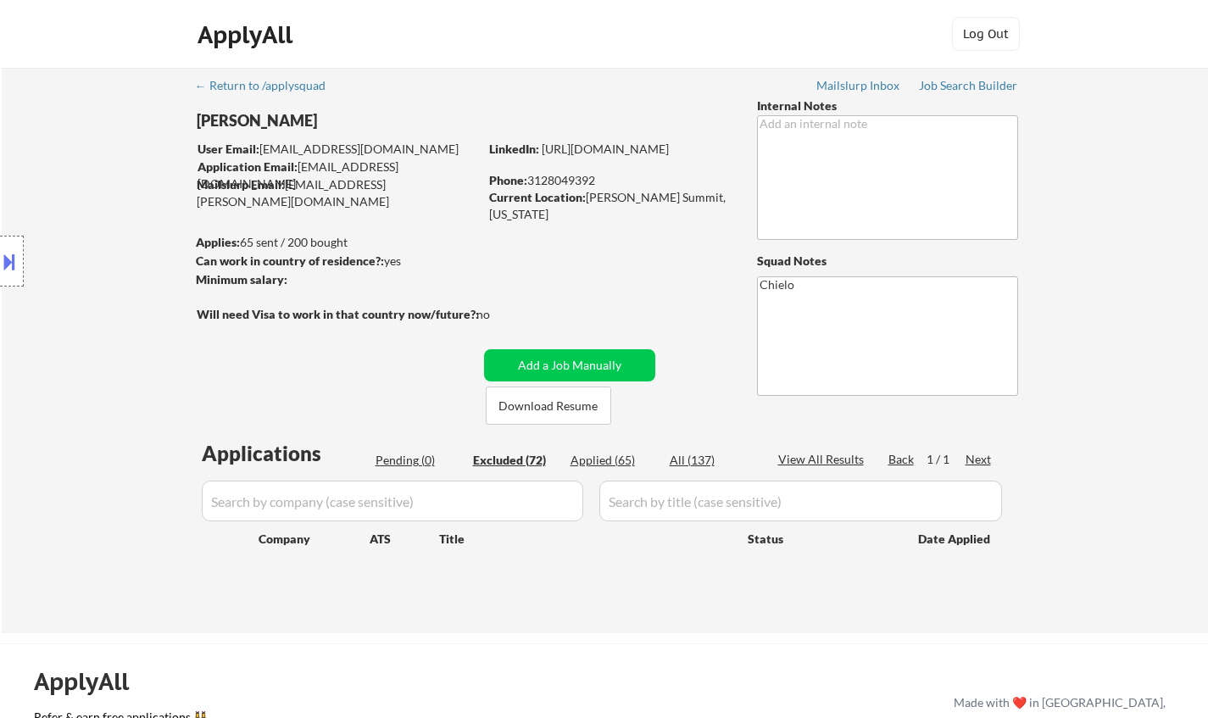
select select ""excluded__other_""
select select ""excluded__location_""
select select ""excluded""
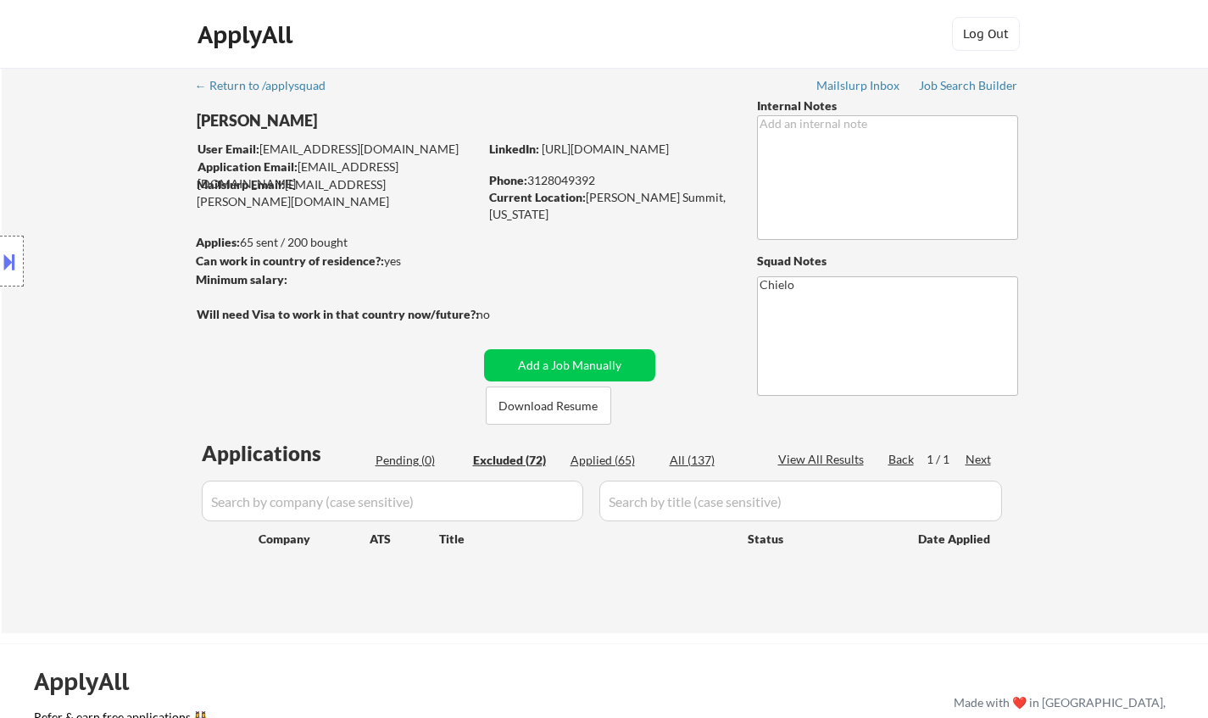
select select ""excluded""
select select ""excluded__other_""
select select ""excluded__expired_""
select select ""excluded__bad_match_""
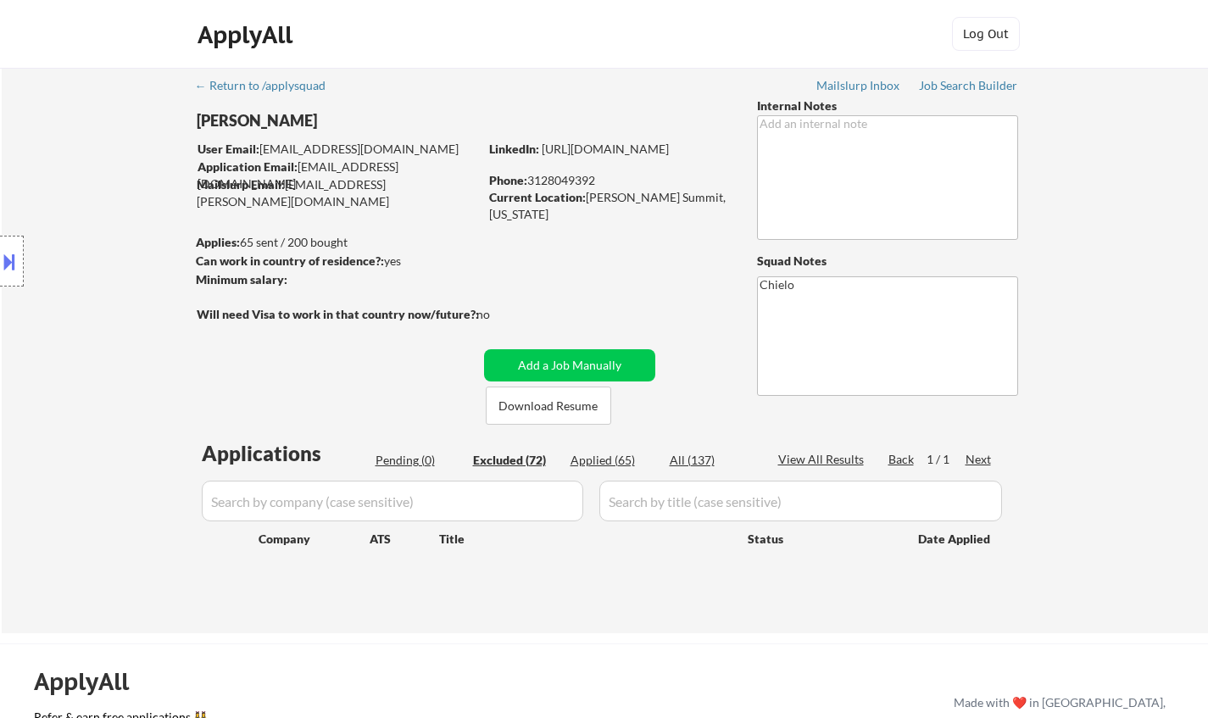
select select ""excluded""
select select ""excluded__bad_match_""
select select ""excluded__other_""
select select ""excluded__location_""
select select ""excluded__expired_""
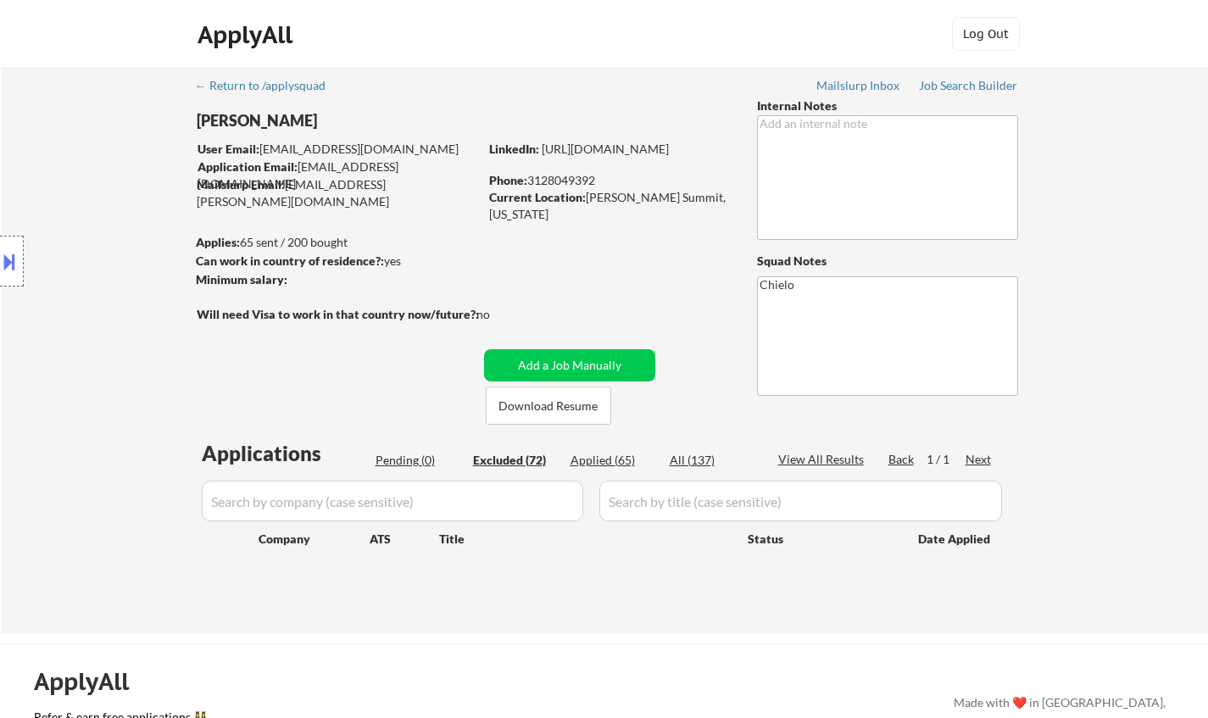
select select ""excluded__expired_""
select select ""excluded__location_""
select select ""excluded__expired_""
select select ""excluded__location_""
select select ""excluded__expired_""
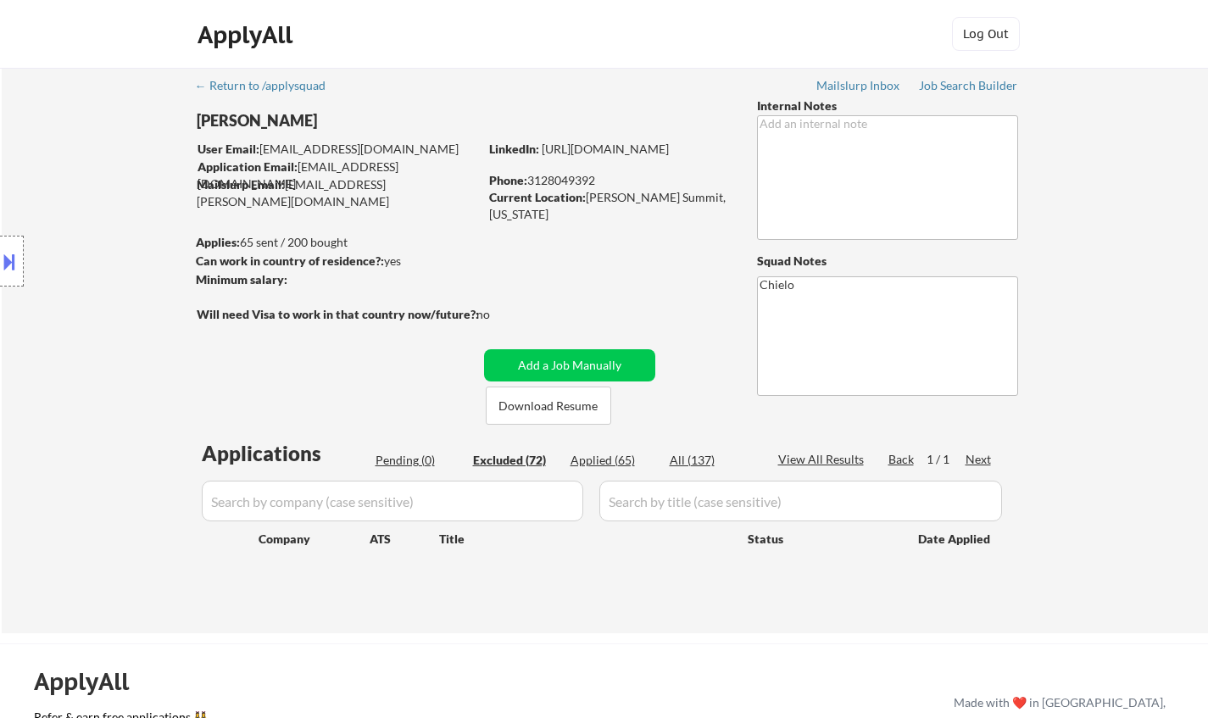
select select ""excluded__expired_""
select select ""excluded__other_""
select select ""excluded__location_""
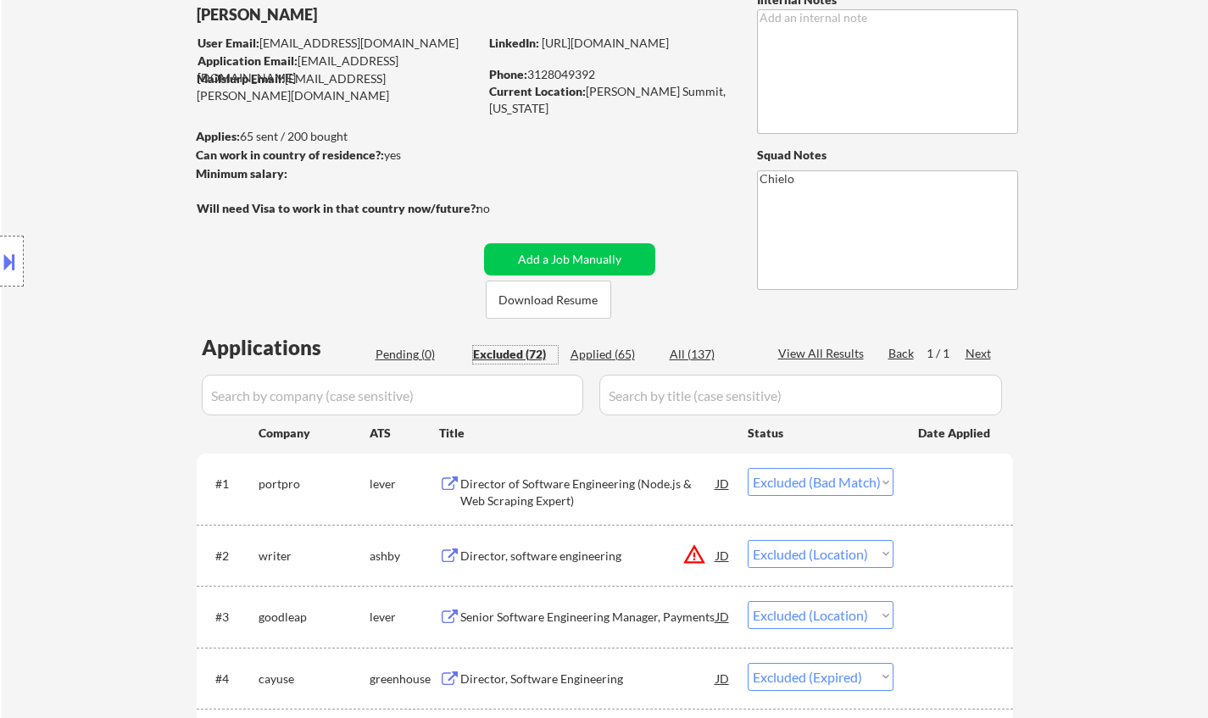
scroll to position [170, 0]
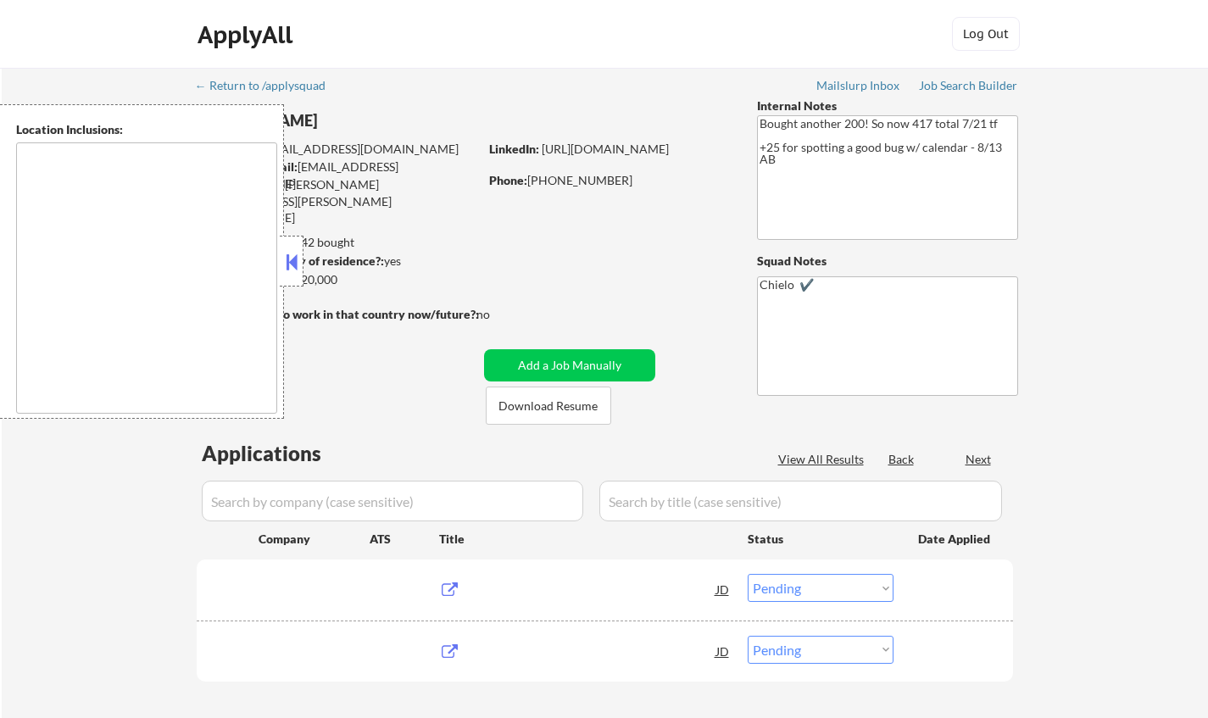
select select ""pending""
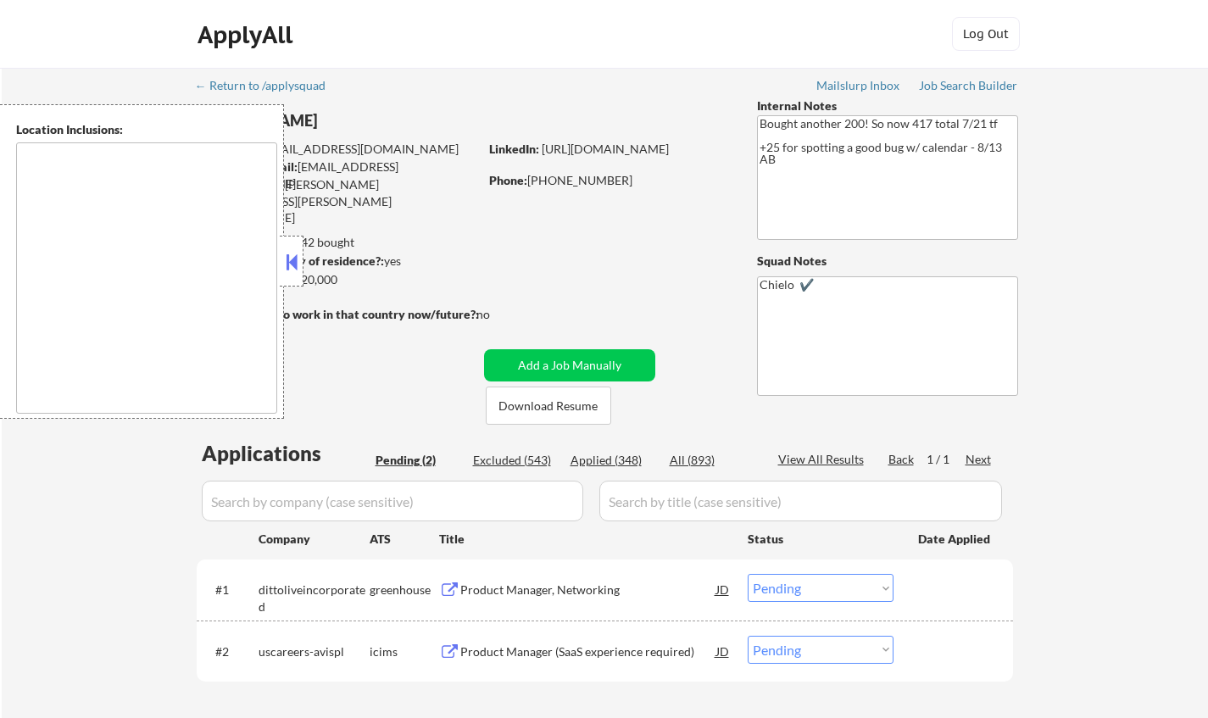
type textarea "[GEOGRAPHIC_DATA], [GEOGRAPHIC_DATA] [GEOGRAPHIC_DATA], [GEOGRAPHIC_DATA] [GEOG…"
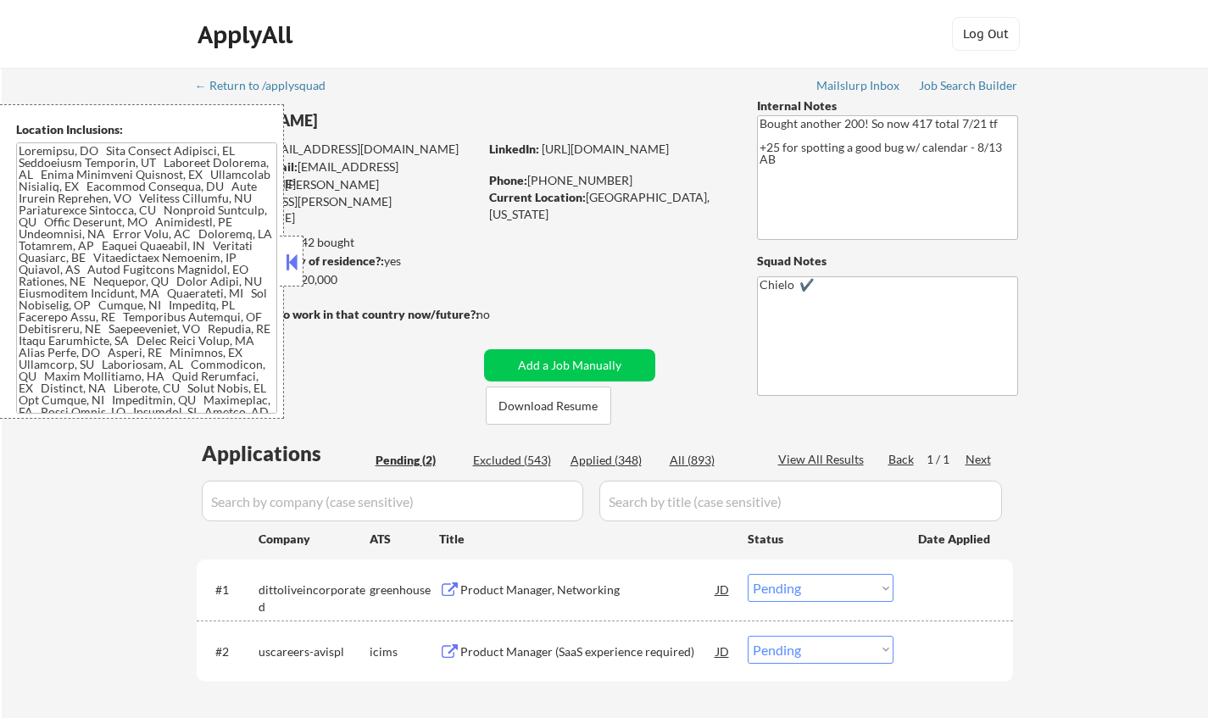
click at [293, 264] on button at bounding box center [291, 261] width 19 height 25
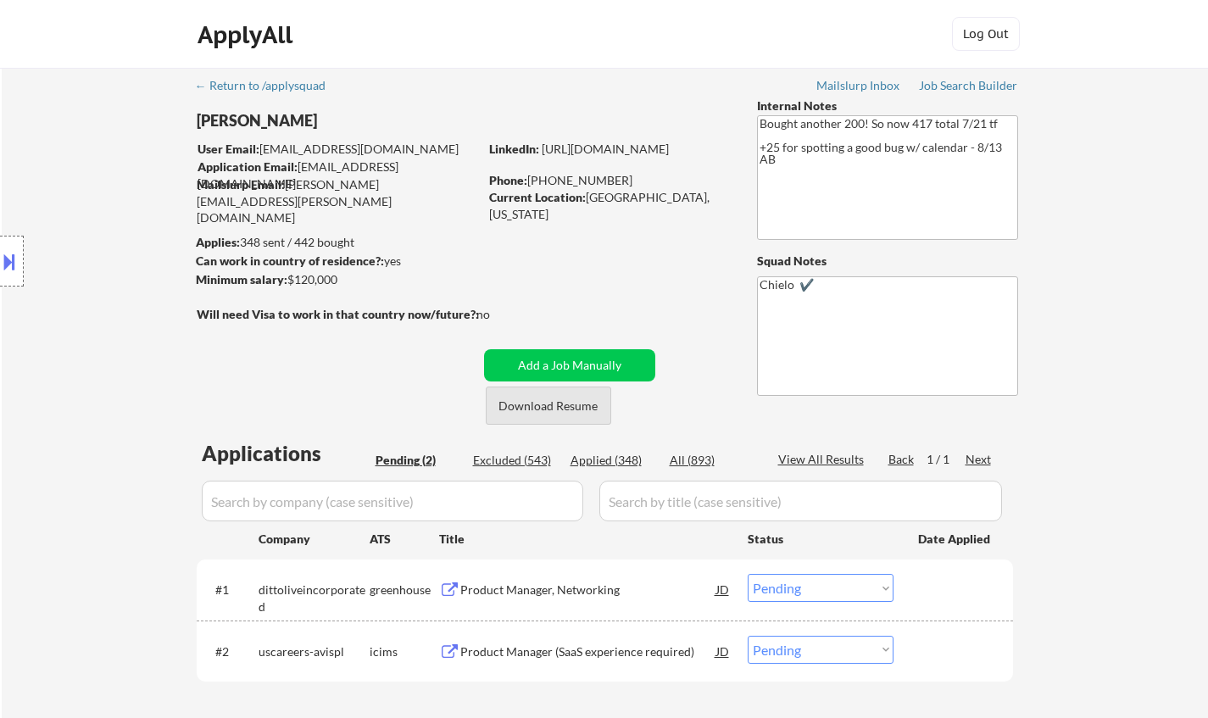
click at [525, 408] on button "Download Resume" at bounding box center [548, 406] width 125 height 38
click at [556, 580] on div "Product Manager, Networking" at bounding box center [588, 589] width 256 height 31
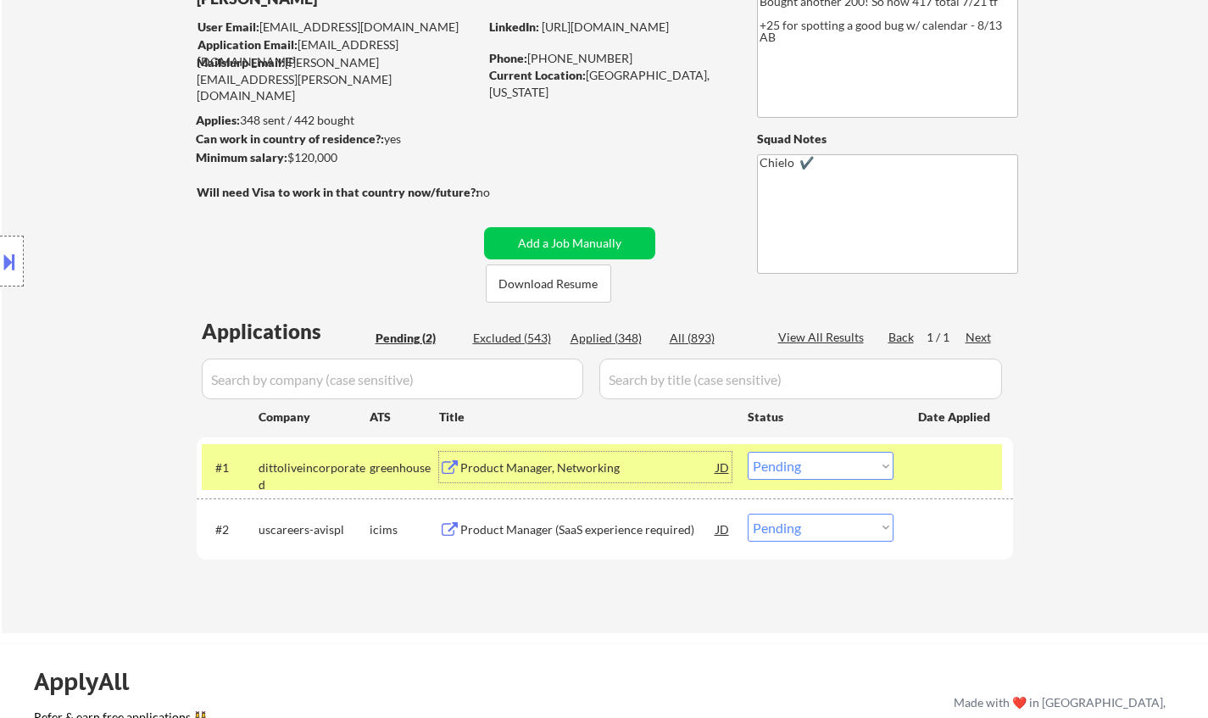
scroll to position [170, 0]
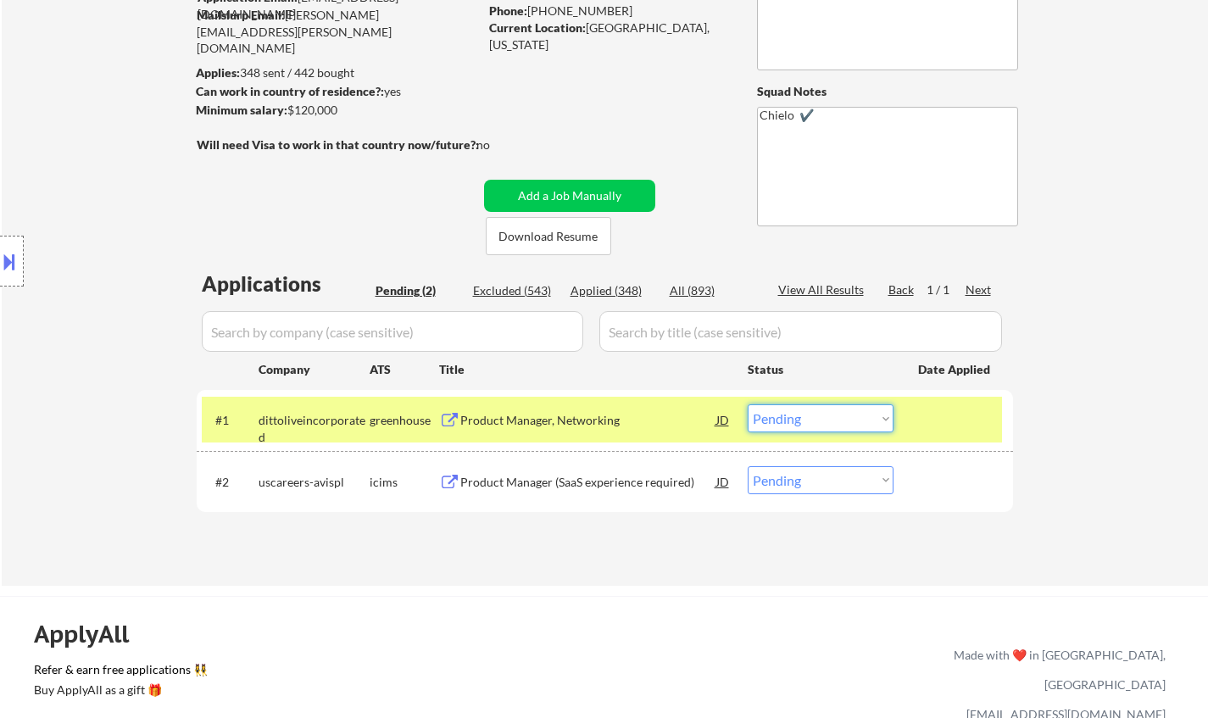
click at [809, 425] on select "Choose an option... Pending Applied Excluded (Questions) Excluded (Expired) Exc…" at bounding box center [821, 418] width 146 height 28
click at [748, 404] on select "Choose an option... Pending Applied Excluded (Questions) Excluded (Expired) Exc…" at bounding box center [821, 418] width 146 height 28
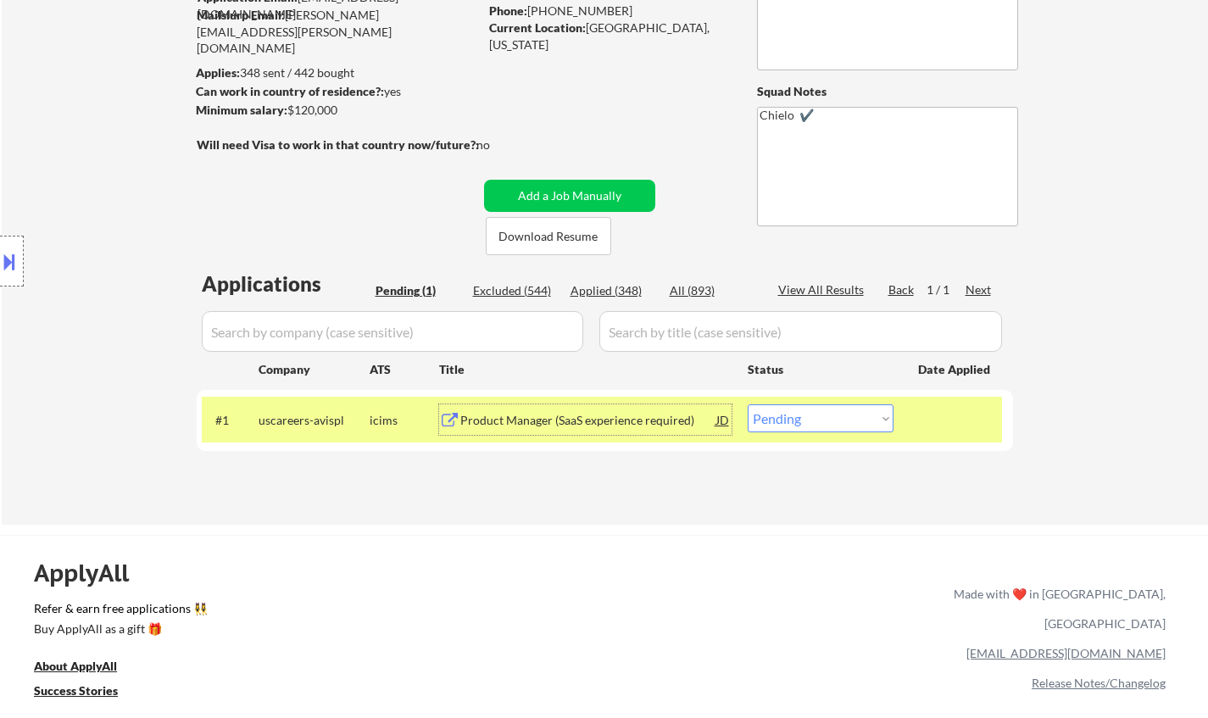
click at [558, 415] on div "Product Manager (SaaS experience required)" at bounding box center [588, 420] width 256 height 17
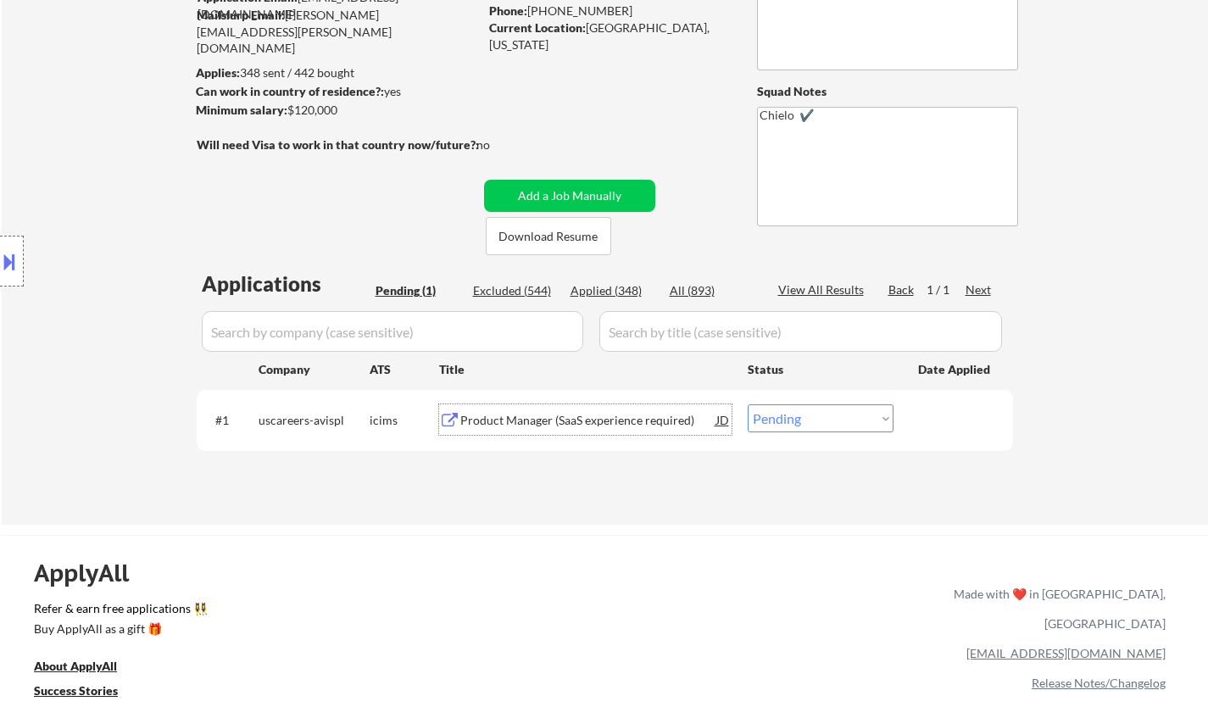
click at [811, 425] on select "Choose an option... Pending Applied Excluded (Questions) Excluded (Expired) Exc…" at bounding box center [821, 418] width 146 height 28
select select ""excluded__salary_""
click at [748, 404] on select "Choose an option... Pending Applied Excluded (Questions) Excluded (Expired) Exc…" at bounding box center [821, 418] width 146 height 28
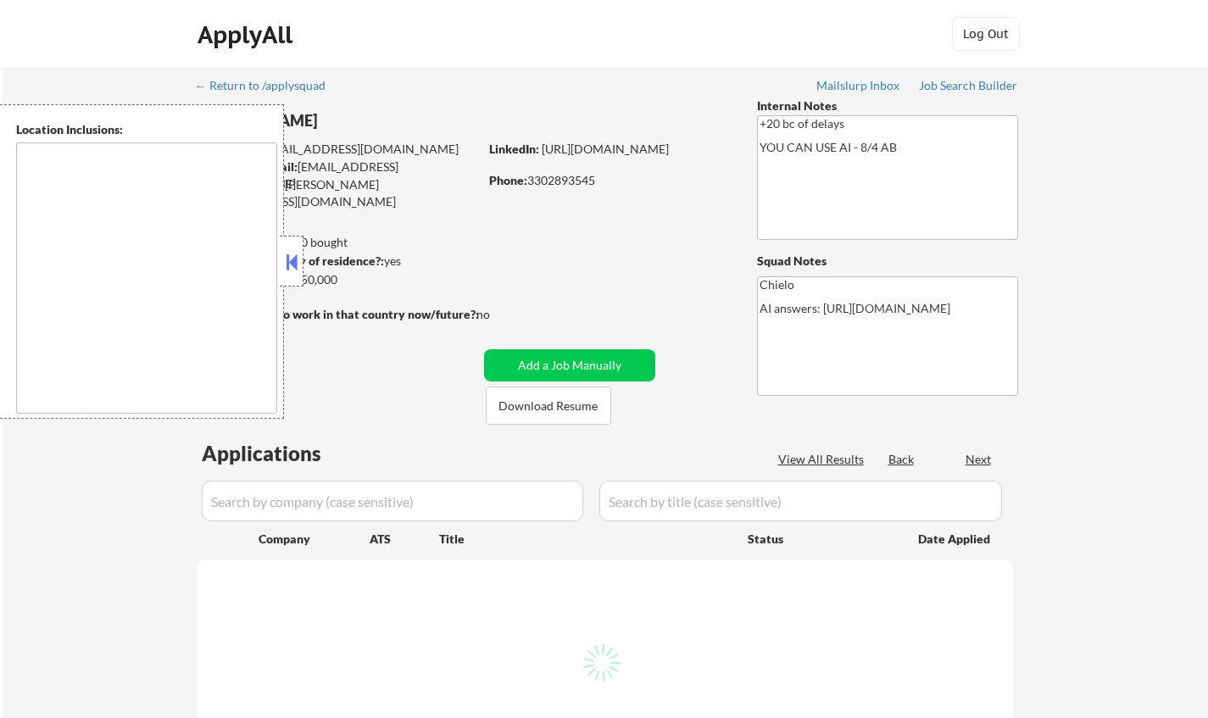
select select ""pending""
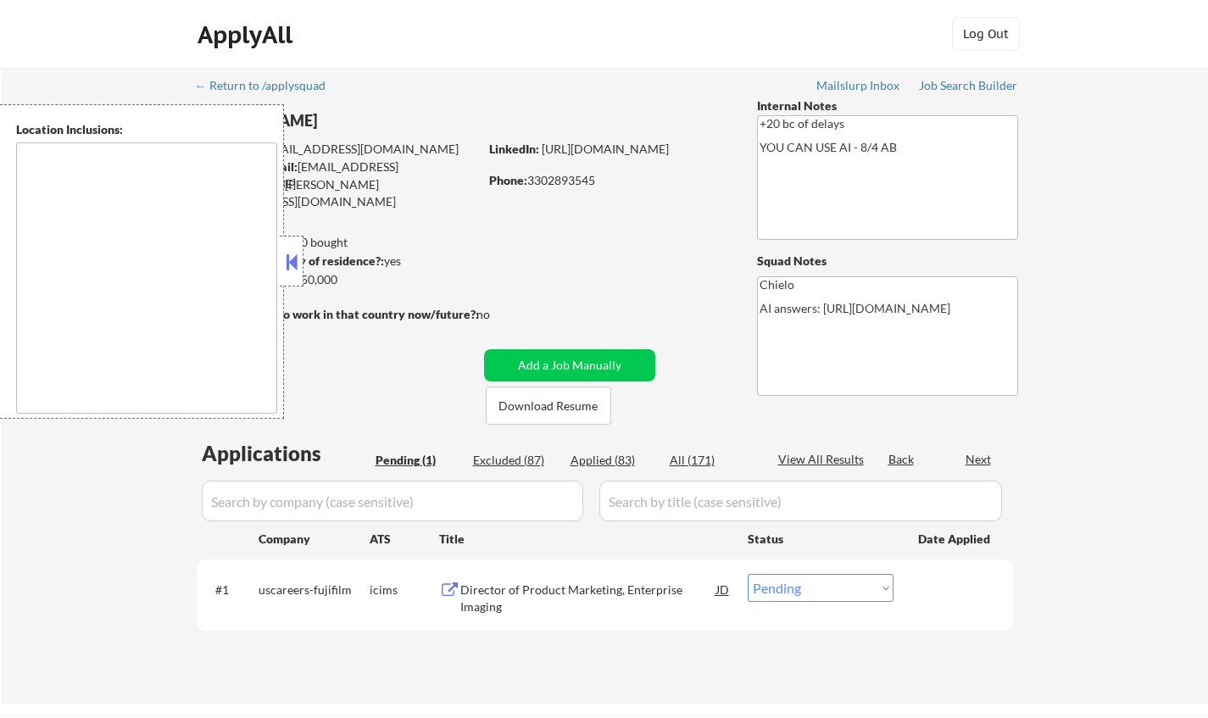
type textarea "remote"
click at [596, 591] on div "Director of Product Marketing, Enterprise Imaging" at bounding box center [588, 598] width 256 height 33
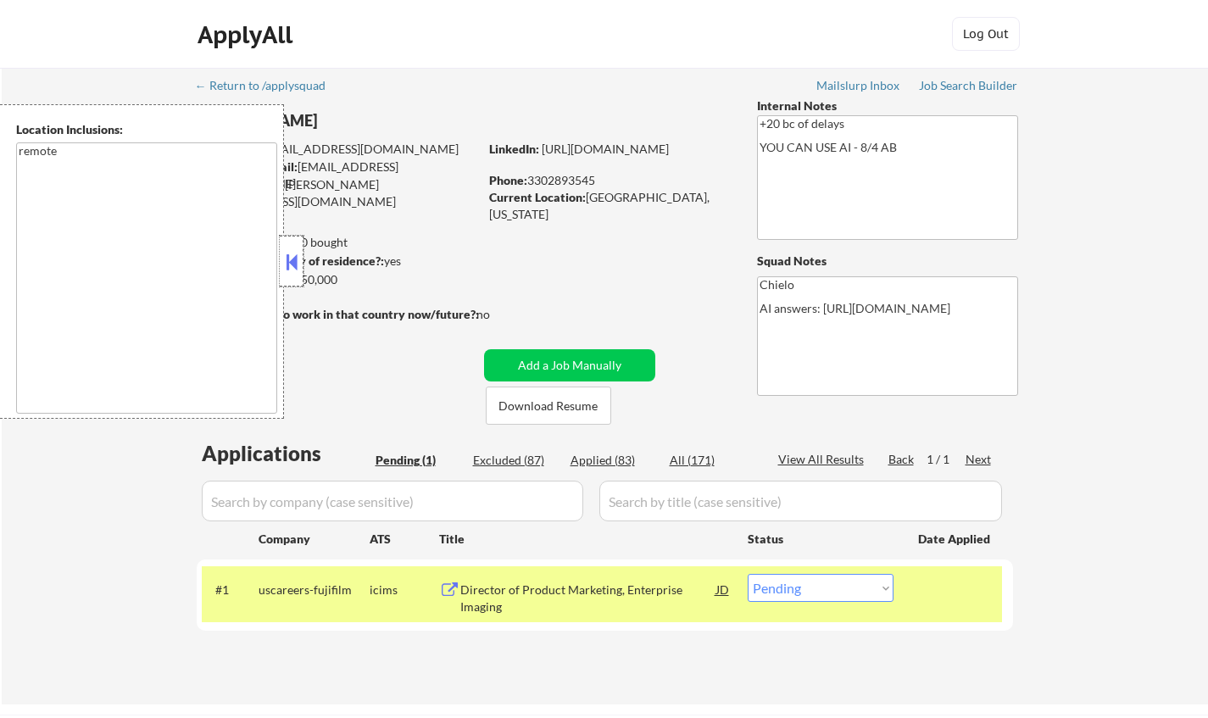
click at [301, 270] on div at bounding box center [292, 261] width 24 height 51
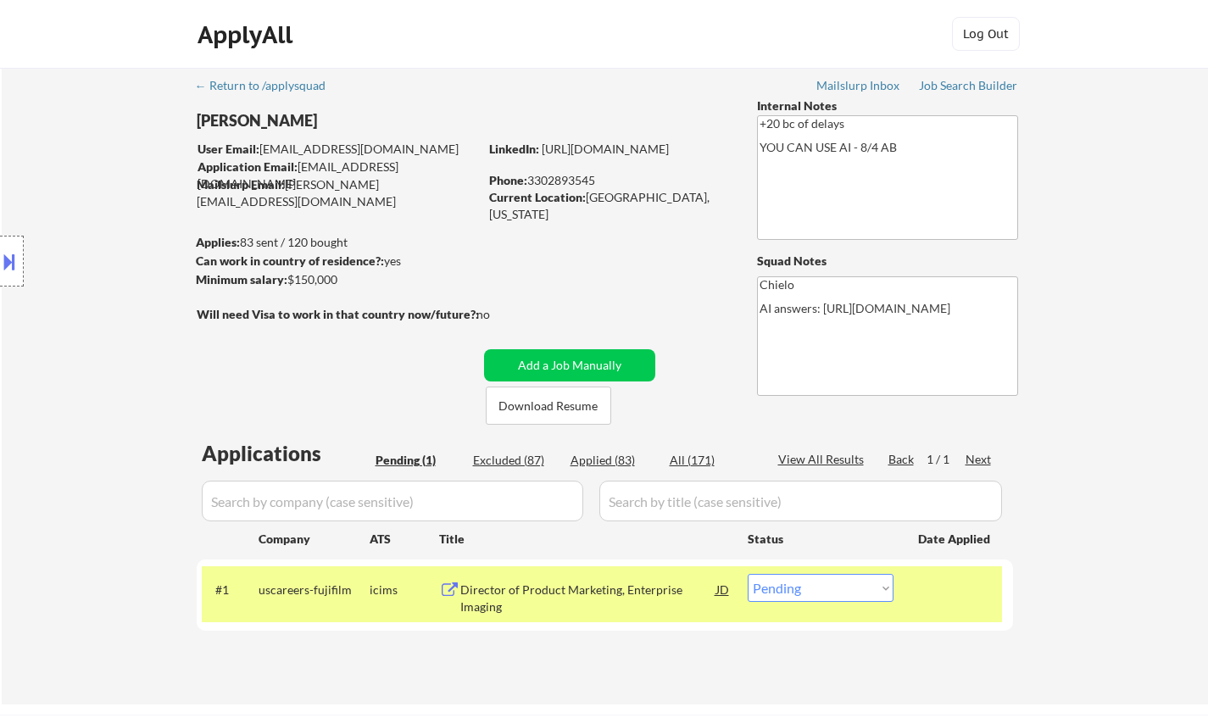
click at [776, 594] on select "Choose an option... Pending Applied Excluded (Questions) Excluded (Expired) Exc…" at bounding box center [821, 588] width 146 height 28
select select ""excluded__bad_match_""
click at [748, 574] on select "Choose an option... Pending Applied Excluded (Questions) Excluded (Expired) Exc…" at bounding box center [821, 588] width 146 height 28
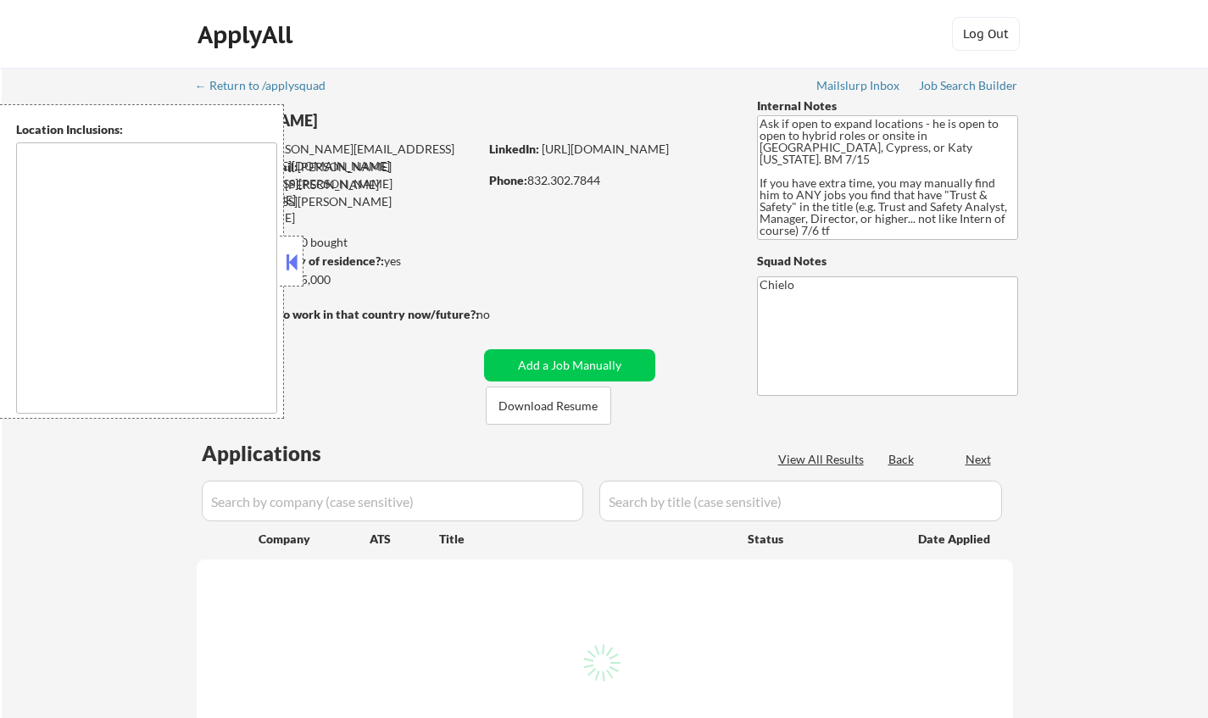
type textarea "[GEOGRAPHIC_DATA], [GEOGRAPHIC_DATA] [GEOGRAPHIC_DATA], [GEOGRAPHIC_DATA] [GEOG…"
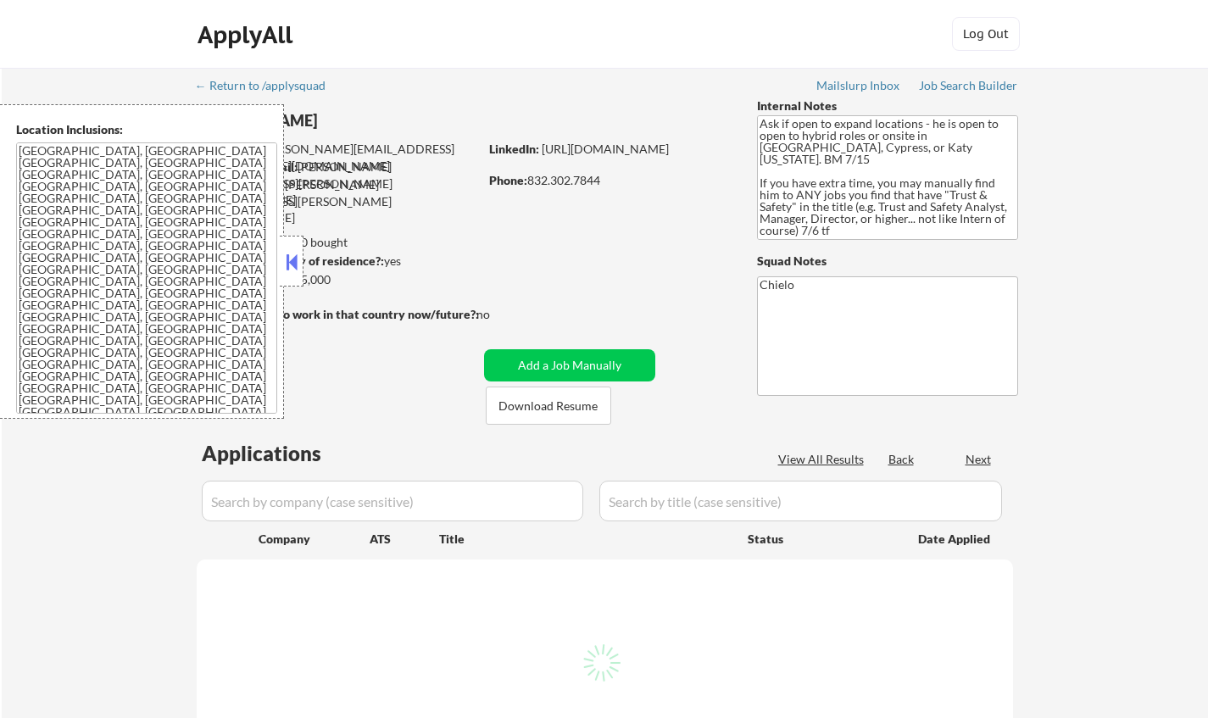
select select ""pending""
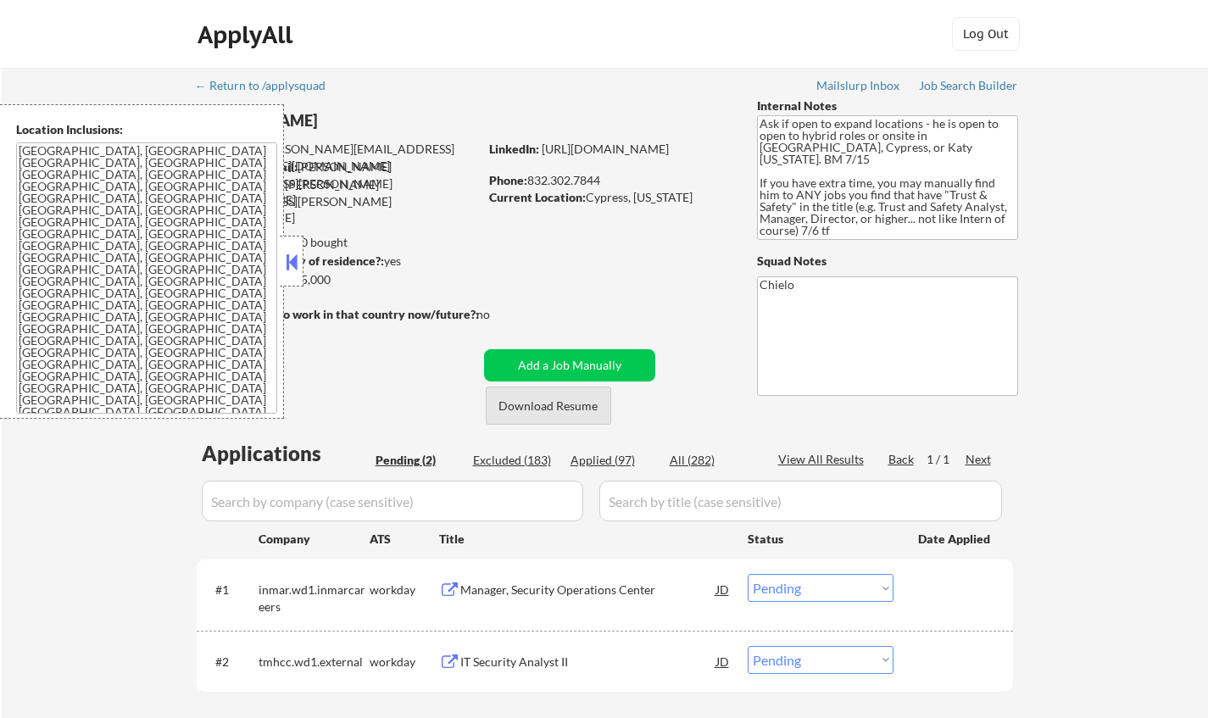
click at [561, 403] on button "Download Resume" at bounding box center [548, 406] width 125 height 38
click at [298, 261] on button at bounding box center [291, 261] width 19 height 25
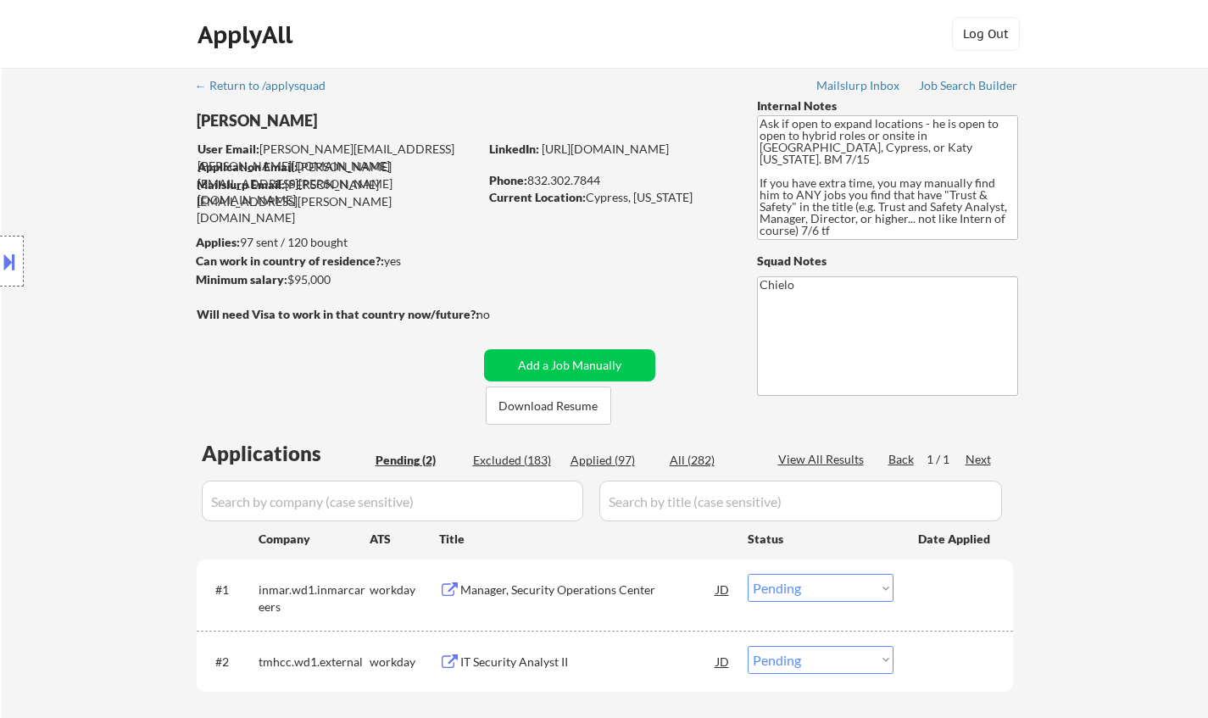
scroll to position [254, 0]
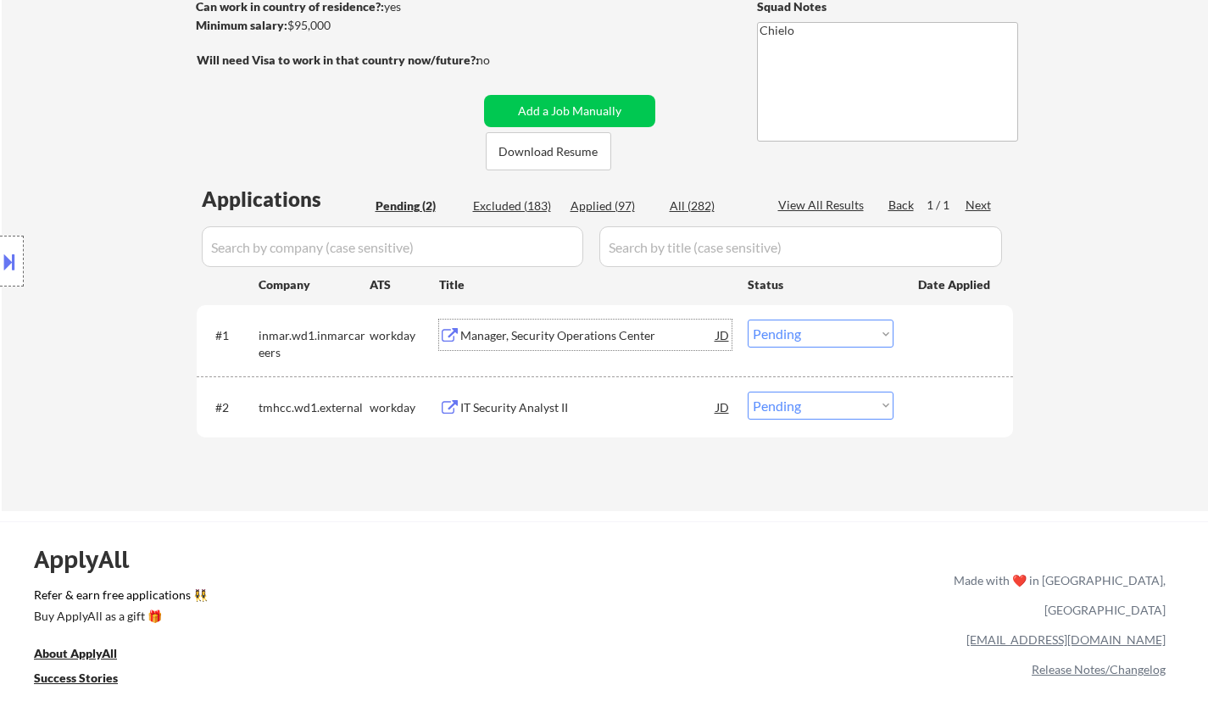
click at [540, 333] on div "Manager, Security Operations Center" at bounding box center [588, 335] width 256 height 17
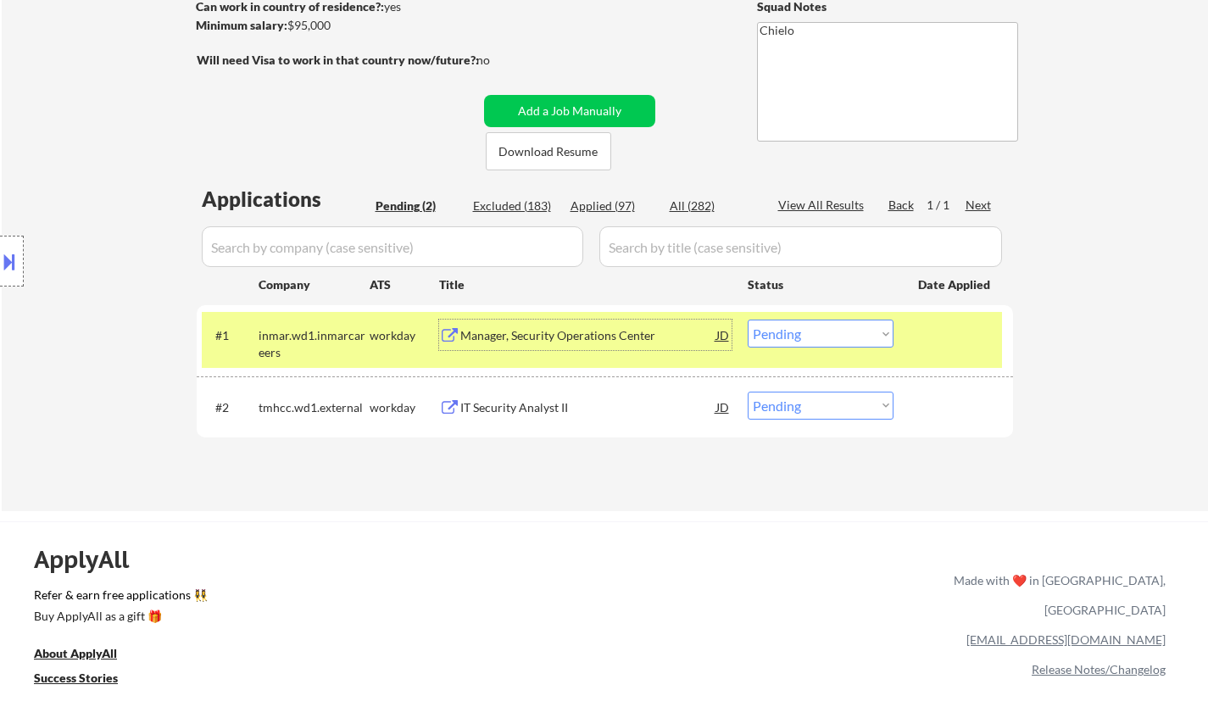
click at [526, 338] on div "Manager, Security Operations Center" at bounding box center [588, 335] width 256 height 17
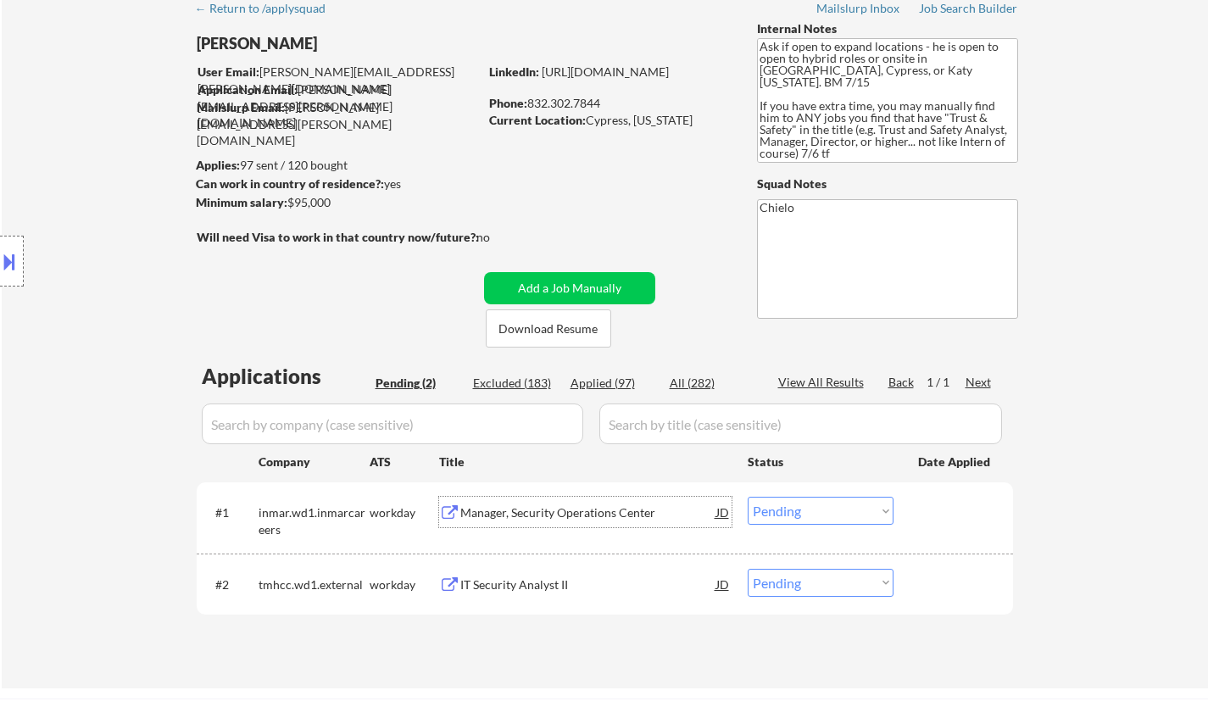
scroll to position [339, 0]
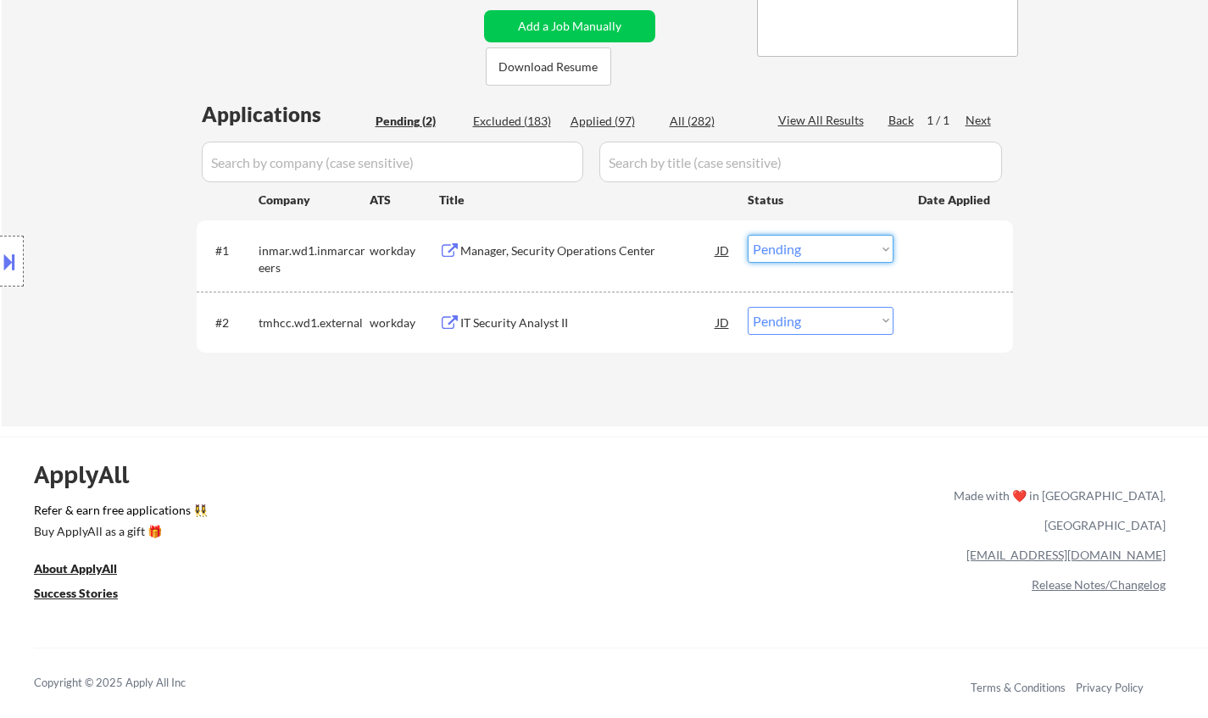
click at [827, 250] on select "Choose an option... Pending Applied Excluded (Questions) Excluded (Expired) Exc…" at bounding box center [821, 249] width 146 height 28
click at [748, 235] on select "Choose an option... Pending Applied Excluded (Questions) Excluded (Expired) Exc…" at bounding box center [821, 249] width 146 height 28
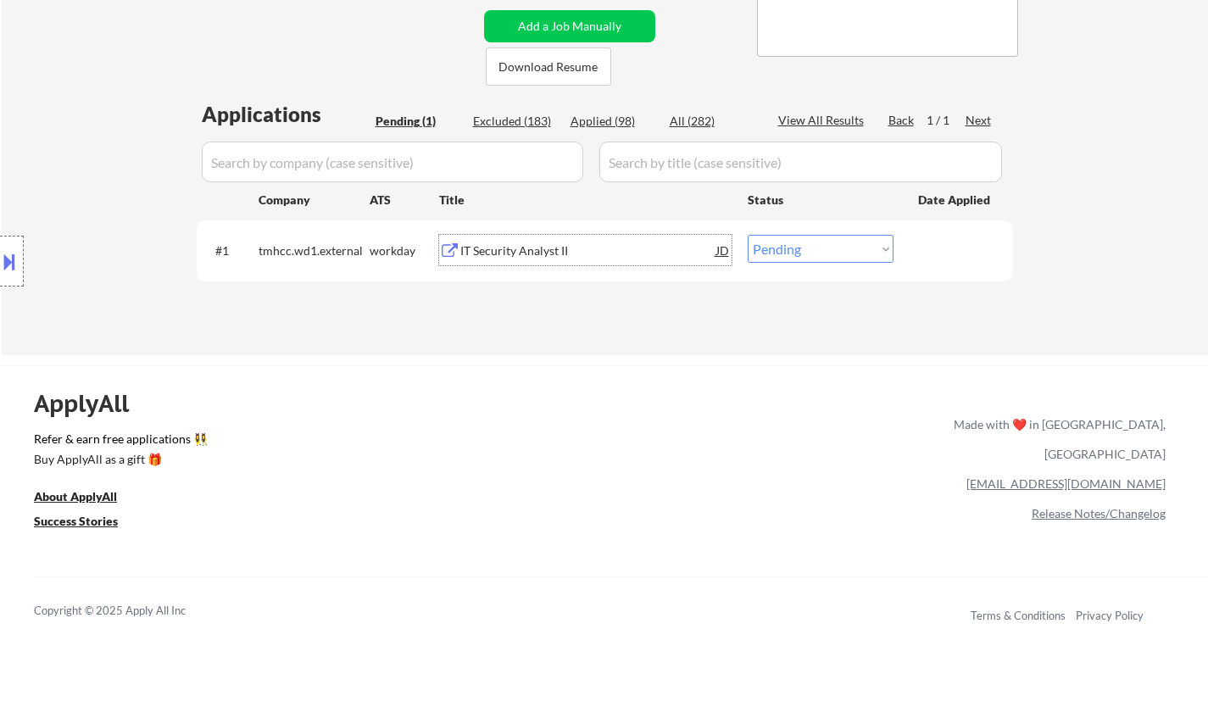
click at [527, 248] on div "IT Security Analyst II" at bounding box center [588, 251] width 256 height 17
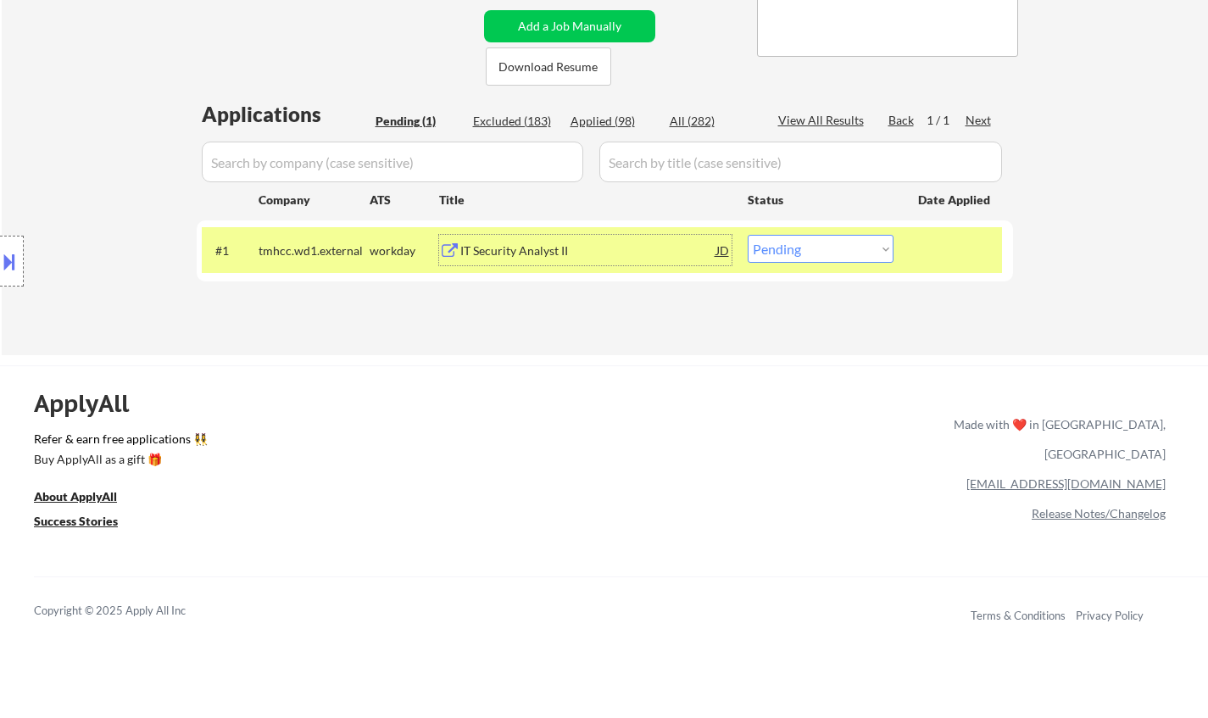
drag, startPoint x: 831, startPoint y: 248, endPoint x: 834, endPoint y: 260, distance: 13.2
click at [831, 248] on select "Choose an option... Pending Applied Excluded (Questions) Excluded (Expired) Exc…" at bounding box center [821, 249] width 146 height 28
select select ""applied""
click at [748, 235] on select "Choose an option... Pending Applied Excluded (Questions) Excluded (Expired) Exc…" at bounding box center [821, 249] width 146 height 28
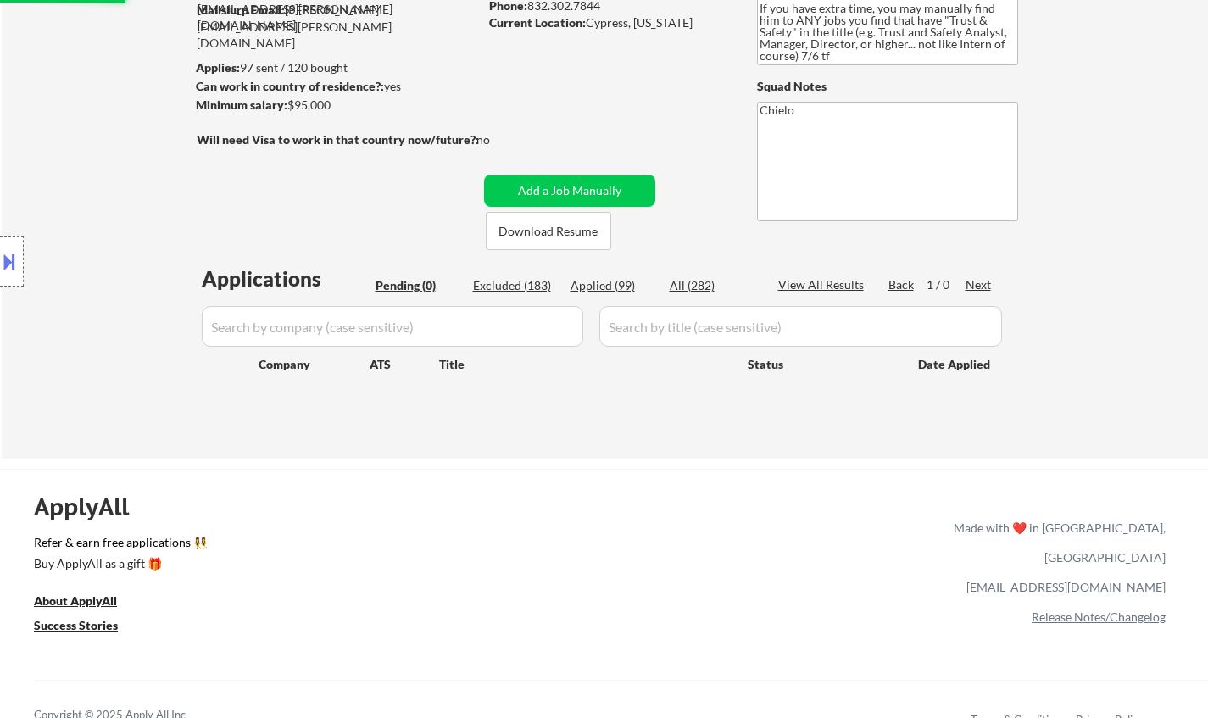
scroll to position [424, 0]
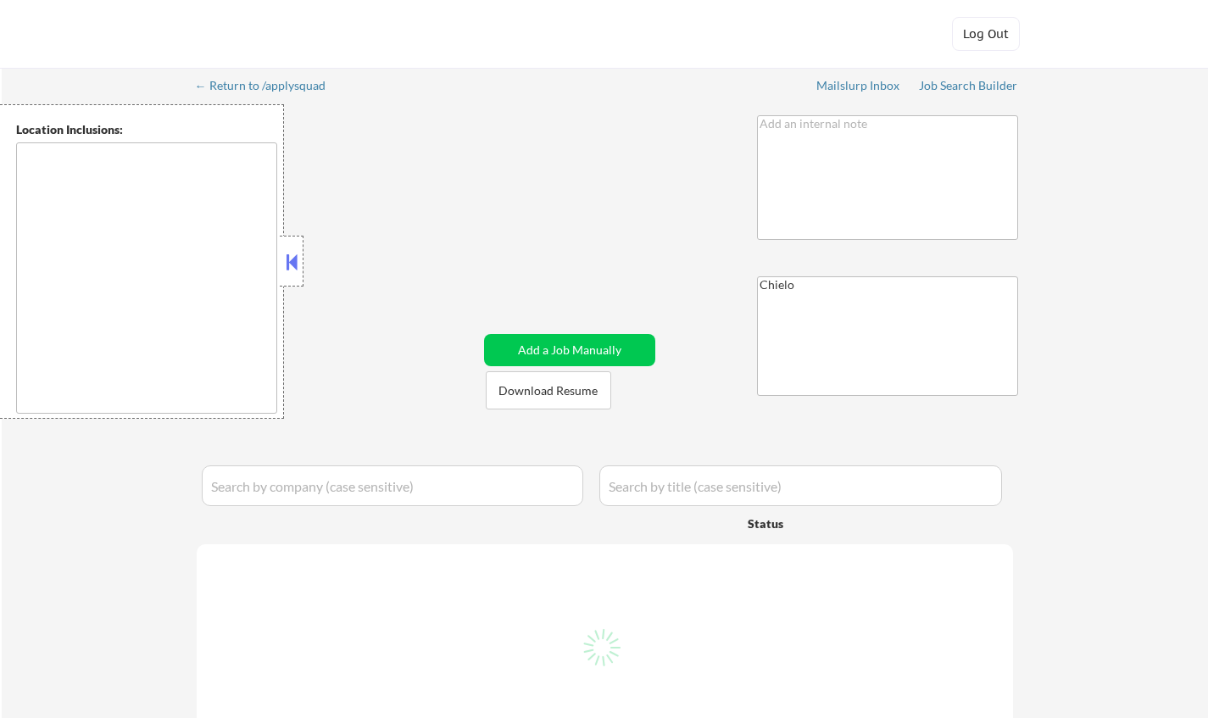
type textarea "country:[GEOGRAPHIC_DATA]"
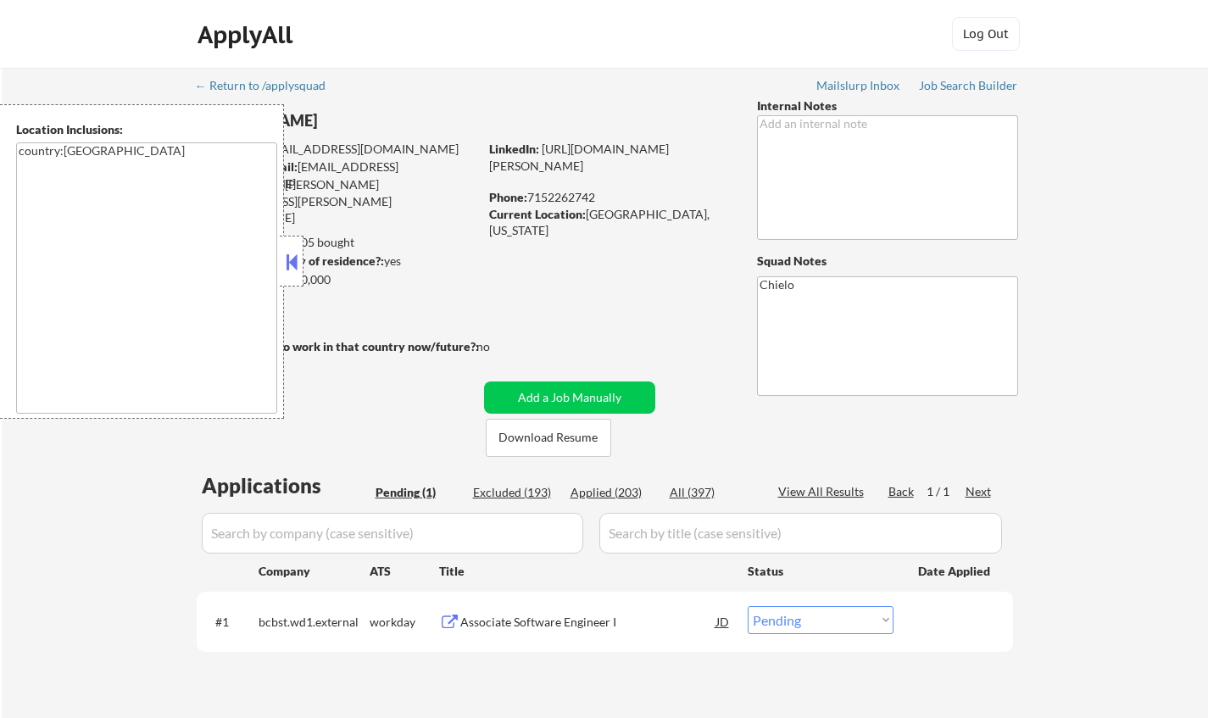
click at [293, 261] on button at bounding box center [291, 261] width 19 height 25
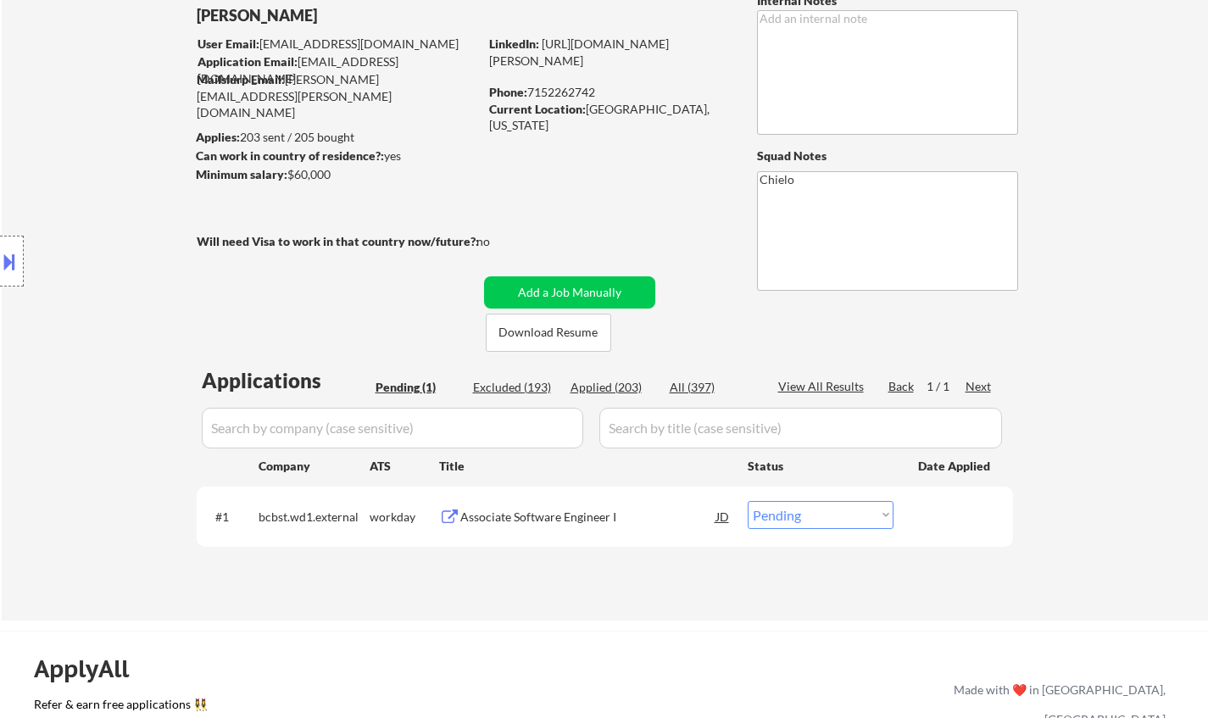
scroll to position [254, 0]
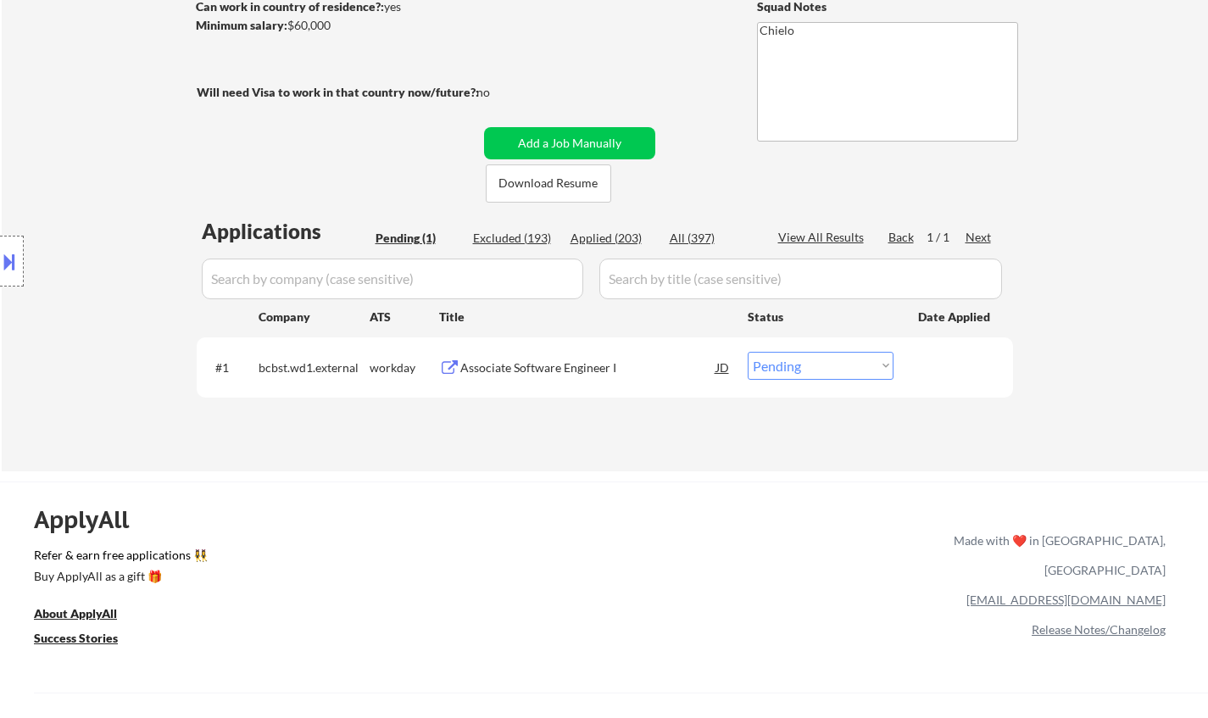
click at [515, 366] on div "Associate Software Engineer I" at bounding box center [588, 368] width 256 height 17
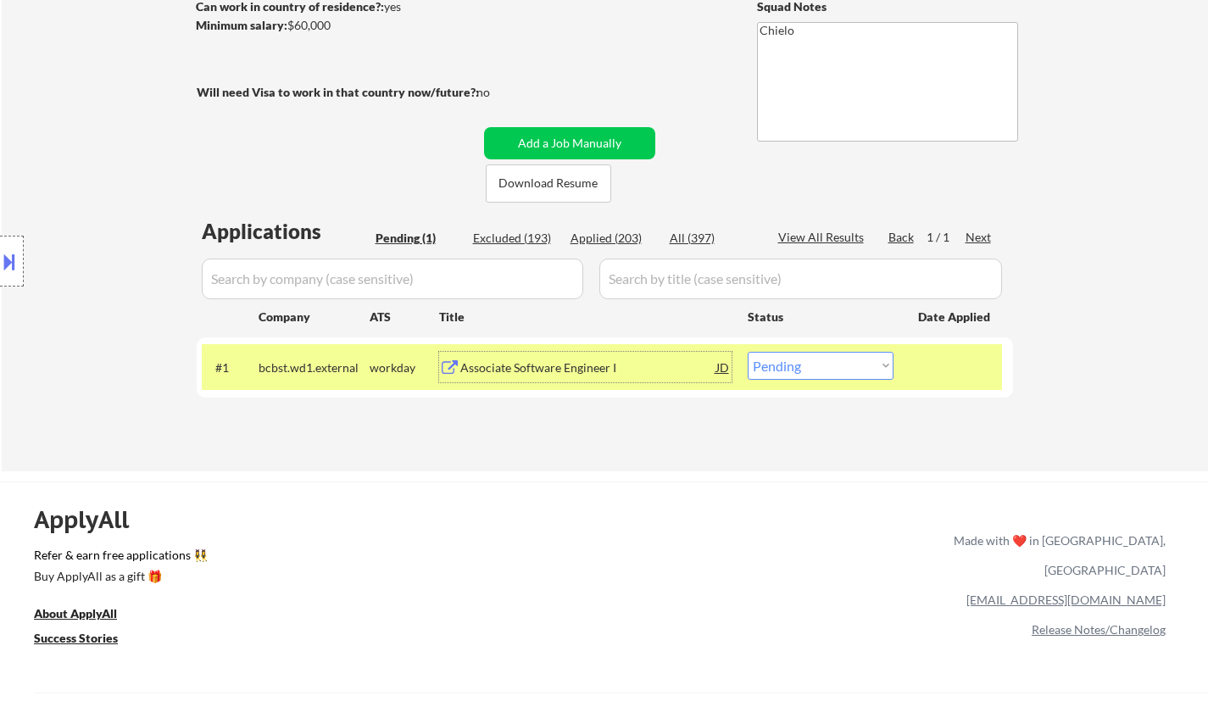
click at [0, 249] on button at bounding box center [9, 262] width 19 height 28
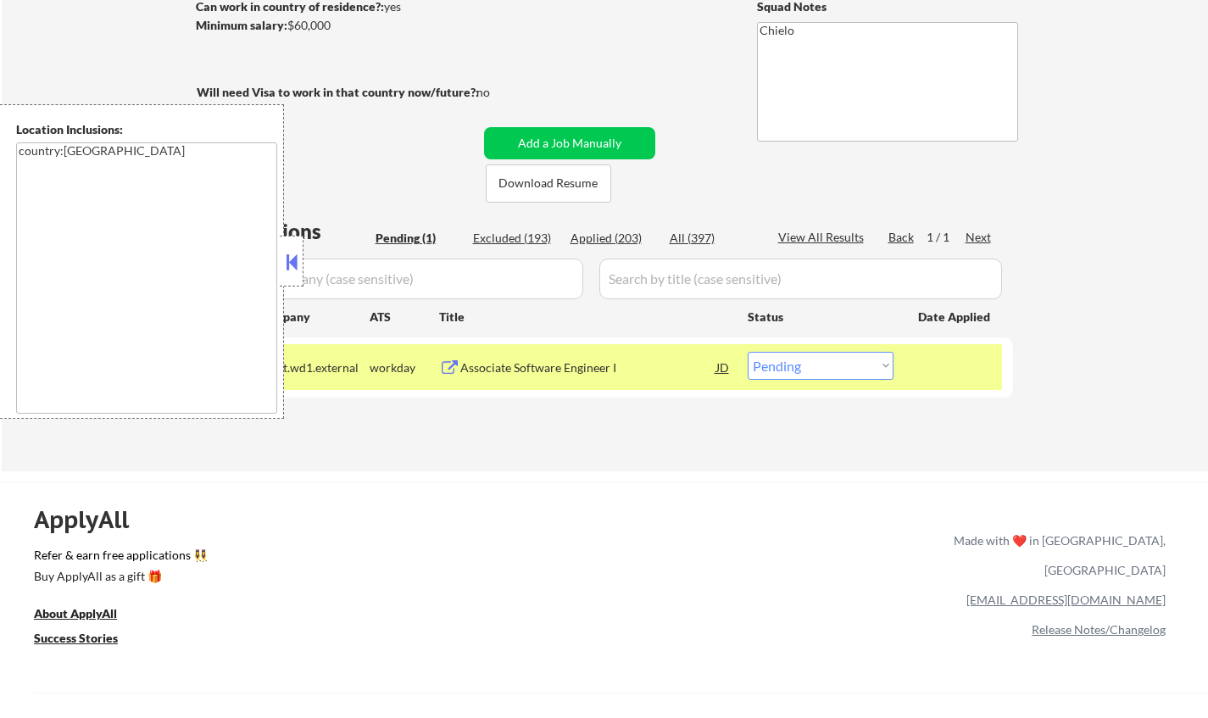
click at [292, 265] on button at bounding box center [291, 261] width 19 height 25
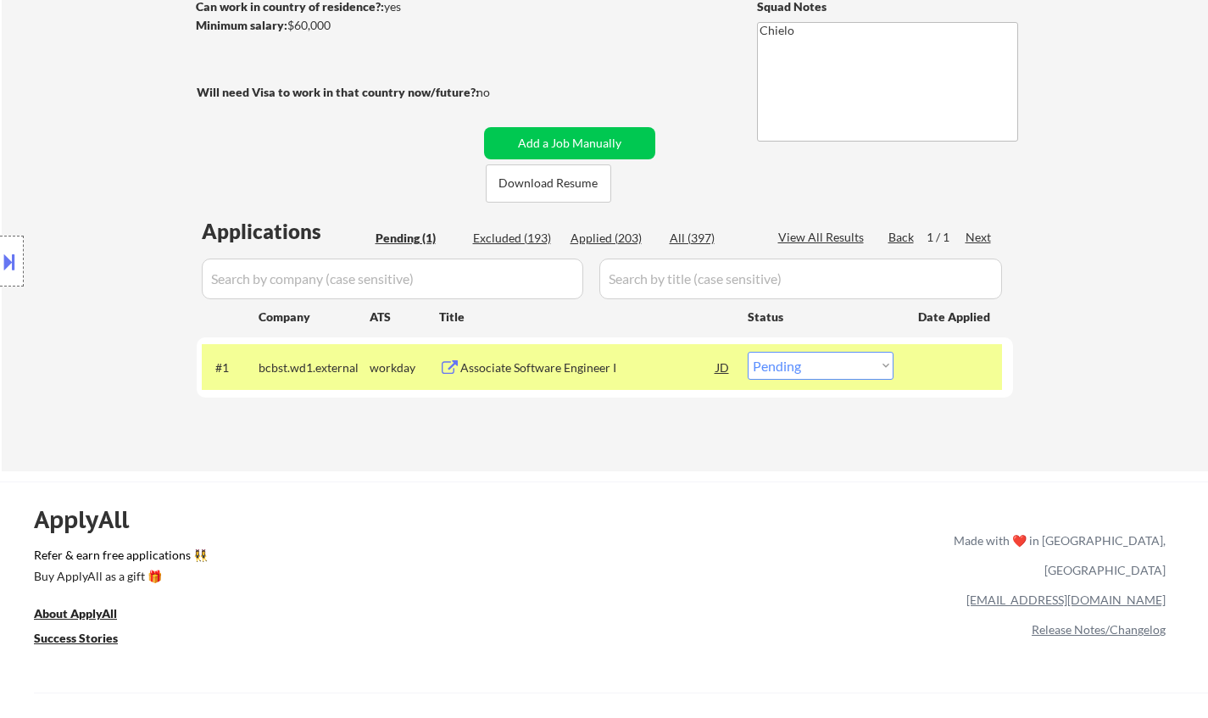
click at [534, 368] on div "Associate Software Engineer I" at bounding box center [588, 368] width 256 height 17
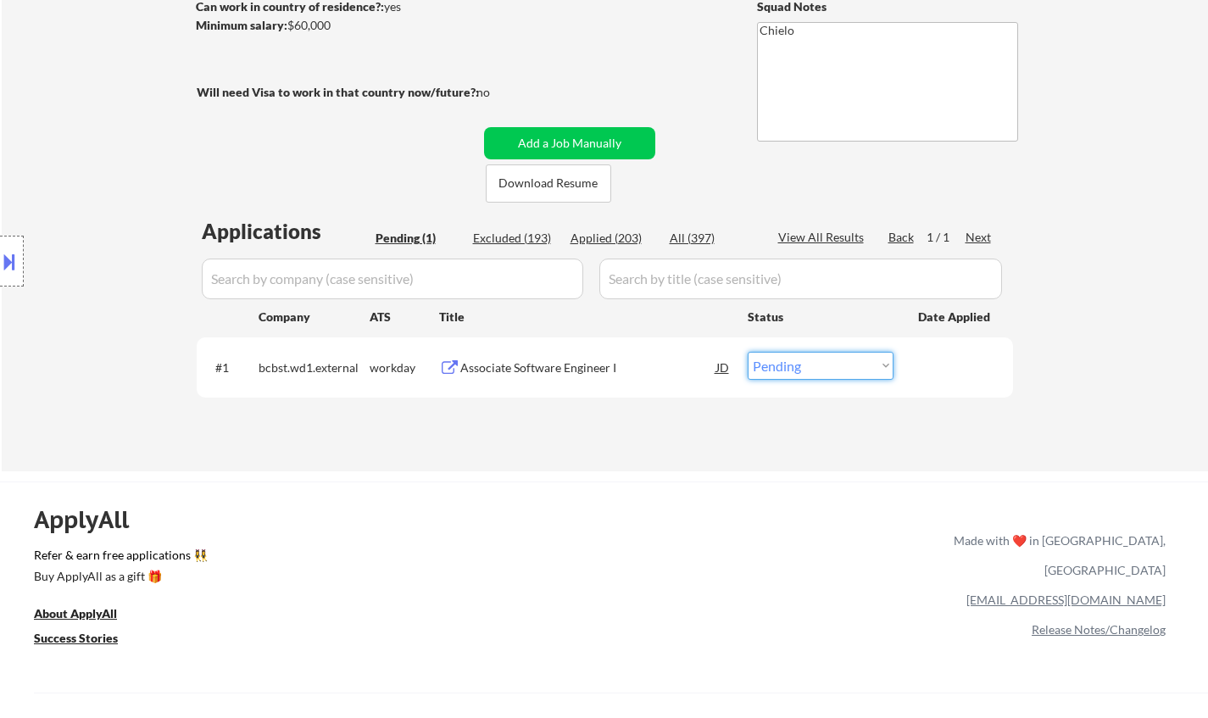
drag, startPoint x: 810, startPoint y: 368, endPoint x: 818, endPoint y: 377, distance: 12.6
click at [811, 368] on select "Choose an option... Pending Applied Excluded (Questions) Excluded (Expired) Exc…" at bounding box center [821, 366] width 146 height 28
select select ""excluded""
click at [748, 352] on select "Choose an option... Pending Applied Excluded (Questions) Excluded (Expired) Exc…" at bounding box center [821, 366] width 146 height 28
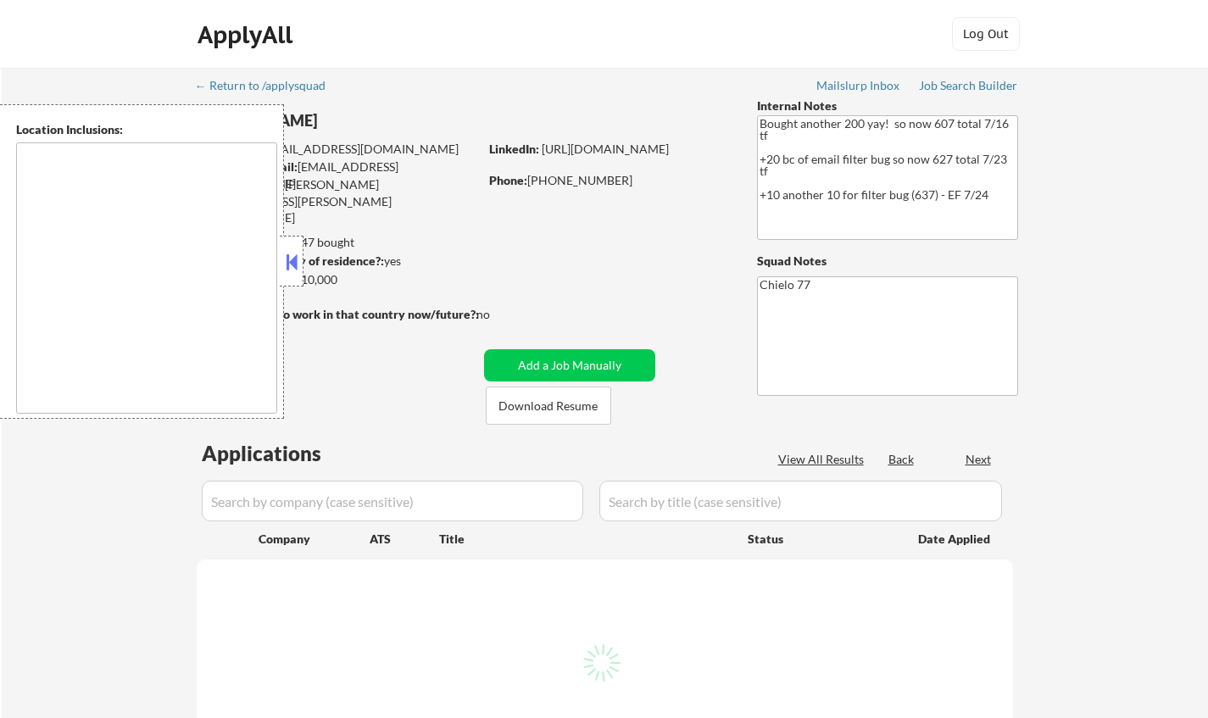
type textarea "[GEOGRAPHIC_DATA], [GEOGRAPHIC_DATA] [GEOGRAPHIC_DATA], [GEOGRAPHIC_DATA] [GEOG…"
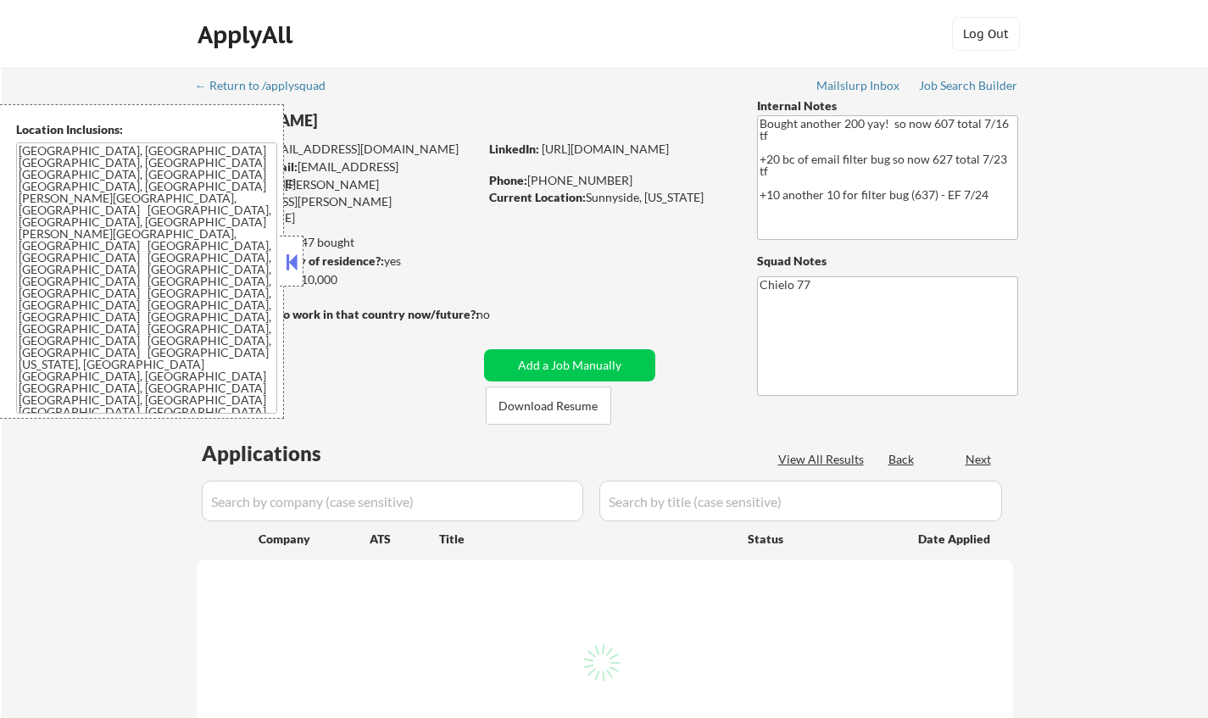
select select ""pending""
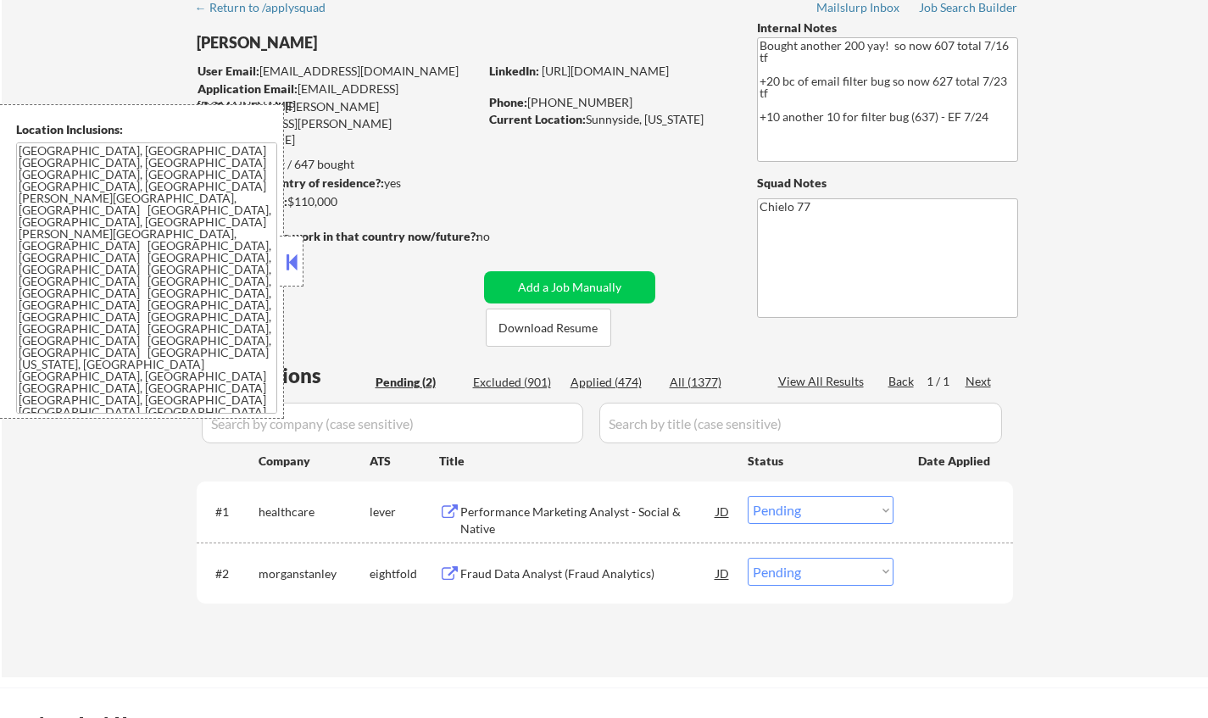
scroll to position [170, 0]
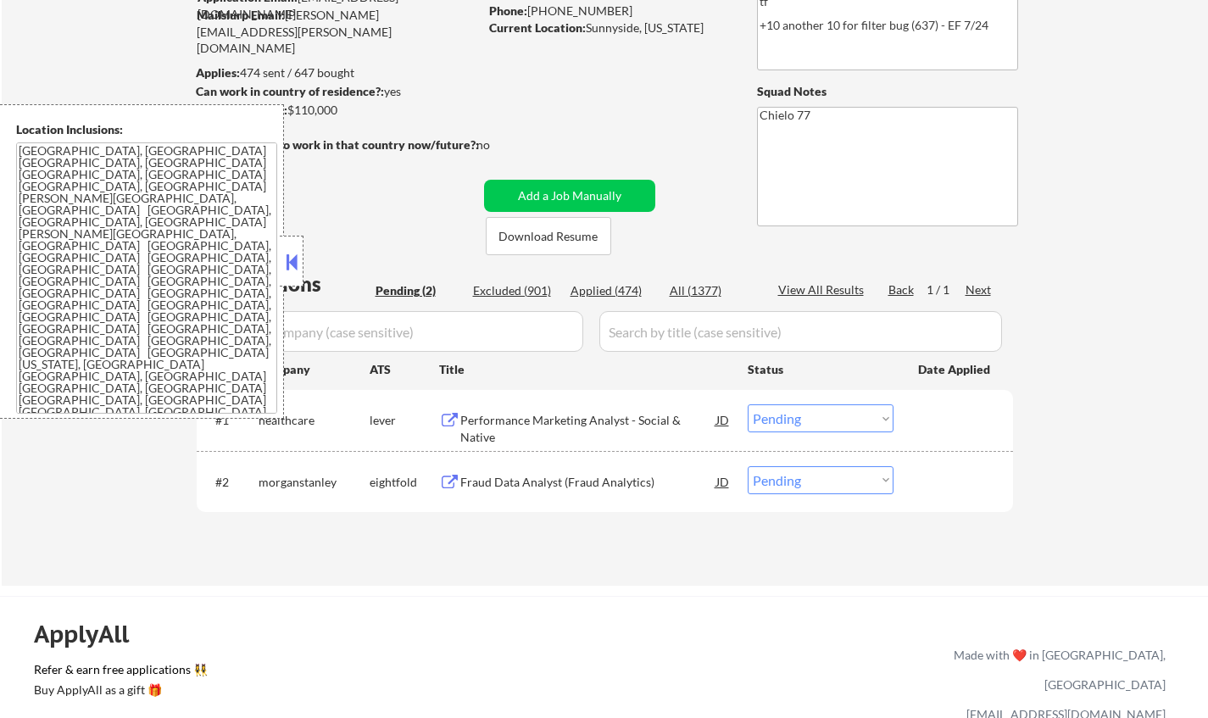
drag, startPoint x: 287, startPoint y: 265, endPoint x: 399, endPoint y: 248, distance: 113.2
click at [287, 264] on button at bounding box center [291, 261] width 19 height 25
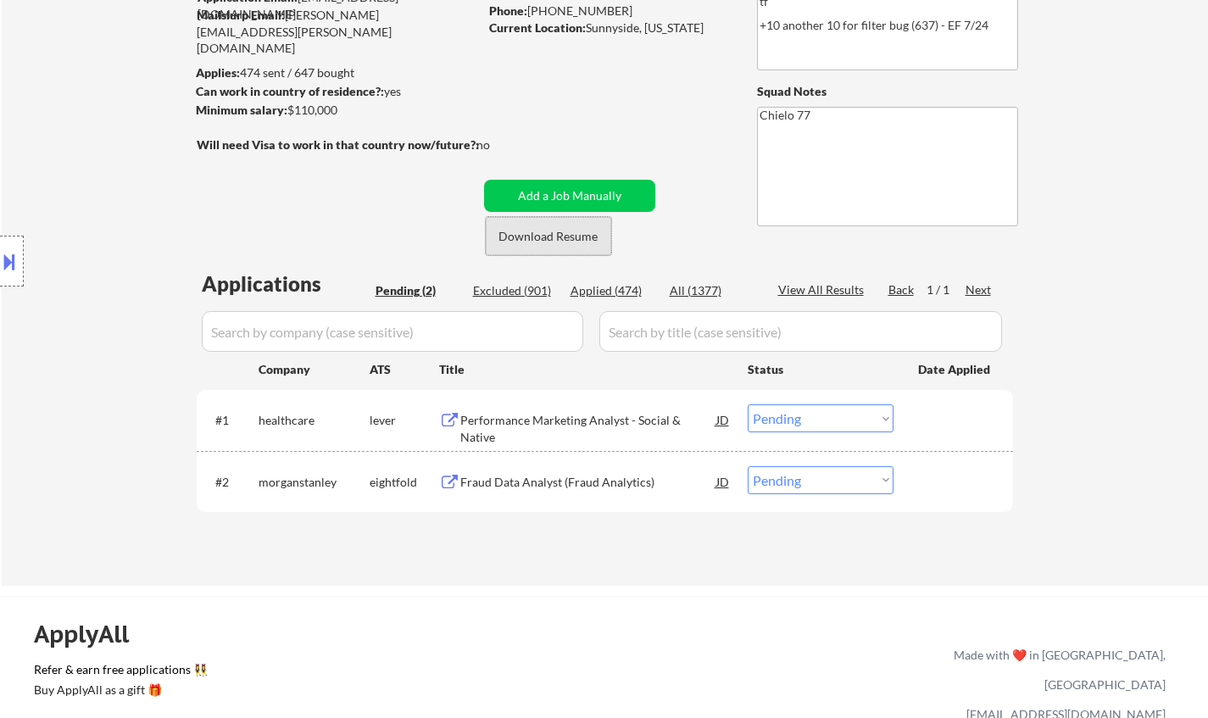
click at [547, 238] on button "Download Resume" at bounding box center [548, 236] width 125 height 38
click at [530, 421] on div "Performance Marketing Analyst - Social & Native" at bounding box center [588, 428] width 256 height 33
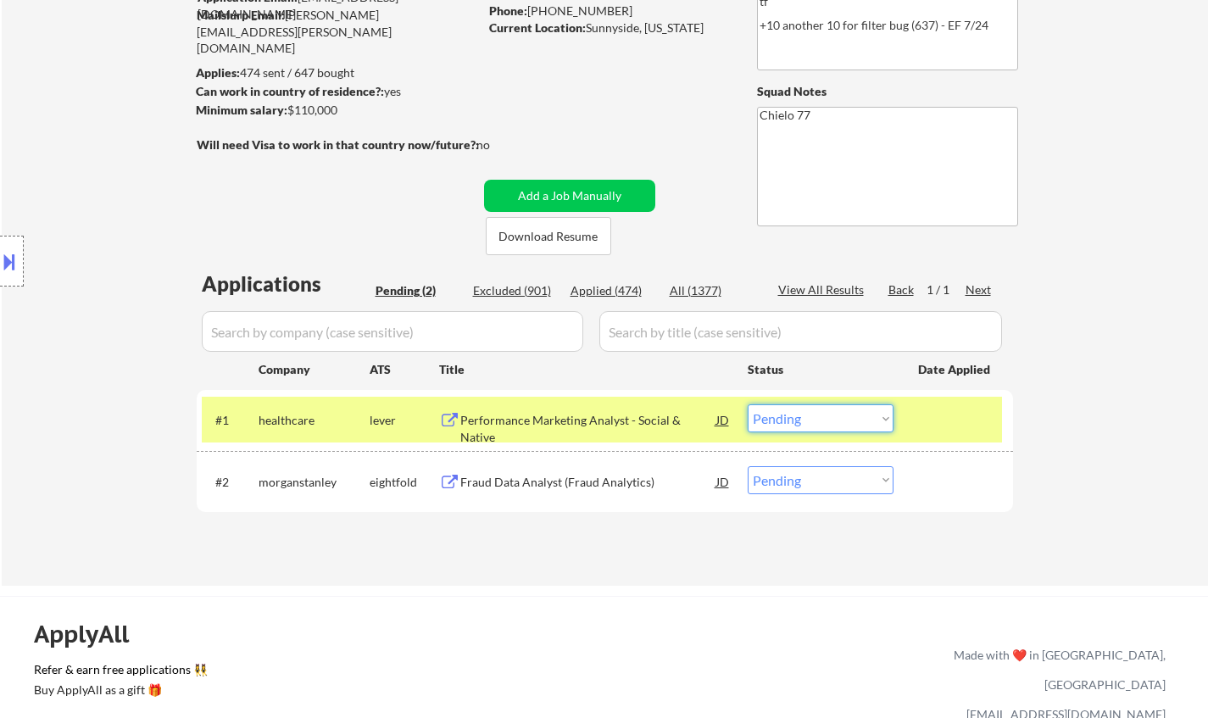
drag, startPoint x: 812, startPoint y: 421, endPoint x: 823, endPoint y: 426, distance: 12.1
click at [812, 421] on select "Choose an option... Pending Applied Excluded (Questions) Excluded (Expired) Exc…" at bounding box center [821, 418] width 146 height 28
click at [748, 404] on select "Choose an option... Pending Applied Excluded (Questions) Excluded (Expired) Exc…" at bounding box center [821, 418] width 146 height 28
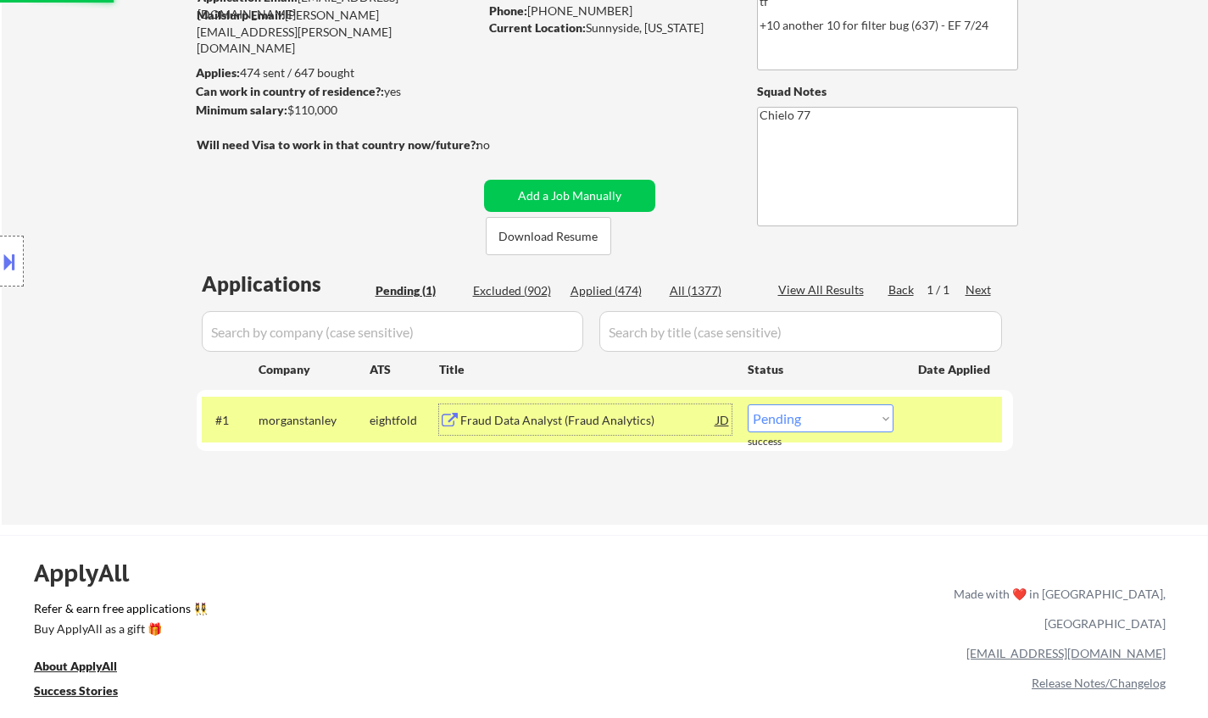
click at [522, 416] on div "Fraud Data Analyst (Fraud Analytics)" at bounding box center [588, 420] width 256 height 17
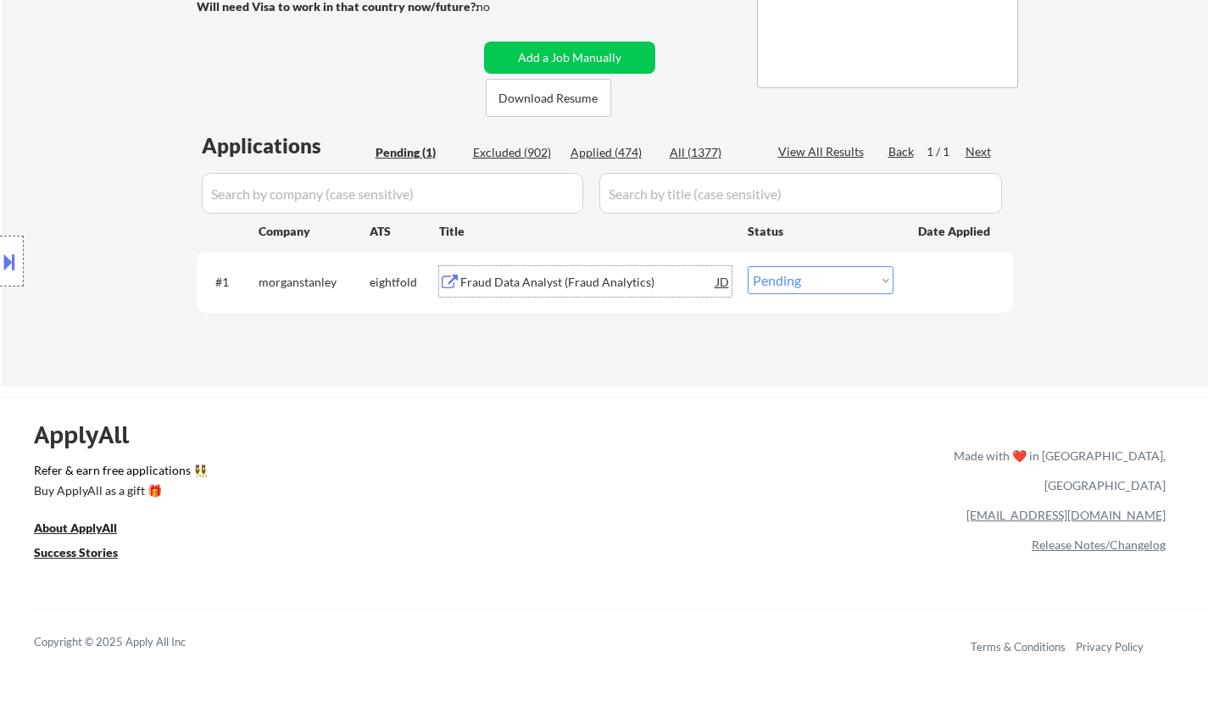
scroll to position [424, 0]
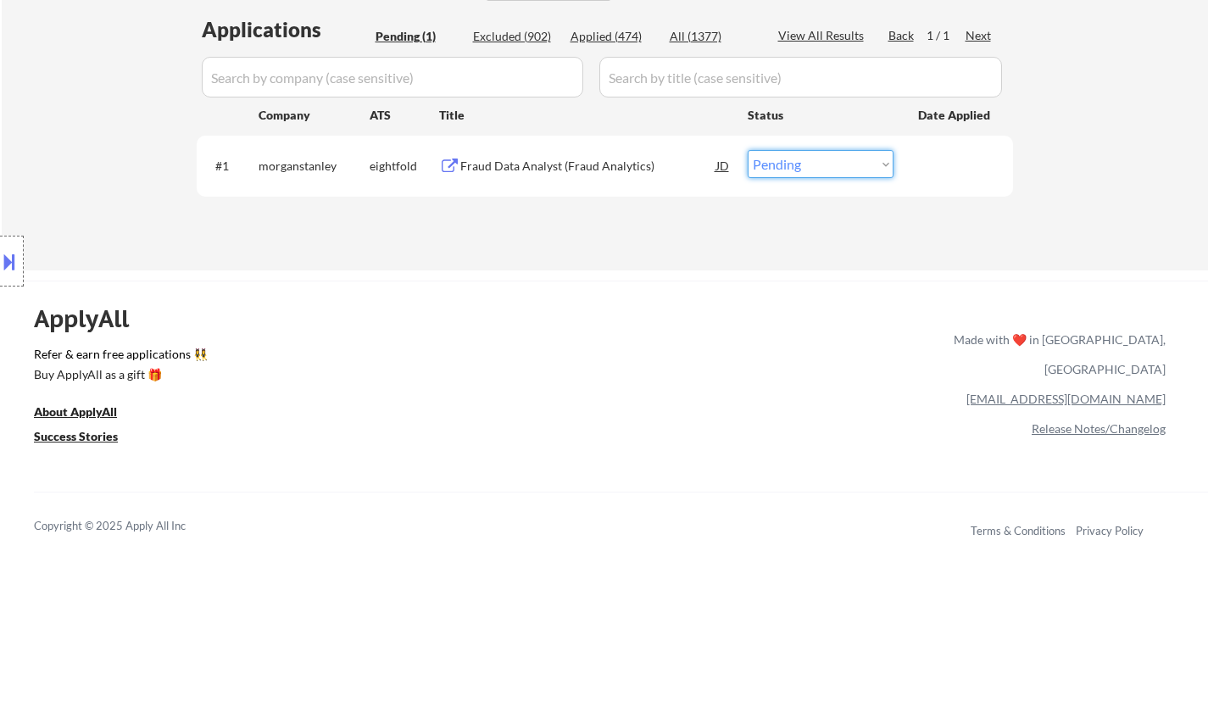
click at [798, 170] on select "Choose an option... Pending Applied Excluded (Questions) Excluded (Expired) Exc…" at bounding box center [821, 164] width 146 height 28
select select ""applied""
click at [748, 150] on select "Choose an option... Pending Applied Excluded (Questions) Excluded (Expired) Exc…" at bounding box center [821, 164] width 146 height 28
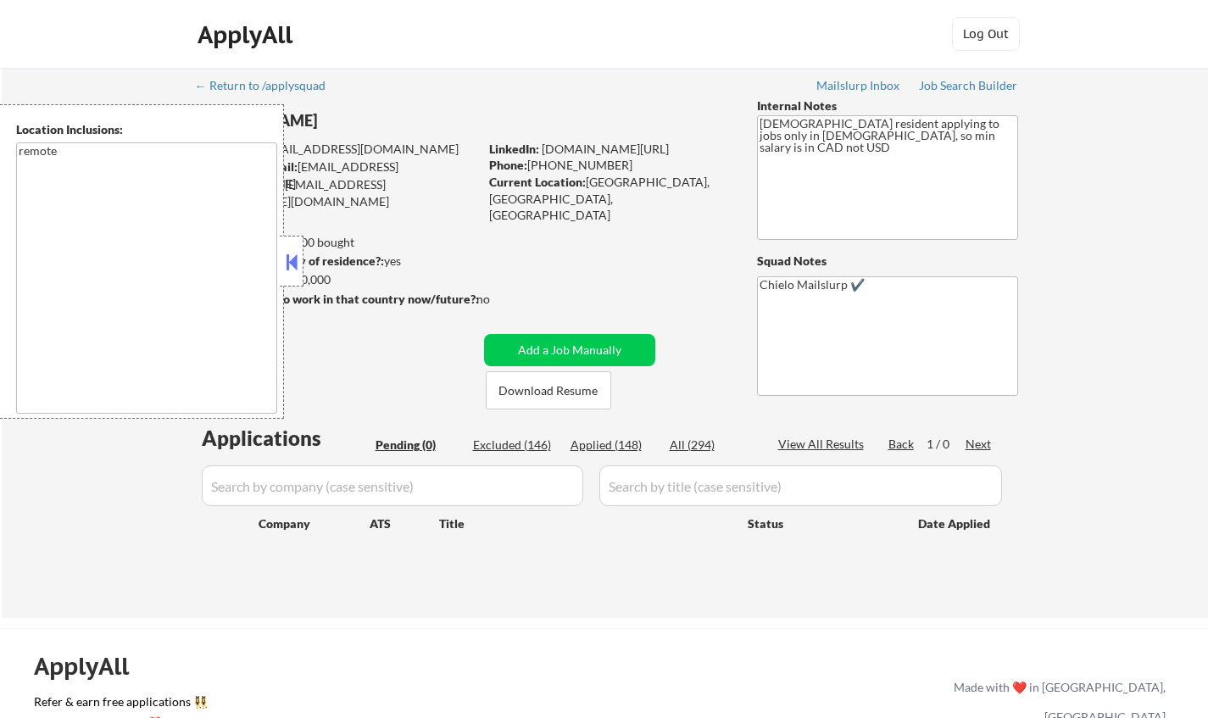
click at [294, 264] on button at bounding box center [291, 261] width 19 height 25
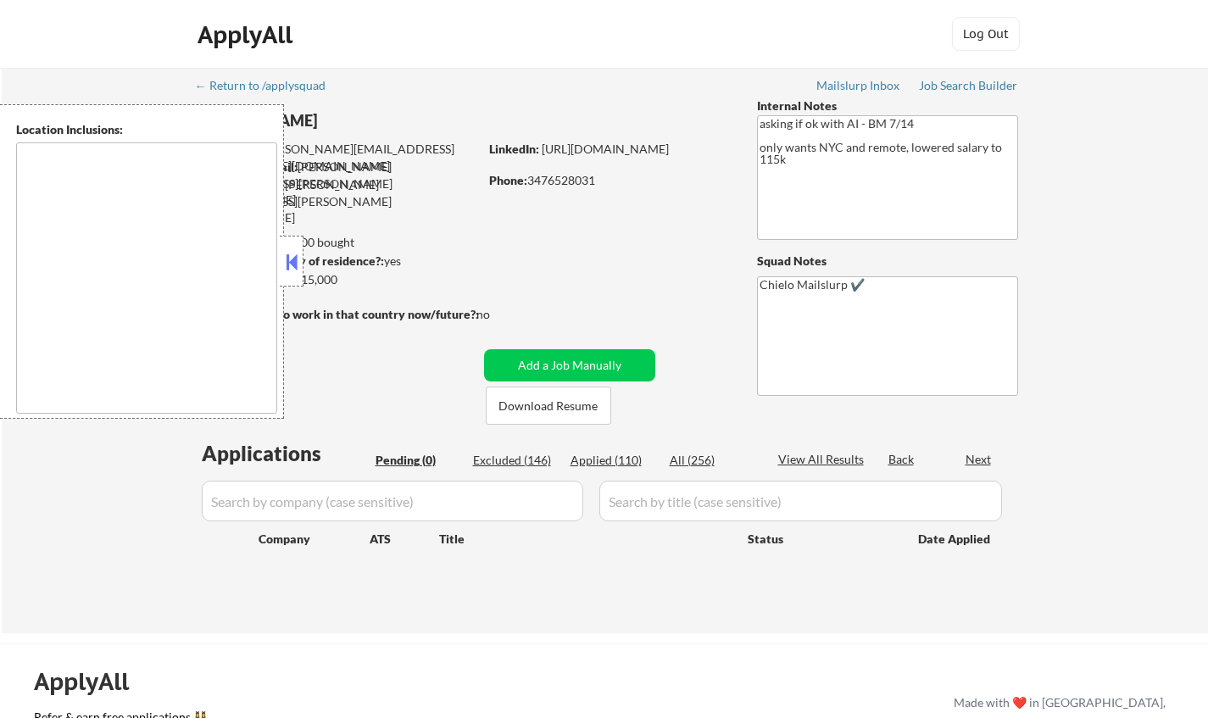
type textarea "[GEOGRAPHIC_DATA], [GEOGRAPHIC_DATA] [GEOGRAPHIC_DATA], [GEOGRAPHIC_DATA] [GEOG…"
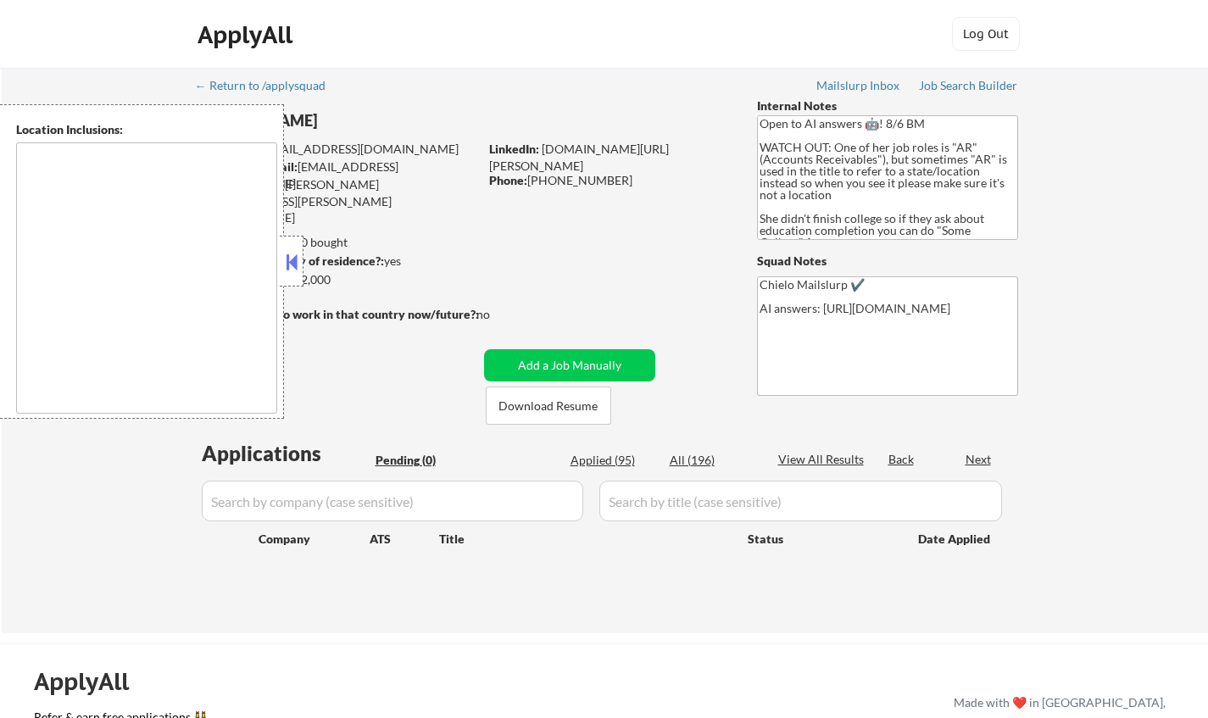
type textarea "[GEOGRAPHIC_DATA], [GEOGRAPHIC_DATA] [GEOGRAPHIC_DATA], [GEOGRAPHIC_DATA] [GEOG…"
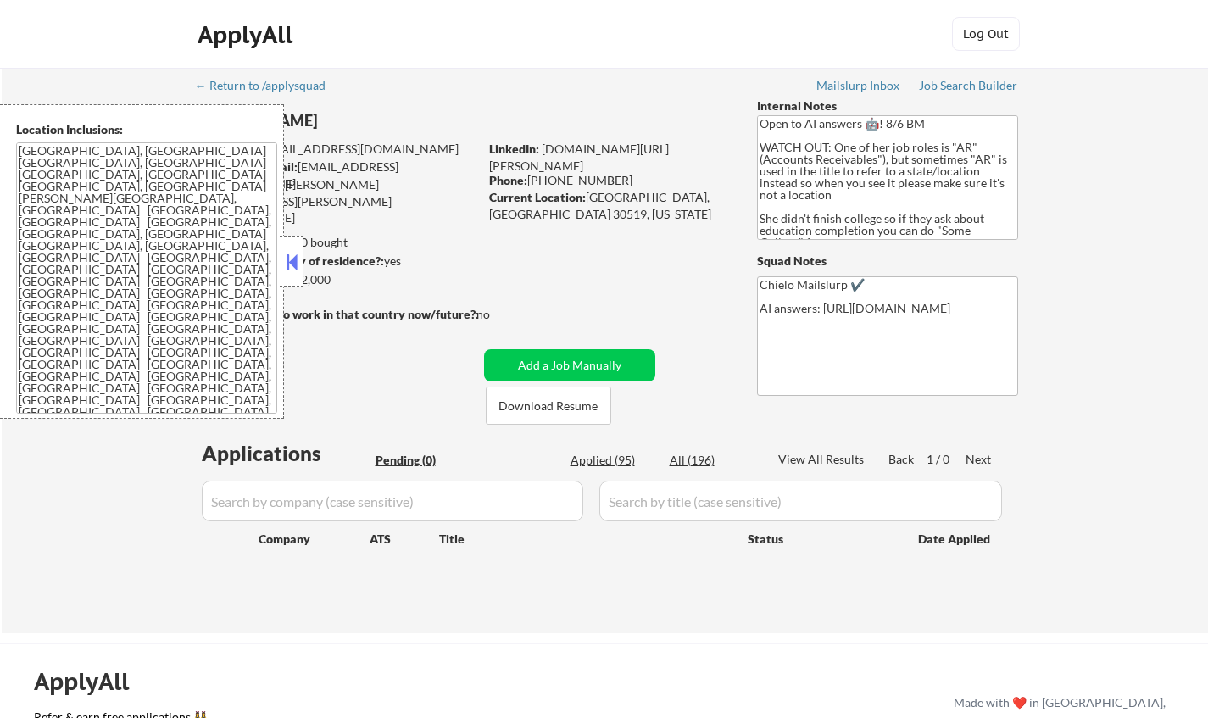
click at [285, 265] on button at bounding box center [291, 261] width 19 height 25
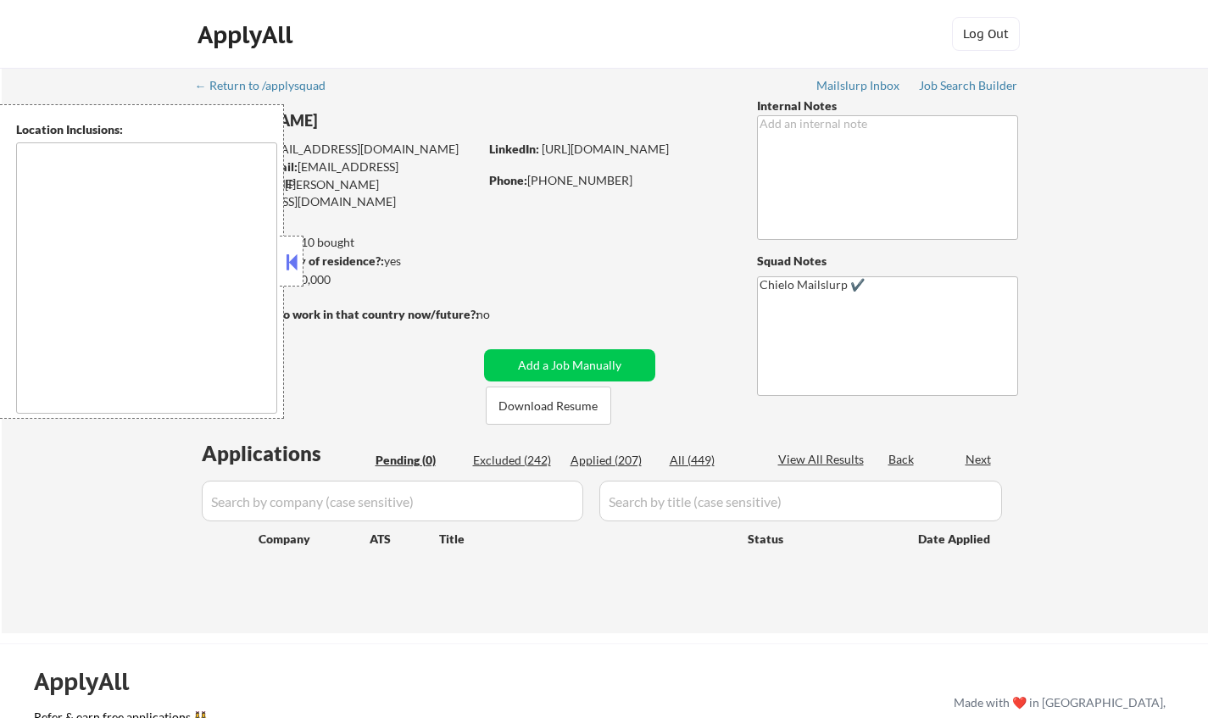
click at [292, 248] on div at bounding box center [292, 261] width 24 height 51
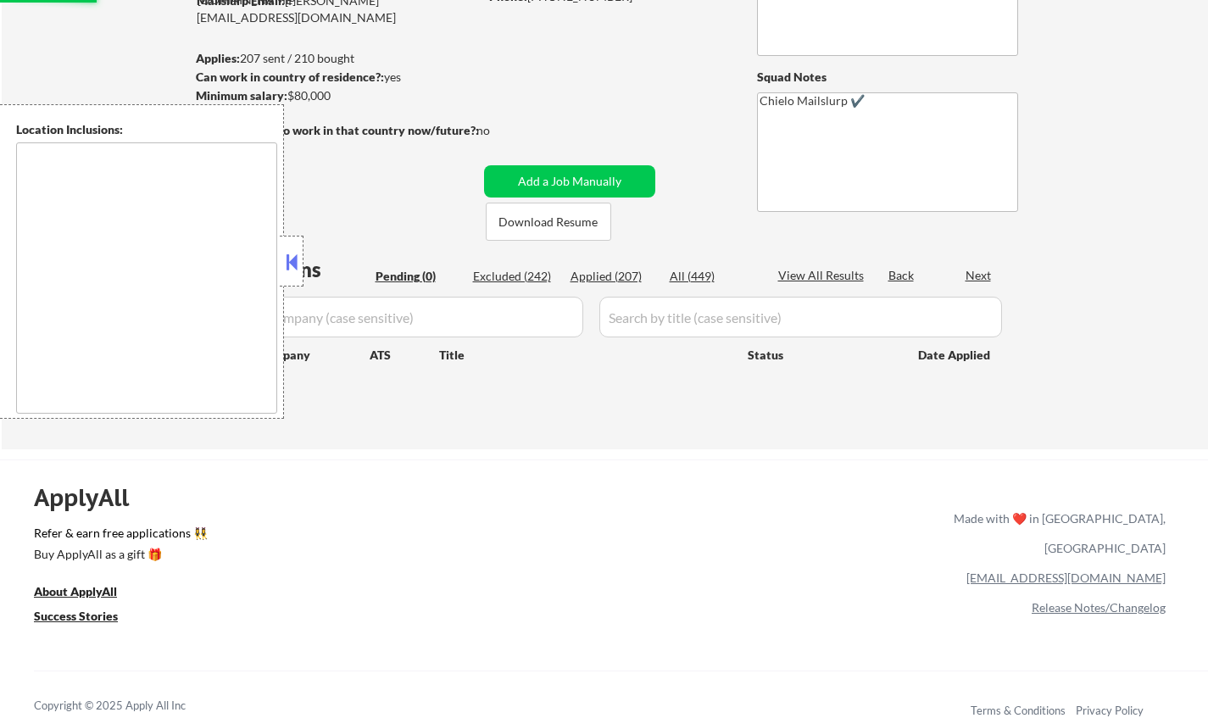
scroll to position [254, 0]
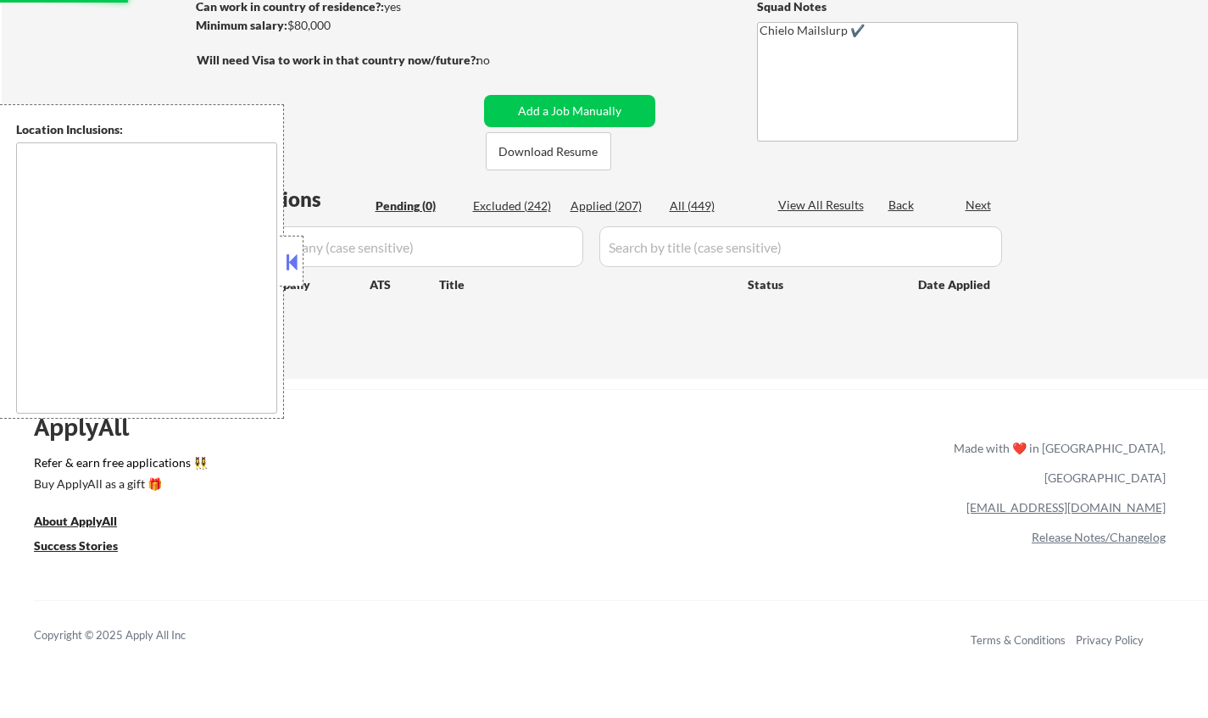
type textarea "[GEOGRAPHIC_DATA], [GEOGRAPHIC_DATA] [GEOGRAPHIC_DATA], [GEOGRAPHIC_DATA] [GEOG…"
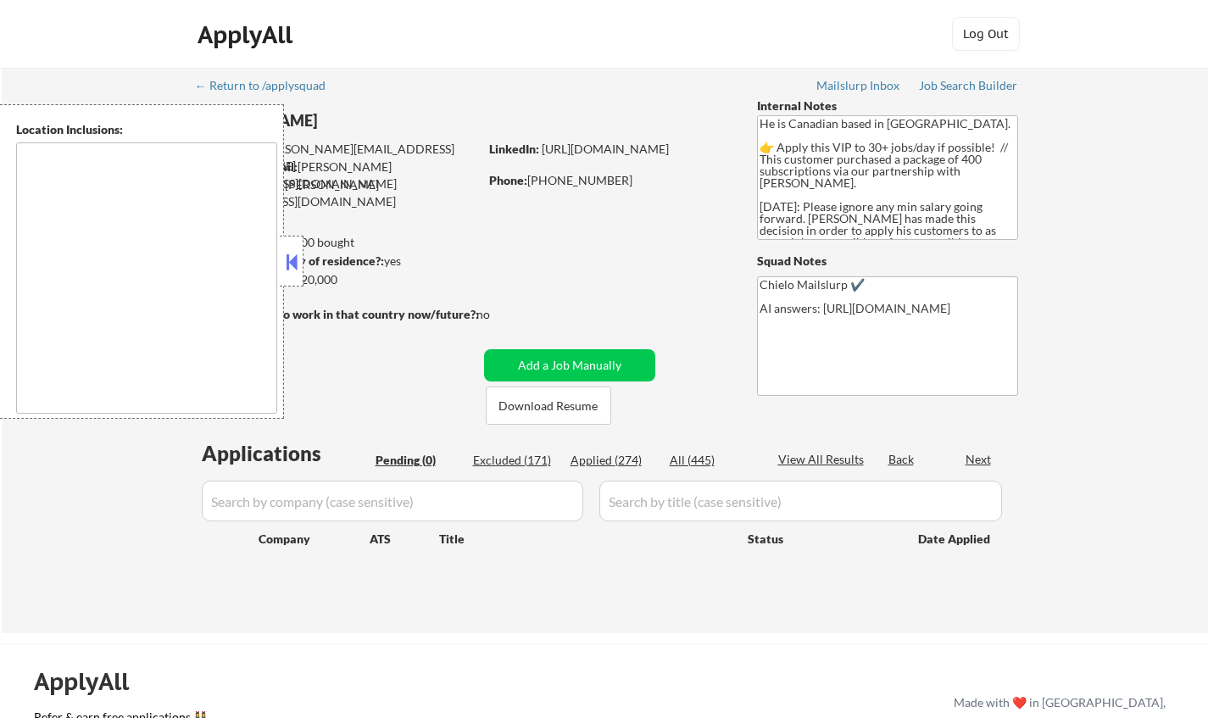
type textarea "[GEOGRAPHIC_DATA], ON [GEOGRAPHIC_DATA], ON [GEOGRAPHIC_DATA], ON [GEOGRAPHIC_D…"
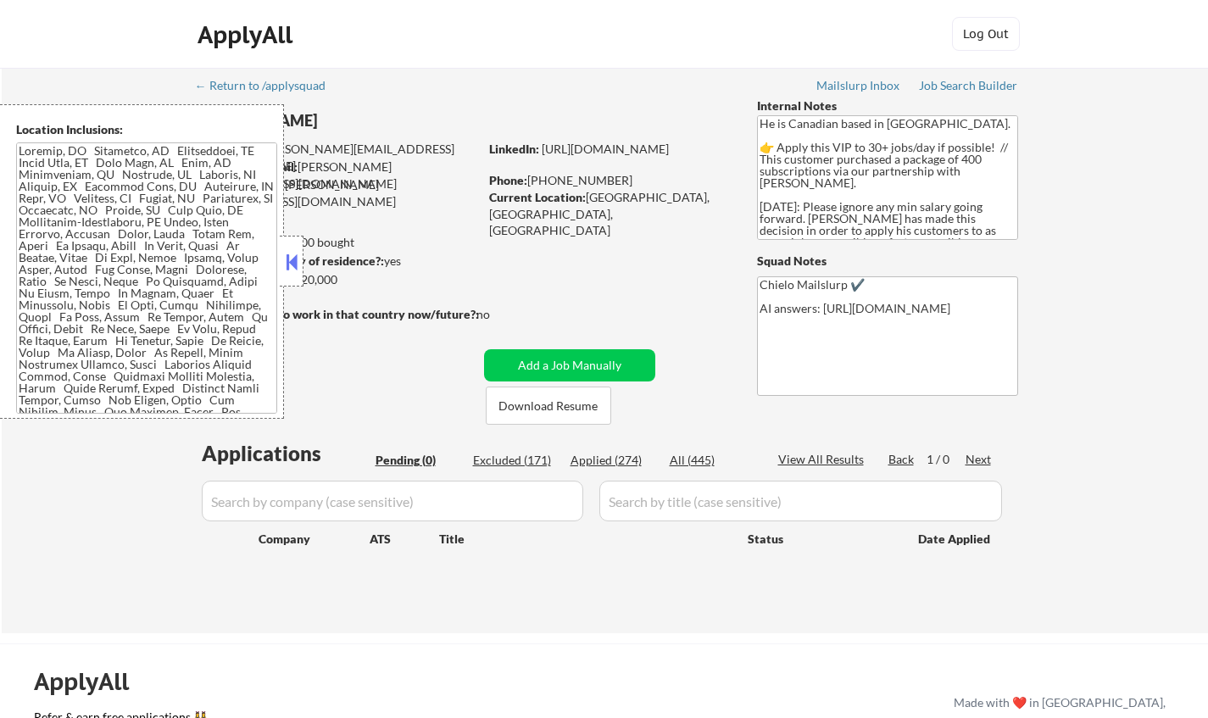
click at [288, 262] on button at bounding box center [291, 261] width 19 height 25
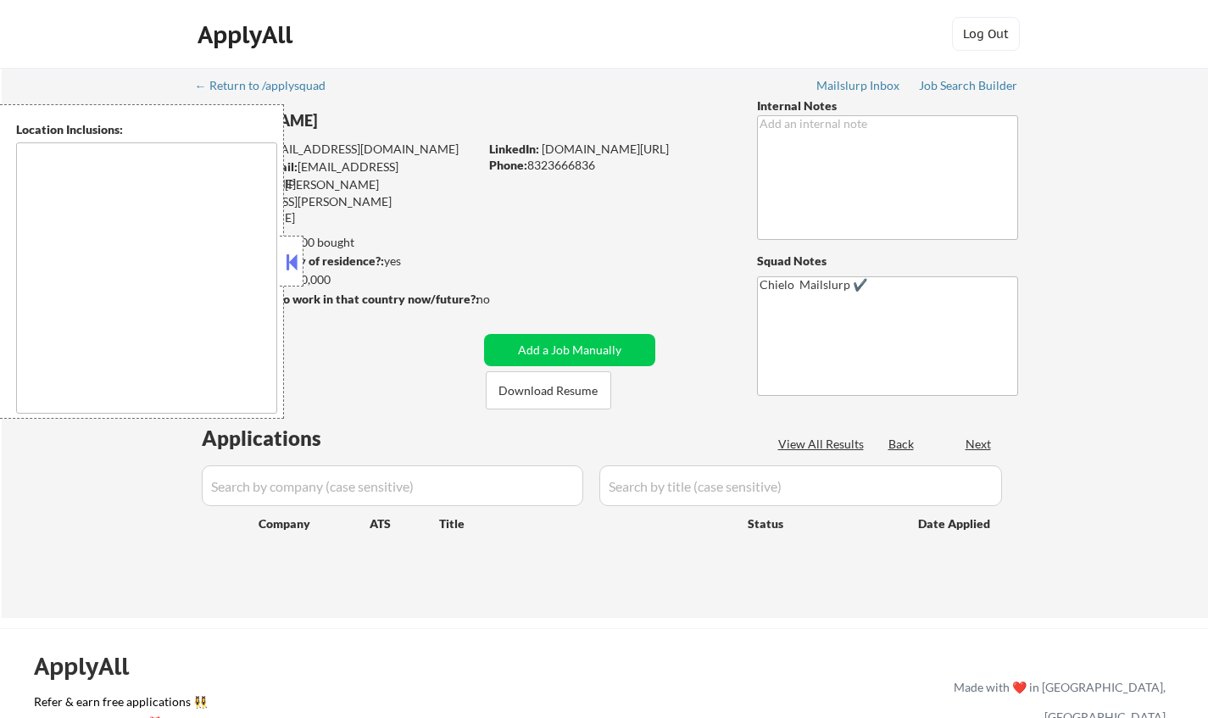
type textarea "[GEOGRAPHIC_DATA], [GEOGRAPHIC_DATA] [GEOGRAPHIC_DATA], [GEOGRAPHIC_DATA] [GEOG…"
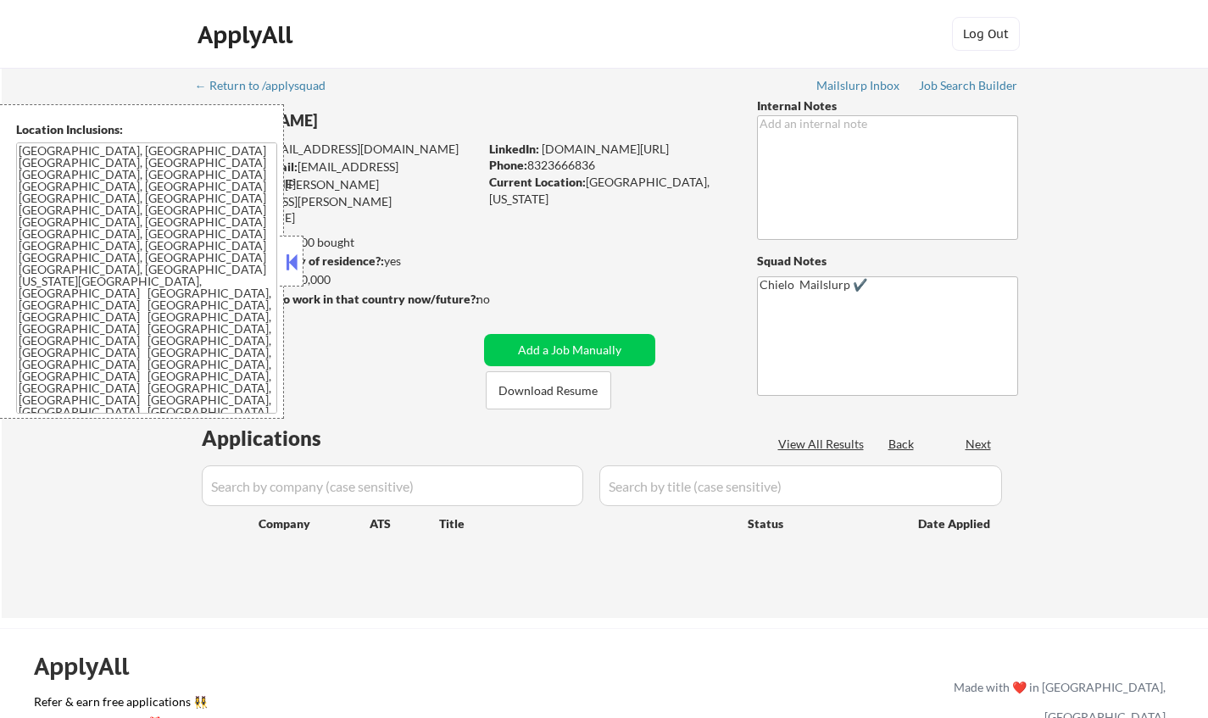
click at [291, 260] on button at bounding box center [291, 261] width 19 height 25
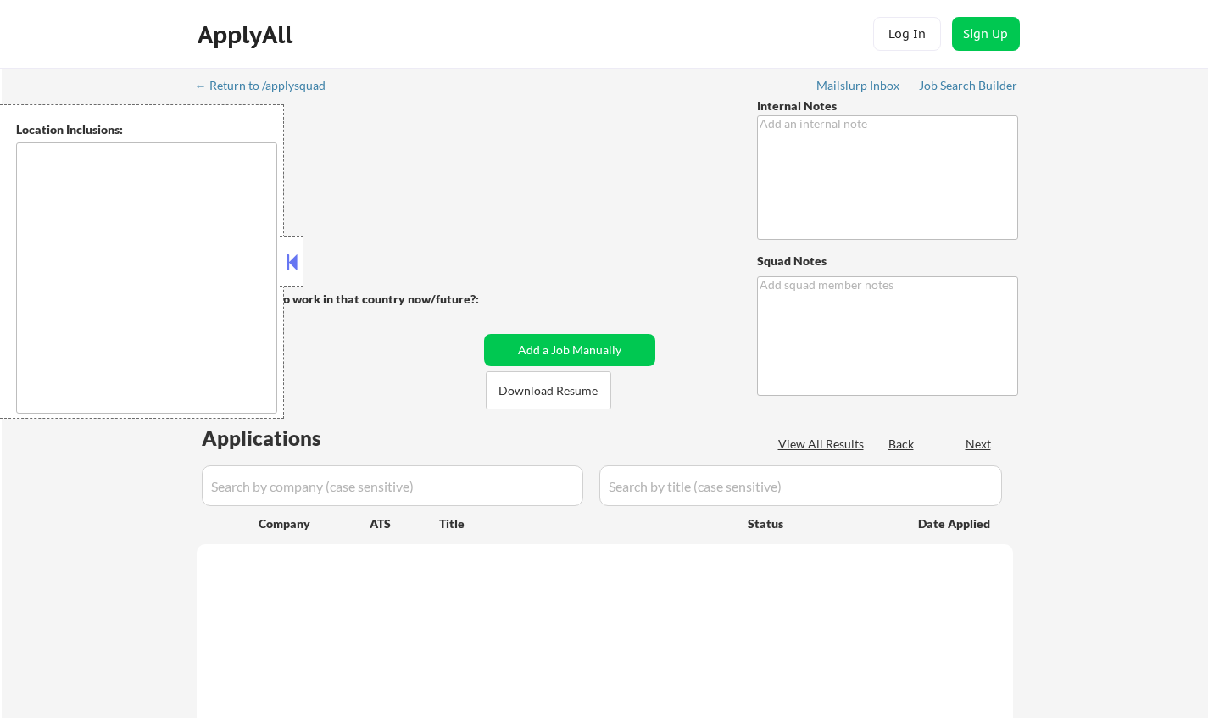
type textarea "6/2 update: - you may use AI answers for this person using the approved LLMs an…"
type textarea "Chielo Mailslurp ✔️"
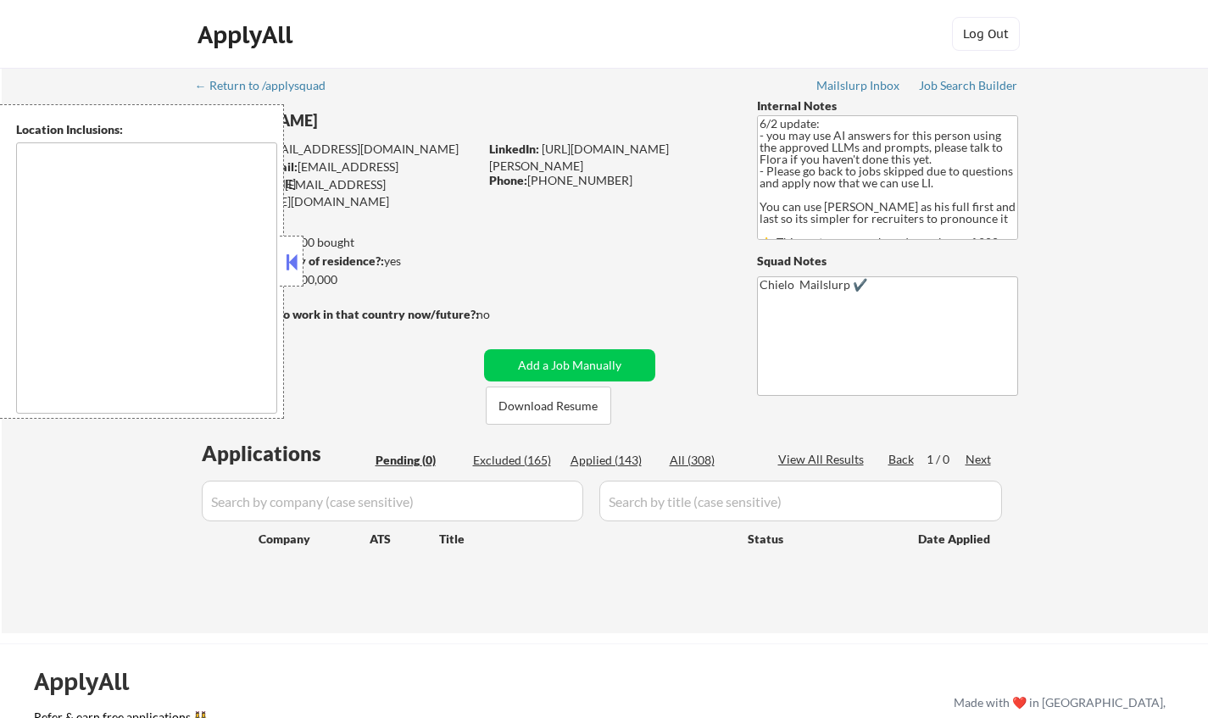
type textarea "[GEOGRAPHIC_DATA], [GEOGRAPHIC_DATA] [GEOGRAPHIC_DATA], [GEOGRAPHIC_DATA] [GEOG…"
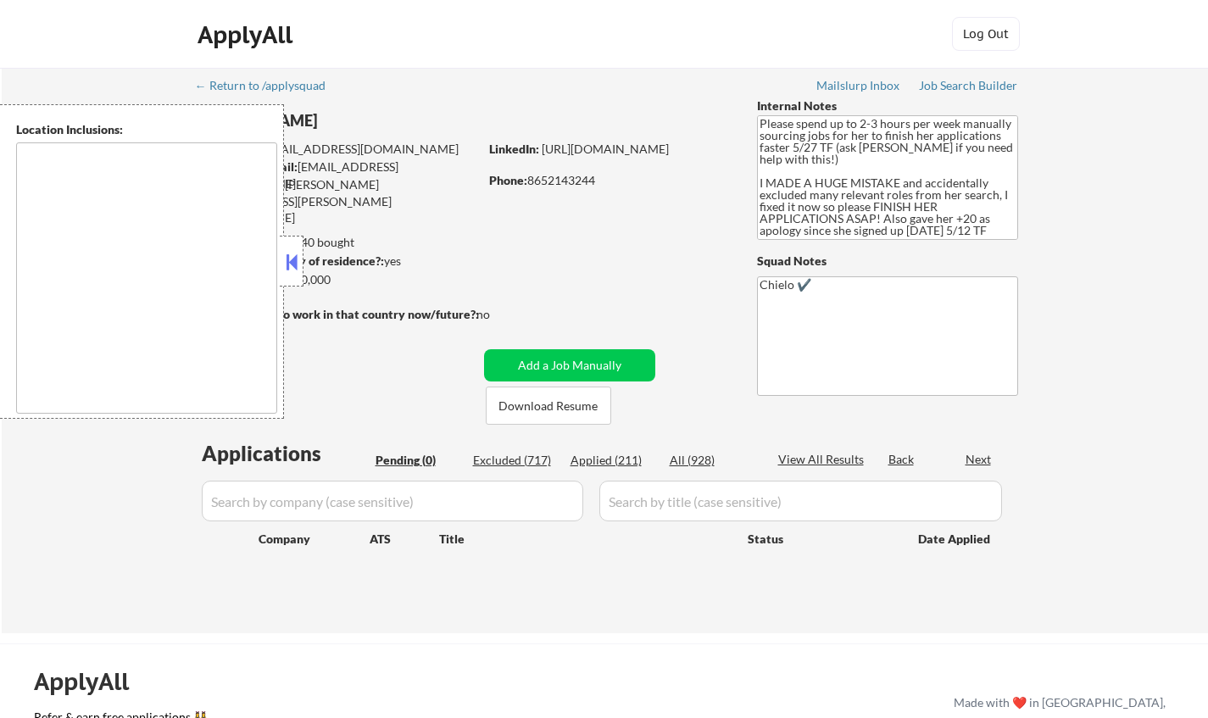
type textarea "[GEOGRAPHIC_DATA], [GEOGRAPHIC_DATA] [GEOGRAPHIC_DATA], [GEOGRAPHIC_DATA] [GEOG…"
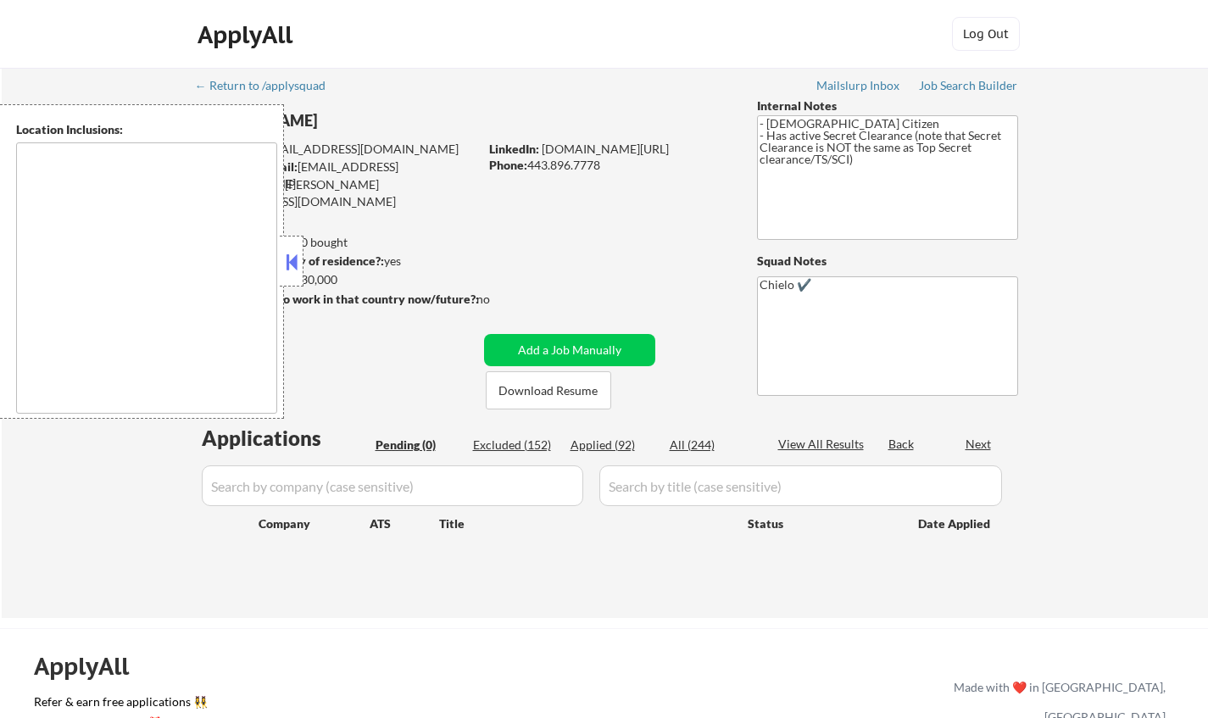
type textarea "[GEOGRAPHIC_DATA], [GEOGRAPHIC_DATA] [GEOGRAPHIC_DATA], [GEOGRAPHIC_DATA] [GEOG…"
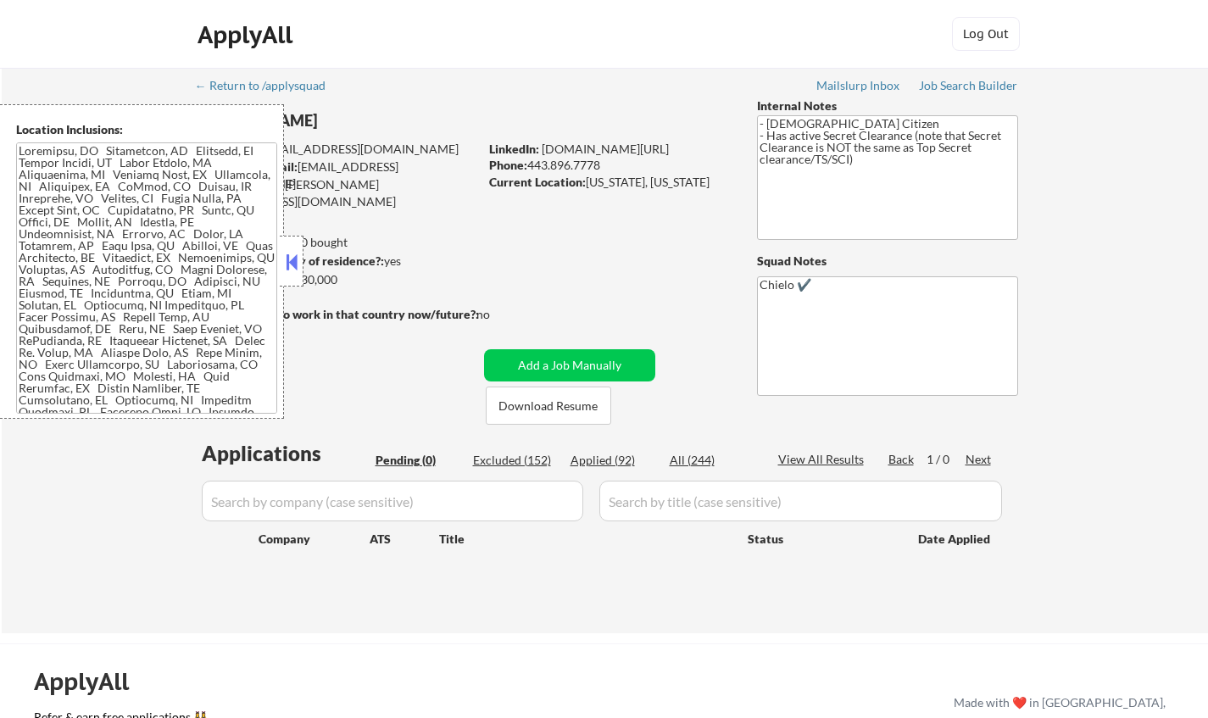
click at [285, 269] on button at bounding box center [291, 261] width 19 height 25
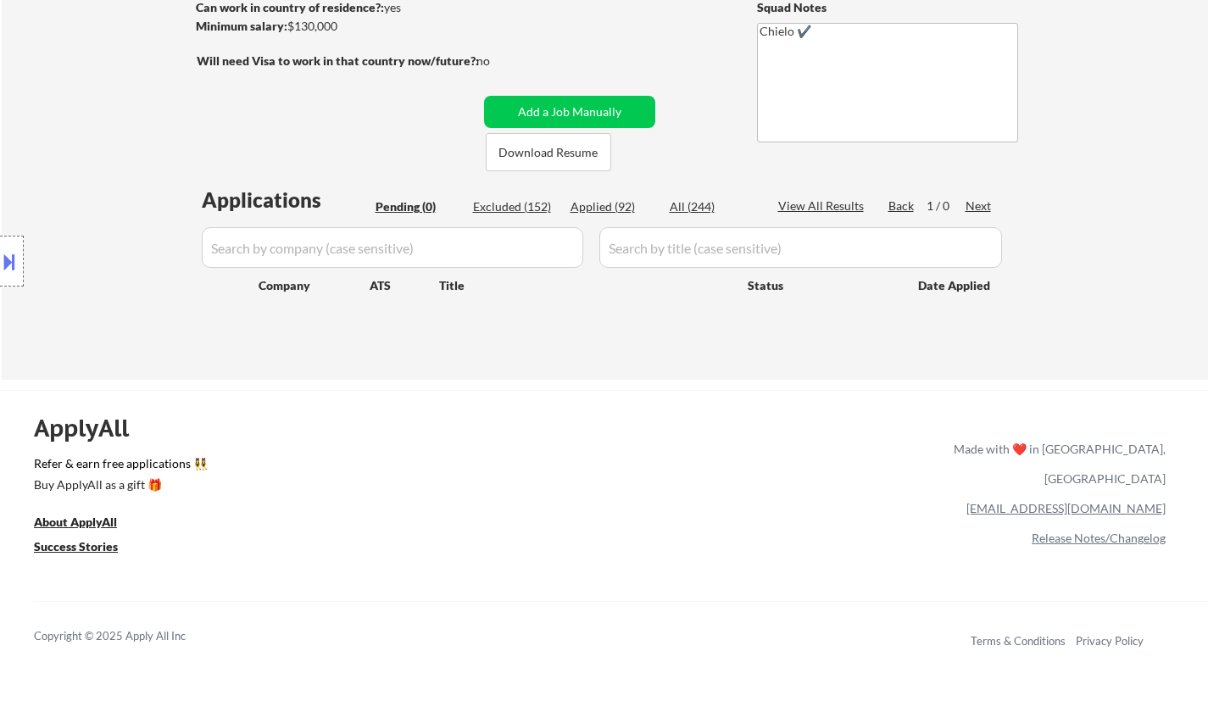
scroll to position [254, 0]
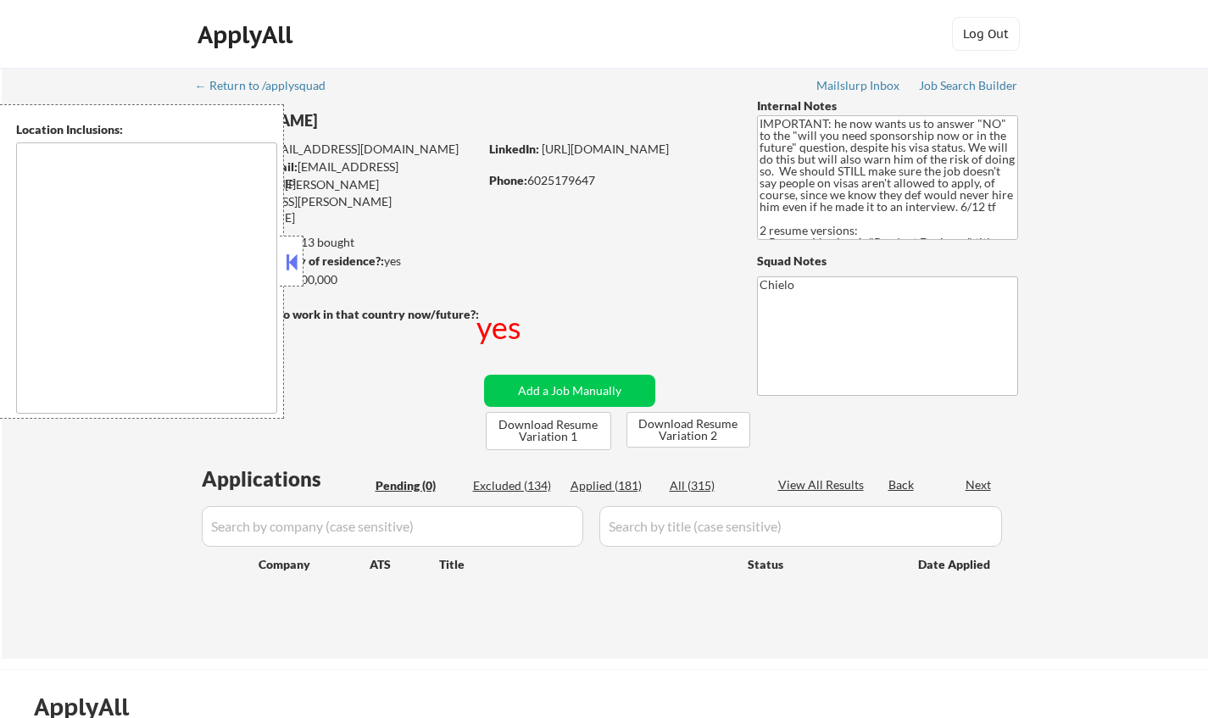
type textarea "country:[GEOGRAPHIC_DATA]"
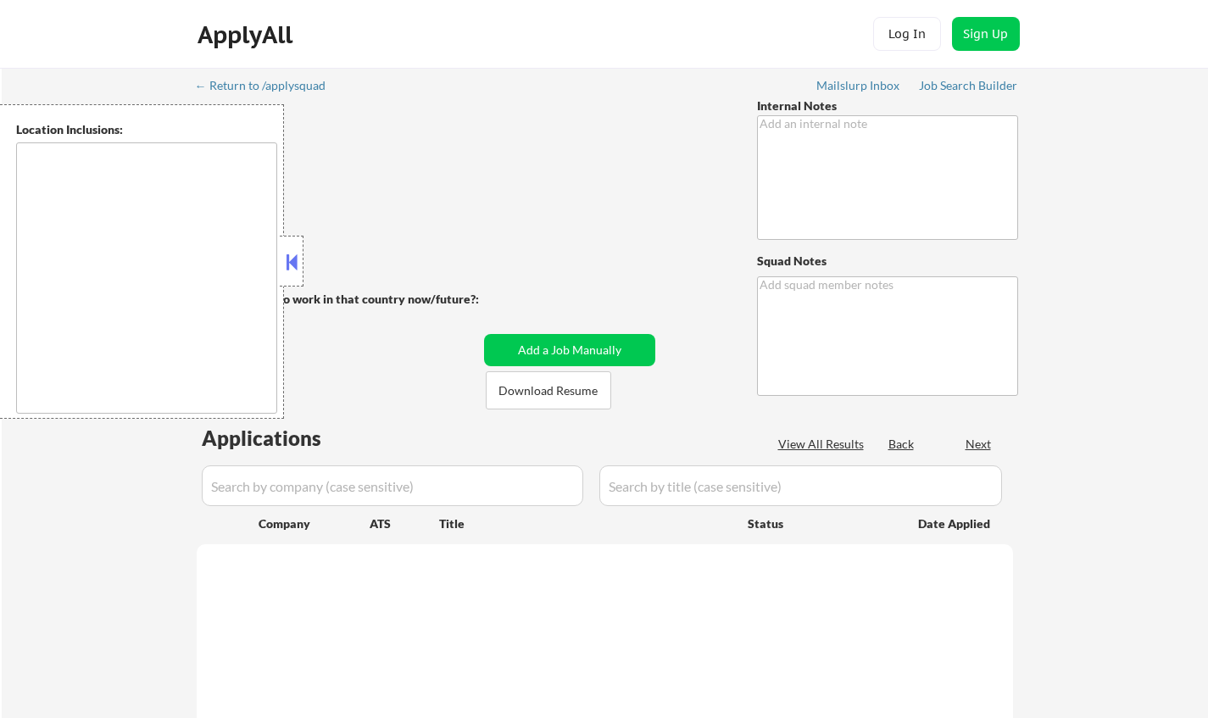
type textarea "1. EU customer based in Spain. You can apply her to remote jobs in any EU count…"
type textarea "Chielo AI answers: https://docs.google.com/spreadsheets/d/1IOL-fp-dwbCC87rlm65p…"
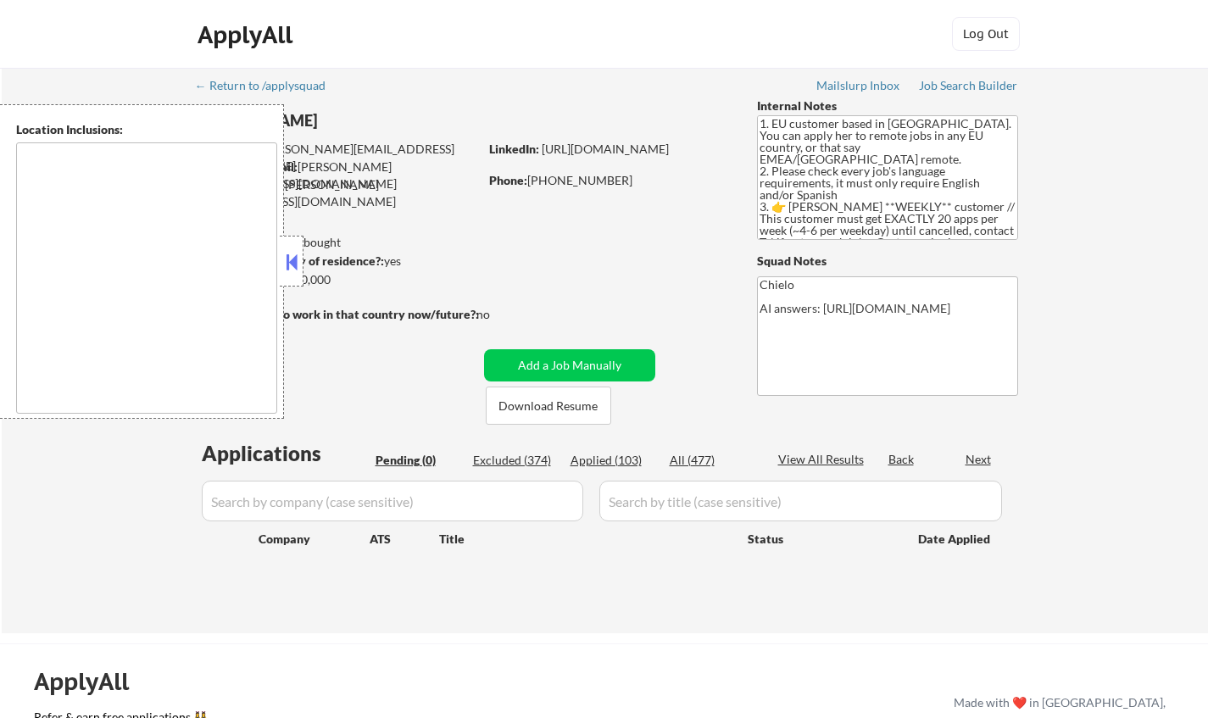
type textarea "remote"
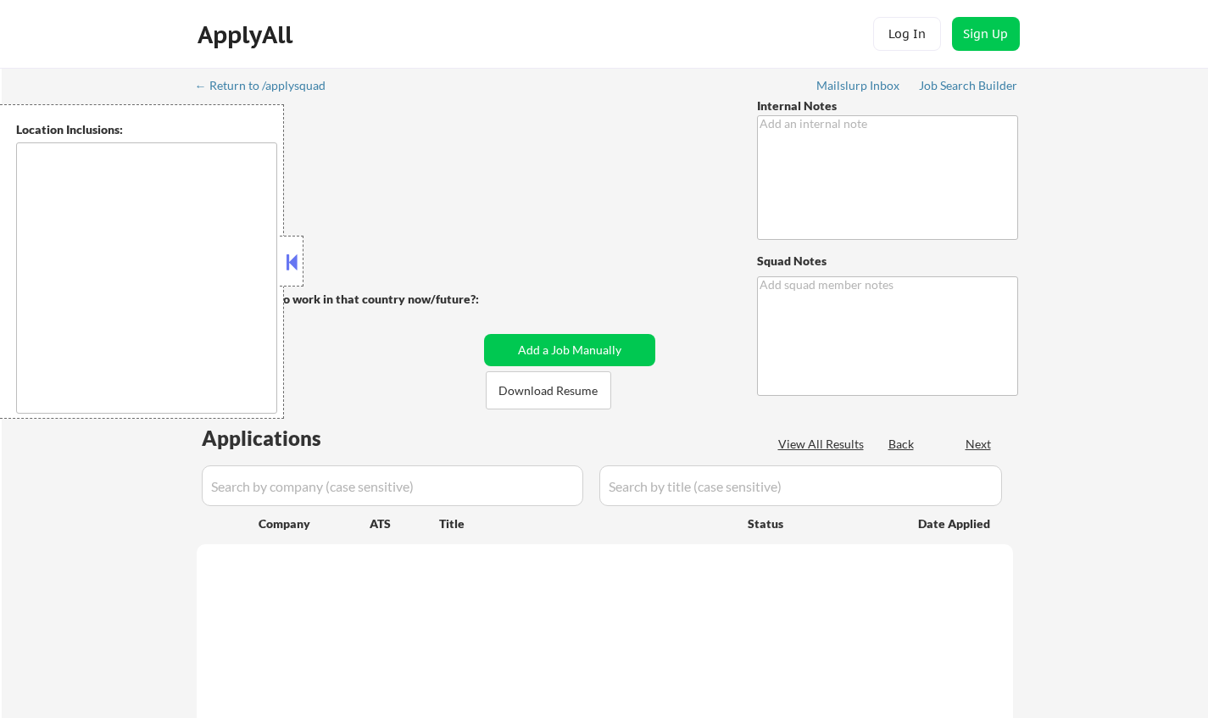
type textarea "Outreach - salary & AI - 7/21 BM"
type textarea "Chielo"
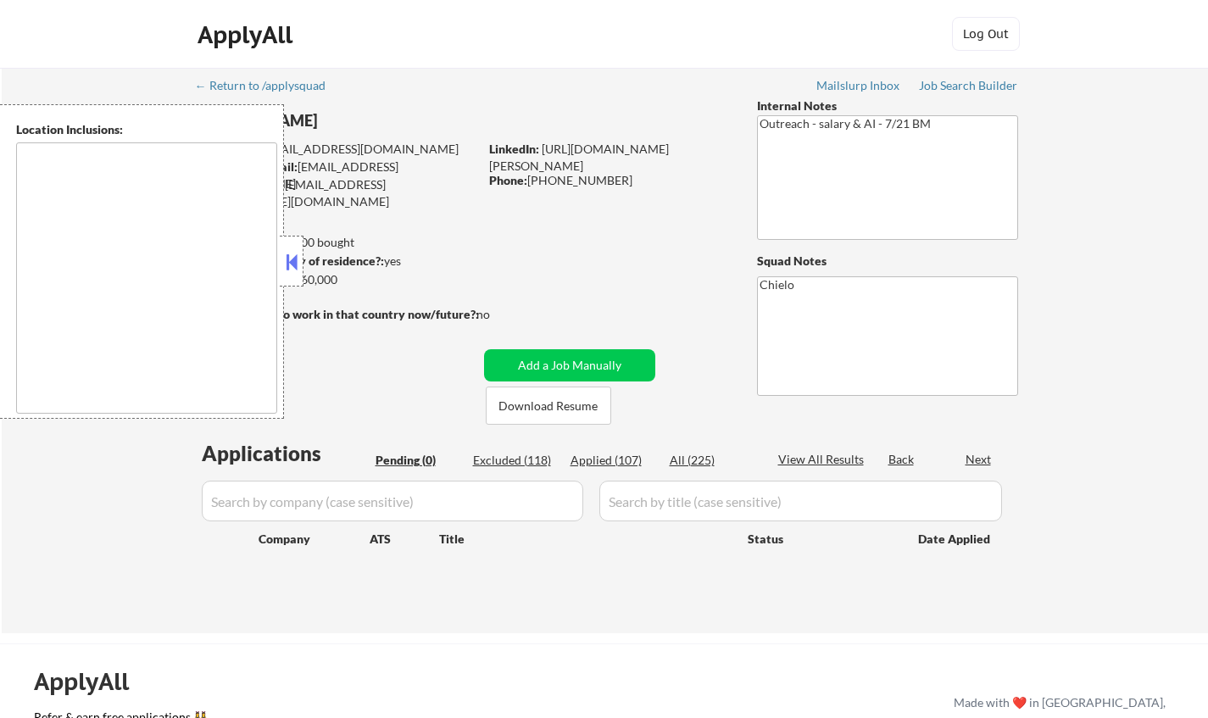
type textarea "remote"
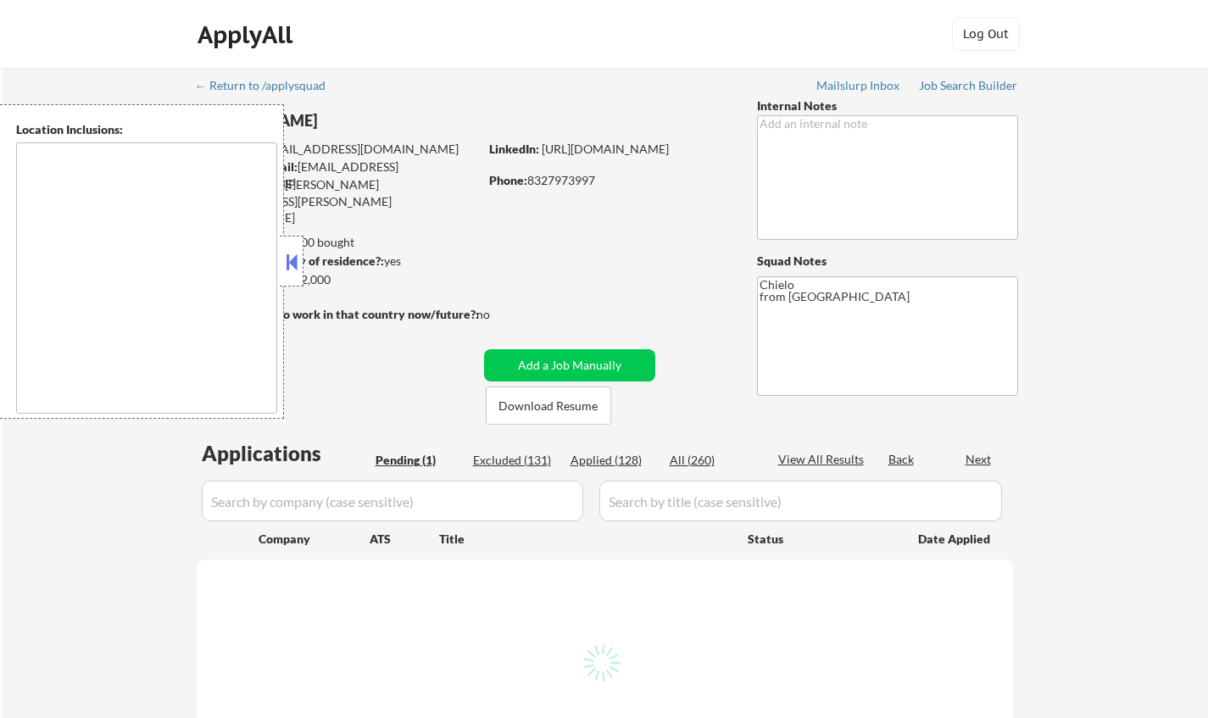
select select ""pending""
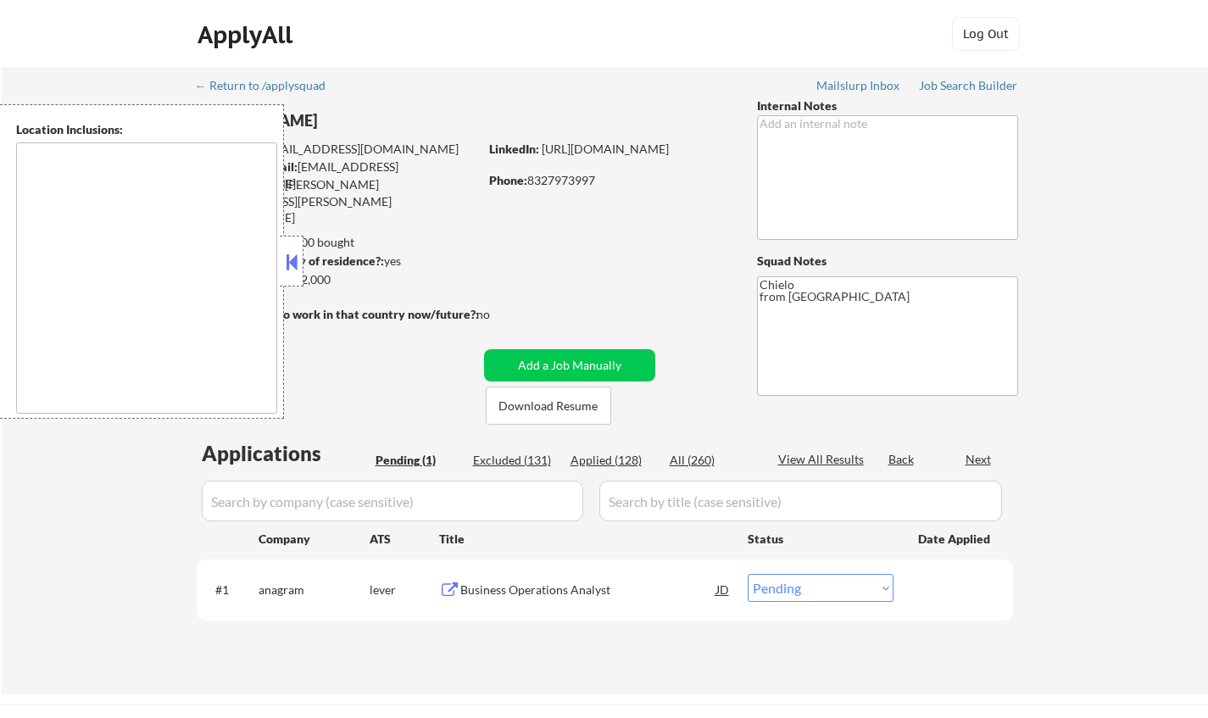
type textarea "[GEOGRAPHIC_DATA], [GEOGRAPHIC_DATA] [GEOGRAPHIC_DATA], [GEOGRAPHIC_DATA] [GEOG…"
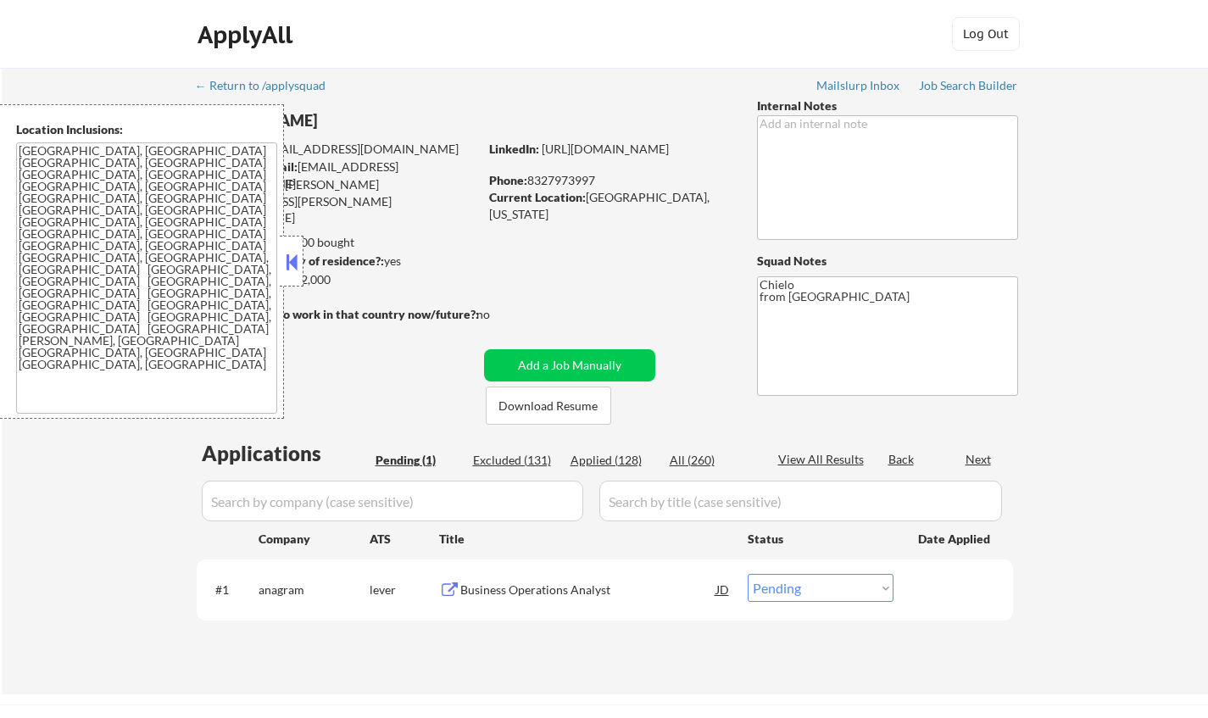
click at [286, 264] on button at bounding box center [291, 261] width 19 height 25
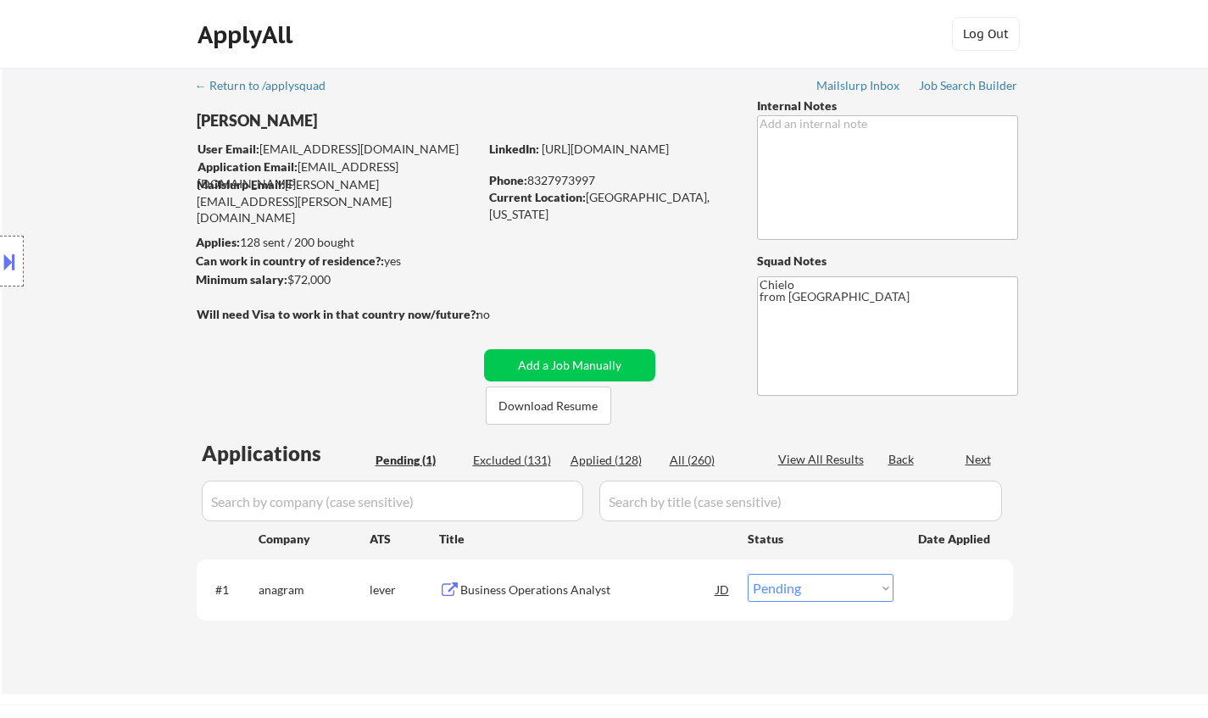
click at [532, 573] on div "#1 anagram lever Business Operations Analyst JD Choose an option... Pending App…" at bounding box center [602, 589] width 800 height 46
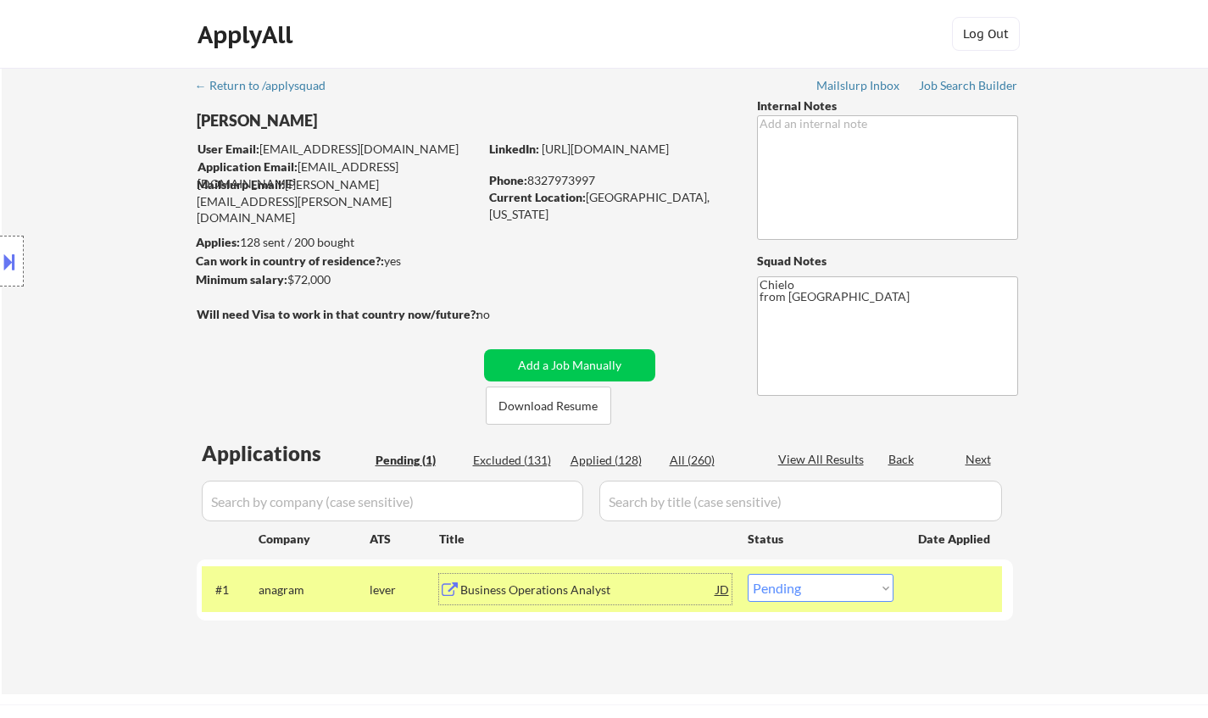
click at [537, 583] on div "Business Operations Analyst" at bounding box center [588, 590] width 256 height 17
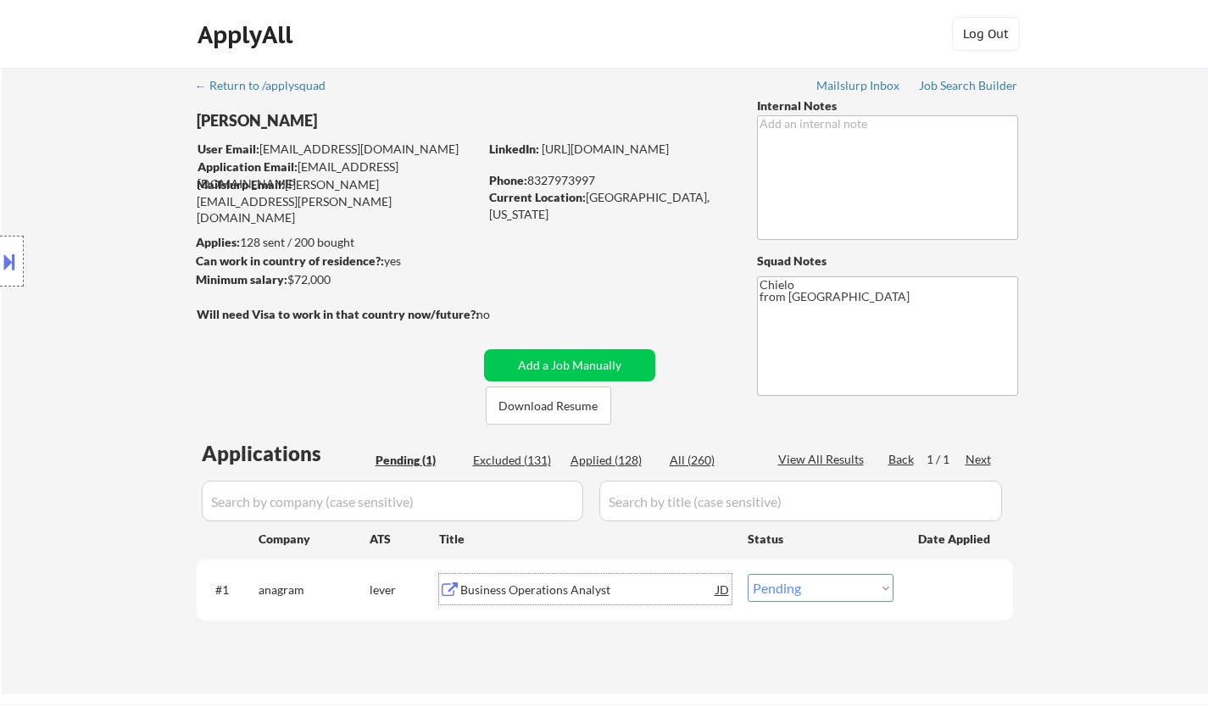
click at [7, 261] on button at bounding box center [9, 262] width 19 height 28
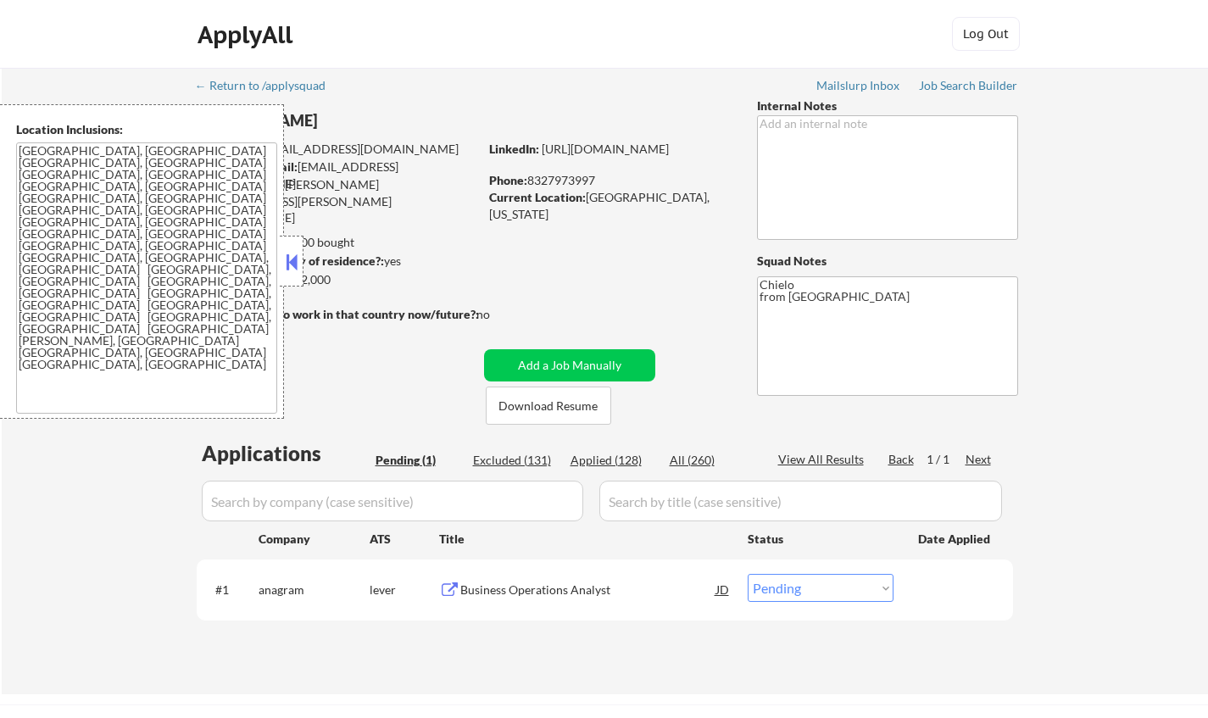
click at [294, 268] on button at bounding box center [291, 261] width 19 height 25
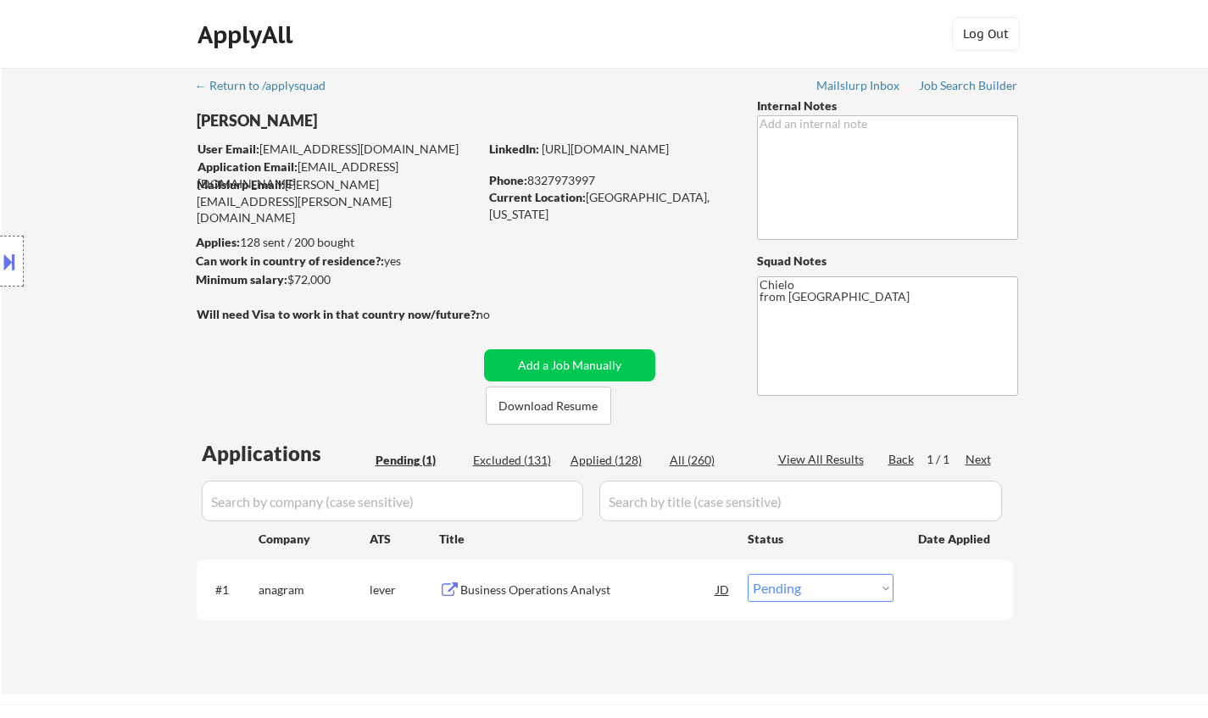
click at [8, 255] on button at bounding box center [9, 262] width 19 height 28
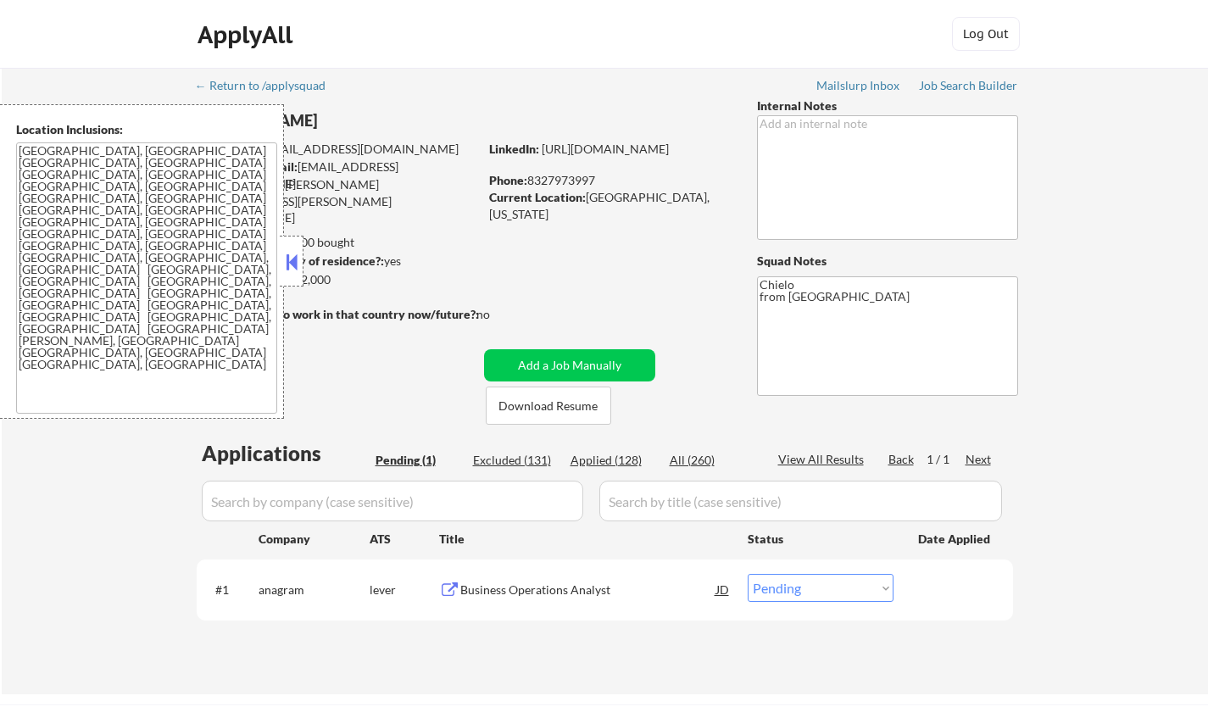
click at [286, 265] on button at bounding box center [291, 261] width 19 height 25
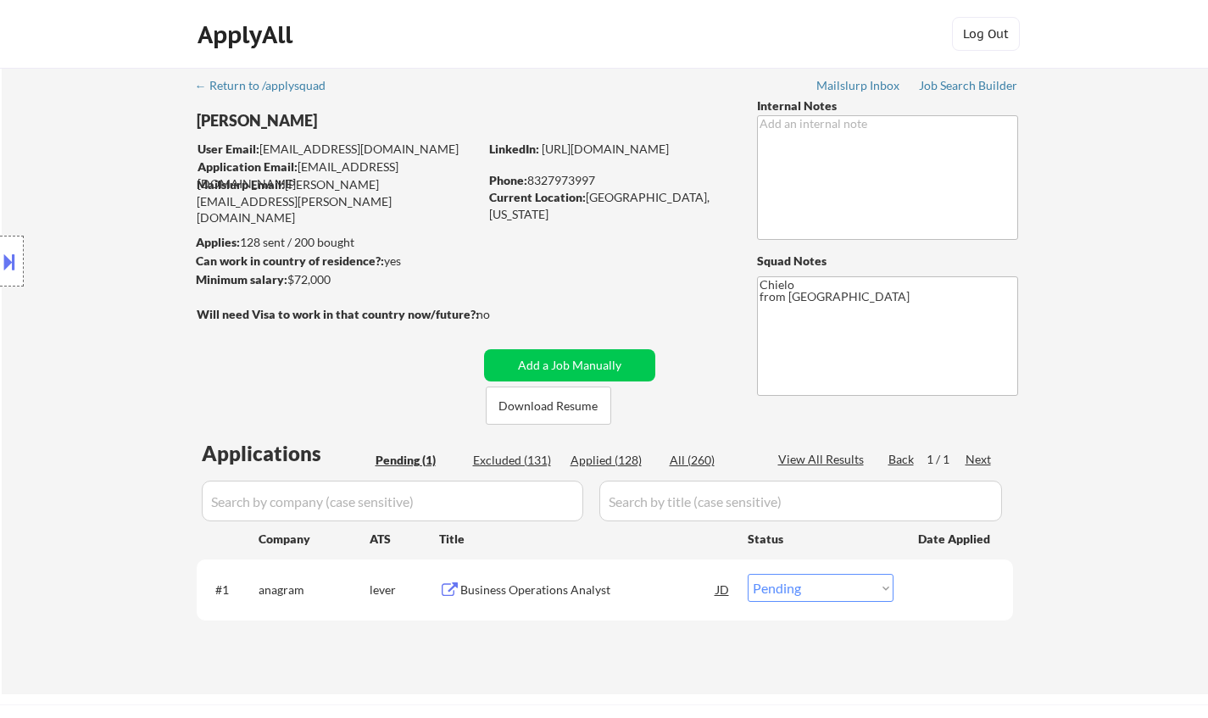
click at [845, 594] on select "Choose an option... Pending Applied Excluded (Questions) Excluded (Expired) Exc…" at bounding box center [821, 588] width 146 height 28
select select ""applied""
click at [748, 574] on select "Choose an option... Pending Applied Excluded (Questions) Excluded (Expired) Exc…" at bounding box center [821, 588] width 146 height 28
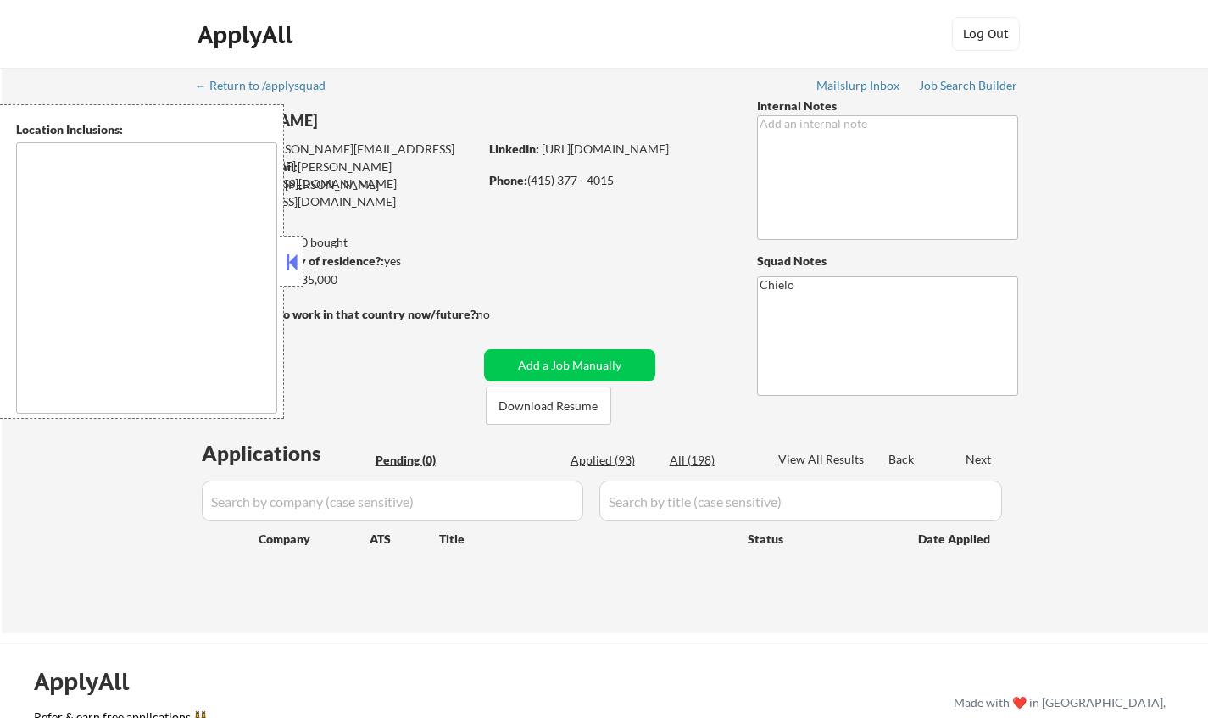
type textarea "[GEOGRAPHIC_DATA], [GEOGRAPHIC_DATA] [GEOGRAPHIC_DATA], [GEOGRAPHIC_DATA] [GEOG…"
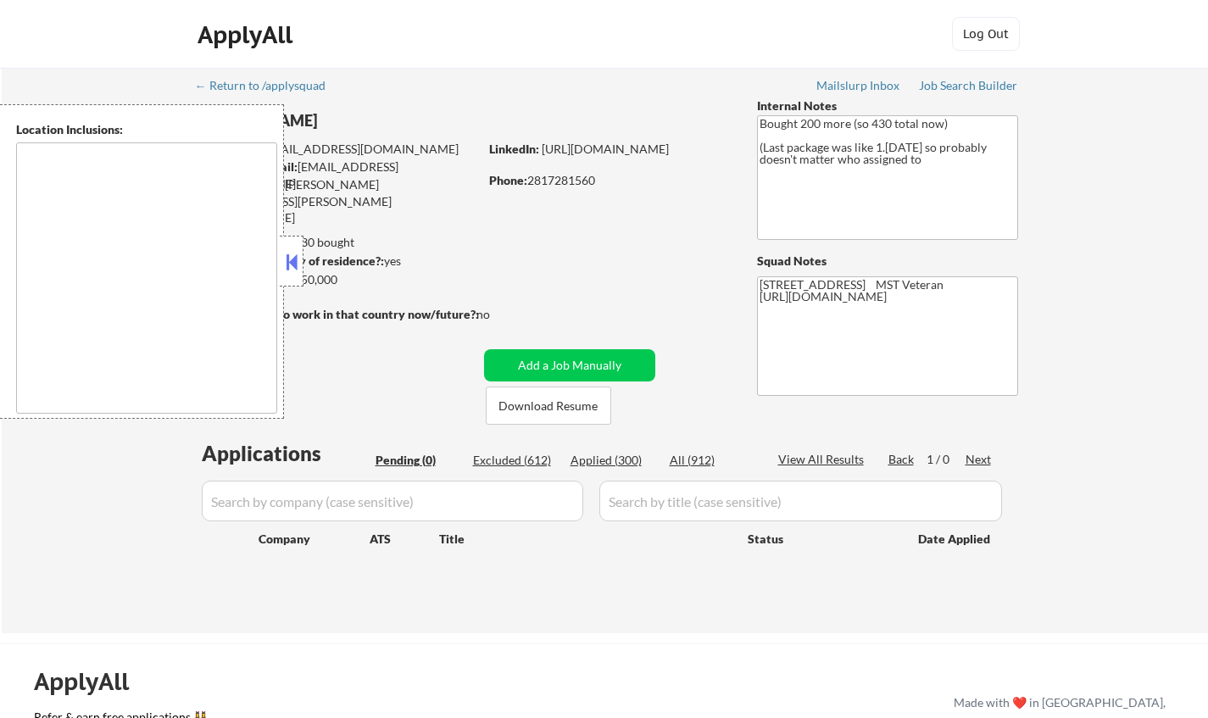
type textarea "remote"
drag, startPoint x: 298, startPoint y: 264, endPoint x: 305, endPoint y: 243, distance: 22.5
click at [299, 259] on button at bounding box center [291, 261] width 19 height 25
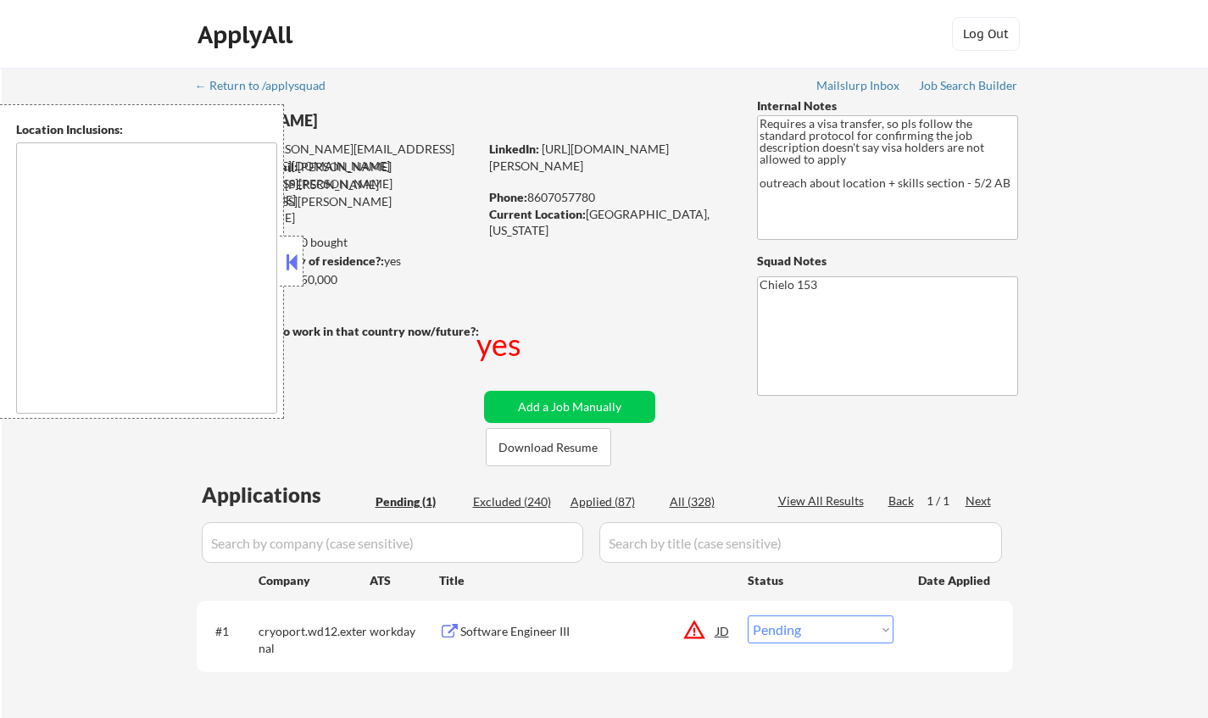
click at [285, 266] on button at bounding box center [291, 261] width 19 height 25
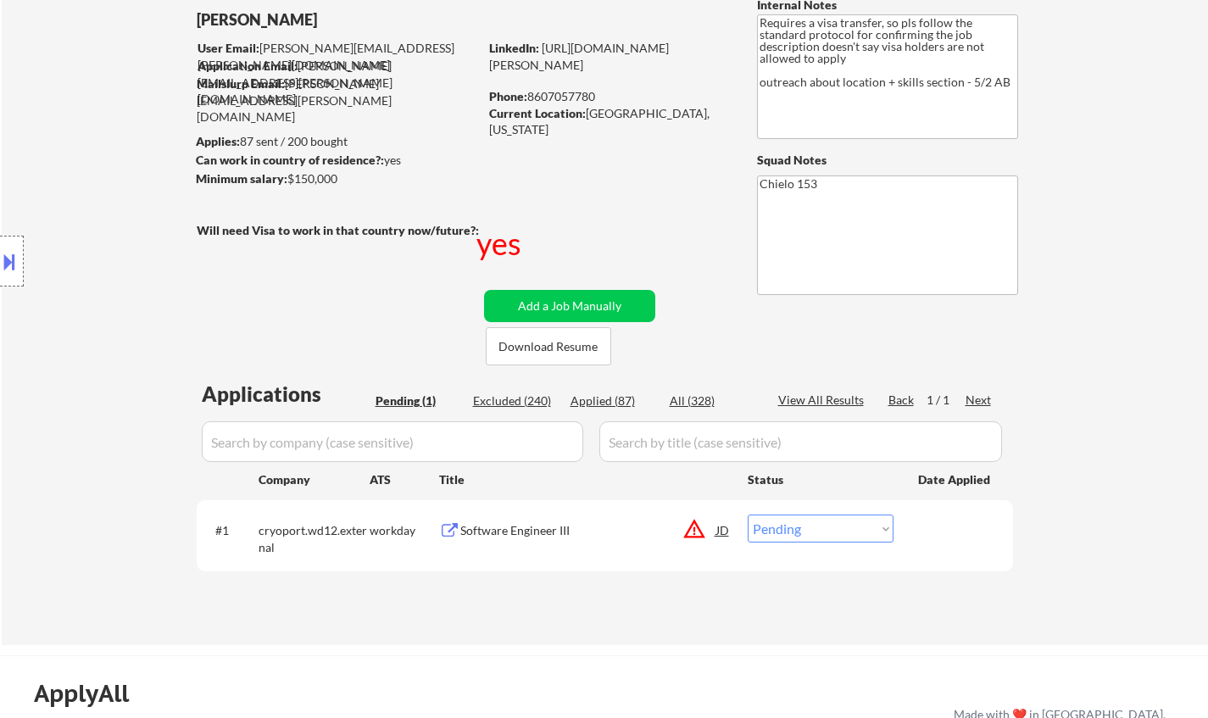
scroll to position [170, 0]
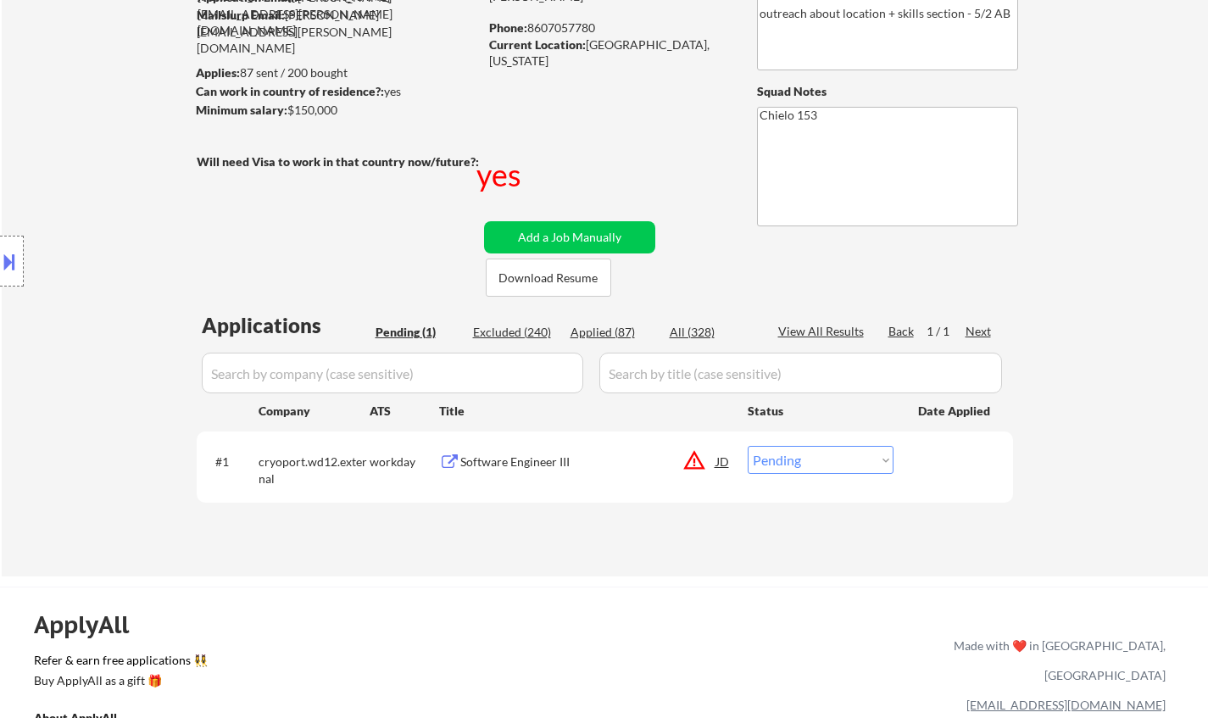
click at [534, 453] on div "Software Engineer III" at bounding box center [588, 461] width 256 height 31
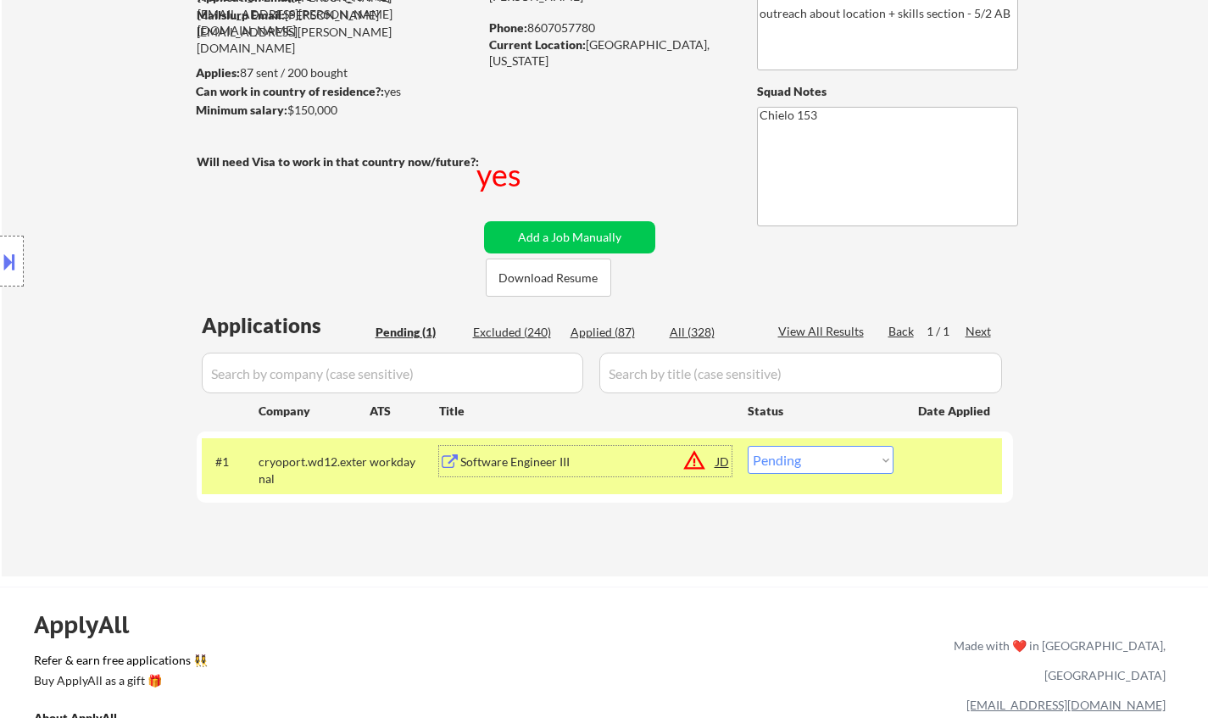
click at [14, 258] on button at bounding box center [9, 262] width 19 height 28
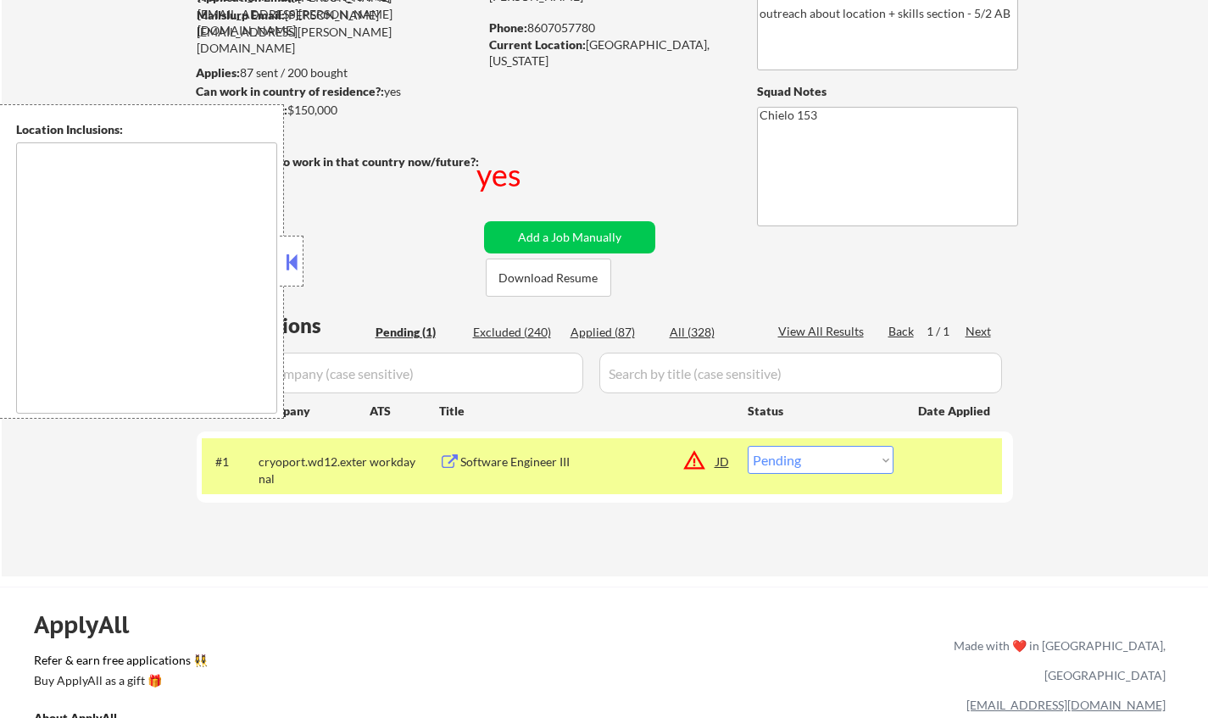
click at [293, 256] on button at bounding box center [291, 261] width 19 height 25
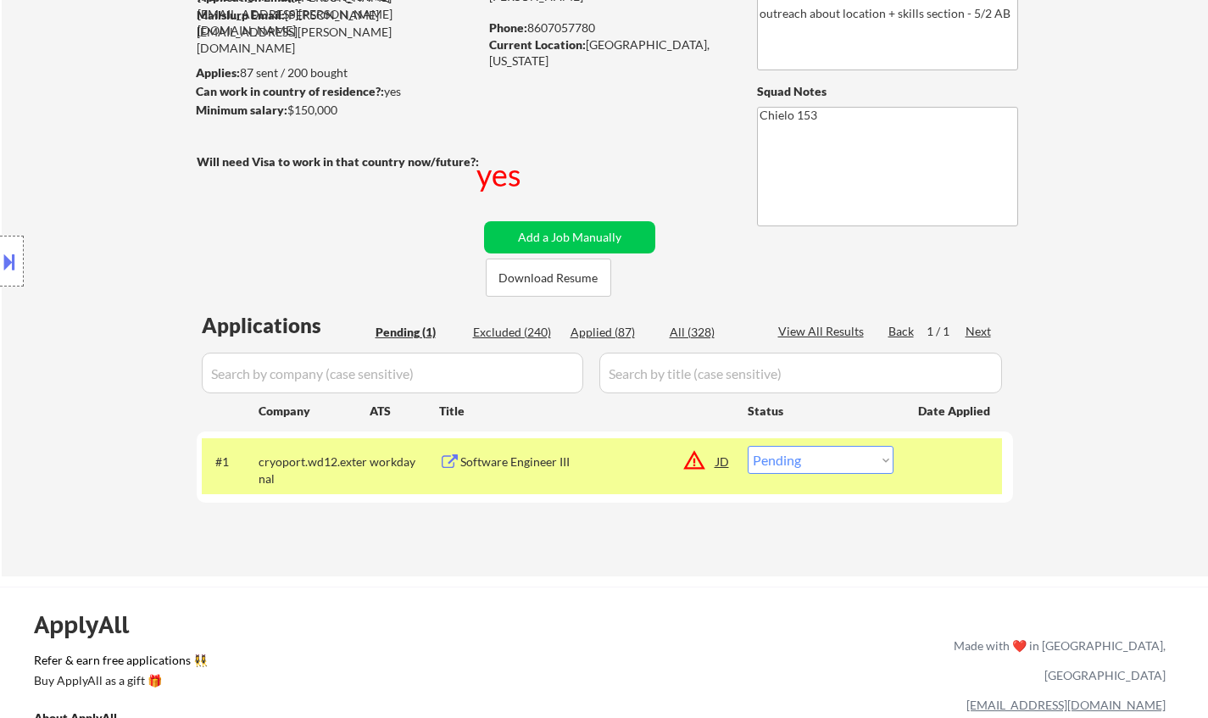
click at [723, 463] on div "JD" at bounding box center [723, 461] width 17 height 31
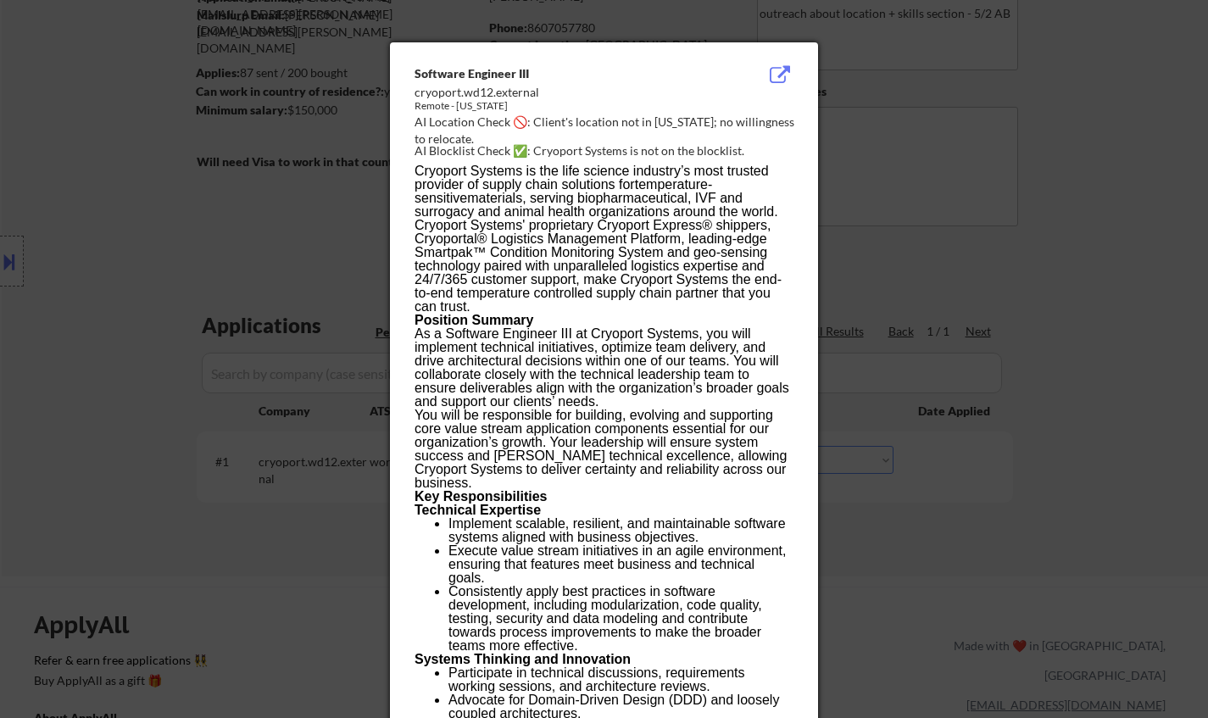
click at [926, 578] on div at bounding box center [604, 359] width 1208 height 718
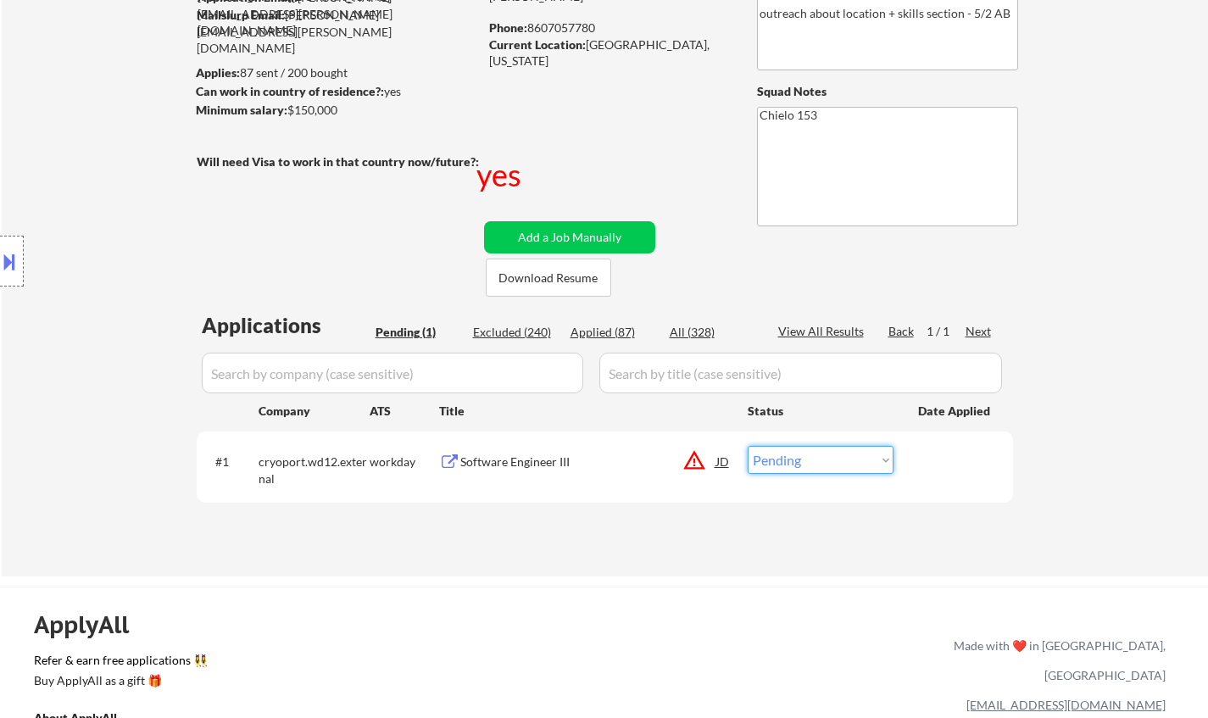
click at [807, 453] on select "Choose an option... Pending Applied Excluded (Questions) Excluded (Expired) Exc…" at bounding box center [821, 460] width 146 height 28
select select ""excluded__location_""
click at [748, 446] on select "Choose an option... Pending Applied Excluded (Questions) Excluded (Expired) Exc…" at bounding box center [821, 460] width 146 height 28
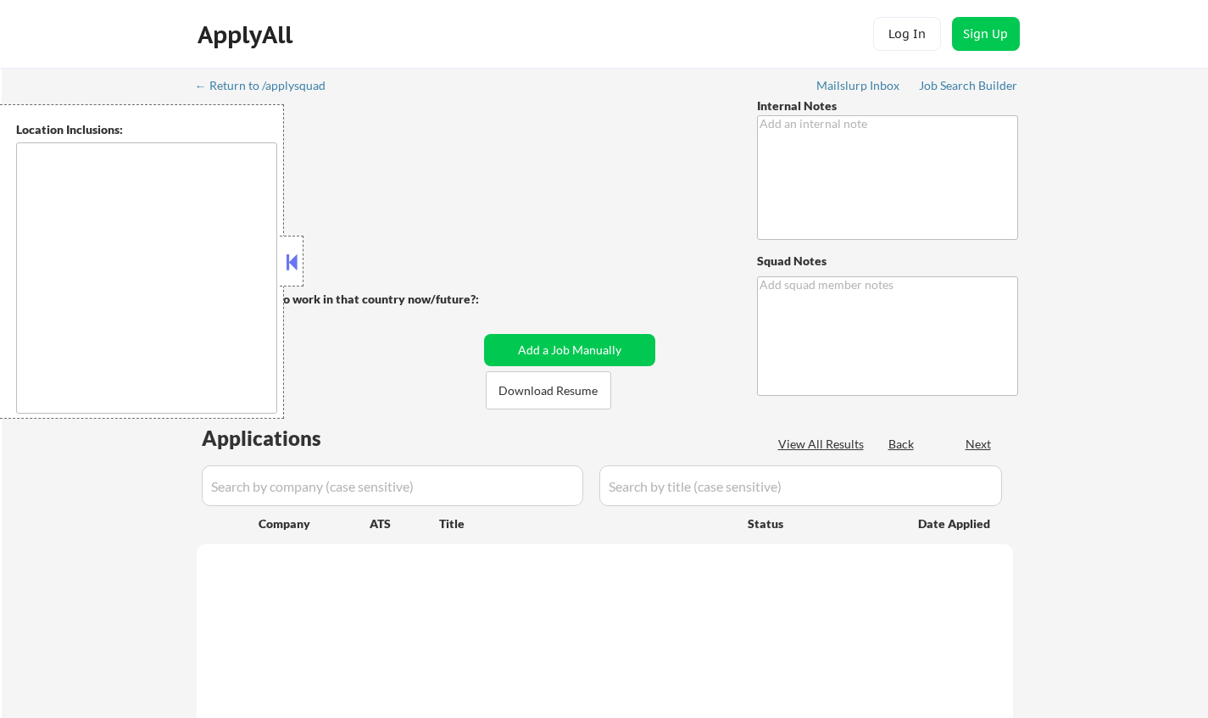
type textarea "Revised resume provided for Business Analyst roles. May have a PM 2nd resume as…"
type textarea "Chielo 56"
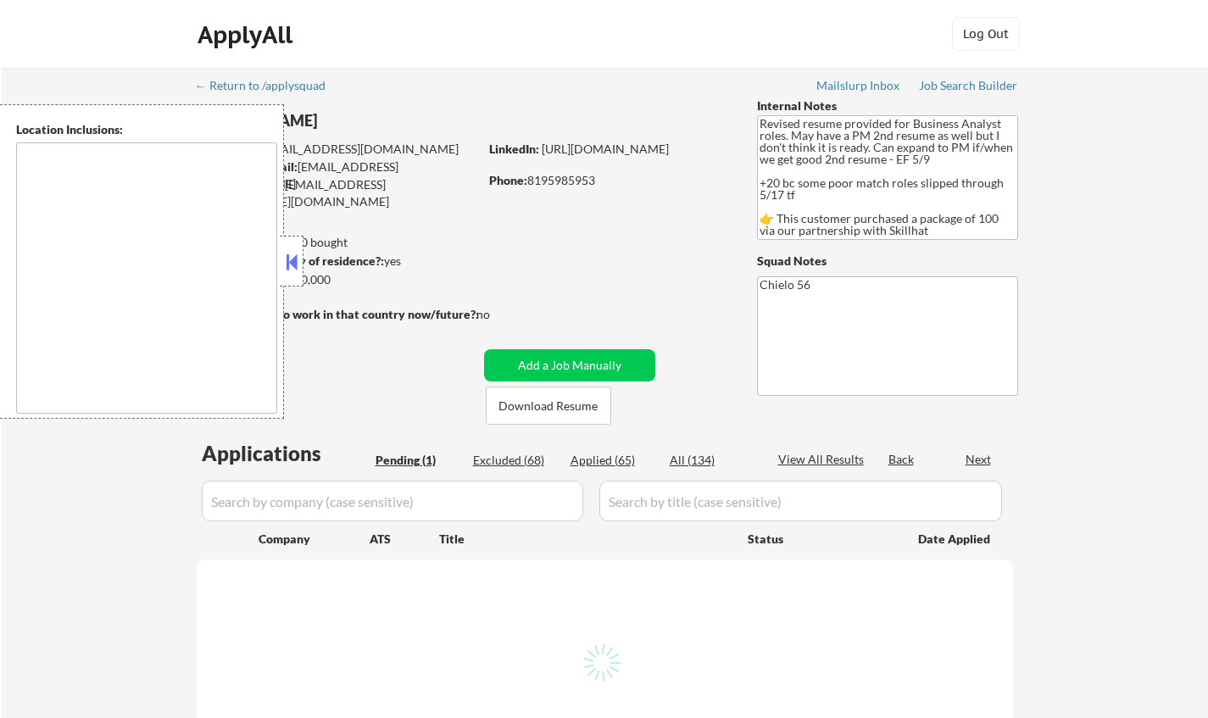
select select ""pending""
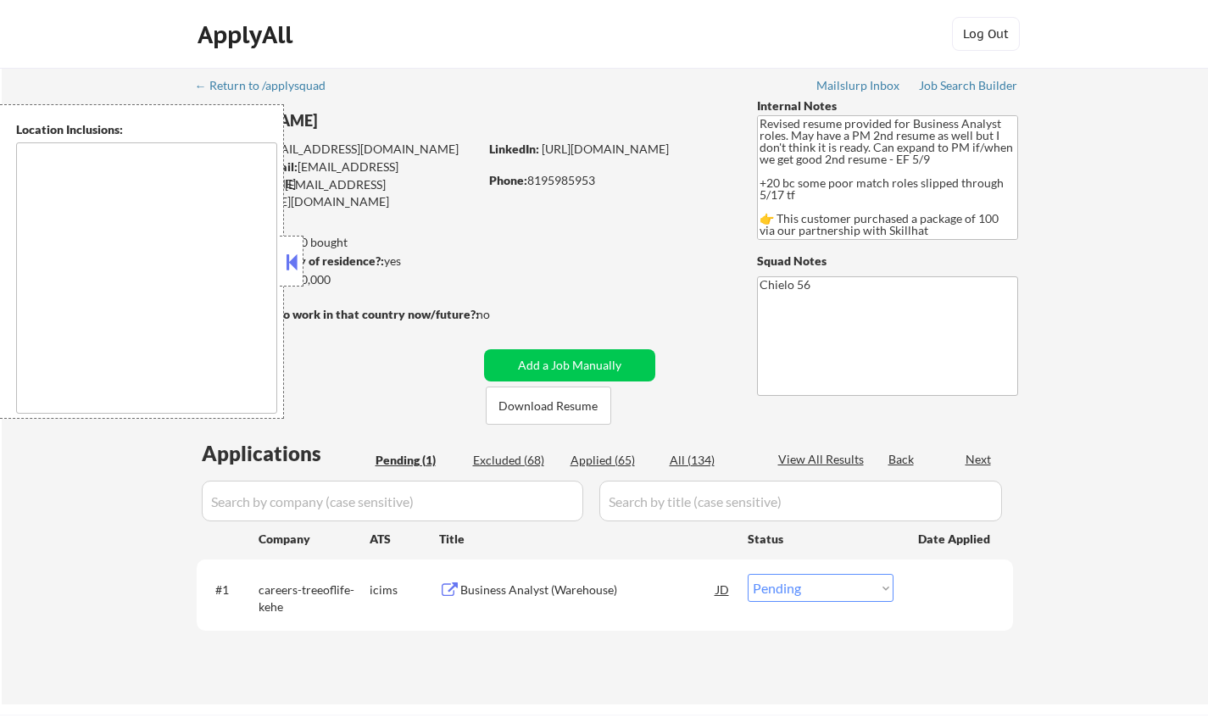
type textarea "[GEOGRAPHIC_DATA], ON [GEOGRAPHIC_DATA], [GEOGRAPHIC_DATA] [GEOGRAPHIC_DATA], O…"
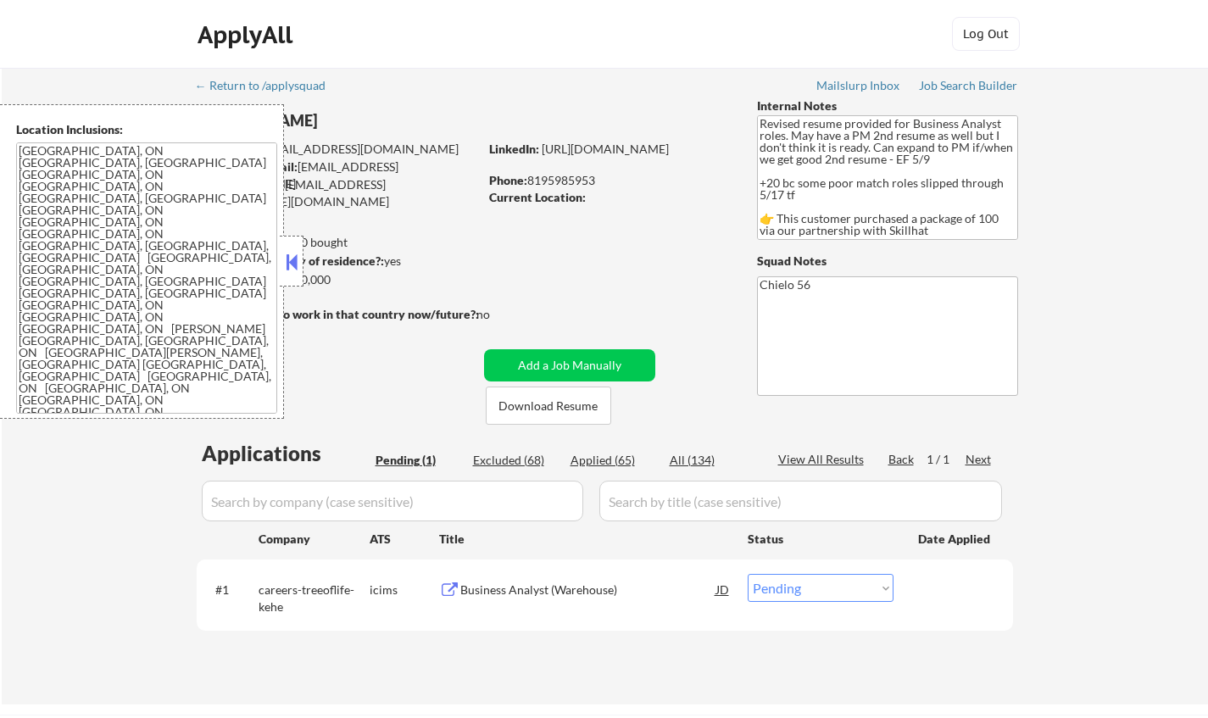
click at [287, 261] on button at bounding box center [291, 261] width 19 height 25
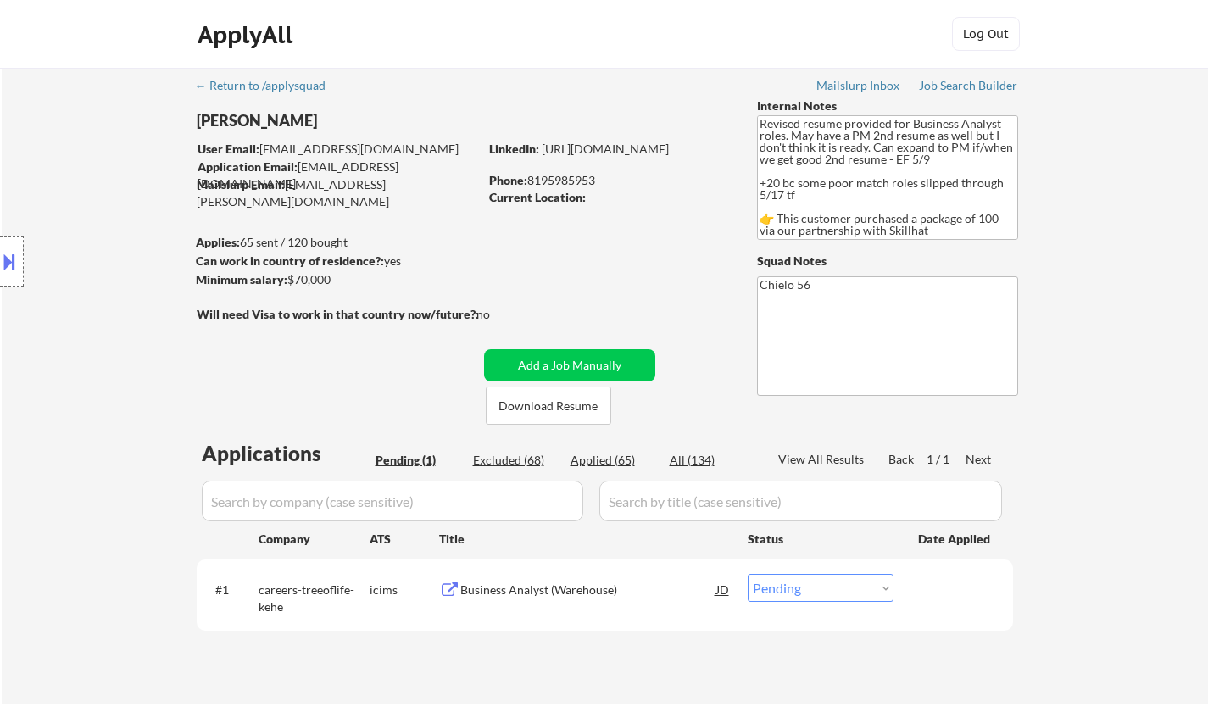
click at [554, 598] on div "Business Analyst (Warehouse)" at bounding box center [588, 590] width 256 height 17
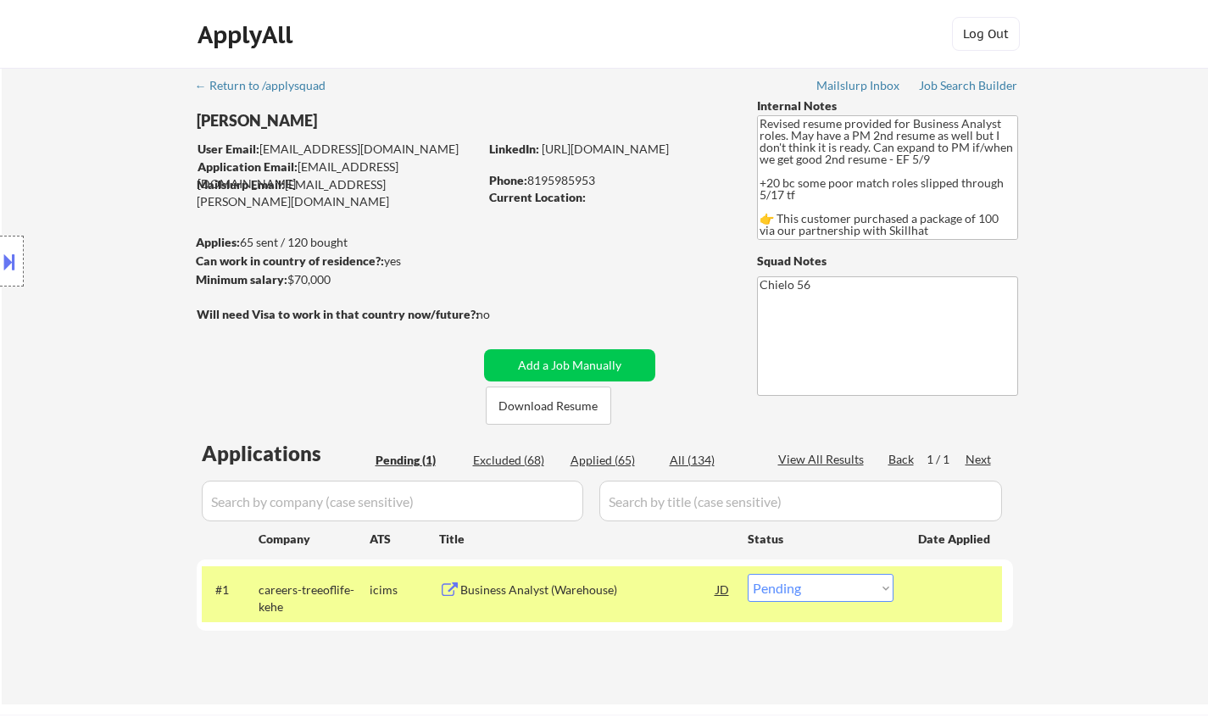
click at [0, 251] on button at bounding box center [9, 262] width 19 height 28
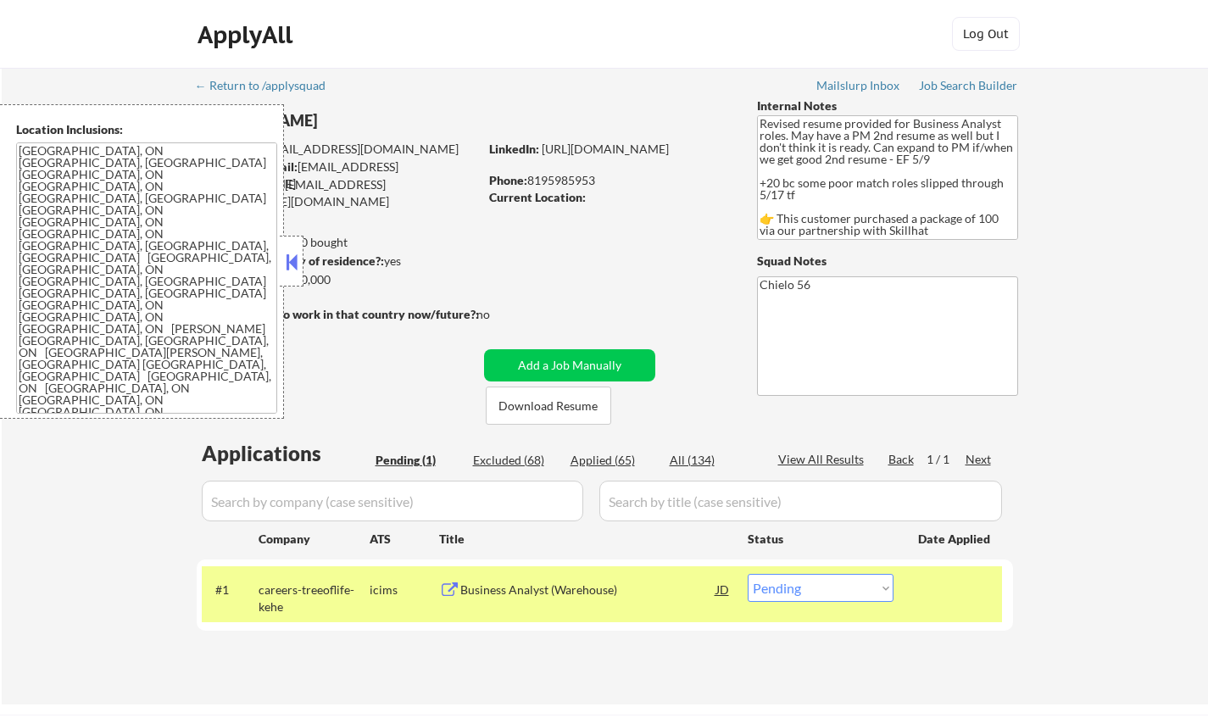
click at [839, 593] on select "Choose an option... Pending Applied Excluded (Questions) Excluded (Expired) Exc…" at bounding box center [821, 588] width 146 height 28
select select ""applied""
click at [748, 574] on select "Choose an option... Pending Applied Excluded (Questions) Excluded (Expired) Exc…" at bounding box center [821, 588] width 146 height 28
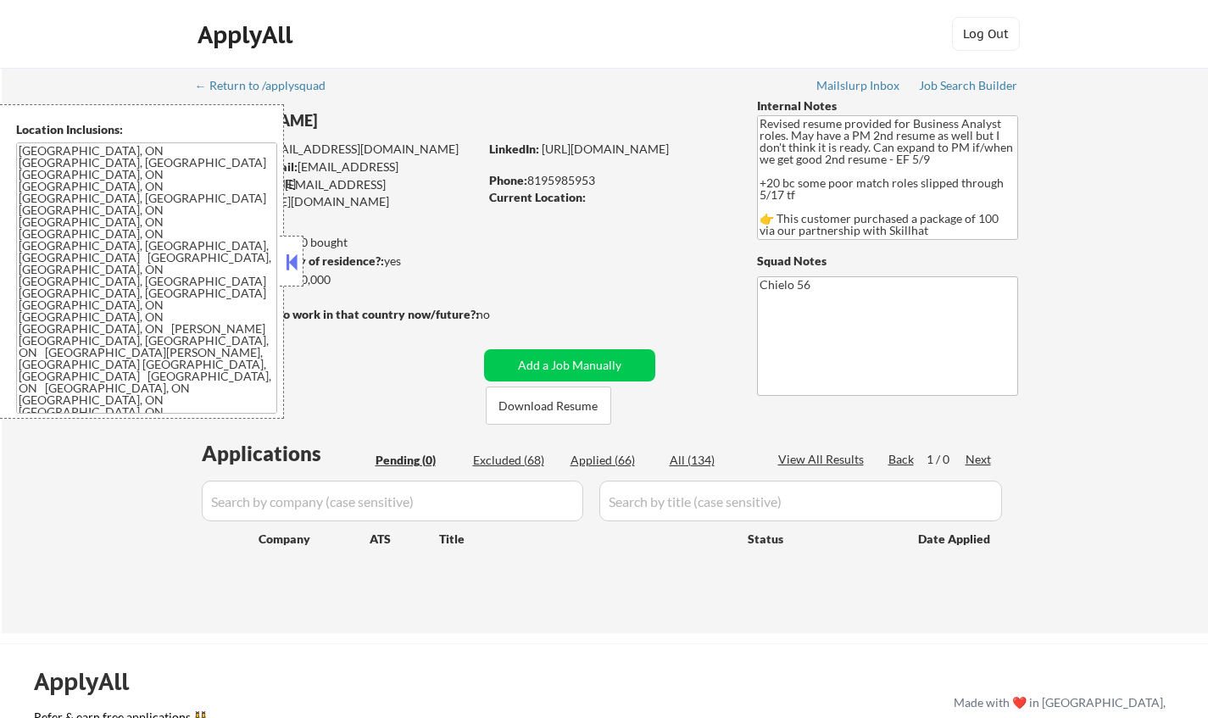
click at [298, 261] on button at bounding box center [291, 261] width 19 height 25
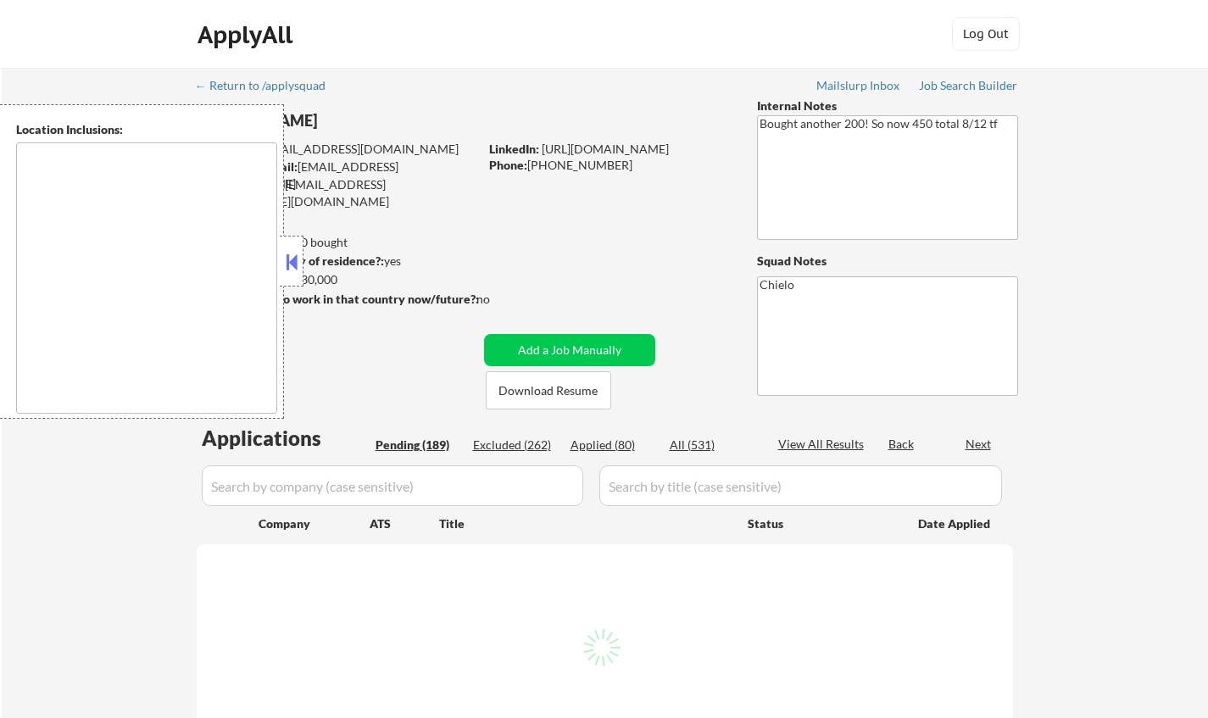
type textarea "[GEOGRAPHIC_DATA], [GEOGRAPHIC_DATA] [GEOGRAPHIC_DATA], [GEOGRAPHIC_DATA] [GEOG…"
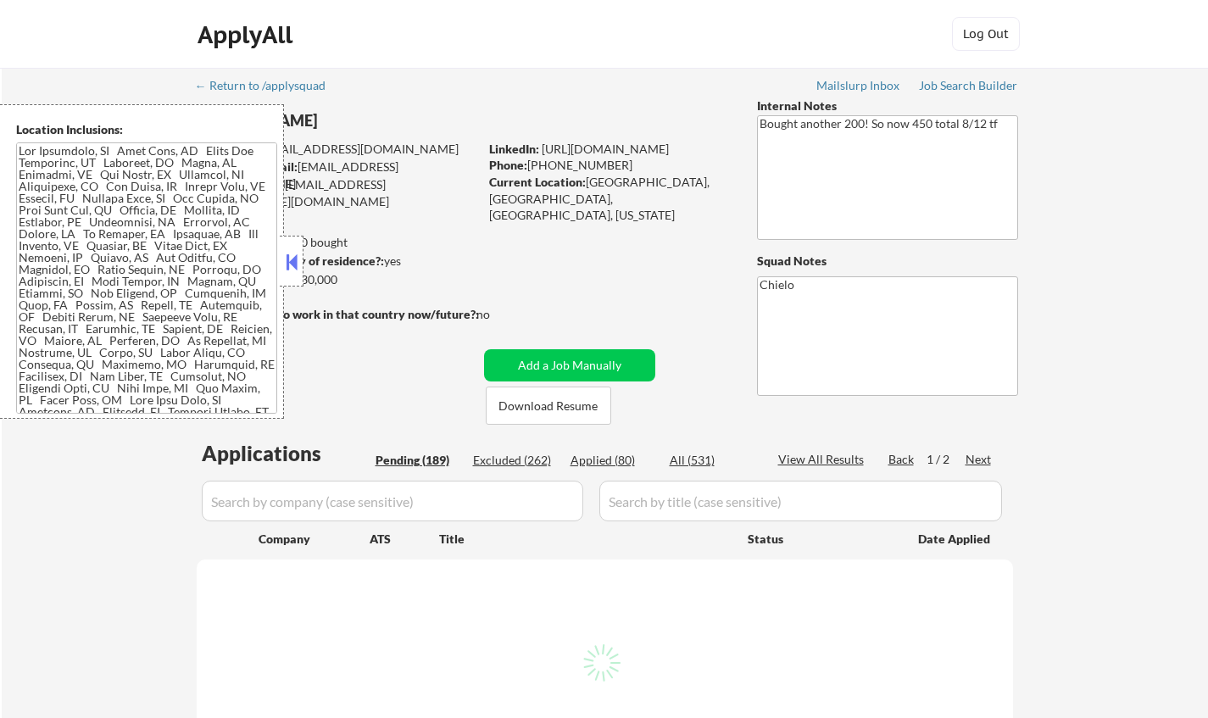
select select ""pending""
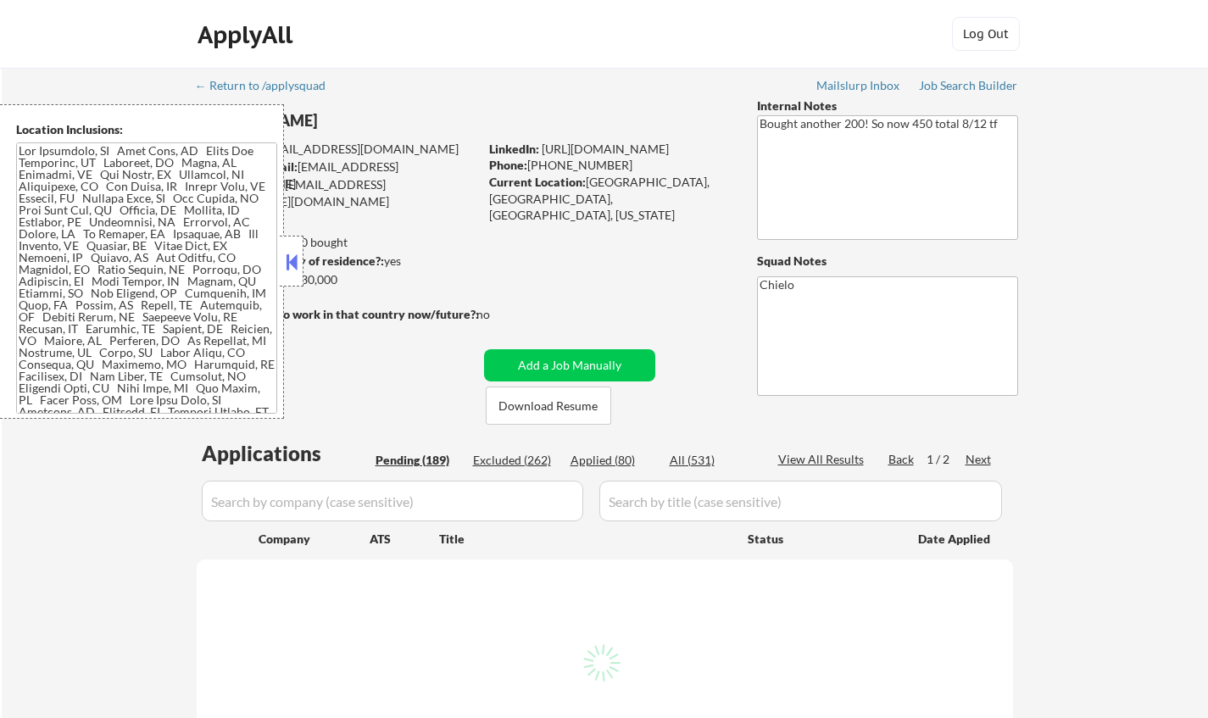
select select ""pending""
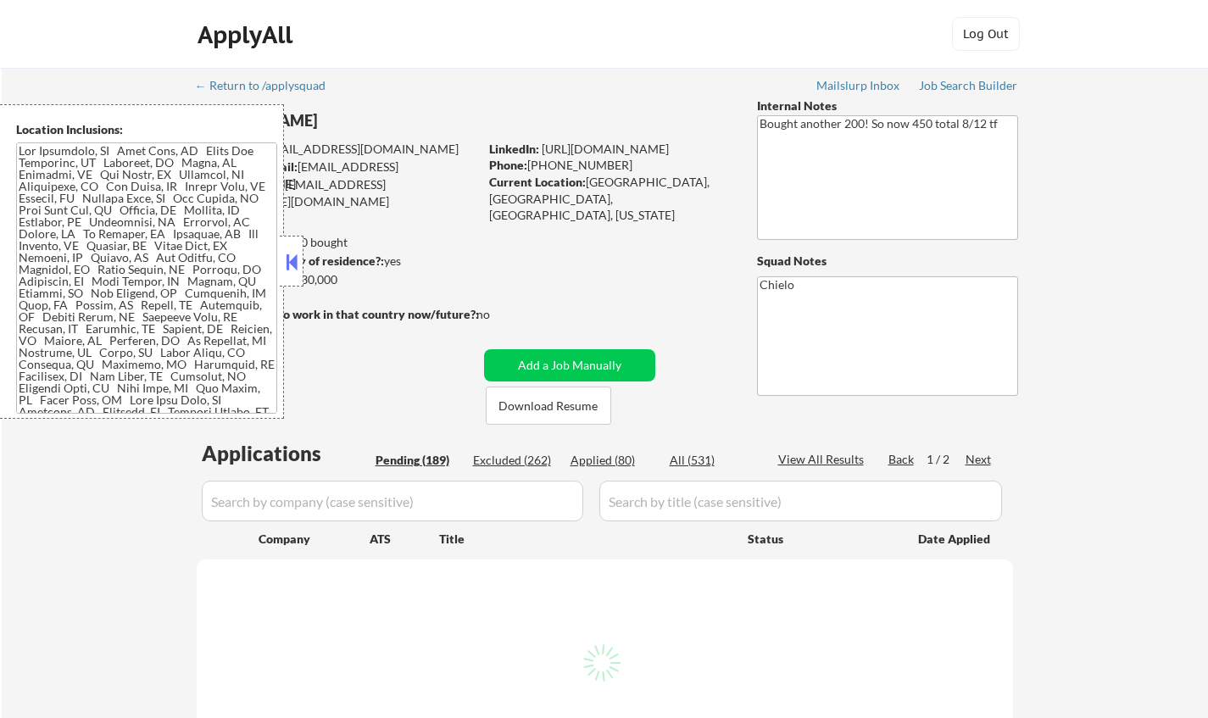
select select ""pending""
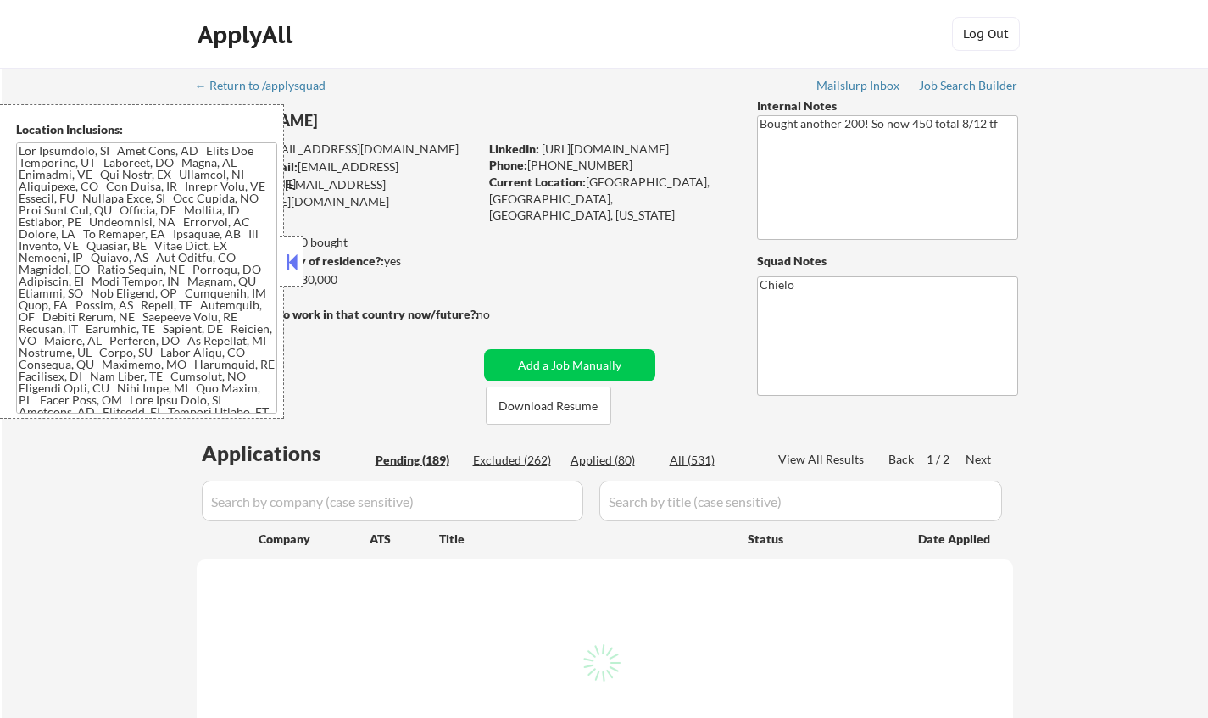
select select ""pending""
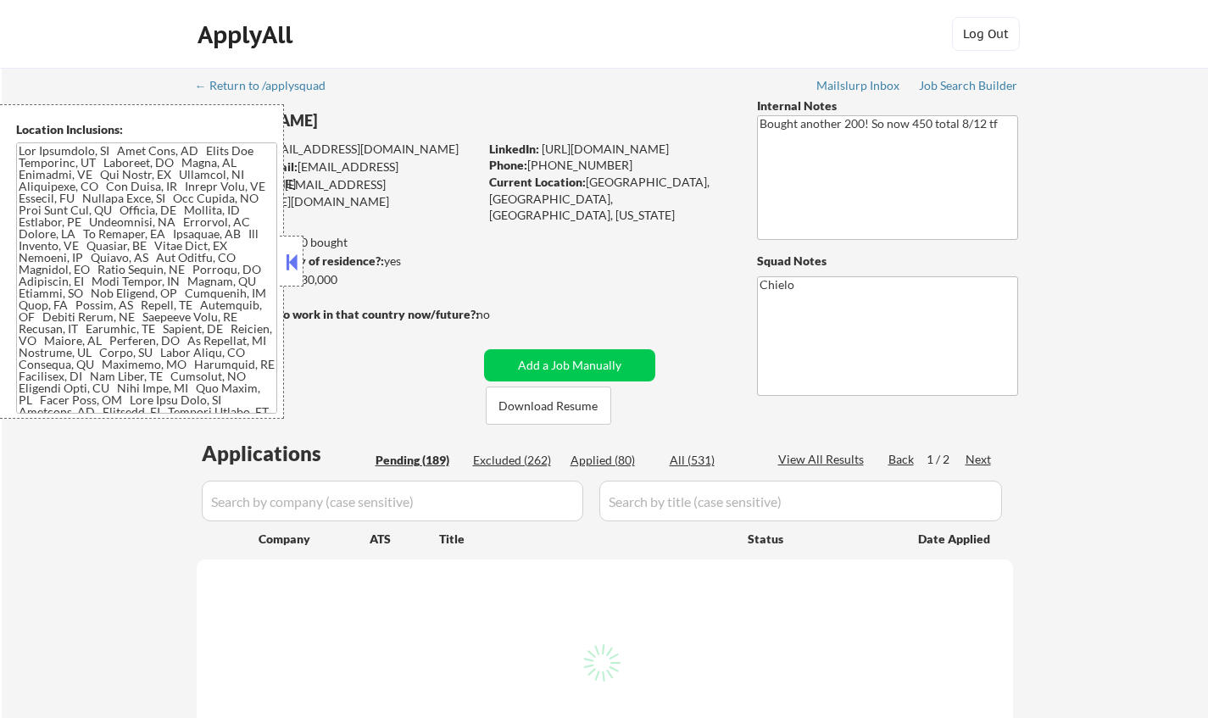
select select ""pending""
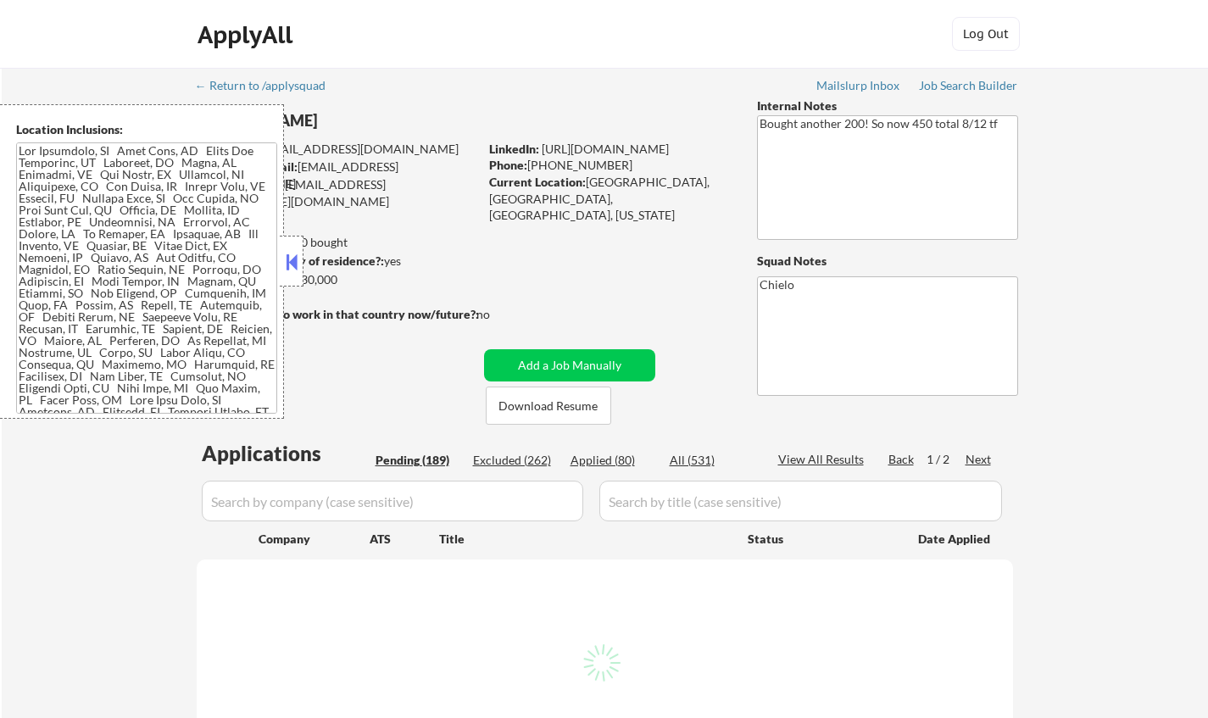
select select ""pending""
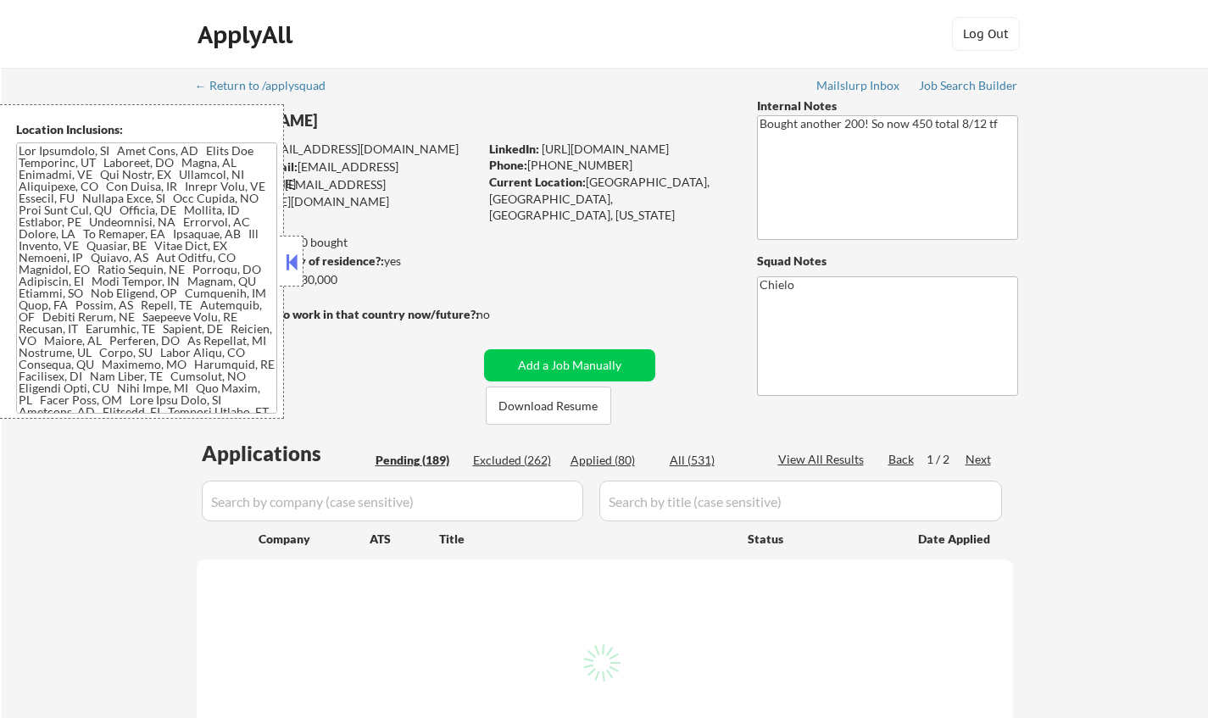
select select ""pending""
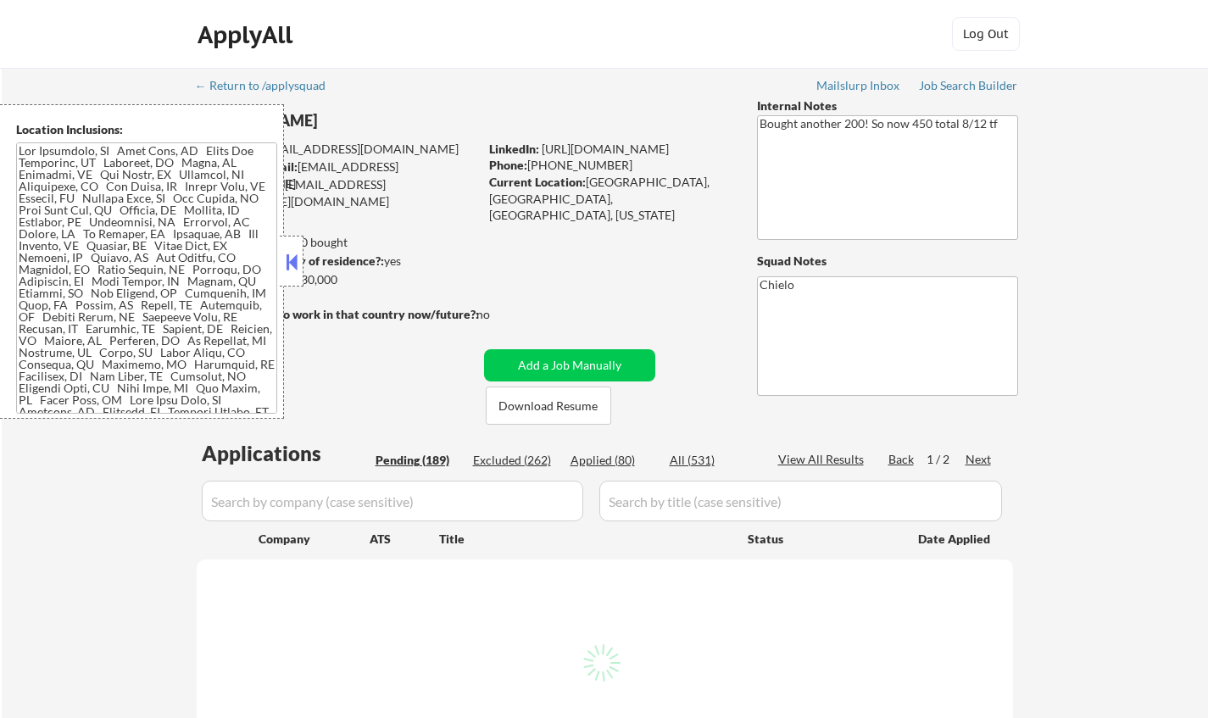
select select ""pending""
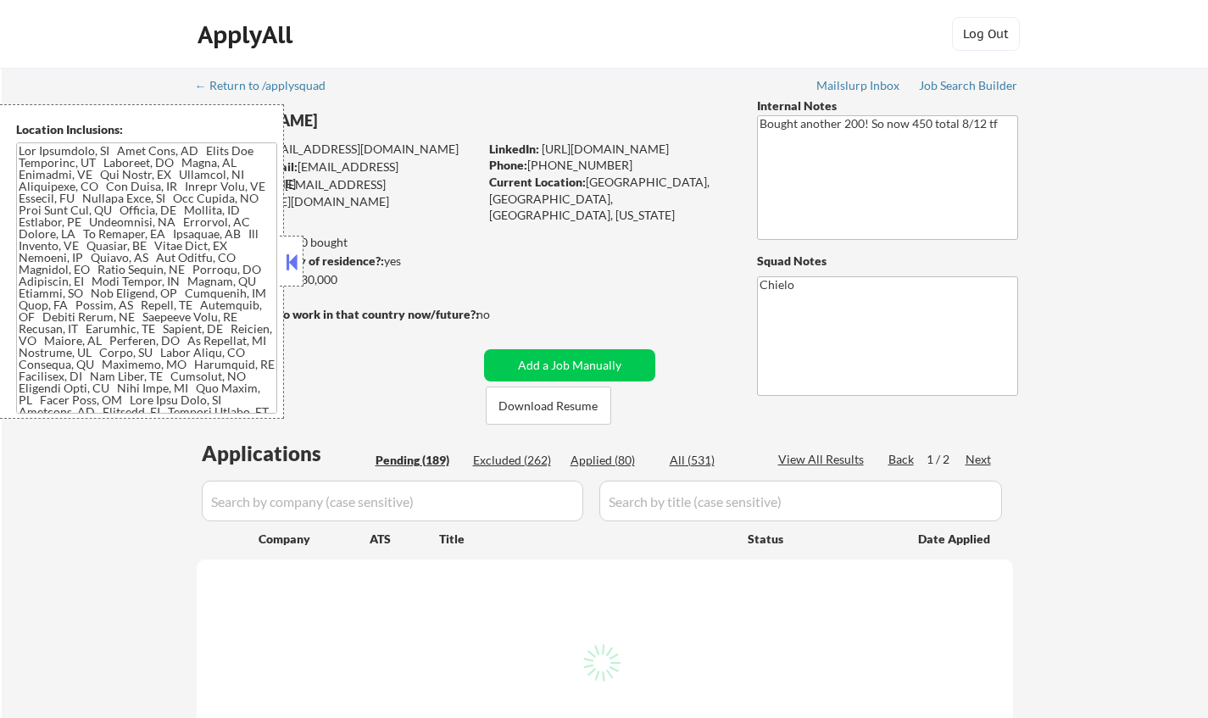
select select ""pending""
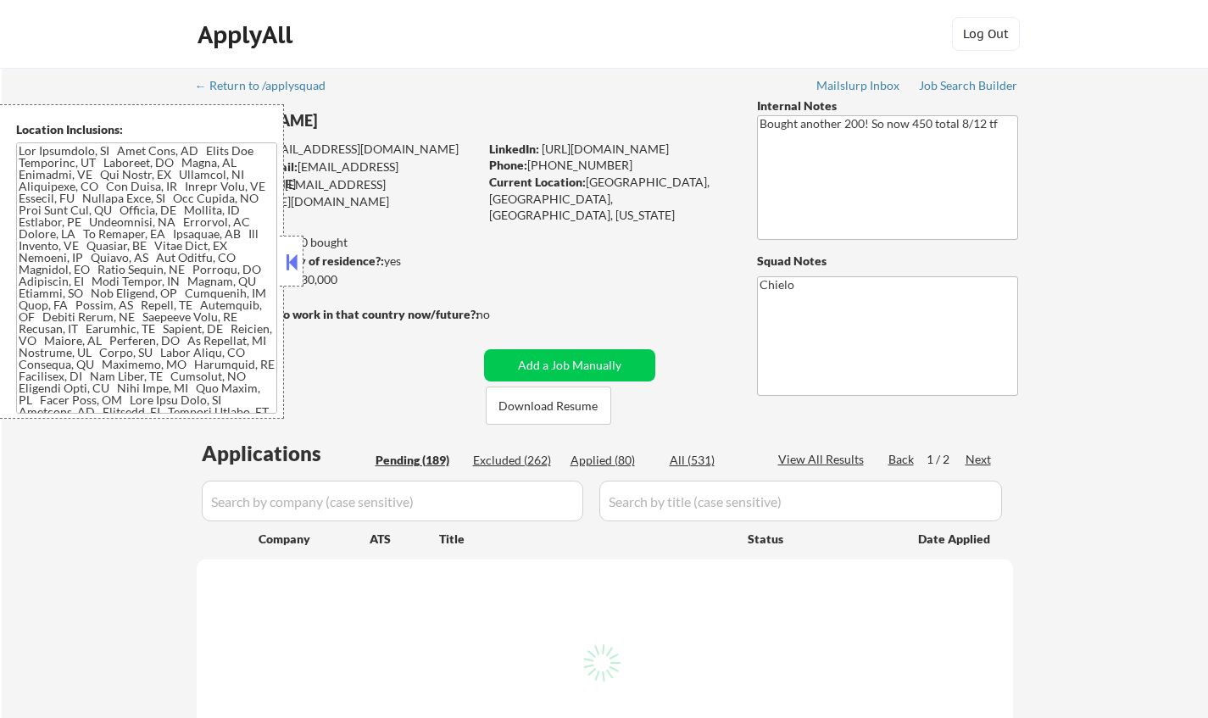
select select ""pending""
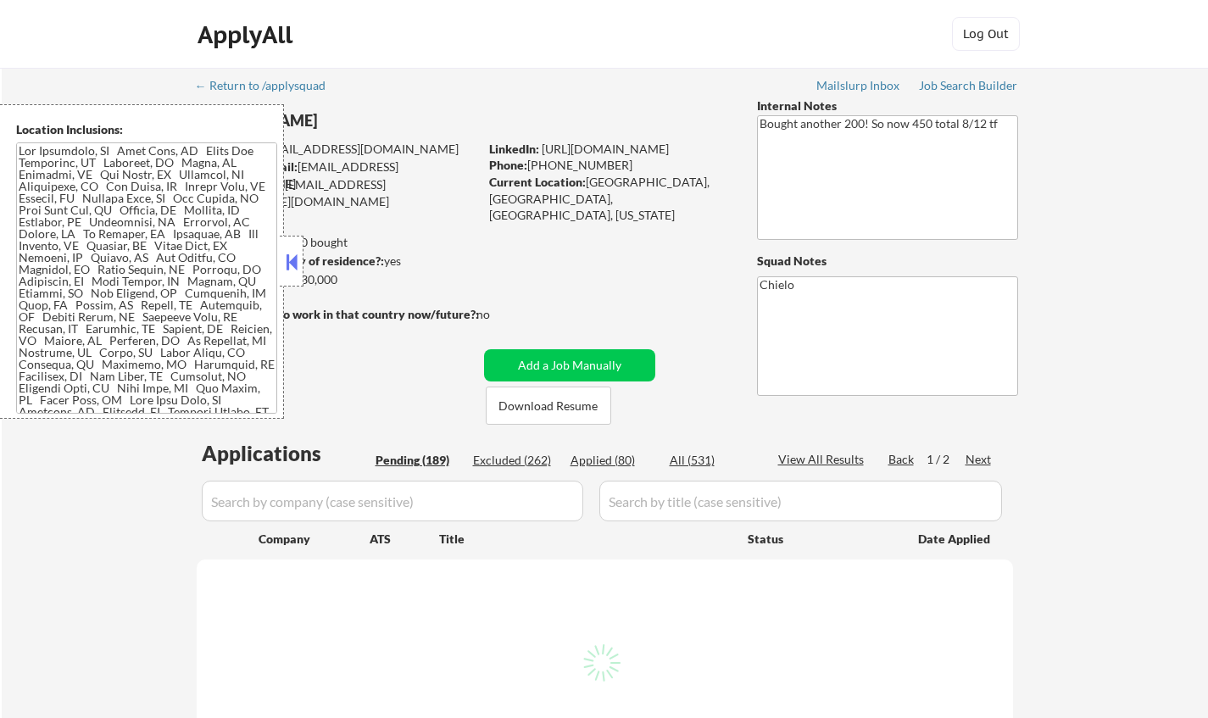
select select ""pending""
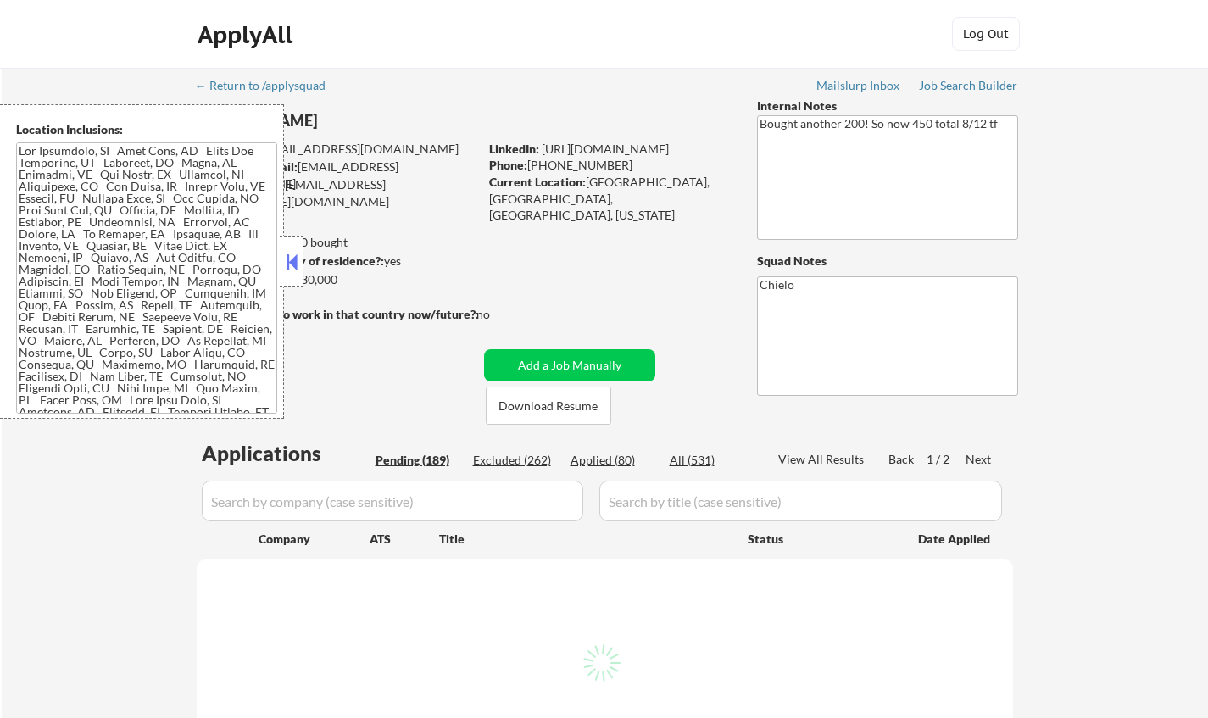
select select ""pending""
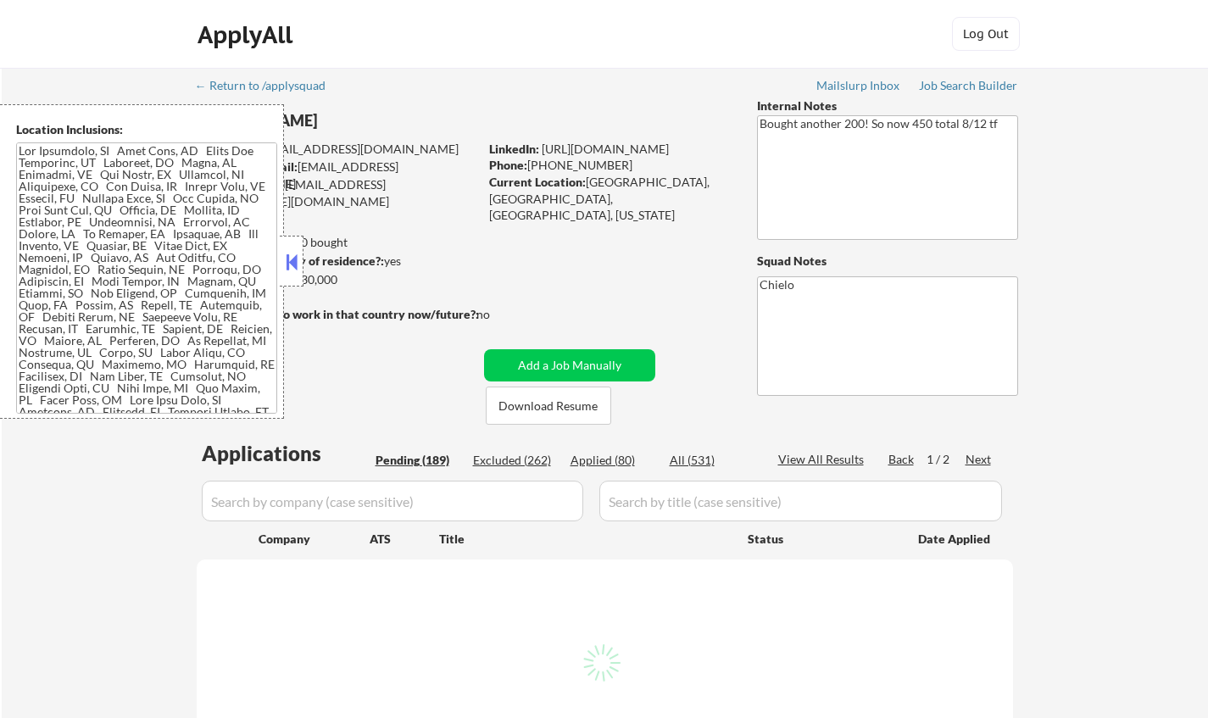
select select ""pending""
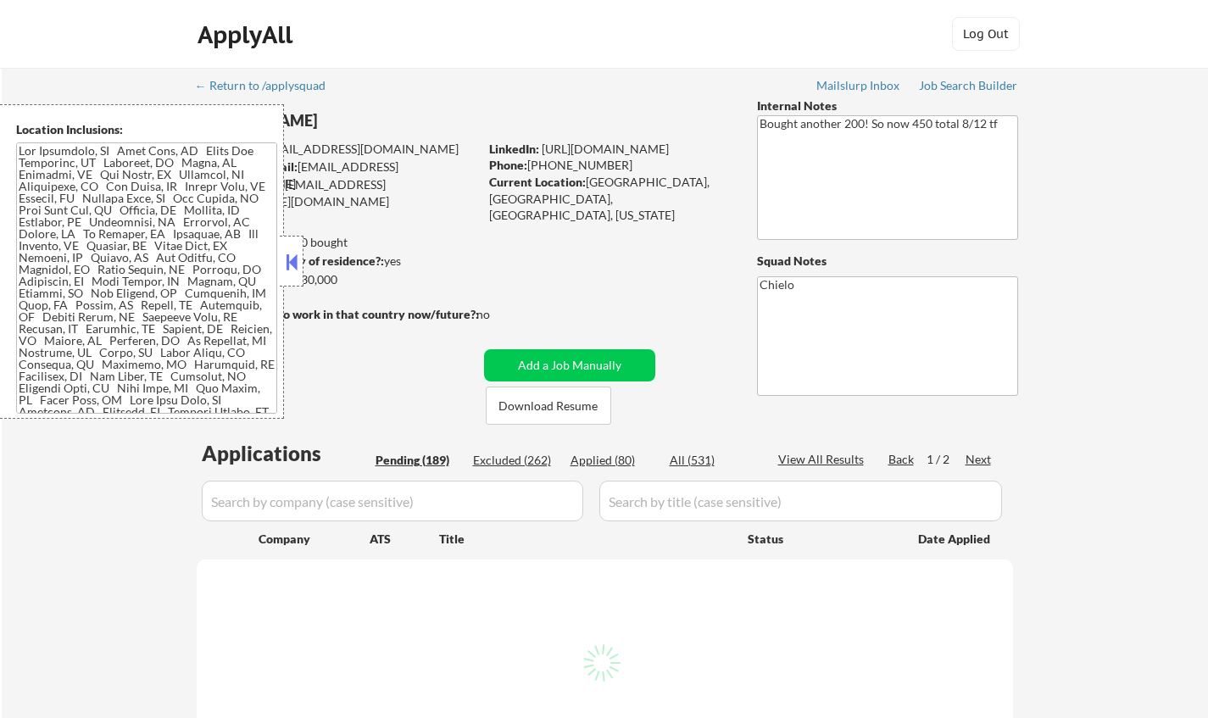
select select ""pending""
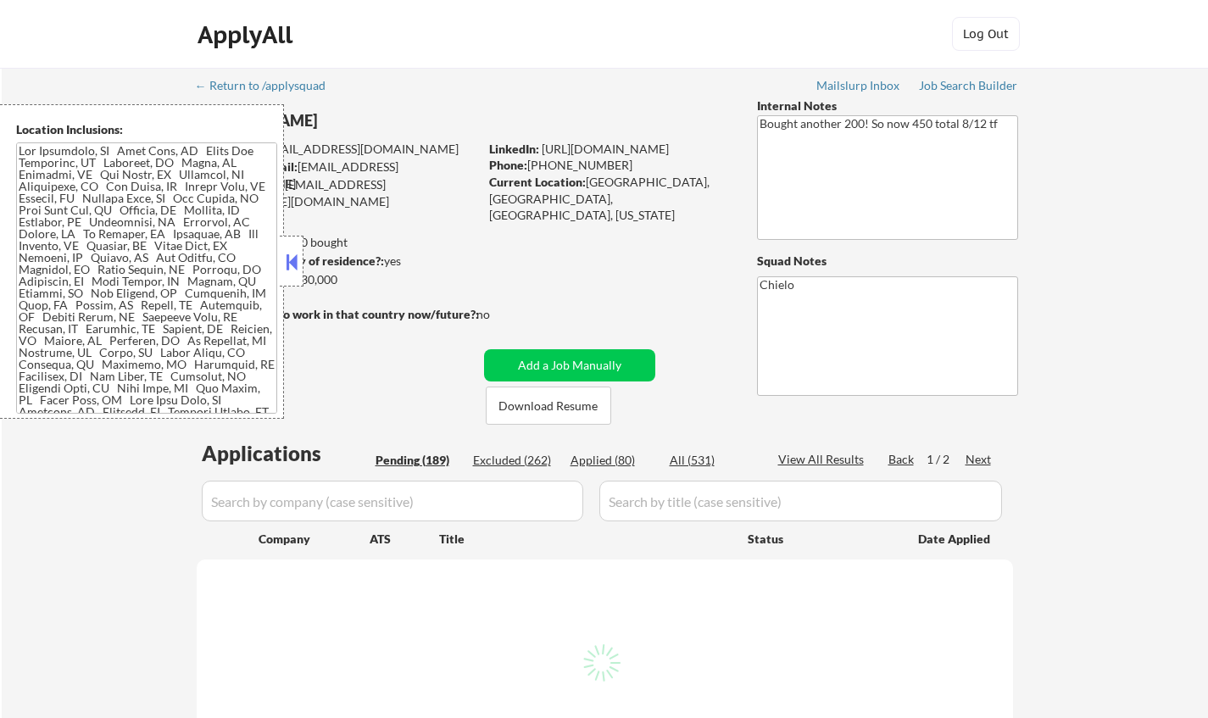
select select ""pending""
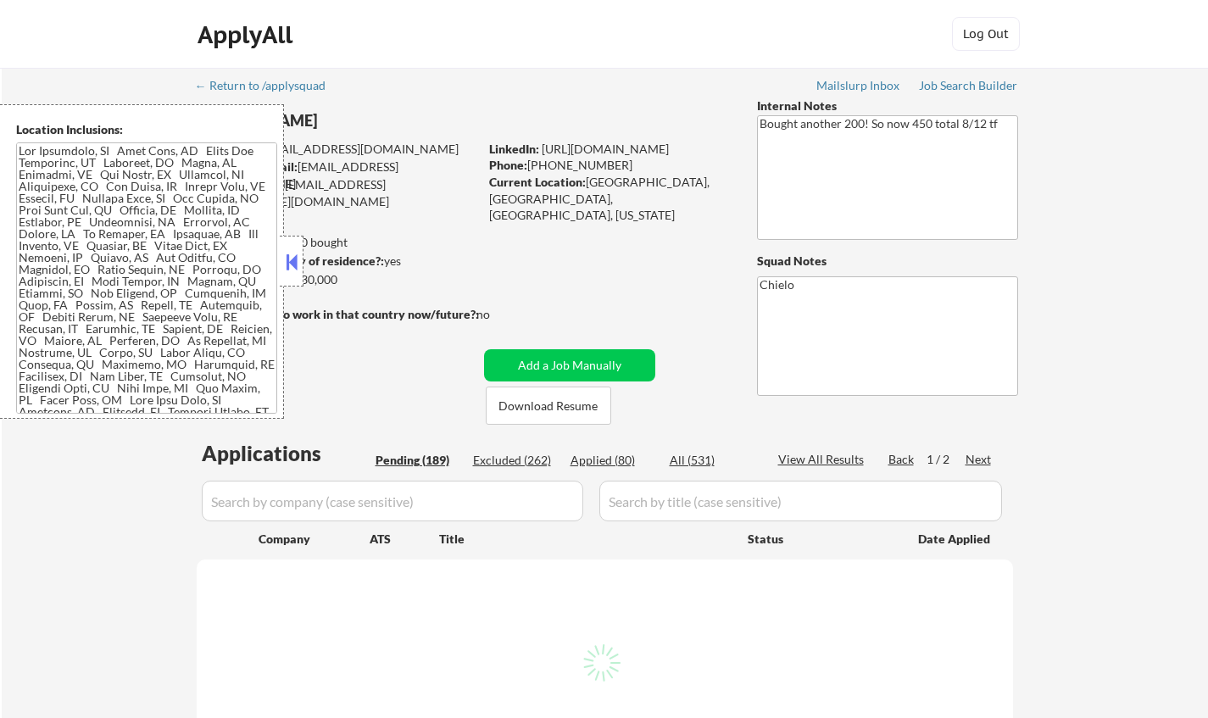
select select ""pending""
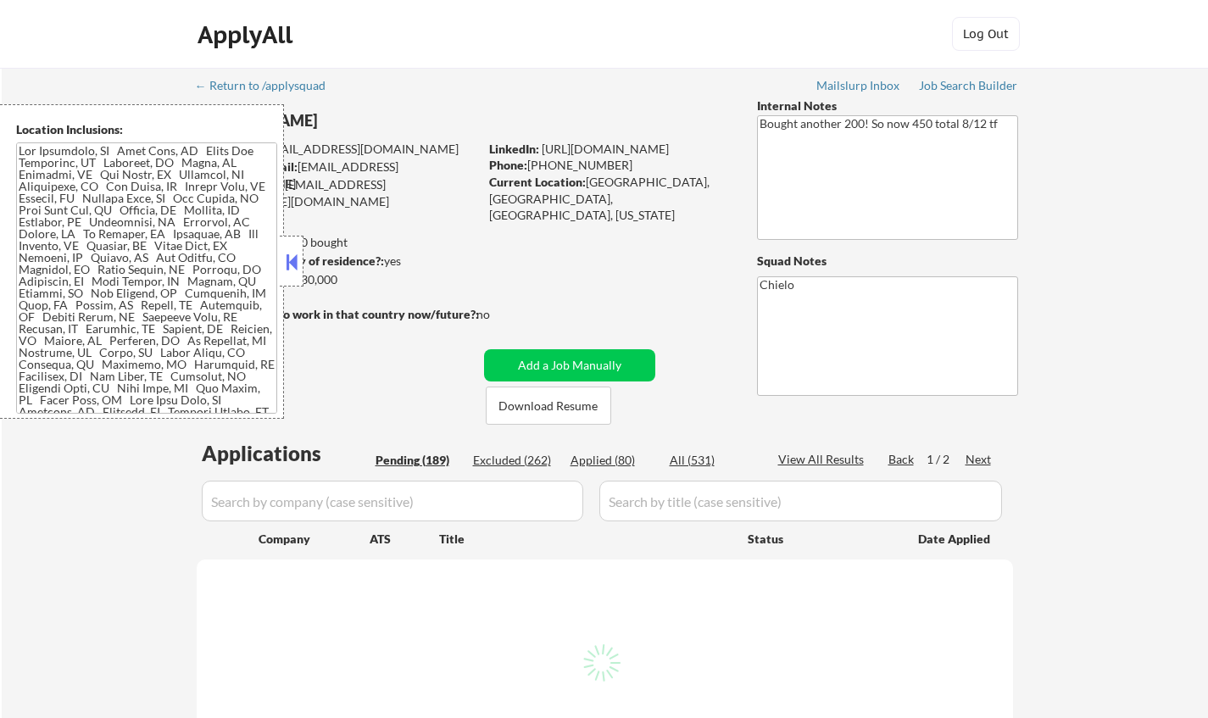
select select ""pending""
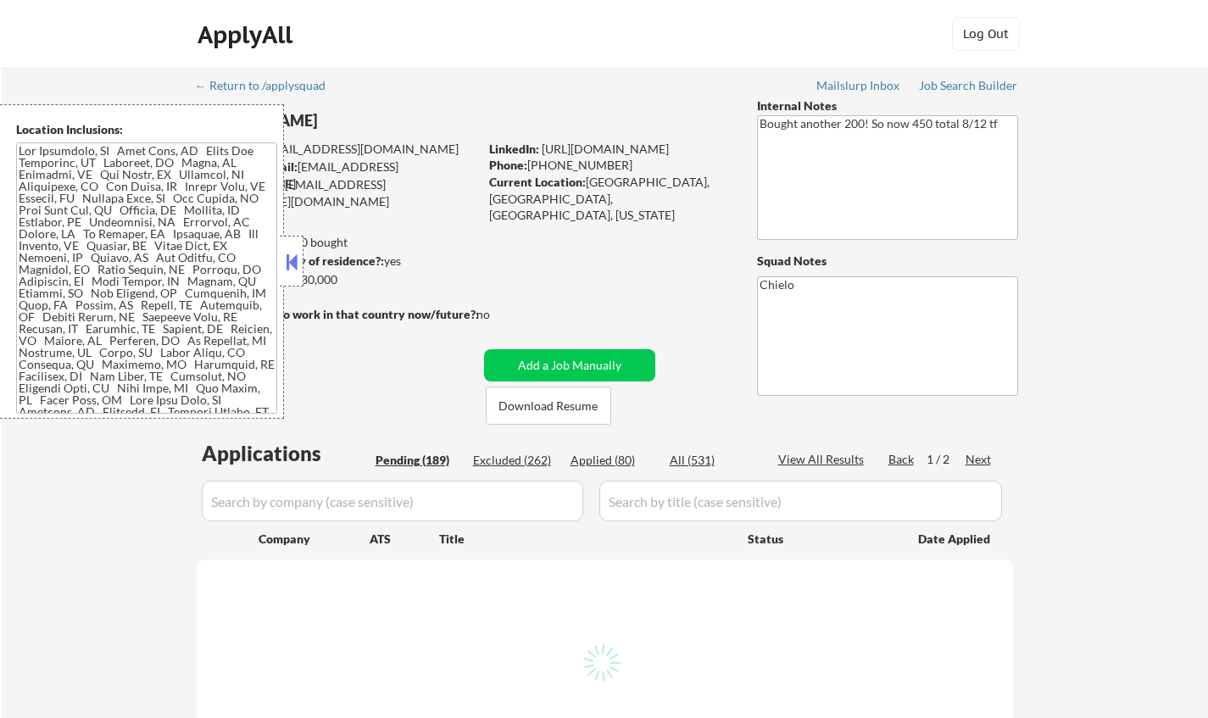
select select ""pending""
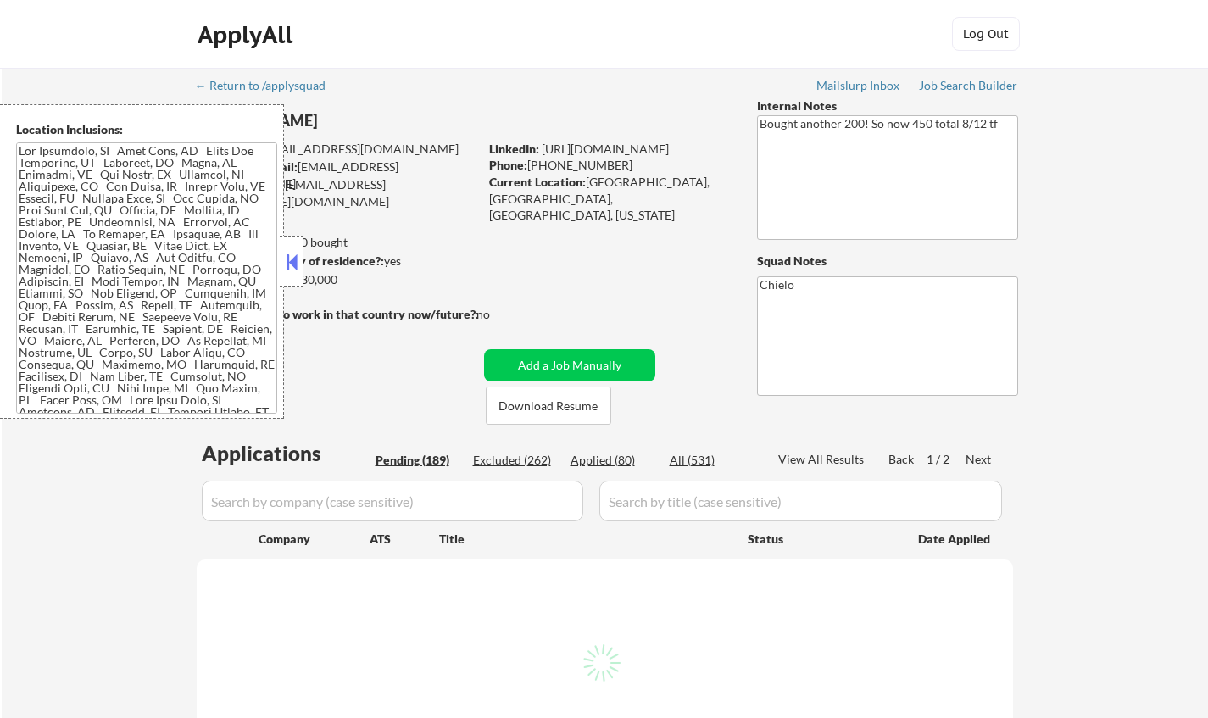
select select ""pending""
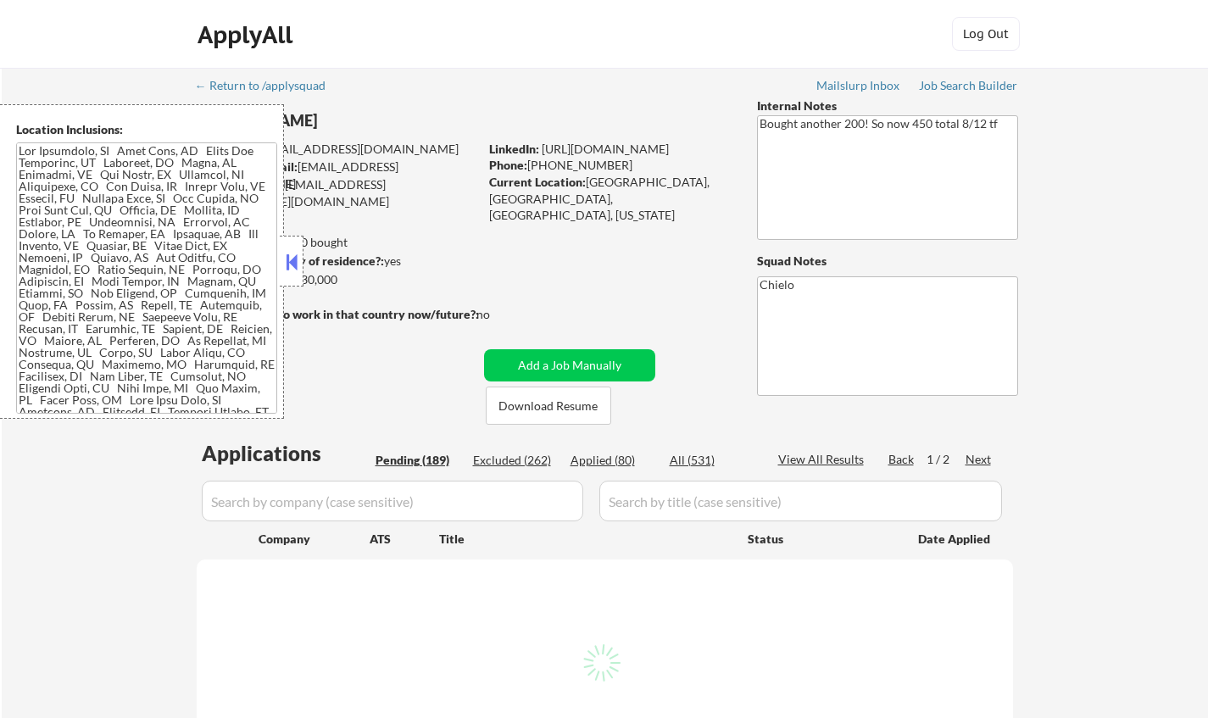
select select ""pending""
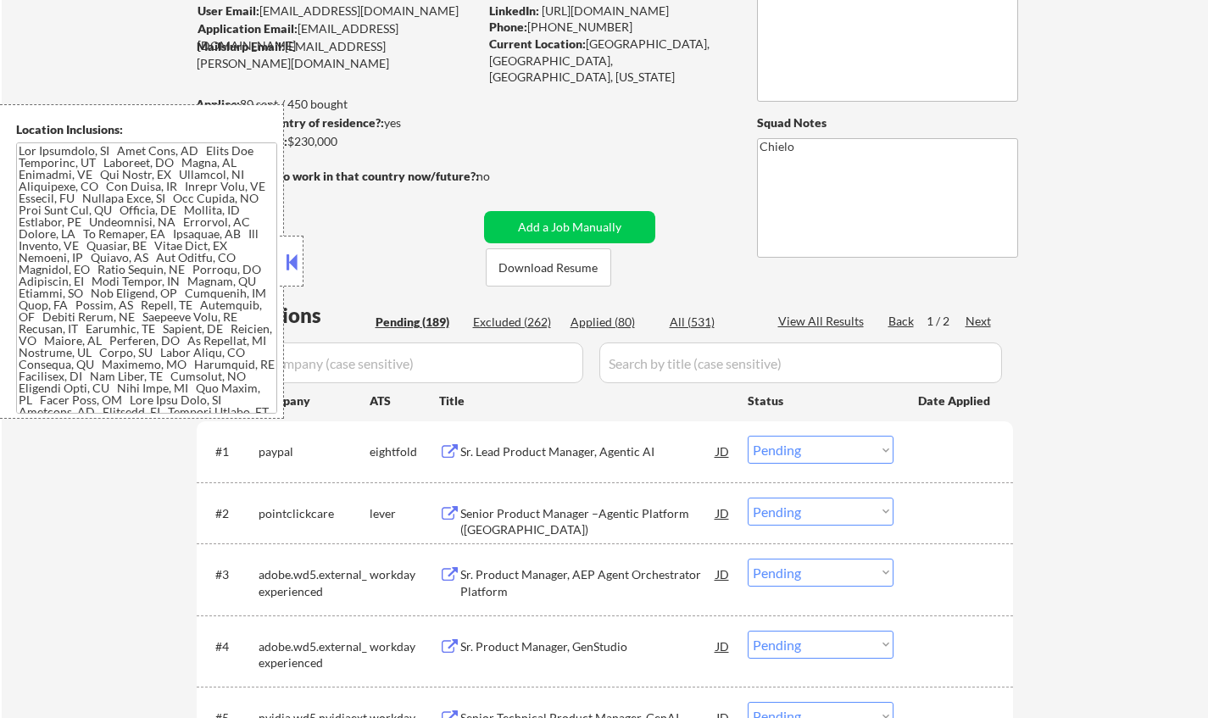
scroll to position [254, 0]
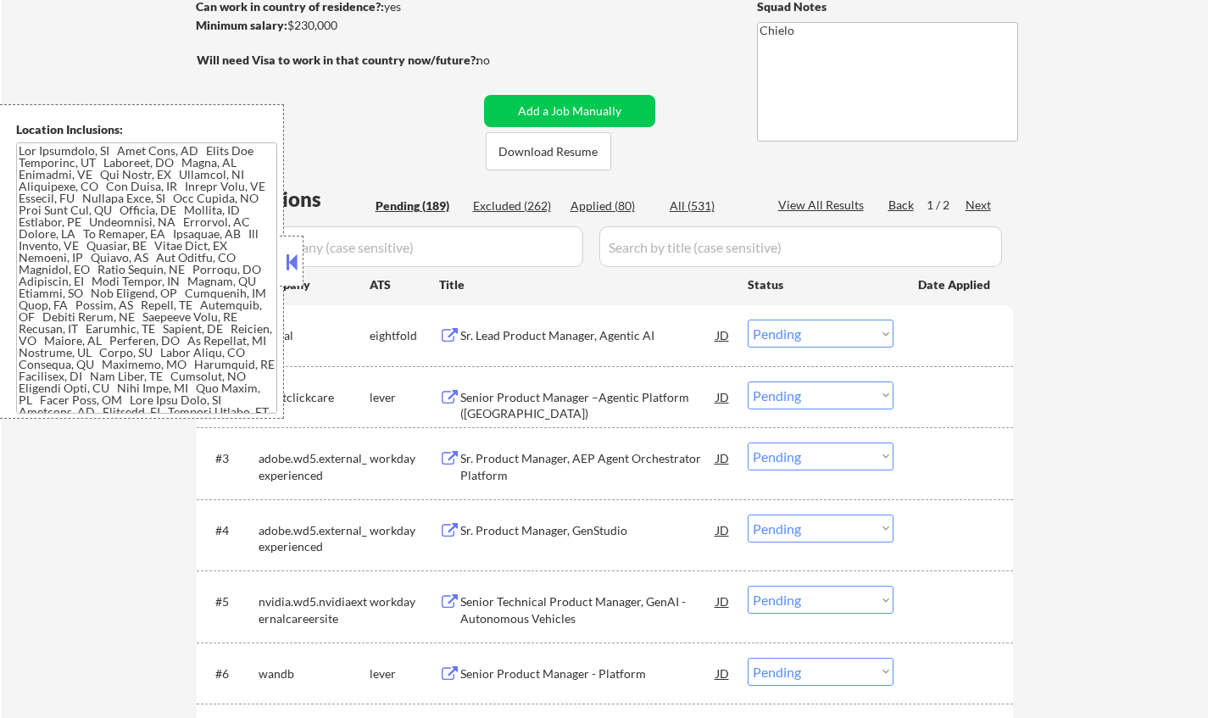
click at [294, 257] on button at bounding box center [291, 261] width 19 height 25
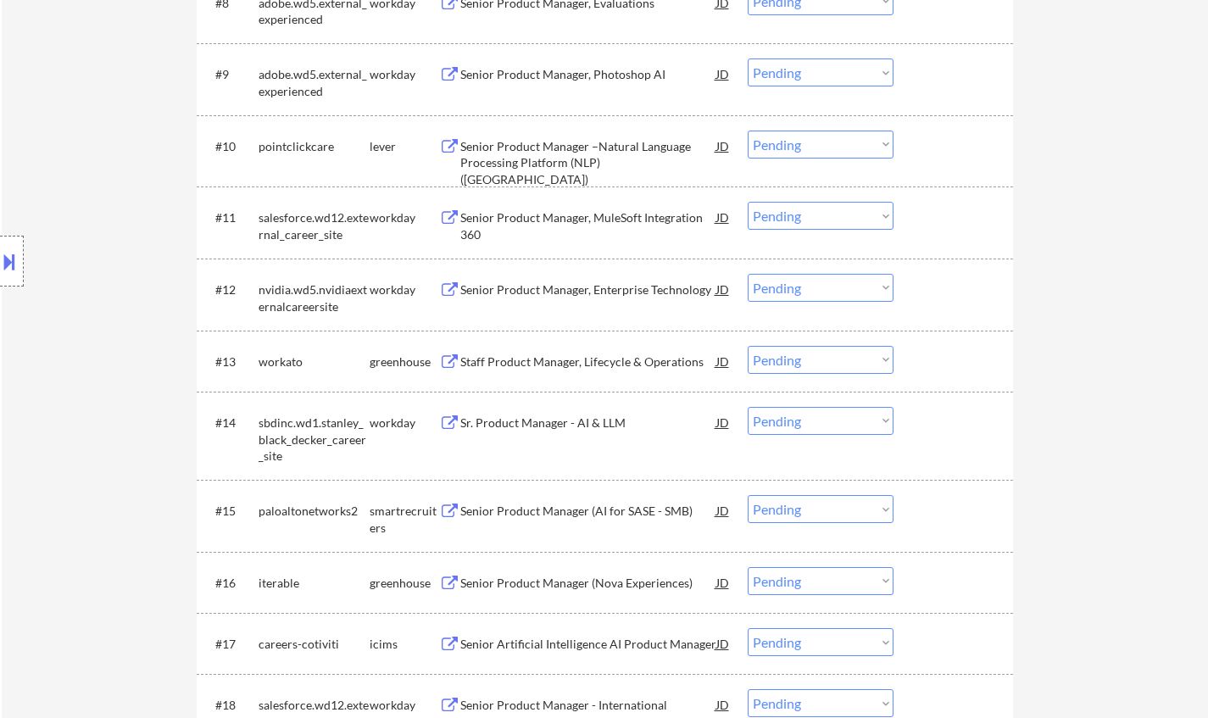
scroll to position [1187, 0]
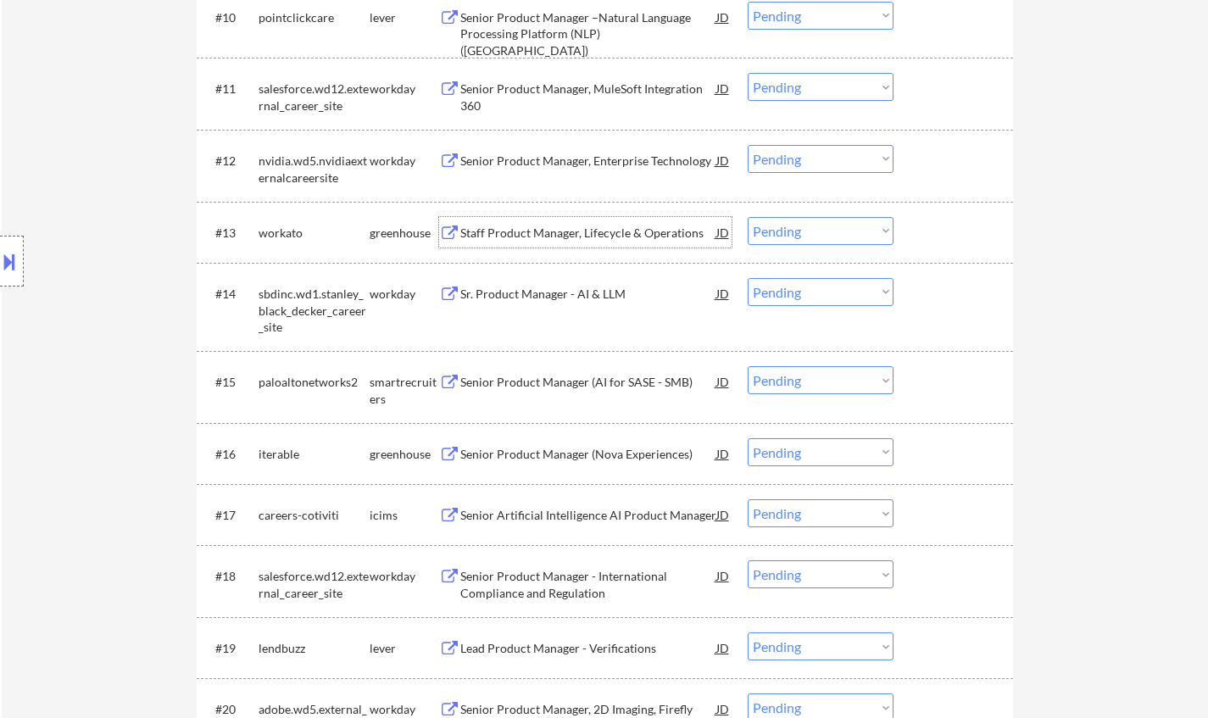
click at [599, 233] on div "Staff Product Manager, Lifecycle & Operations" at bounding box center [588, 233] width 256 height 17
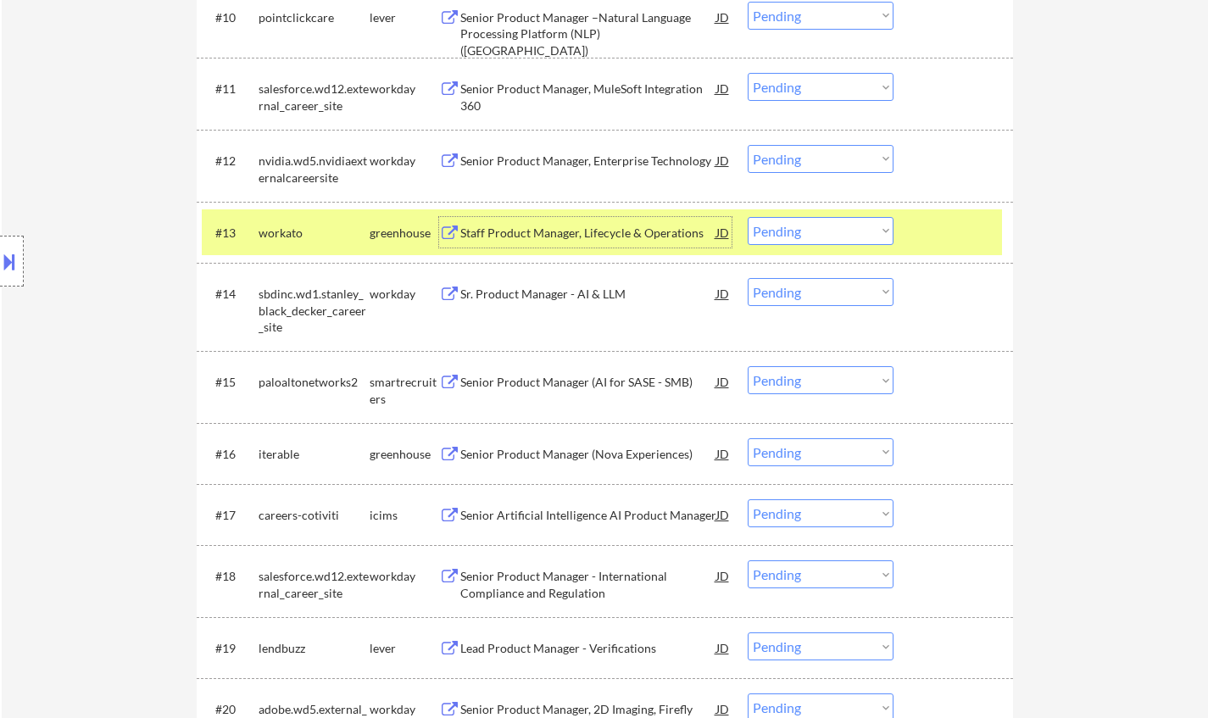
click at [836, 228] on select "Choose an option... Pending Applied Excluded (Questions) Excluded (Expired) Exc…" at bounding box center [821, 231] width 146 height 28
click at [748, 217] on select "Choose an option... Pending Applied Excluded (Questions) Excluded (Expired) Exc…" at bounding box center [821, 231] width 146 height 28
select select ""pending""
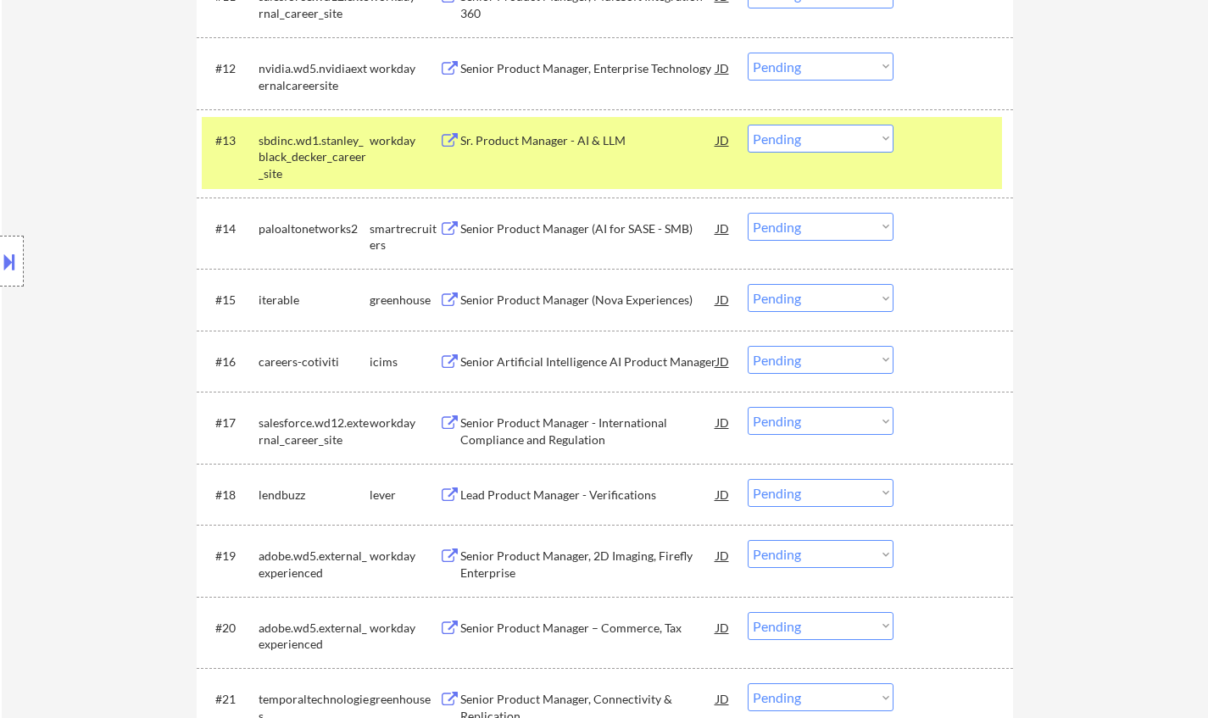
scroll to position [1441, 0]
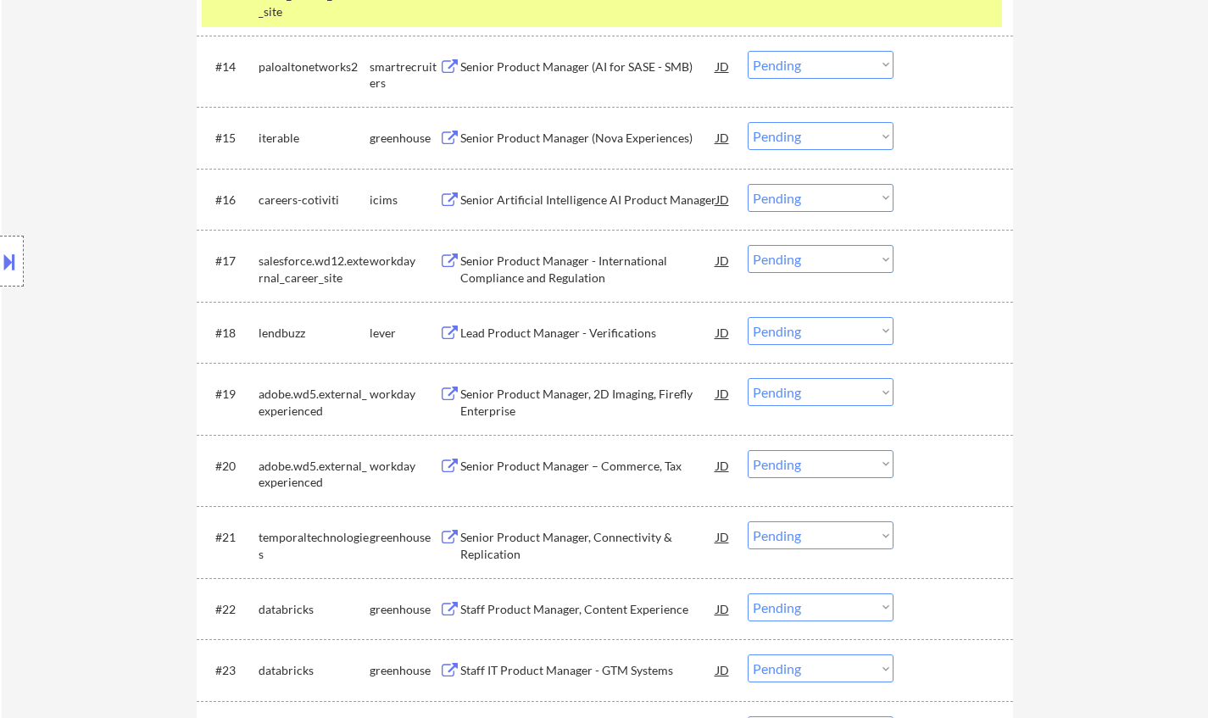
click at [538, 538] on div "Senior Product Manager, Connectivity & Replication" at bounding box center [588, 545] width 256 height 33
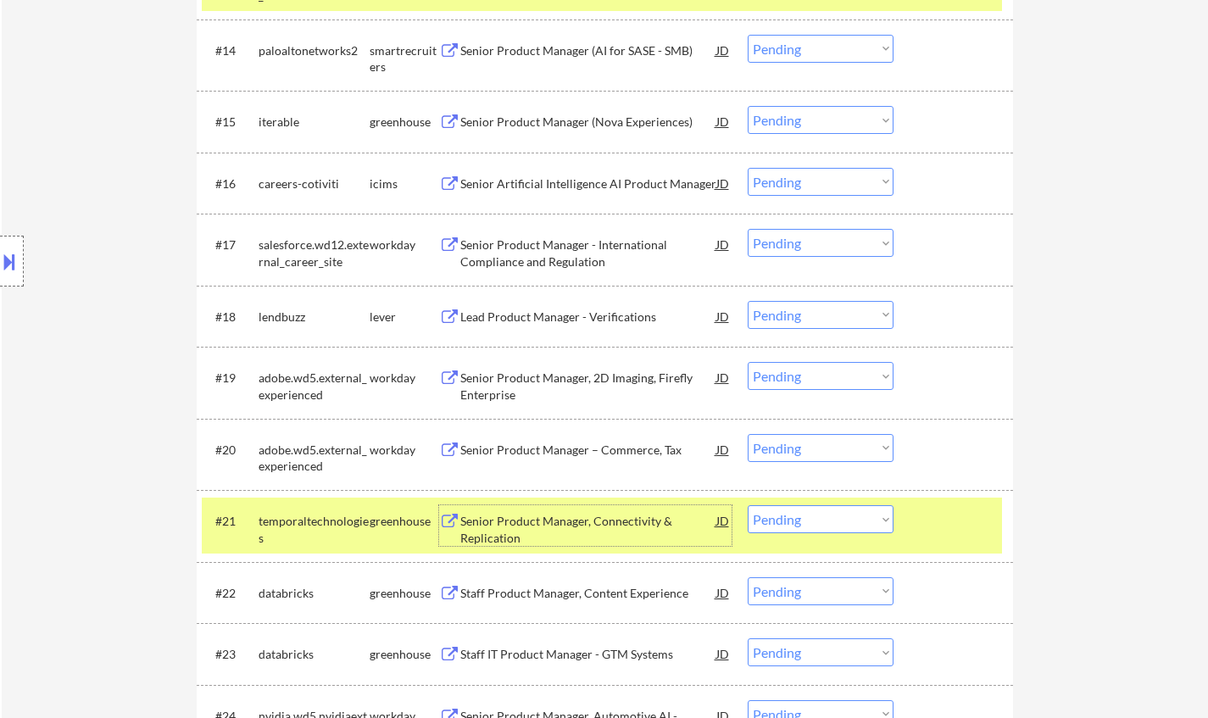
scroll to position [1611, 0]
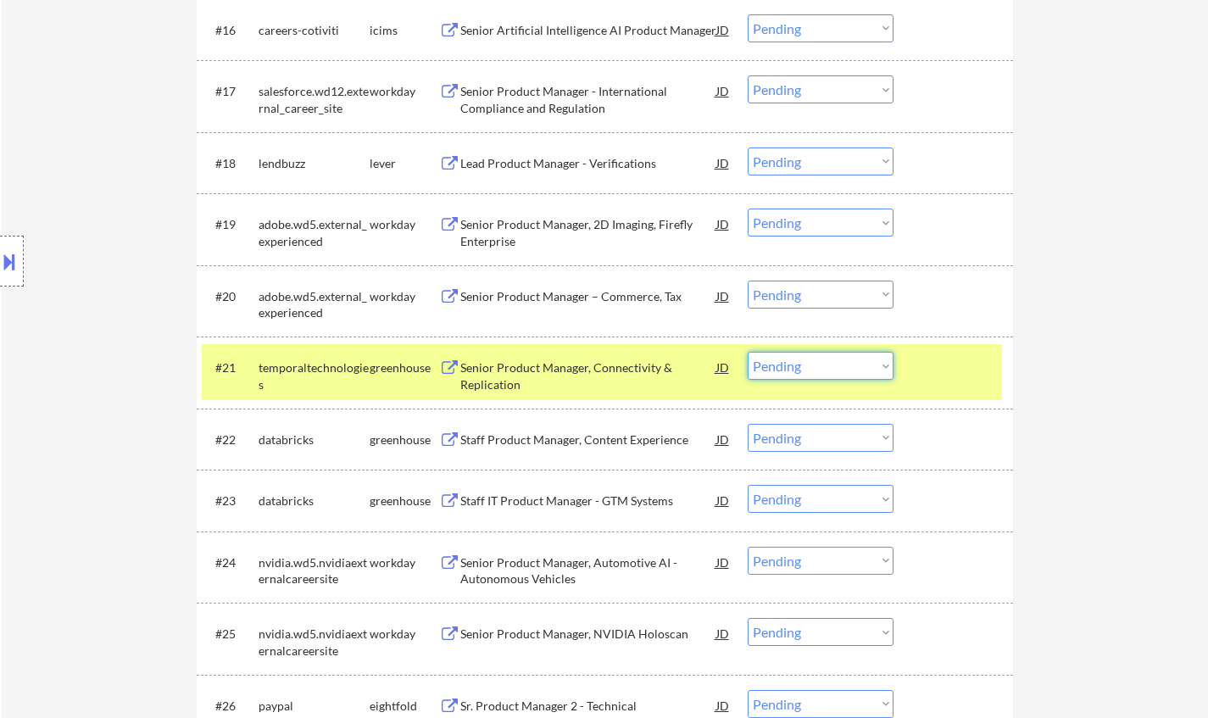
drag, startPoint x: 828, startPoint y: 366, endPoint x: 842, endPoint y: 375, distance: 16.7
click at [828, 366] on select "Choose an option... Pending Applied Excluded (Questions) Excluded (Expired) Exc…" at bounding box center [821, 366] width 146 height 28
click at [748, 352] on select "Choose an option... Pending Applied Excluded (Questions) Excluded (Expired) Exc…" at bounding box center [821, 366] width 146 height 28
select select ""pending""
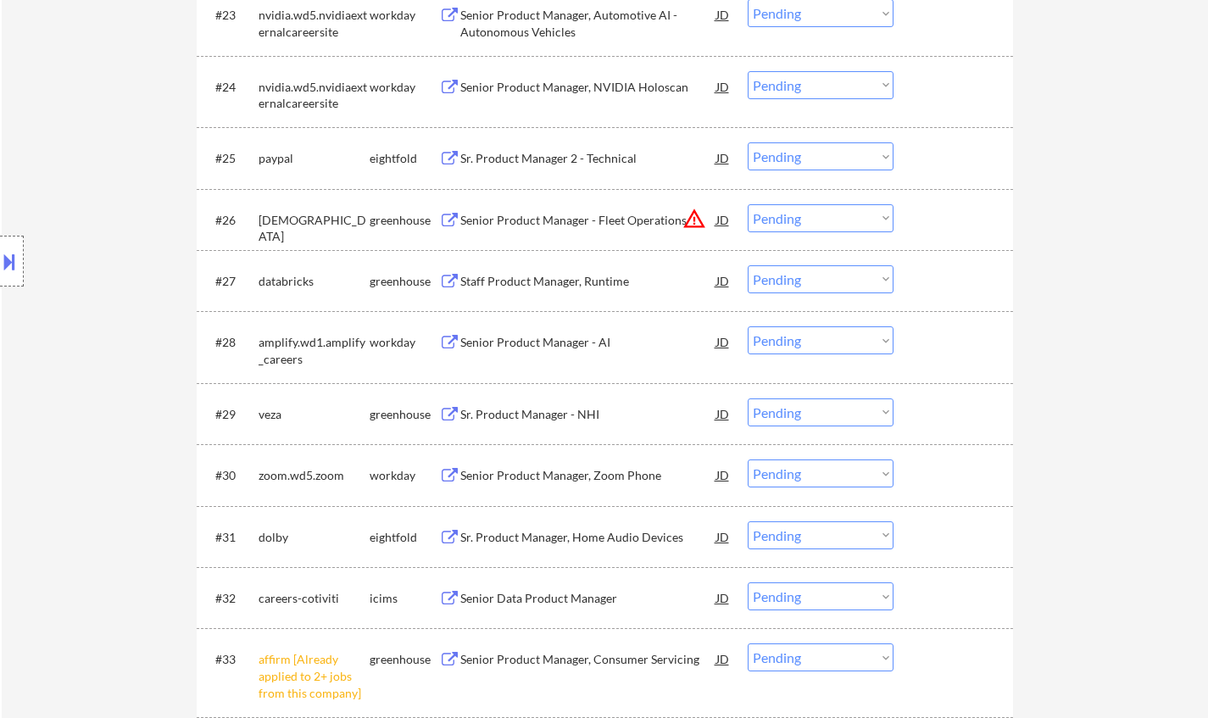
scroll to position [2120, 0]
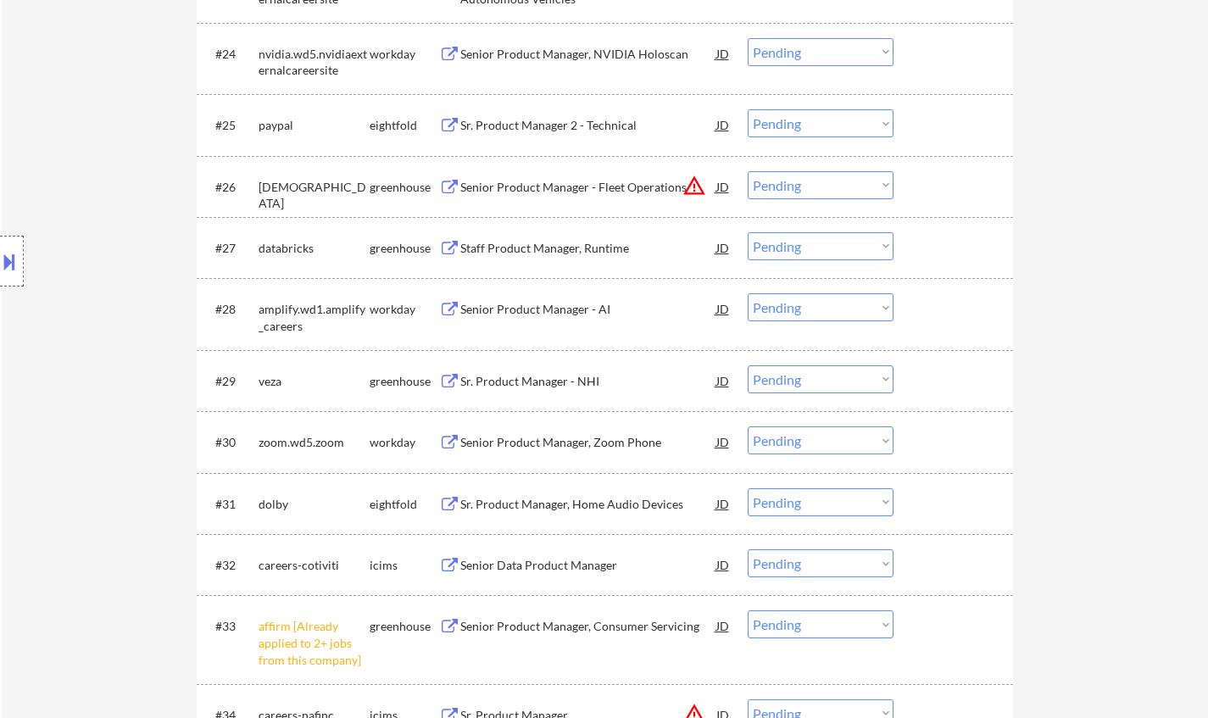
click at [550, 315] on div "Senior Product Manager - AI" at bounding box center [588, 309] width 256 height 17
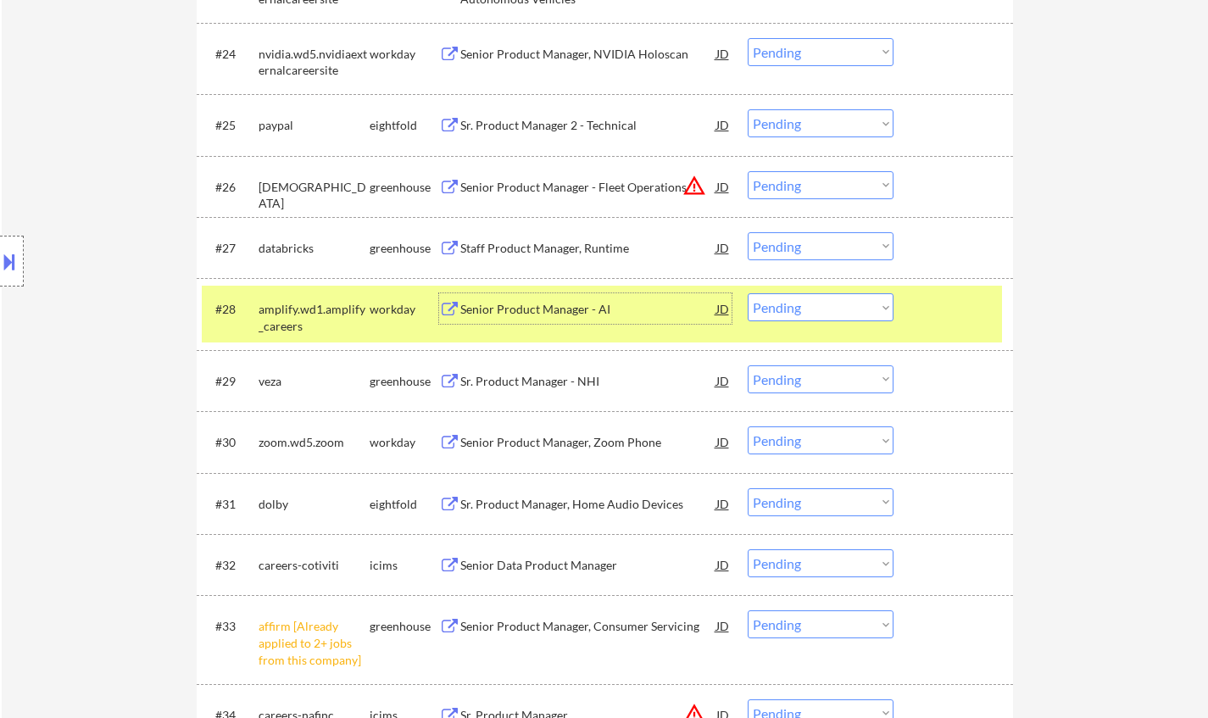
drag, startPoint x: 816, startPoint y: 306, endPoint x: 827, endPoint y: 315, distance: 13.9
click at [816, 306] on select "Choose an option... Pending Applied Excluded (Questions) Excluded (Expired) Exc…" at bounding box center [821, 307] width 146 height 28
click at [748, 293] on select "Choose an option... Pending Applied Excluded (Questions) Excluded (Expired) Exc…" at bounding box center [821, 307] width 146 height 28
select select ""pending""
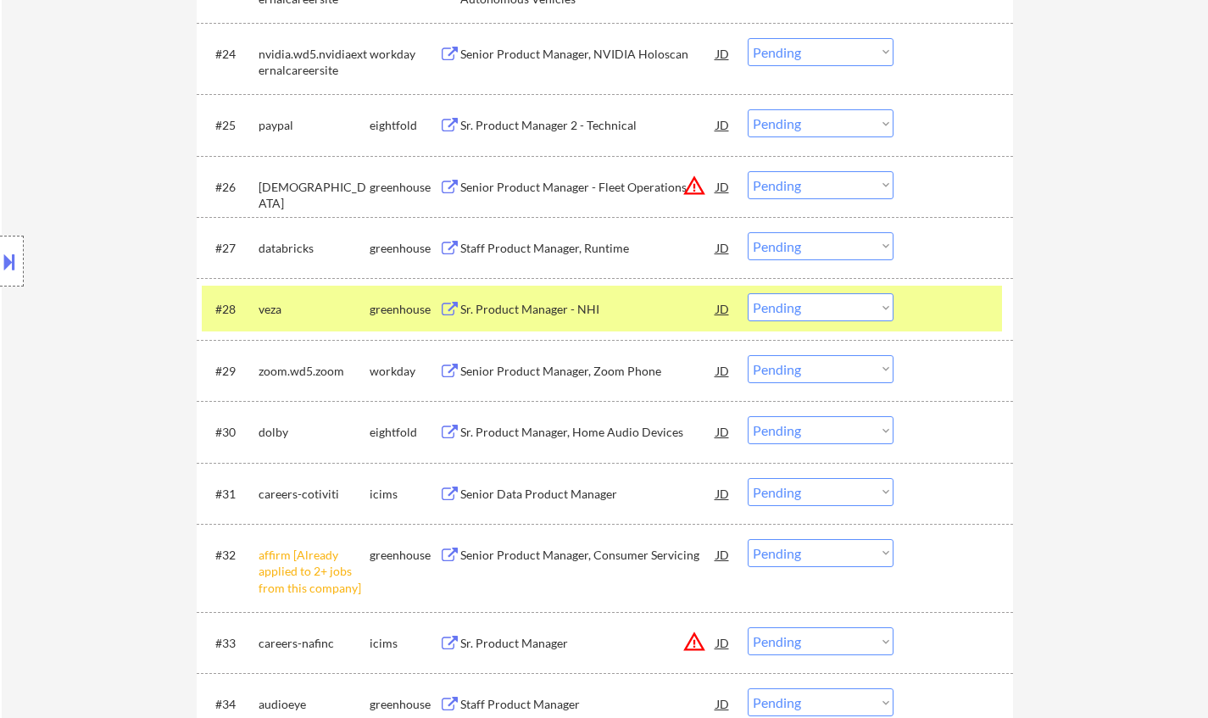
click at [828, 545] on select "Choose an option... Pending Applied Excluded (Questions) Excluded (Expired) Exc…" at bounding box center [821, 553] width 146 height 28
click at [861, 561] on select "Choose an option... Pending Applied Excluded (Questions) Excluded (Expired) Exc…" at bounding box center [821, 553] width 146 height 28
click at [748, 539] on select "Choose an option... Pending Applied Excluded (Questions) Excluded (Expired) Exc…" at bounding box center [821, 553] width 146 height 28
select select ""pending""
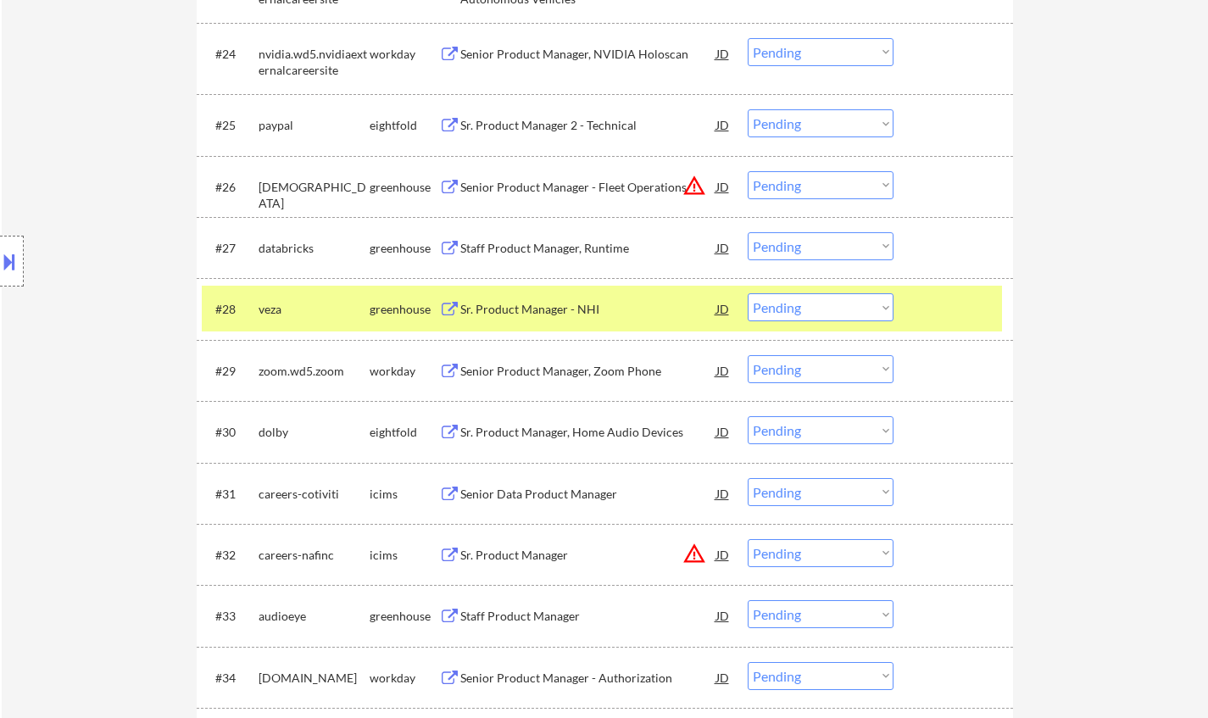
click at [543, 307] on div "Sr. Product Manager - NHI" at bounding box center [588, 309] width 256 height 17
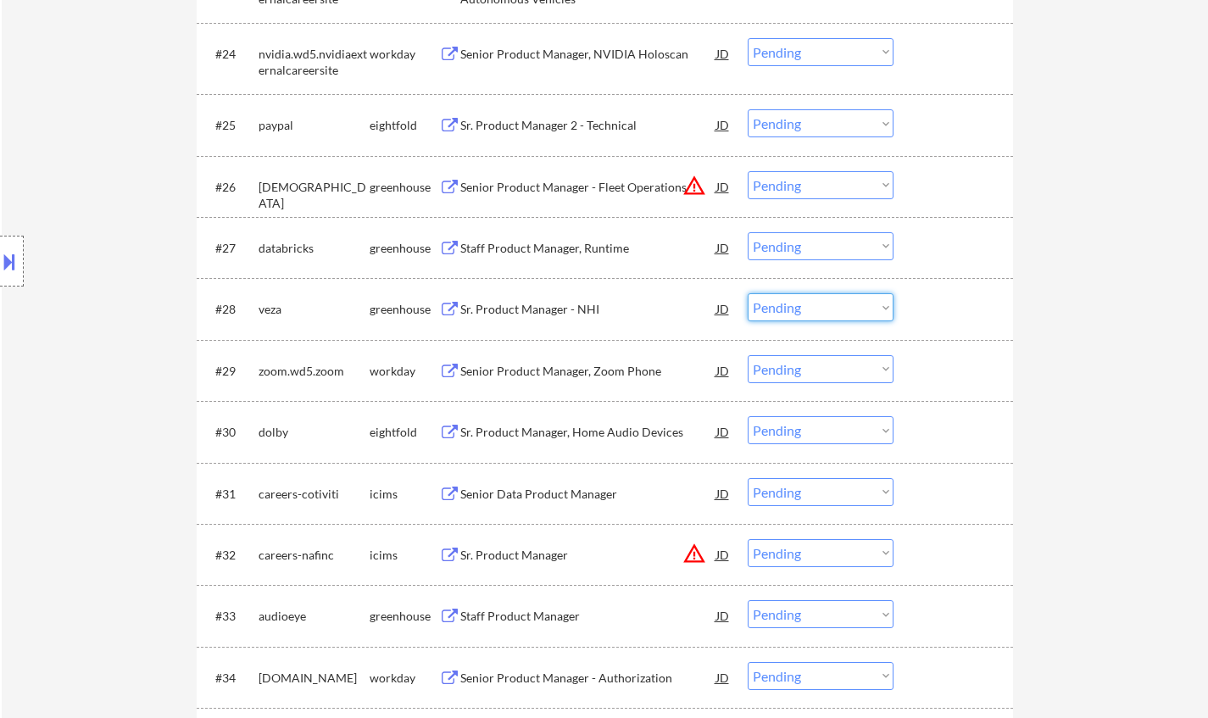
drag, startPoint x: 819, startPoint y: 304, endPoint x: 828, endPoint y: 312, distance: 12.6
click at [819, 304] on select "Choose an option... Pending Applied Excluded (Questions) Excluded (Expired) Exc…" at bounding box center [821, 307] width 146 height 28
click at [748, 293] on select "Choose an option... Pending Applied Excluded (Questions) Excluded (Expired) Exc…" at bounding box center [821, 307] width 146 height 28
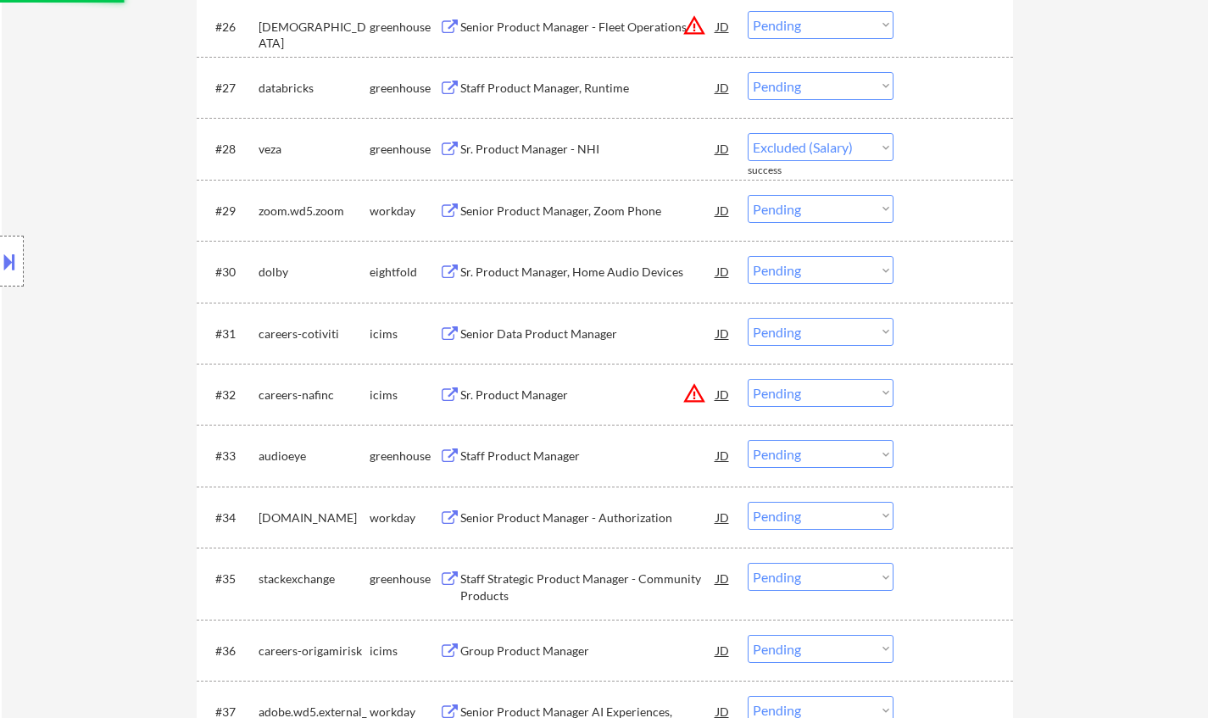
scroll to position [2289, 0]
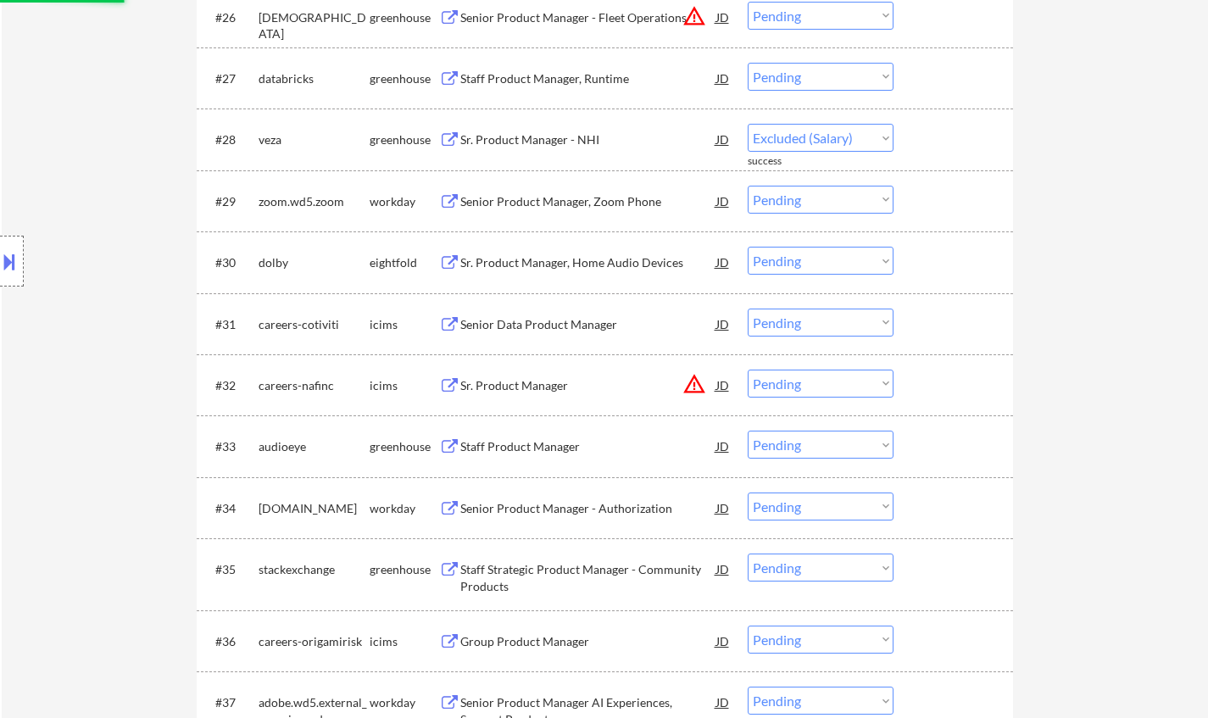
select select ""pending""
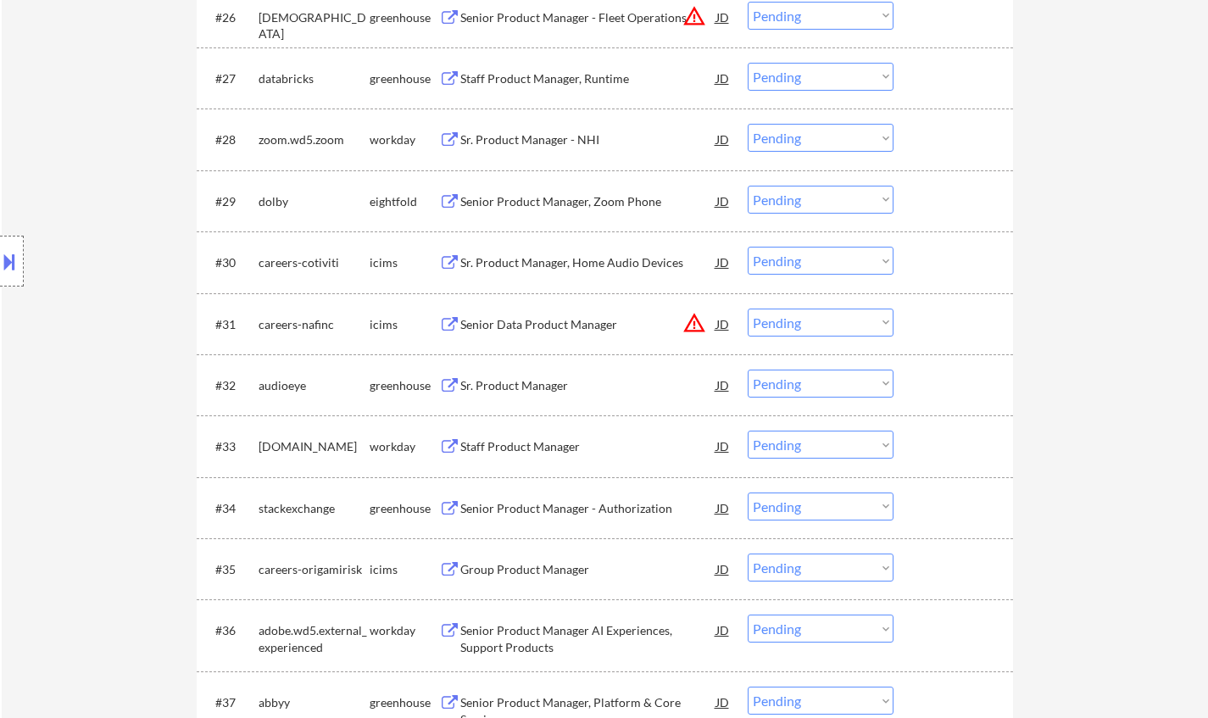
click at [526, 390] on div "Sr. Product Manager" at bounding box center [588, 385] width 256 height 17
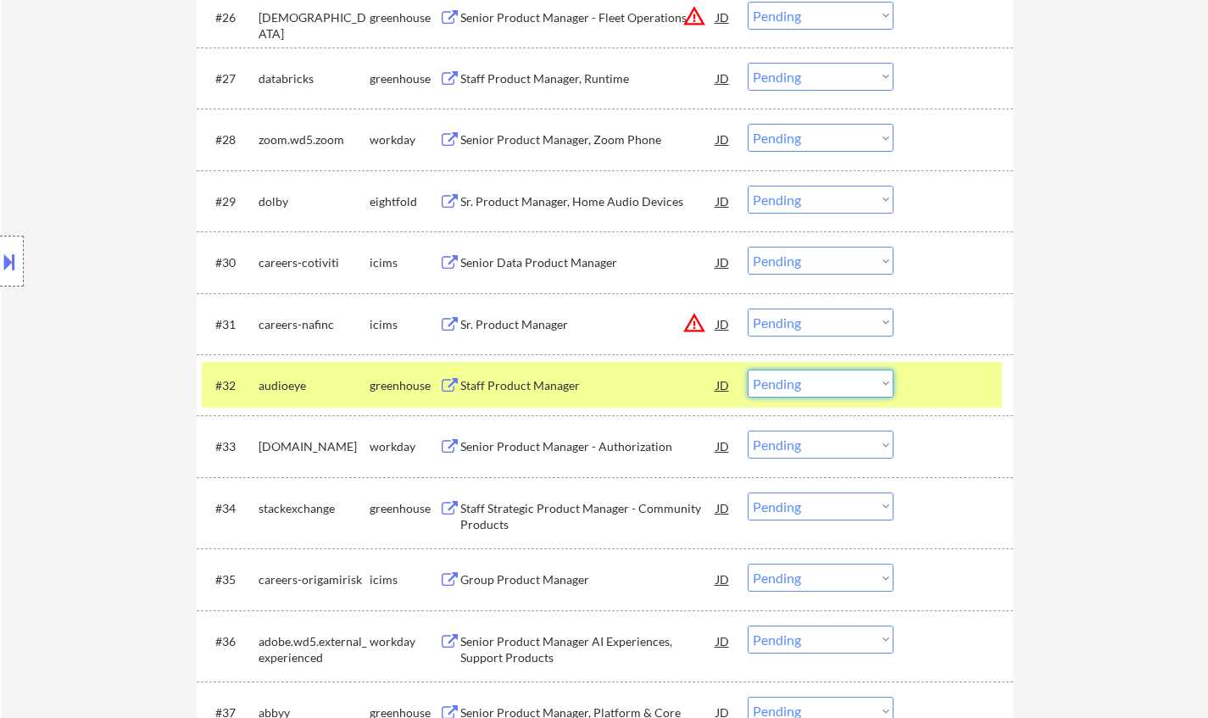
click at [827, 388] on select "Choose an option... Pending Applied Excluded (Questions) Excluded (Expired) Exc…" at bounding box center [821, 384] width 146 height 28
click at [748, 370] on select "Choose an option... Pending Applied Excluded (Questions) Excluded (Expired) Exc…" at bounding box center [821, 384] width 146 height 28
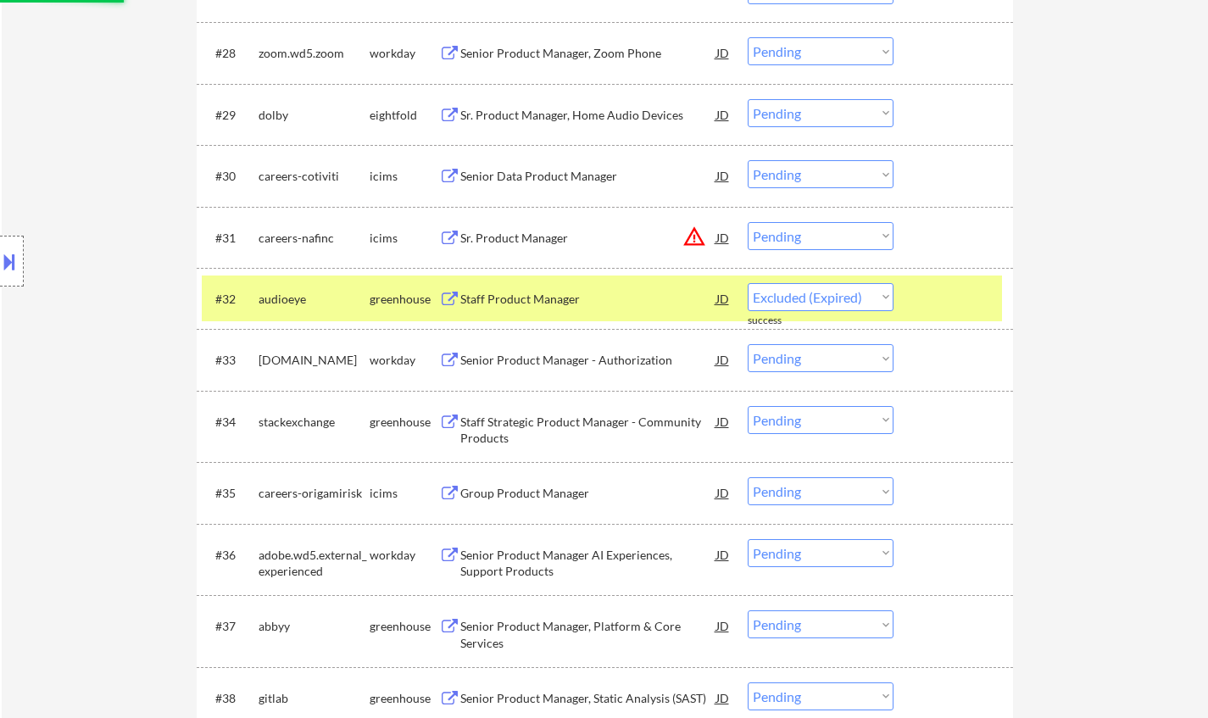
scroll to position [2459, 0]
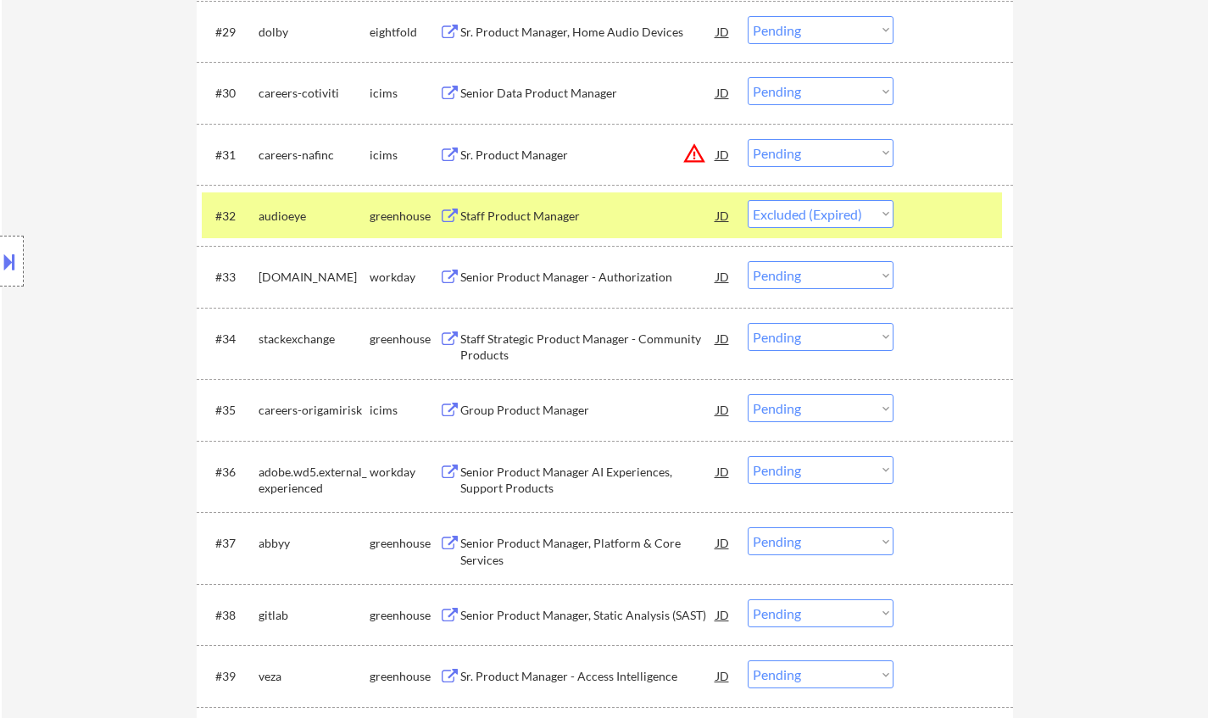
select select ""pending""
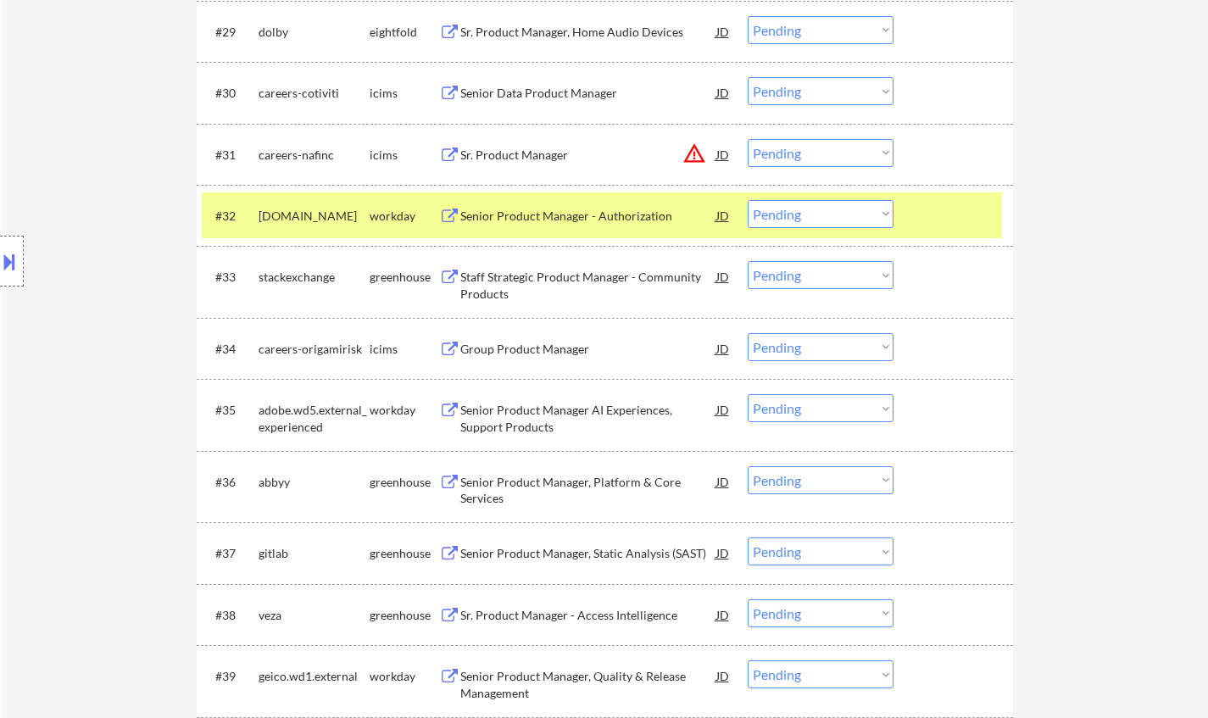
click at [603, 554] on div "Senior Product Manager, Static Analysis (SAST)" at bounding box center [588, 553] width 256 height 17
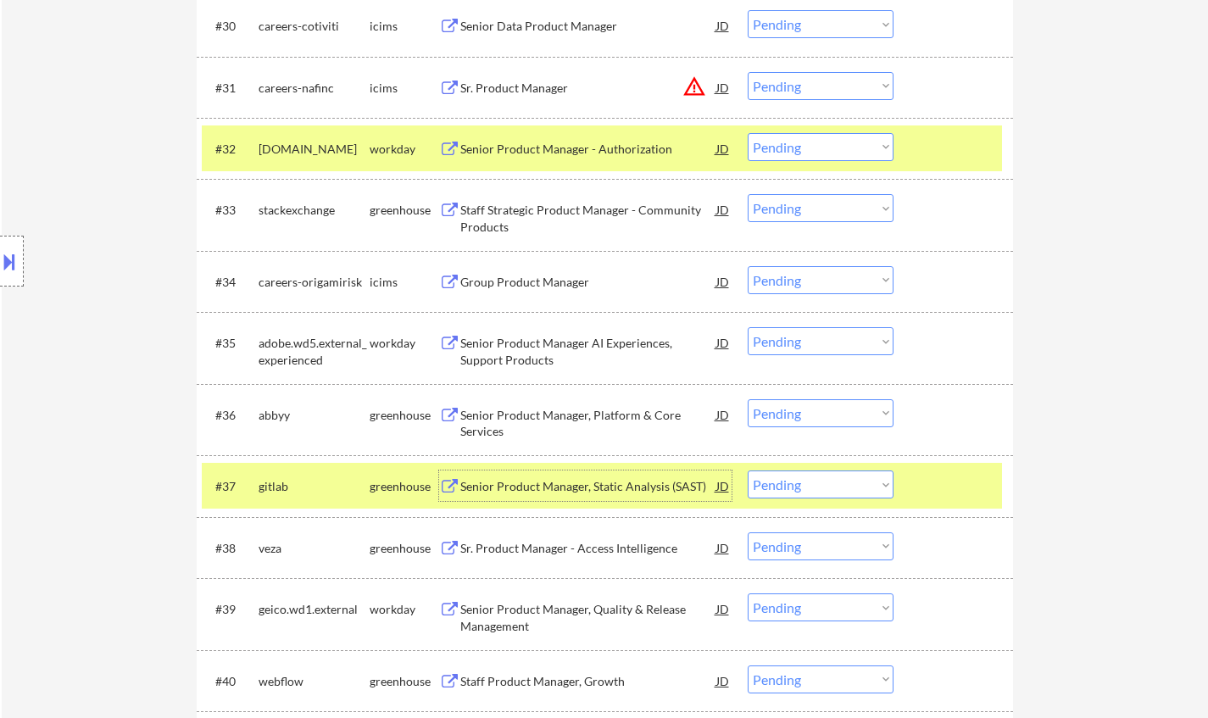
scroll to position [2544, 0]
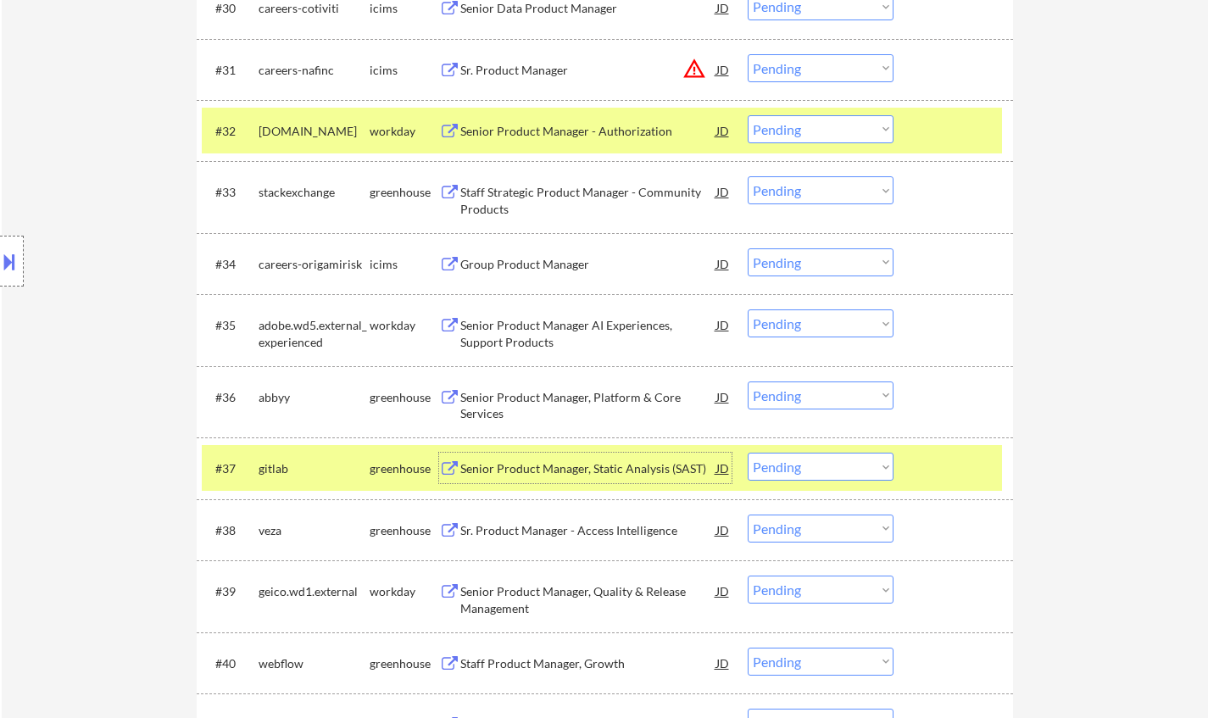
click at [800, 469] on select "Choose an option... Pending Applied Excluded (Questions) Excluded (Expired) Exc…" at bounding box center [821, 467] width 146 height 28
click at [748, 453] on select "Choose an option... Pending Applied Excluded (Questions) Excluded (Expired) Exc…" at bounding box center [821, 467] width 146 height 28
select select ""pending""
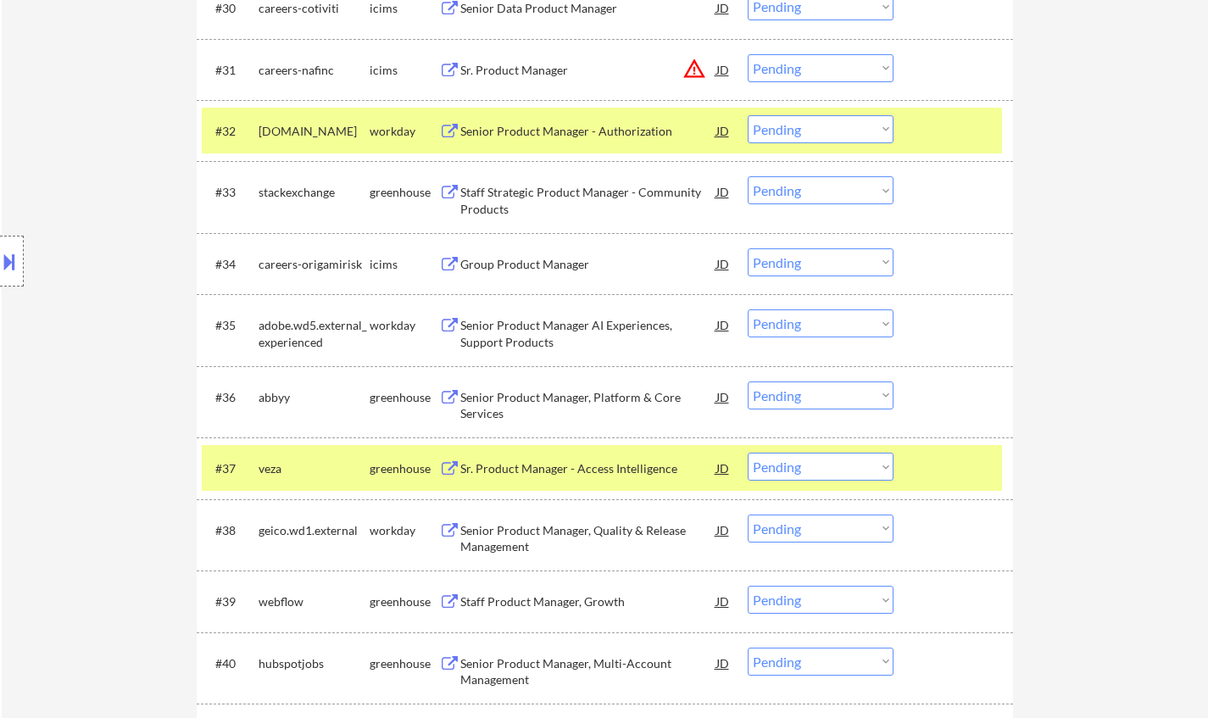
click at [555, 536] on div "Senior Product Manager, Quality & Release Management" at bounding box center [588, 538] width 256 height 33
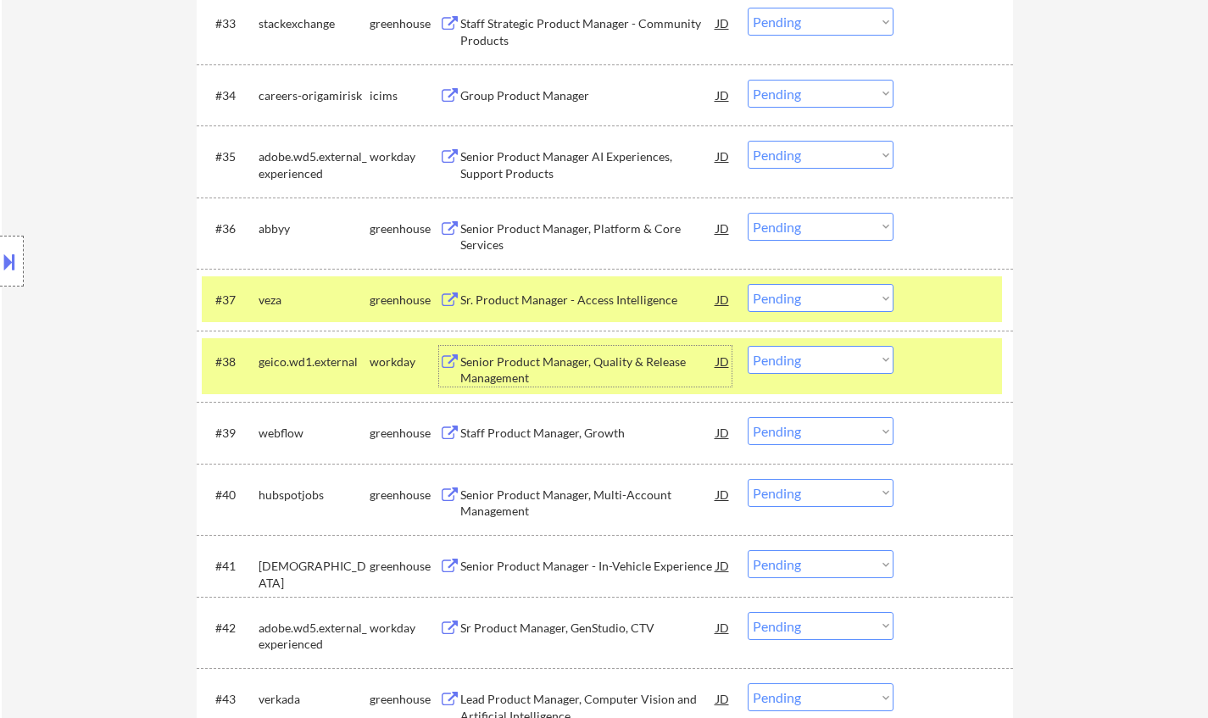
scroll to position [2713, 0]
click at [799, 367] on select "Choose an option... Pending Applied Excluded (Questions) Excluded (Expired) Exc…" at bounding box center [821, 359] width 146 height 28
click at [748, 345] on select "Choose an option... Pending Applied Excluded (Questions) Excluded (Expired) Exc…" at bounding box center [821, 359] width 146 height 28
select select ""pending""
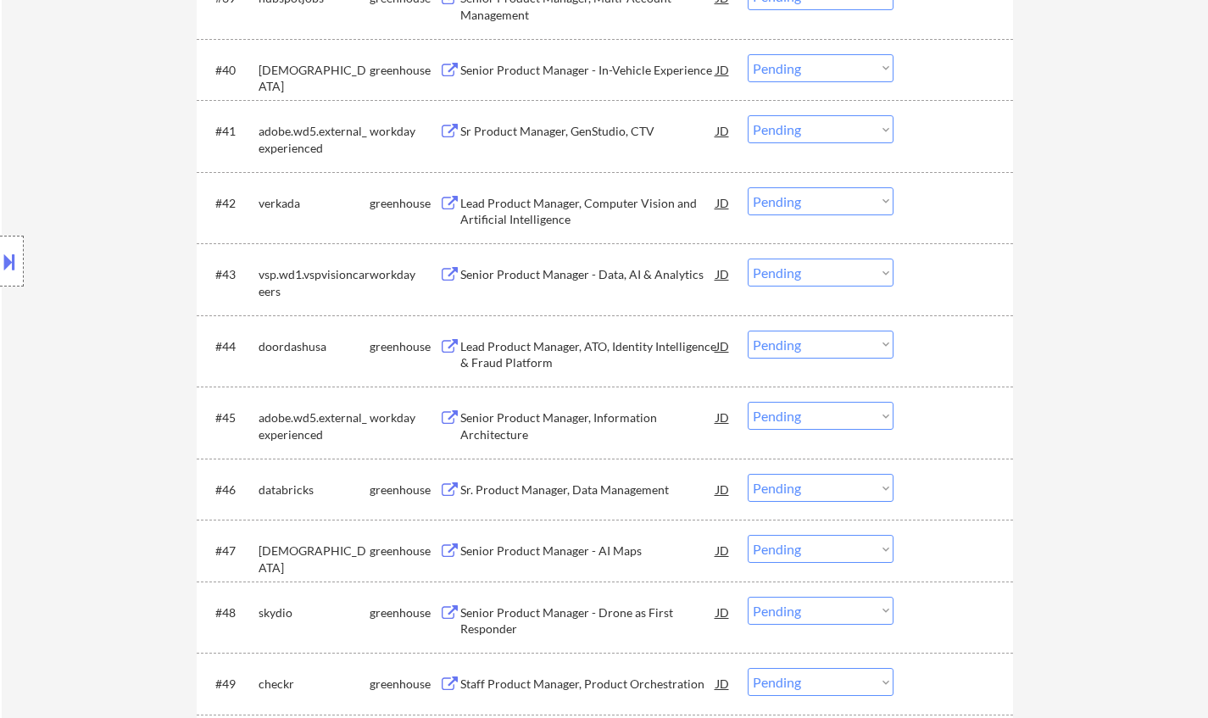
scroll to position [3222, 0]
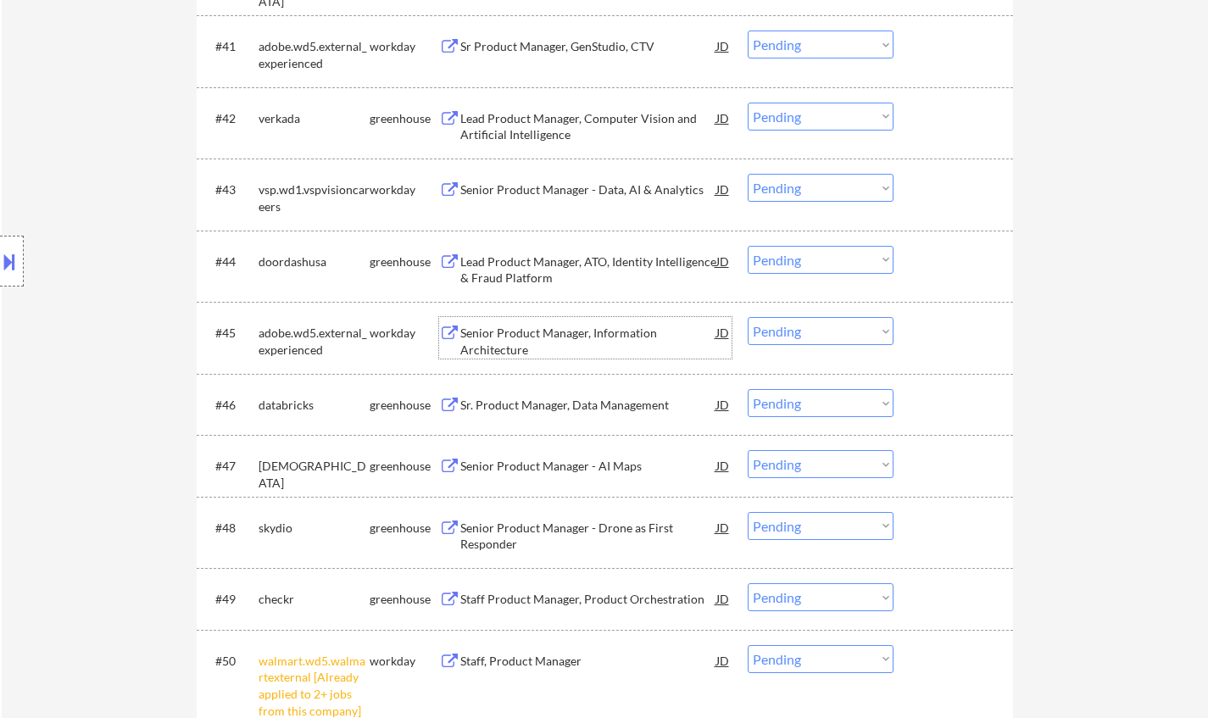
click at [549, 337] on div "Senior Product Manager, Information Architecture" at bounding box center [588, 341] width 256 height 33
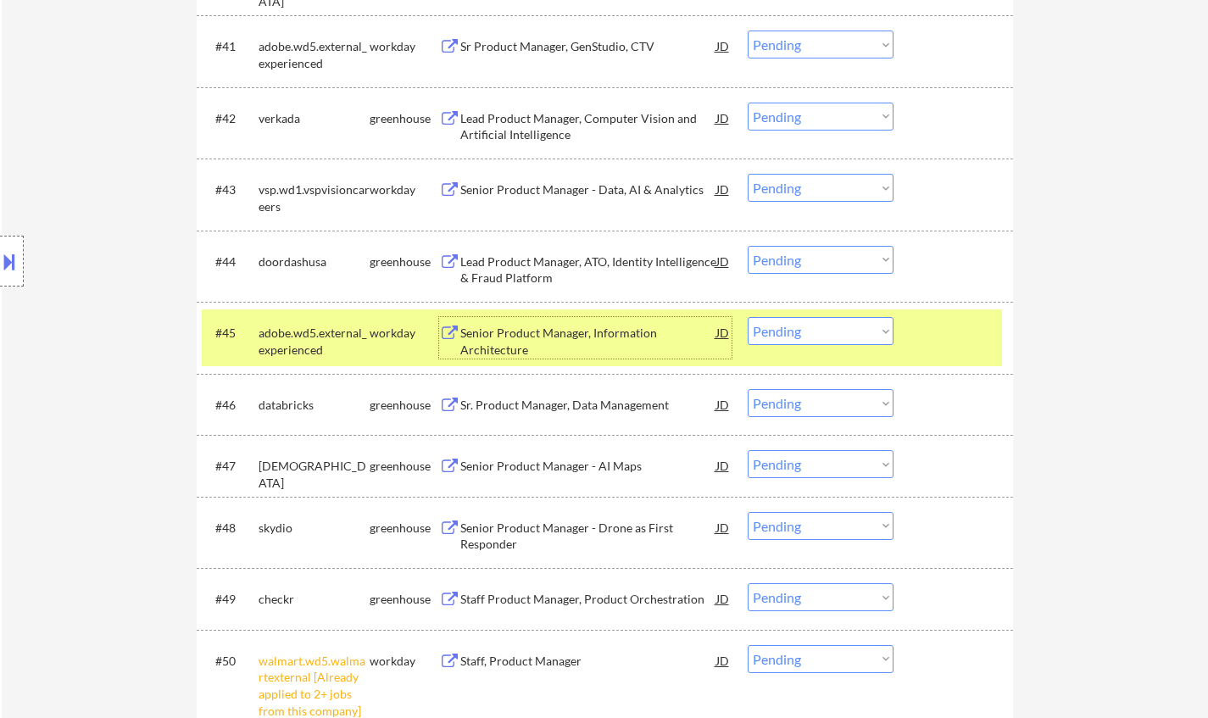
click at [866, 325] on select "Choose an option... Pending Applied Excluded (Questions) Excluded (Expired) Exc…" at bounding box center [821, 331] width 146 height 28
click at [748, 317] on select "Choose an option... Pending Applied Excluded (Questions) Excluded (Expired) Exc…" at bounding box center [821, 331] width 146 height 28
select select ""pending""
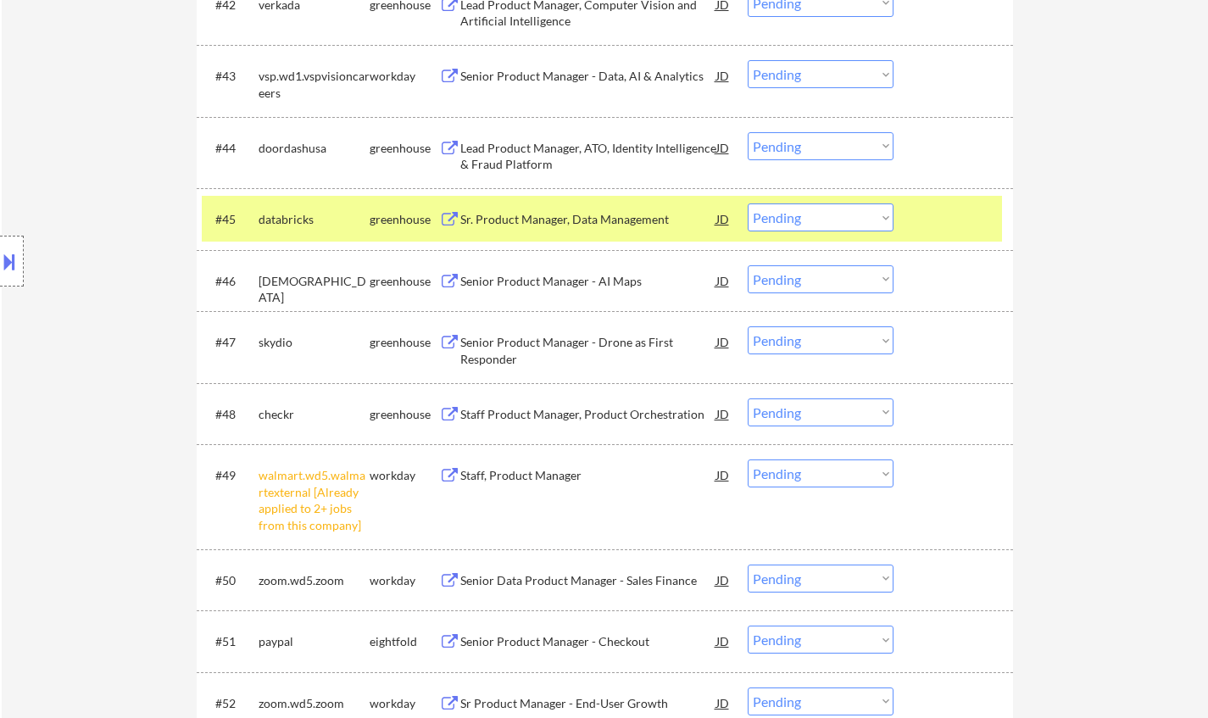
scroll to position [3392, 0]
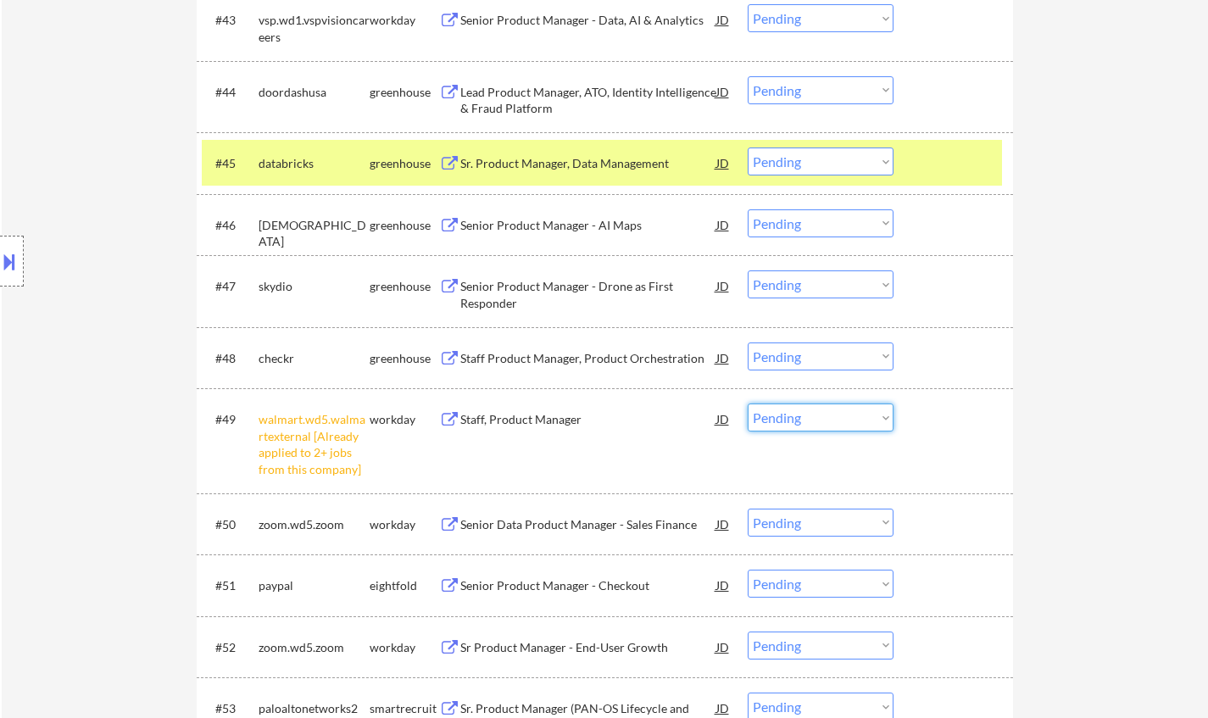
drag, startPoint x: 821, startPoint y: 415, endPoint x: 839, endPoint y: 427, distance: 21.4
click at [821, 415] on select "Choose an option... Pending Applied Excluded (Questions) Excluded (Expired) Exc…" at bounding box center [821, 418] width 146 height 28
click at [748, 404] on select "Choose an option... Pending Applied Excluded (Questions) Excluded (Expired) Exc…" at bounding box center [821, 418] width 146 height 28
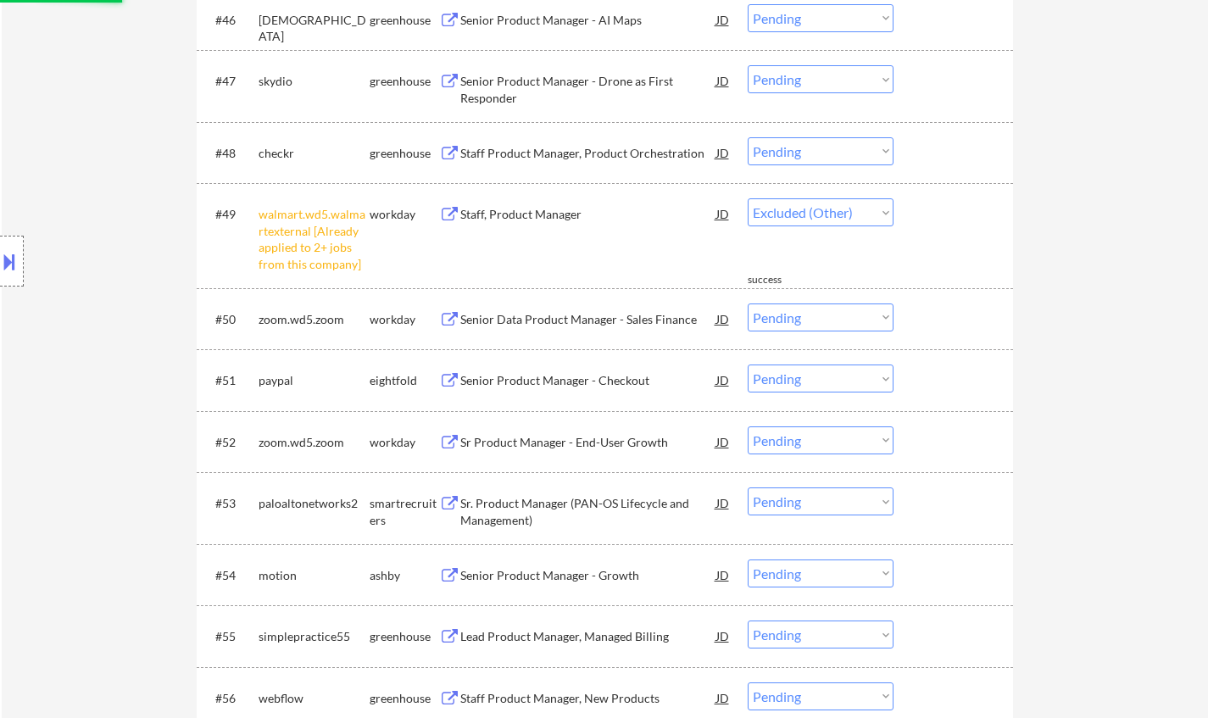
scroll to position [3646, 0]
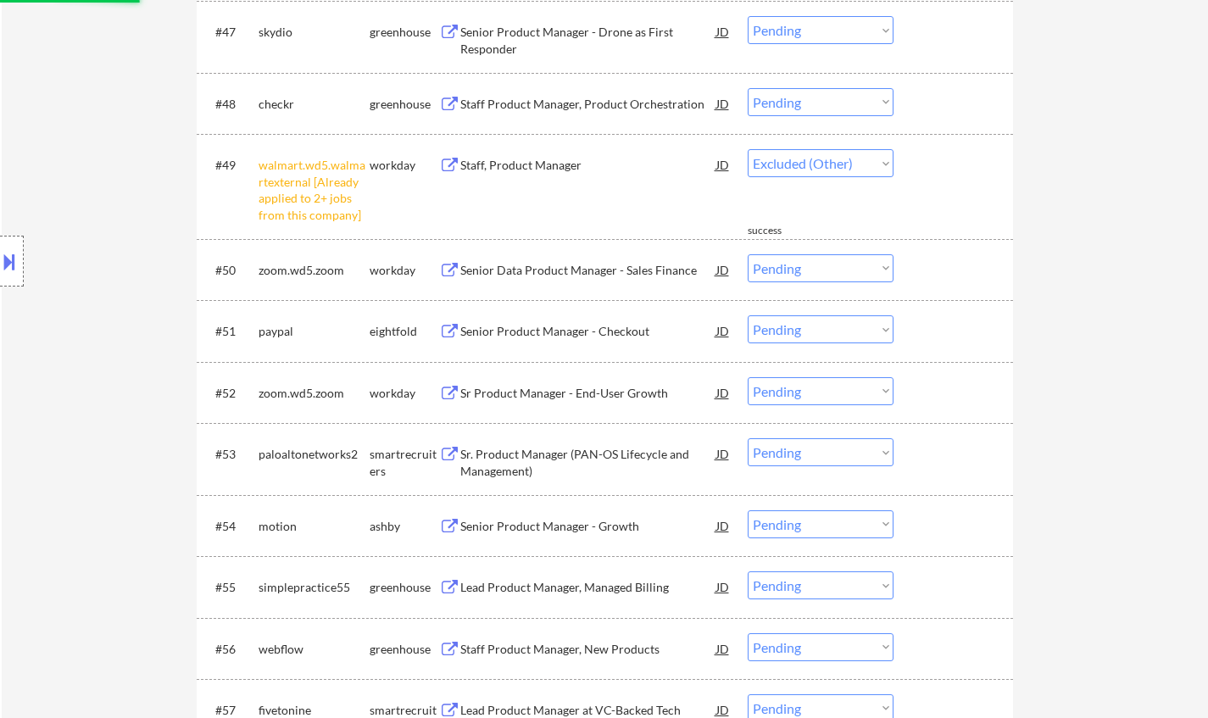
select select ""pending""
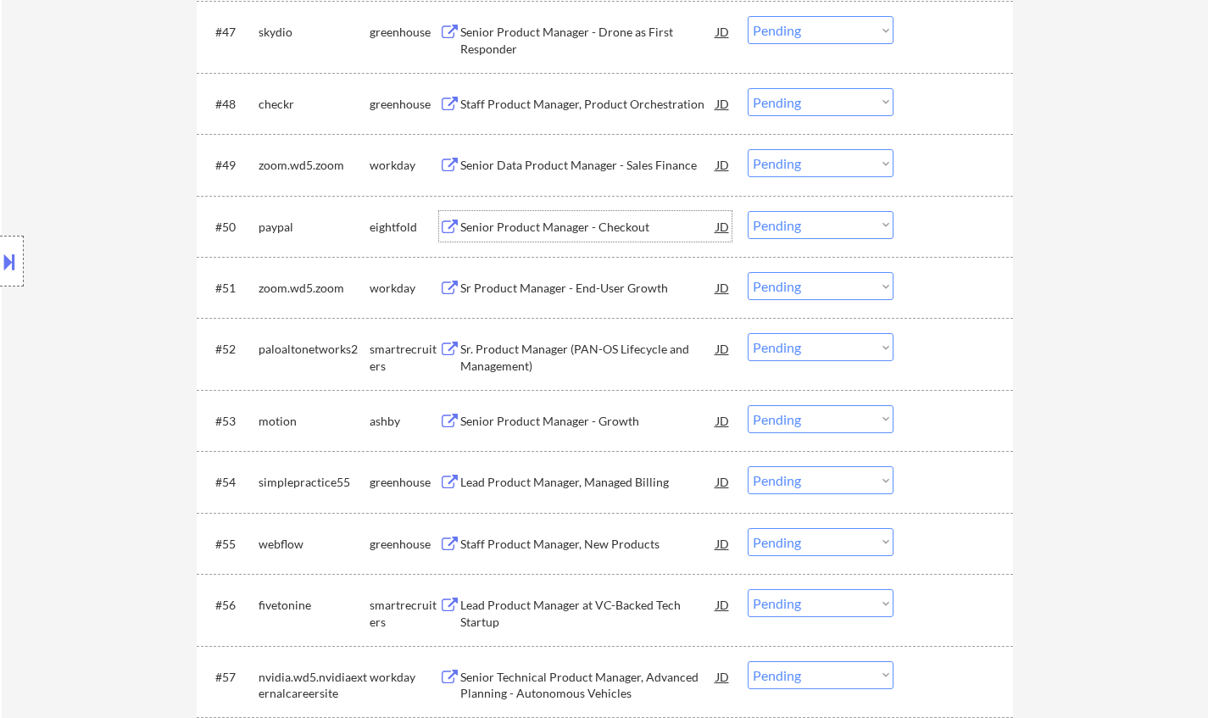
click at [507, 229] on div "Senior Product Manager - Checkout" at bounding box center [588, 227] width 256 height 17
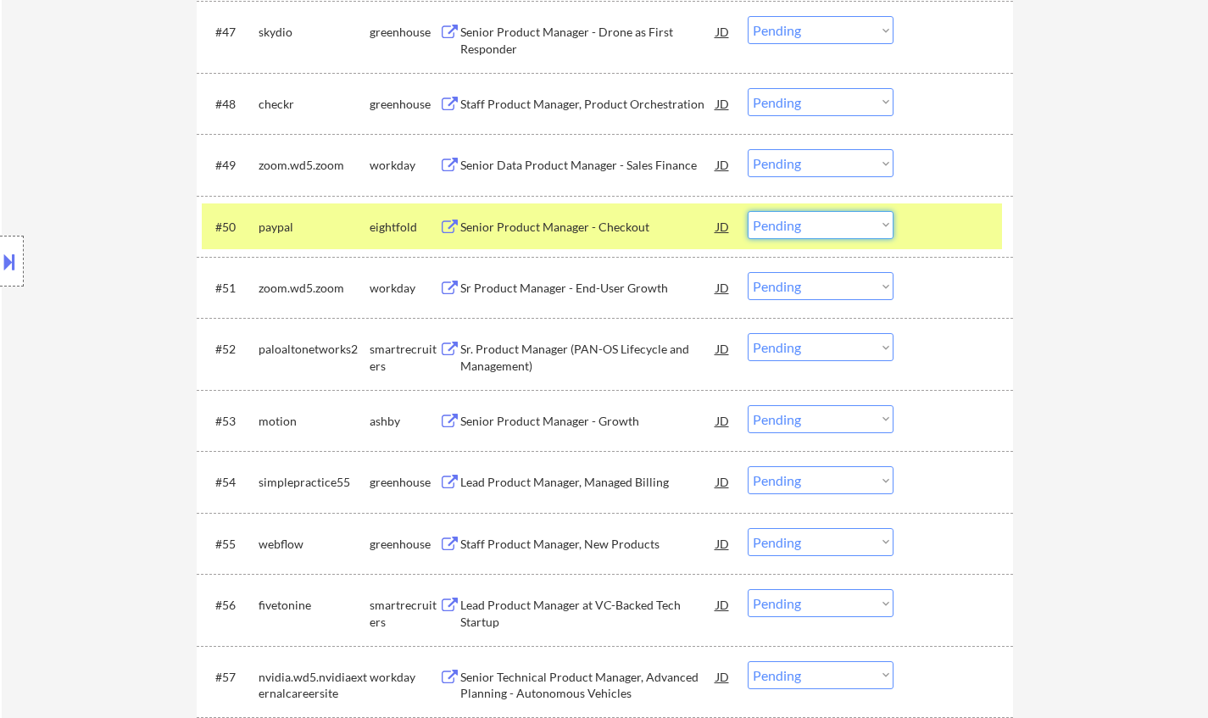
click at [789, 221] on select "Choose an option... Pending Applied Excluded (Questions) Excluded (Expired) Exc…" at bounding box center [821, 225] width 146 height 28
click at [748, 211] on select "Choose an option... Pending Applied Excluded (Questions) Excluded (Expired) Exc…" at bounding box center [821, 225] width 146 height 28
select select ""pending""
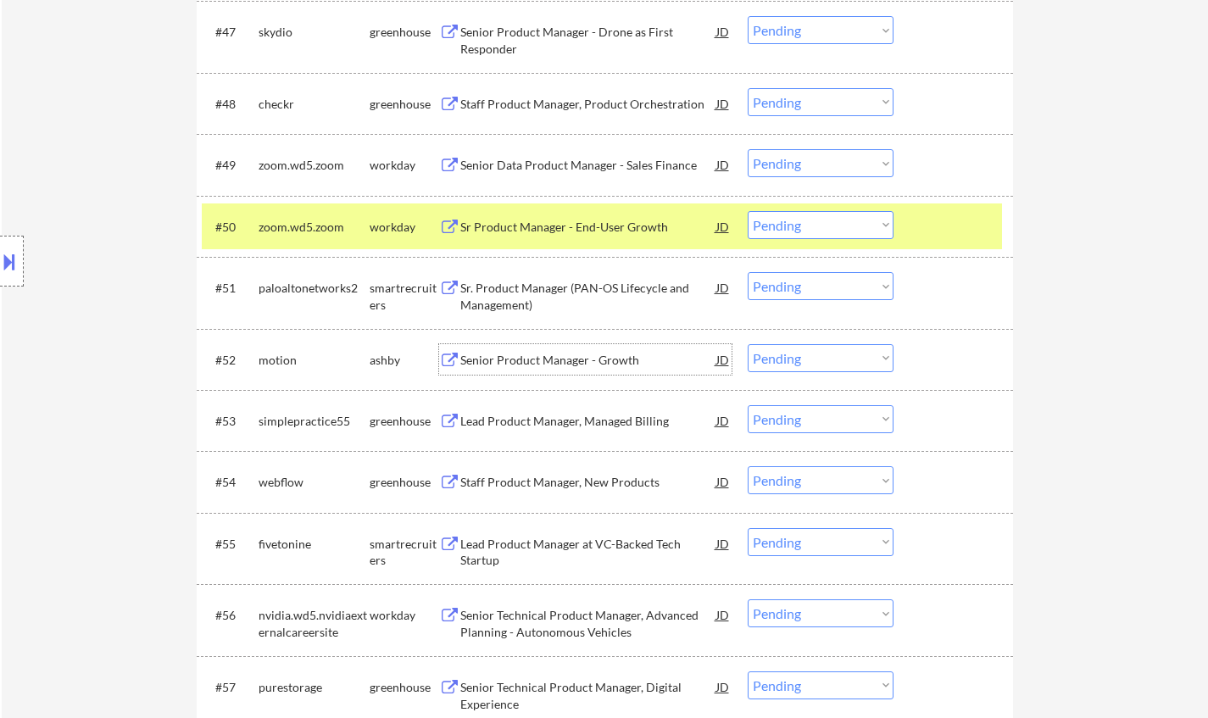
click at [558, 349] on div "Senior Product Manager - Growth" at bounding box center [588, 359] width 256 height 31
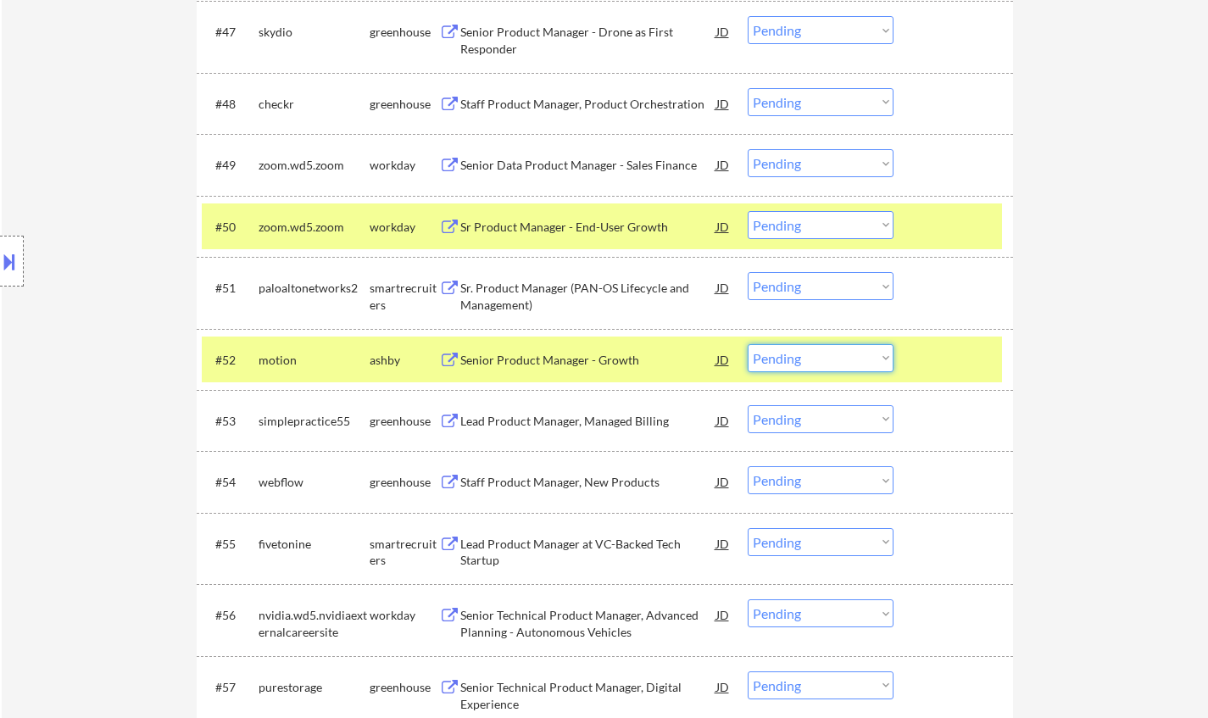
click at [833, 356] on select "Choose an option... Pending Applied Excluded (Questions) Excluded (Expired) Exc…" at bounding box center [821, 358] width 146 height 28
click at [748, 344] on select "Choose an option... Pending Applied Excluded (Questions) Excluded (Expired) Exc…" at bounding box center [821, 358] width 146 height 28
select select ""pending""
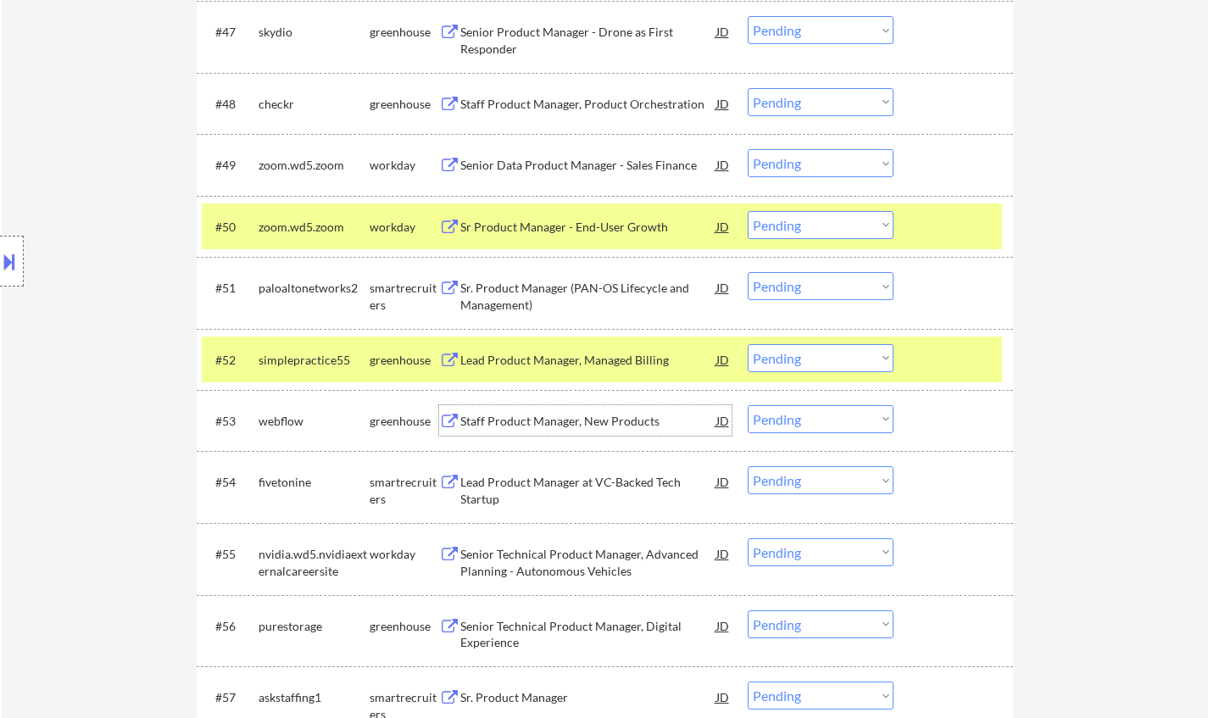
click at [558, 420] on div "Staff Product Manager, New Products" at bounding box center [588, 421] width 256 height 17
